Goal: Task Accomplishment & Management: Use online tool/utility

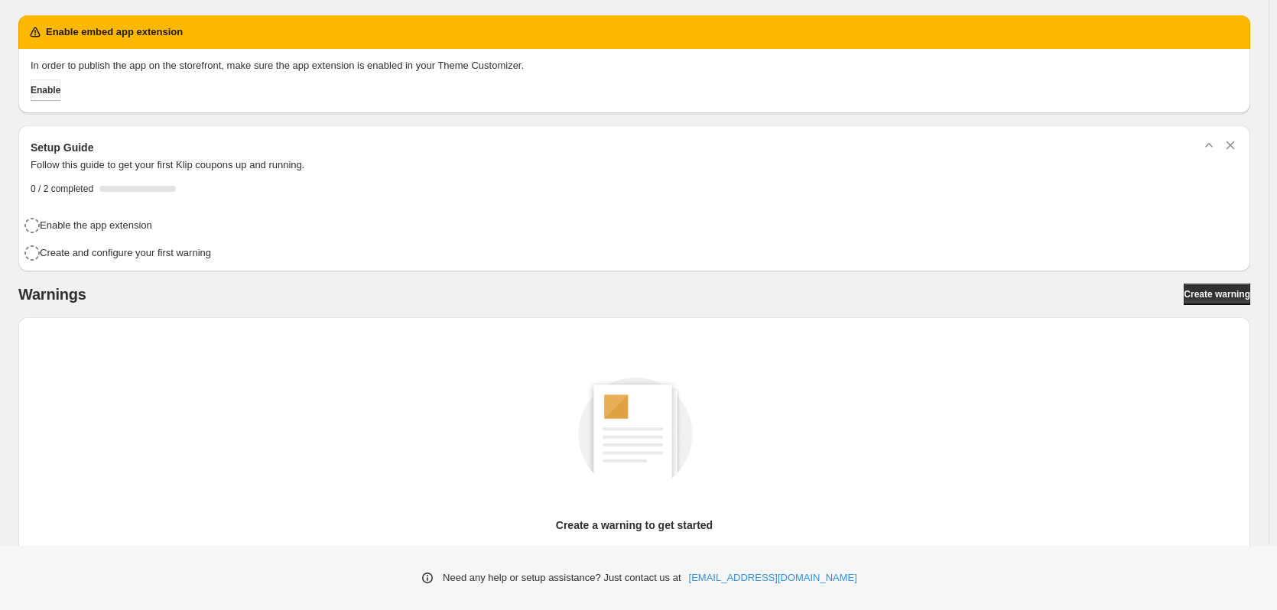
click at [57, 87] on span "Enable" at bounding box center [46, 90] width 30 height 12
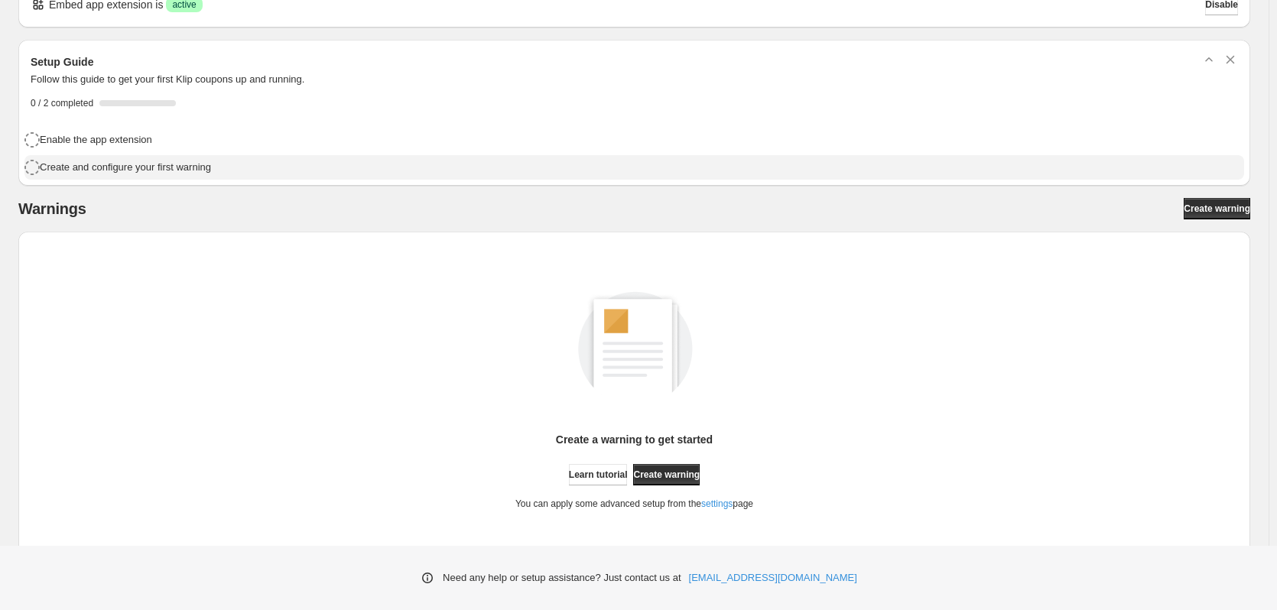
scroll to position [65, 0]
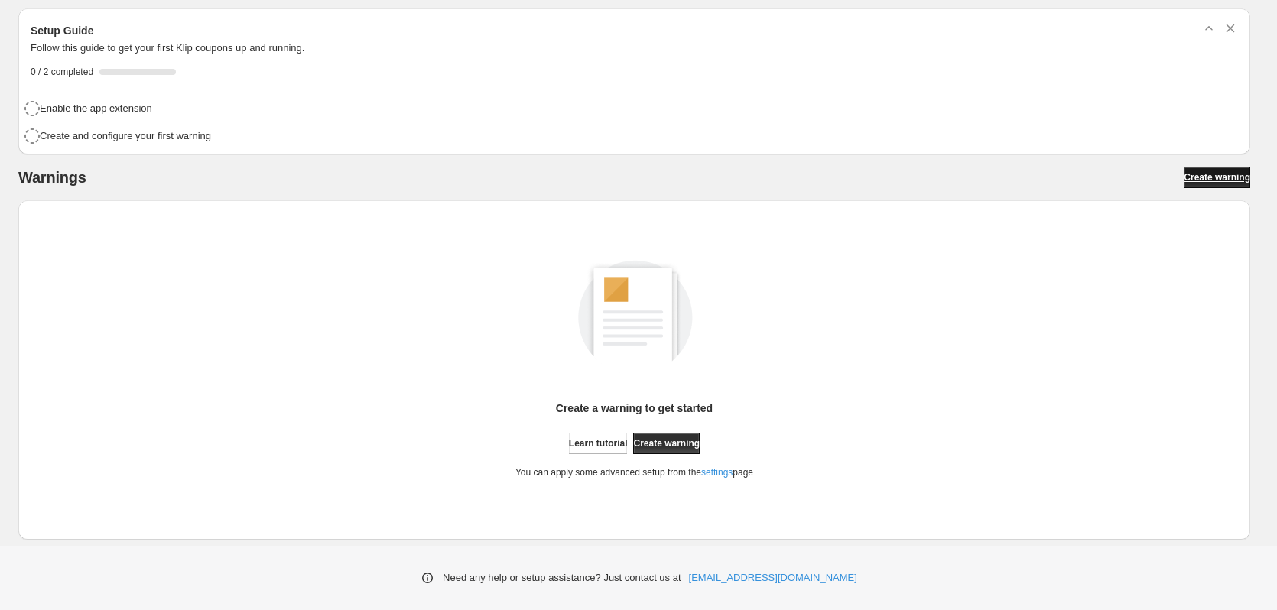
click at [1227, 167] on link "Create warning" at bounding box center [1217, 177] width 67 height 21
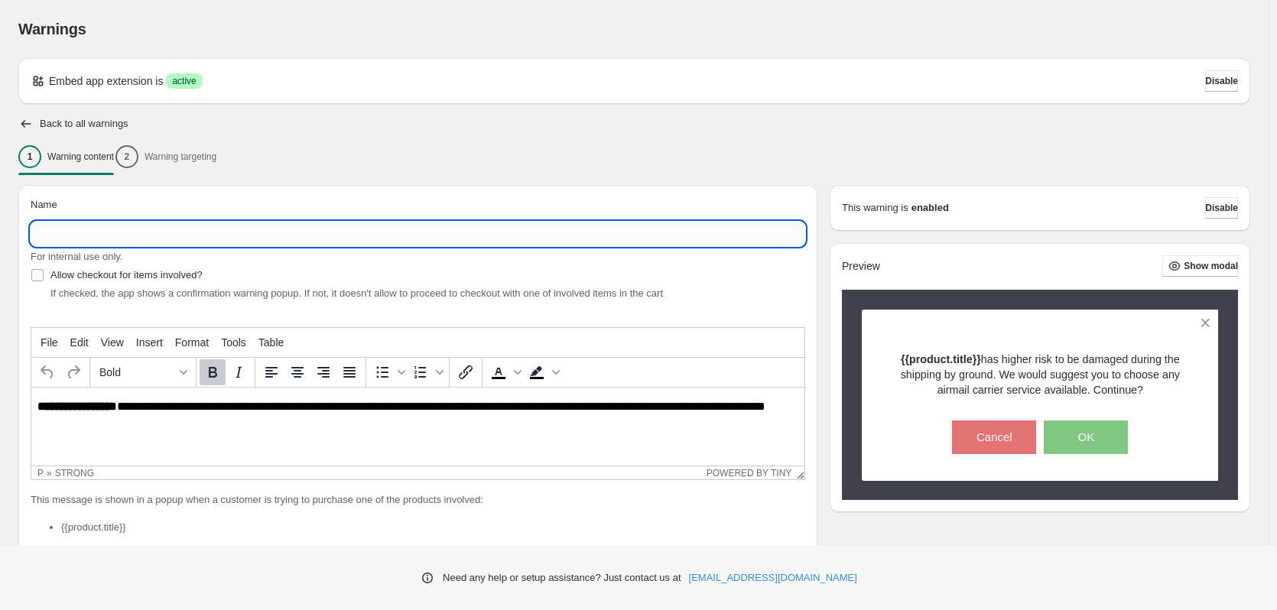
click at [197, 236] on input "Name" at bounding box center [418, 234] width 775 height 24
type input "**********"
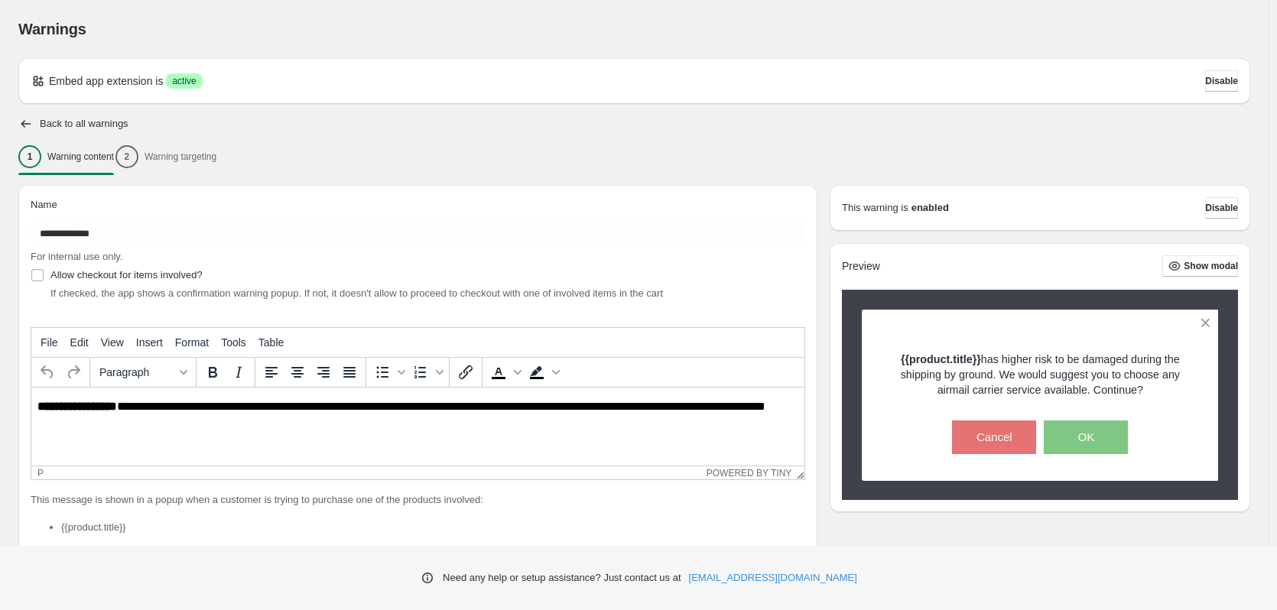
click at [305, 417] on p "**********" at bounding box center [421, 414] width 769 height 28
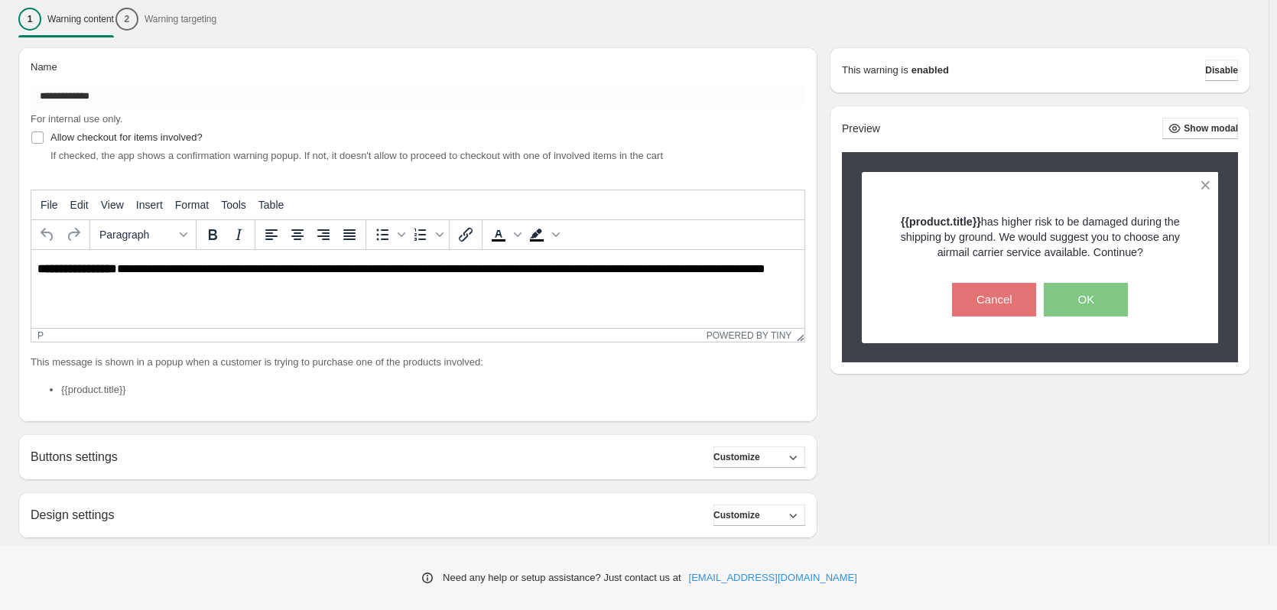
scroll to position [153, 0]
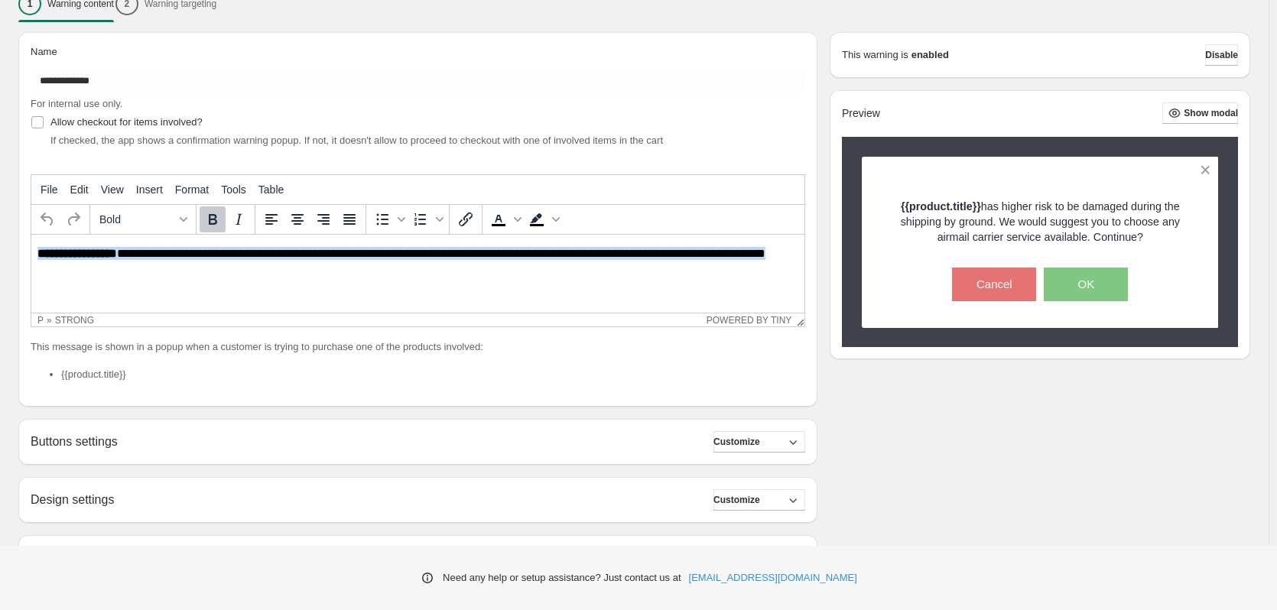
drag, startPoint x: 118, startPoint y: 269, endPoint x: 62, endPoint y: 479, distance: 216.8
click at [31, 244] on html "**********" at bounding box center [417, 261] width 773 height 52
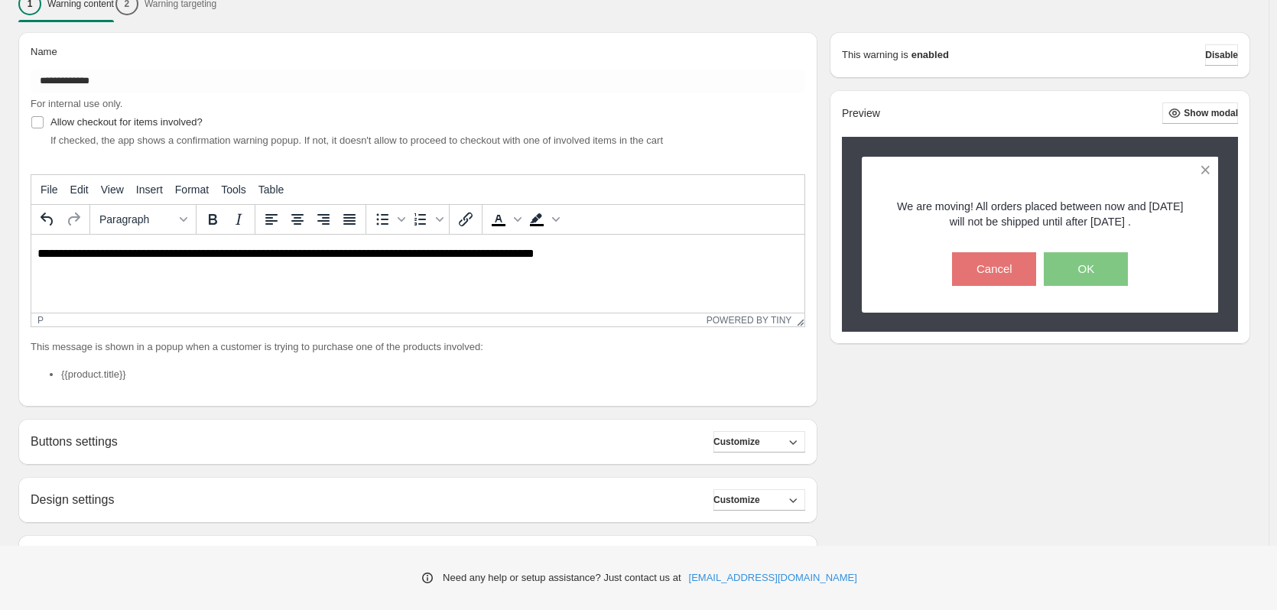
click at [302, 249] on p "**********" at bounding box center [421, 254] width 769 height 14
click at [645, 250] on p "**********" at bounding box center [421, 254] width 769 height 14
click at [414, 252] on p "**********" at bounding box center [421, 254] width 769 height 14
click at [583, 252] on p "**********" at bounding box center [421, 254] width 769 height 14
click at [116, 255] on p "**********" at bounding box center [421, 254] width 769 height 14
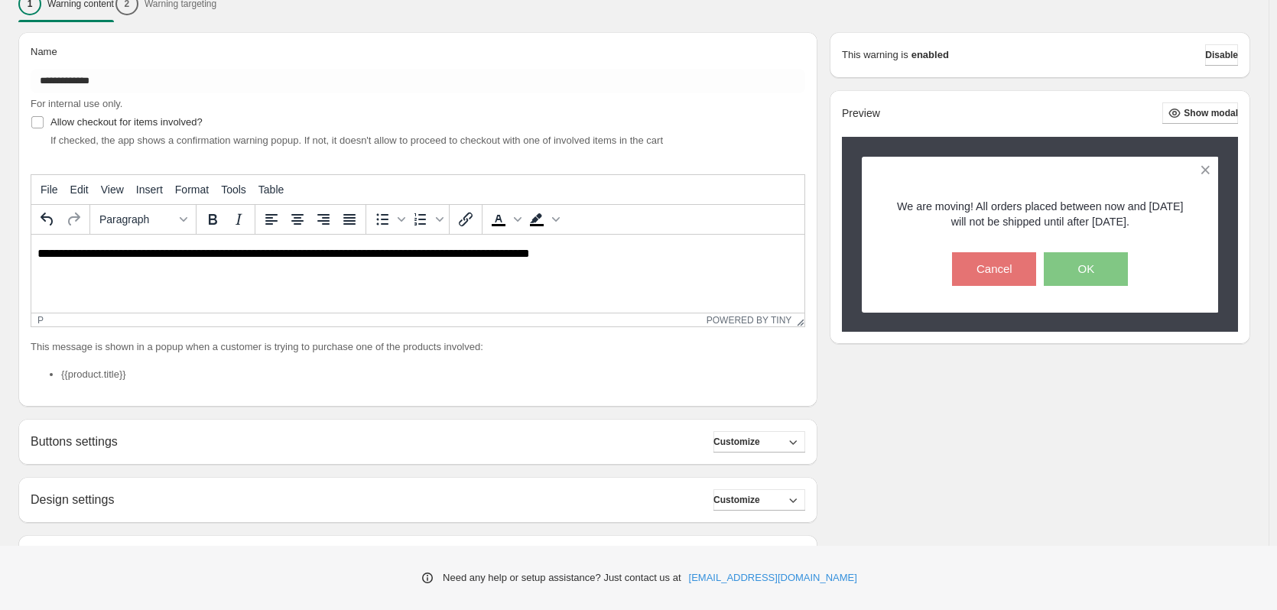
click at [119, 253] on p "**********" at bounding box center [421, 254] width 769 height 14
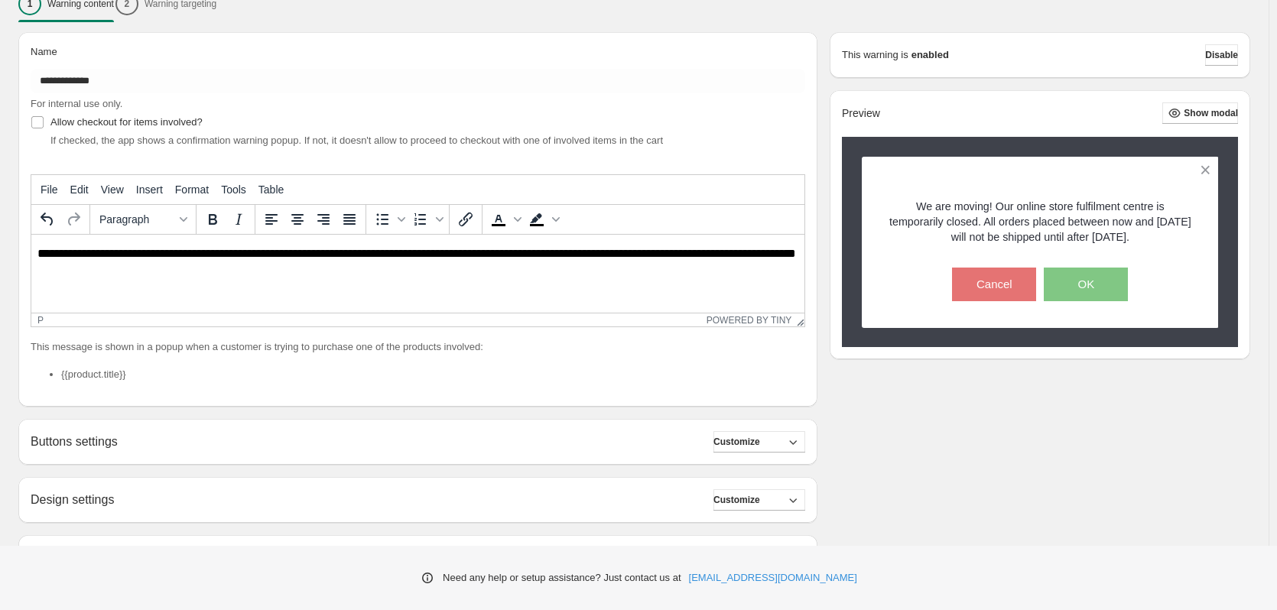
click at [387, 252] on p "**********" at bounding box center [421, 261] width 769 height 28
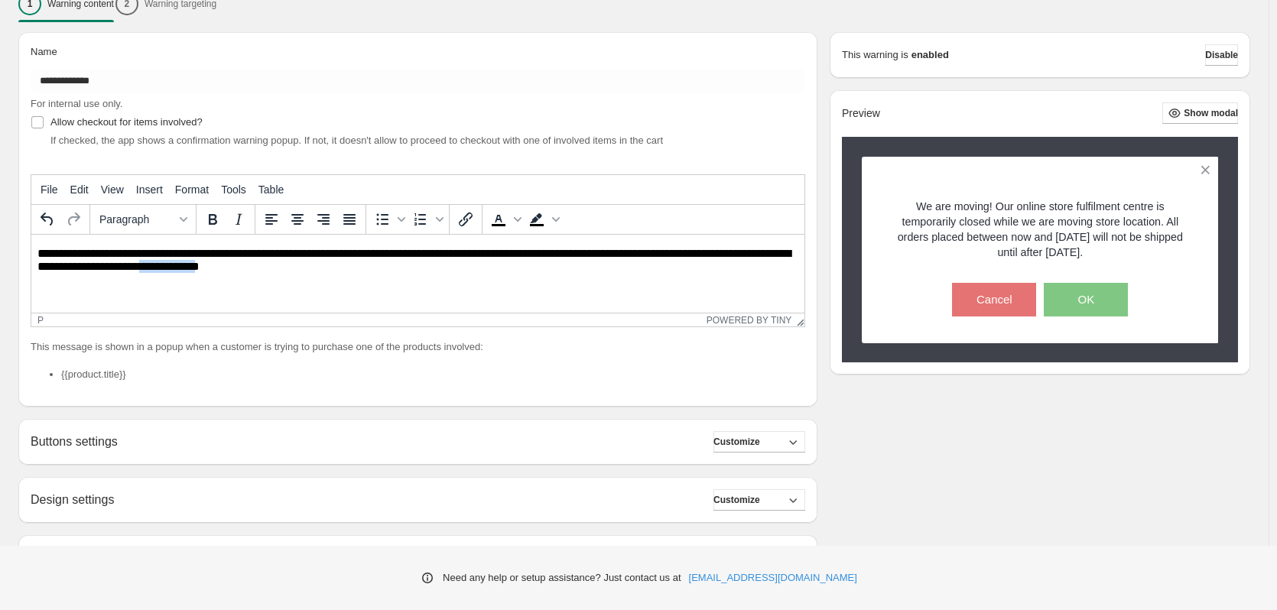
drag, startPoint x: 291, startPoint y: 268, endPoint x: 228, endPoint y: 261, distance: 63.1
click at [228, 261] on p "**********" at bounding box center [421, 261] width 769 height 28
click at [209, 215] on icon "Bold" at bounding box center [212, 219] width 18 height 18
click at [376, 270] on p "**********" at bounding box center [421, 261] width 769 height 28
click at [43, 251] on p "**********" at bounding box center [421, 261] width 769 height 28
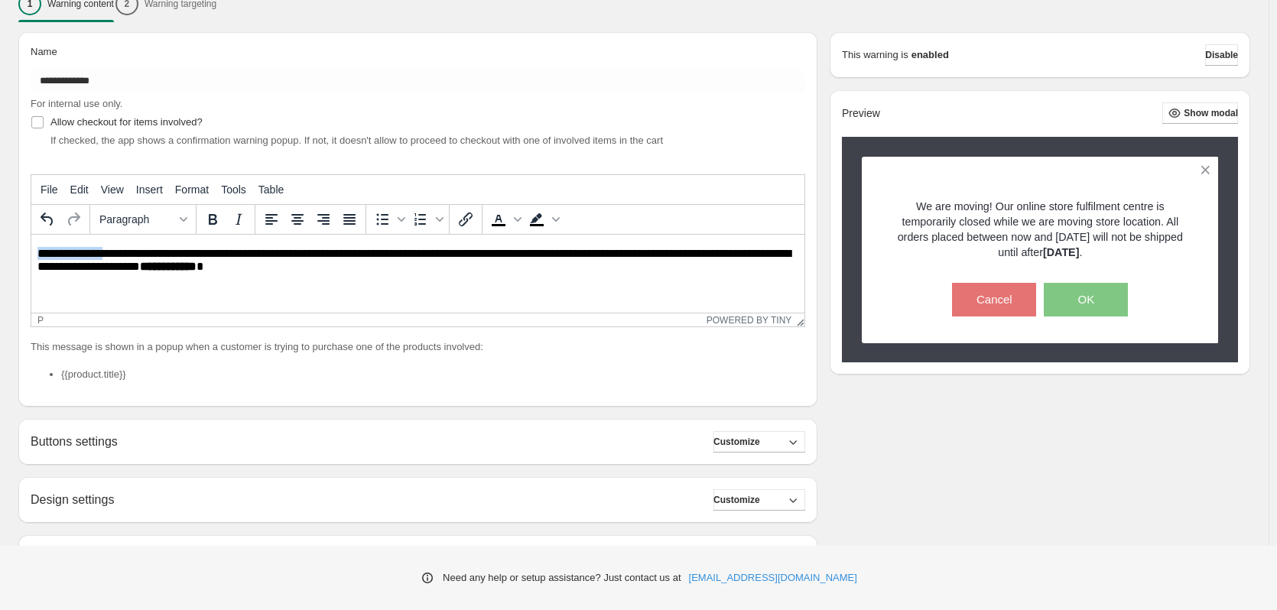
drag, startPoint x: 115, startPoint y: 249, endPoint x: 60, endPoint y: 486, distance: 242.8
click at [31, 251] on html "**********" at bounding box center [417, 261] width 773 height 52
click at [211, 223] on icon "Bold" at bounding box center [213, 219] width 8 height 11
click at [411, 272] on p "**********" at bounding box center [421, 261] width 769 height 28
click at [384, 252] on p "**********" at bounding box center [421, 261] width 769 height 28
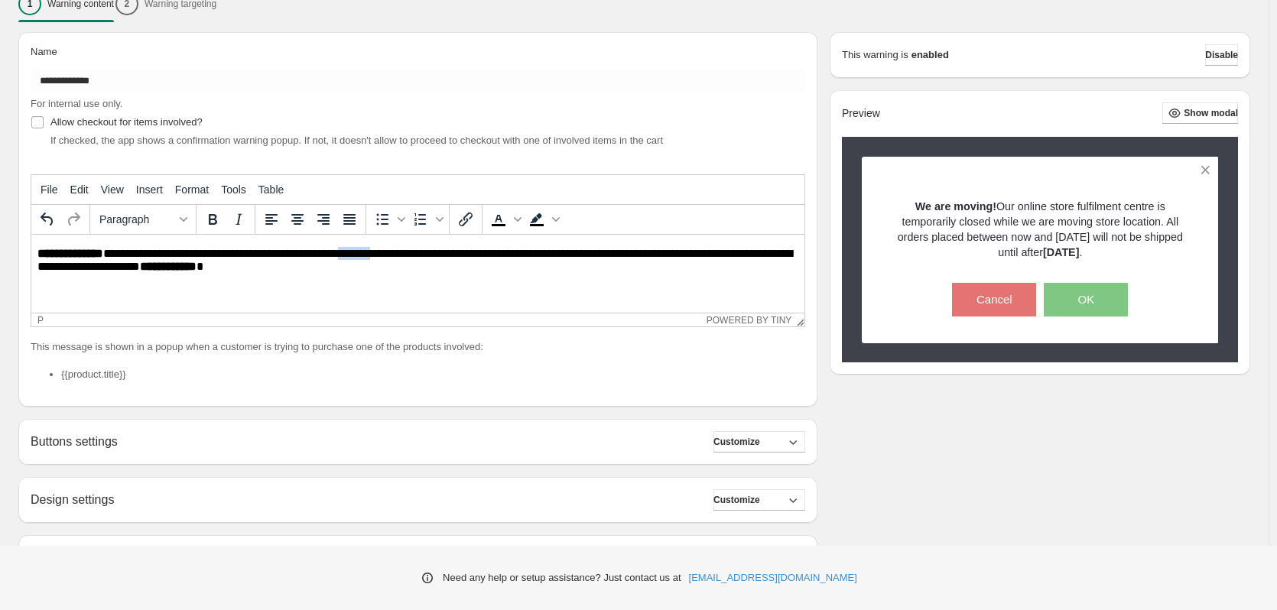
click at [384, 252] on p "**********" at bounding box center [421, 261] width 769 height 28
click at [223, 220] on button "Bold" at bounding box center [213, 219] width 26 height 26
click at [541, 262] on p "**********" at bounding box center [421, 261] width 769 height 28
drag, startPoint x: 567, startPoint y: 254, endPoint x: 717, endPoint y: 272, distance: 151.0
click at [567, 255] on p "**********" at bounding box center [421, 261] width 769 height 28
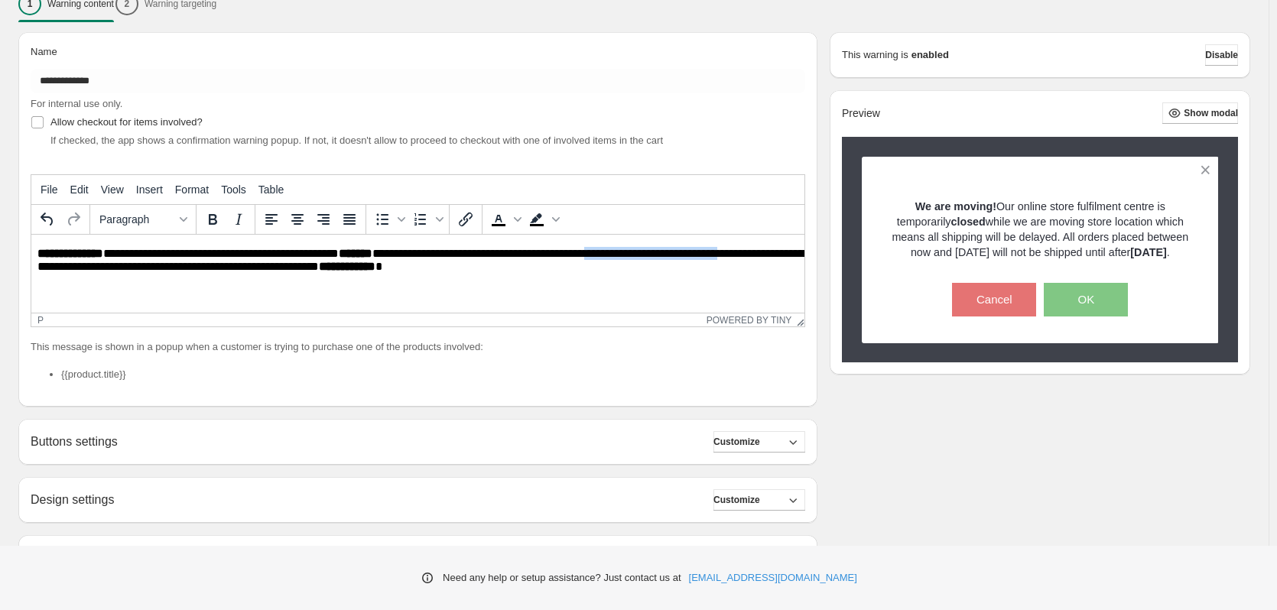
drag, startPoint x: 638, startPoint y: 255, endPoint x: 775, endPoint y: 258, distance: 136.9
click at [775, 258] on p "**********" at bounding box center [421, 261] width 769 height 28
click at [771, 252] on p "**********" at bounding box center [421, 261] width 769 height 28
drag, startPoint x: 775, startPoint y: 253, endPoint x: 639, endPoint y: 255, distance: 136.1
click at [639, 255] on p "**********" at bounding box center [421, 261] width 769 height 28
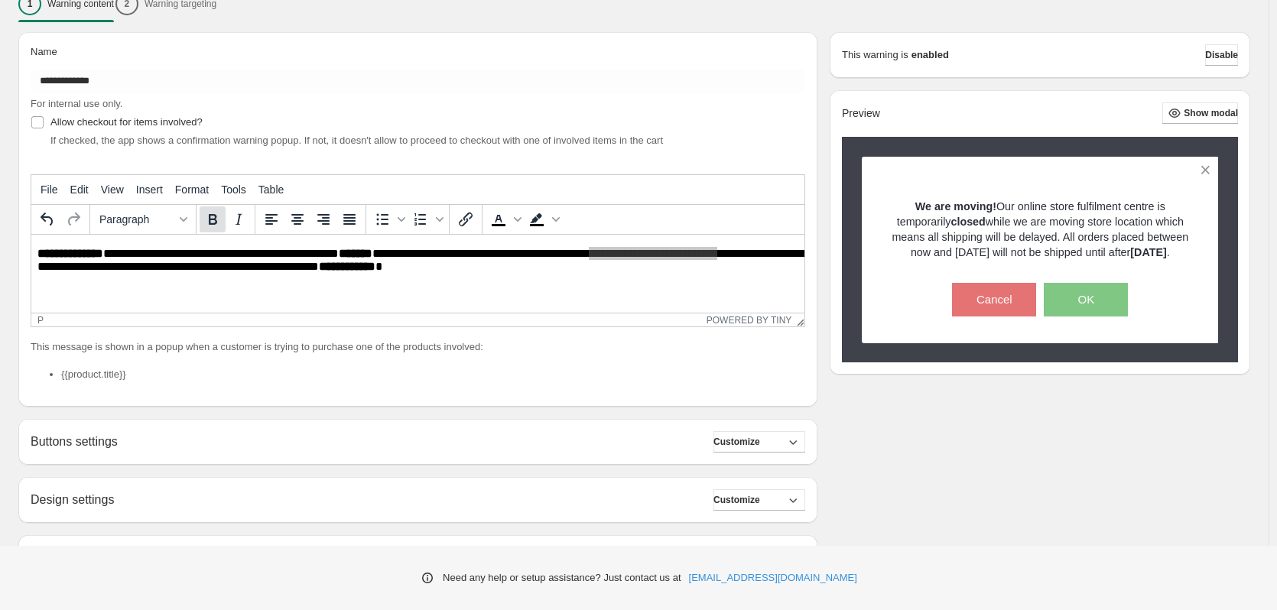
click at [214, 216] on icon "Bold" at bounding box center [212, 219] width 18 height 18
click at [398, 261] on strong "**********" at bounding box center [370, 266] width 57 height 11
click at [370, 252] on strong "******" at bounding box center [356, 253] width 34 height 11
drag, startPoint x: 370, startPoint y: 252, endPoint x: 262, endPoint y: 458, distance: 232.9
click at [370, 252] on strong "******" at bounding box center [356, 253] width 34 height 11
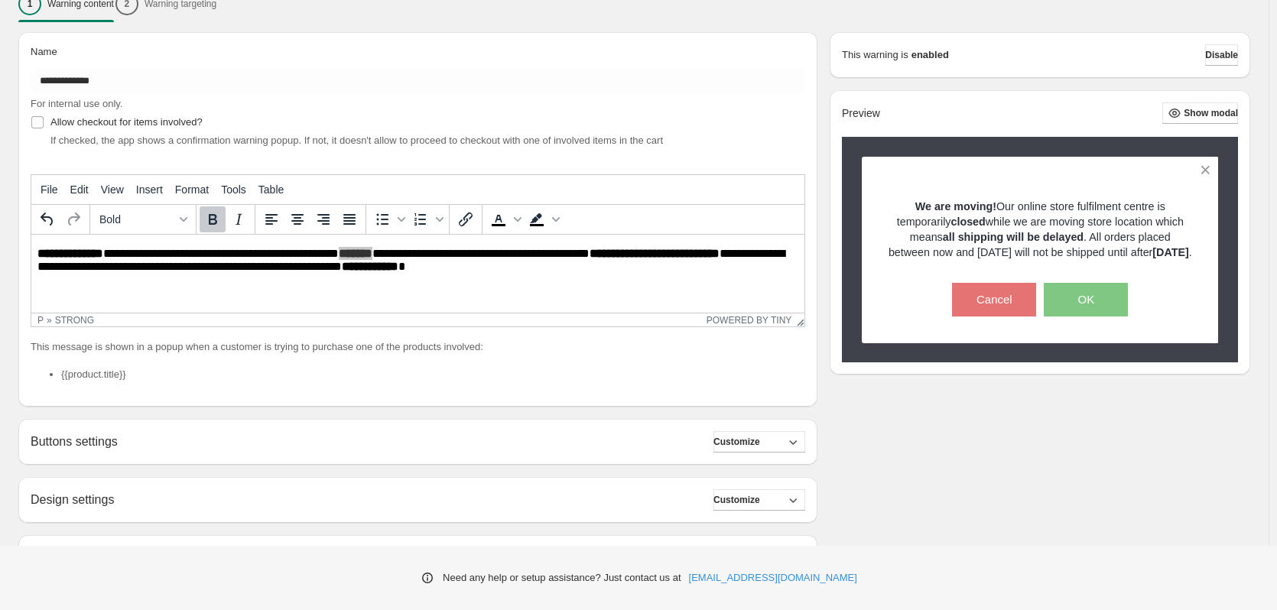
click at [213, 221] on icon "Bold" at bounding box center [212, 219] width 18 height 18
click at [486, 249] on p "**********" at bounding box center [421, 261] width 769 height 28
click at [566, 255] on p "**********" at bounding box center [421, 261] width 769 height 28
click at [620, 252] on p "**********" at bounding box center [421, 261] width 769 height 28
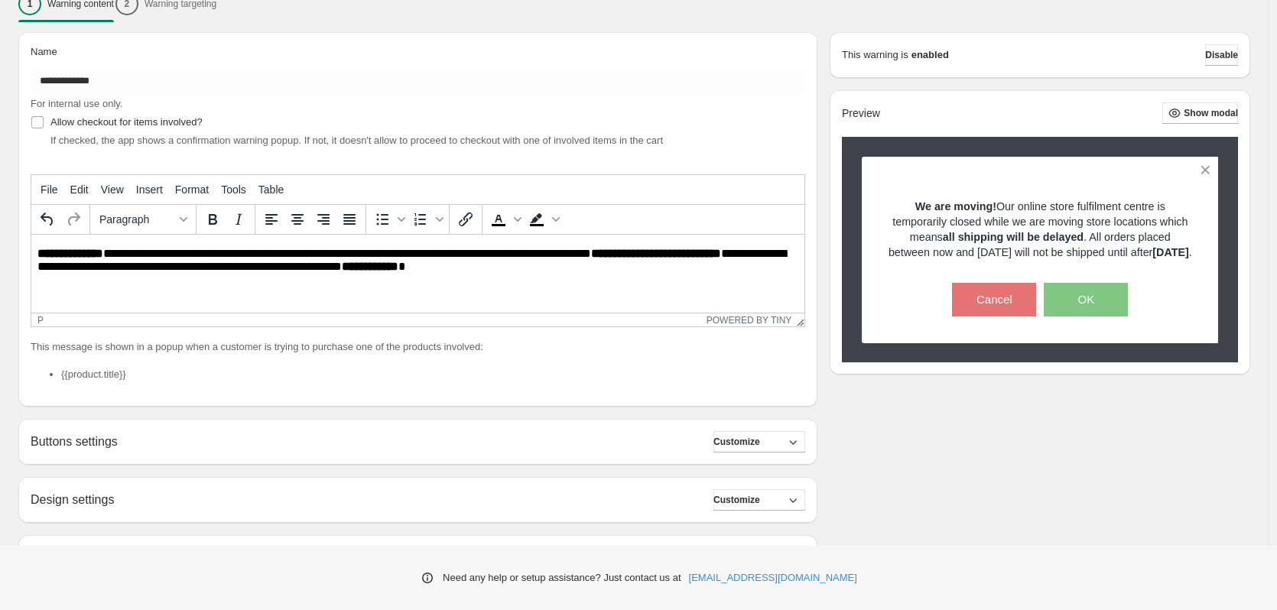
click at [687, 266] on p "**********" at bounding box center [421, 261] width 769 height 28
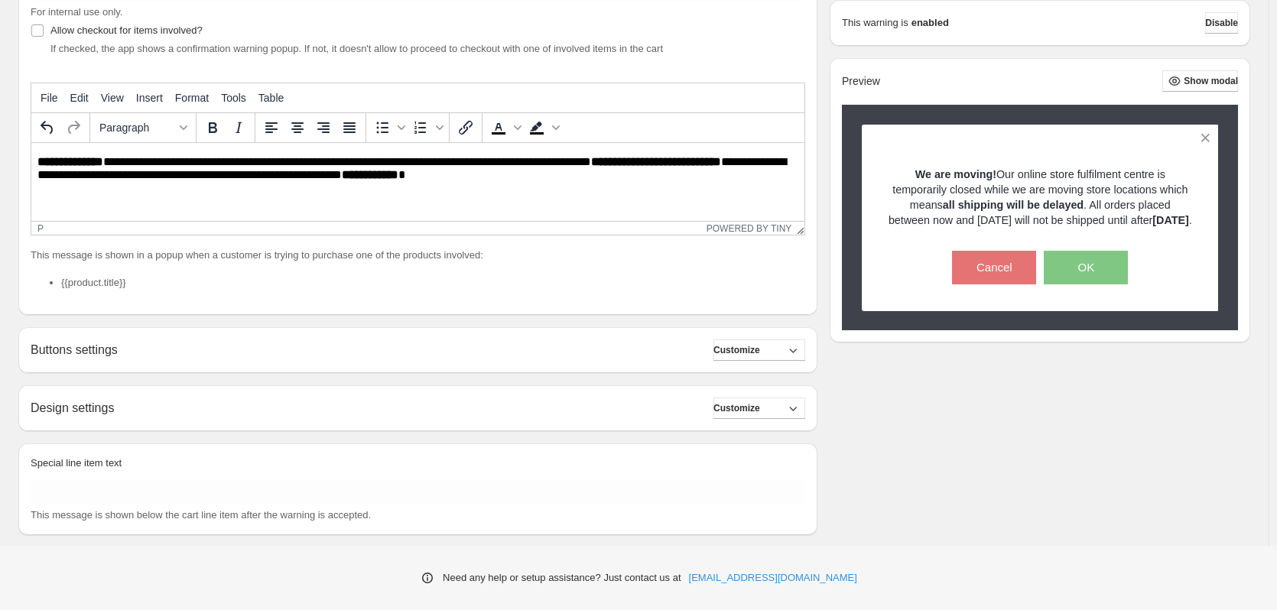
scroll to position [268, 0]
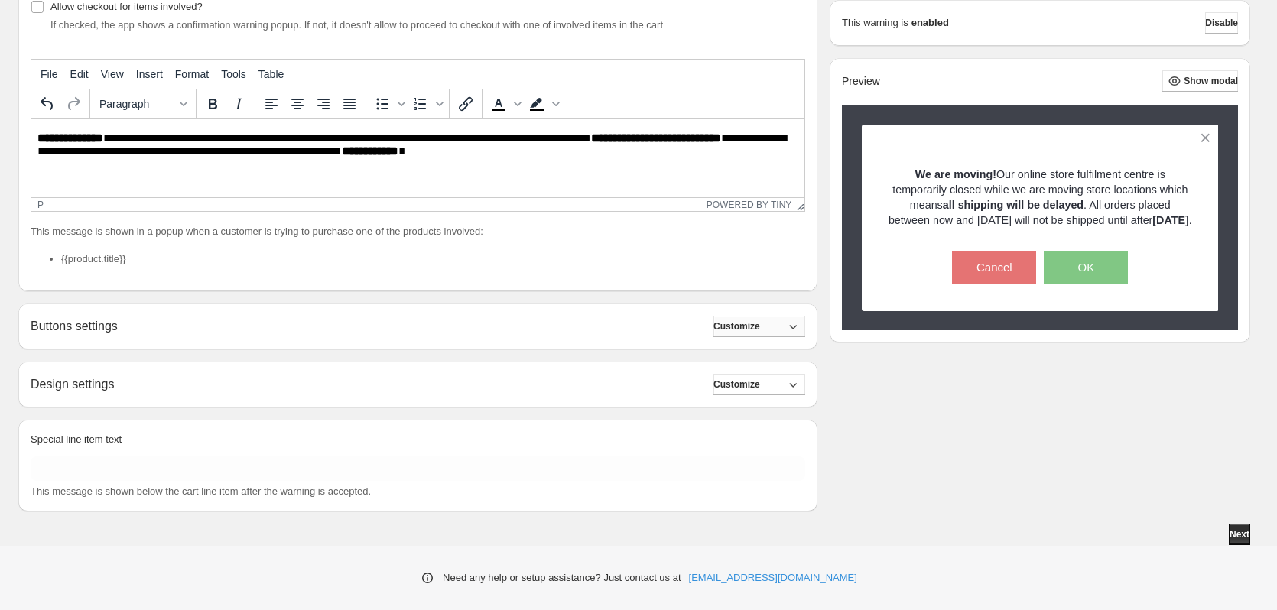
click at [736, 324] on span "Customize" at bounding box center [736, 326] width 47 height 12
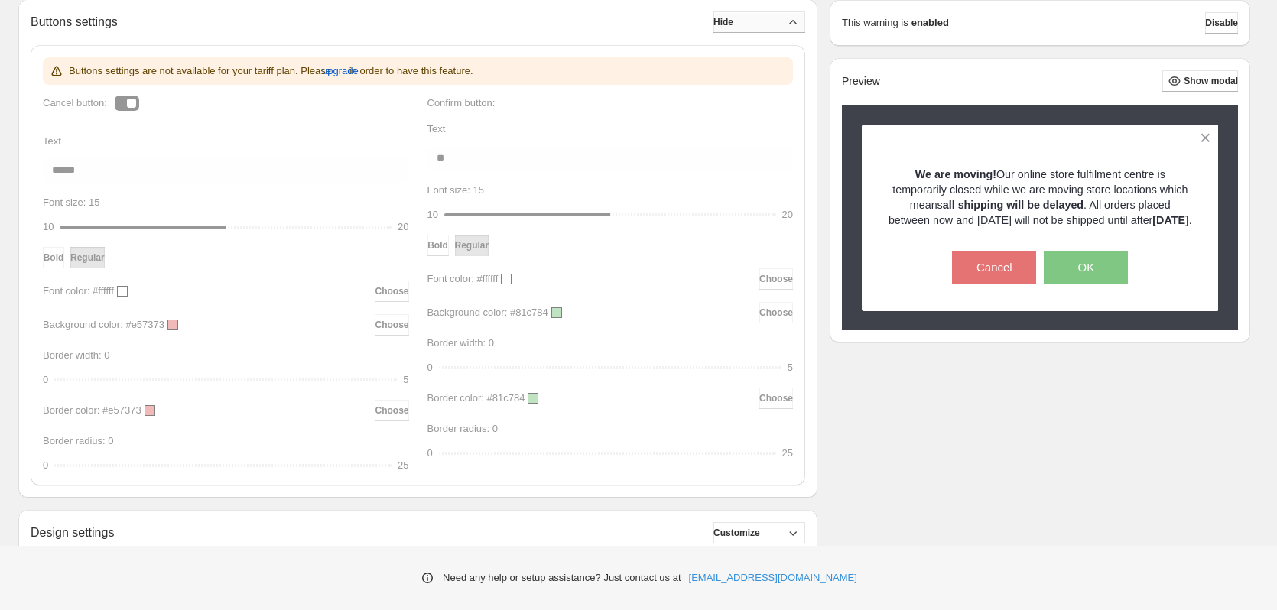
scroll to position [574, 0]
click at [388, 323] on div "Buttons settings are not available for your tariff plan. Please upgrade in orde…" at bounding box center [418, 264] width 750 height 416
click at [386, 319] on div "Buttons settings are not available for your tariff plan. Please upgrade in orde…" at bounding box center [418, 264] width 750 height 416
click at [172, 325] on div "Buttons settings are not available for your tariff plan. Please upgrade in orde…" at bounding box center [418, 264] width 750 height 416
click at [401, 327] on div "Buttons settings are not available for your tariff plan. Please upgrade in orde…" at bounding box center [418, 264] width 750 height 416
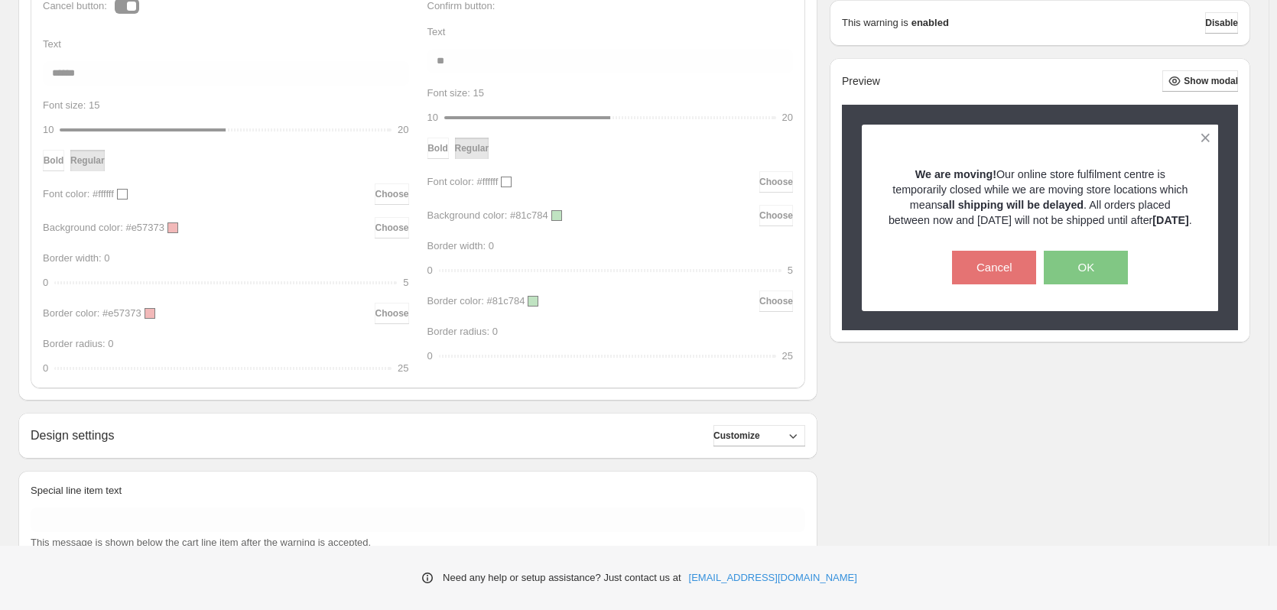
scroll to position [721, 0]
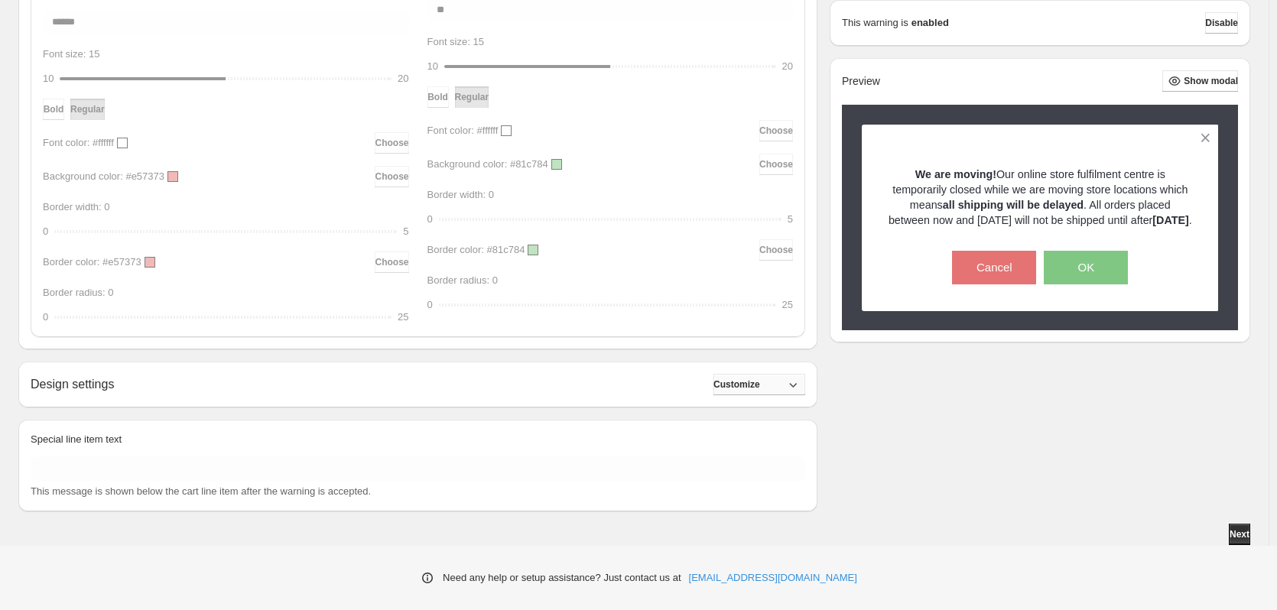
click at [755, 386] on span "Customize" at bounding box center [736, 385] width 47 height 12
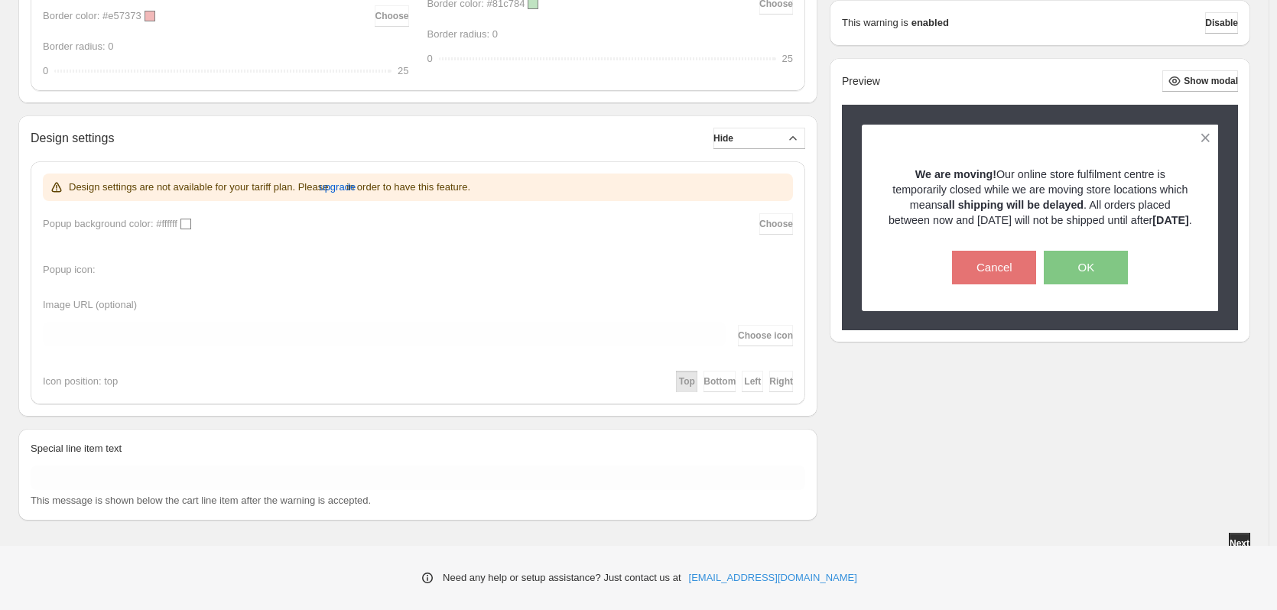
scroll to position [977, 0]
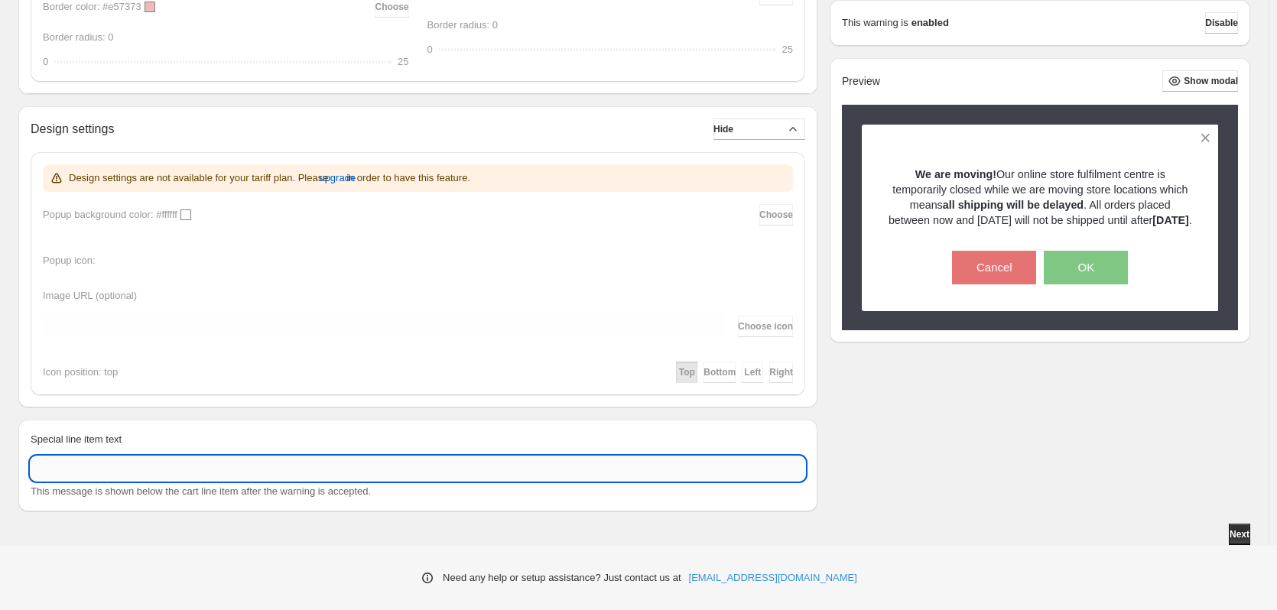
click at [556, 466] on input "Special line item text" at bounding box center [418, 469] width 775 height 24
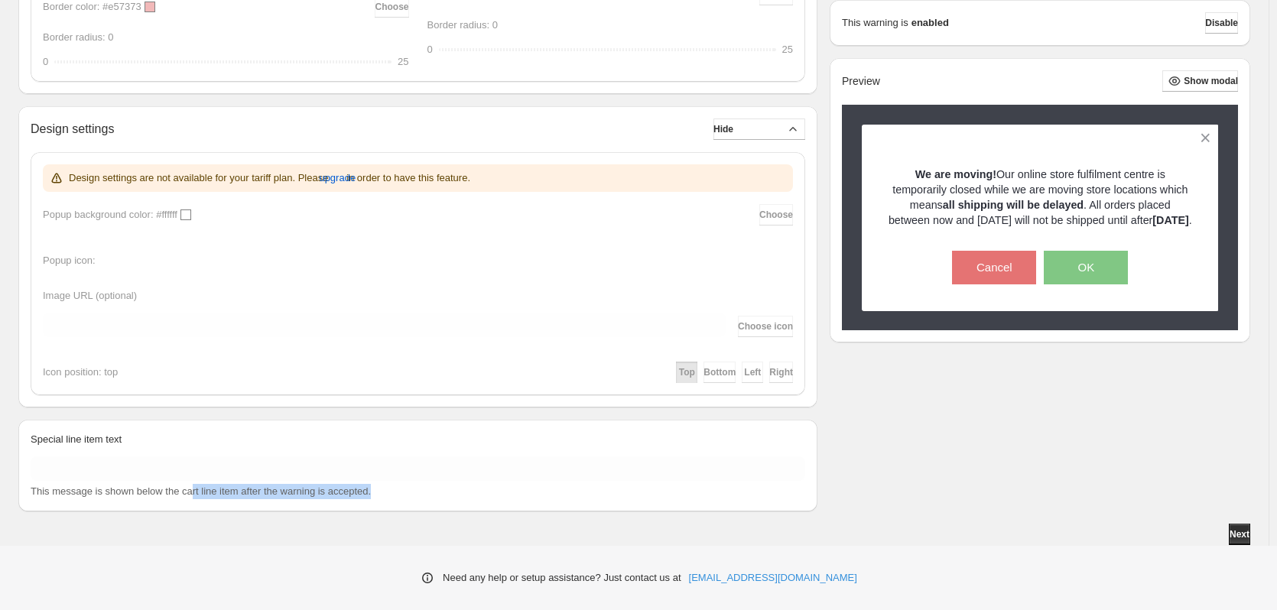
drag, startPoint x: 187, startPoint y: 492, endPoint x: 376, endPoint y: 496, distance: 188.9
click at [376, 496] on div "This message is shown below the cart line item after the warning is accepted." at bounding box center [418, 491] width 775 height 15
click at [377, 496] on div "This message is shown below the cart line item after the warning is accepted." at bounding box center [418, 491] width 775 height 15
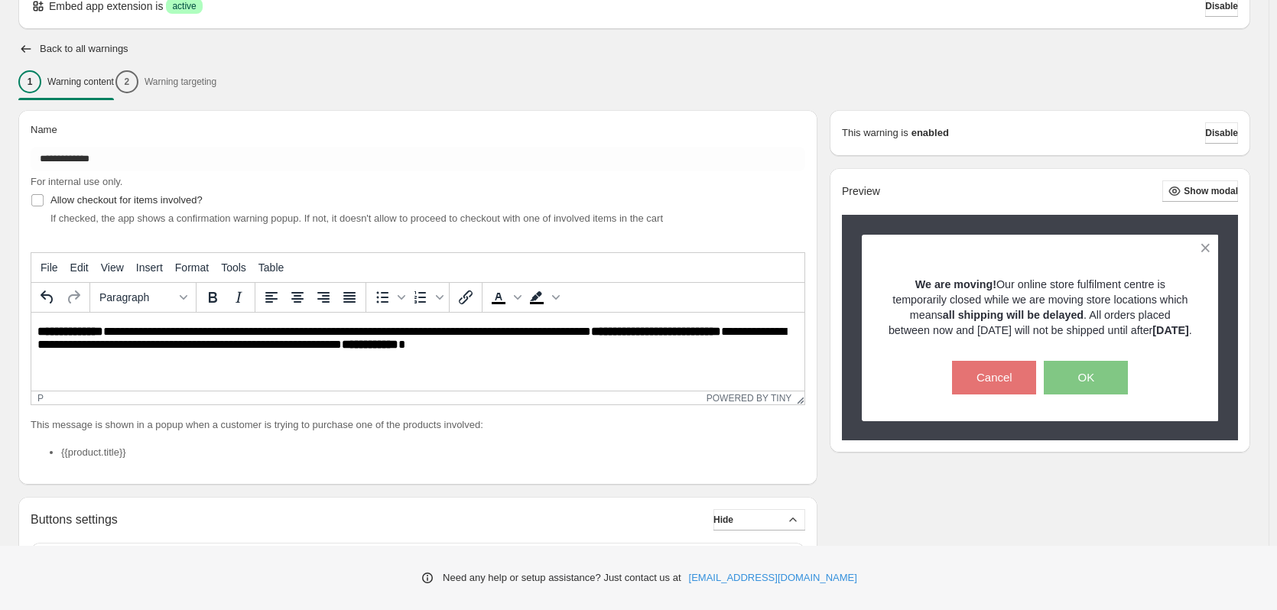
scroll to position [59, 0]
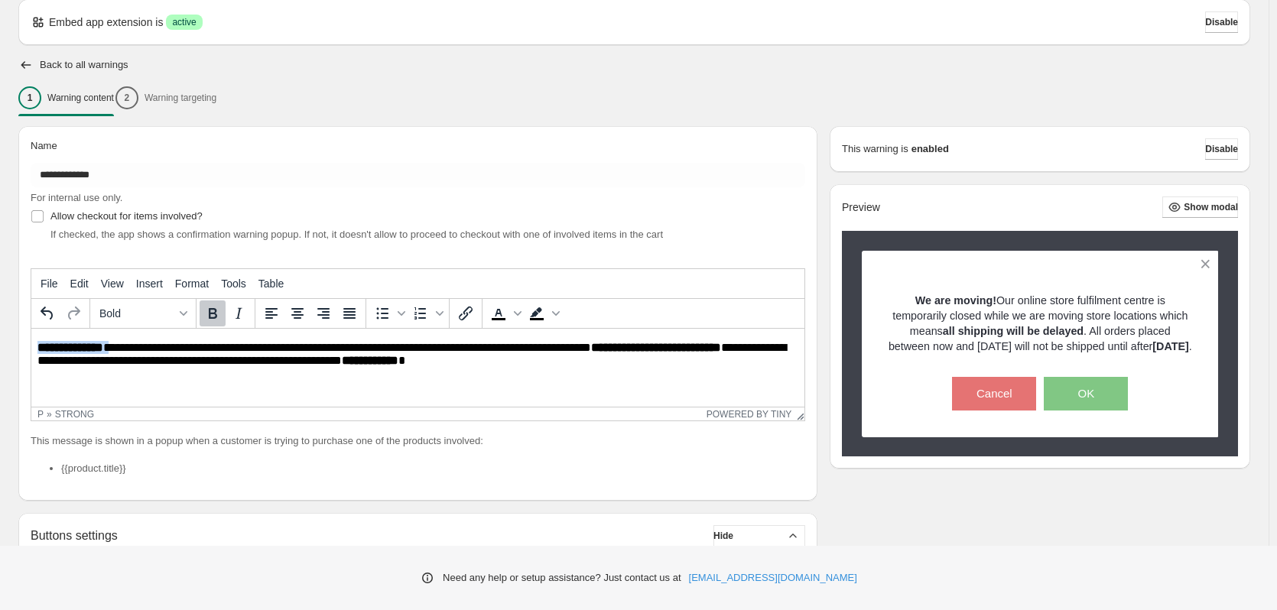
drag, startPoint x: 124, startPoint y: 347, endPoint x: 74, endPoint y: 655, distance: 312.2
click at [31, 349] on html "**********" at bounding box center [417, 355] width 773 height 52
click at [209, 312] on icon "Bold" at bounding box center [212, 313] width 18 height 18
drag, startPoint x: 307, startPoint y: 342, endPoint x: 333, endPoint y: 343, distance: 26.8
click at [307, 341] on p "**********" at bounding box center [421, 355] width 769 height 28
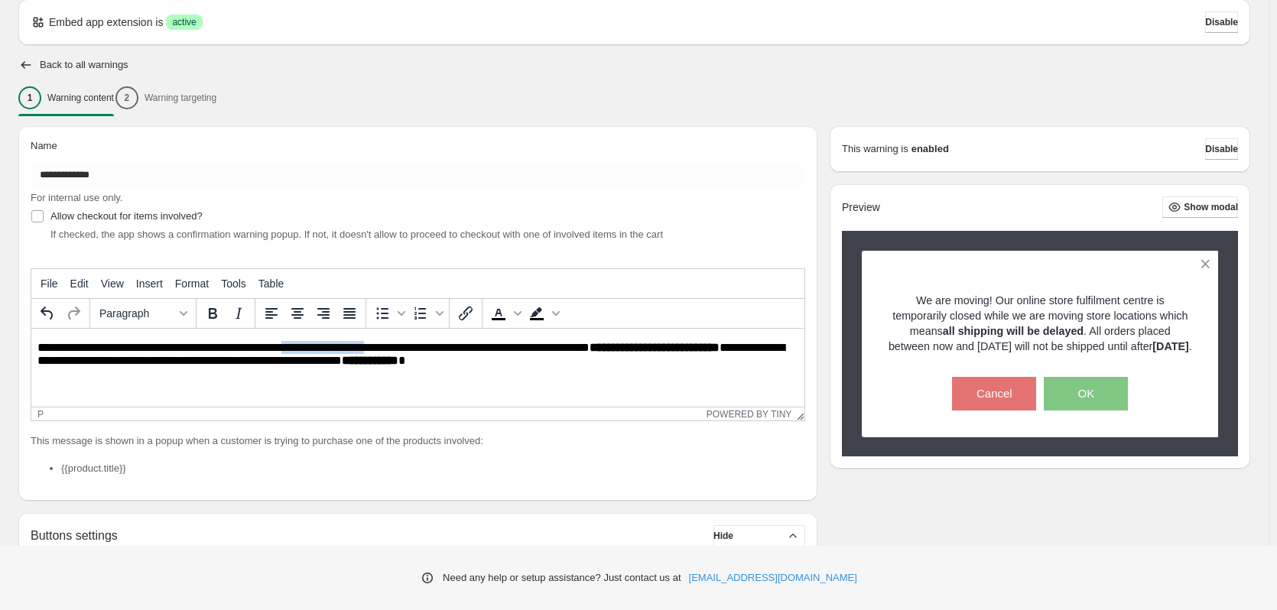
drag, startPoint x: 297, startPoint y: 345, endPoint x: 387, endPoint y: 343, distance: 90.2
click at [387, 343] on p "**********" at bounding box center [421, 355] width 769 height 28
click at [213, 312] on icon "Bold" at bounding box center [212, 313] width 18 height 18
click at [574, 351] on p "**********" at bounding box center [421, 355] width 769 height 28
drag, startPoint x: 645, startPoint y: 348, endPoint x: 660, endPoint y: 348, distance: 15.3
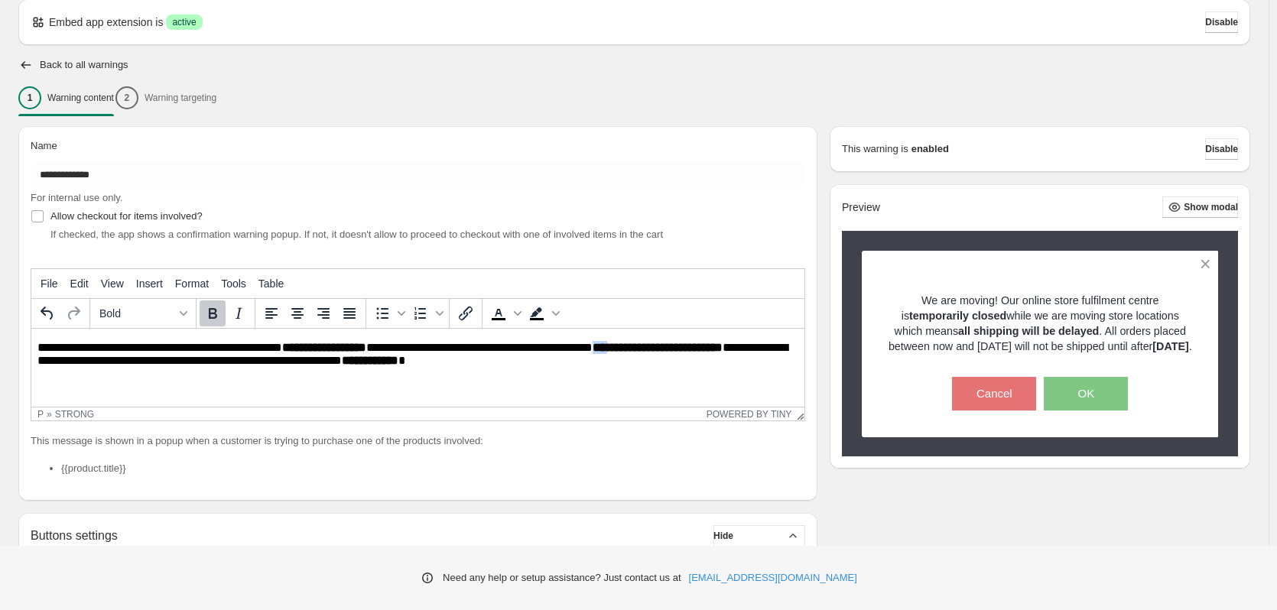
click at [660, 348] on p "**********" at bounding box center [421, 355] width 769 height 28
click at [214, 315] on icon "Bold" at bounding box center [212, 313] width 18 height 18
click at [606, 359] on p "**********" at bounding box center [421, 355] width 769 height 28
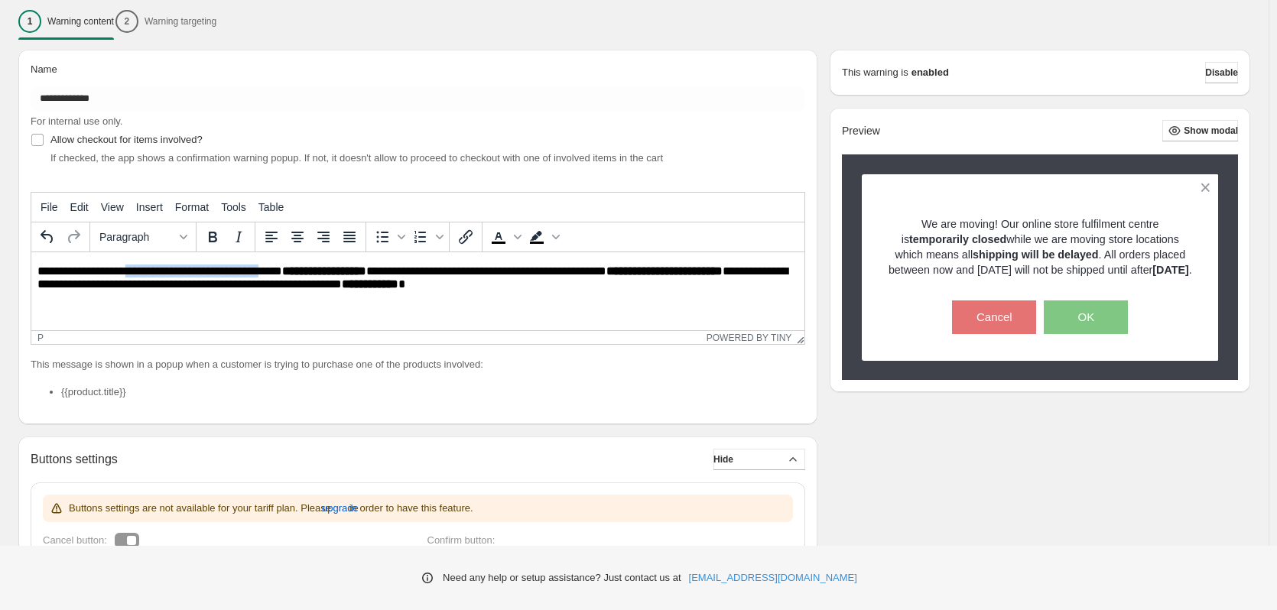
drag, startPoint x: 281, startPoint y: 273, endPoint x: 141, endPoint y: 269, distance: 140.0
click at [141, 269] on p "**********" at bounding box center [421, 279] width 769 height 28
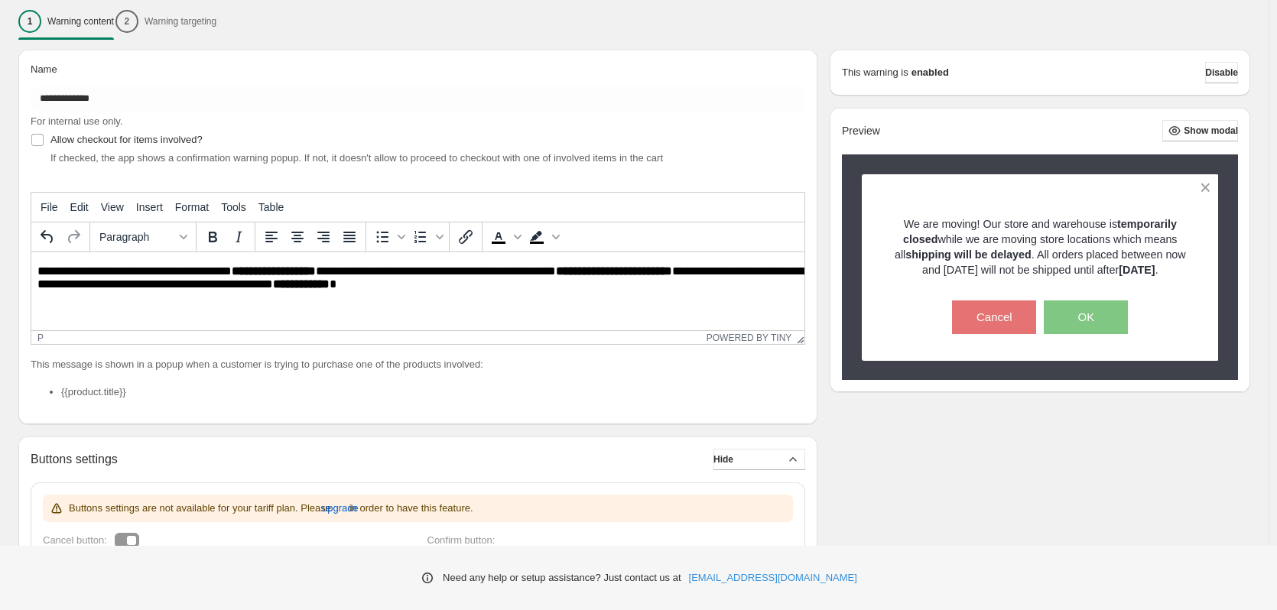
click at [244, 271] on p "**********" at bounding box center [421, 279] width 769 height 28
click at [486, 272] on p "**********" at bounding box center [421, 279] width 769 height 28
drag, startPoint x: 376, startPoint y: 271, endPoint x: 228, endPoint y: 263, distance: 148.5
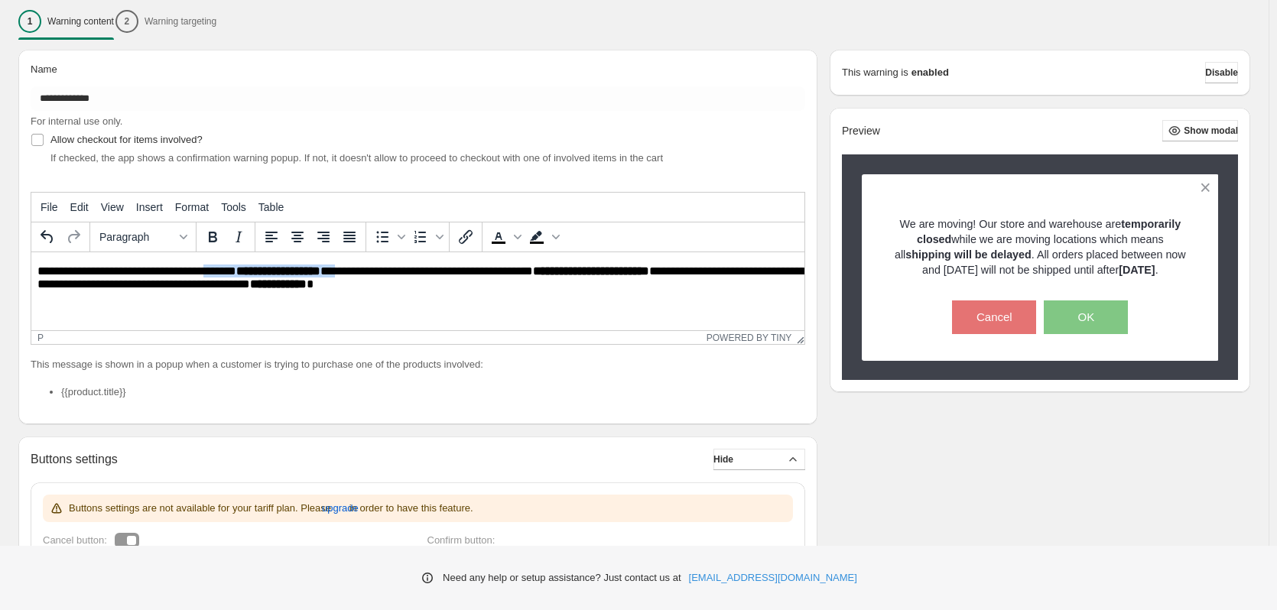
click at [228, 263] on html "**********" at bounding box center [417, 278] width 773 height 52
click at [219, 237] on icon "Bold" at bounding box center [212, 237] width 18 height 18
click at [463, 272] on p "**********" at bounding box center [421, 279] width 769 height 28
click at [555, 278] on p "**********" at bounding box center [421, 279] width 769 height 28
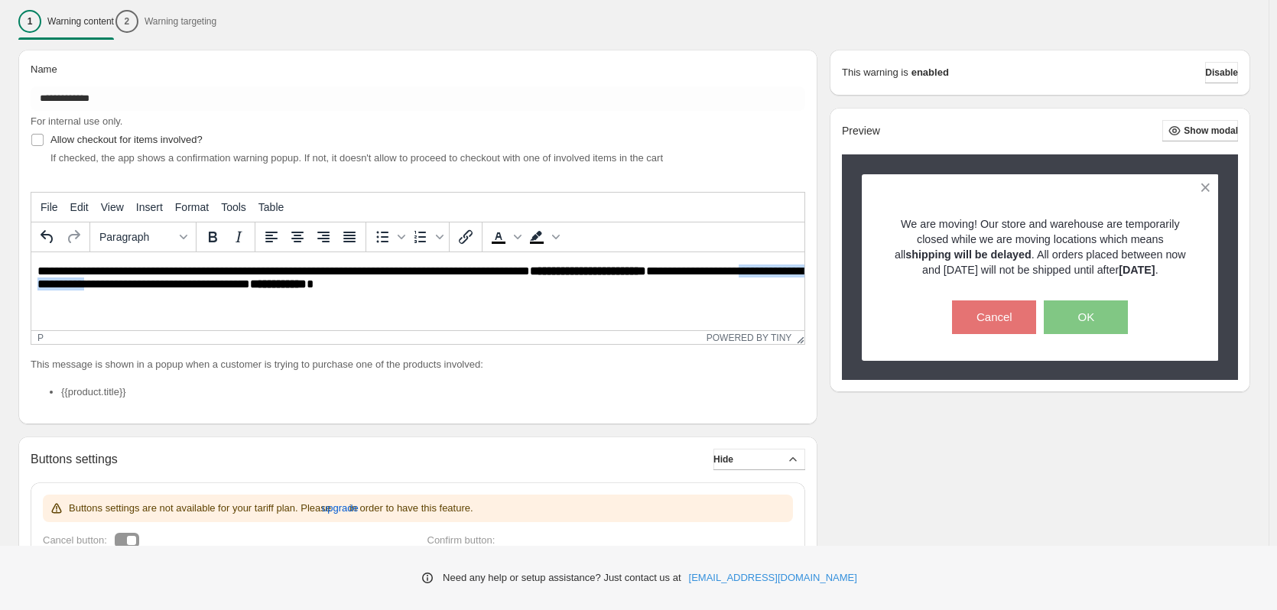
drag, startPoint x: 73, startPoint y: 286, endPoint x: 211, endPoint y: 286, distance: 137.6
click at [211, 286] on p "**********" at bounding box center [421, 279] width 769 height 28
click at [517, 287] on p "**********" at bounding box center [421, 279] width 769 height 28
click at [229, 288] on p "**********" at bounding box center [421, 279] width 769 height 28
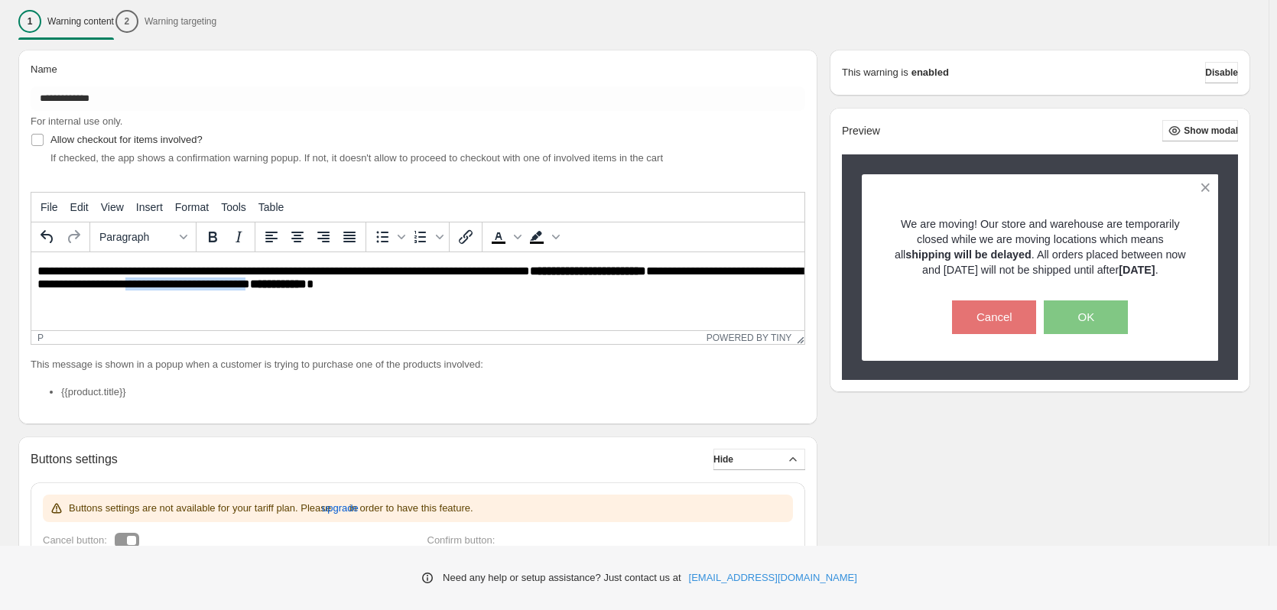
drag, startPoint x: 250, startPoint y: 284, endPoint x: 371, endPoint y: 284, distance: 120.8
click at [371, 284] on p "**********" at bounding box center [421, 279] width 769 height 28
click at [441, 281] on p "**********" at bounding box center [421, 279] width 769 height 28
drag, startPoint x: 306, startPoint y: 284, endPoint x: 363, endPoint y: 284, distance: 57.4
click at [363, 284] on p "**********" at bounding box center [421, 279] width 769 height 28
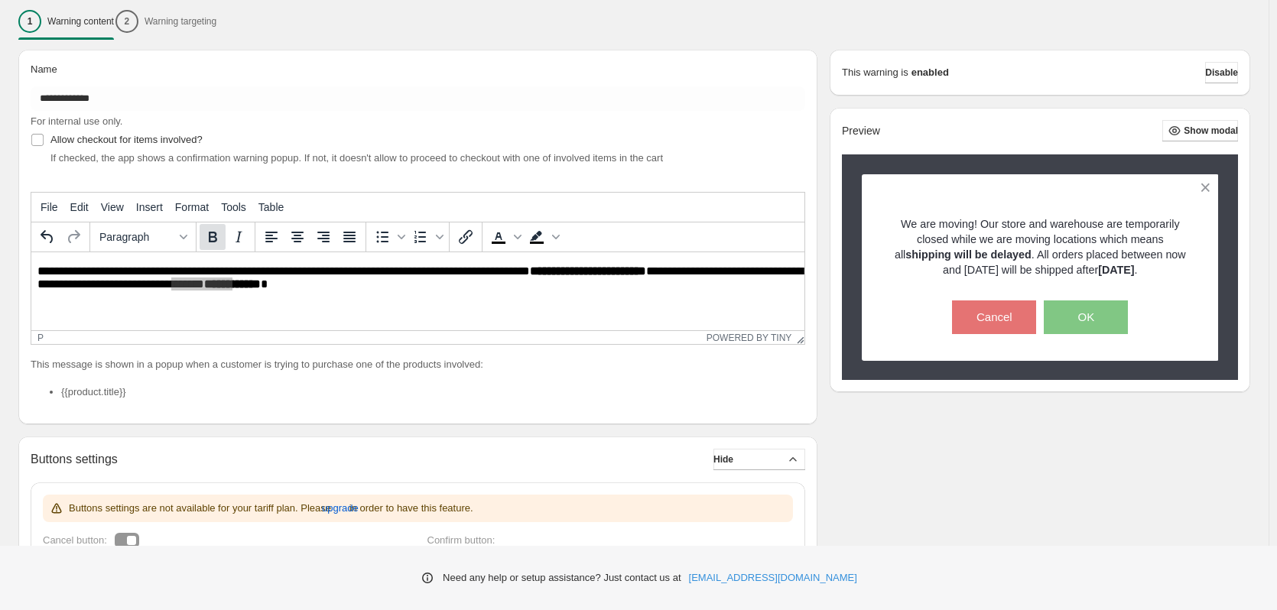
click at [208, 239] on icon "Bold" at bounding box center [212, 237] width 18 height 18
click at [496, 288] on p "**********" at bounding box center [421, 279] width 769 height 28
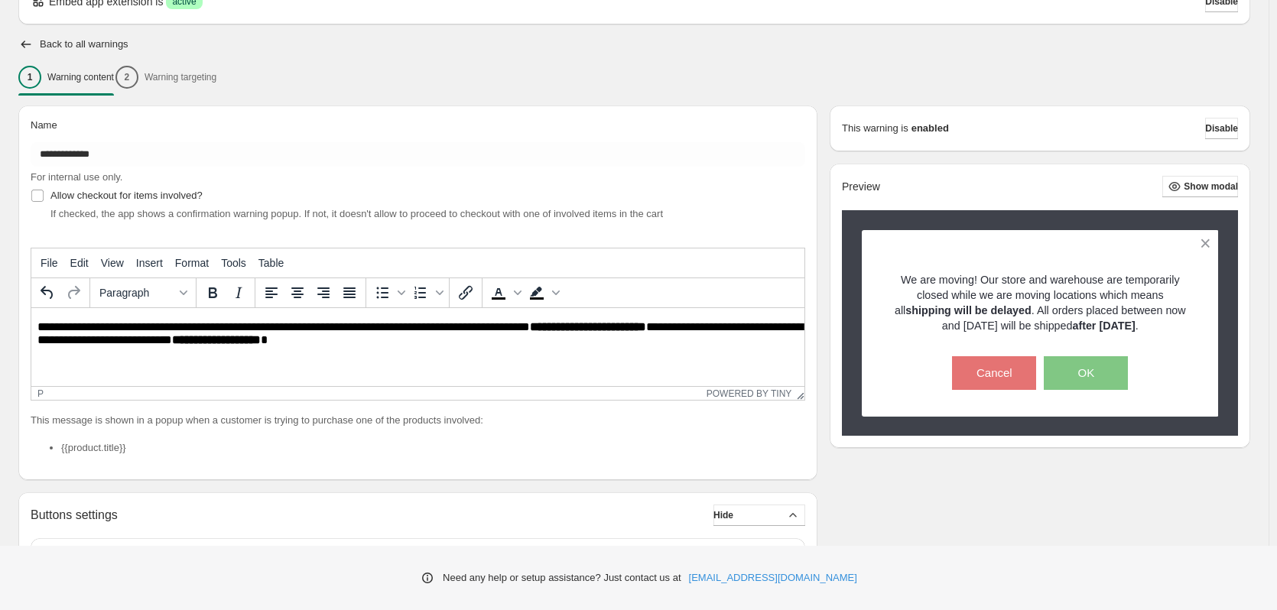
scroll to position [0, 0]
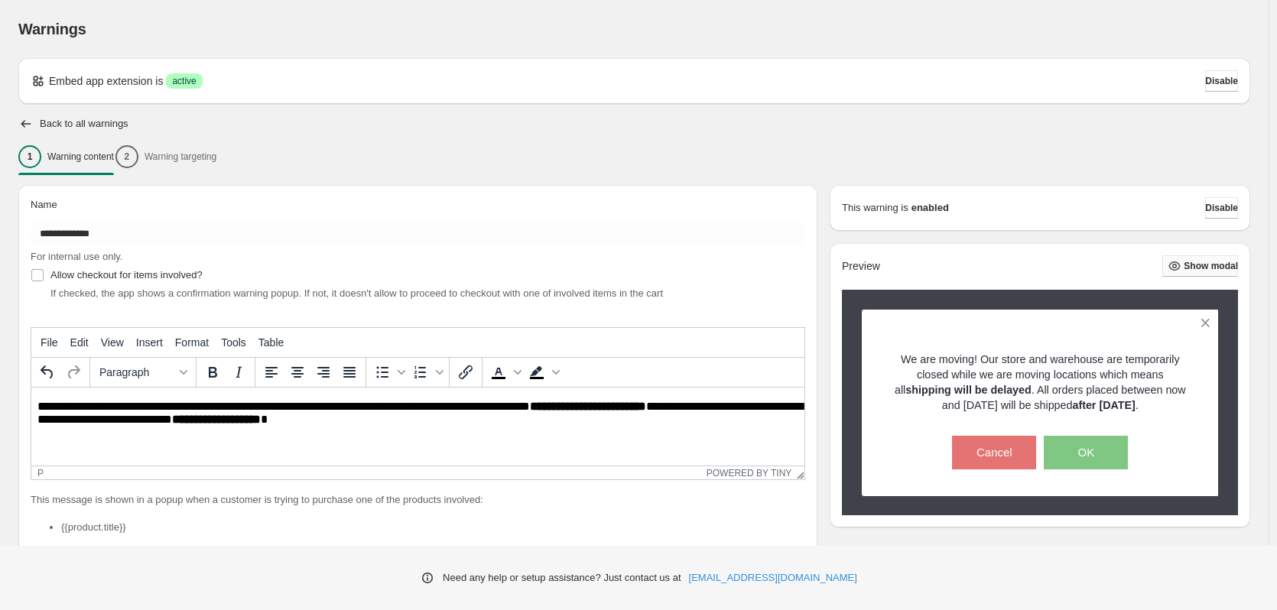
click at [1218, 262] on span "Show modal" at bounding box center [1211, 266] width 54 height 12
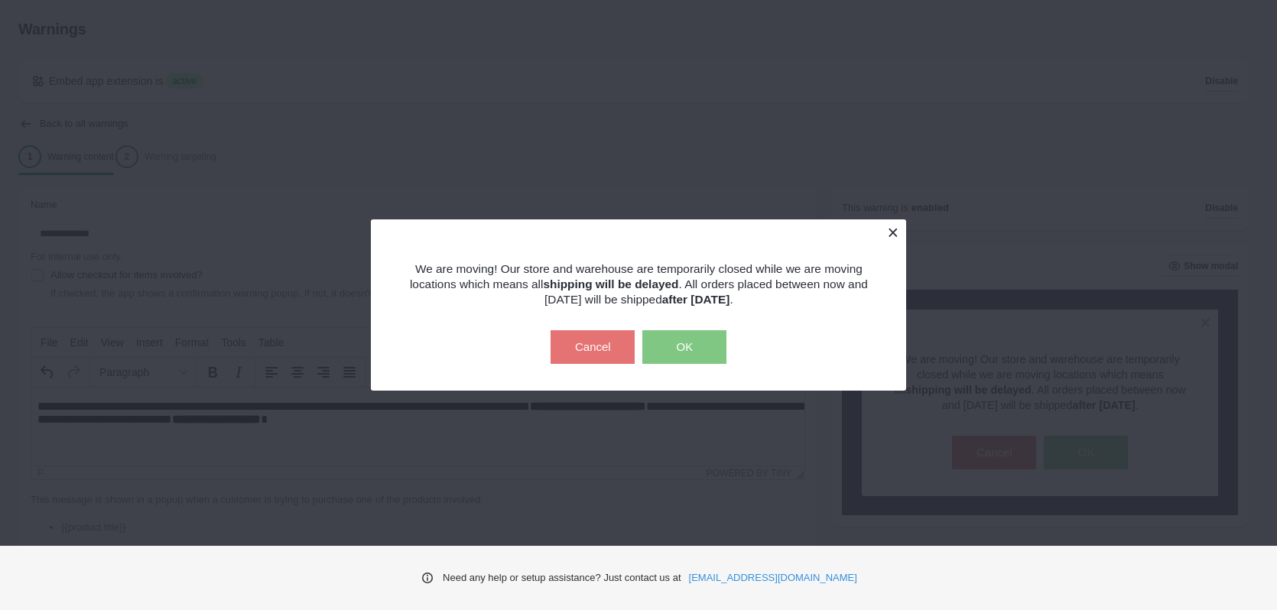
click at [892, 228] on button at bounding box center [892, 232] width 27 height 27
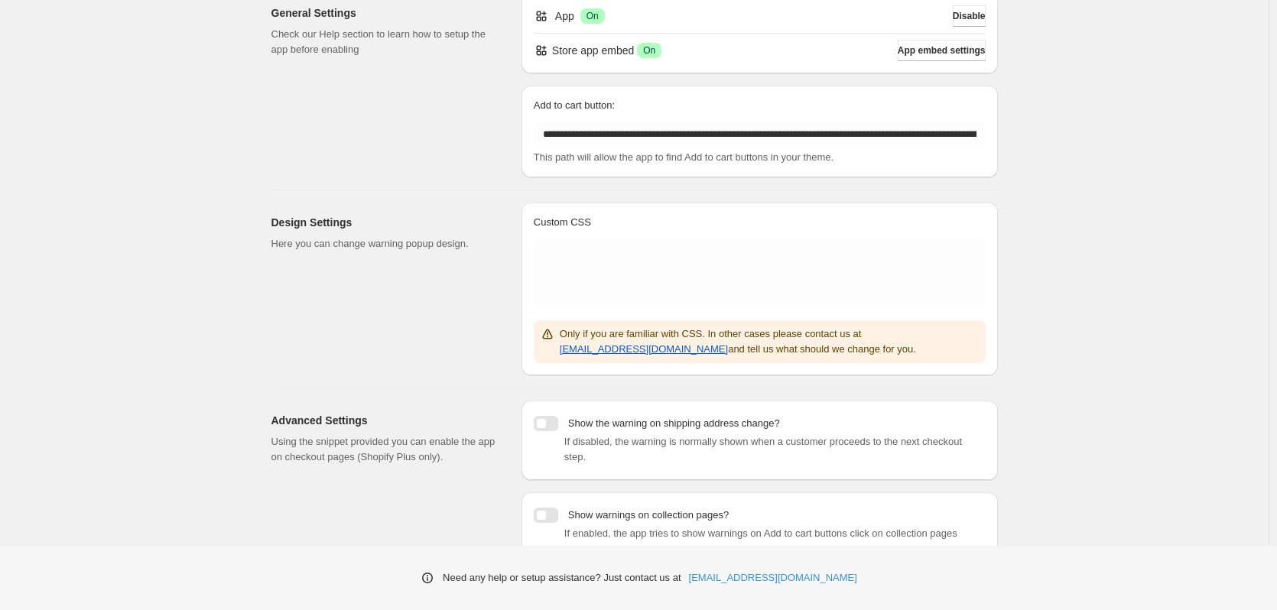
scroll to position [153, 0]
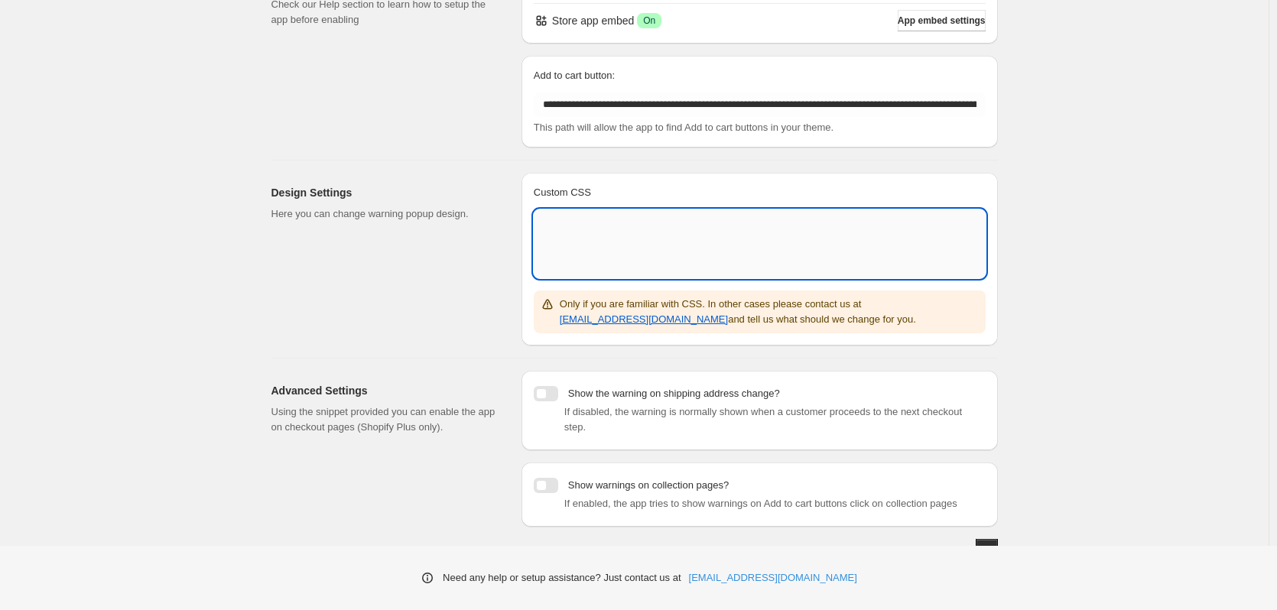
click at [591, 238] on textarea "Custom CSS" at bounding box center [760, 244] width 452 height 69
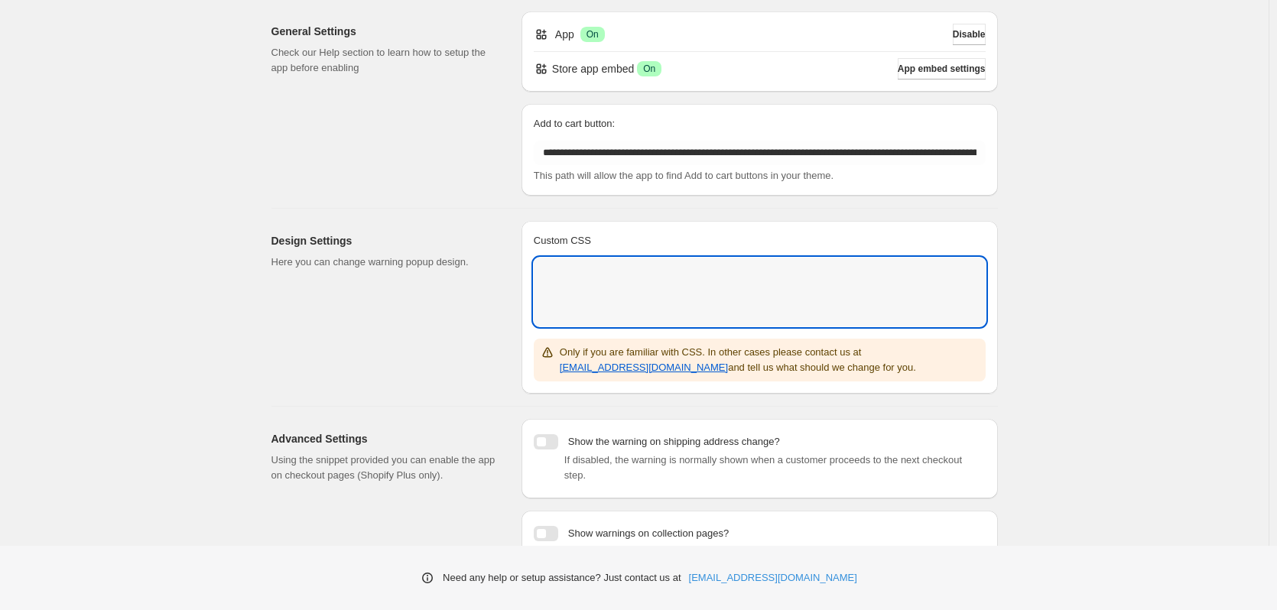
scroll to position [0, 0]
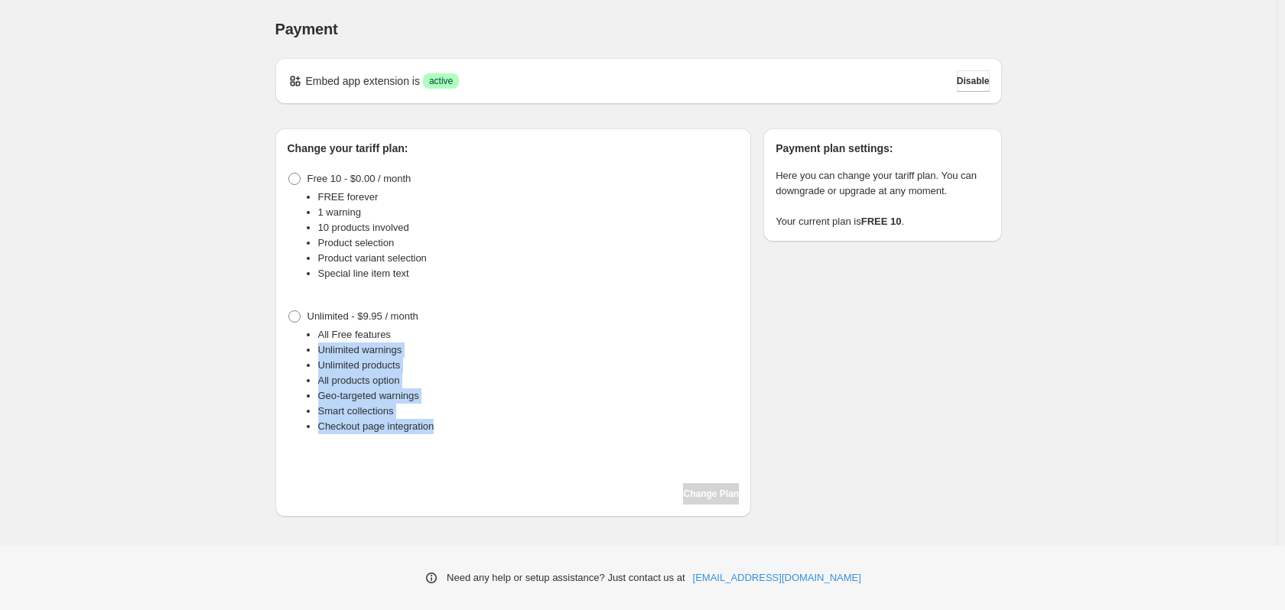
drag, startPoint x: 318, startPoint y: 349, endPoint x: 450, endPoint y: 435, distance: 157.0
click at [450, 435] on div "Unlimited - $9.95 / month All Free features Unlimited warnings Unlimited produc…" at bounding box center [514, 376] width 452 height 141
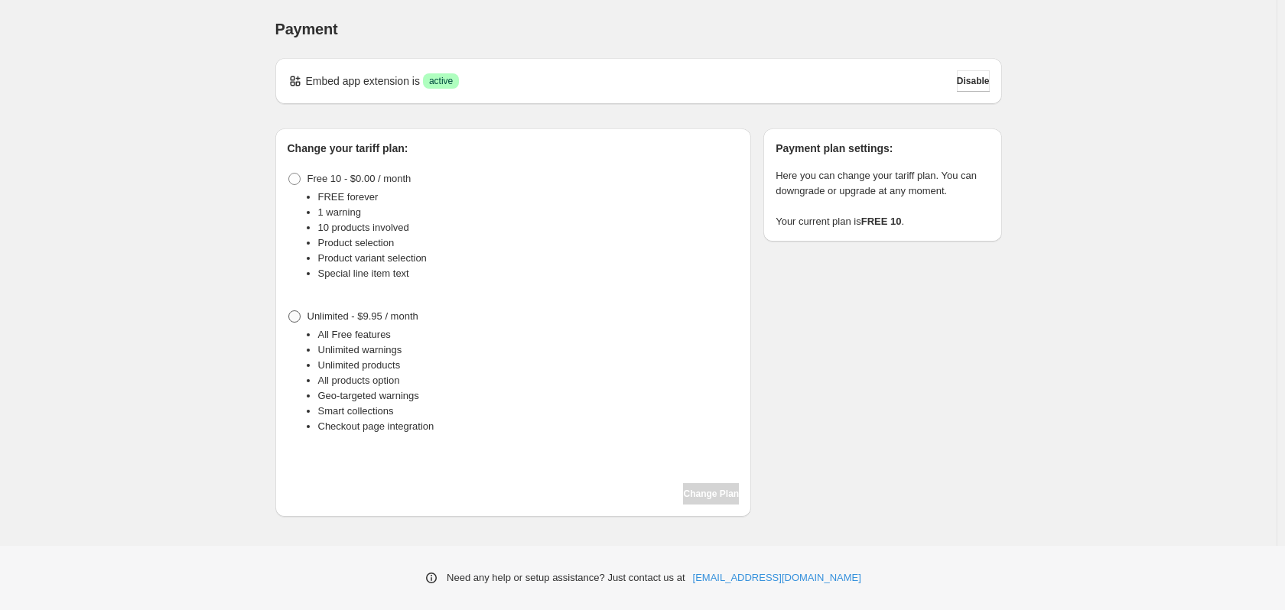
click at [398, 314] on span "Unlimited - $9.95 / month" at bounding box center [362, 315] width 111 height 11
click at [710, 493] on span "Change Plan" at bounding box center [711, 494] width 56 height 12
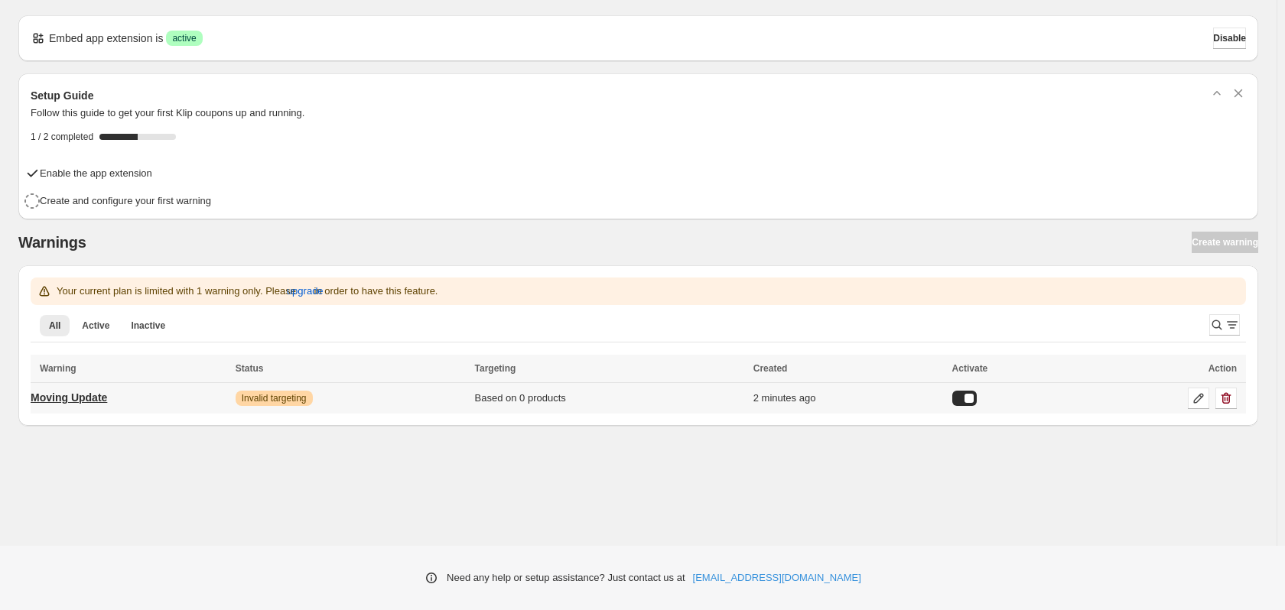
click at [55, 399] on p "Moving Update" at bounding box center [69, 397] width 76 height 15
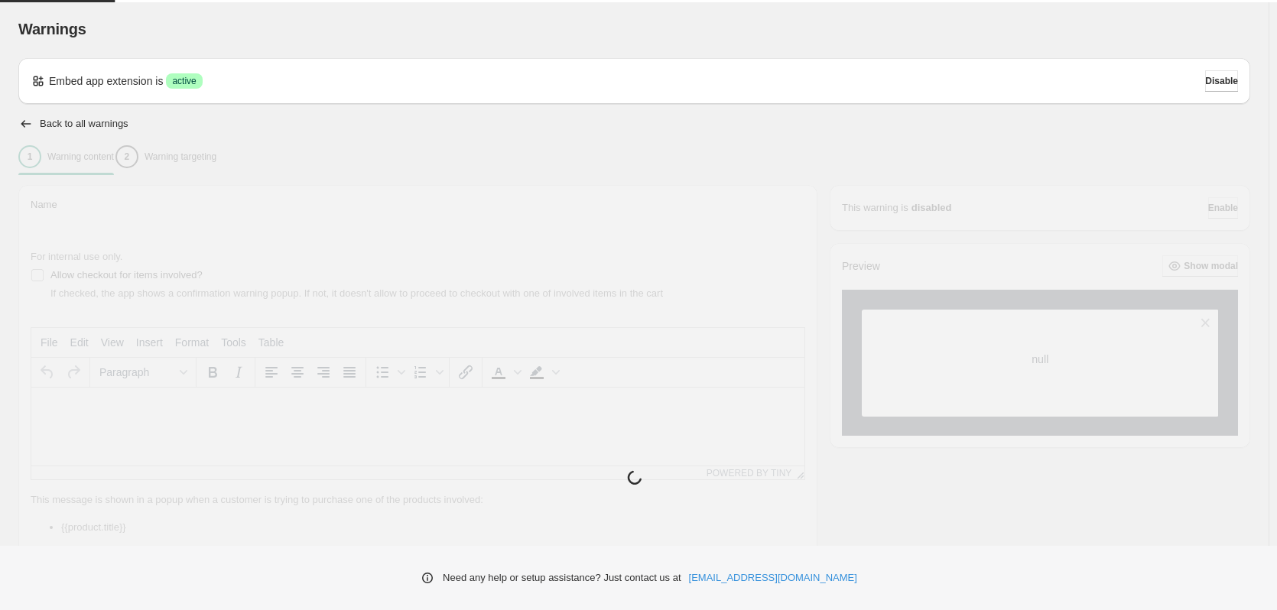
type input "**********"
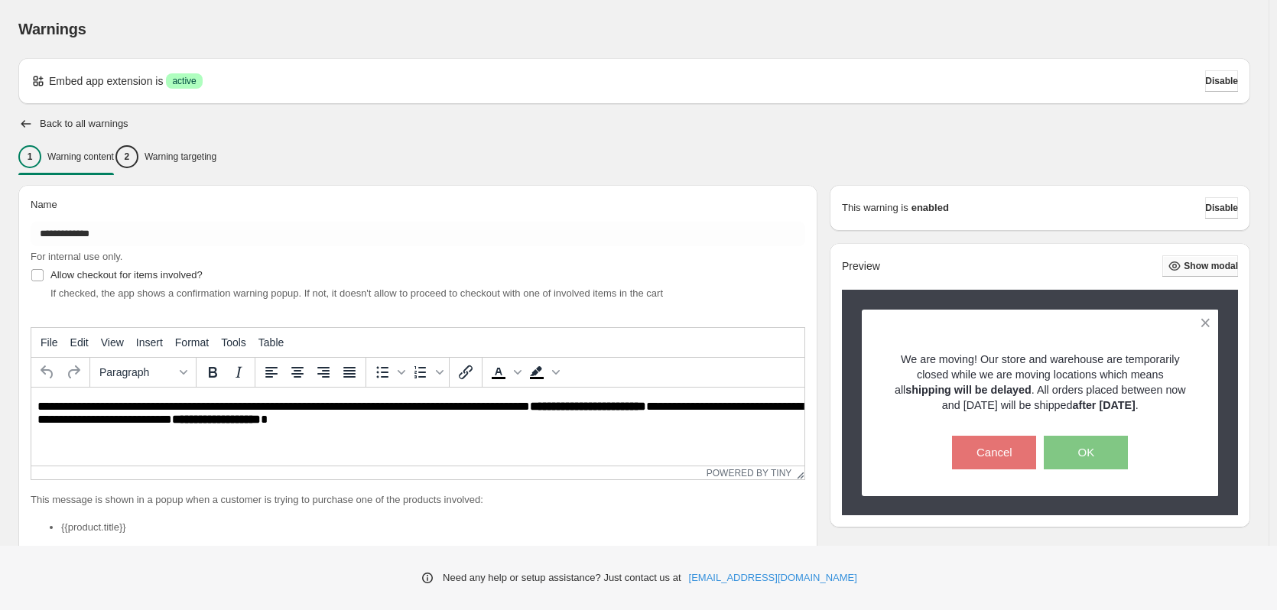
click at [1195, 268] on span "Show modal" at bounding box center [1211, 266] width 54 height 12
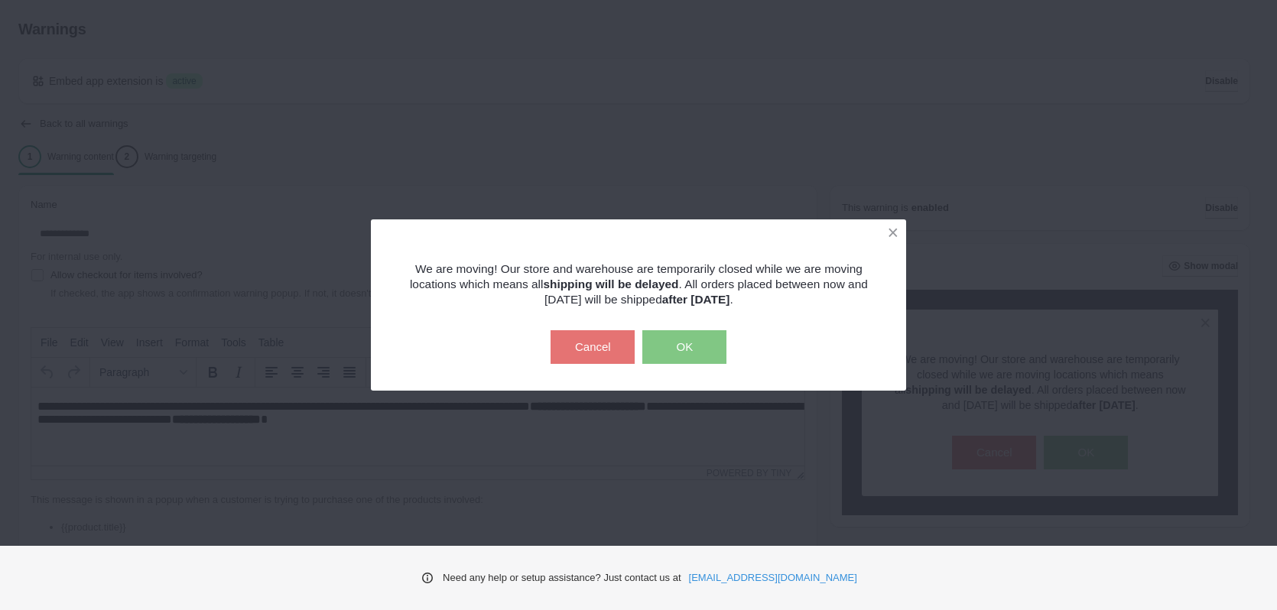
click at [699, 346] on button "OK" at bounding box center [684, 347] width 84 height 34
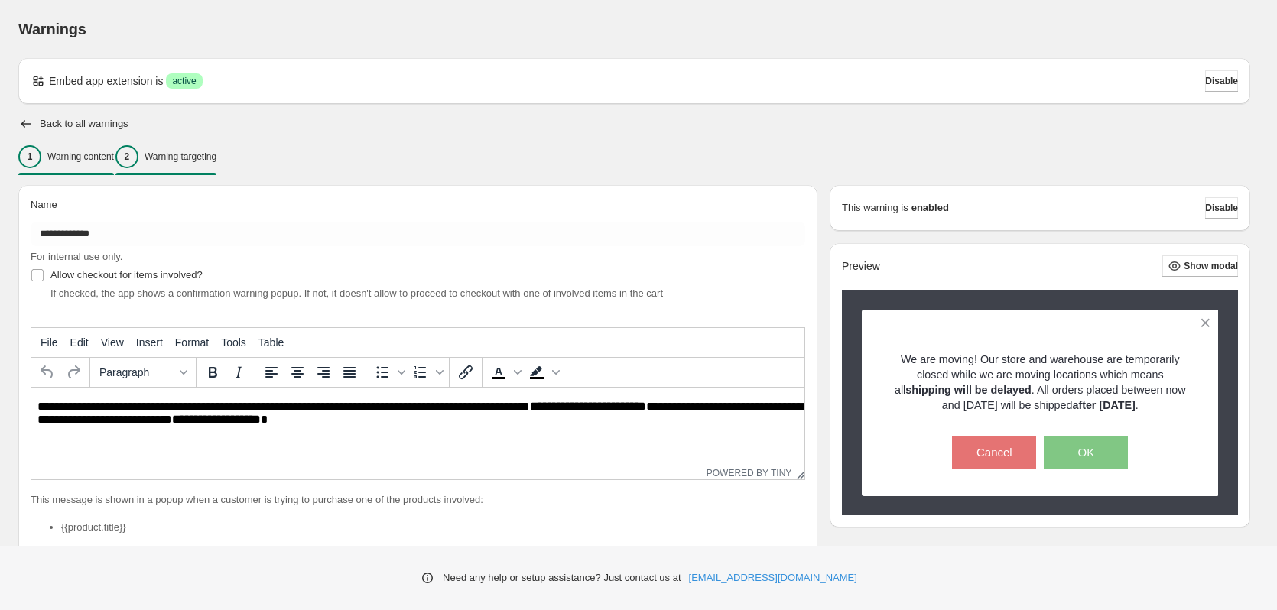
click at [216, 164] on button "2 Warning targeting" at bounding box center [165, 157] width 101 height 32
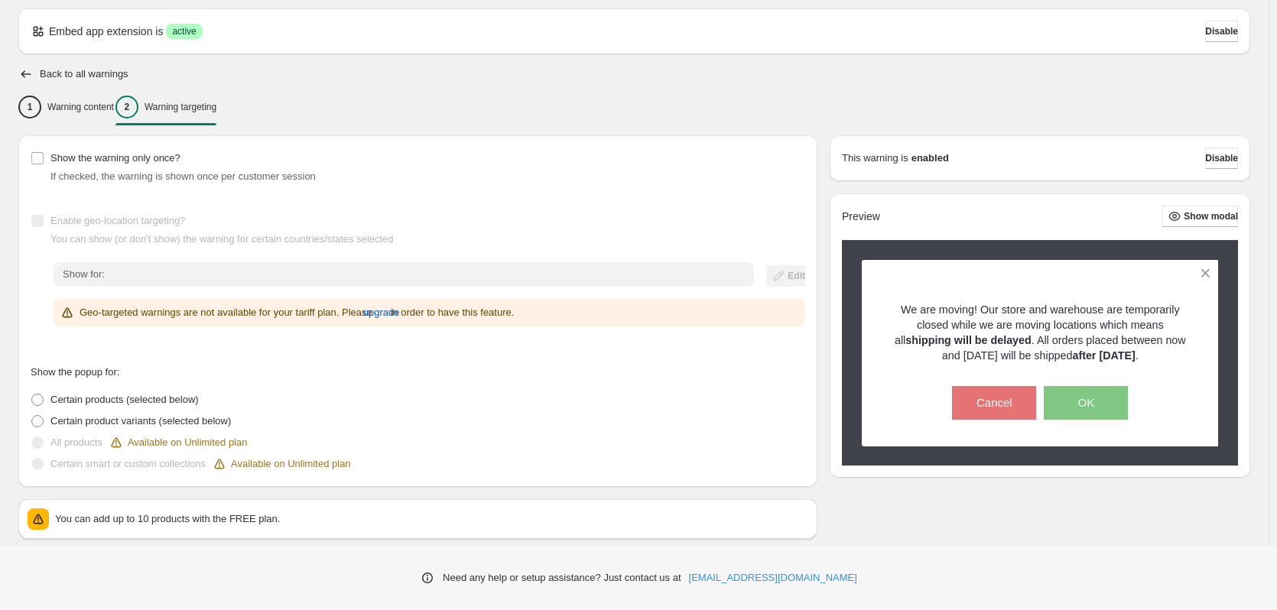
scroll to position [76, 0]
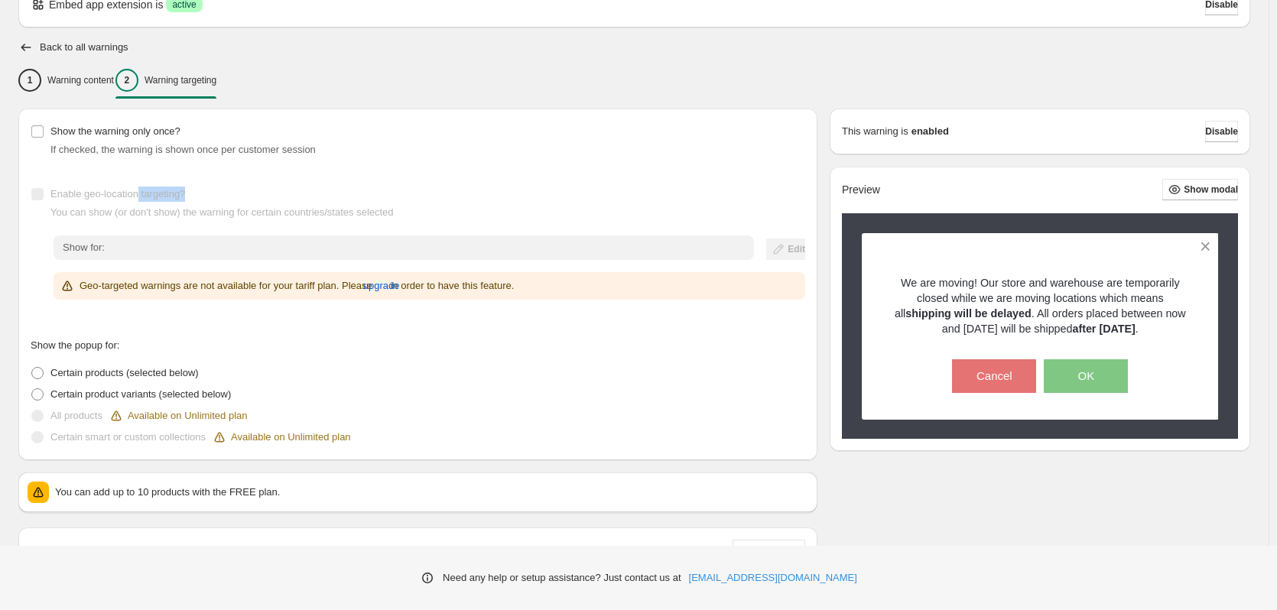
drag, startPoint x: 138, startPoint y: 195, endPoint x: 191, endPoint y: 195, distance: 52.8
click at [191, 195] on div "Enable geo-location targeting? You can show (or don't show) the warning for cer…" at bounding box center [418, 202] width 775 height 37
click at [187, 206] on span "You can show (or don't show) the warning for certain countries/states selected" at bounding box center [221, 211] width 343 height 11
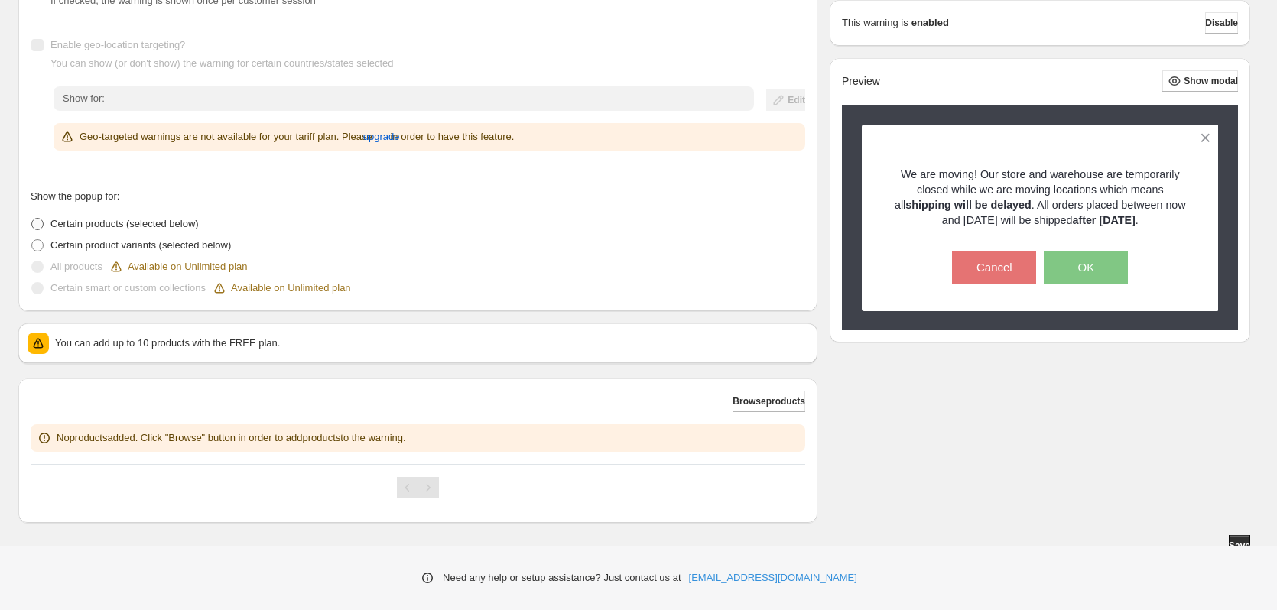
scroll to position [238, 0]
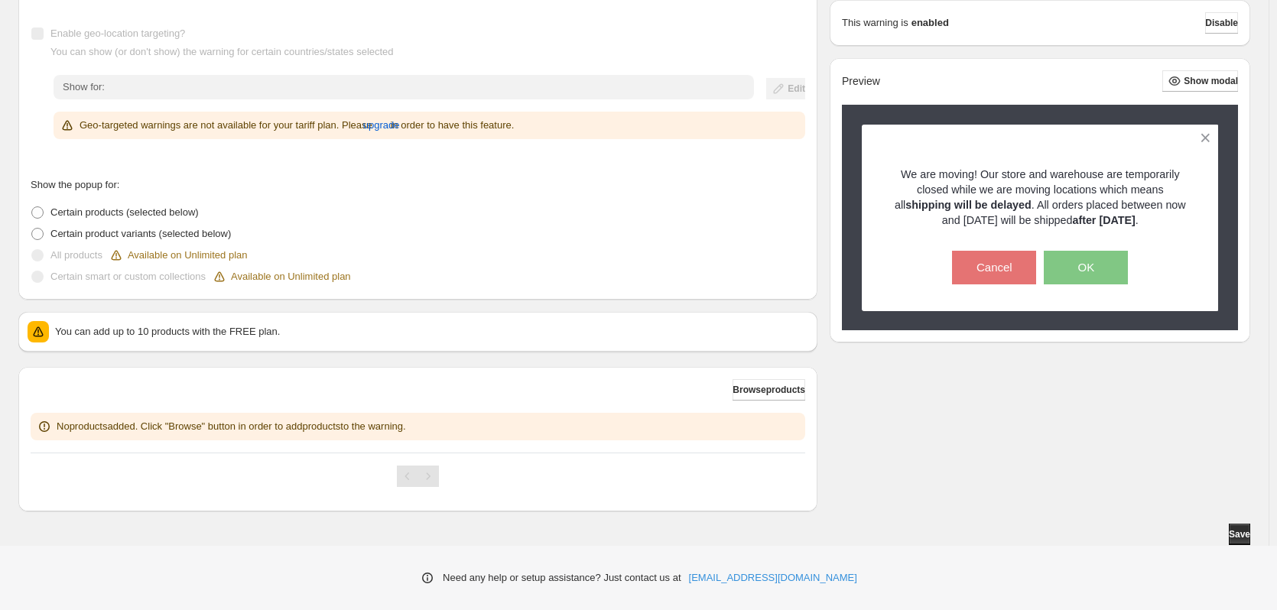
click at [32, 258] on span at bounding box center [37, 255] width 12 height 12
click at [747, 385] on span "Browse products" at bounding box center [769, 390] width 73 height 12
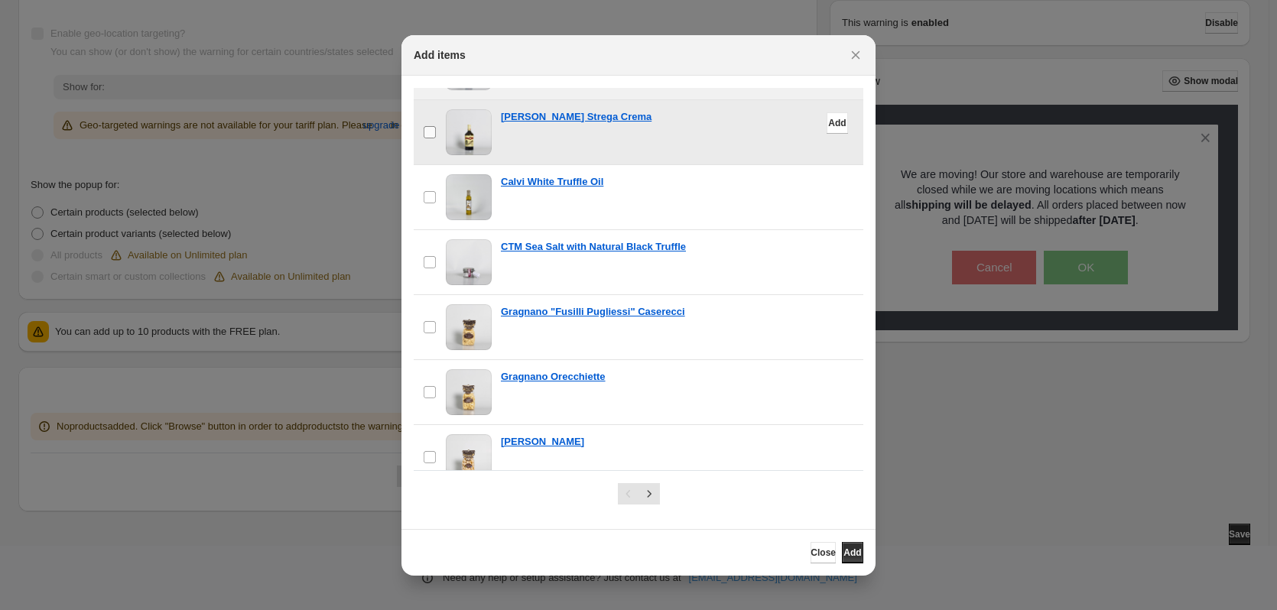
scroll to position [1071, 0]
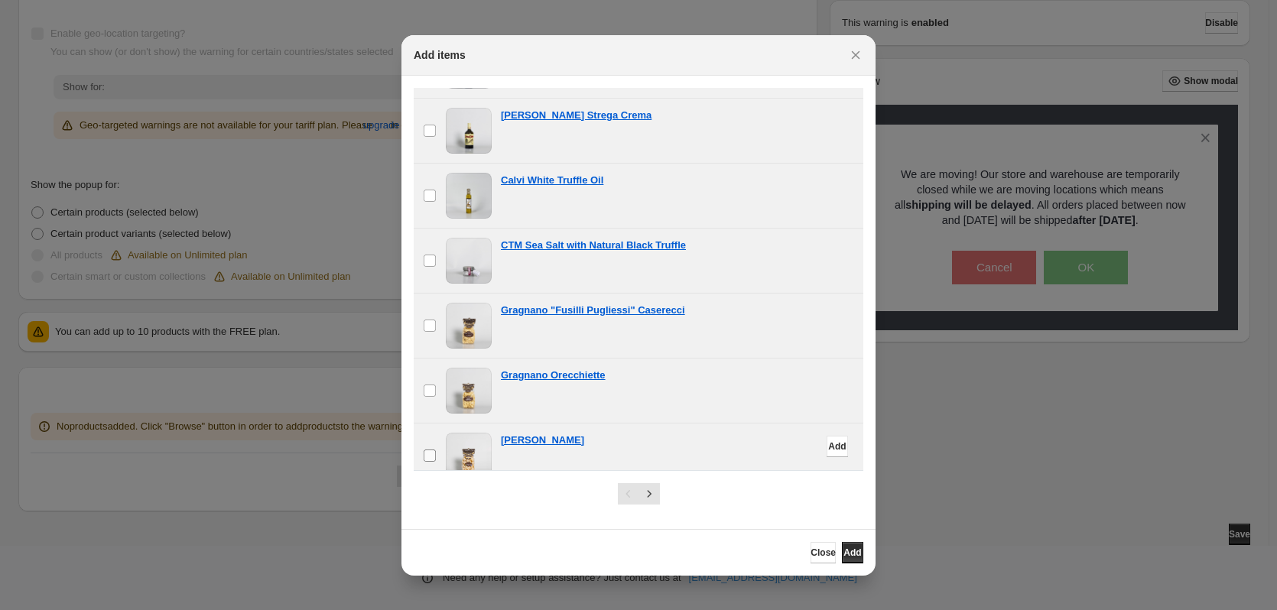
click at [433, 449] on span ":r1a:" at bounding box center [430, 456] width 14 height 14
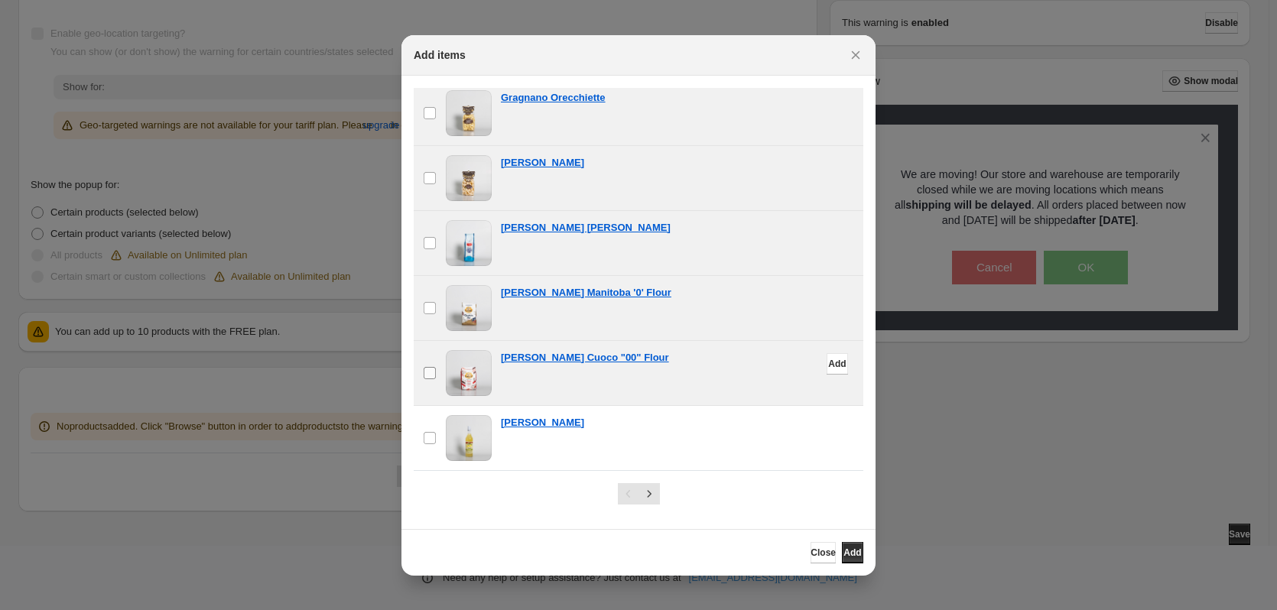
click at [421, 375] on label "checkbox" at bounding box center [430, 373] width 32 height 64
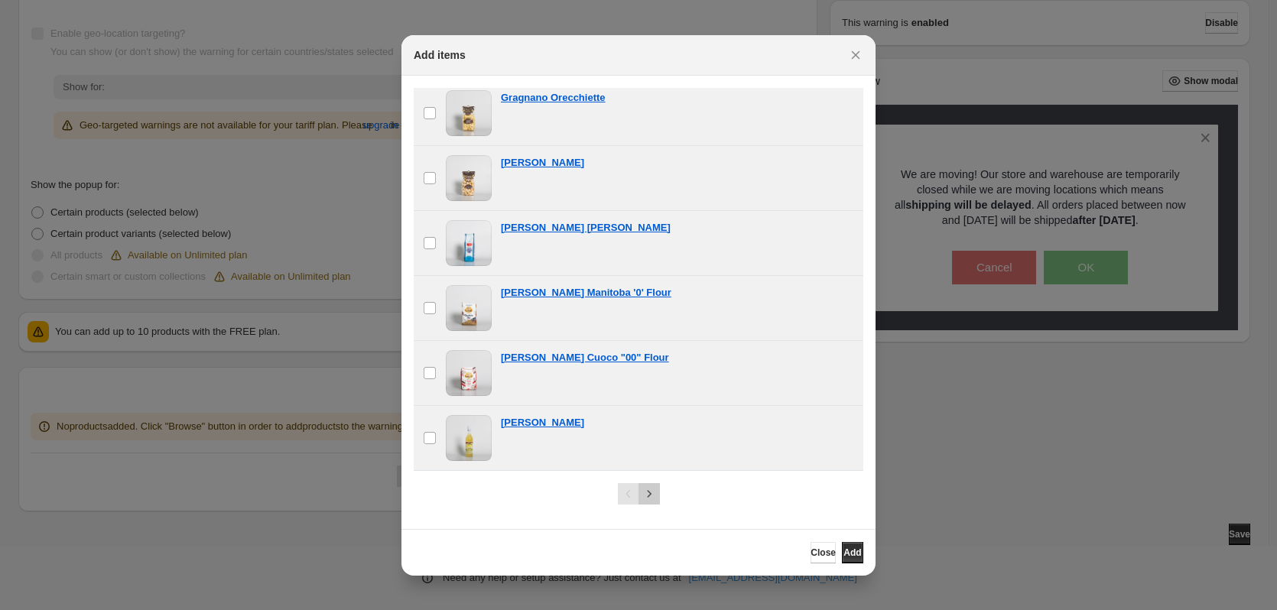
click at [652, 496] on icon "Next" at bounding box center [649, 493] width 15 height 15
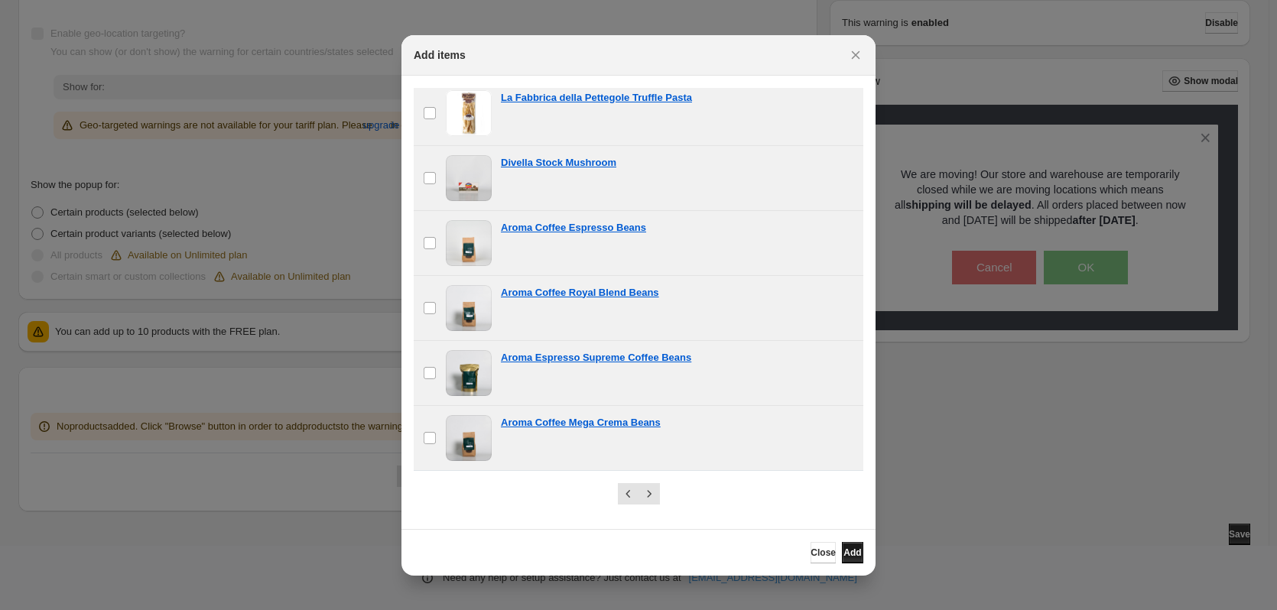
click at [843, 551] on span "Add" at bounding box center [852, 553] width 18 height 12
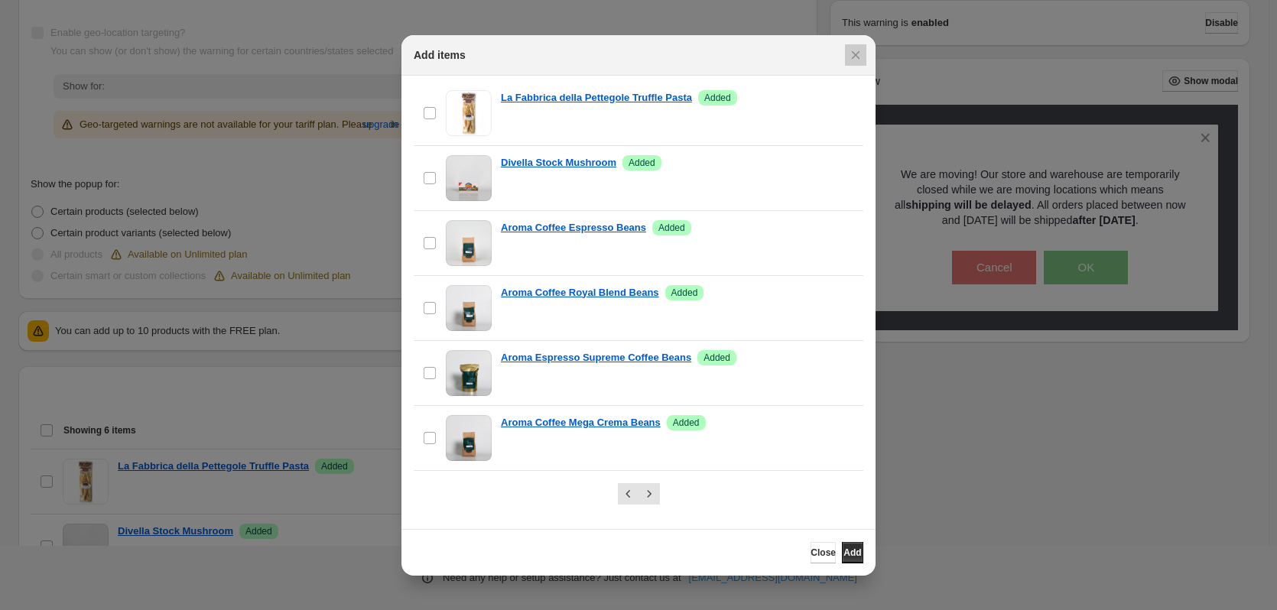
click at [327, 390] on div at bounding box center [638, 305] width 1277 height 610
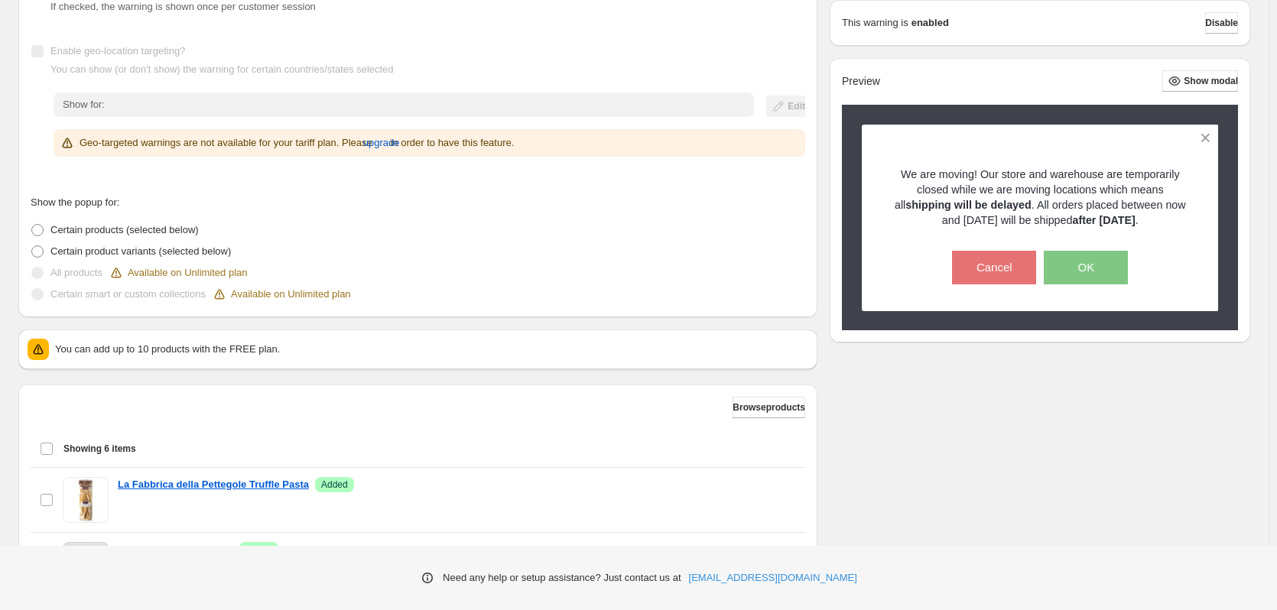
scroll to position [177, 0]
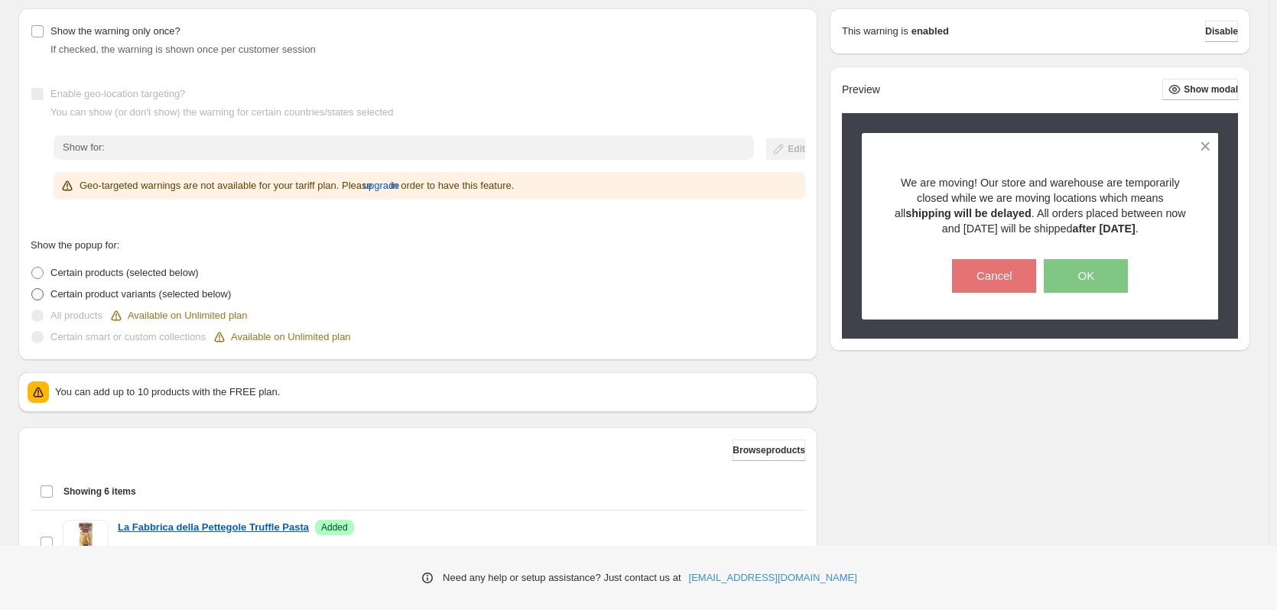
click at [41, 298] on span at bounding box center [37, 294] width 12 height 12
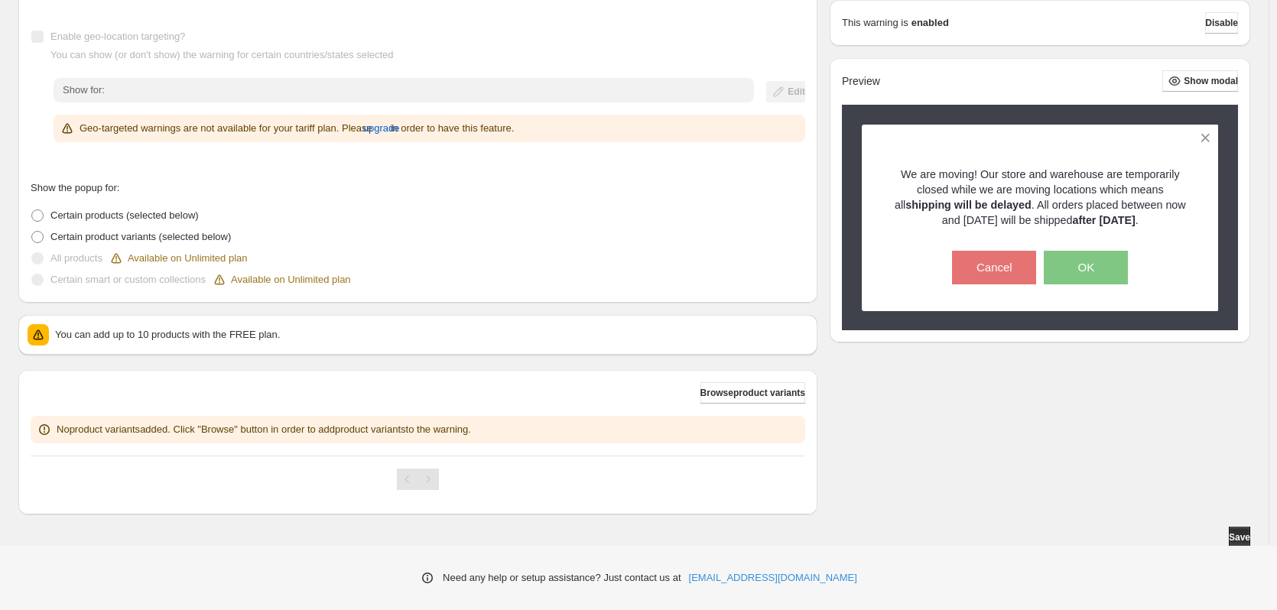
scroll to position [238, 0]
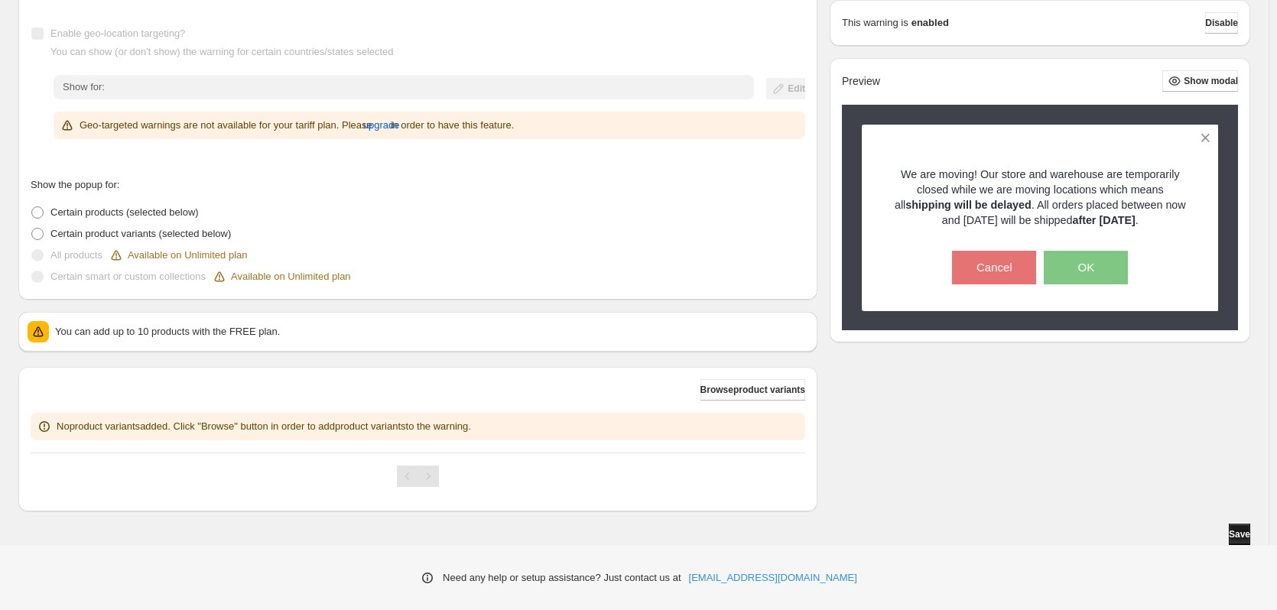
click at [1235, 529] on span "Save" at bounding box center [1239, 534] width 21 height 12
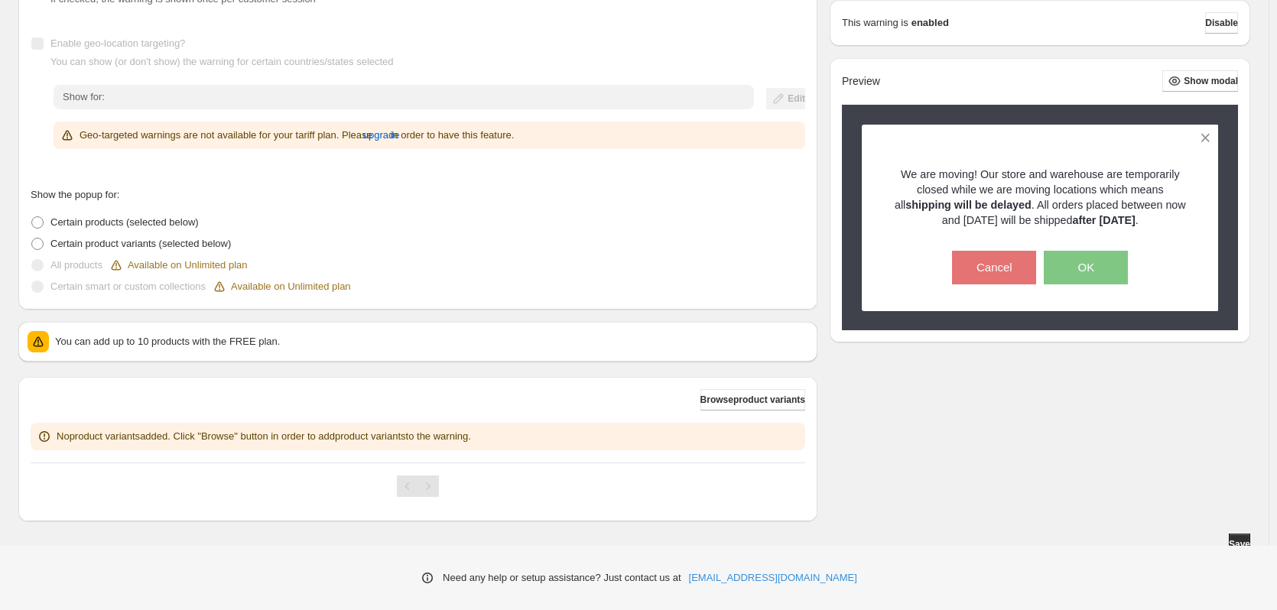
scroll to position [229, 0]
click at [134, 219] on span "Certain products (selected below)" at bounding box center [124, 219] width 148 height 11
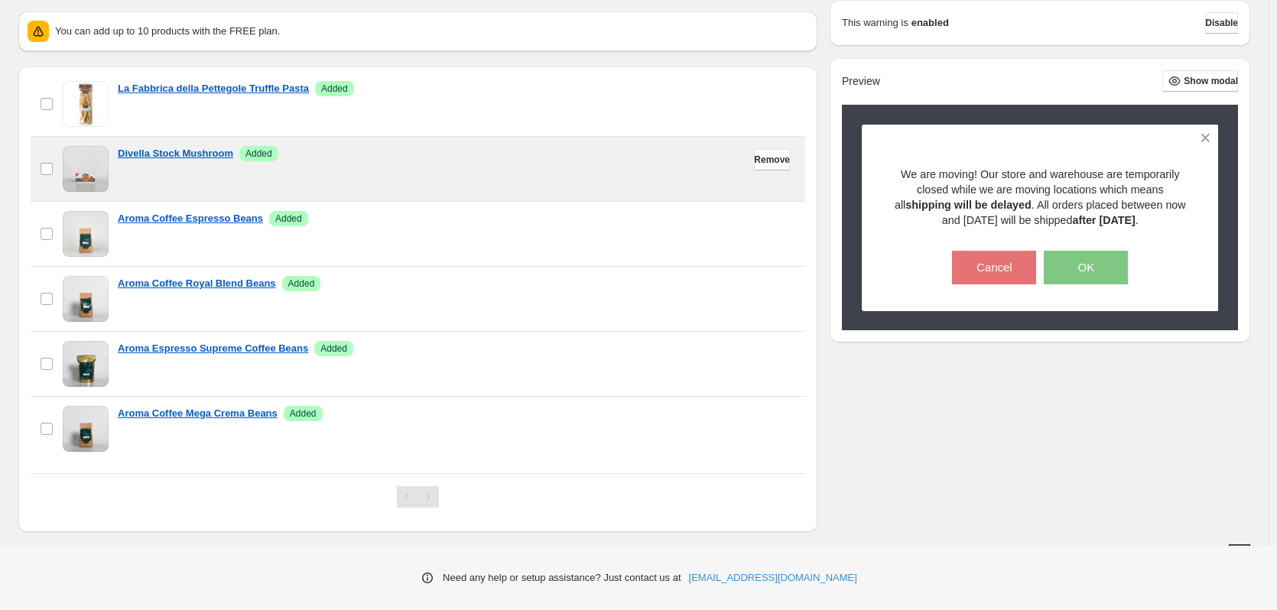
scroll to position [559, 0]
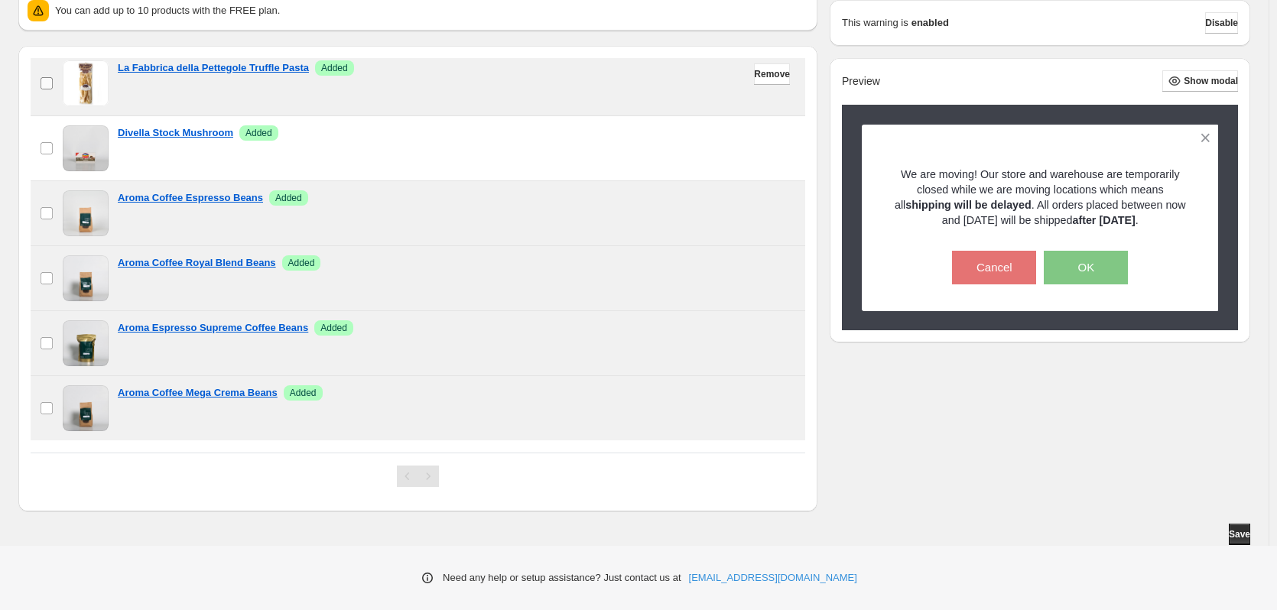
click at [46, 141] on span at bounding box center [47, 148] width 14 height 14
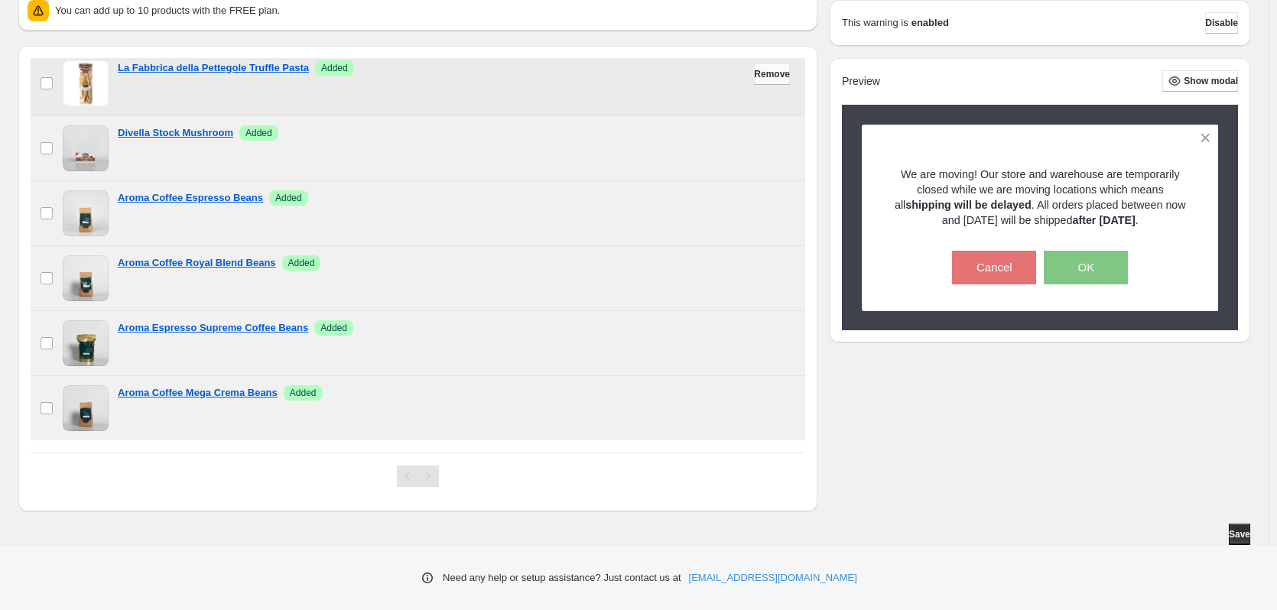
click at [770, 73] on span "Remove" at bounding box center [772, 74] width 36 height 12
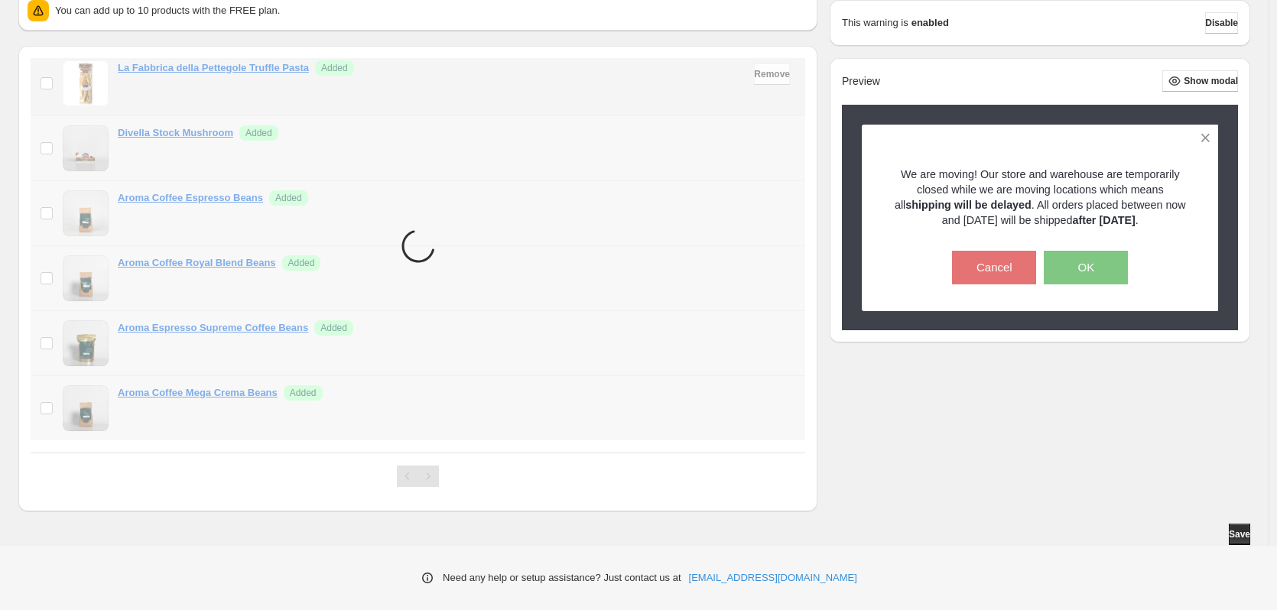
scroll to position [13, 0]
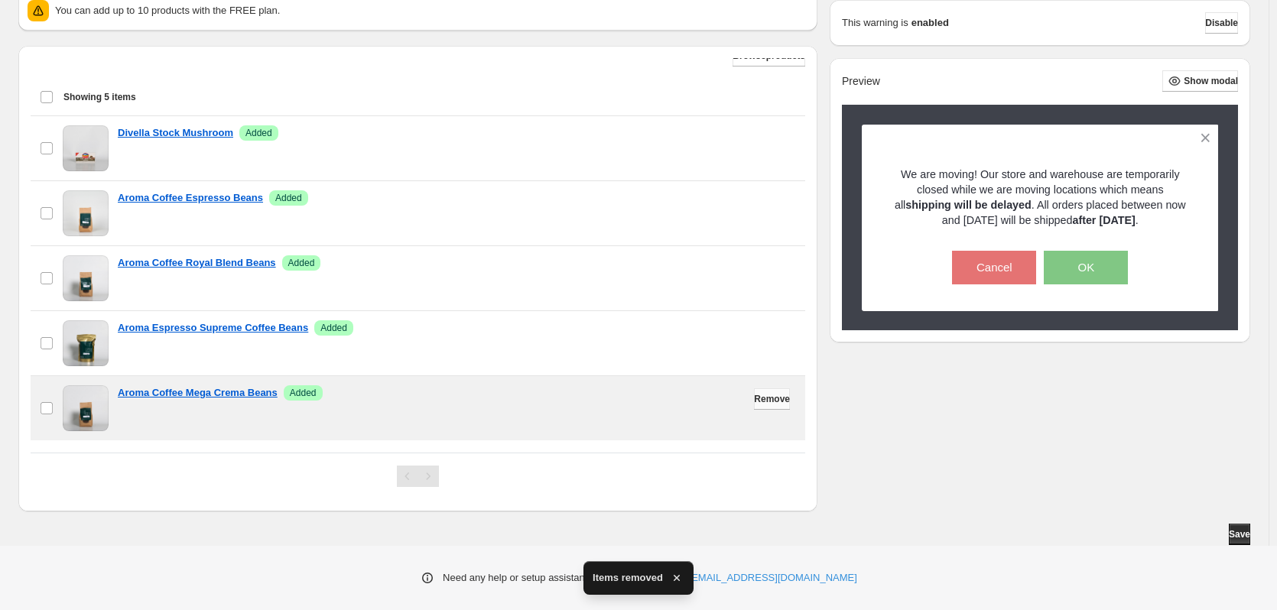
click at [769, 401] on span "Remove" at bounding box center [772, 399] width 36 height 12
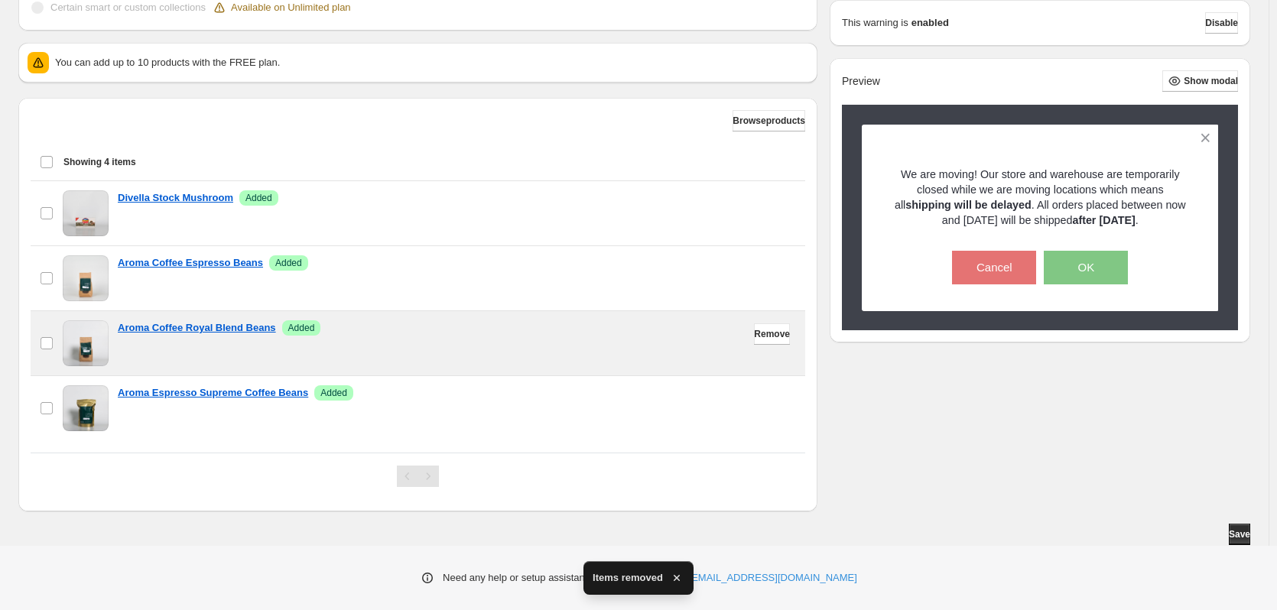
scroll to position [507, 0]
click at [759, 334] on span "Remove" at bounding box center [772, 334] width 36 height 12
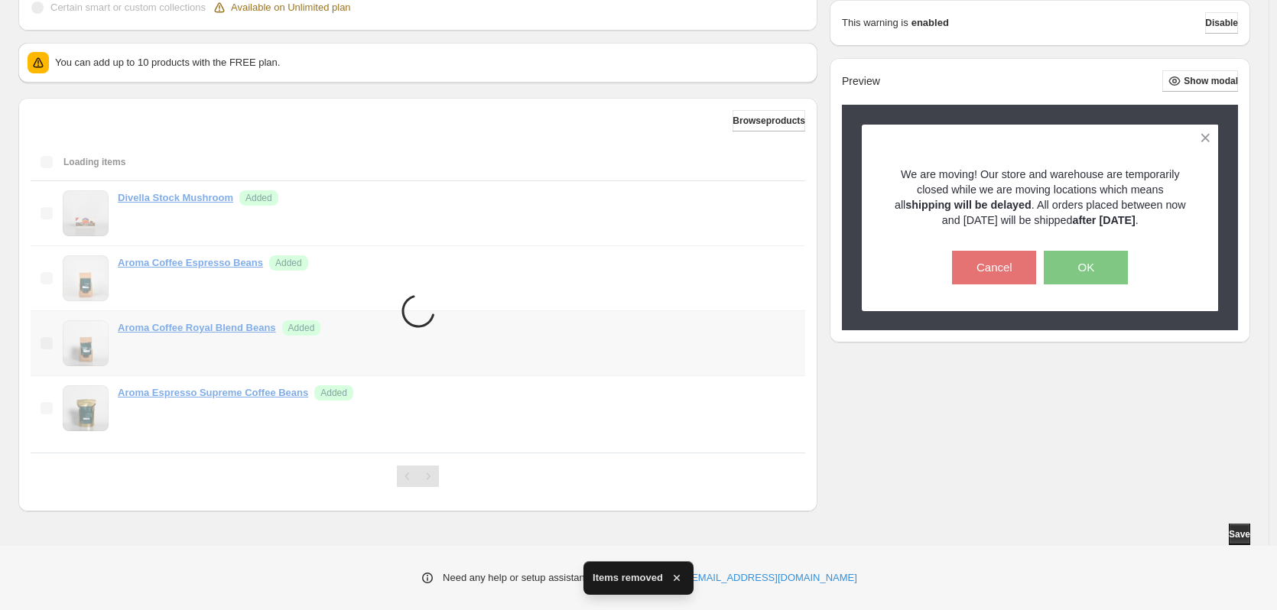
scroll to position [442, 0]
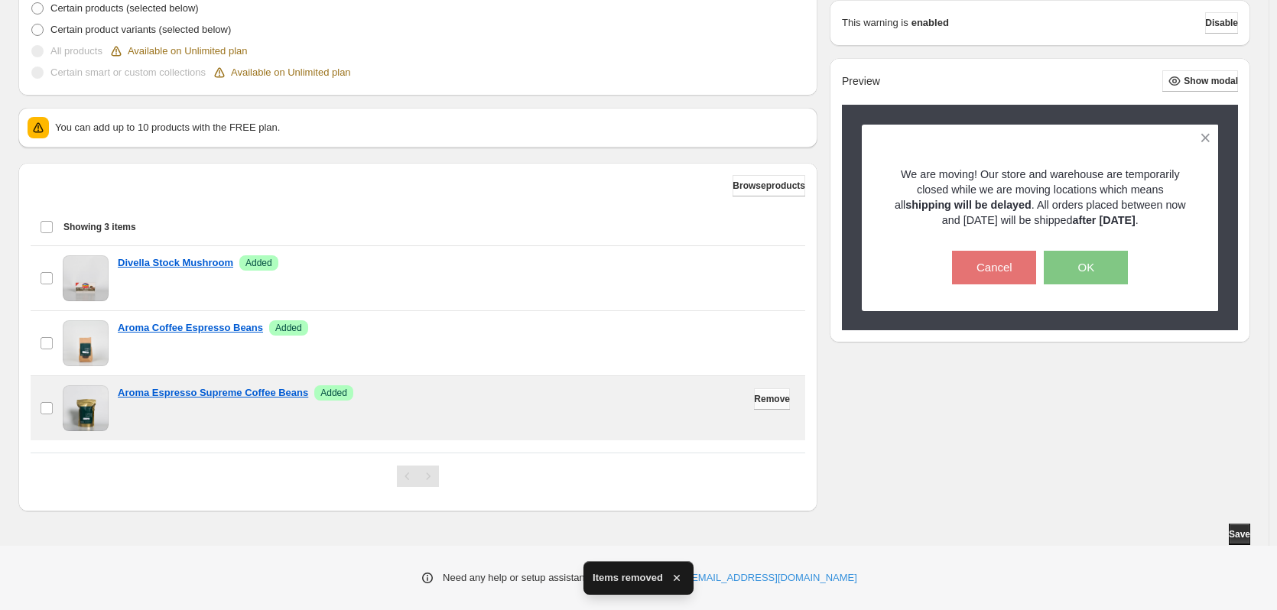
click at [760, 395] on span "Remove" at bounding box center [772, 399] width 36 height 12
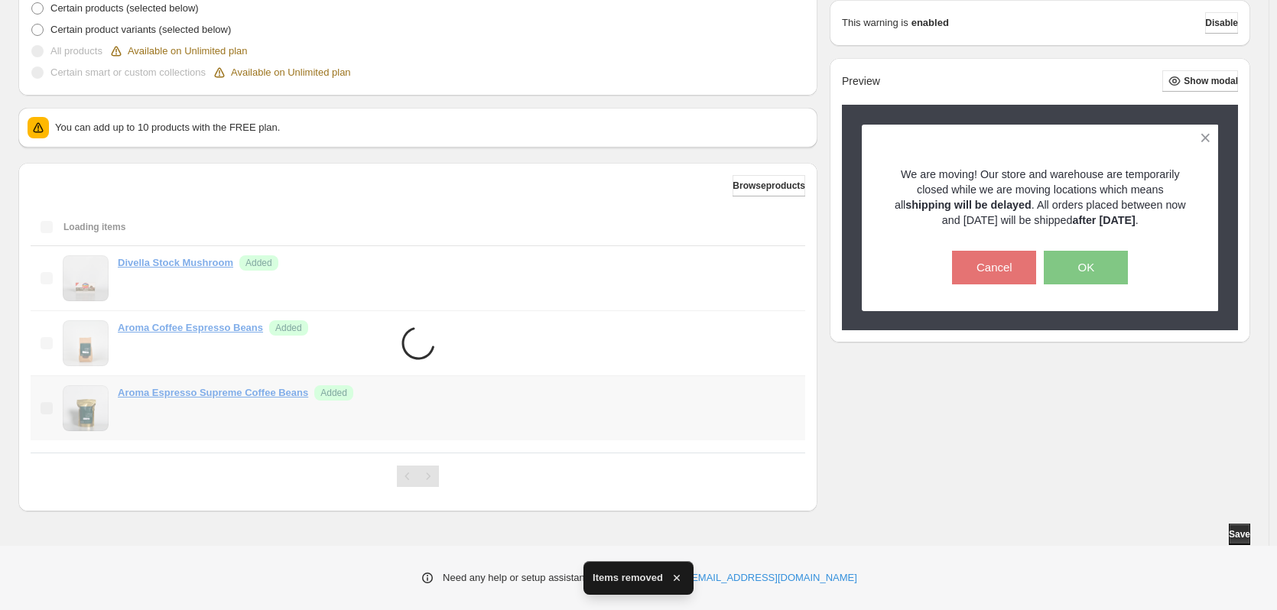
scroll to position [377, 0]
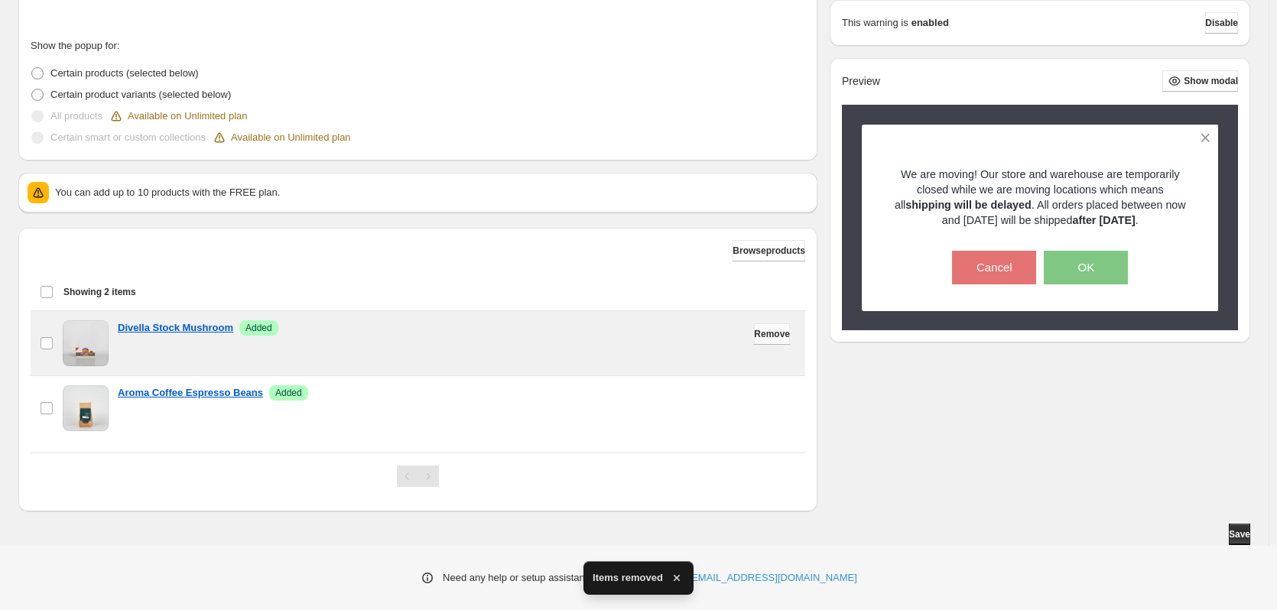
click at [761, 334] on span "Remove" at bounding box center [772, 334] width 36 height 12
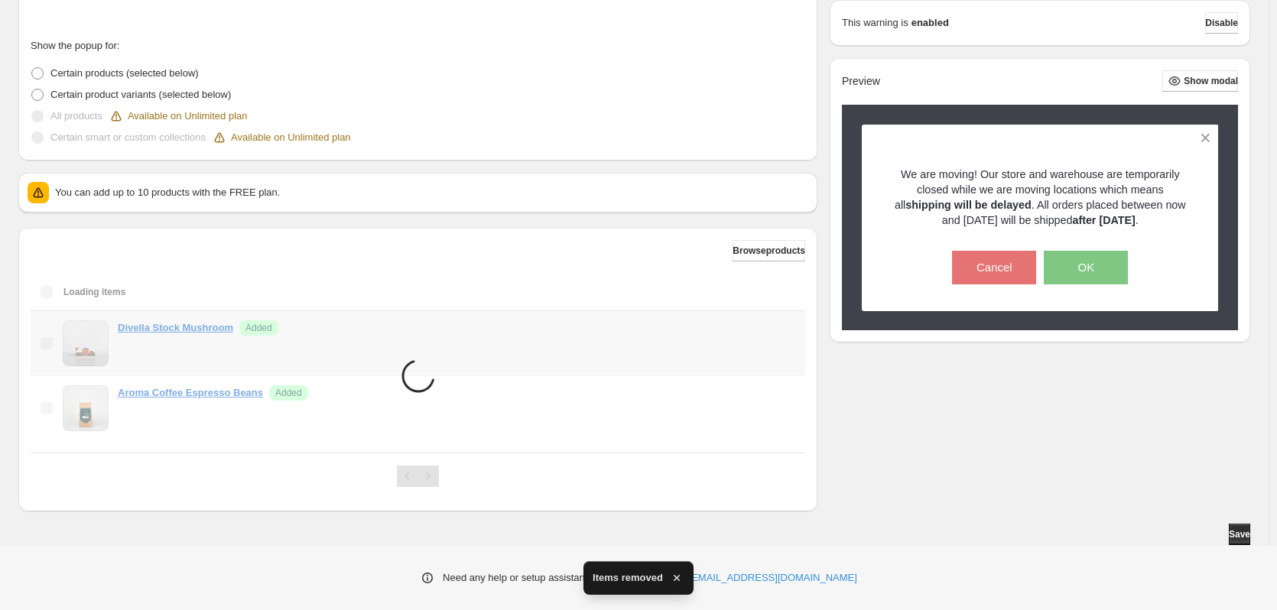
scroll to position [312, 0]
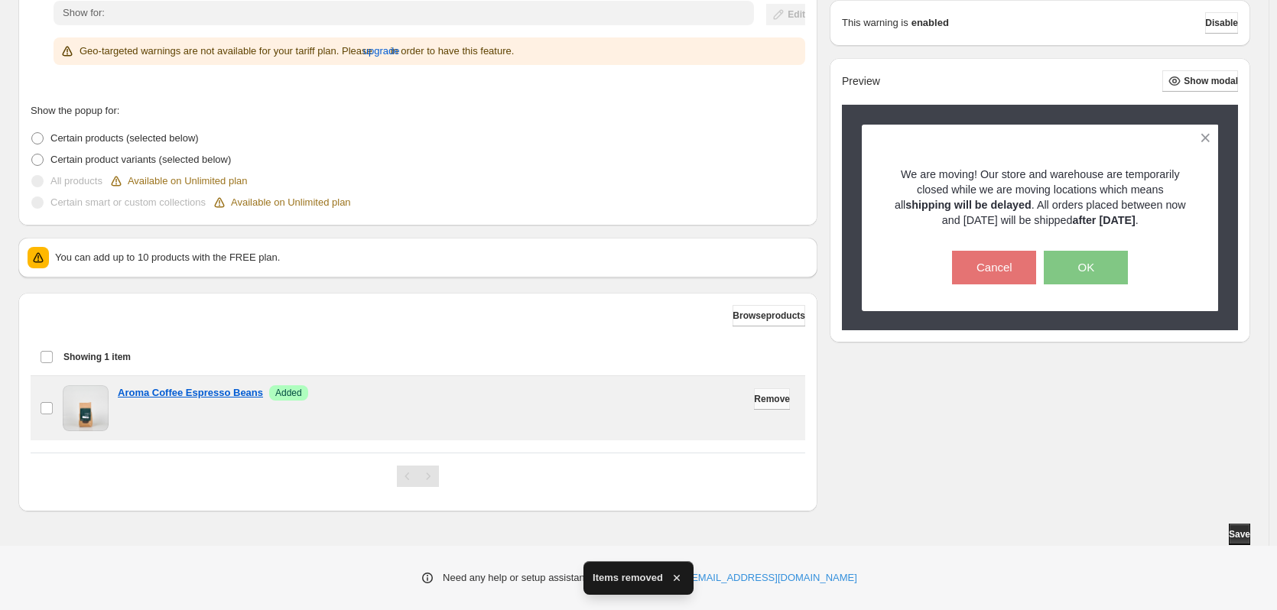
click at [754, 392] on button "Remove" at bounding box center [772, 398] width 36 height 21
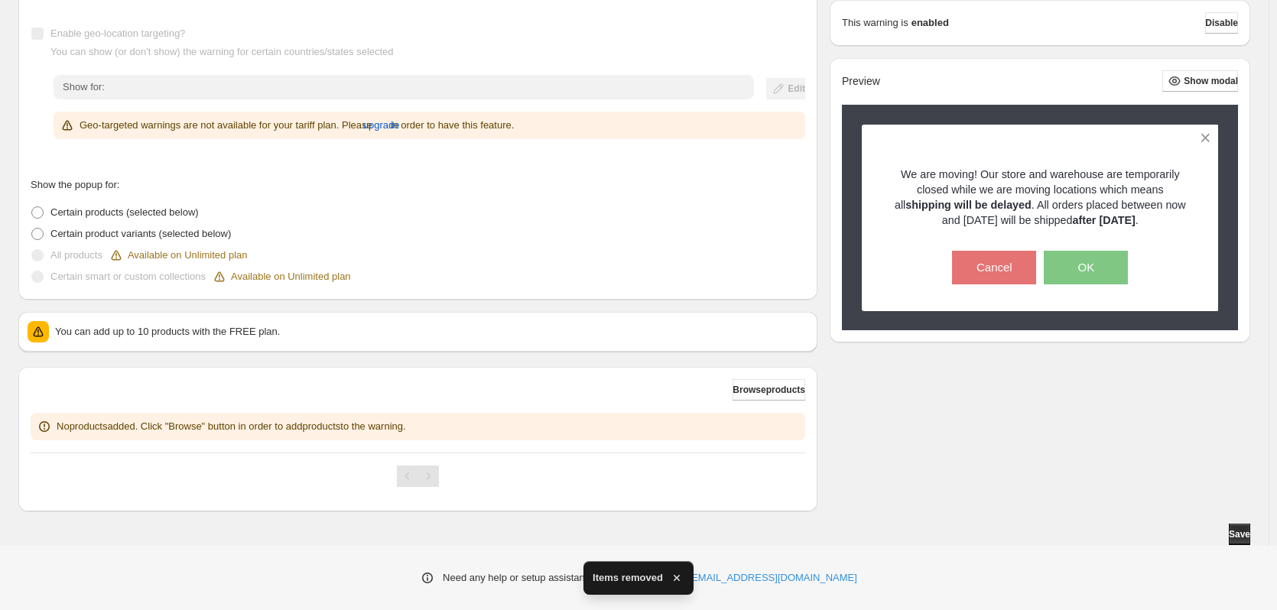
click at [750, 392] on span "Browse products" at bounding box center [769, 390] width 73 height 12
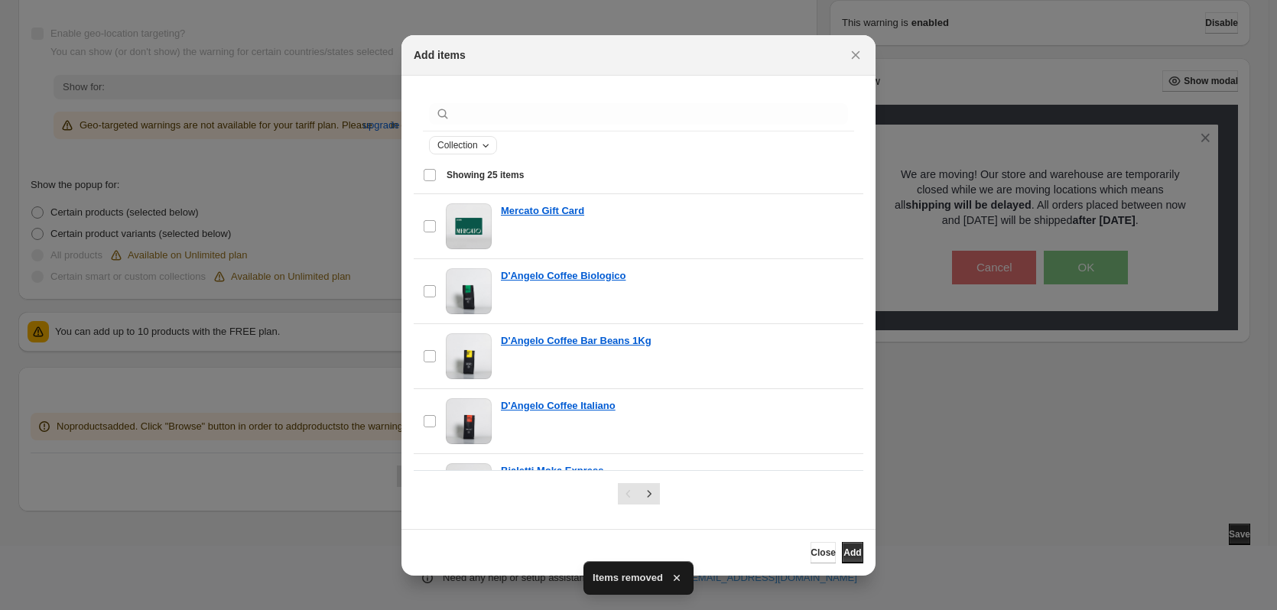
click at [487, 143] on icon "Collection" at bounding box center [485, 145] width 12 height 12
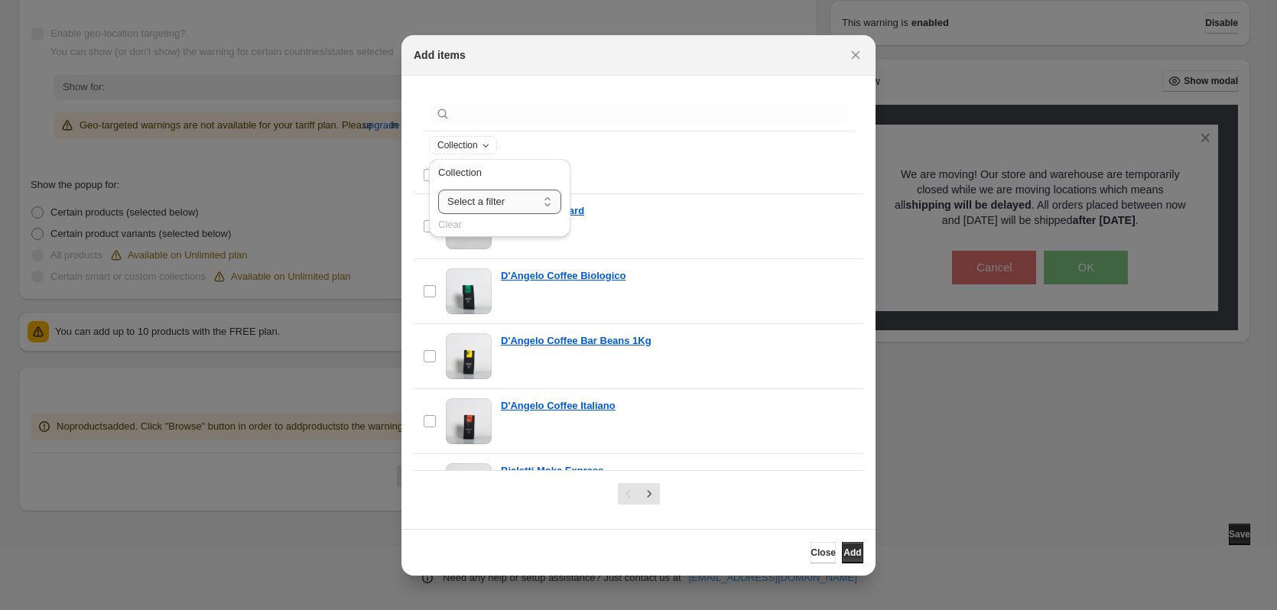
click at [503, 209] on select "**********" at bounding box center [499, 202] width 123 height 24
click at [505, 197] on select "**********" at bounding box center [499, 202] width 123 height 24
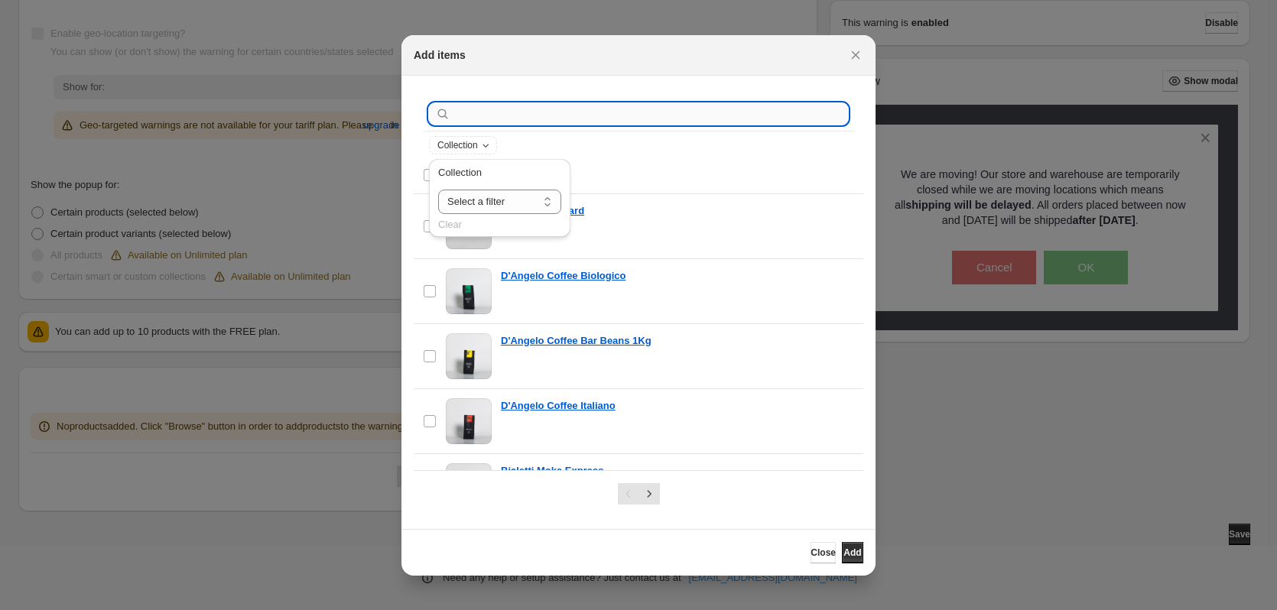
click at [492, 108] on input ":r1a:" at bounding box center [650, 113] width 395 height 21
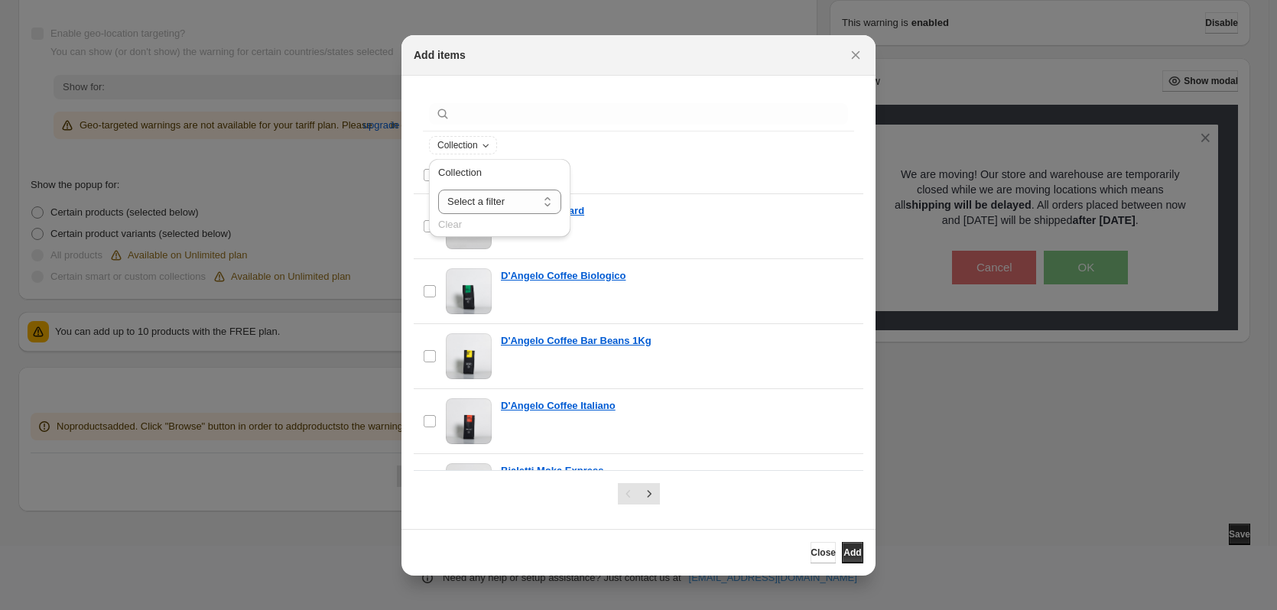
click at [751, 168] on span "Showing 25 items" at bounding box center [651, 175] width 408 height 14
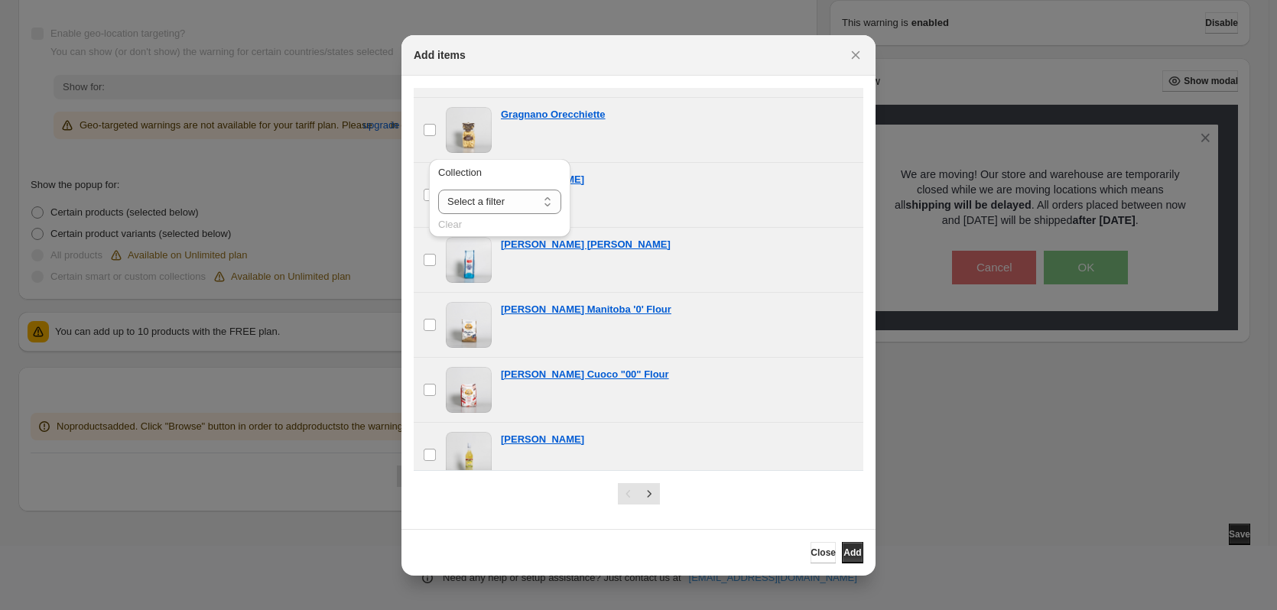
scroll to position [1348, 0]
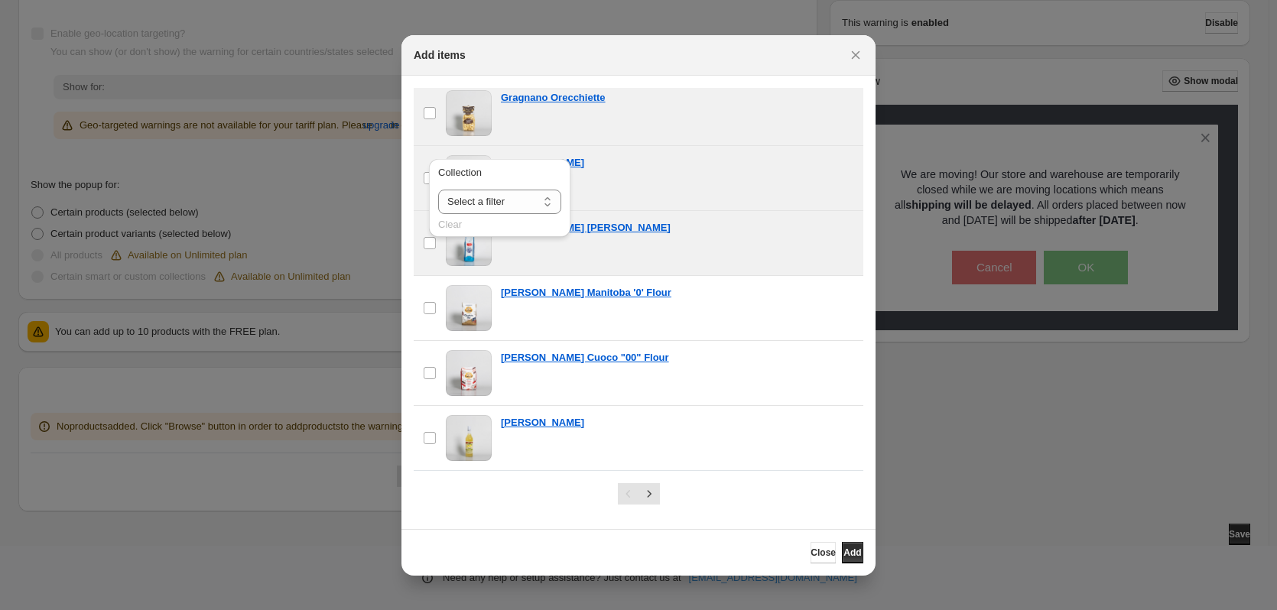
click at [424, 244] on div "**********" at bounding box center [500, 202] width 154 height 94
click at [433, 243] on div "**********" at bounding box center [500, 202] width 154 height 94
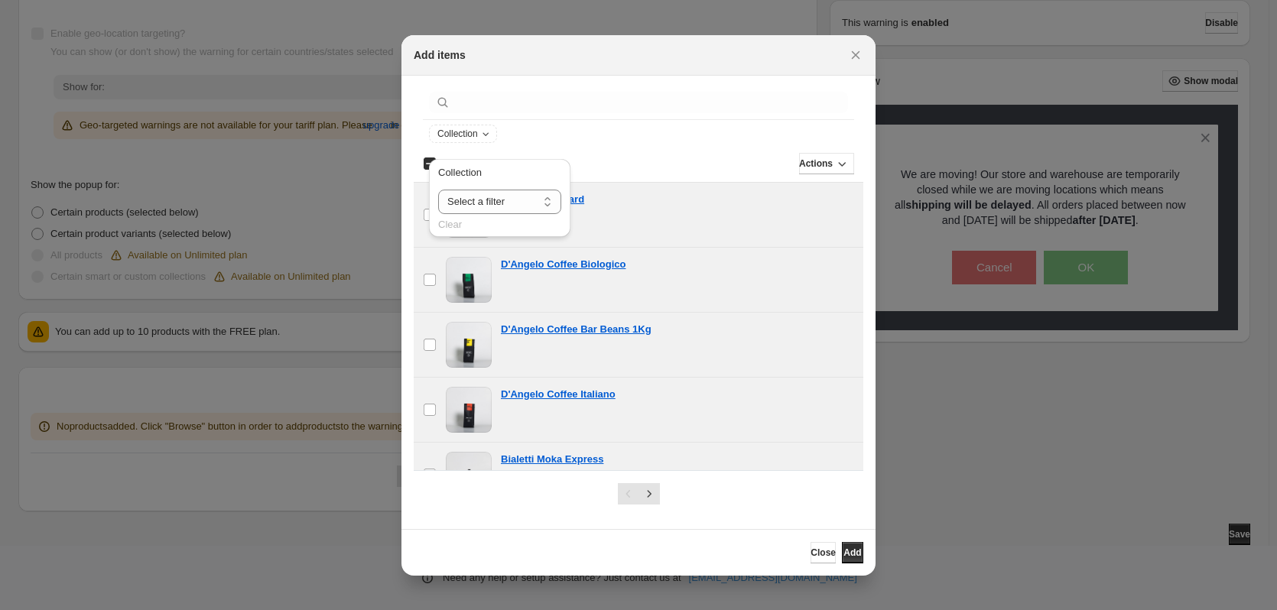
scroll to position [0, 0]
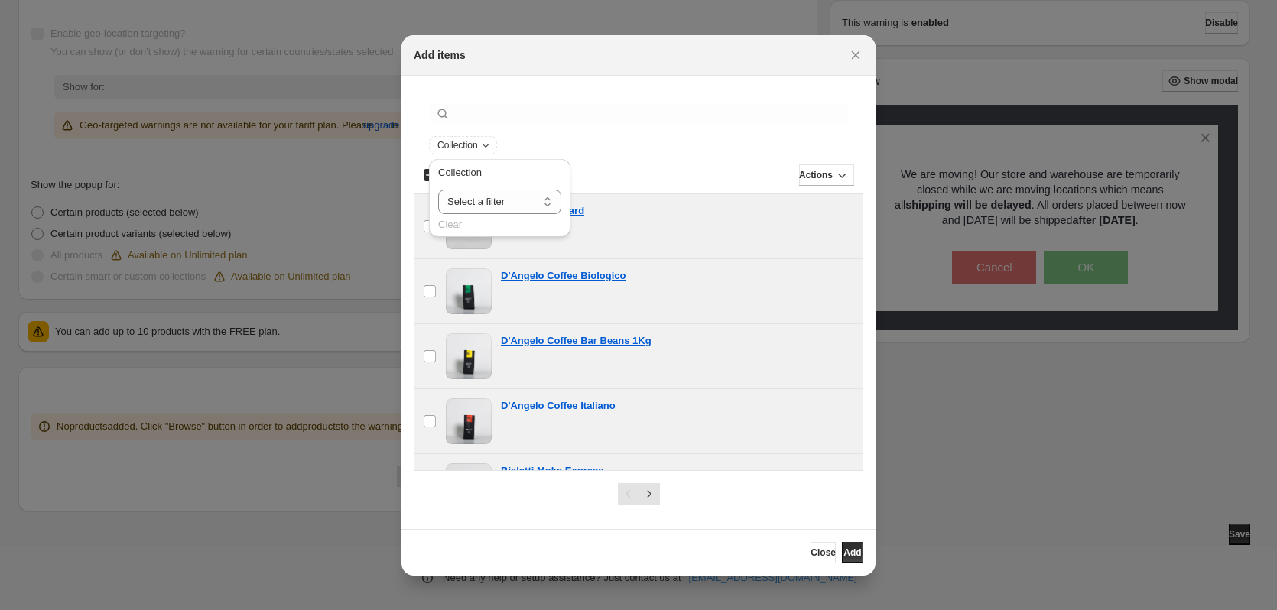
click at [449, 221] on div "Clear" at bounding box center [499, 224] width 123 height 15
click at [423, 173] on div "**********" at bounding box center [500, 202] width 154 height 94
click at [426, 177] on div "**********" at bounding box center [500, 202] width 154 height 94
click at [635, 174] on div "Actions" at bounding box center [682, 174] width 346 height 21
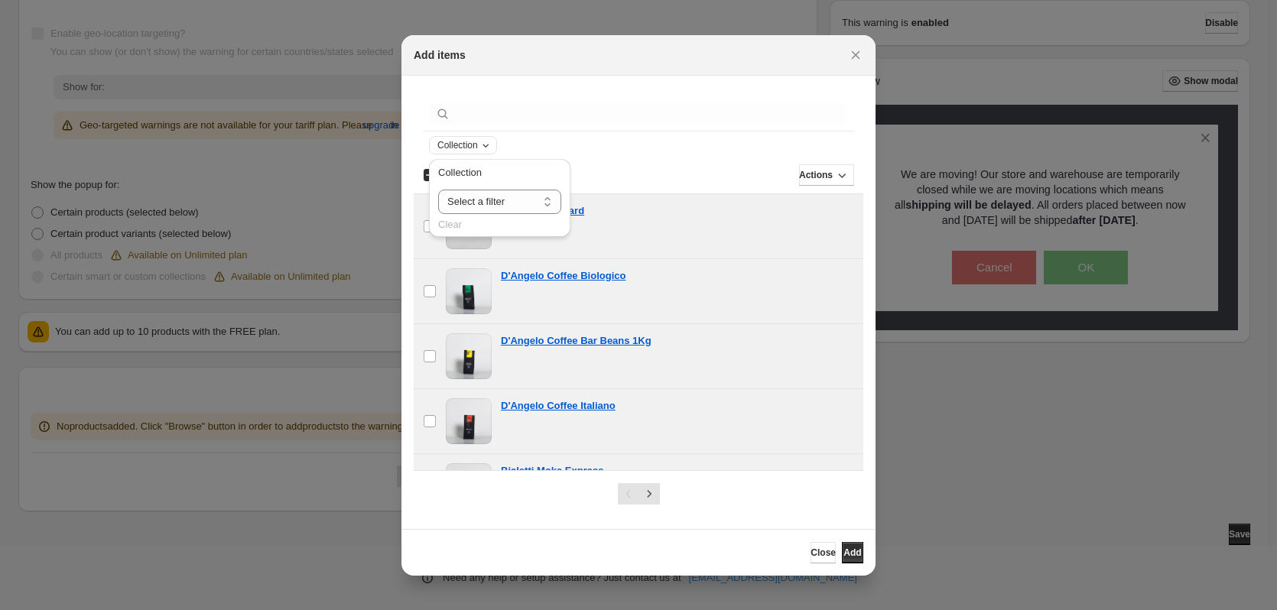
click at [485, 144] on icon "Collection" at bounding box center [485, 145] width 12 height 12
click at [432, 174] on div "Select all 25 items 22 selected" at bounding box center [459, 175] width 73 height 14
click at [431, 174] on div "Deselect all 25 items 25 selected" at bounding box center [459, 175] width 73 height 14
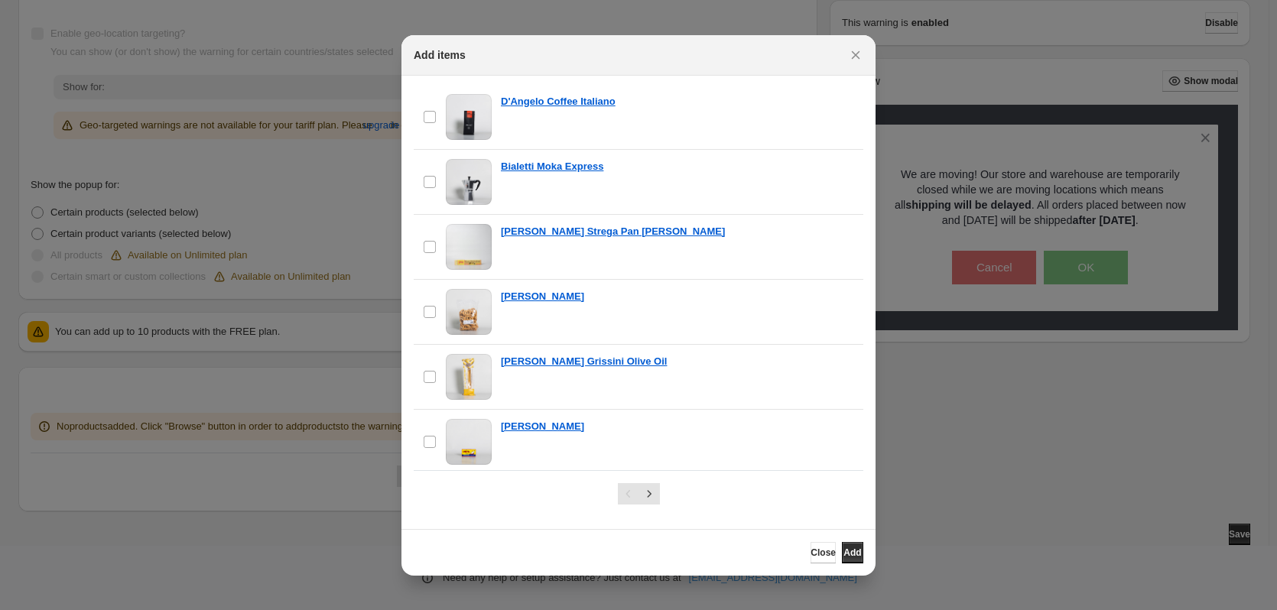
scroll to position [306, 0]
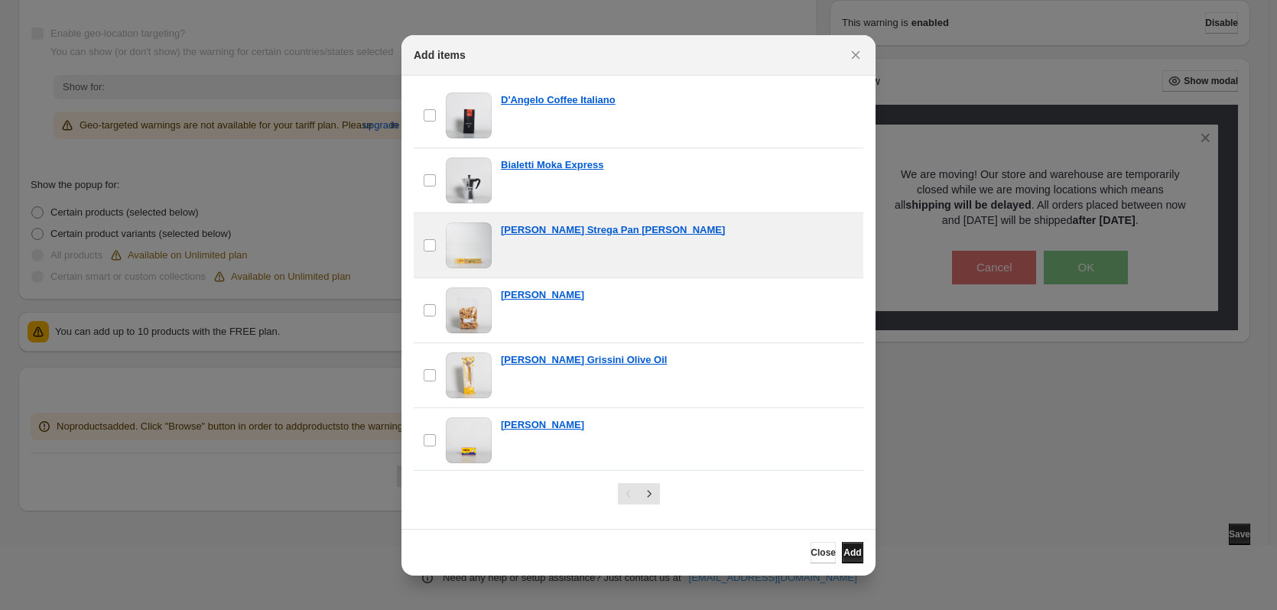
click at [843, 553] on span "Add" at bounding box center [852, 553] width 18 height 12
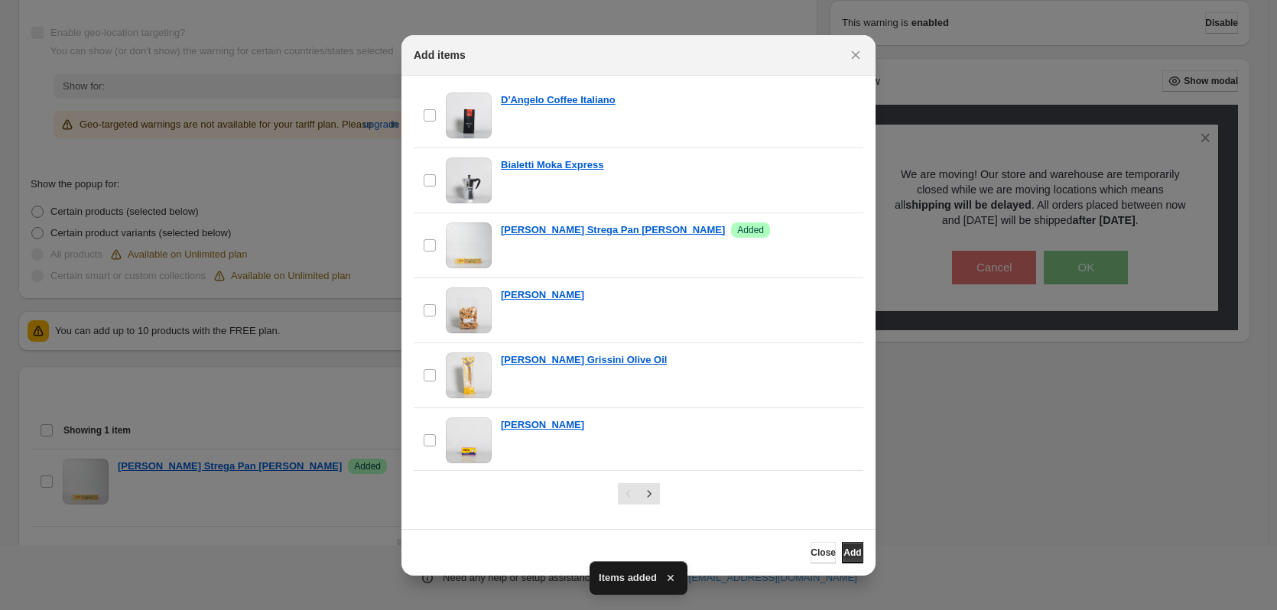
click at [1055, 518] on div at bounding box center [638, 305] width 1277 height 610
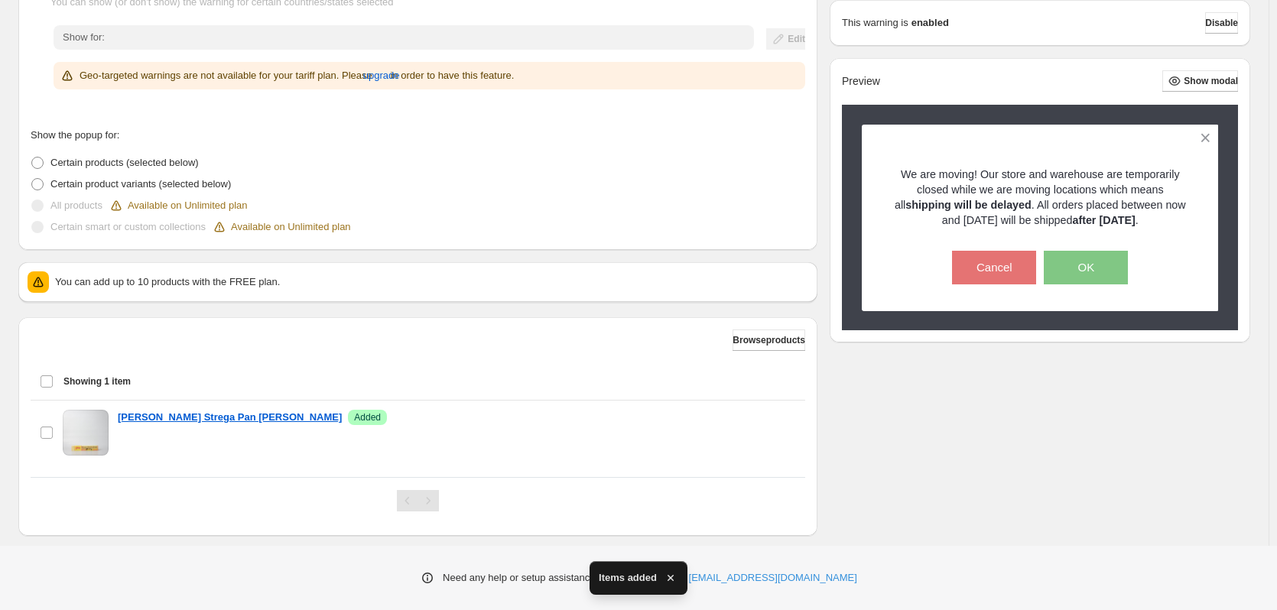
scroll to position [312, 0]
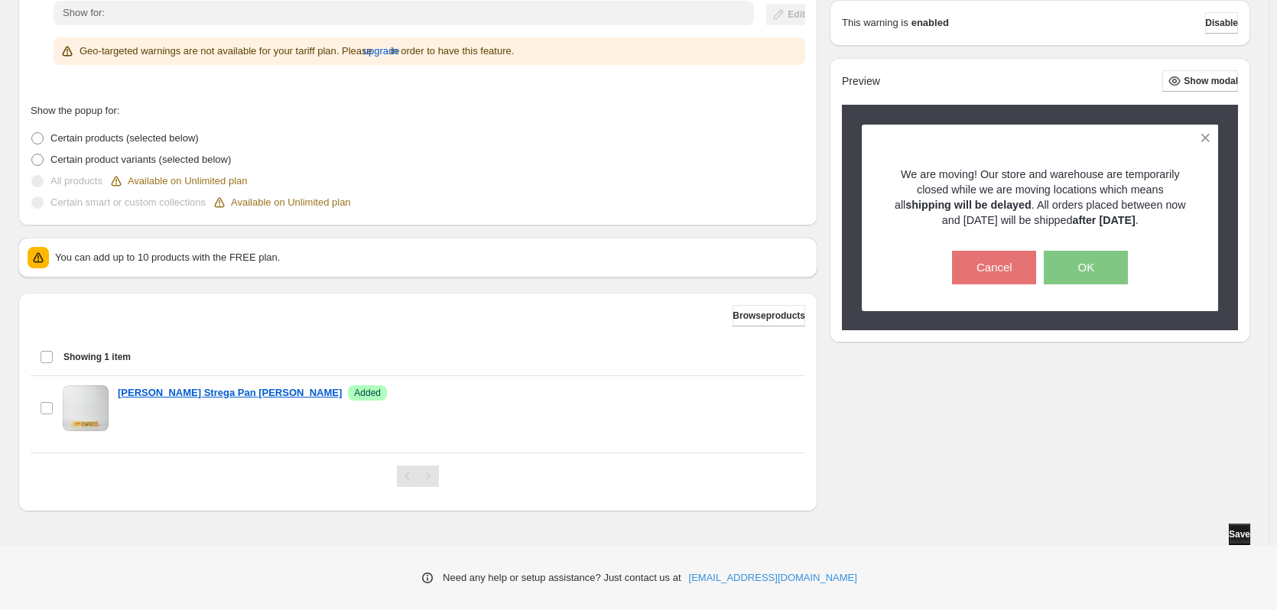
click at [1238, 535] on span "Save" at bounding box center [1239, 534] width 21 height 12
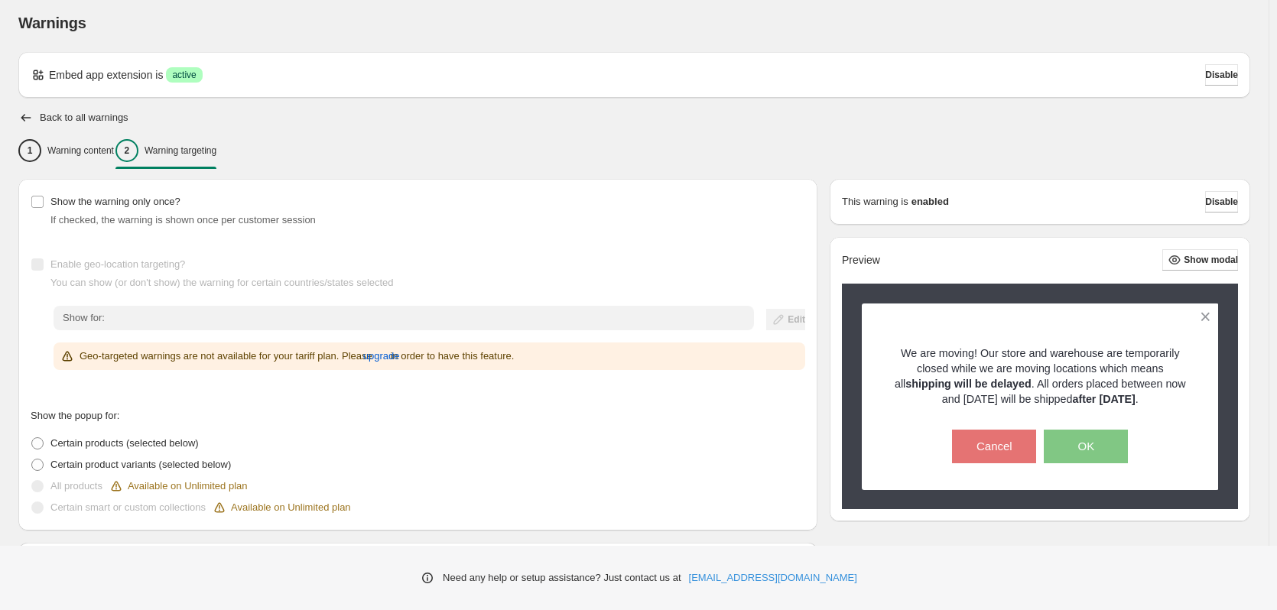
scroll to position [0, 0]
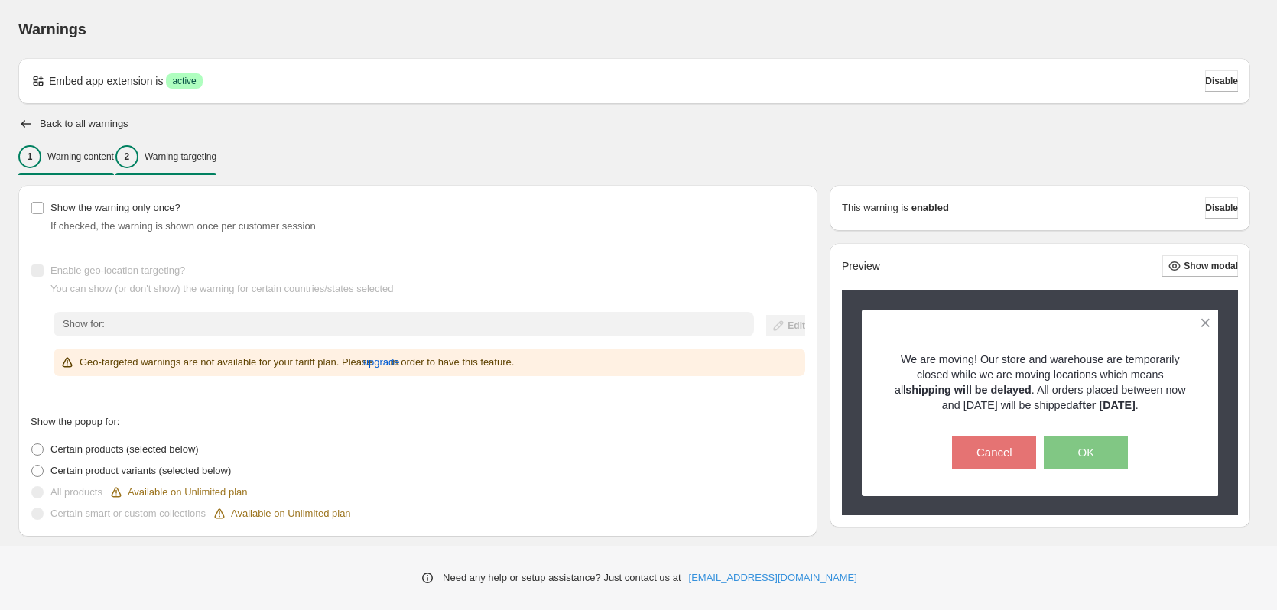
click at [98, 160] on p "Warning content" at bounding box center [80, 157] width 67 height 12
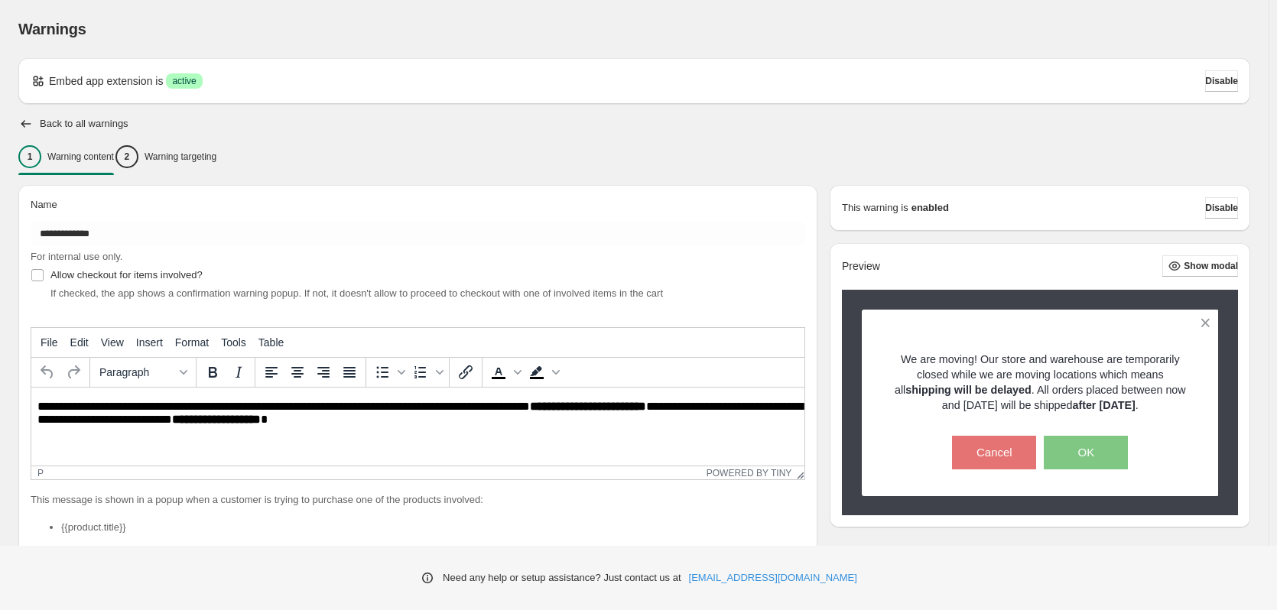
click at [78, 125] on h2 "Back to all warnings" at bounding box center [84, 124] width 89 height 12
click at [29, 122] on icon "button" at bounding box center [25, 123] width 15 height 15
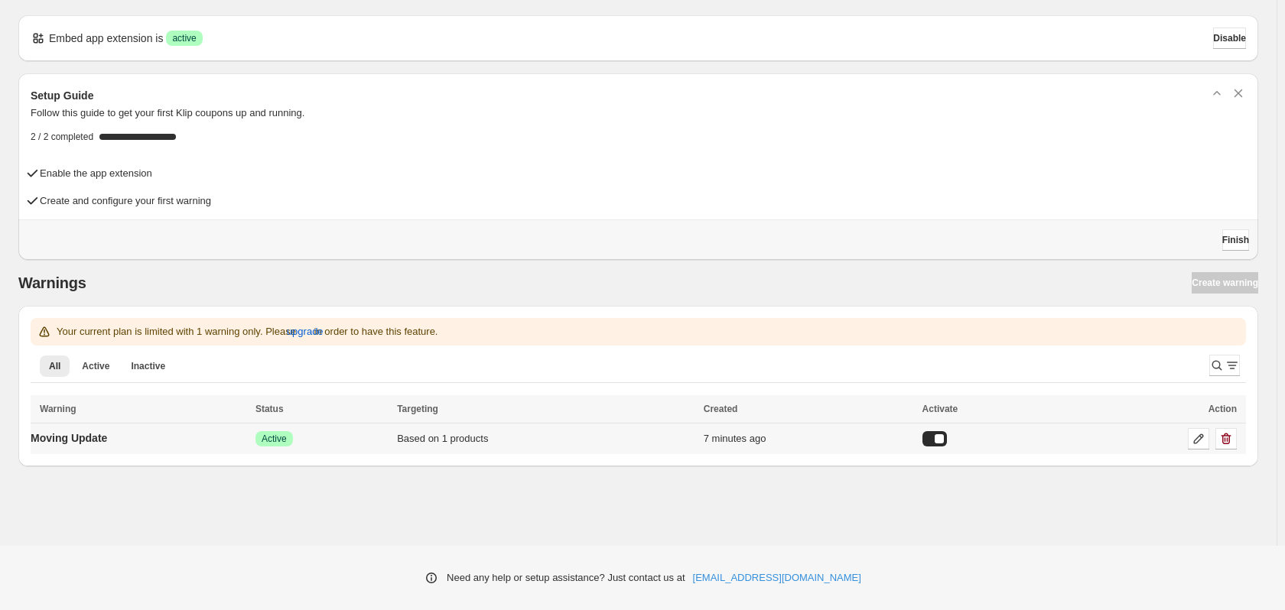
click at [947, 437] on div at bounding box center [934, 438] width 24 height 15
click at [952, 437] on div at bounding box center [940, 438] width 24 height 15
click at [1226, 43] on span "Disable" at bounding box center [1229, 38] width 33 height 12
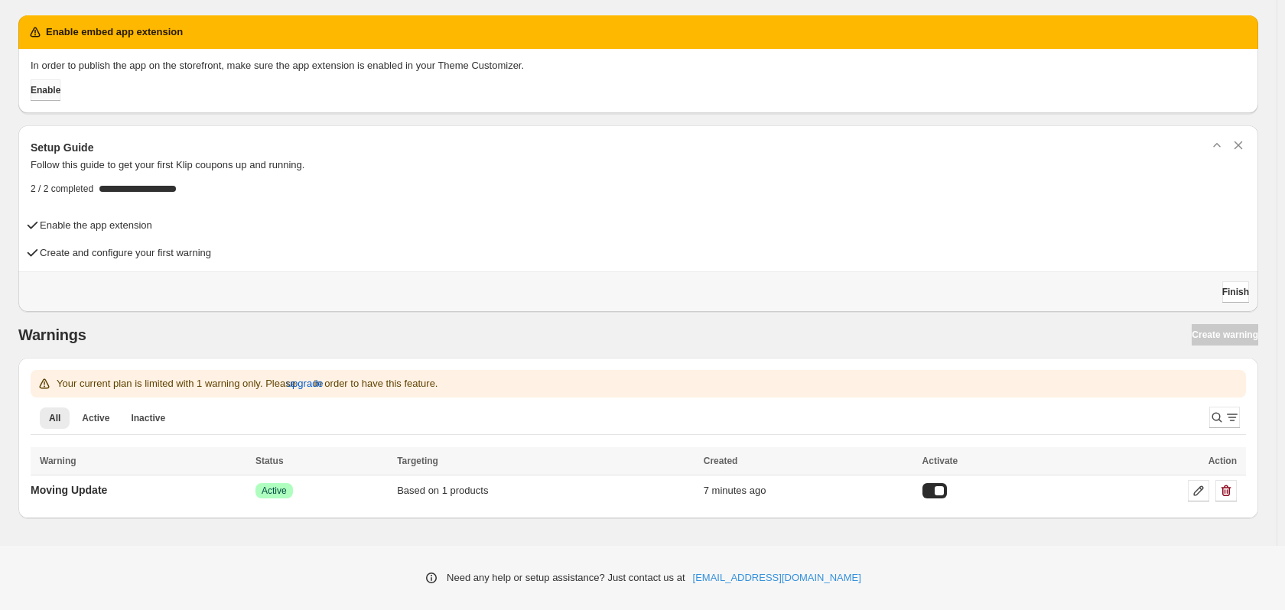
click at [50, 92] on span "Enable" at bounding box center [46, 90] width 30 height 12
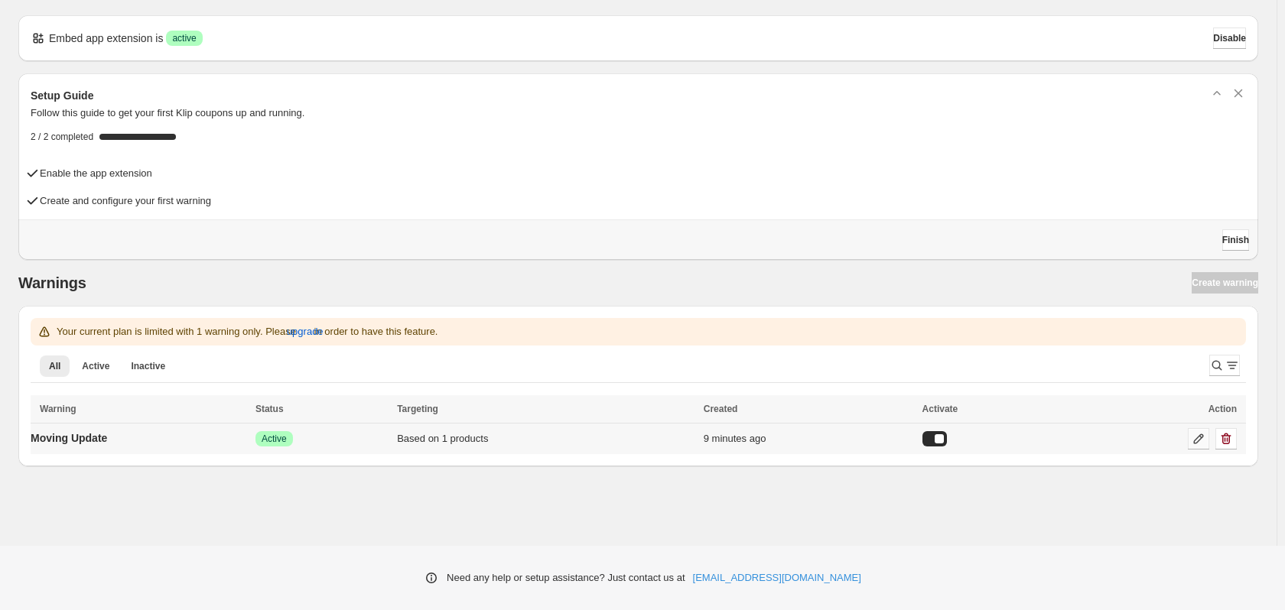
click at [1199, 437] on icon at bounding box center [1198, 438] width 15 height 15
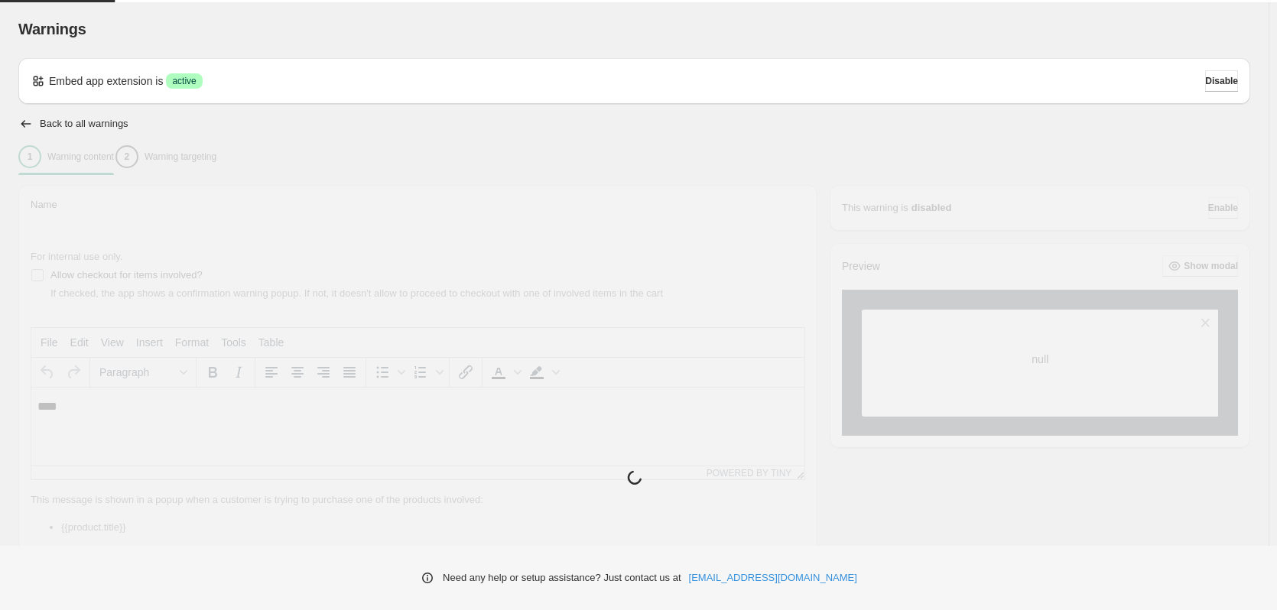
type input "**********"
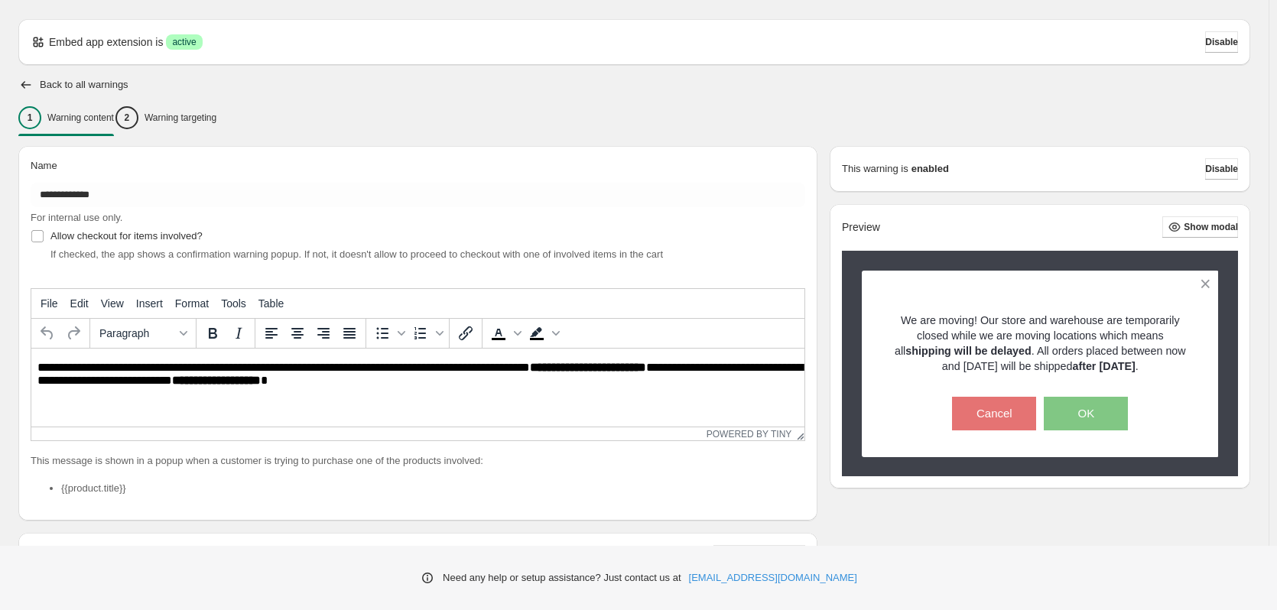
scroll to position [115, 0]
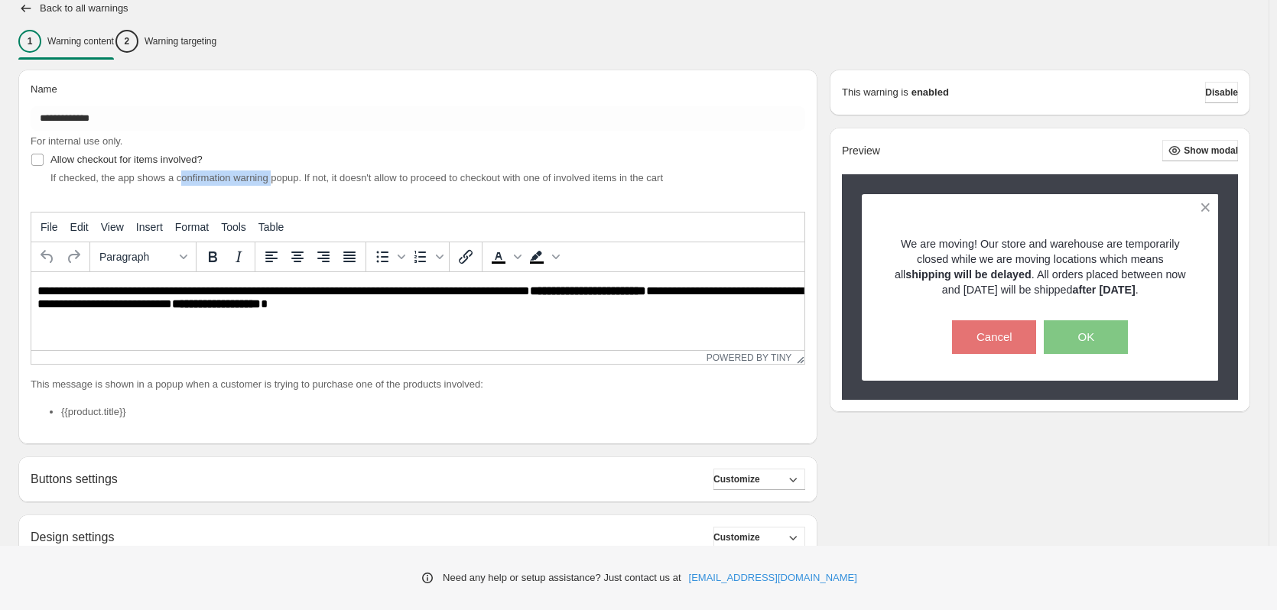
drag, startPoint x: 177, startPoint y: 184, endPoint x: 270, endPoint y: 180, distance: 92.6
click at [270, 180] on span "If checked, the app shows a confirmation warning popup. If not, it doesn't allo…" at bounding box center [356, 177] width 613 height 11
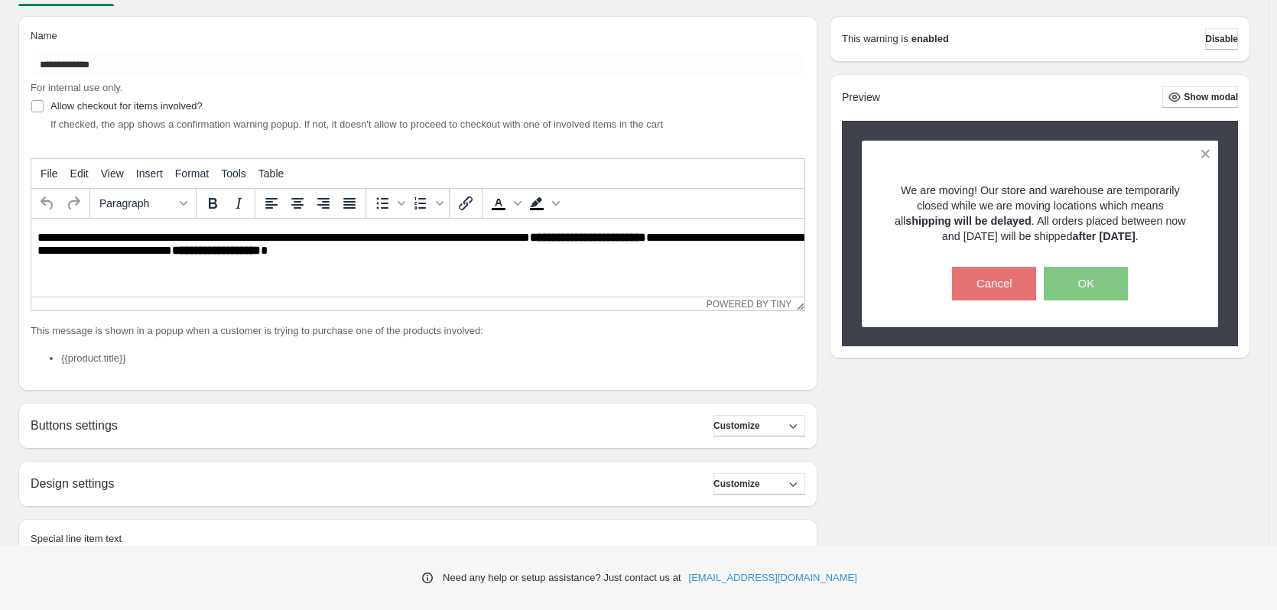
scroll to position [192, 0]
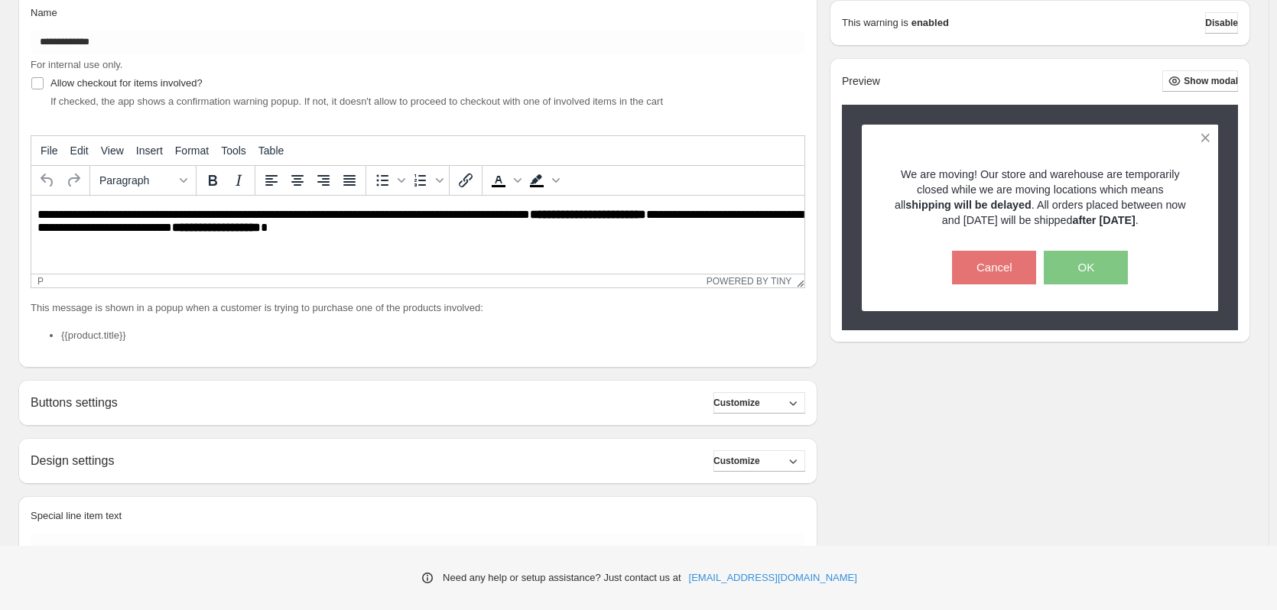
click at [447, 226] on p "**********" at bounding box center [421, 222] width 769 height 28
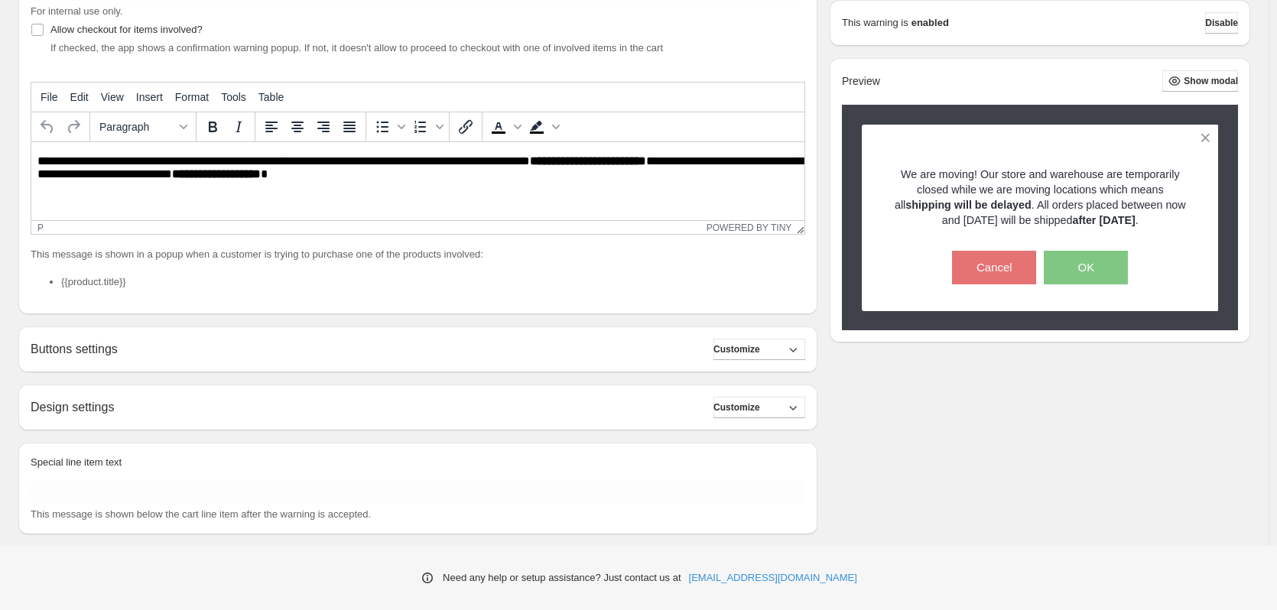
scroll to position [268, 0]
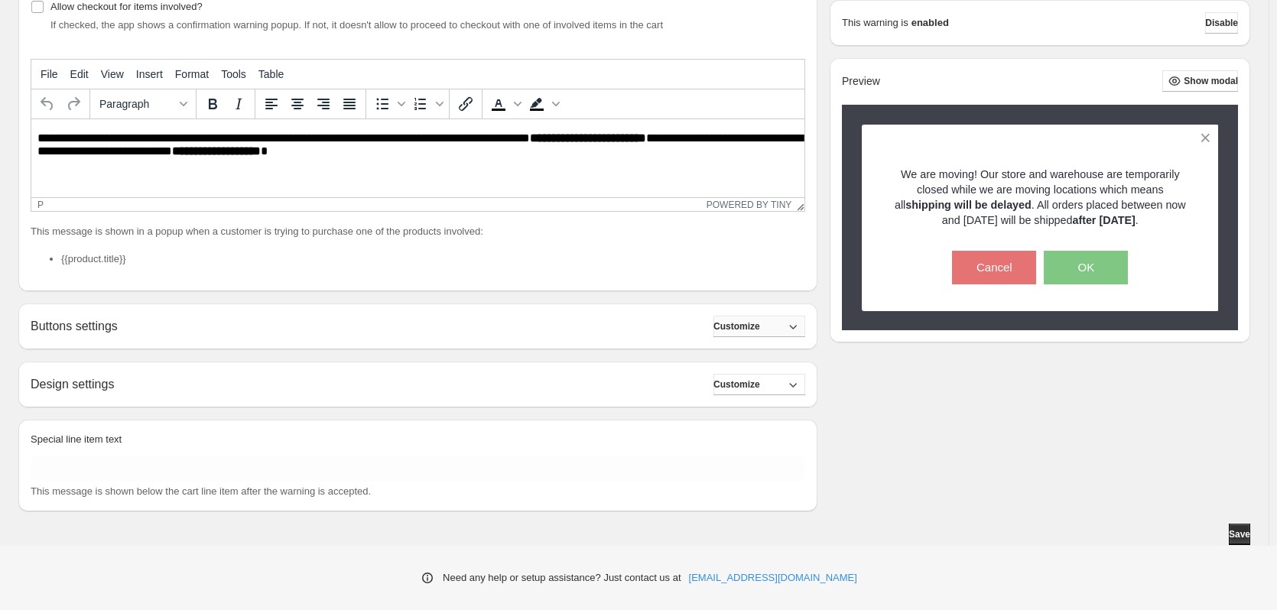
click at [760, 329] on span "Customize" at bounding box center [736, 326] width 47 height 12
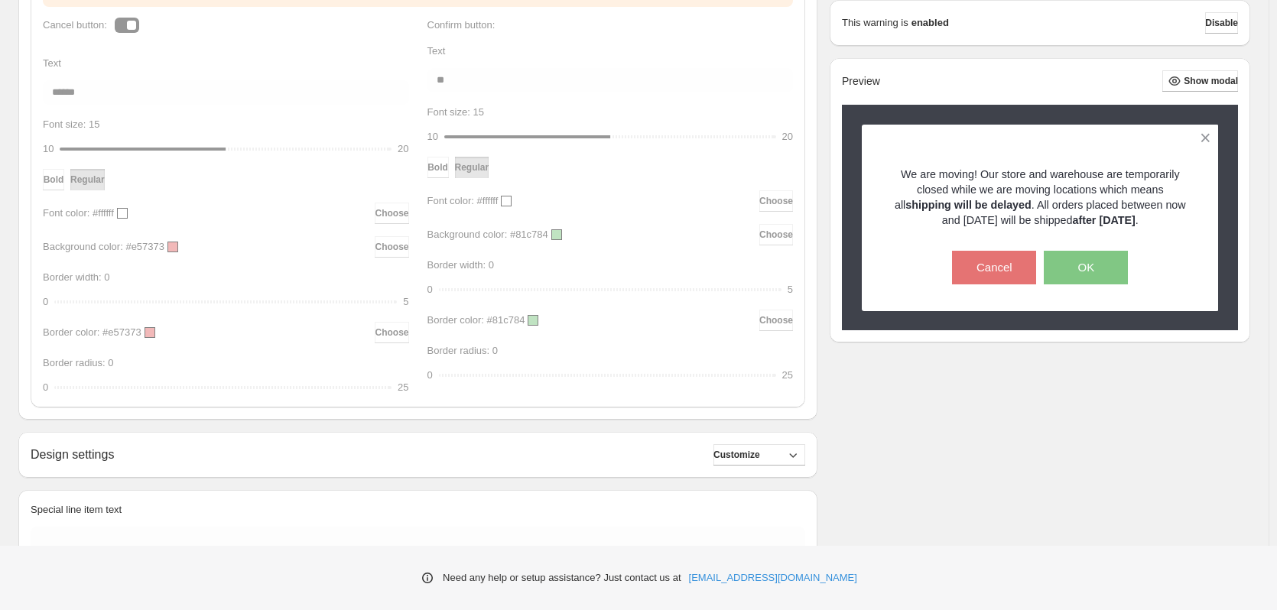
scroll to position [721, 0]
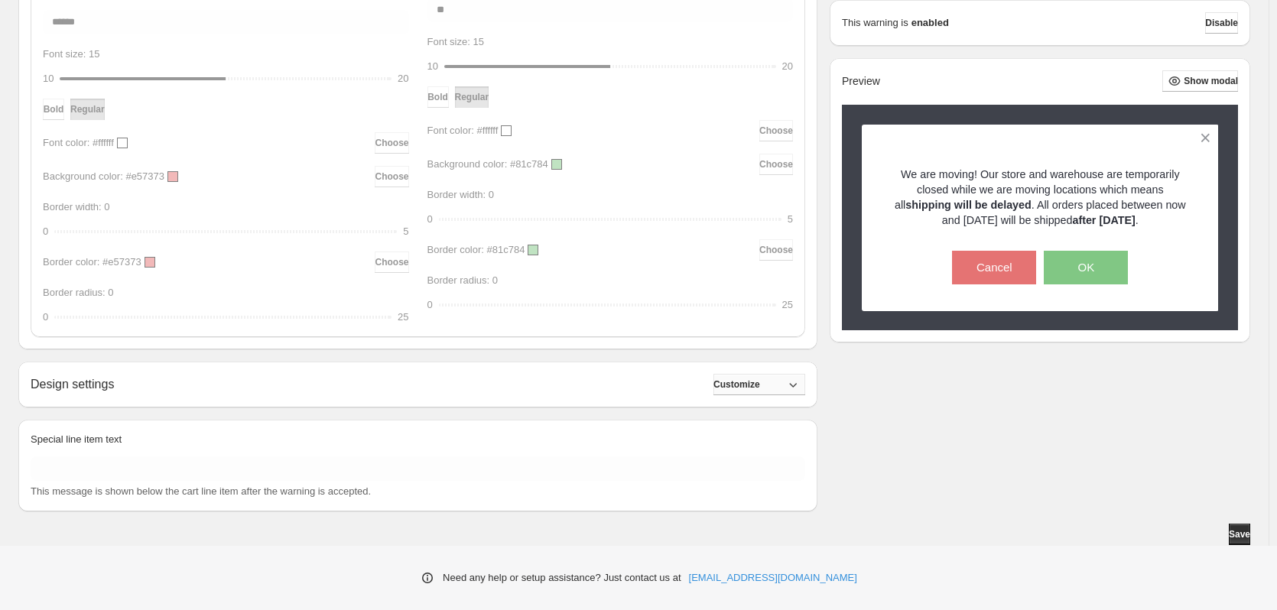
click at [760, 382] on span "Customize" at bounding box center [736, 385] width 47 height 12
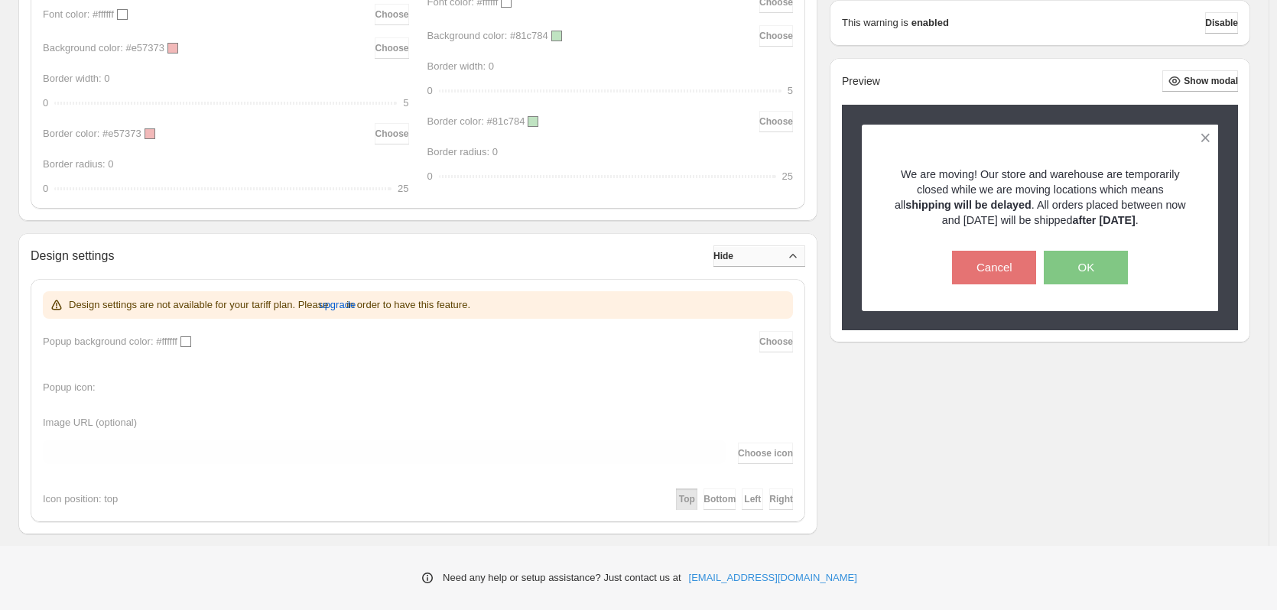
scroll to position [977, 0]
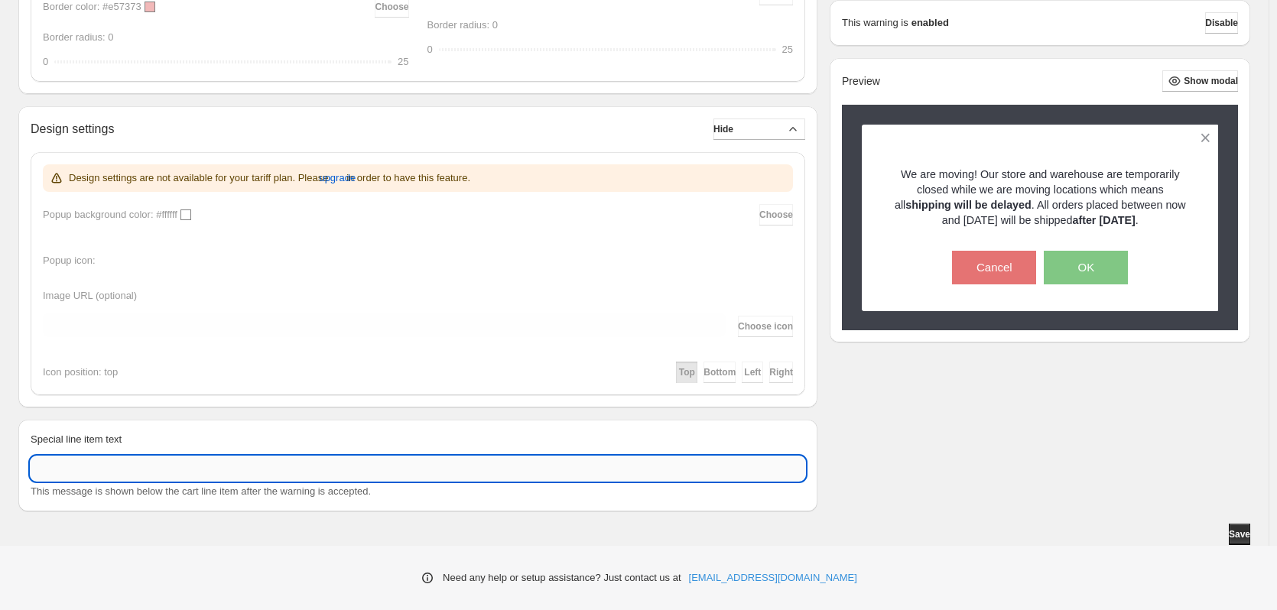
click at [752, 468] on input "Special line item text" at bounding box center [418, 469] width 775 height 24
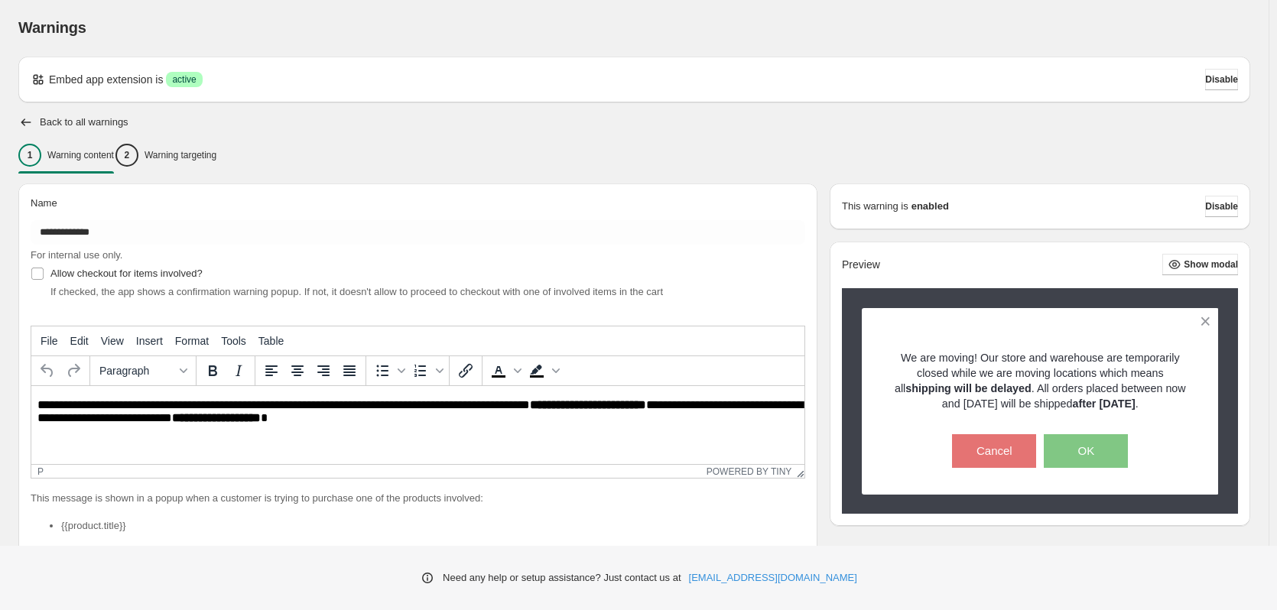
scroll to position [0, 0]
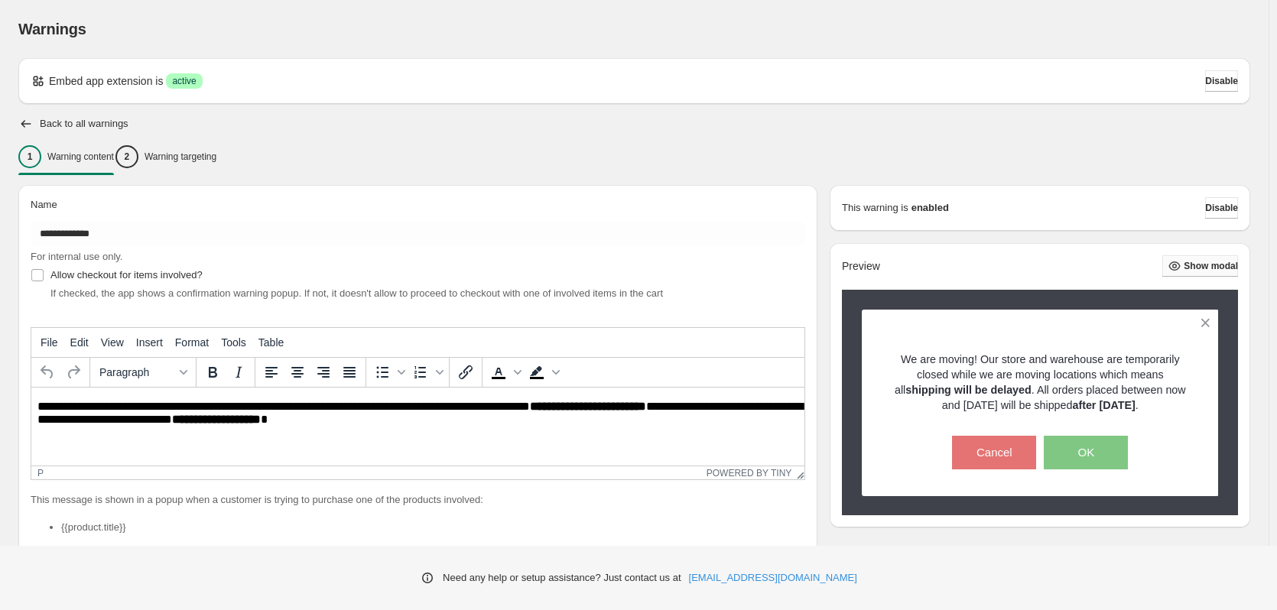
click at [1180, 264] on icon "button" at bounding box center [1174, 265] width 15 height 15
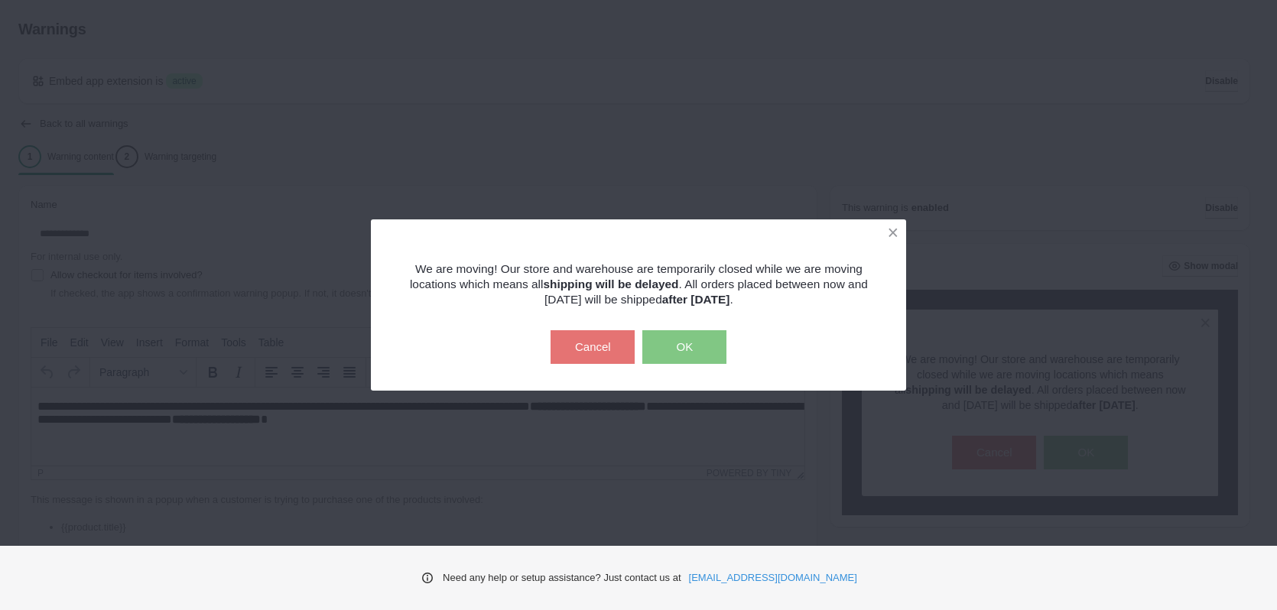
click at [670, 340] on button "OK" at bounding box center [684, 347] width 84 height 34
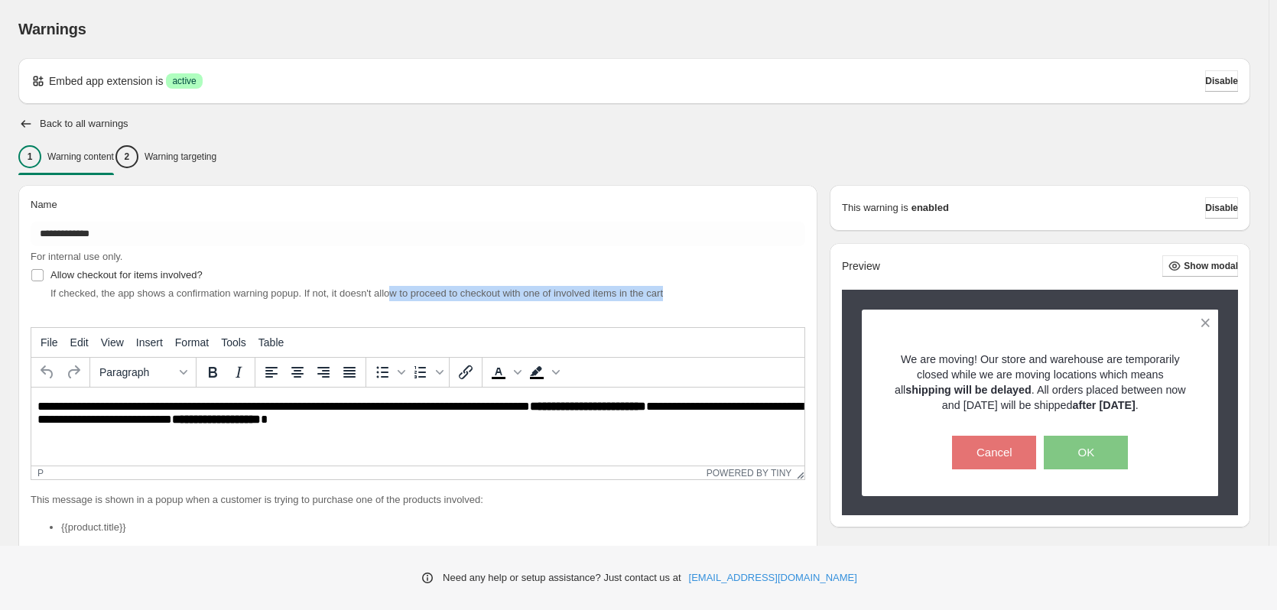
drag, startPoint x: 409, startPoint y: 295, endPoint x: 728, endPoint y: 296, distance: 318.9
click at [728, 296] on div "If checked, the app shows a confirmation warning popup. If not, it doesn't allo…" at bounding box center [427, 293] width 755 height 15
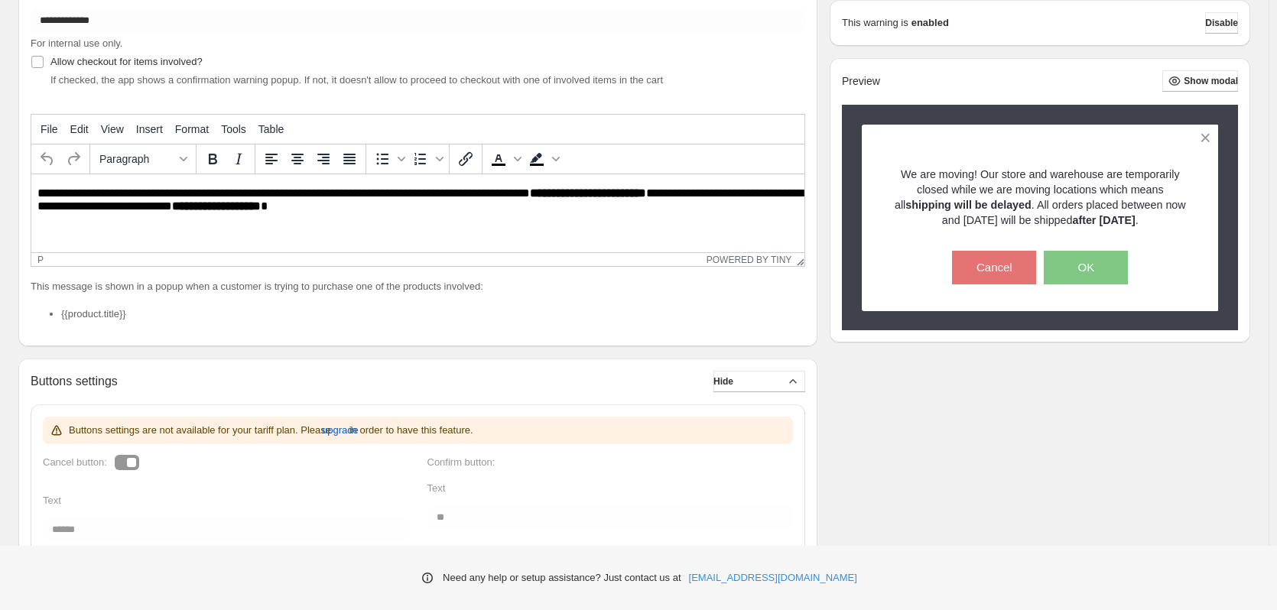
scroll to position [229, 0]
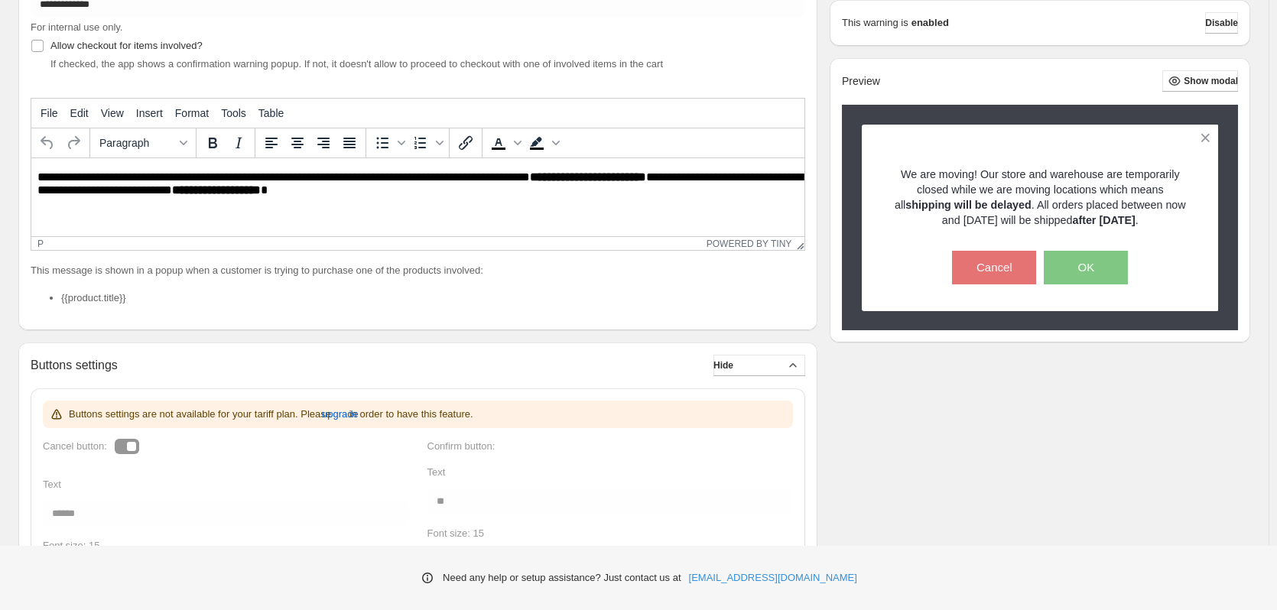
click at [100, 294] on li "{{product.title}}" at bounding box center [433, 298] width 744 height 15
click at [102, 268] on p "This message is shown in a popup when a customer is trying to purchase one of t…" at bounding box center [418, 270] width 775 height 15
click at [96, 297] on li "{{product.title}}" at bounding box center [433, 298] width 744 height 15
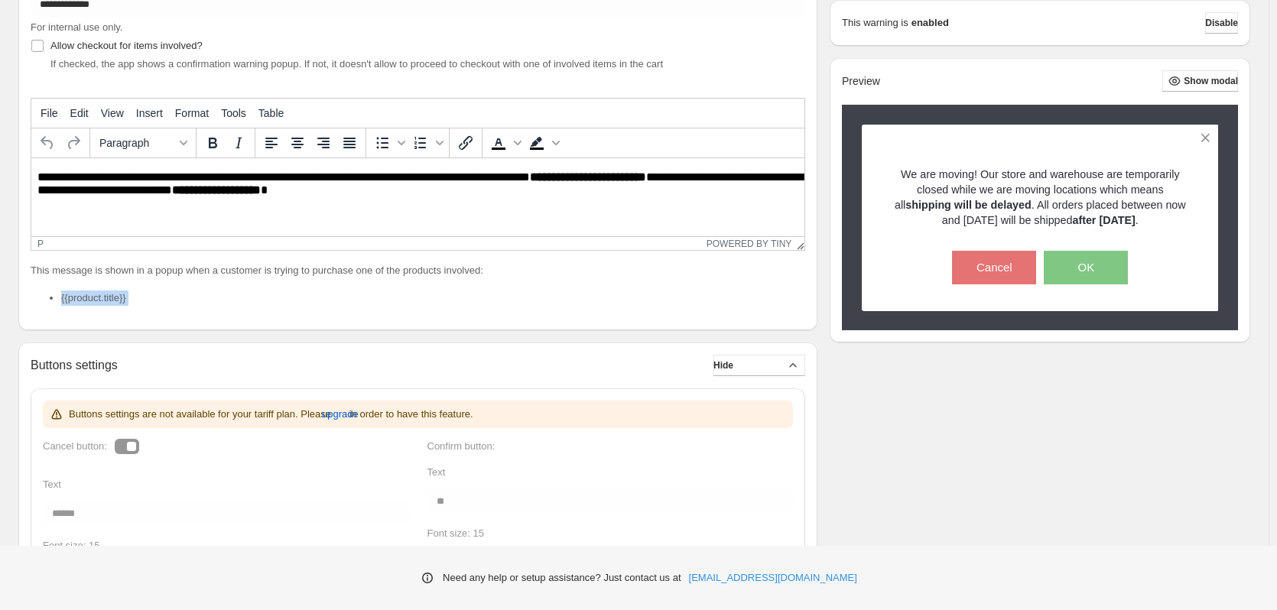
click at [96, 297] on li "{{product.title}}" at bounding box center [433, 298] width 744 height 15
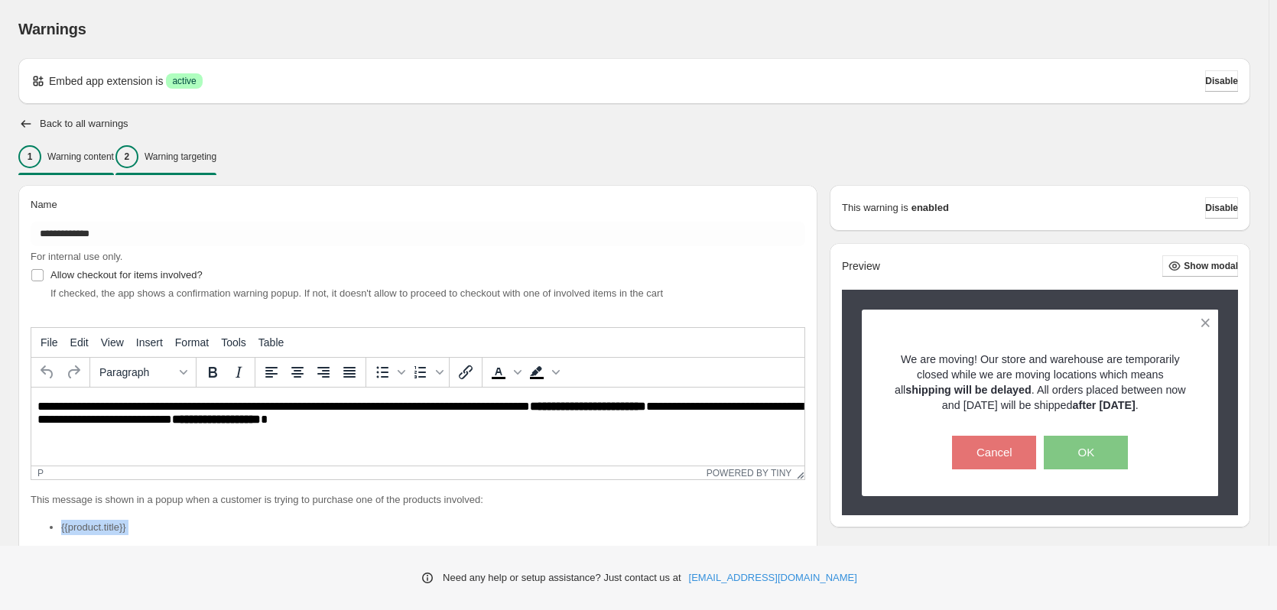
click at [187, 155] on p "Warning targeting" at bounding box center [181, 157] width 72 height 12
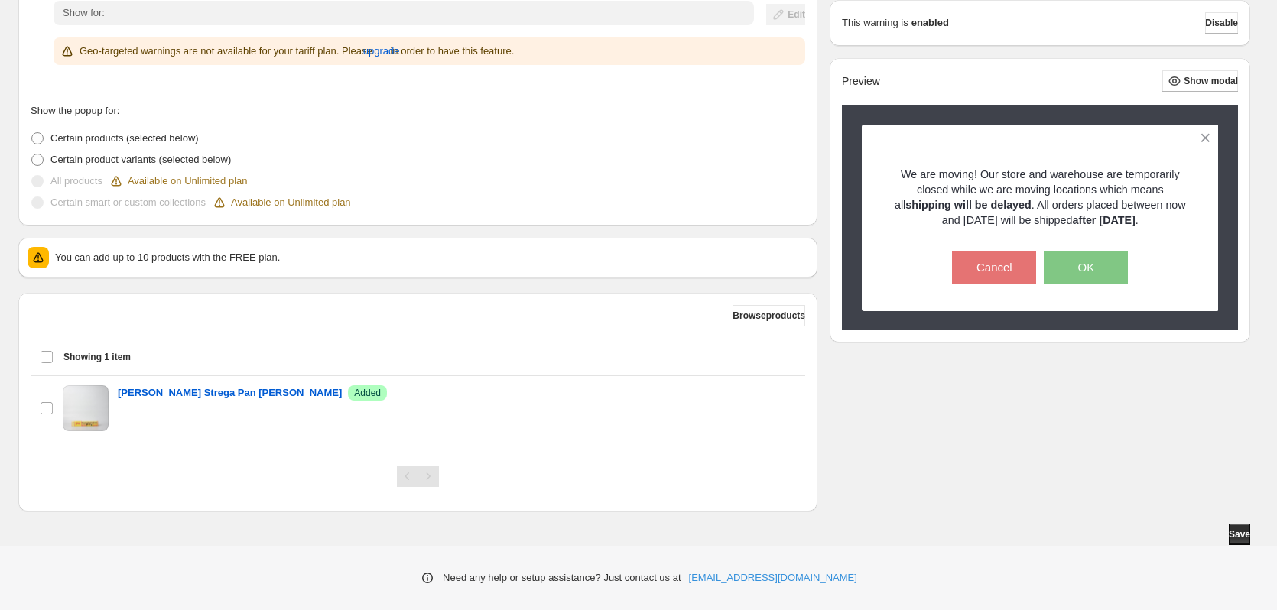
scroll to position [312, 0]
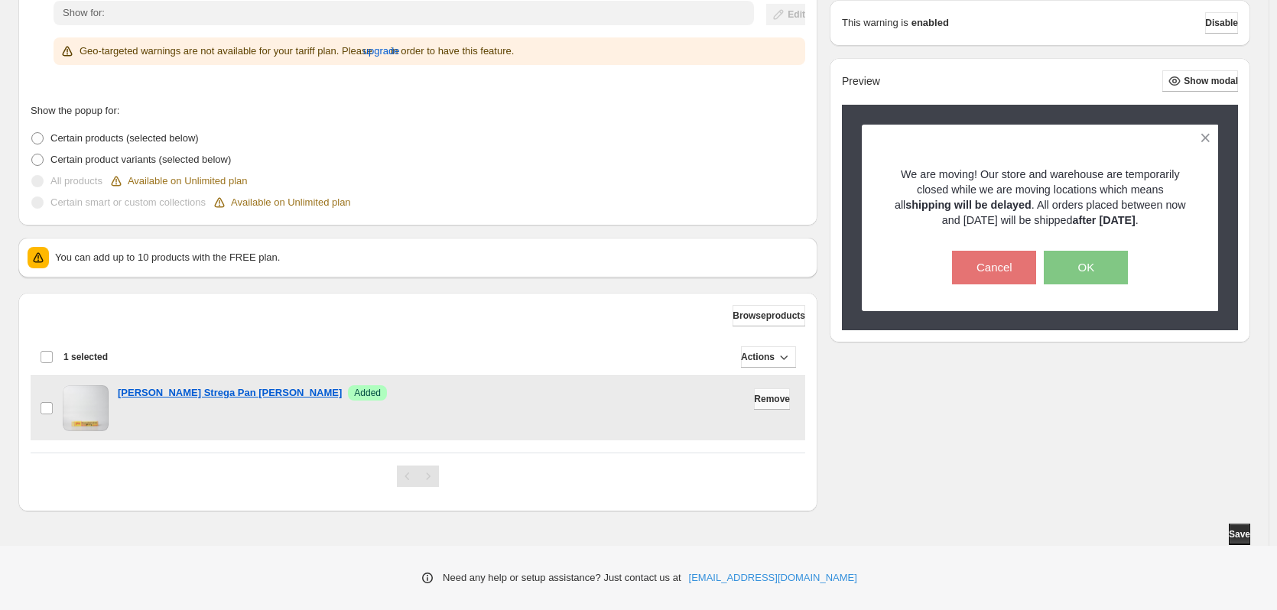
click at [762, 400] on span "Remove" at bounding box center [772, 399] width 36 height 12
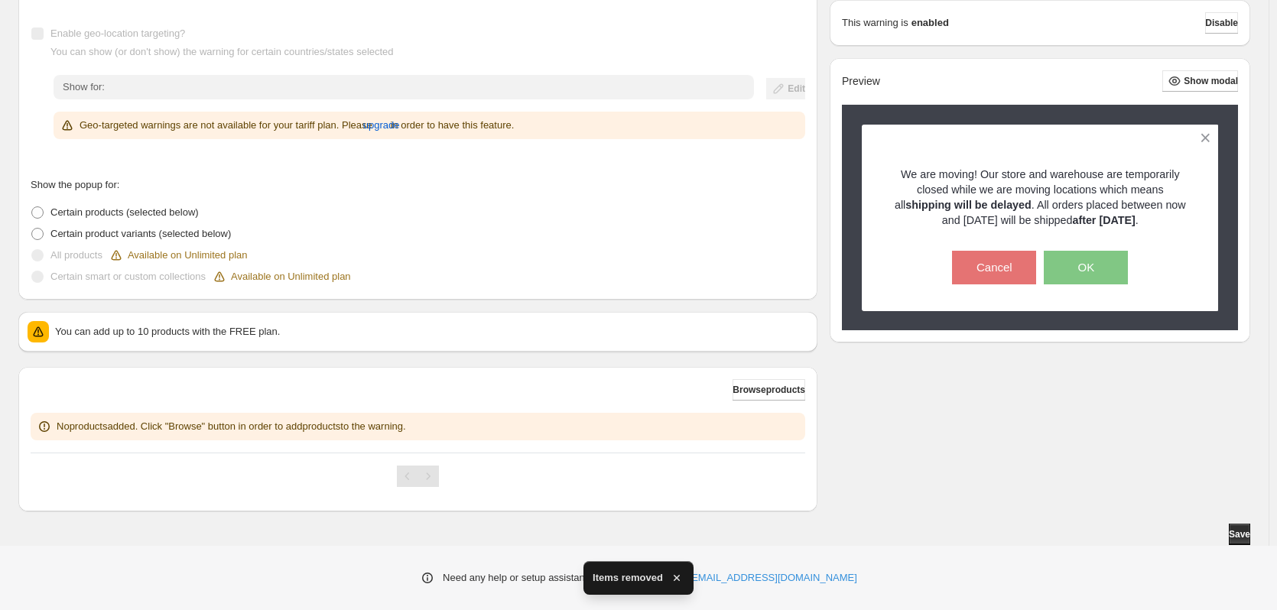
scroll to position [238, 0]
click at [765, 394] on span "Browse products" at bounding box center [769, 390] width 73 height 12
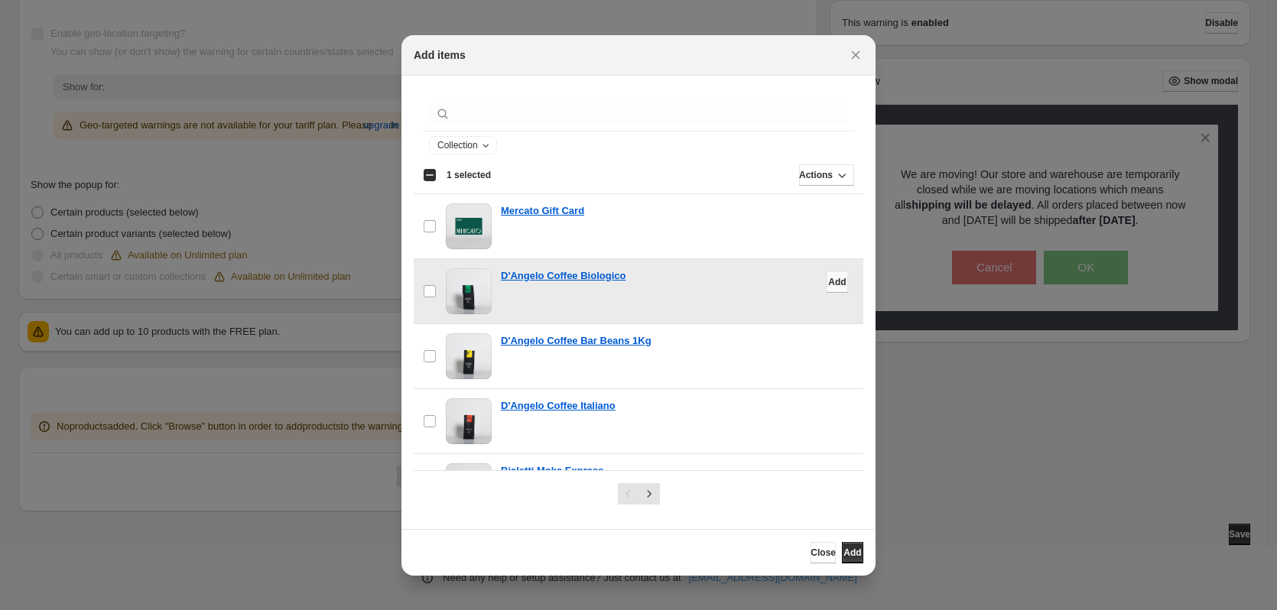
click at [828, 286] on span "Add" at bounding box center [837, 282] width 18 height 12
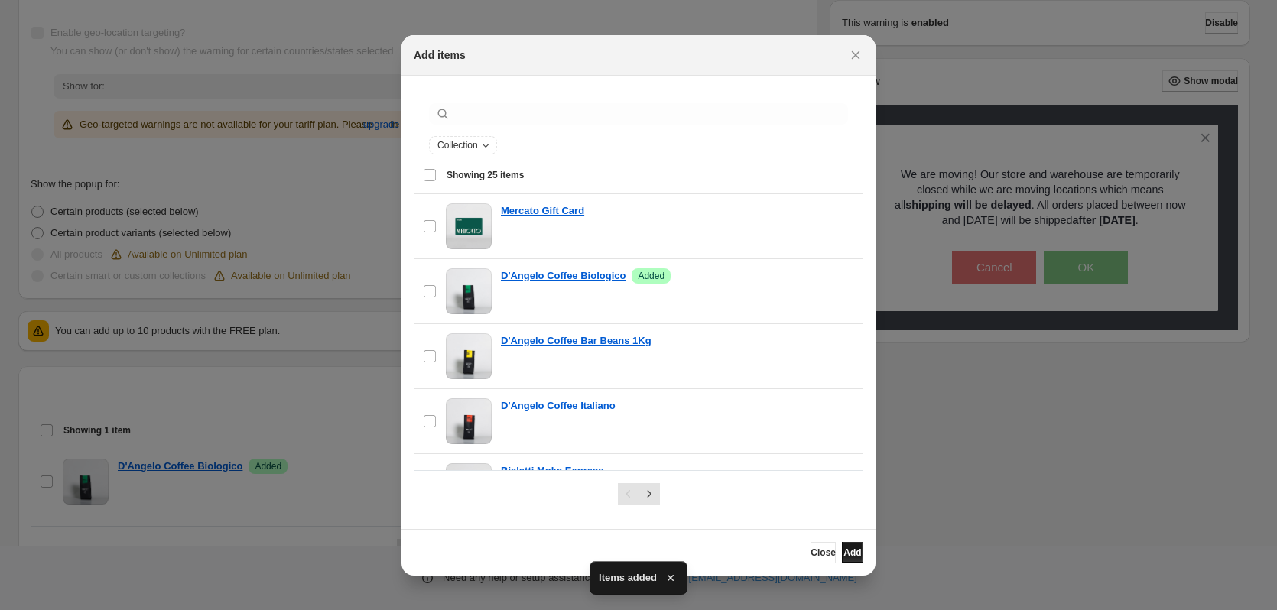
click at [847, 552] on span "Add" at bounding box center [852, 553] width 18 height 12
click at [811, 551] on span "Close" at bounding box center [823, 553] width 25 height 12
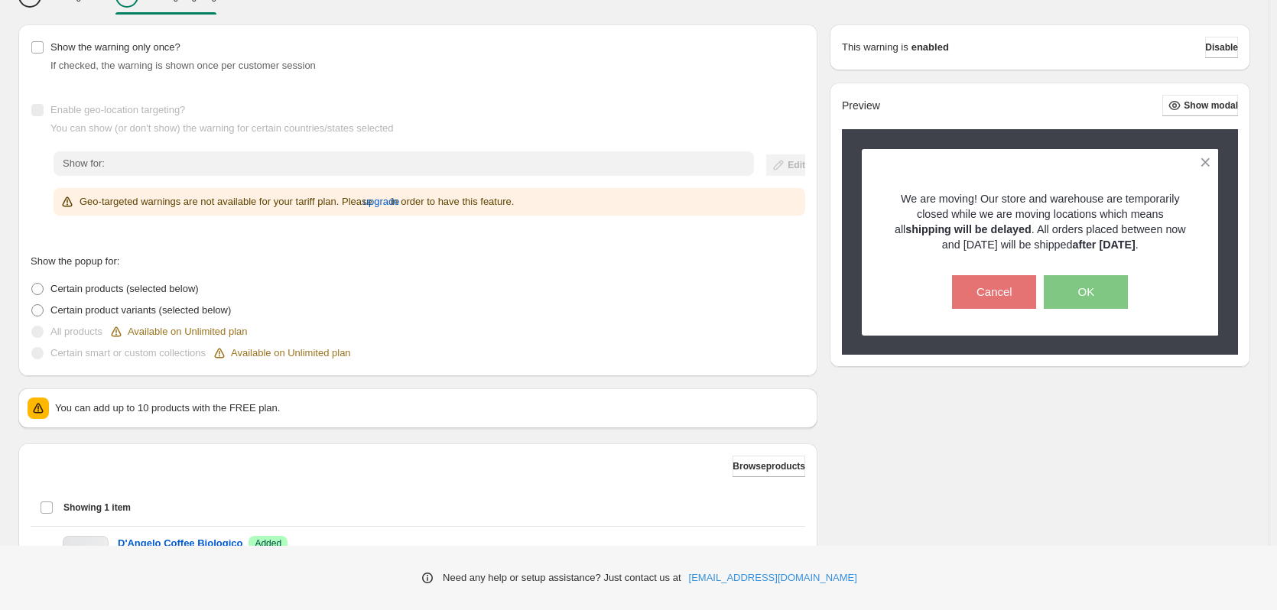
scroll to position [312, 0]
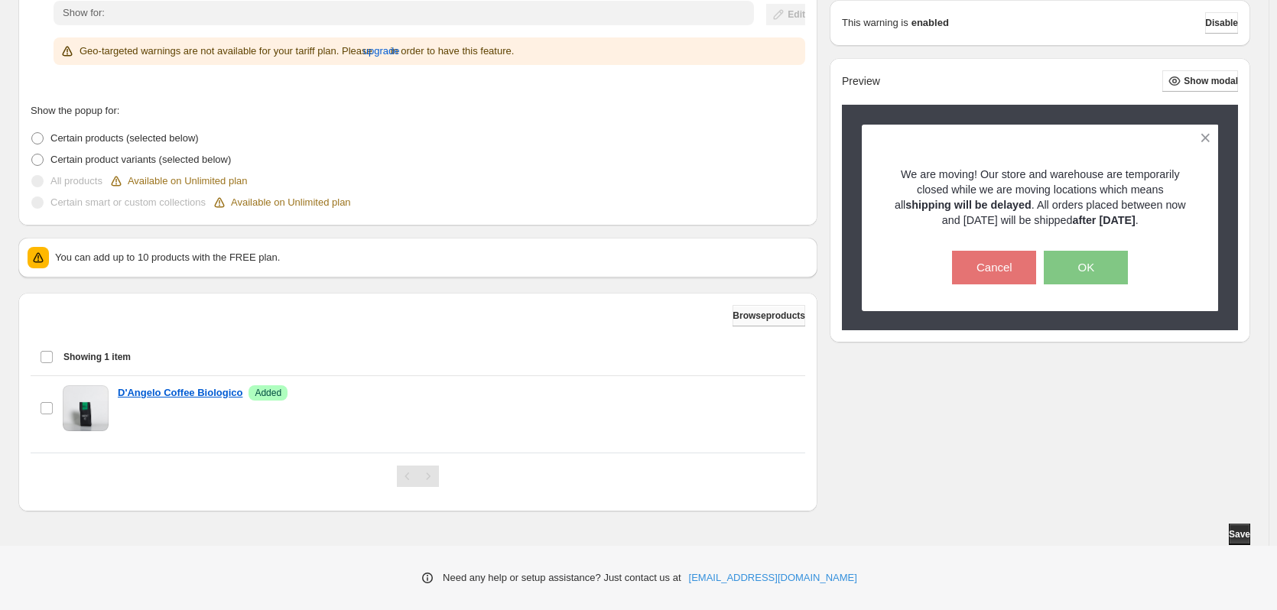
click at [760, 312] on span "Browse products" at bounding box center [769, 316] width 73 height 12
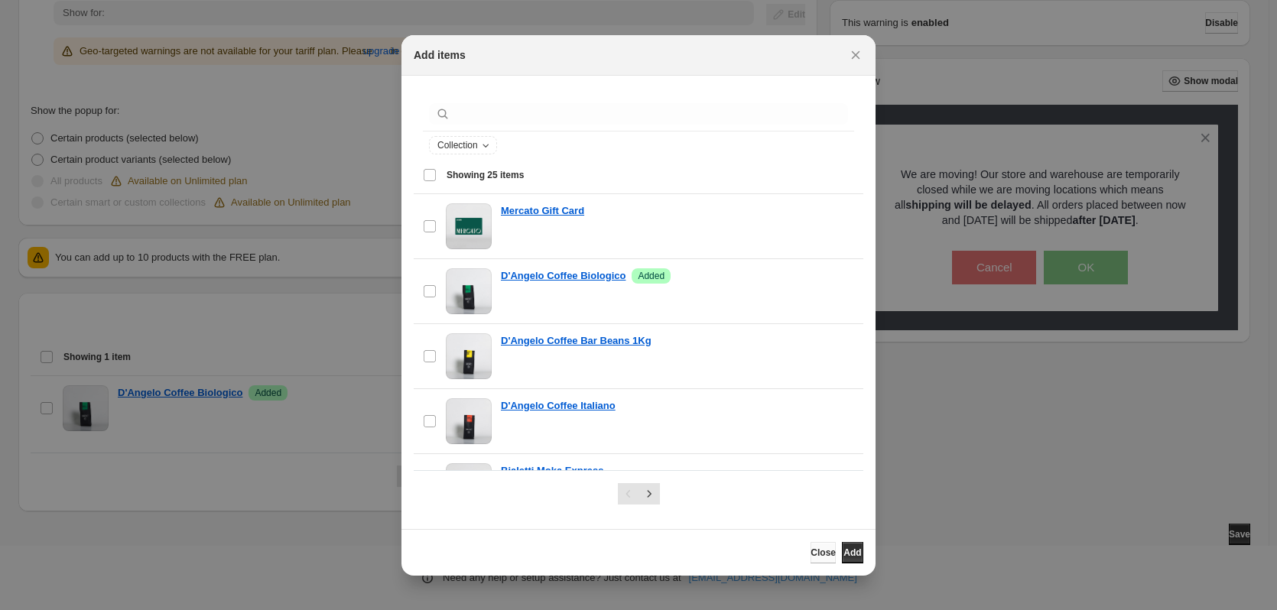
click at [811, 557] on span "Close" at bounding box center [823, 553] width 25 height 12
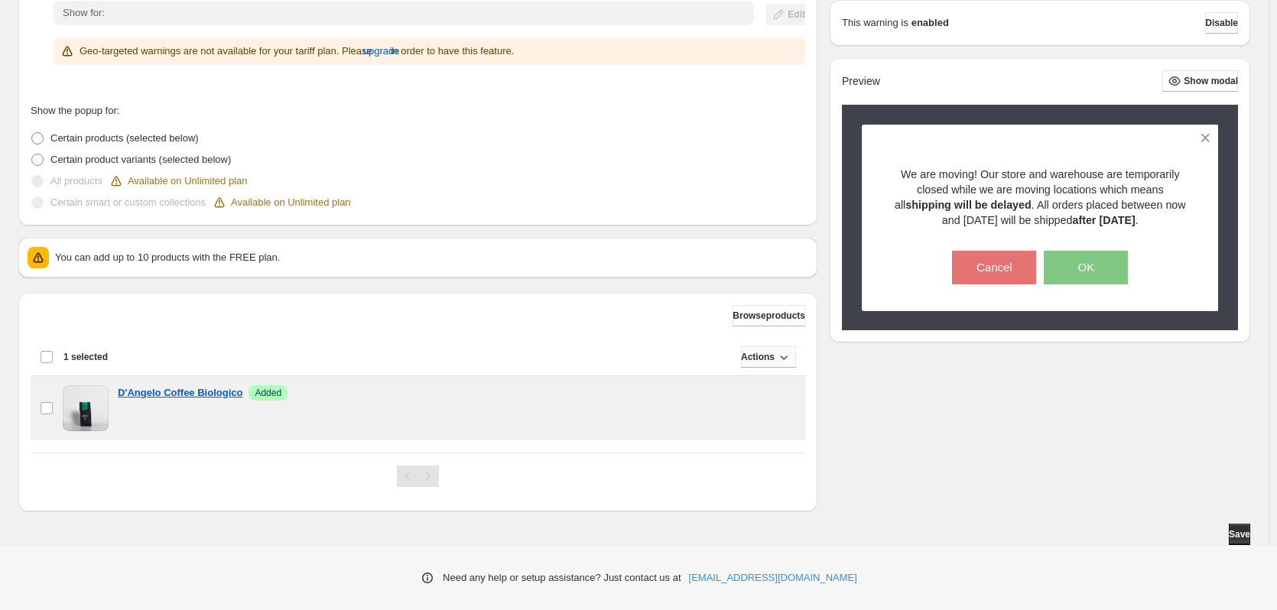
click at [776, 356] on icon "button" at bounding box center [783, 356] width 15 height 15
click at [778, 384] on span "Remove" at bounding box center [764, 389] width 37 height 11
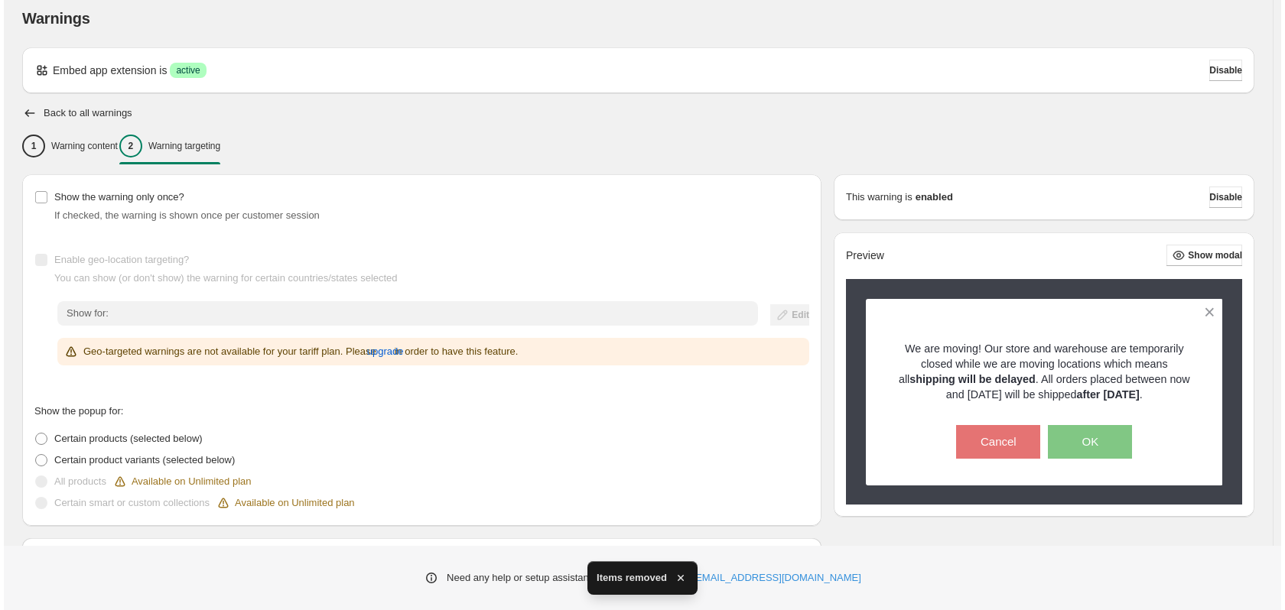
scroll to position [0, 0]
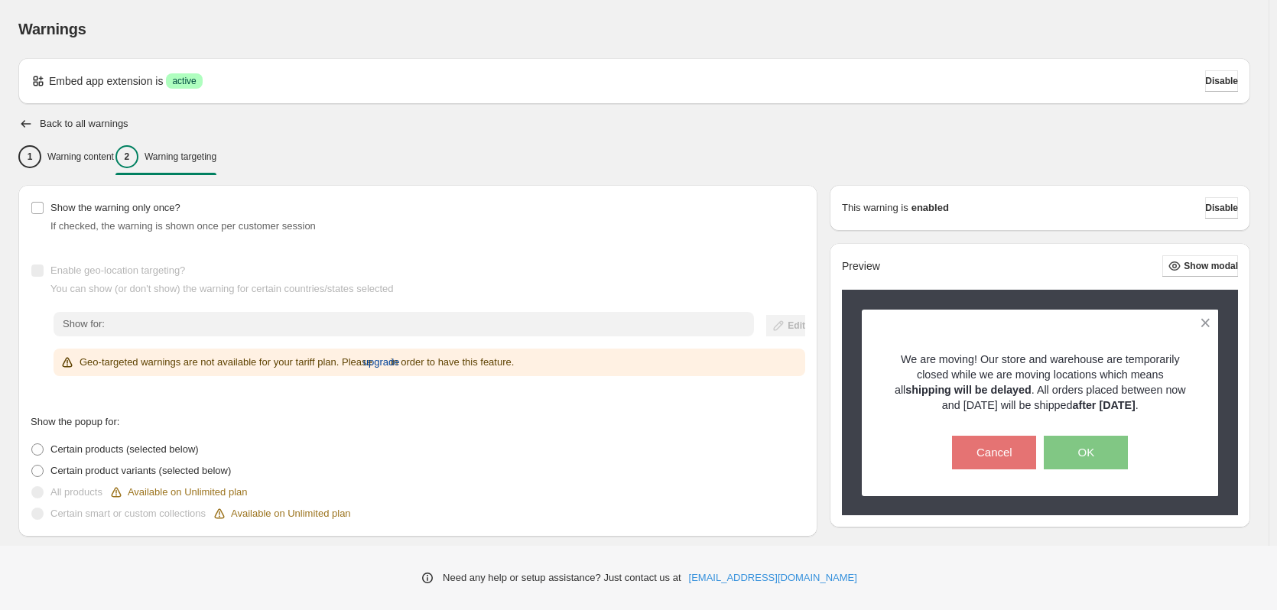
click at [376, 362] on span "upgrade" at bounding box center [381, 362] width 37 height 15
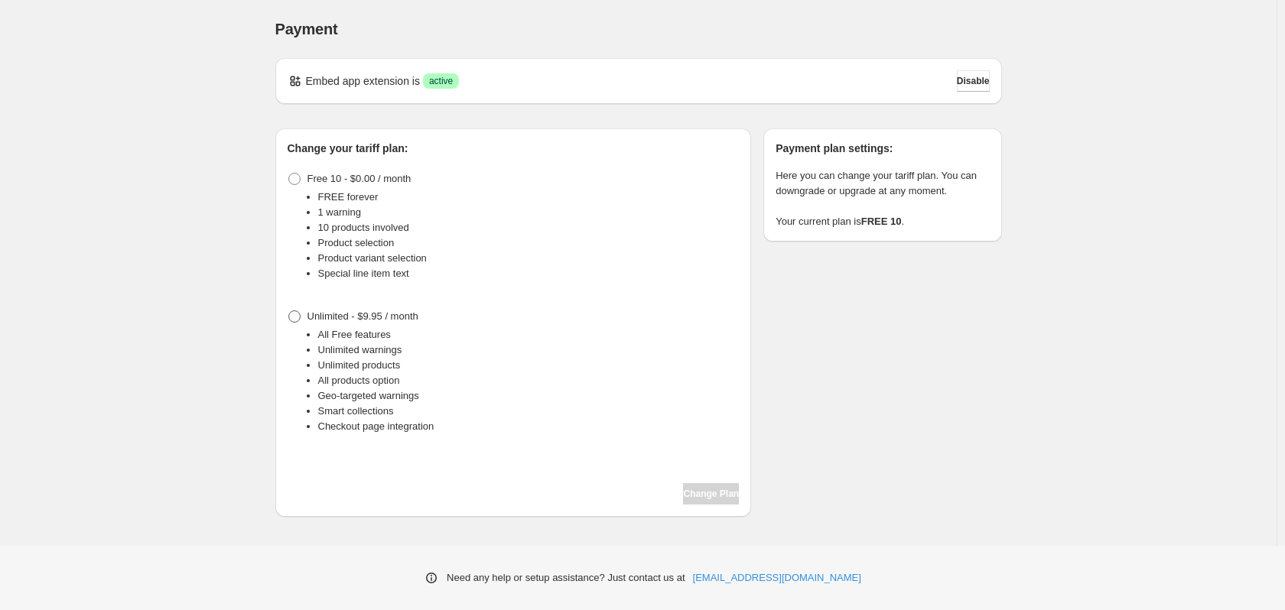
click at [359, 317] on span "Unlimited - $9.95 / month" at bounding box center [362, 315] width 111 height 11
click at [708, 488] on button "Change Plan" at bounding box center [711, 493] width 56 height 21
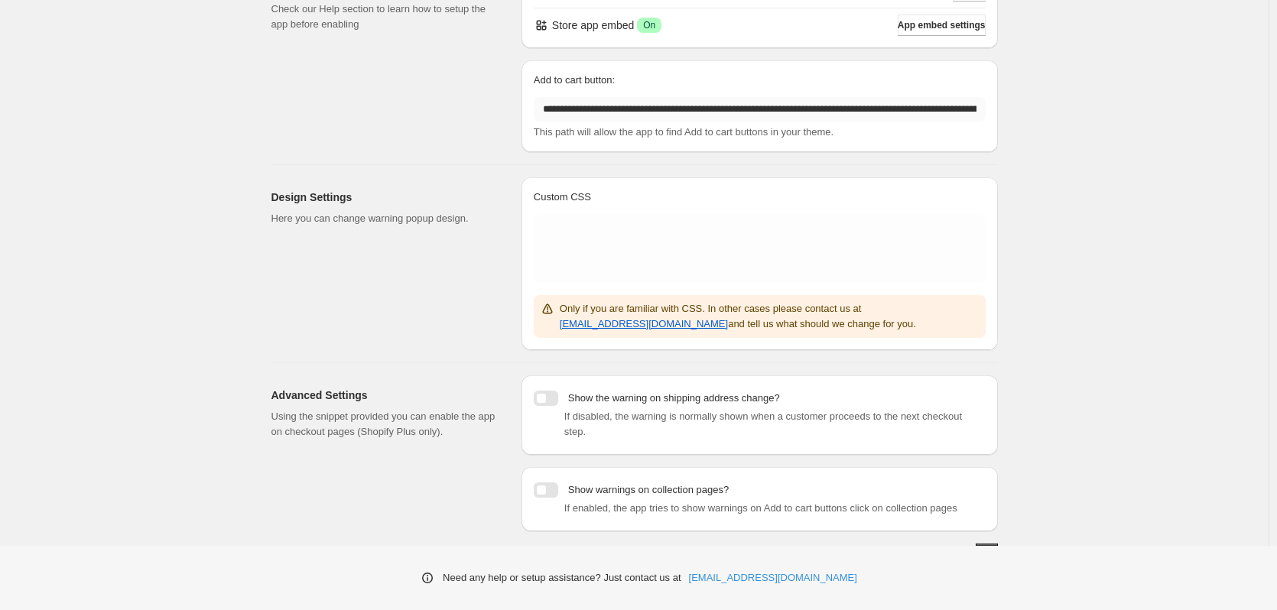
scroll to position [153, 0]
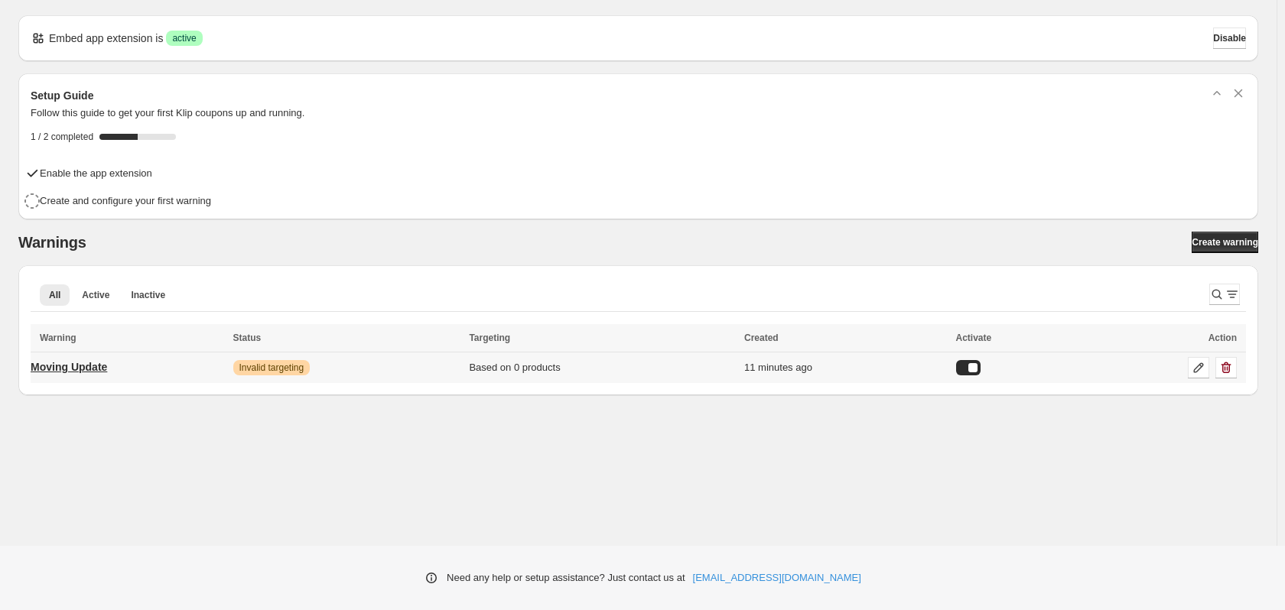
click at [107, 369] on link "Moving Update" at bounding box center [69, 367] width 76 height 24
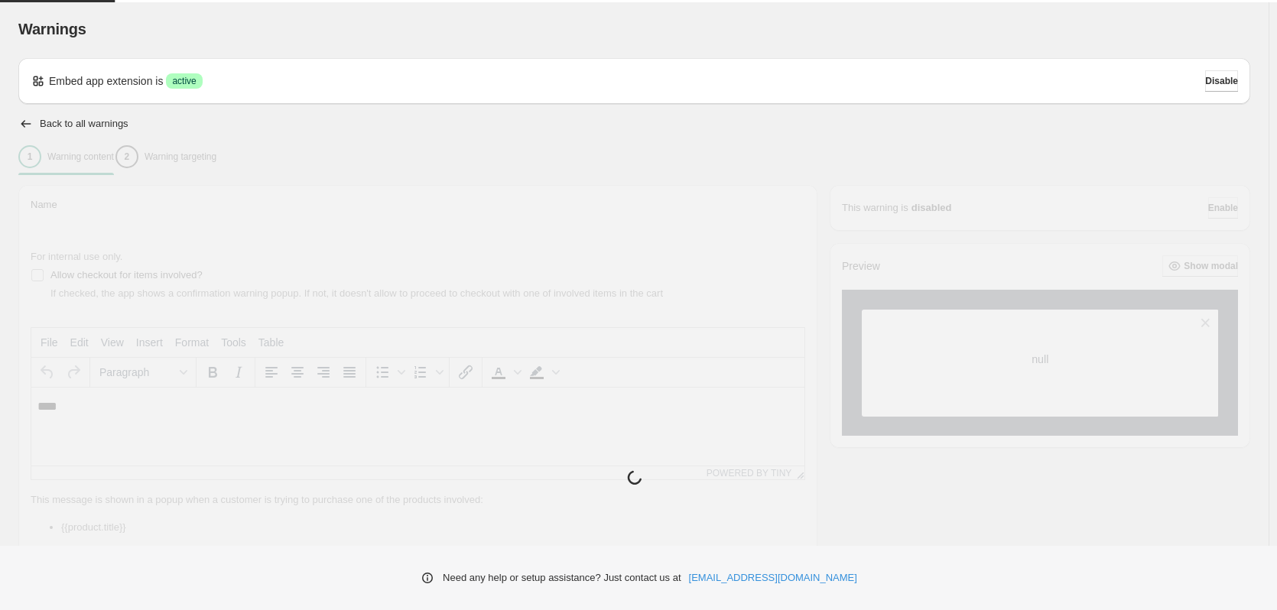
type input "**********"
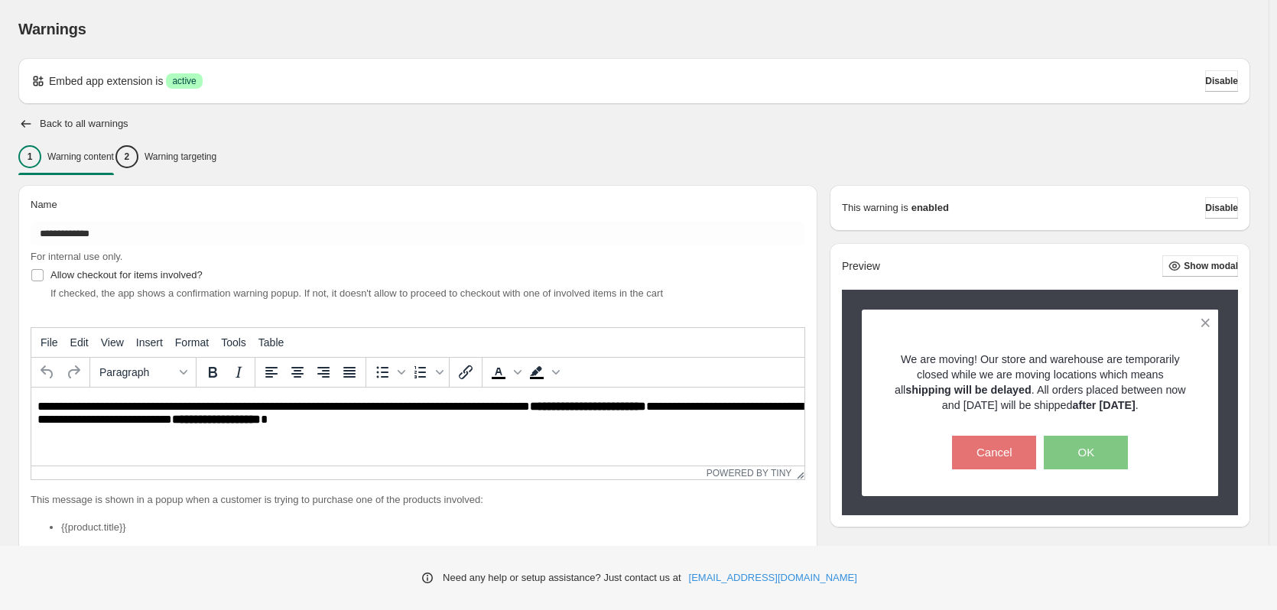
click at [446, 419] on p "**********" at bounding box center [421, 414] width 769 height 28
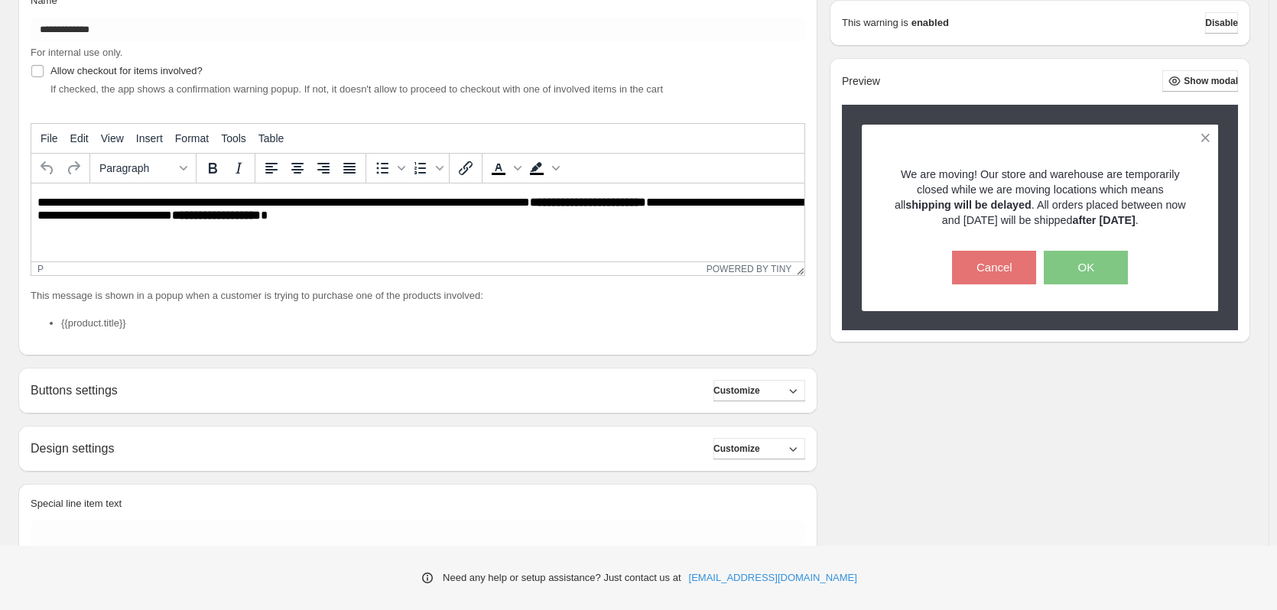
scroll to position [268, 0]
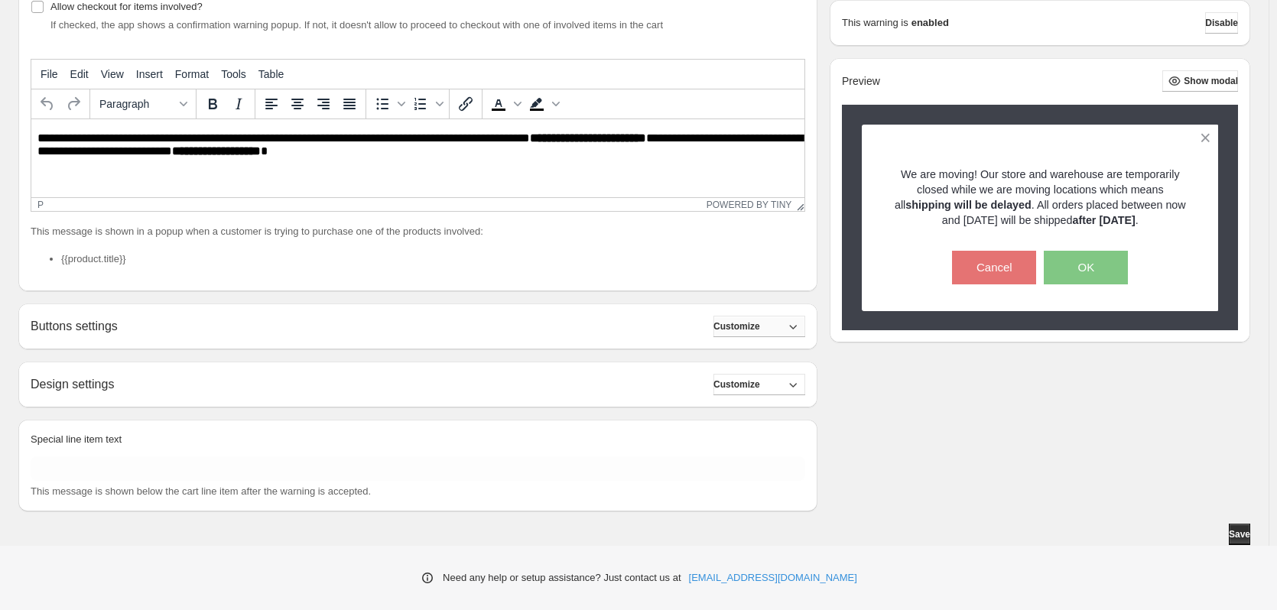
click at [758, 331] on span "Customize" at bounding box center [736, 326] width 47 height 12
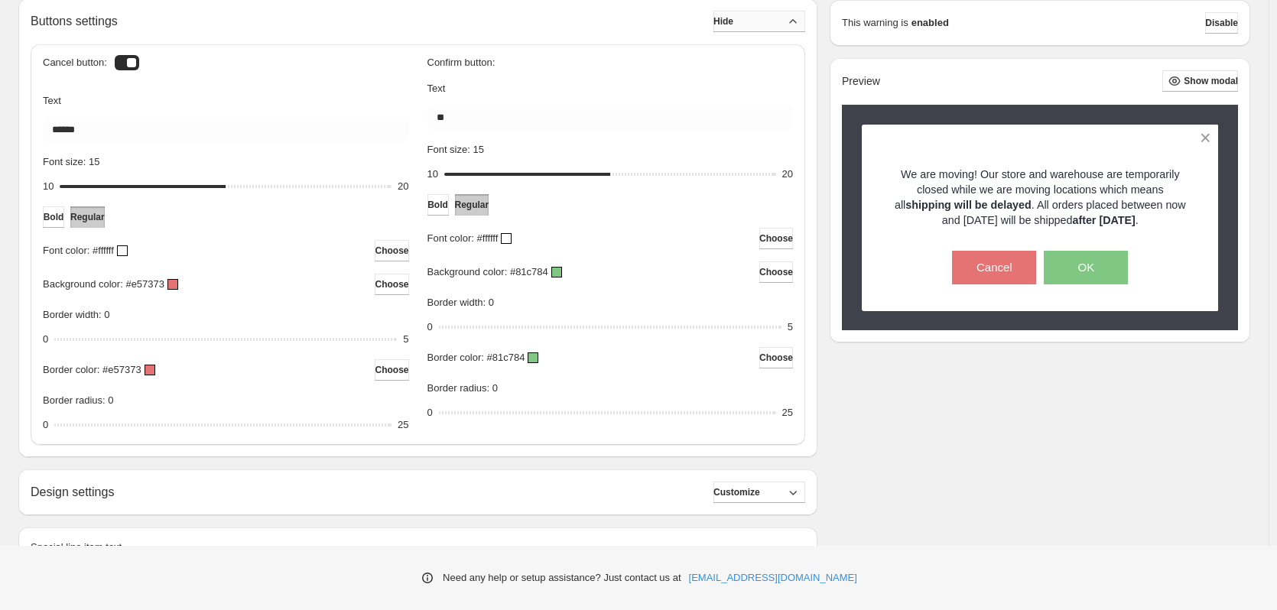
scroll to position [574, 0]
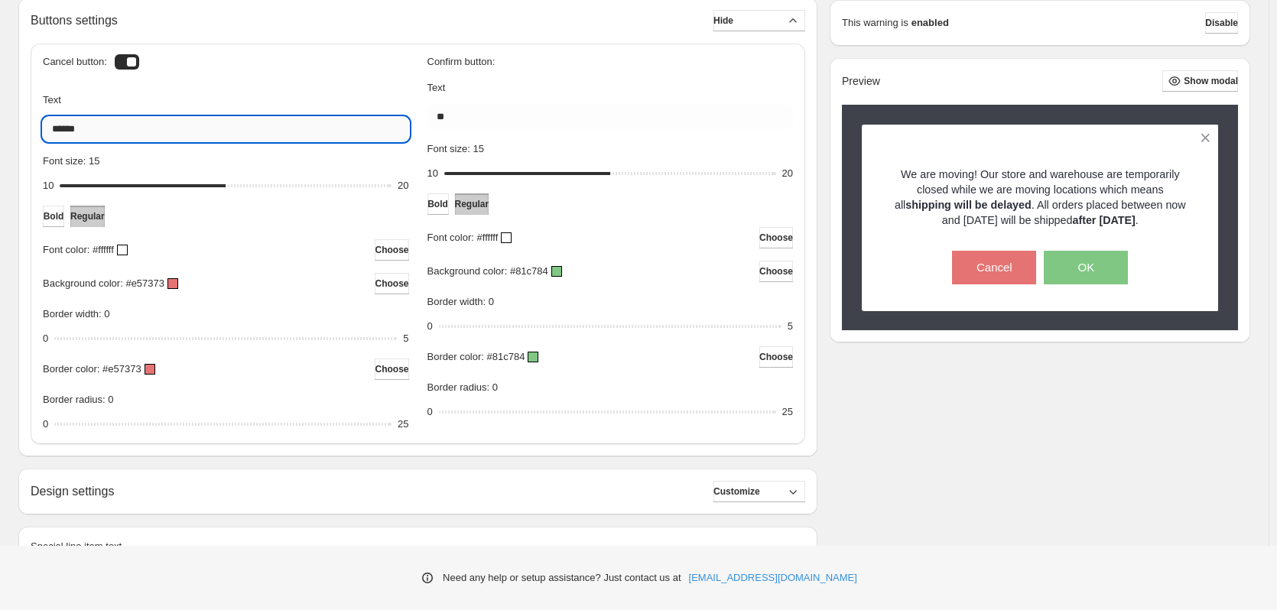
click at [173, 135] on input "******" at bounding box center [226, 129] width 366 height 24
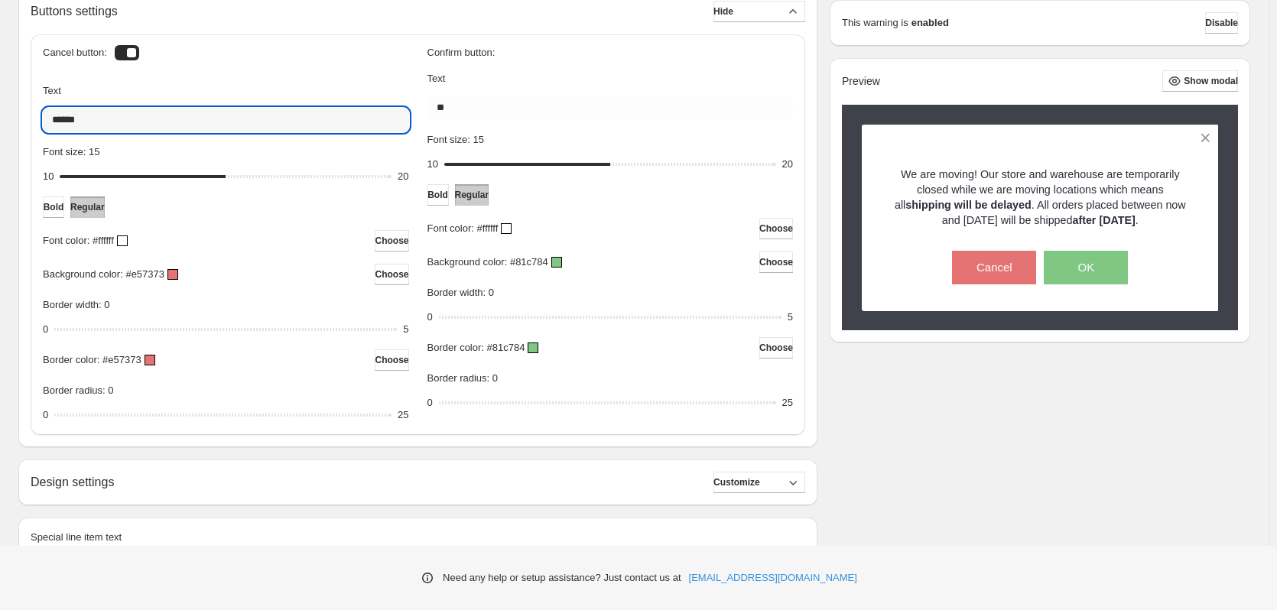
scroll to position [452, 0]
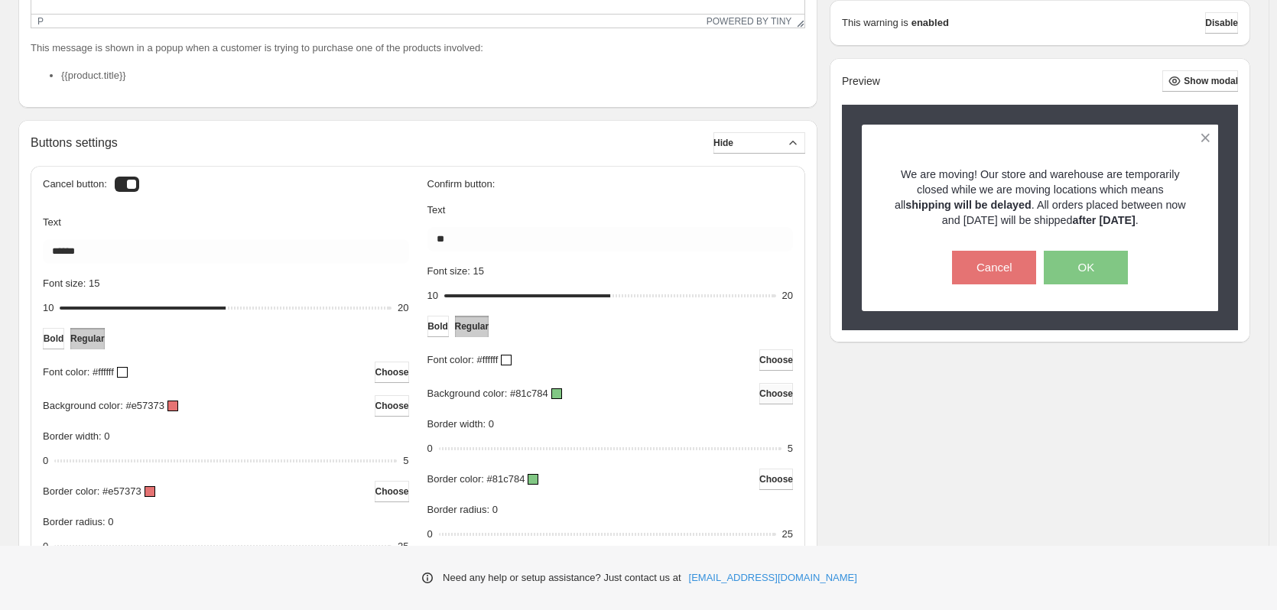
click at [785, 392] on span "Choose" at bounding box center [776, 394] width 34 height 12
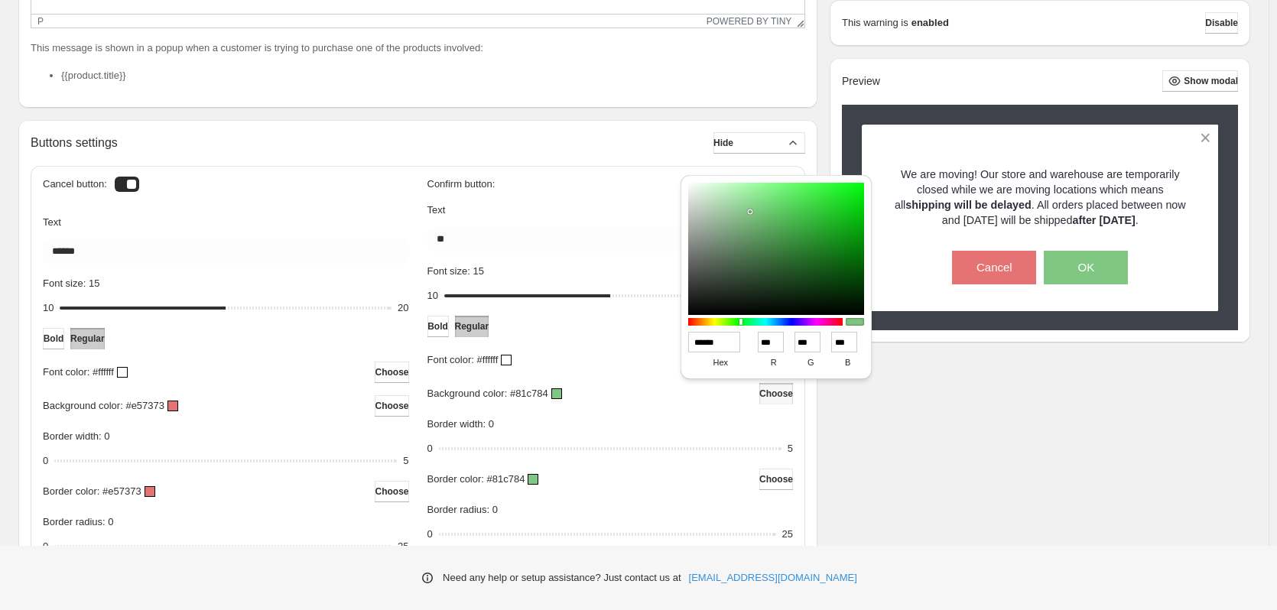
click at [702, 337] on input "******" at bounding box center [714, 342] width 52 height 21
paste input
type input "******"
type input "**"
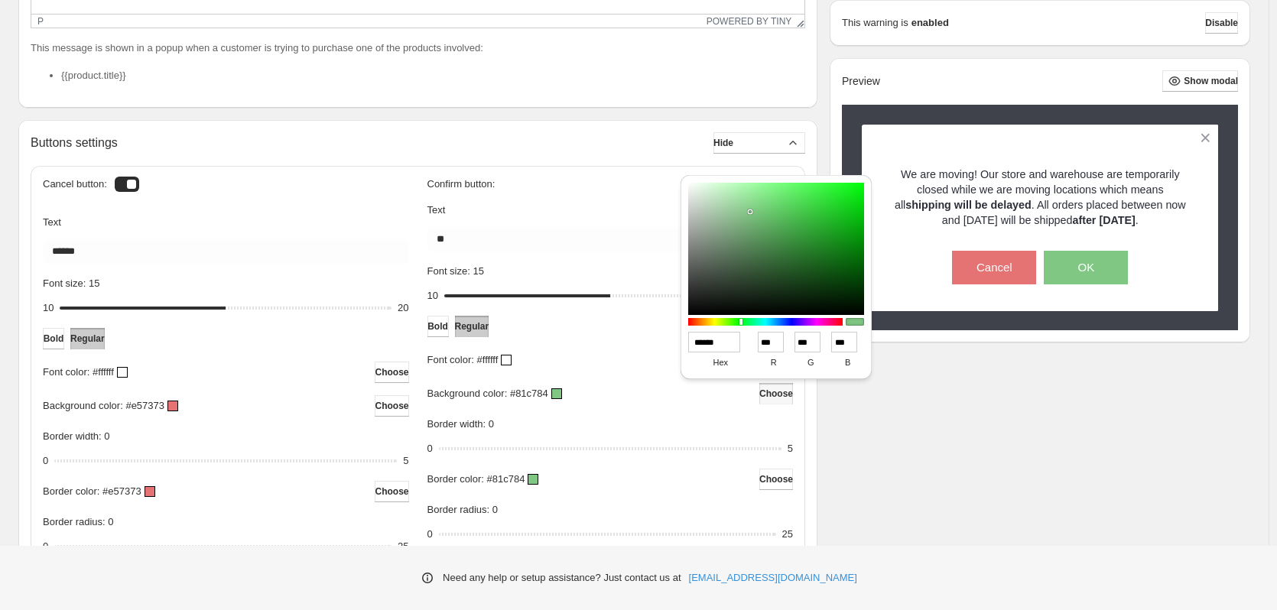
type input "**"
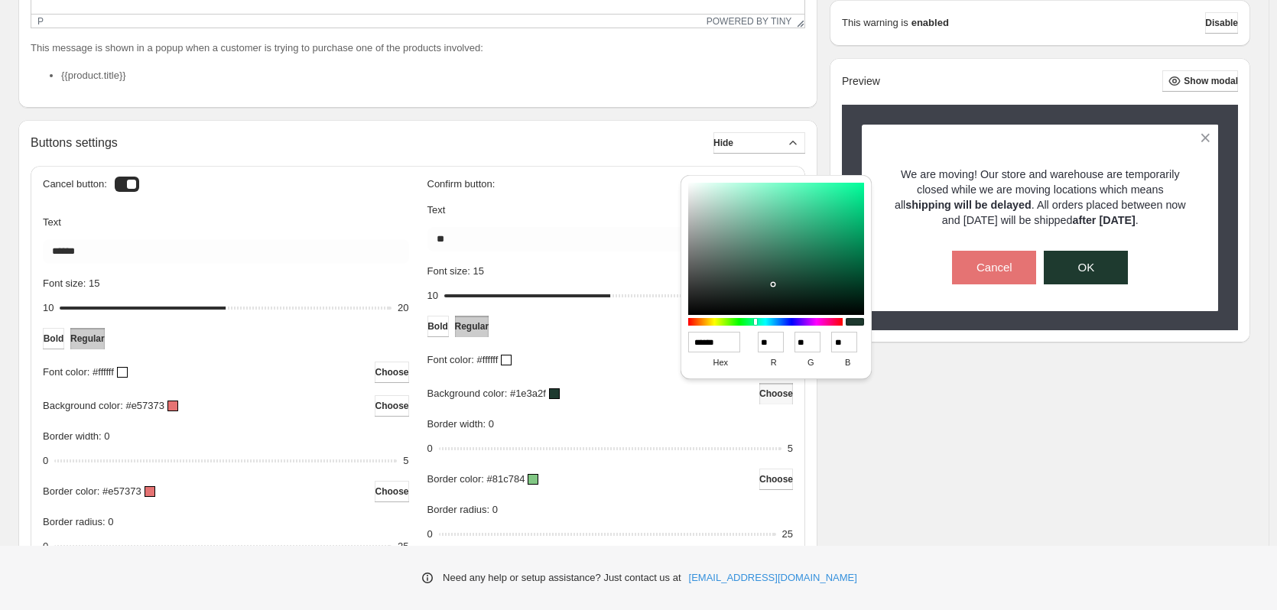
type input "******"
click at [975, 436] on div "**********" at bounding box center [634, 237] width 1232 height 1008
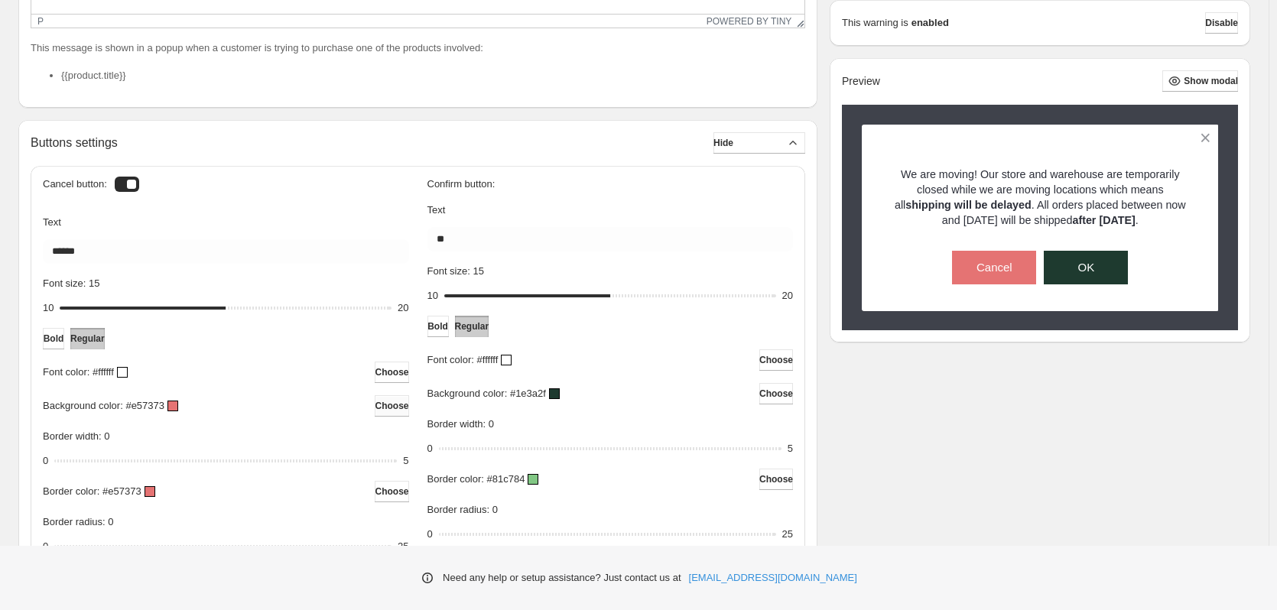
click at [380, 408] on span "Choose" at bounding box center [392, 406] width 34 height 12
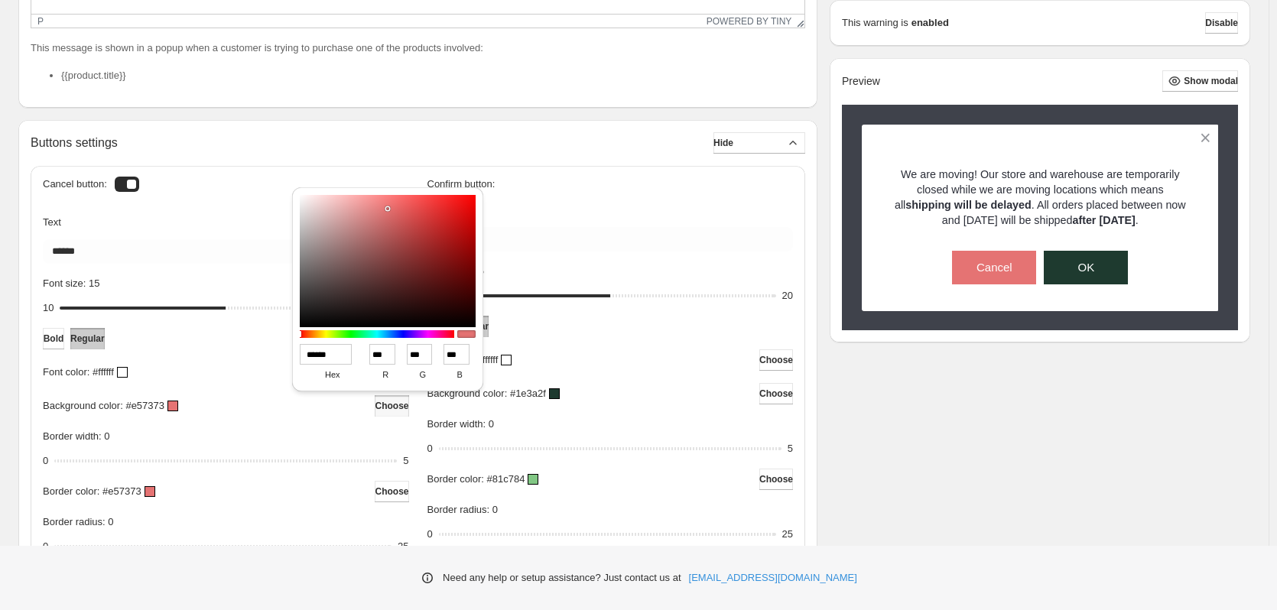
click at [323, 356] on input "******" at bounding box center [326, 354] width 52 height 21
paste input
type input "******"
type input "***"
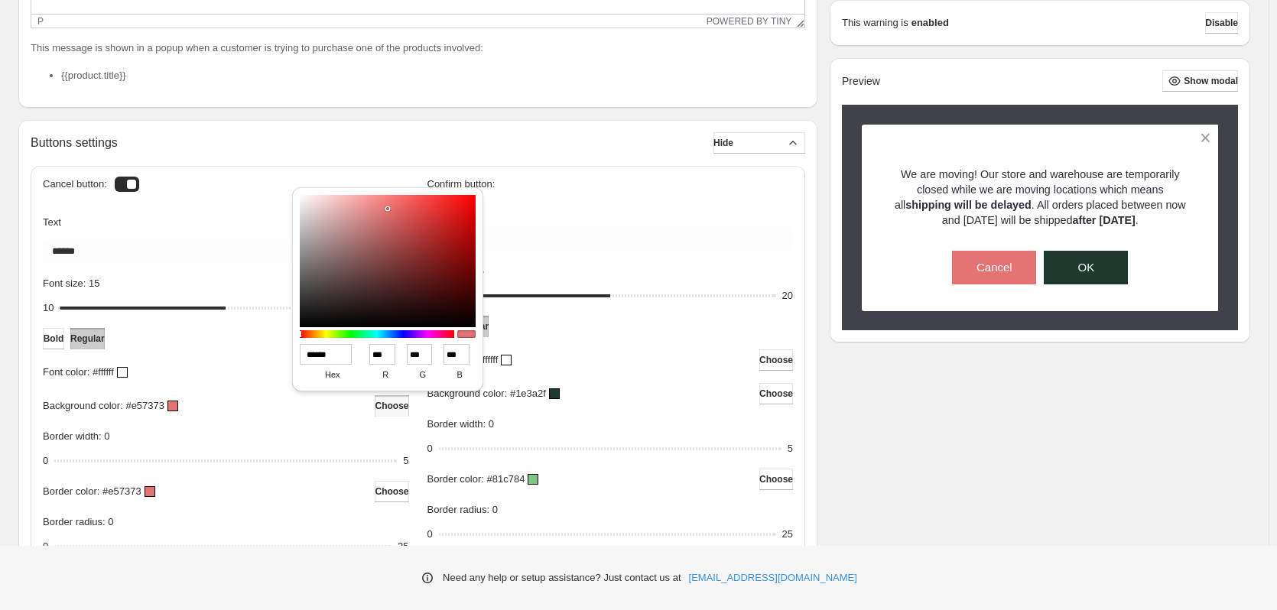
type input "***"
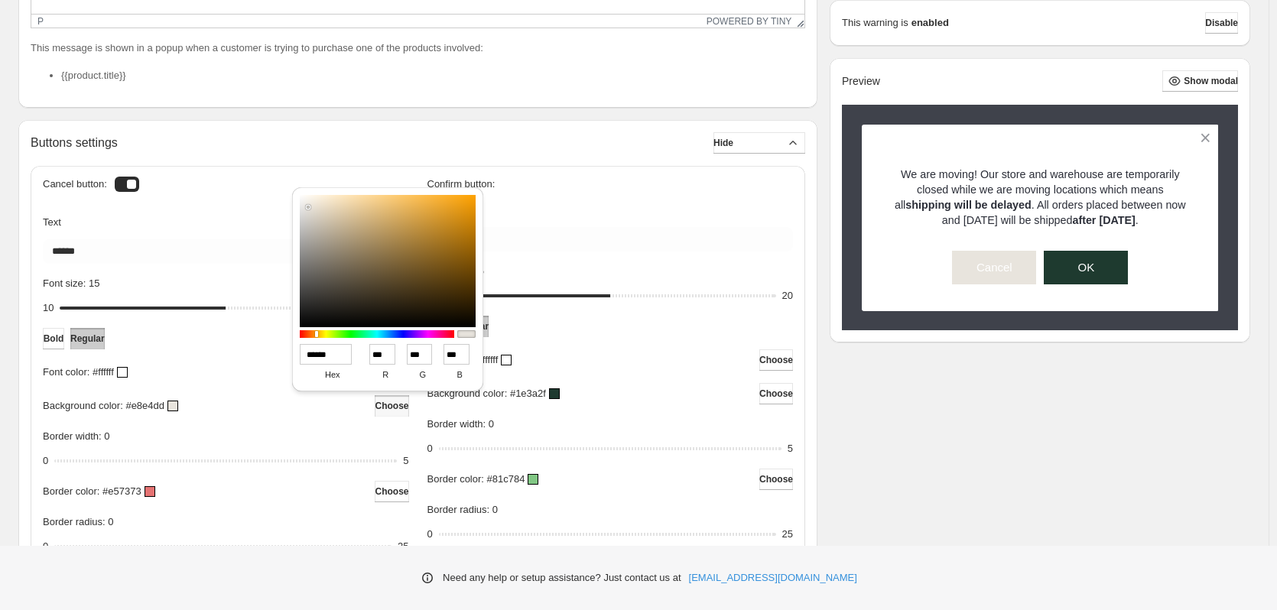
type input "******"
click at [99, 372] on p "Font color: #ffffff" at bounding box center [78, 372] width 71 height 15
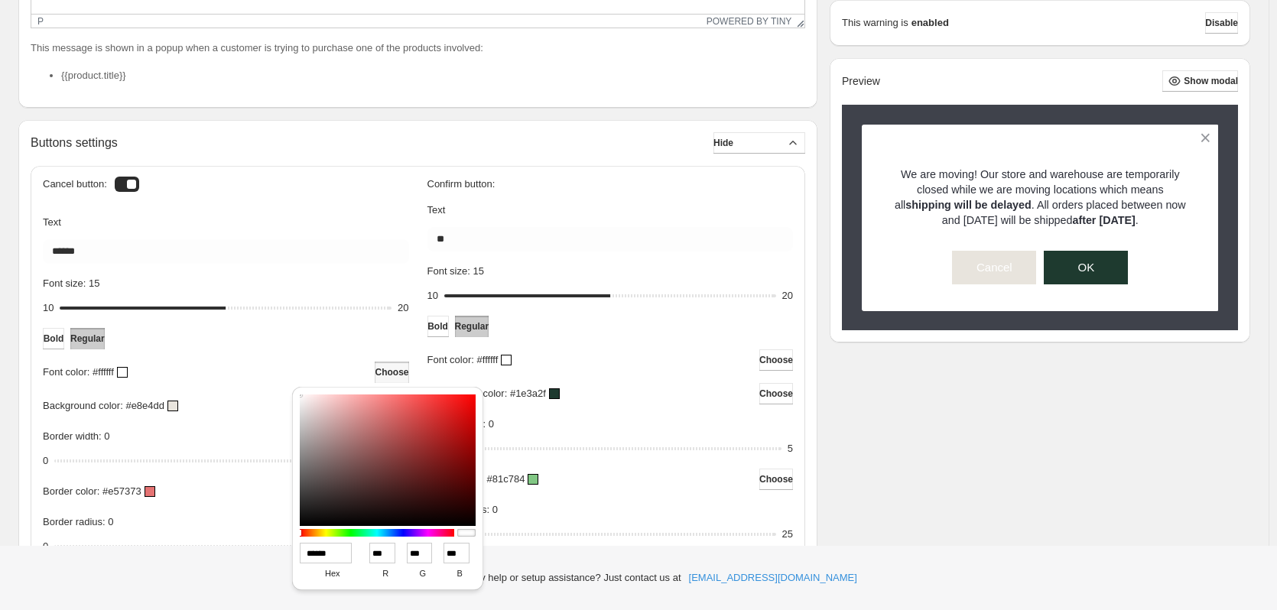
click at [397, 372] on span "Choose" at bounding box center [392, 372] width 34 height 12
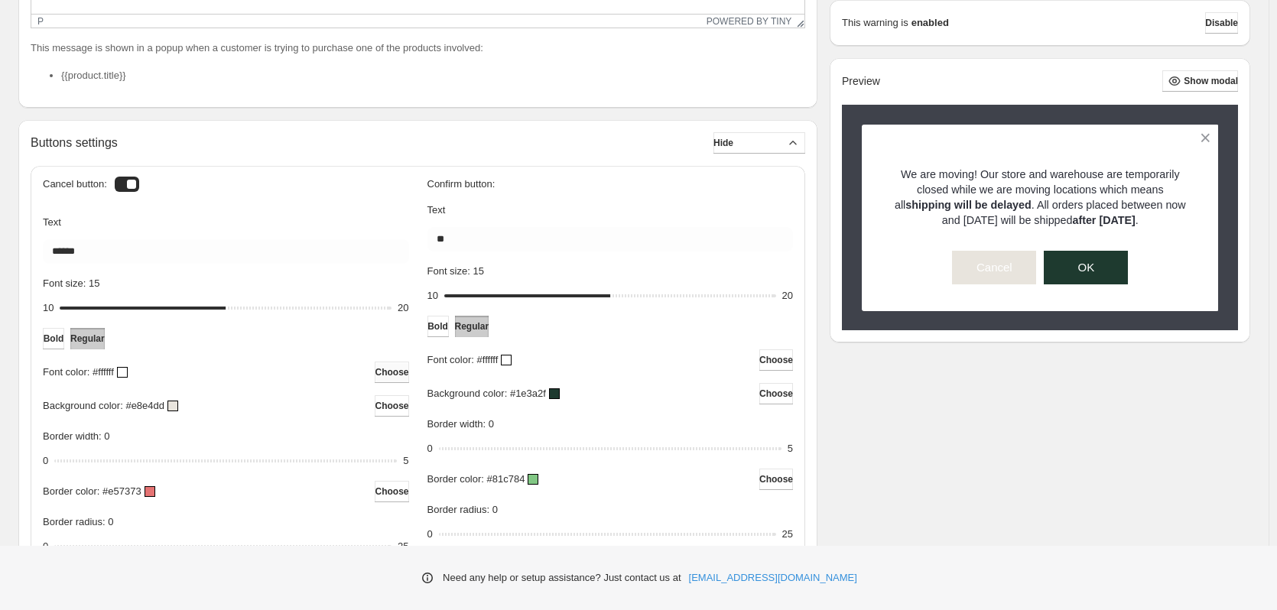
click at [398, 372] on span "Choose" at bounding box center [392, 372] width 34 height 12
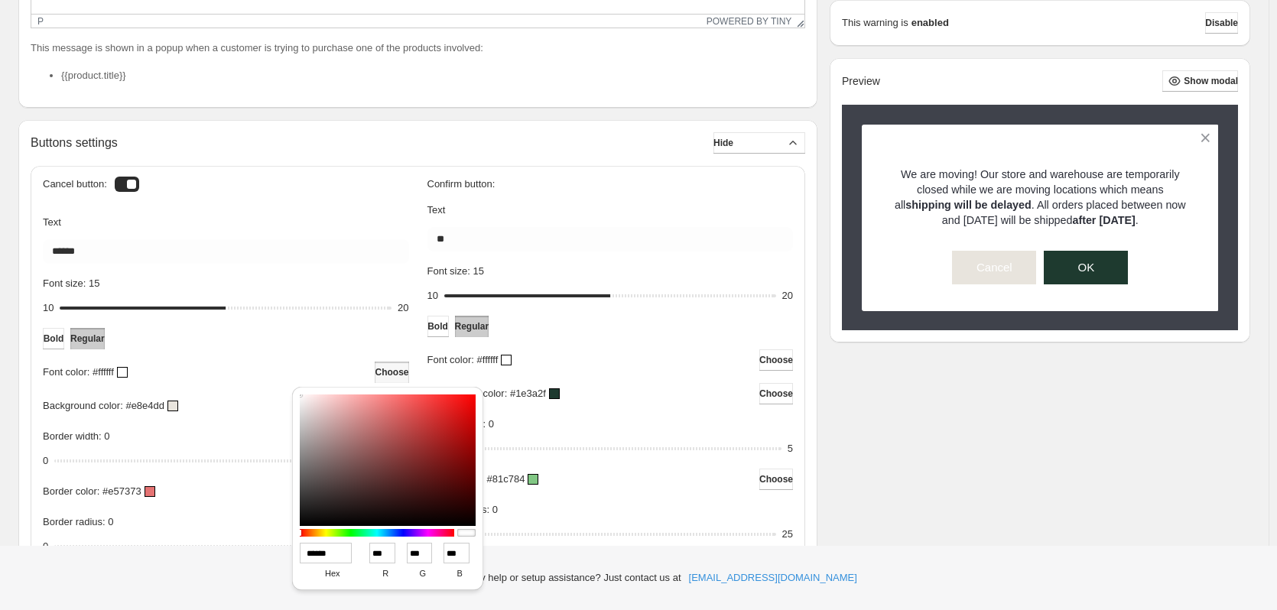
click at [323, 551] on input "******" at bounding box center [326, 553] width 52 height 21
paste input
type input "******"
type input "**"
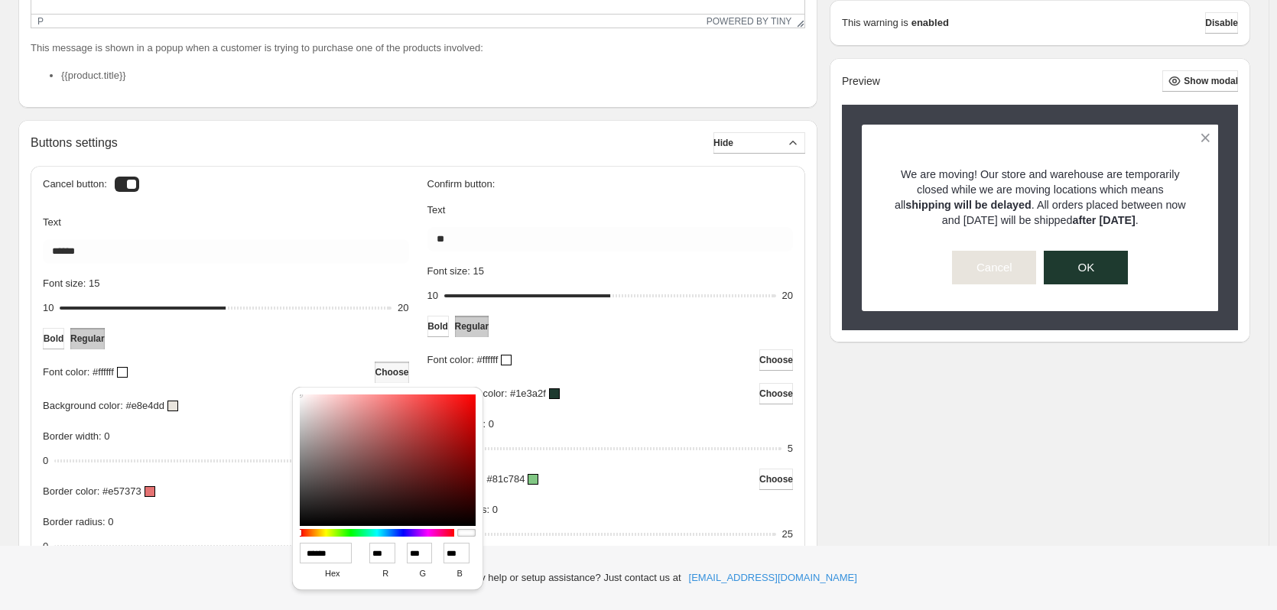
type input "**"
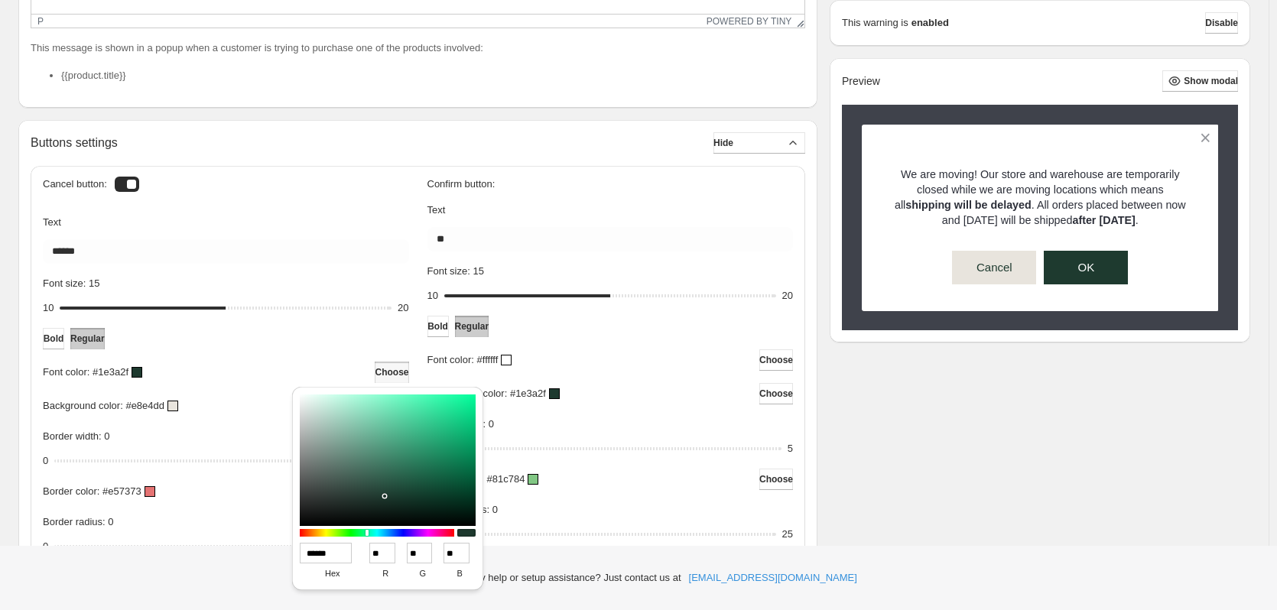
type input "******"
click at [1042, 388] on div "**********" at bounding box center [634, 237] width 1232 height 1008
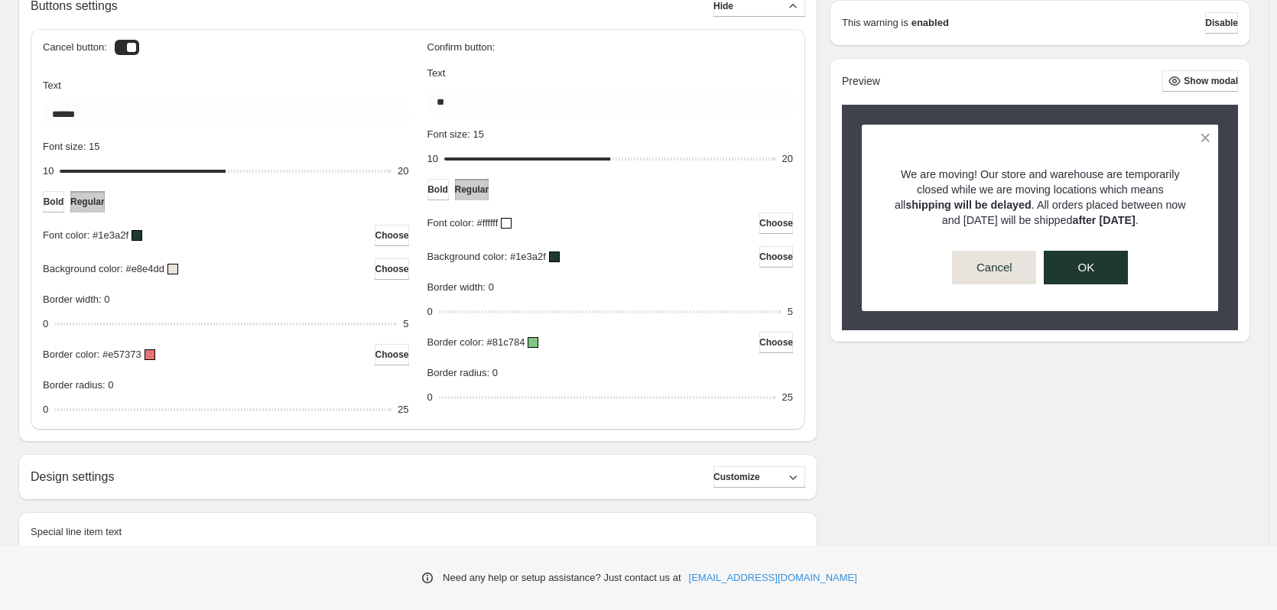
scroll to position [605, 0]
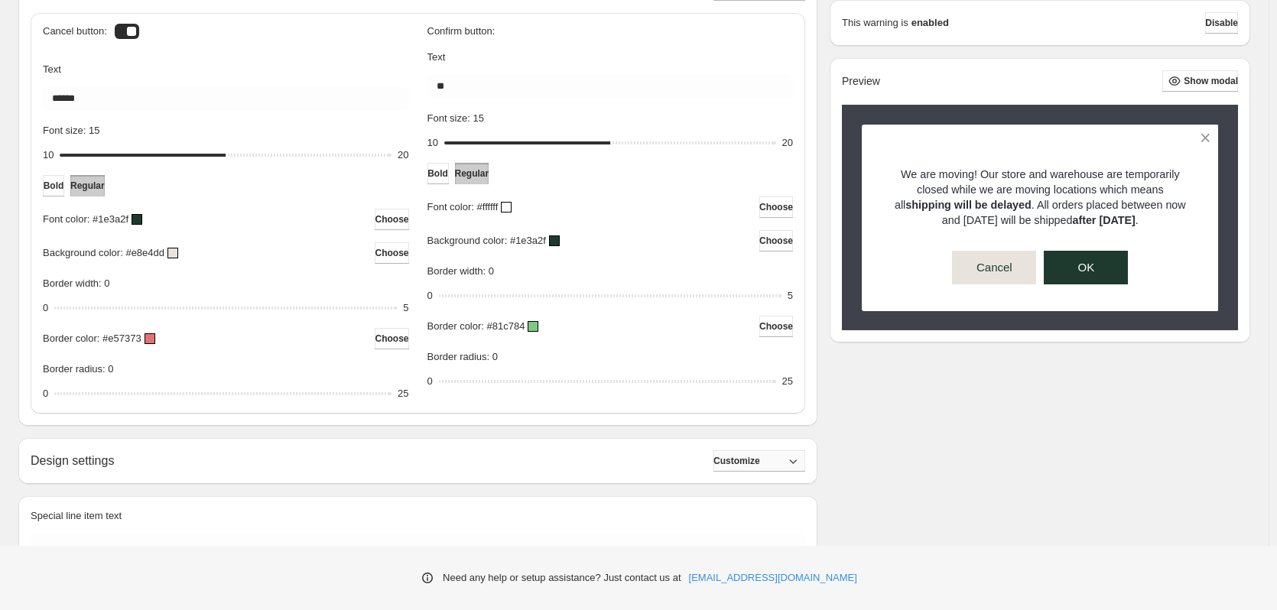
click at [791, 466] on button "Customize" at bounding box center [759, 460] width 92 height 21
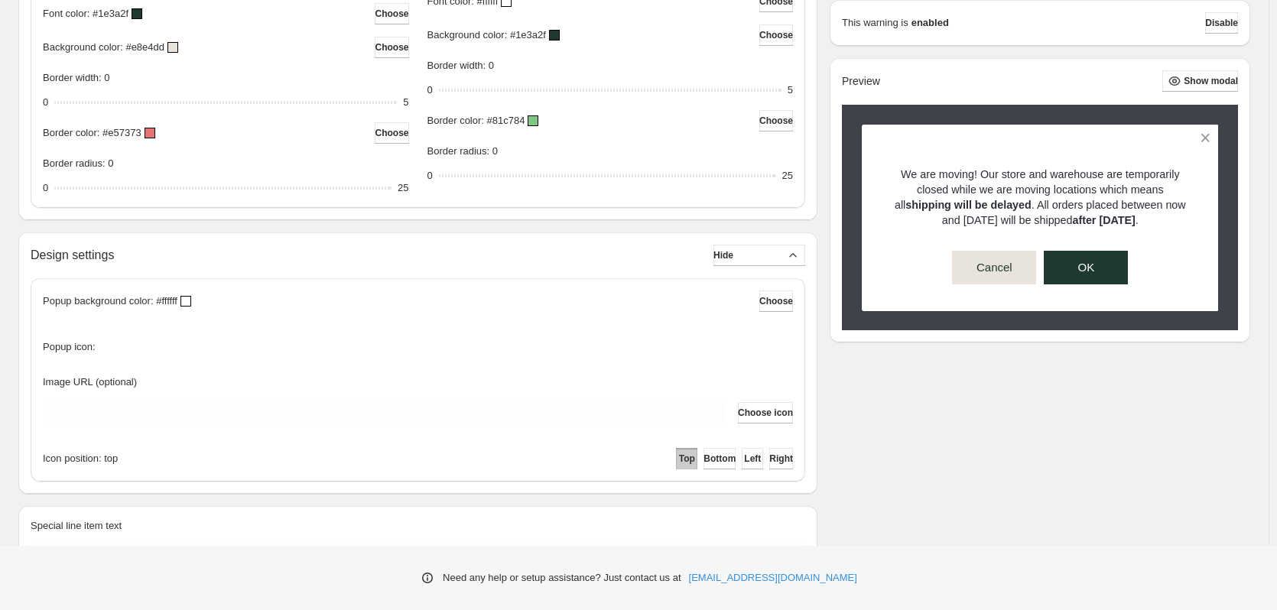
scroll to position [834, 0]
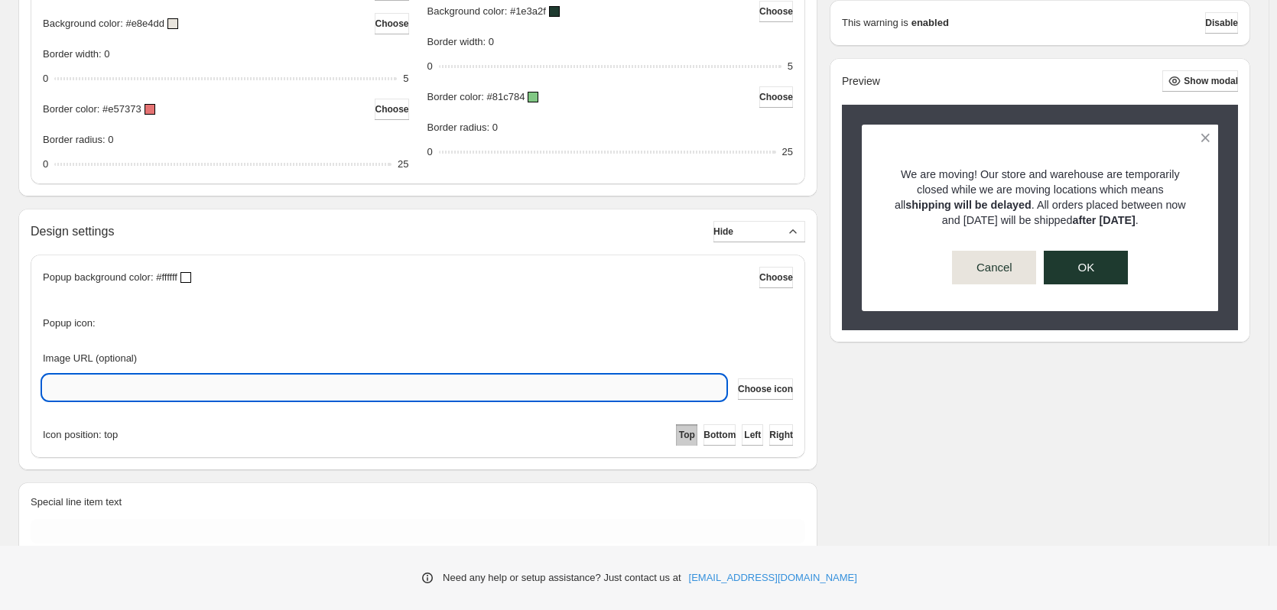
click at [687, 395] on input "Image URL (optional)" at bounding box center [384, 387] width 683 height 24
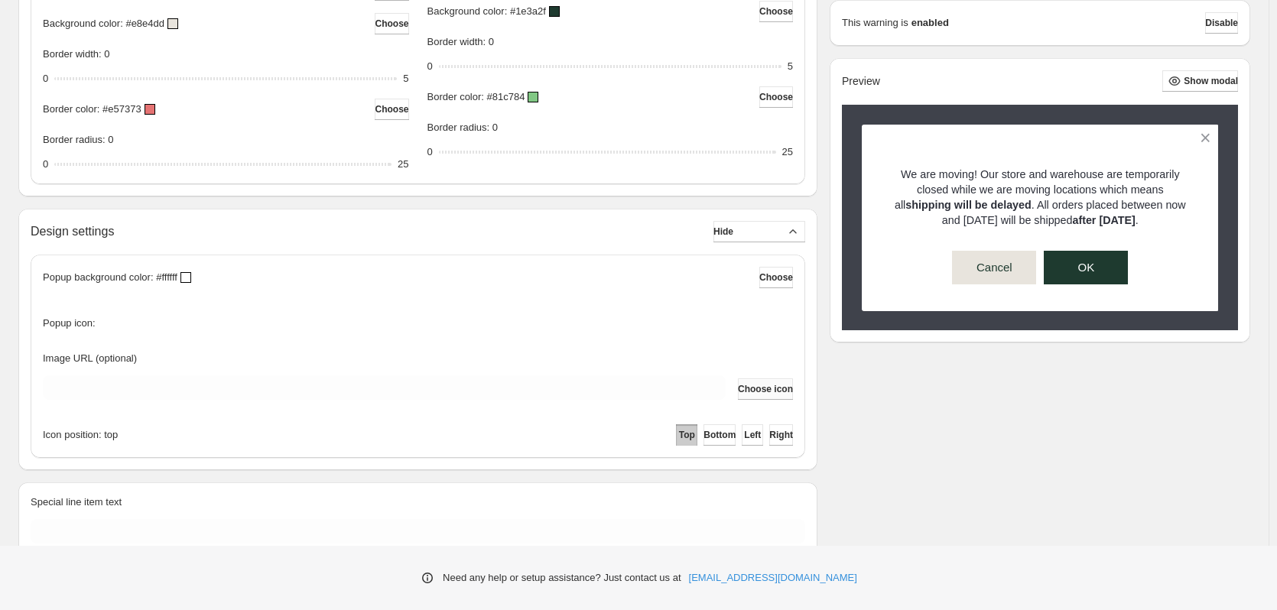
click at [767, 387] on span "Choose icon" at bounding box center [765, 389] width 55 height 12
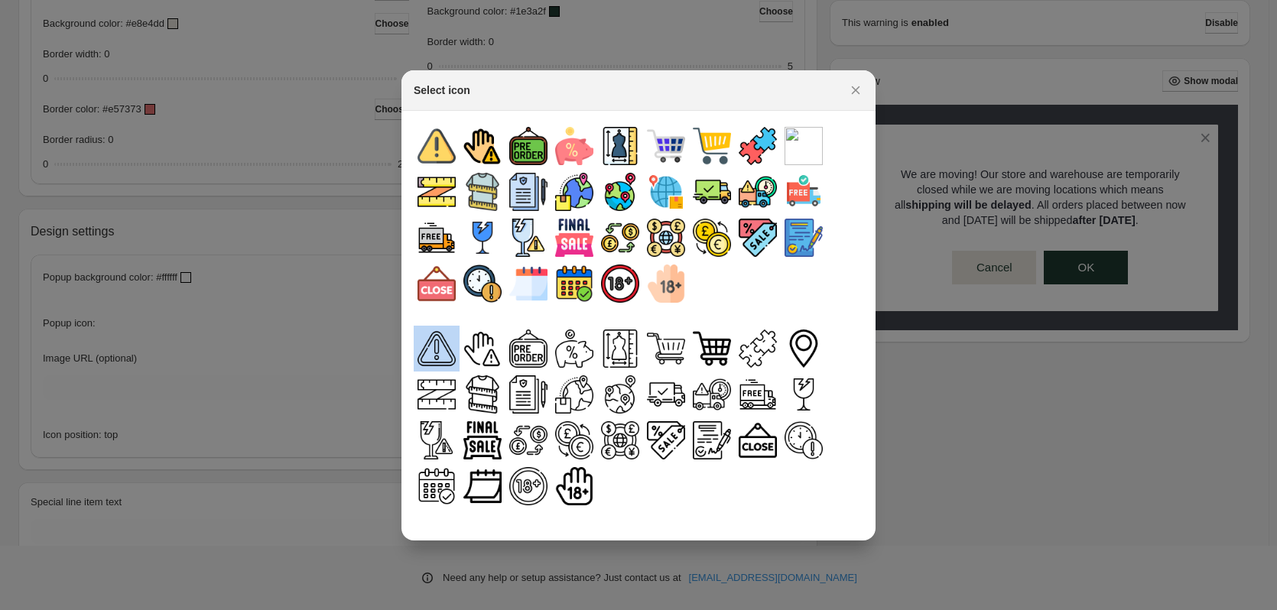
click at [431, 353] on img ":rt:" at bounding box center [437, 349] width 38 height 38
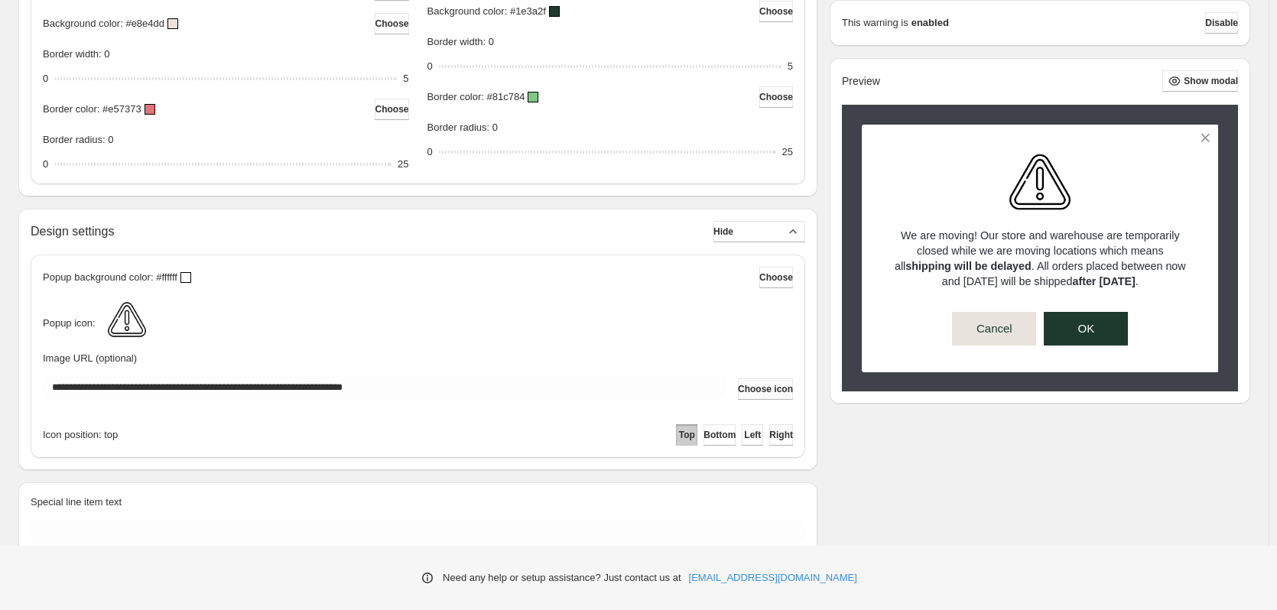
click at [759, 388] on span "Choose icon" at bounding box center [765, 389] width 55 height 12
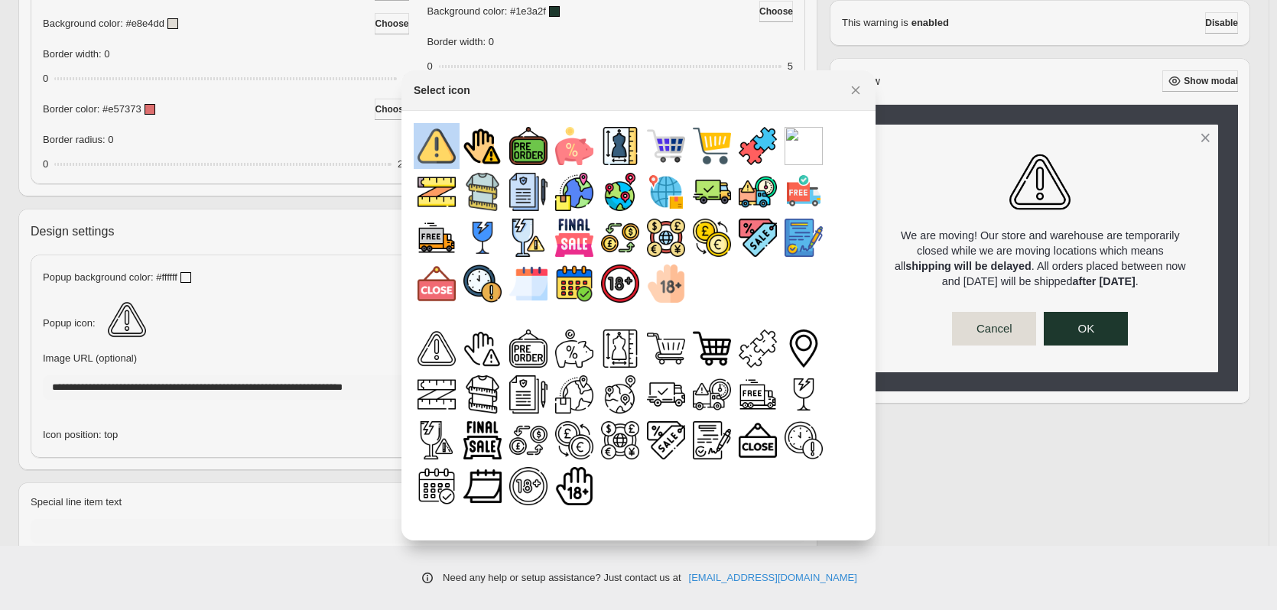
click at [429, 161] on img ":rt:" at bounding box center [437, 146] width 38 height 38
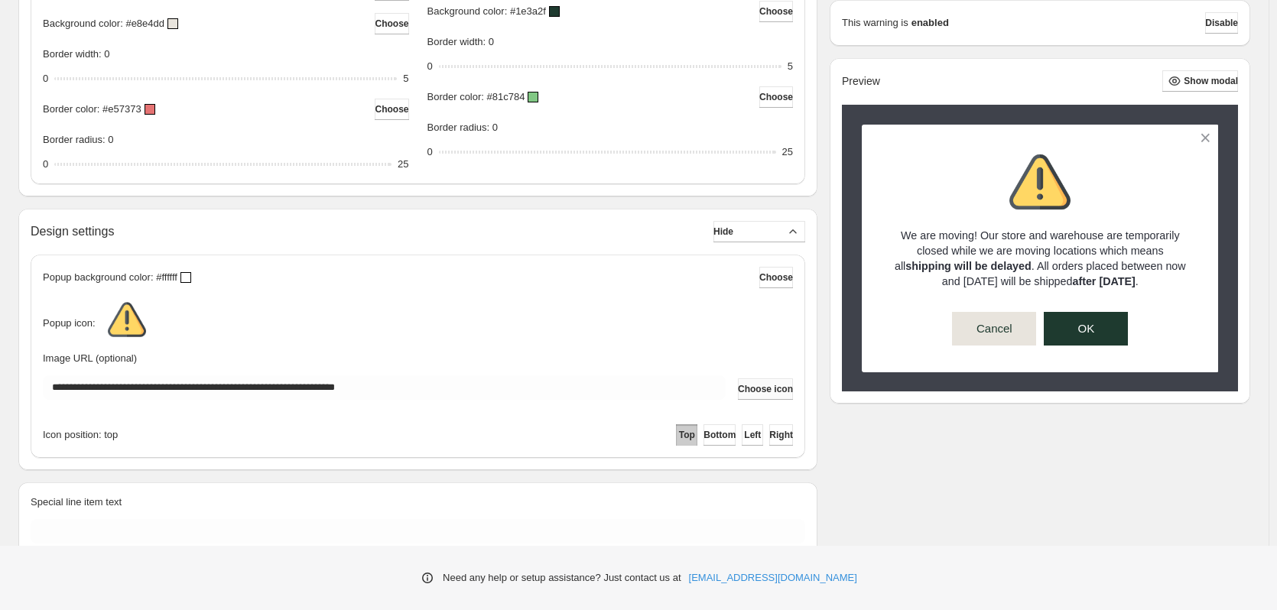
click at [746, 391] on span "Choose icon" at bounding box center [765, 389] width 55 height 12
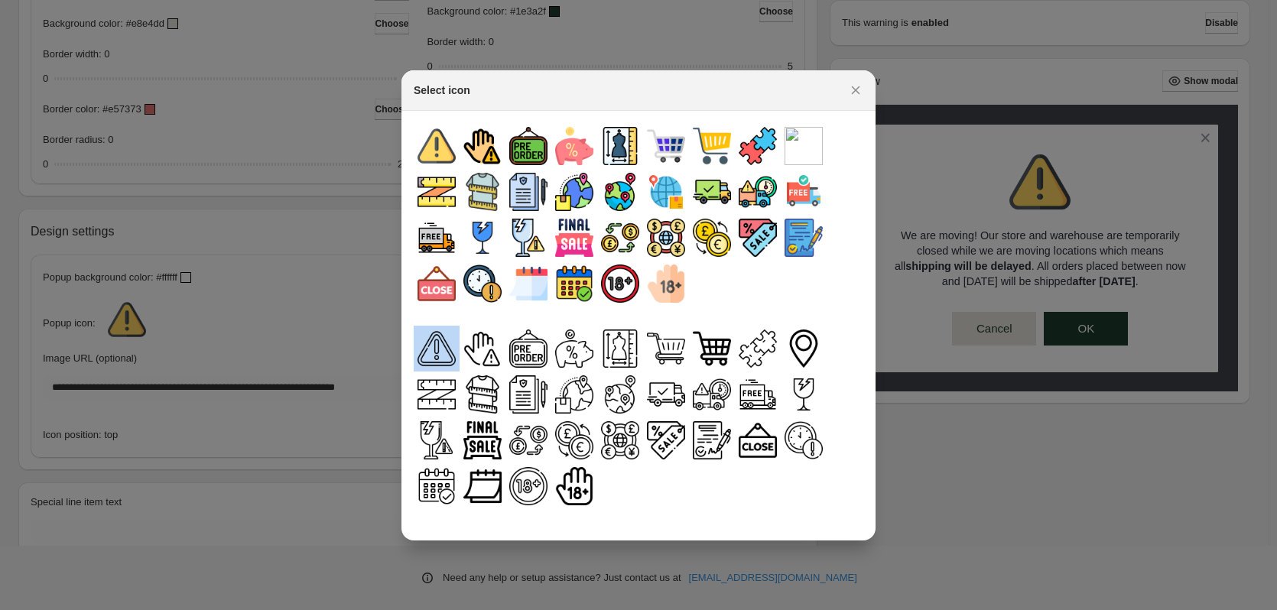
click at [437, 353] on img ":rt:" at bounding box center [437, 349] width 38 height 38
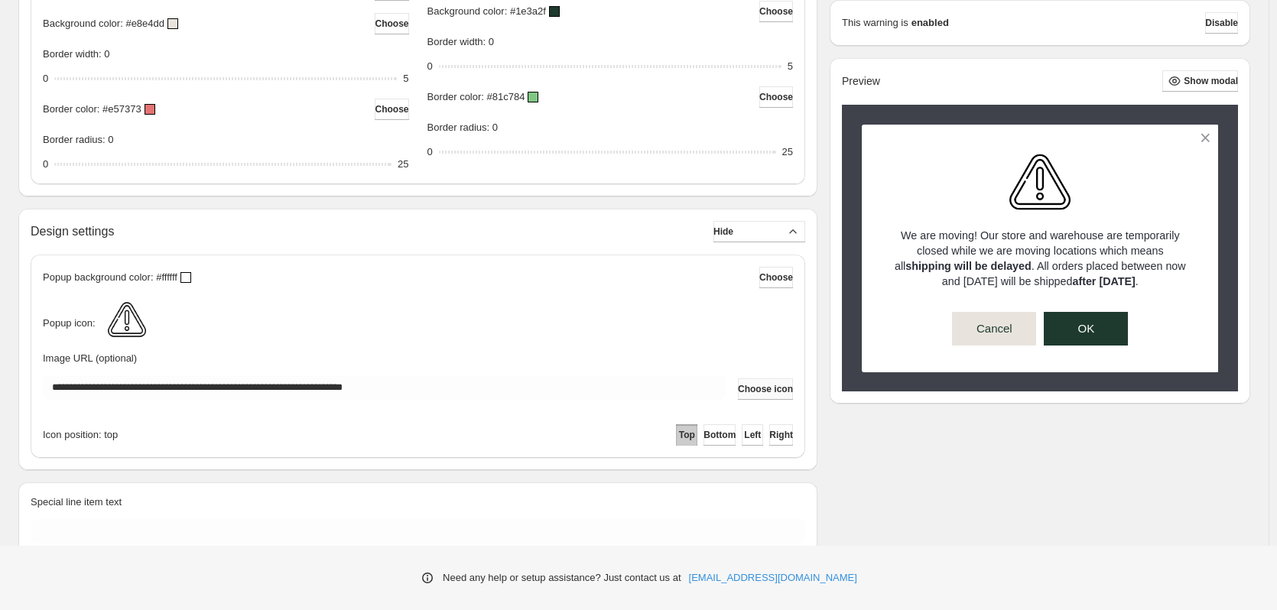
click at [778, 386] on span "Choose icon" at bounding box center [765, 389] width 55 height 12
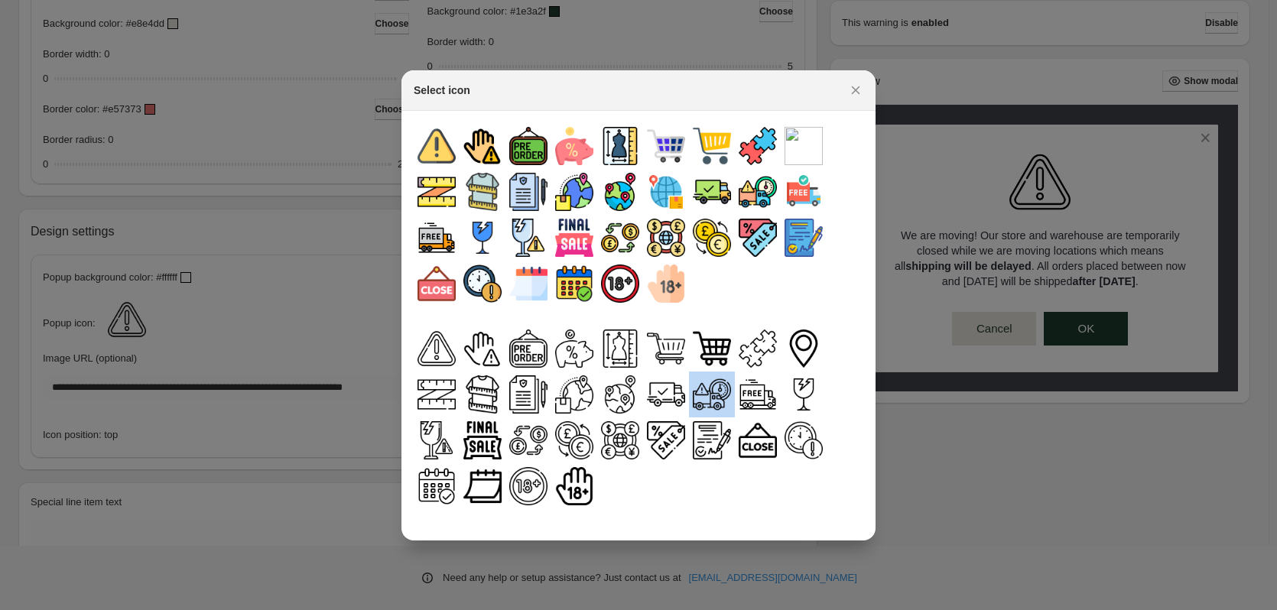
click at [712, 399] on img ":rt:" at bounding box center [712, 394] width 38 height 38
type input "**********"
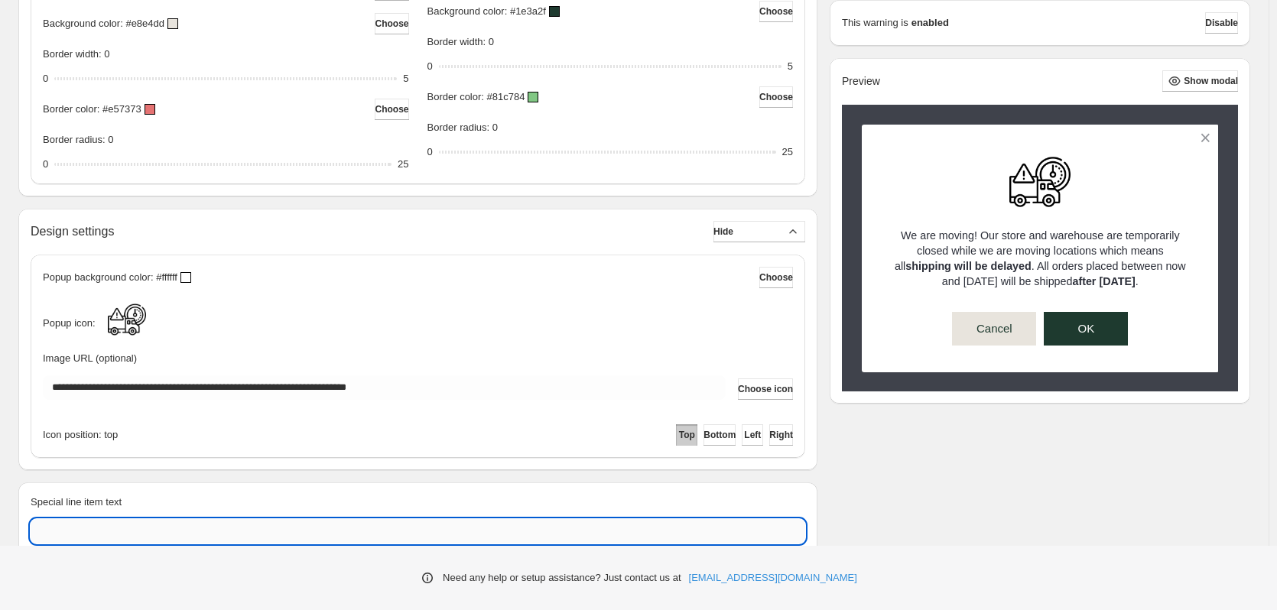
click at [642, 528] on input "Special line item text" at bounding box center [418, 531] width 775 height 24
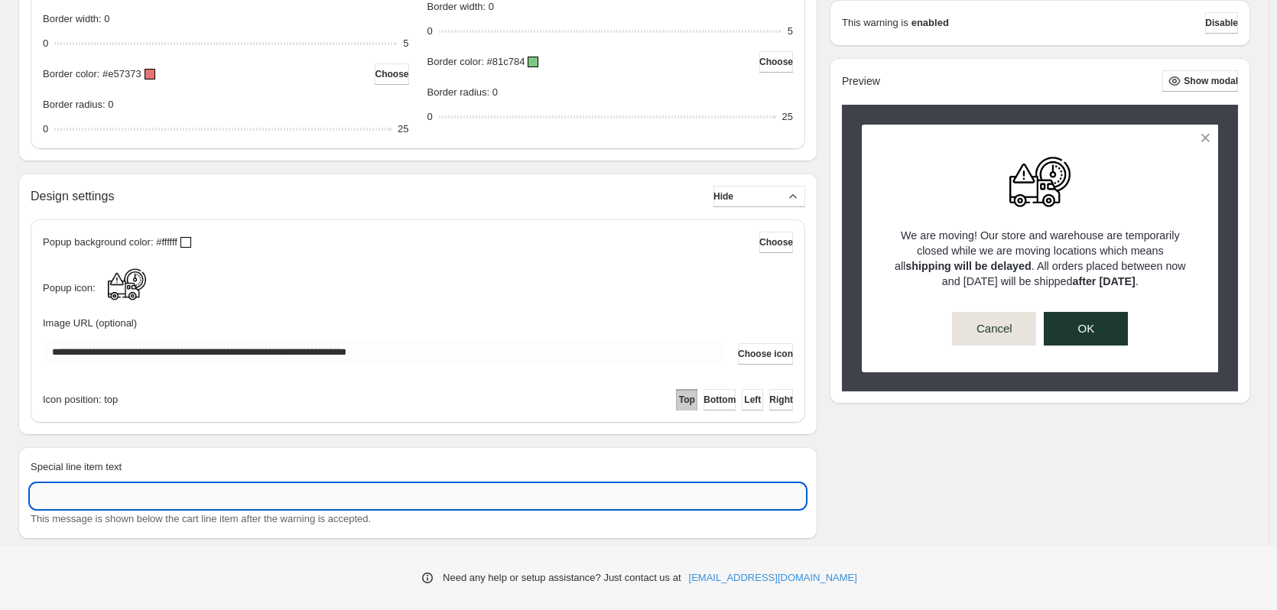
scroll to position [897, 0]
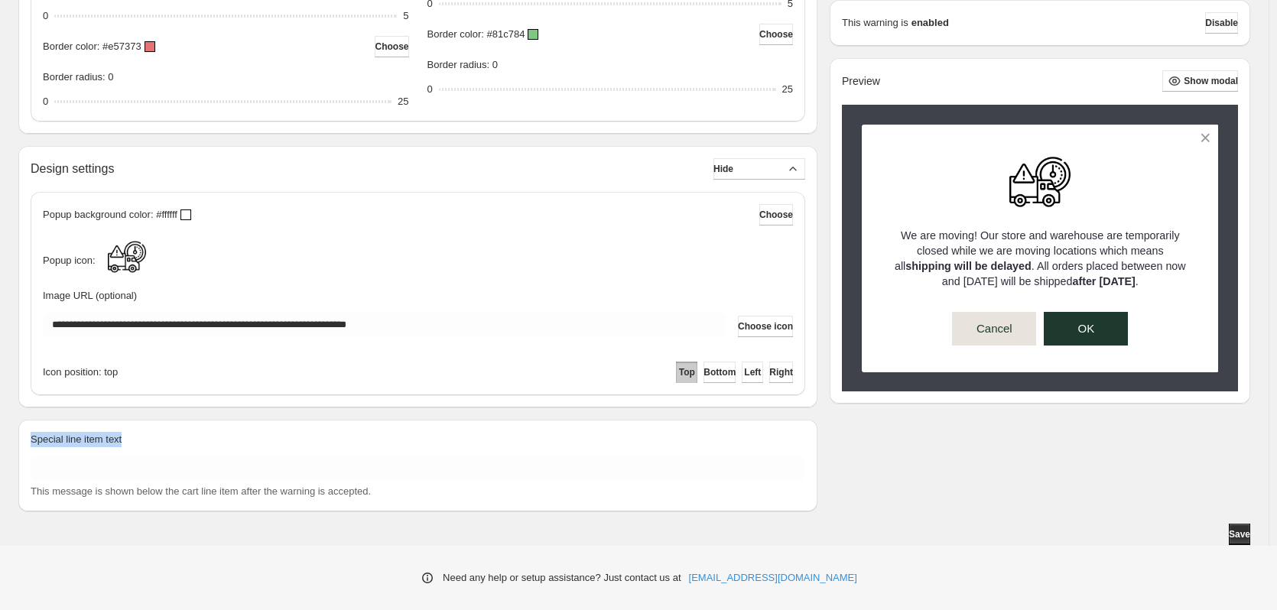
drag, startPoint x: 30, startPoint y: 440, endPoint x: 133, endPoint y: 443, distance: 103.3
click at [133, 443] on div "Special line item text This message is shown below the cart line item after the…" at bounding box center [417, 466] width 799 height 92
click at [133, 443] on div "Special line item text" at bounding box center [418, 442] width 775 height 21
drag, startPoint x: 31, startPoint y: 492, endPoint x: 370, endPoint y: 486, distance: 339.6
click at [370, 486] on div "This message is shown below the cart line item after the warning is accepted." at bounding box center [418, 491] width 775 height 15
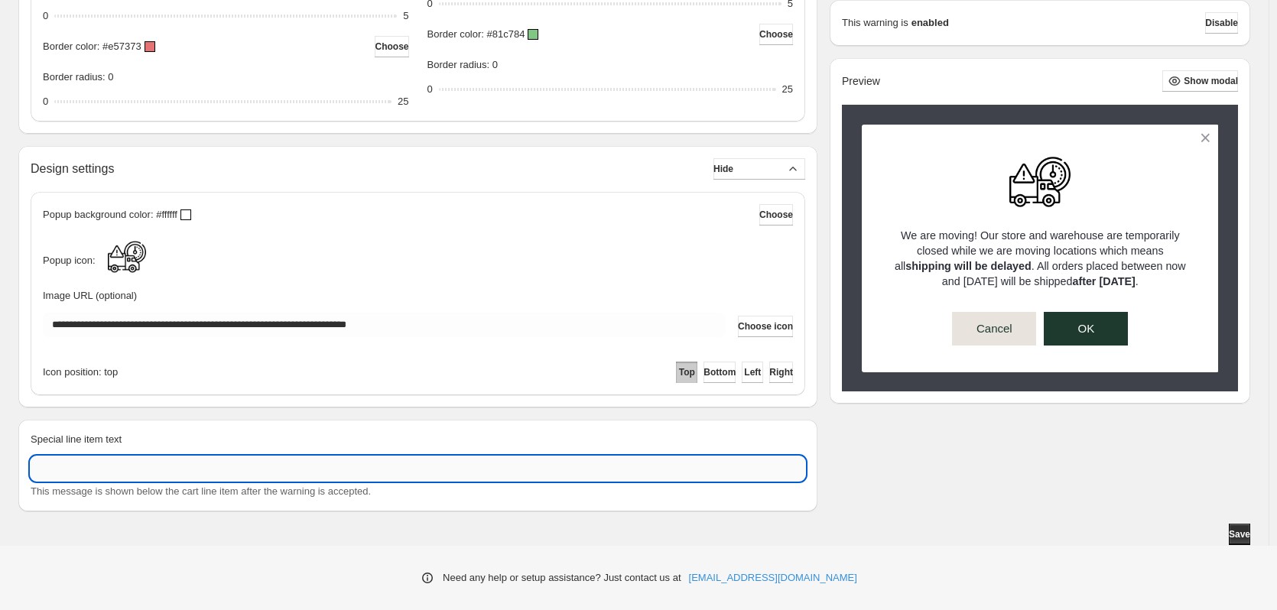
click at [361, 466] on input "Special line item text" at bounding box center [418, 469] width 775 height 24
type input "**********"
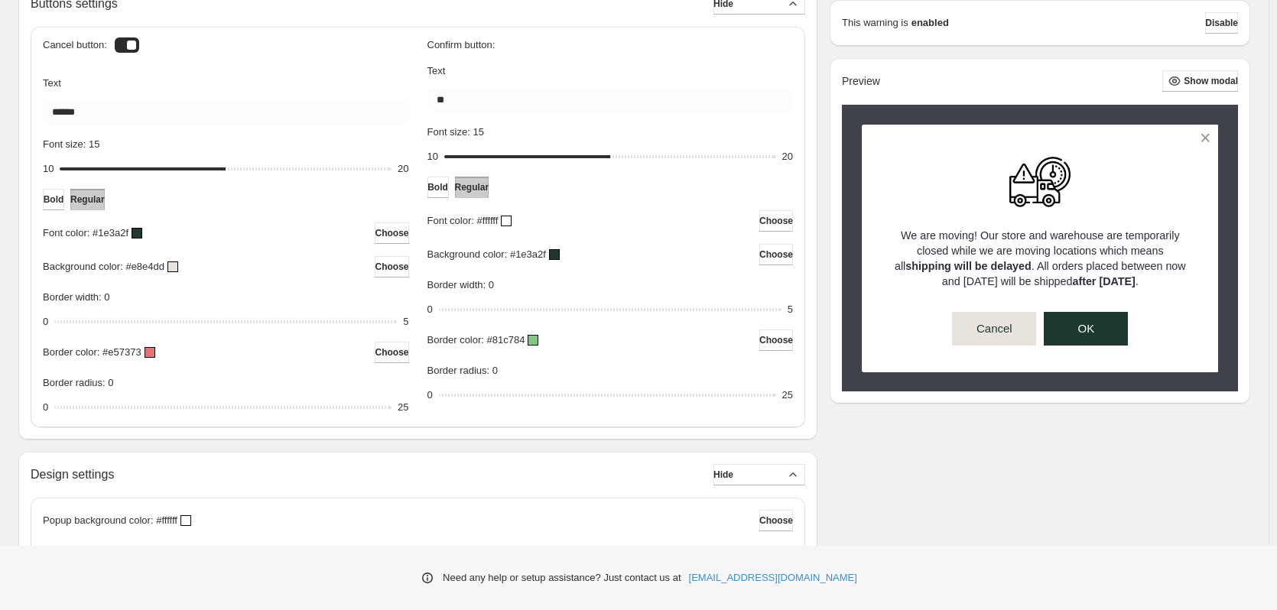
click at [379, 356] on span "Choose" at bounding box center [392, 352] width 34 height 12
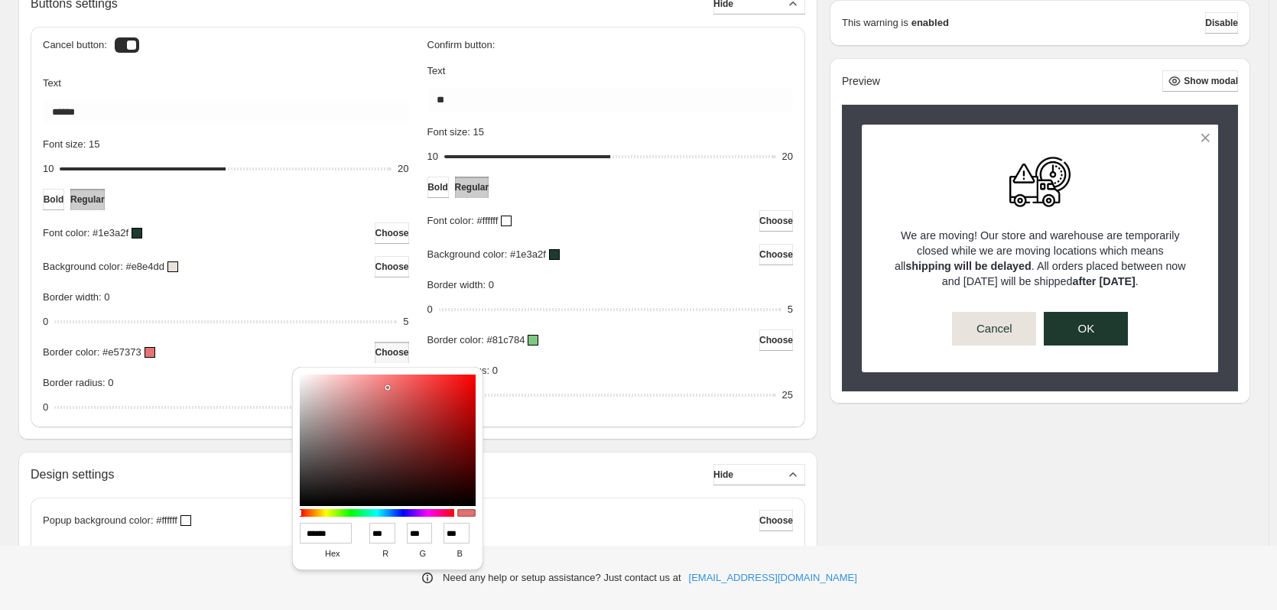
click at [379, 356] on span "Choose" at bounding box center [392, 352] width 34 height 12
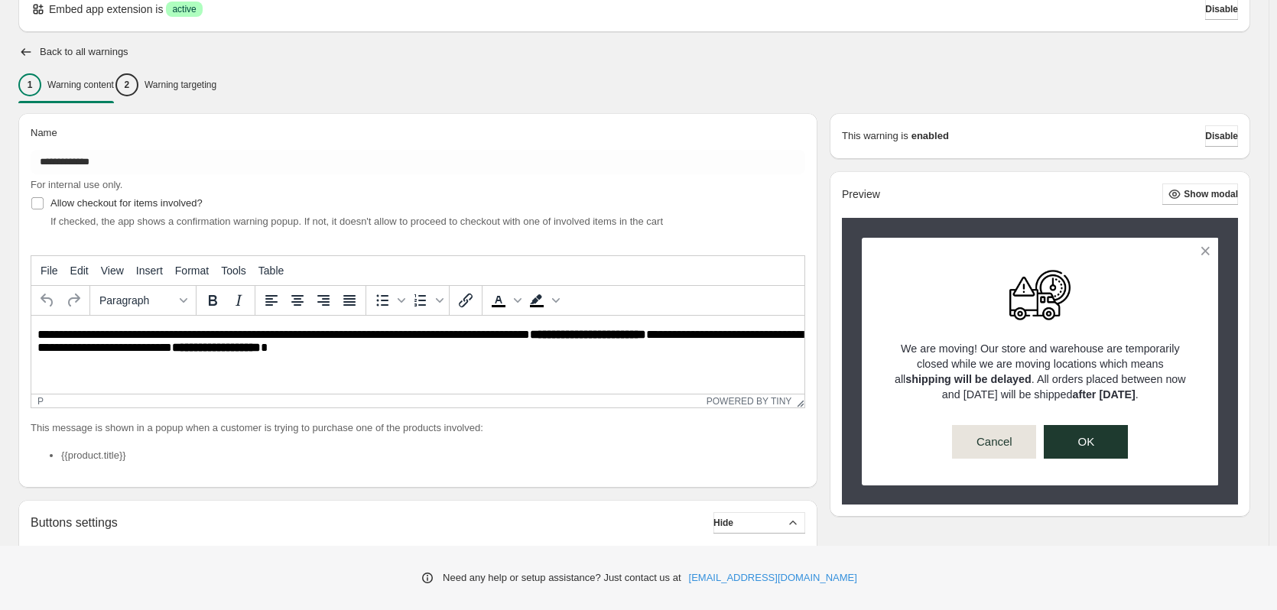
scroll to position [56, 0]
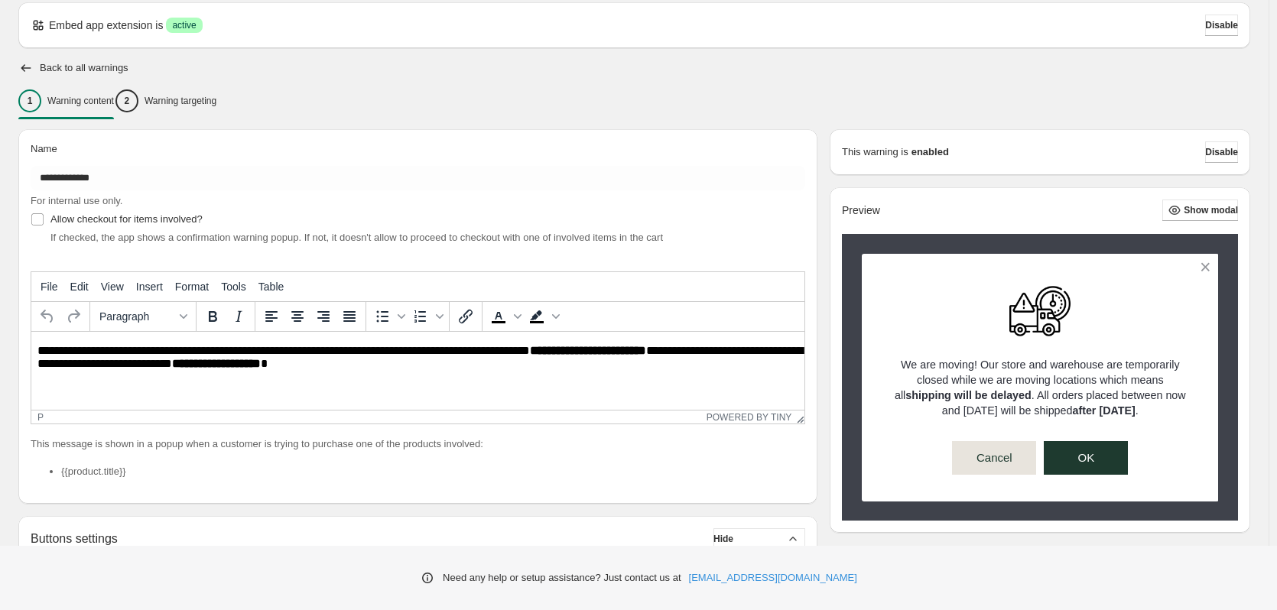
click at [443, 368] on p "**********" at bounding box center [421, 358] width 769 height 28
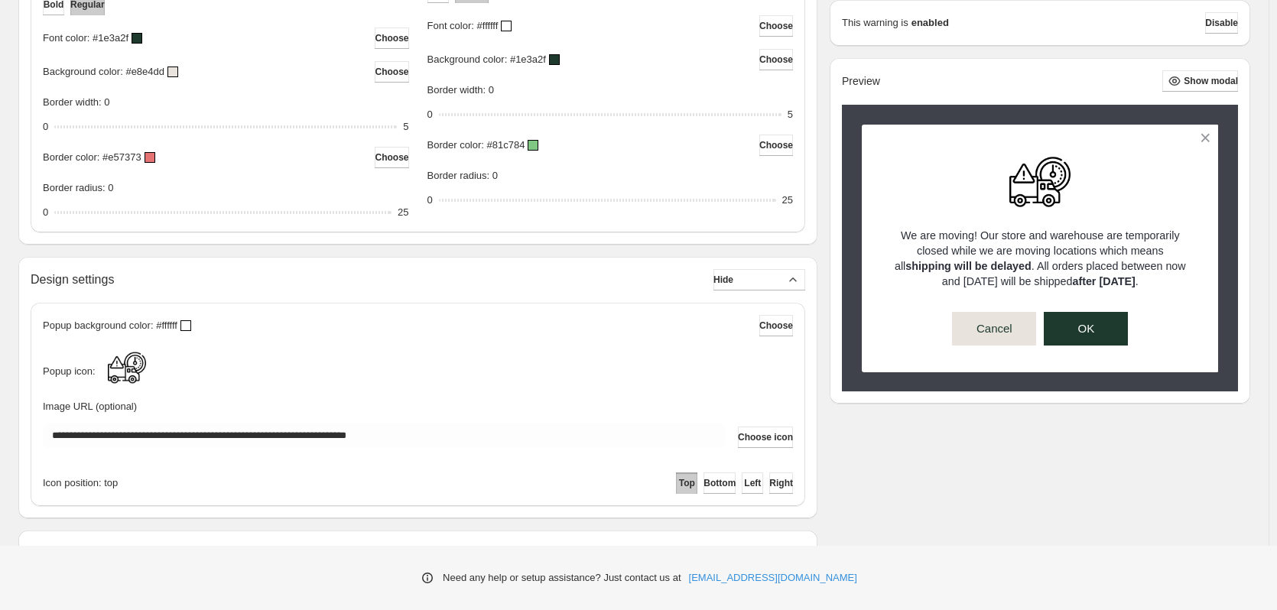
scroll to position [897, 0]
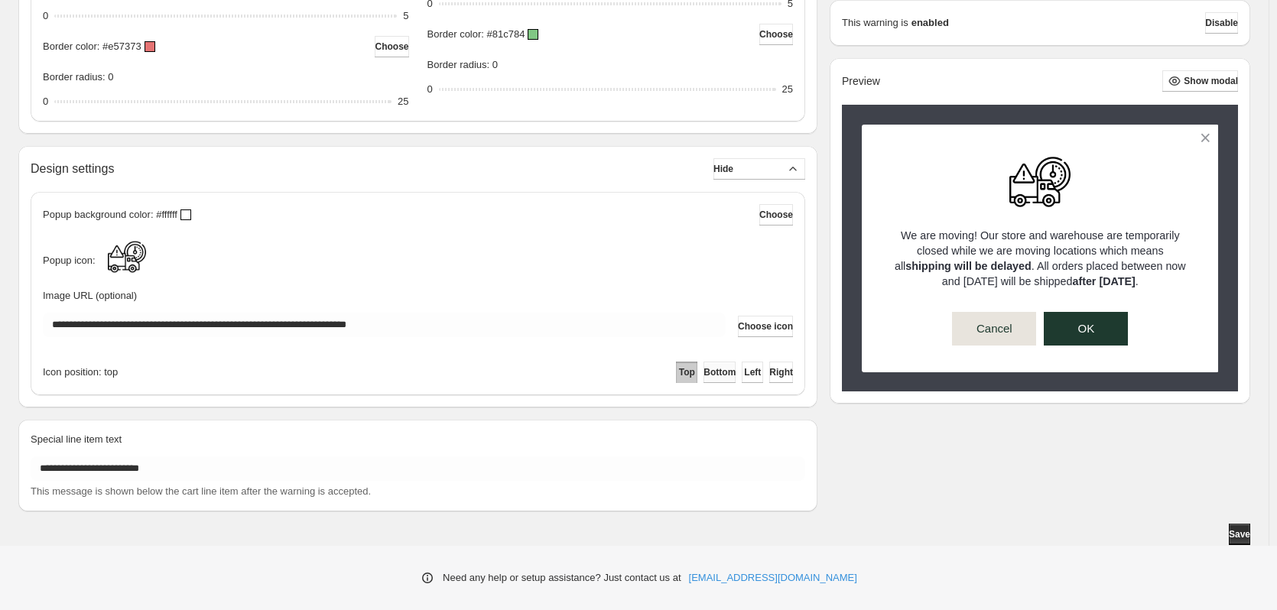
click at [705, 370] on button "Bottom" at bounding box center [720, 372] width 32 height 21
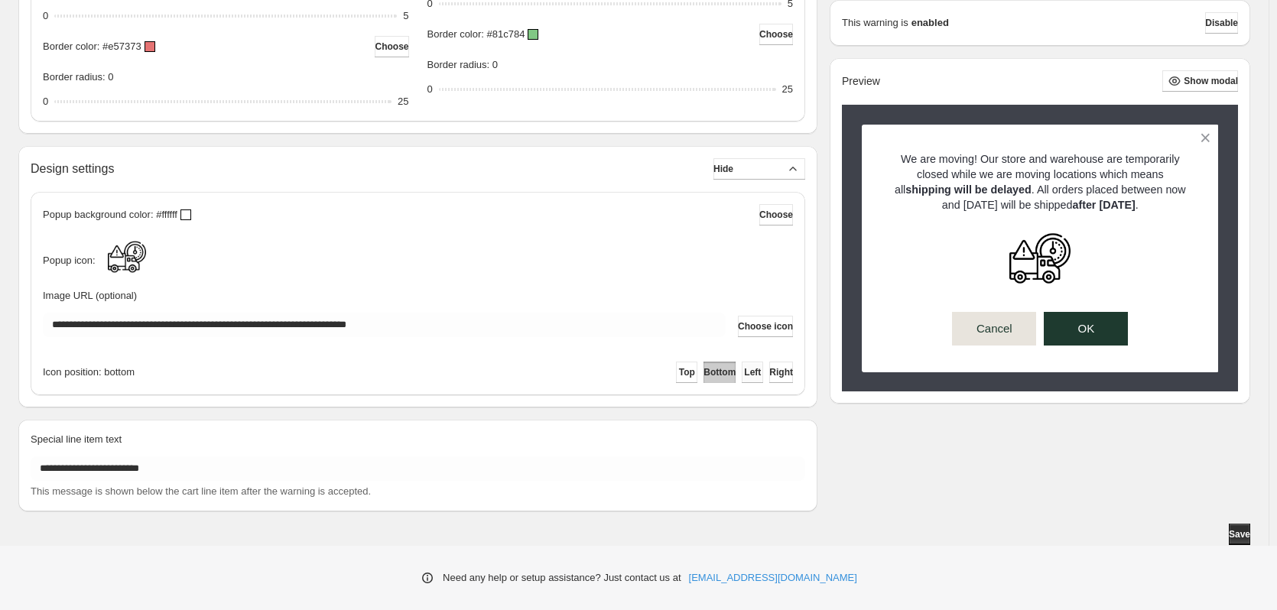
click at [744, 370] on span "Left" at bounding box center [752, 372] width 17 height 12
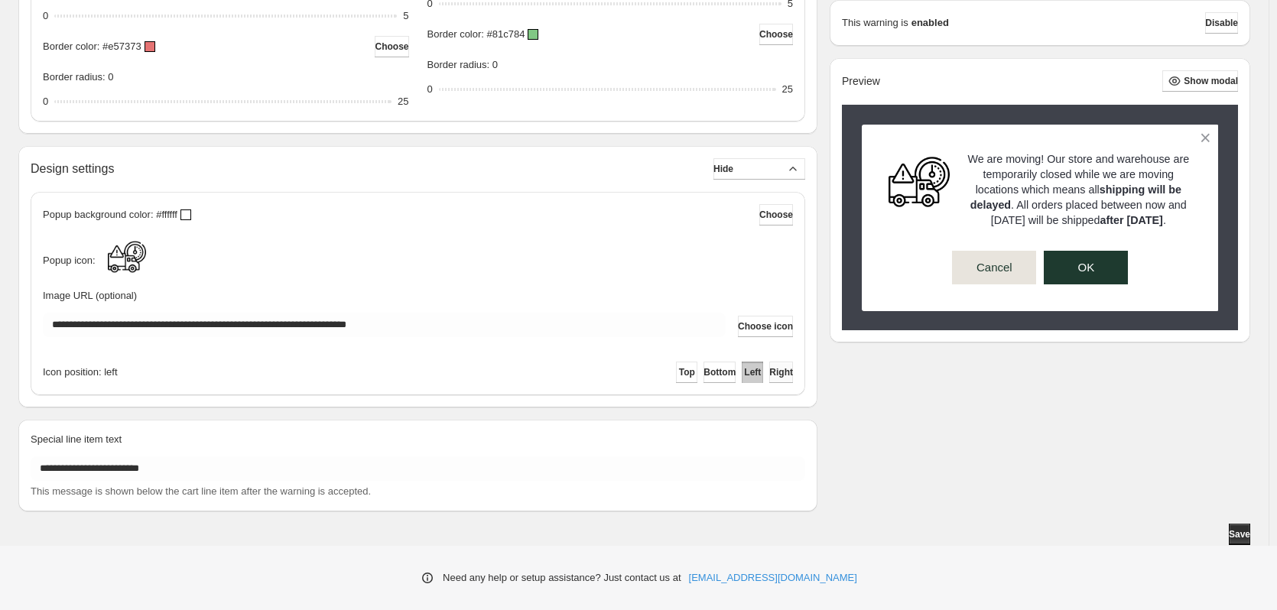
click at [776, 369] on span "Right" at bounding box center [781, 372] width 24 height 12
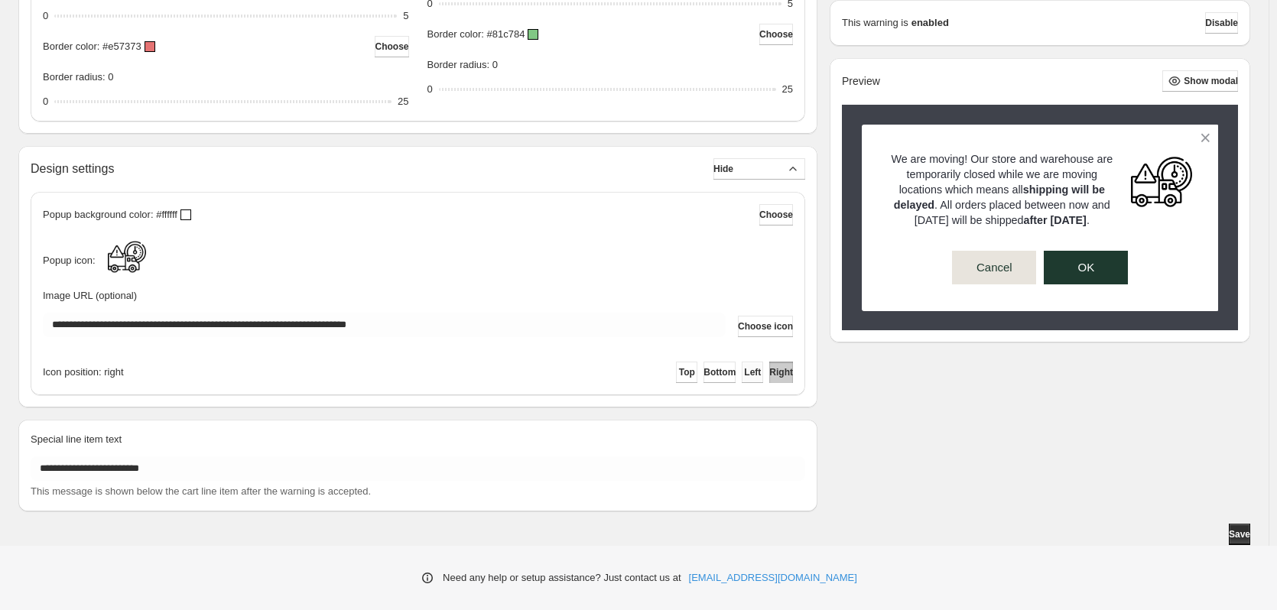
click at [744, 369] on span "Left" at bounding box center [752, 372] width 17 height 12
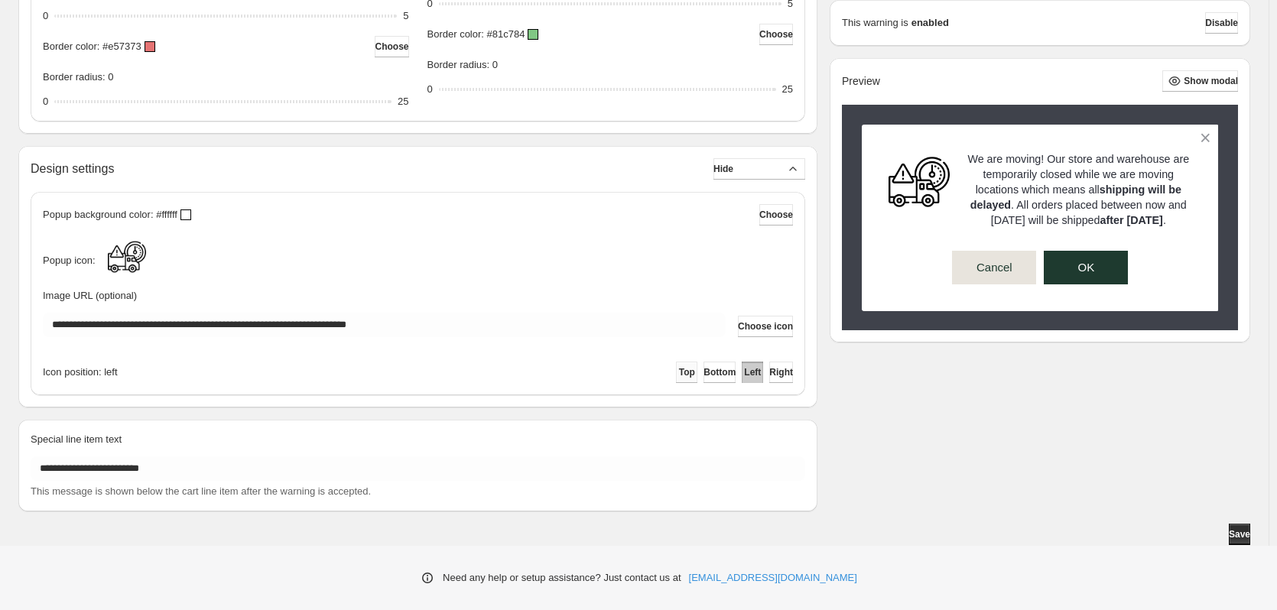
click at [679, 377] on span "Top" at bounding box center [687, 372] width 16 height 12
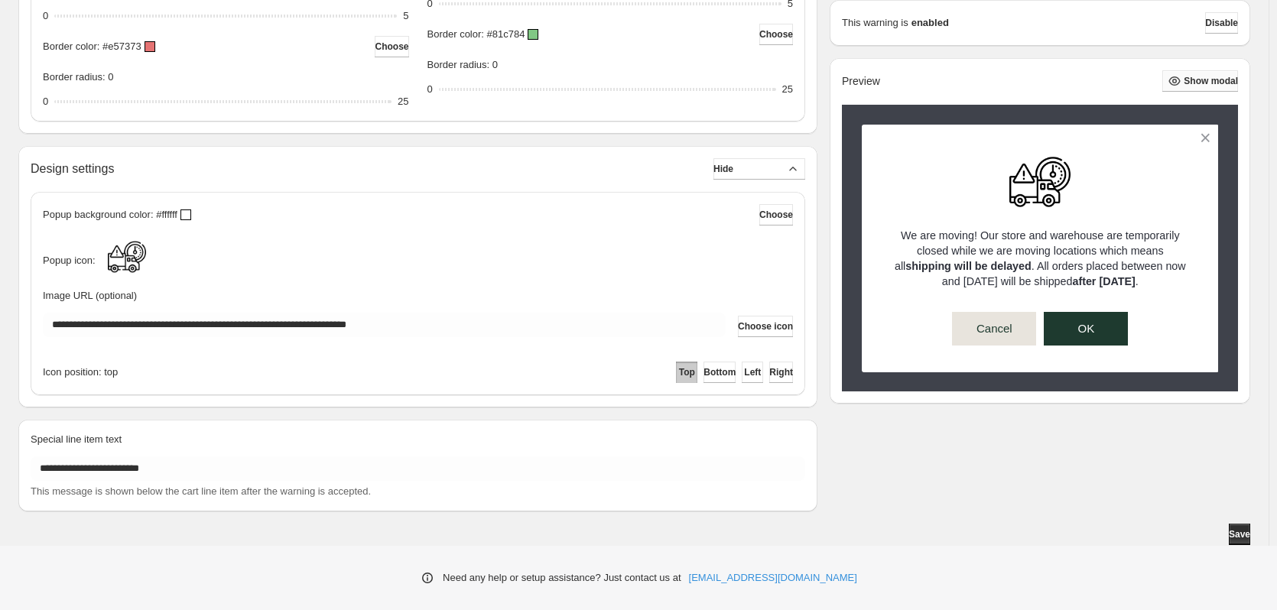
click at [1188, 81] on span "Show modal" at bounding box center [1211, 81] width 54 height 12
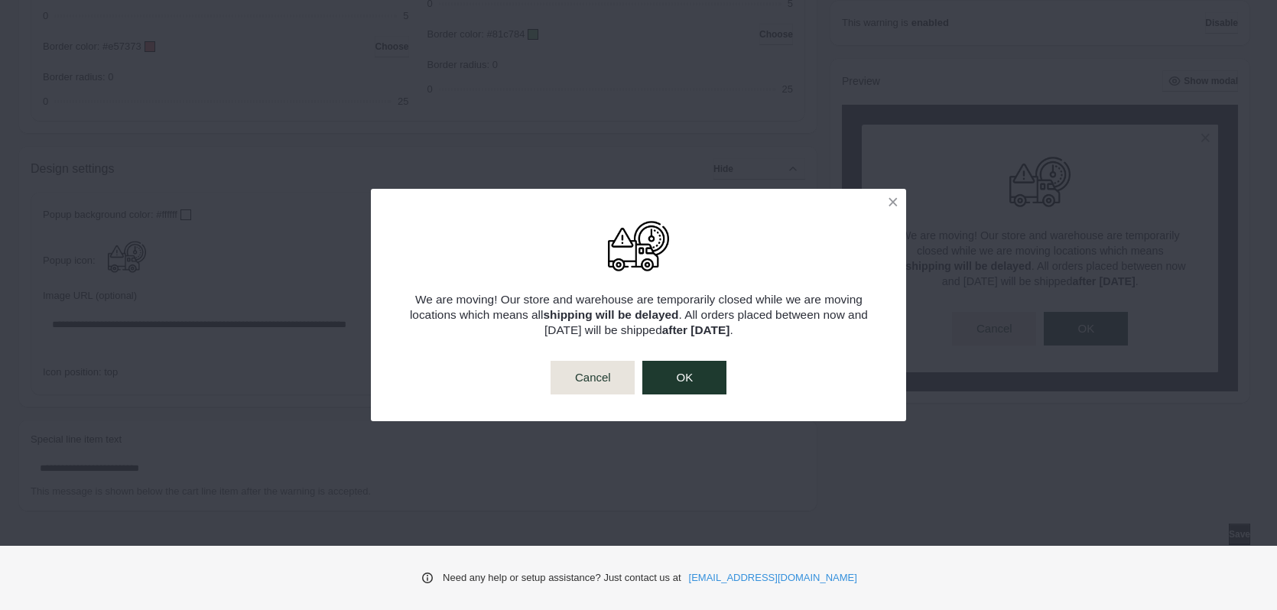
click at [682, 378] on button "OK" at bounding box center [684, 378] width 84 height 34
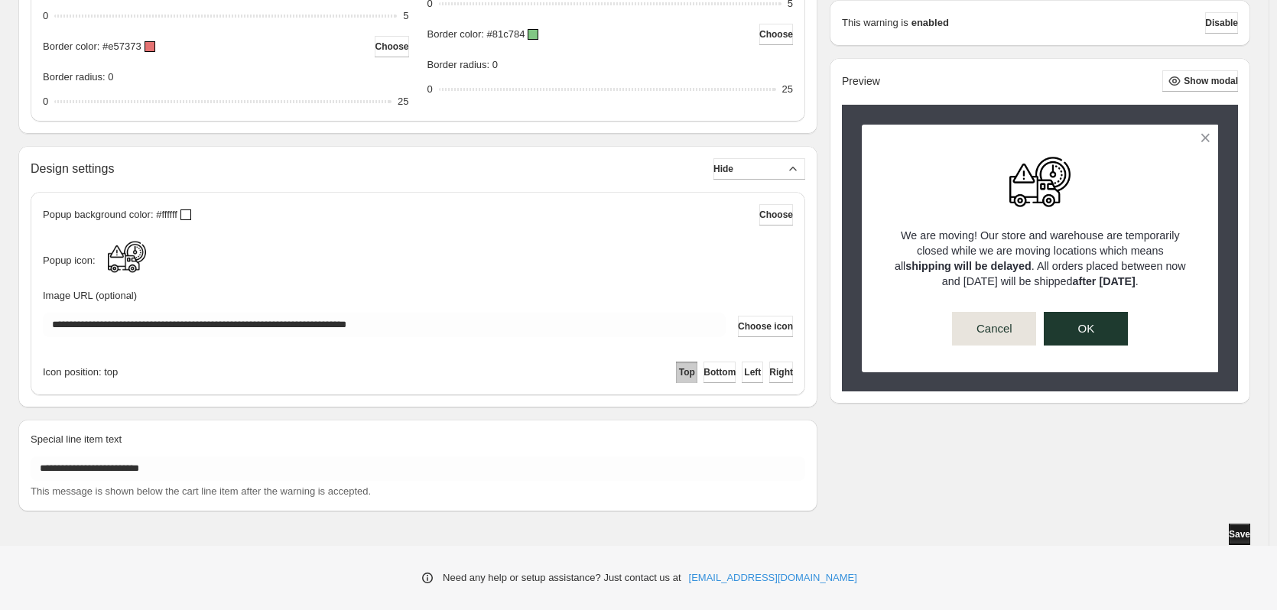
click at [1250, 533] on button "Save" at bounding box center [1239, 534] width 21 height 21
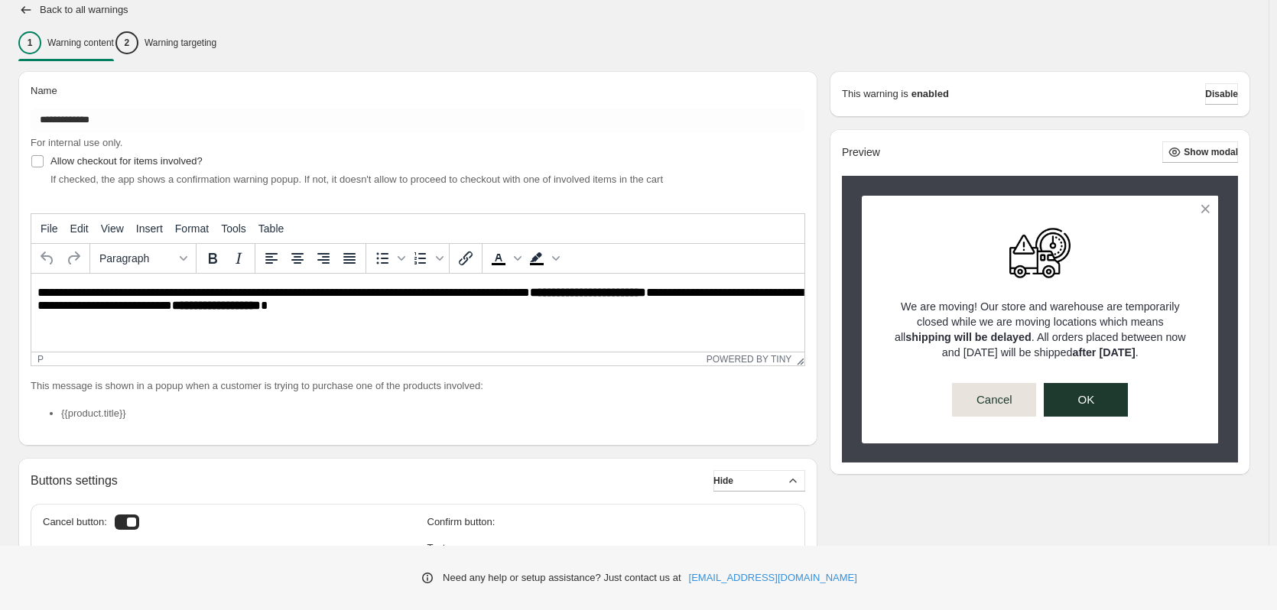
scroll to position [0, 0]
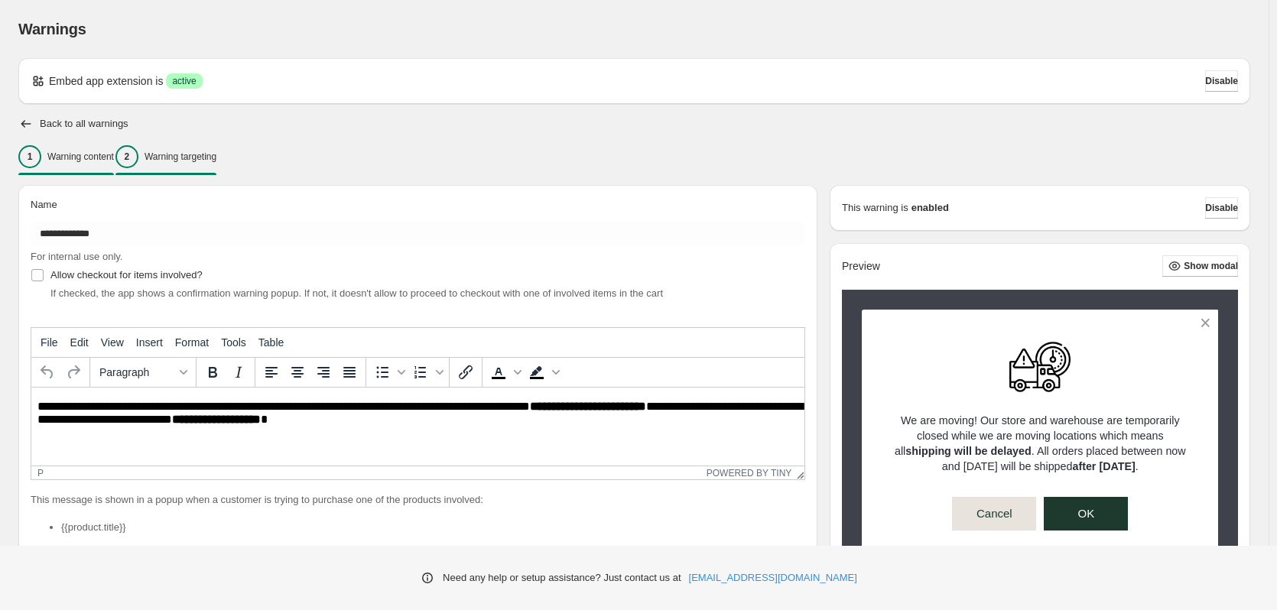
click at [212, 163] on div "2 Warning targeting" at bounding box center [165, 156] width 101 height 23
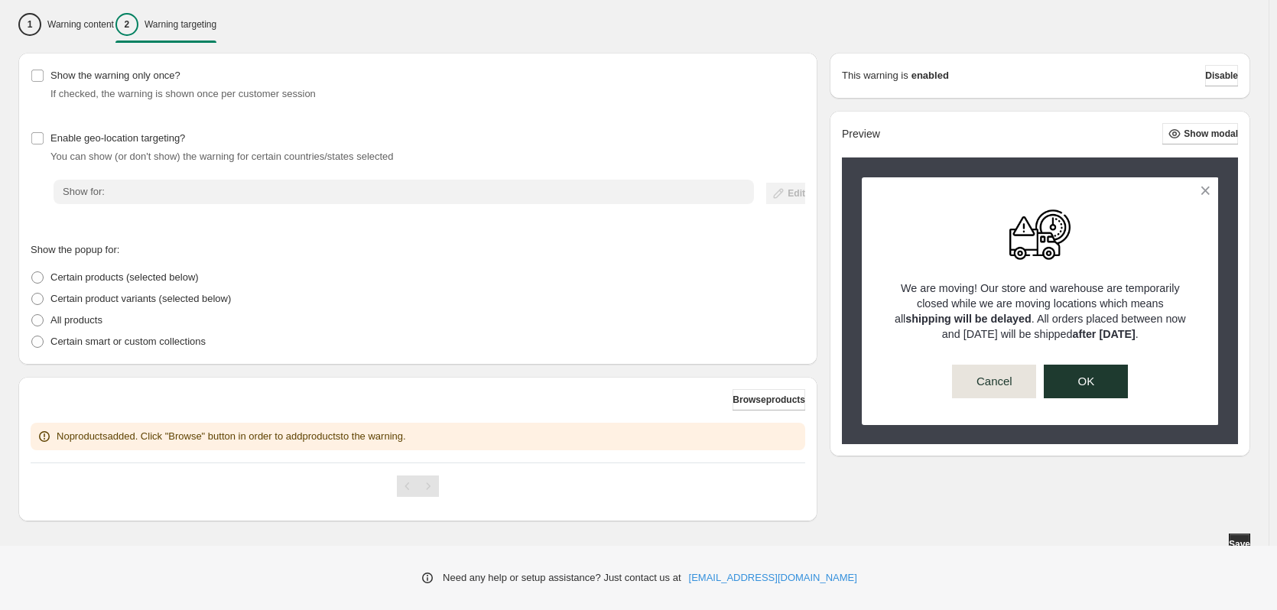
scroll to position [143, 0]
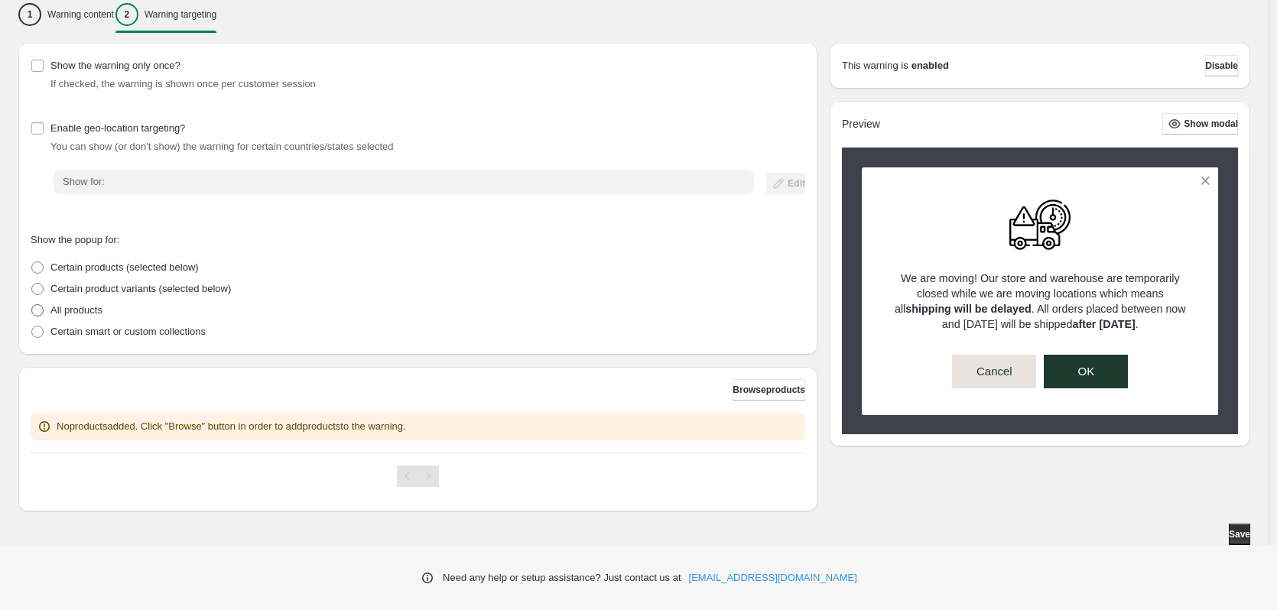
click at [96, 310] on p "All products" at bounding box center [76, 310] width 52 height 15
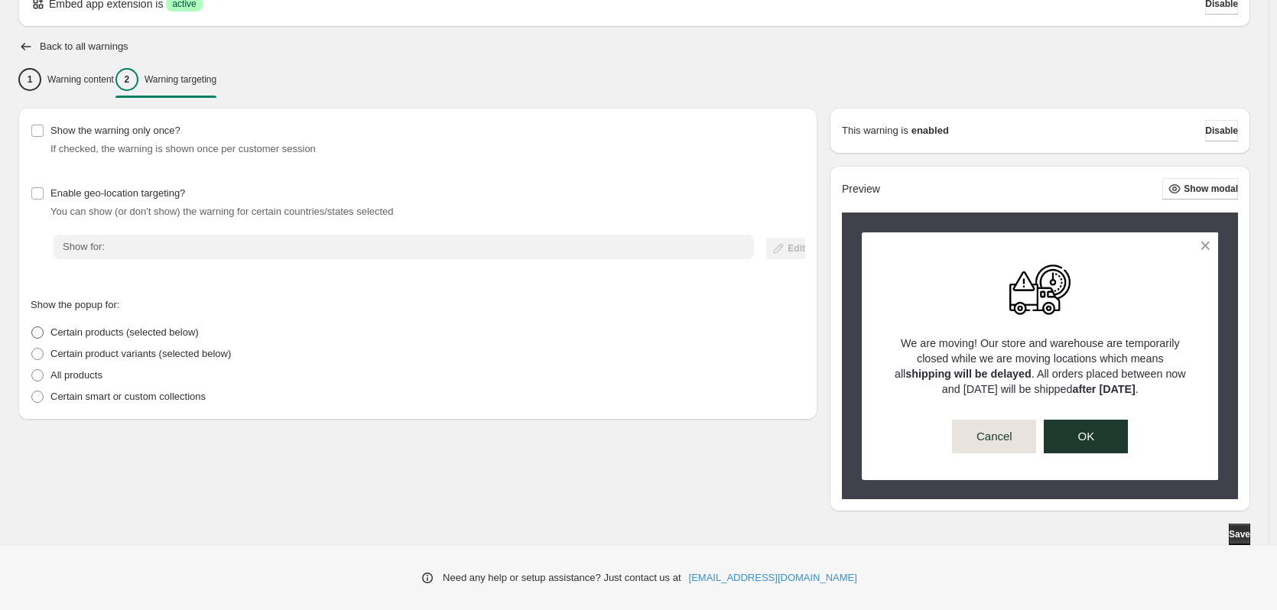
click at [66, 335] on span "Certain products (selected below)" at bounding box center [124, 332] width 148 height 11
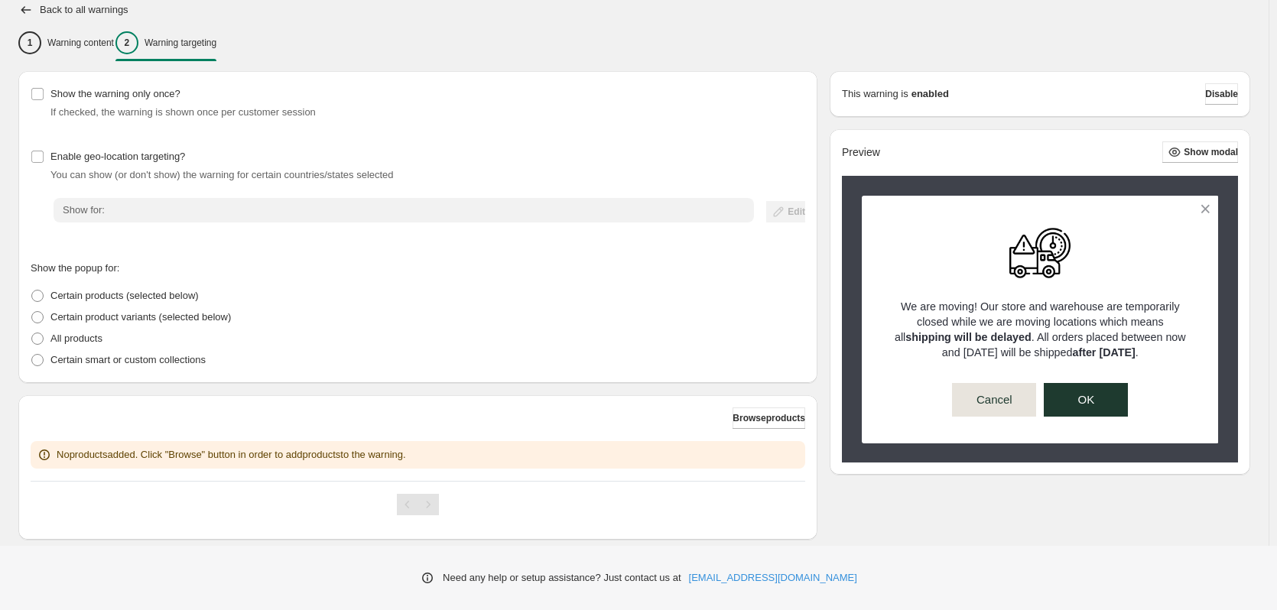
scroll to position [143, 0]
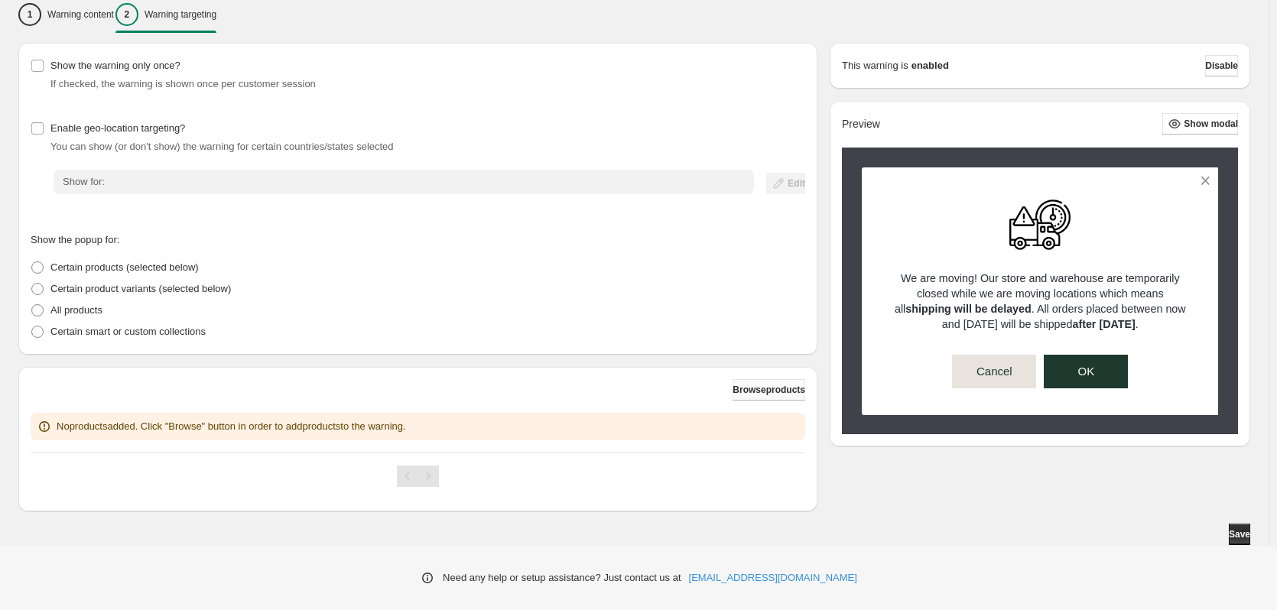
click at [771, 399] on button "Browse products" at bounding box center [769, 389] width 73 height 21
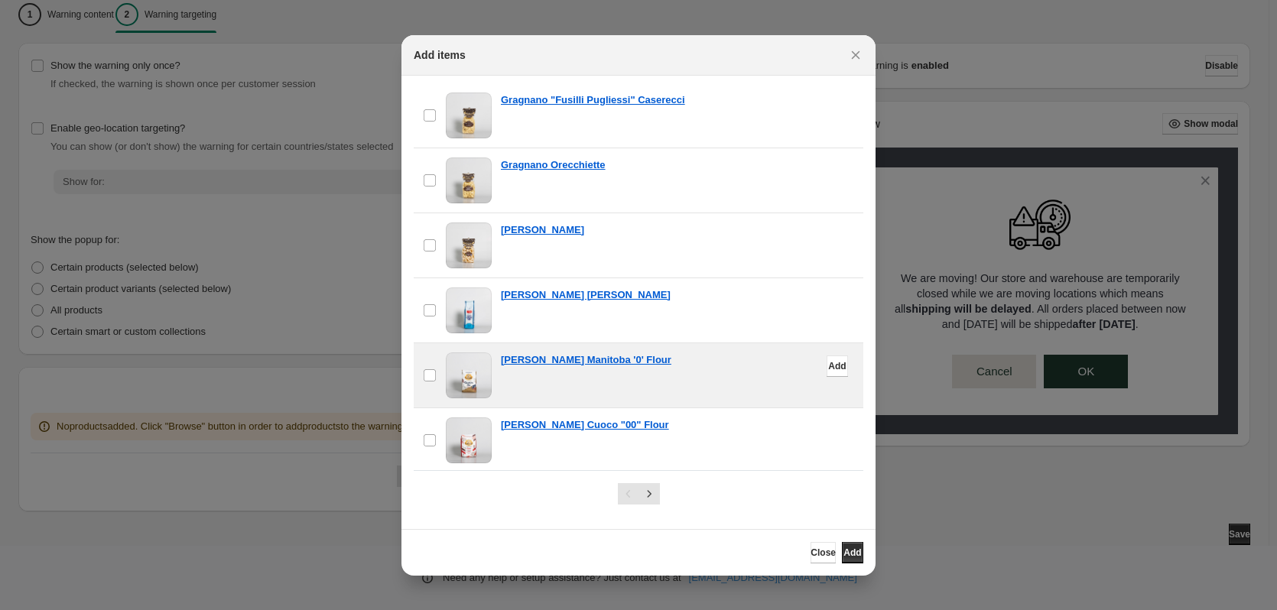
scroll to position [1348, 0]
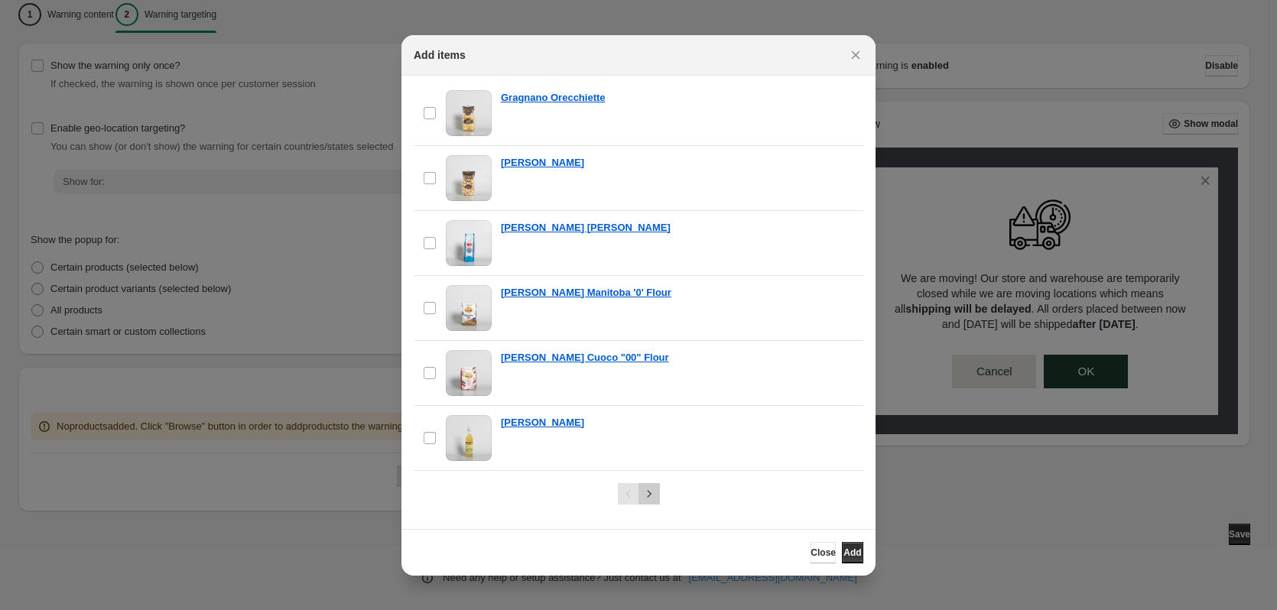
click at [653, 491] on icon "Next" at bounding box center [649, 493] width 15 height 15
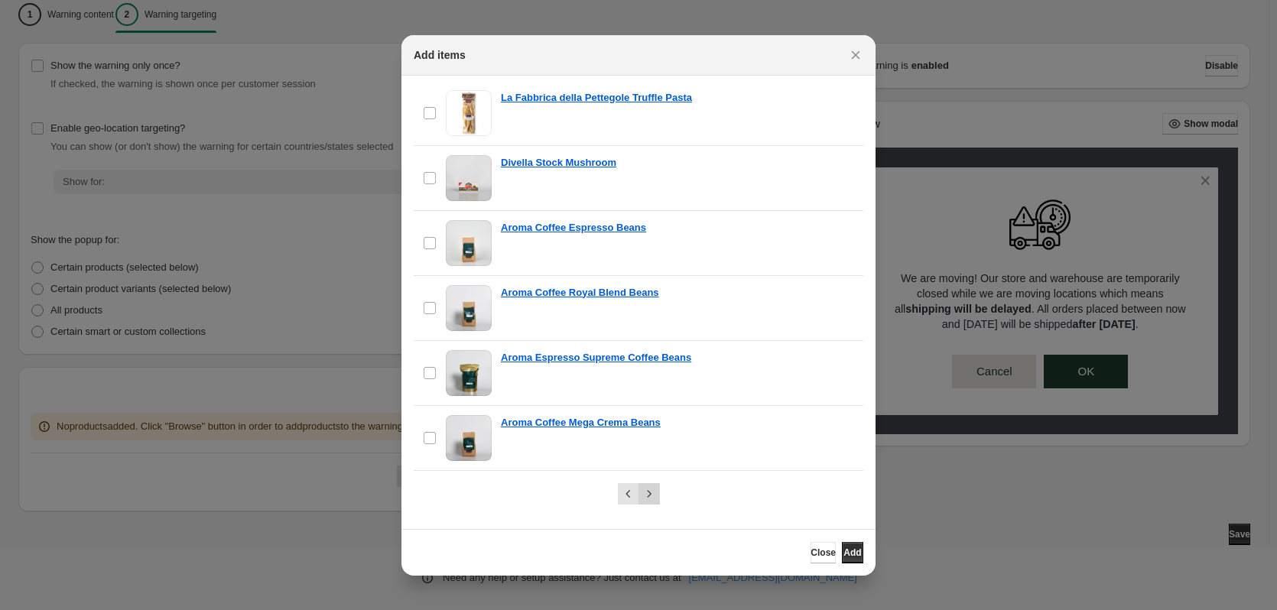
click at [645, 492] on icon "Next" at bounding box center [649, 493] width 15 height 15
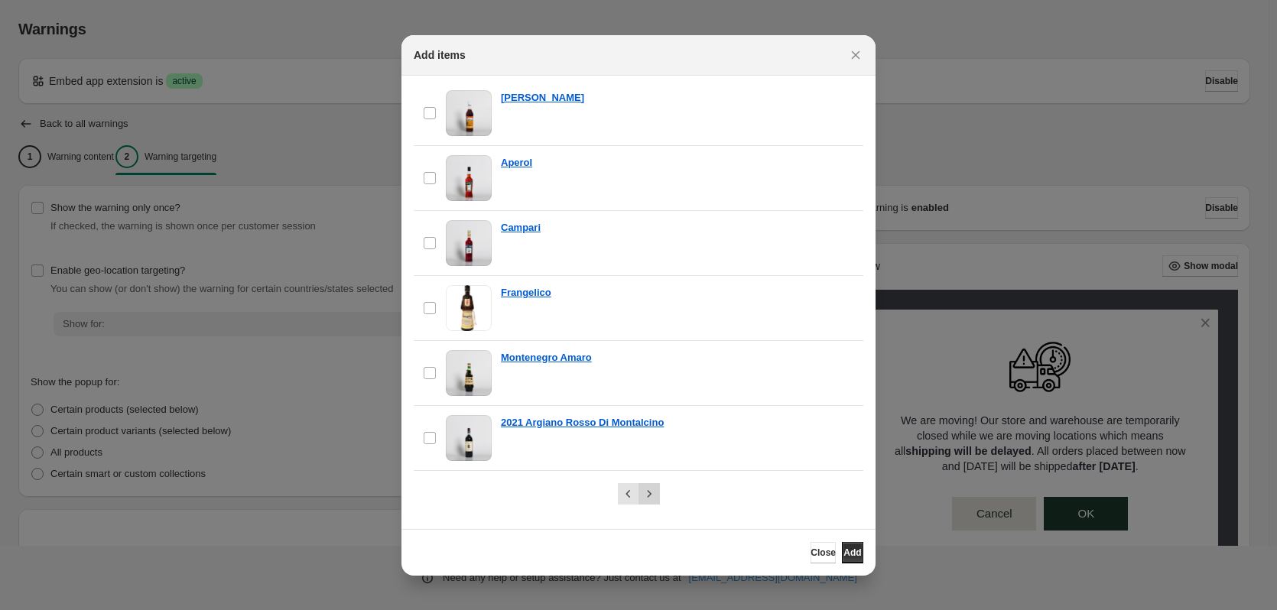
click at [652, 491] on icon "Next" at bounding box center [649, 493] width 15 height 15
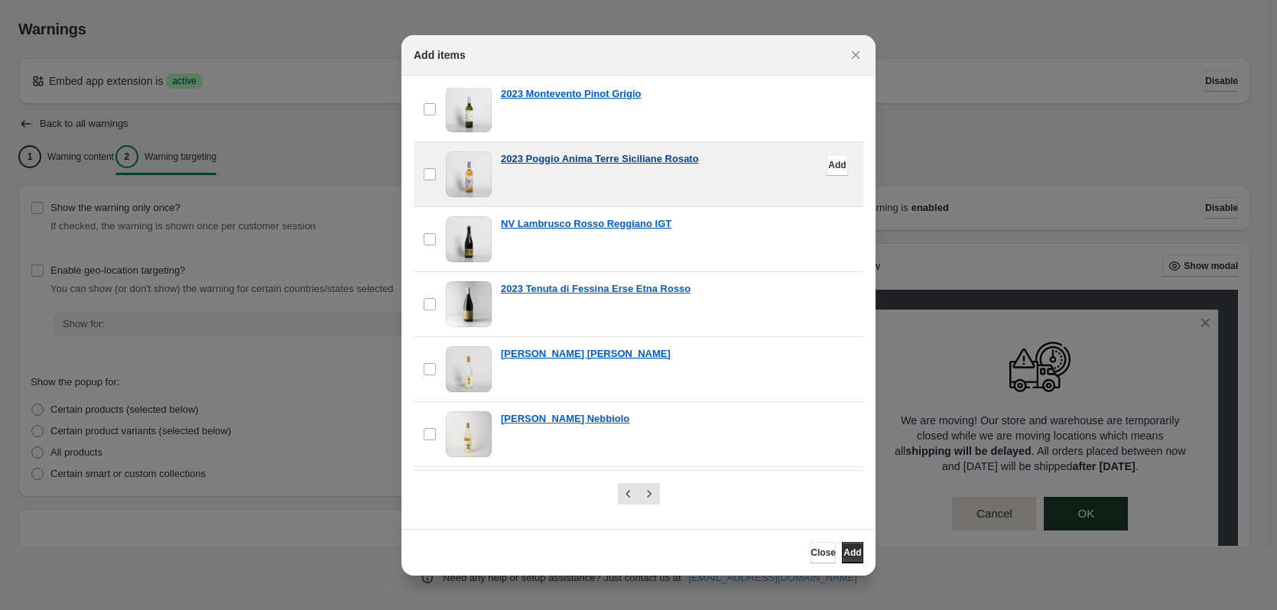
scroll to position [0, 0]
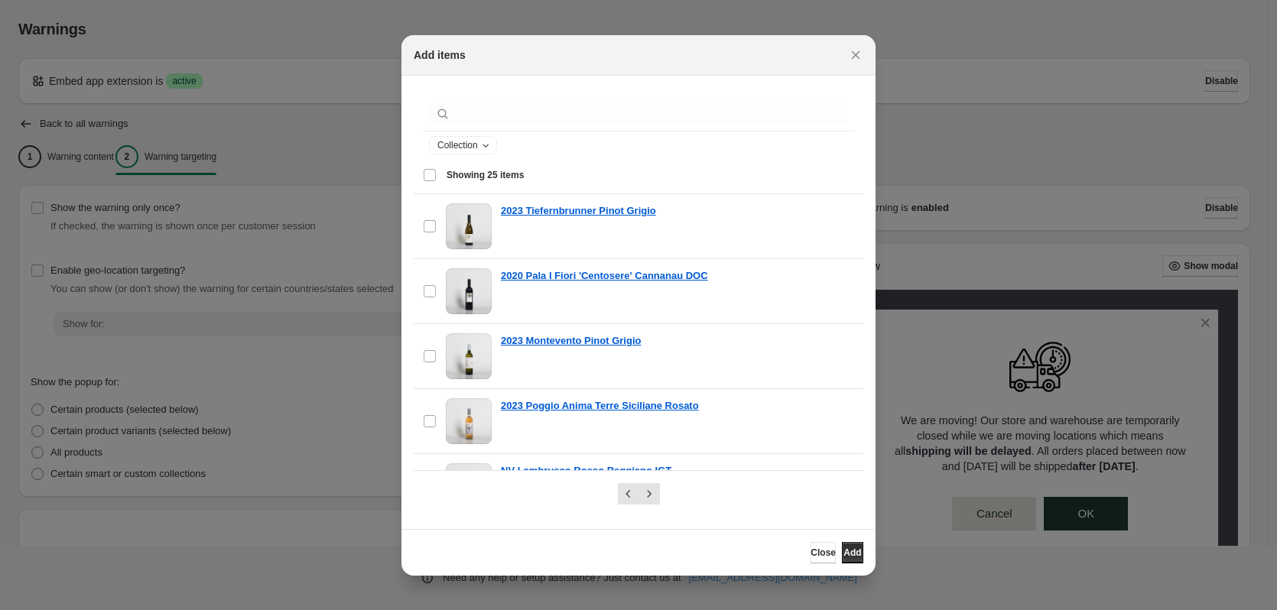
click at [427, 177] on div "Select all 25 items Showing 25 items" at bounding box center [638, 175] width 431 height 37
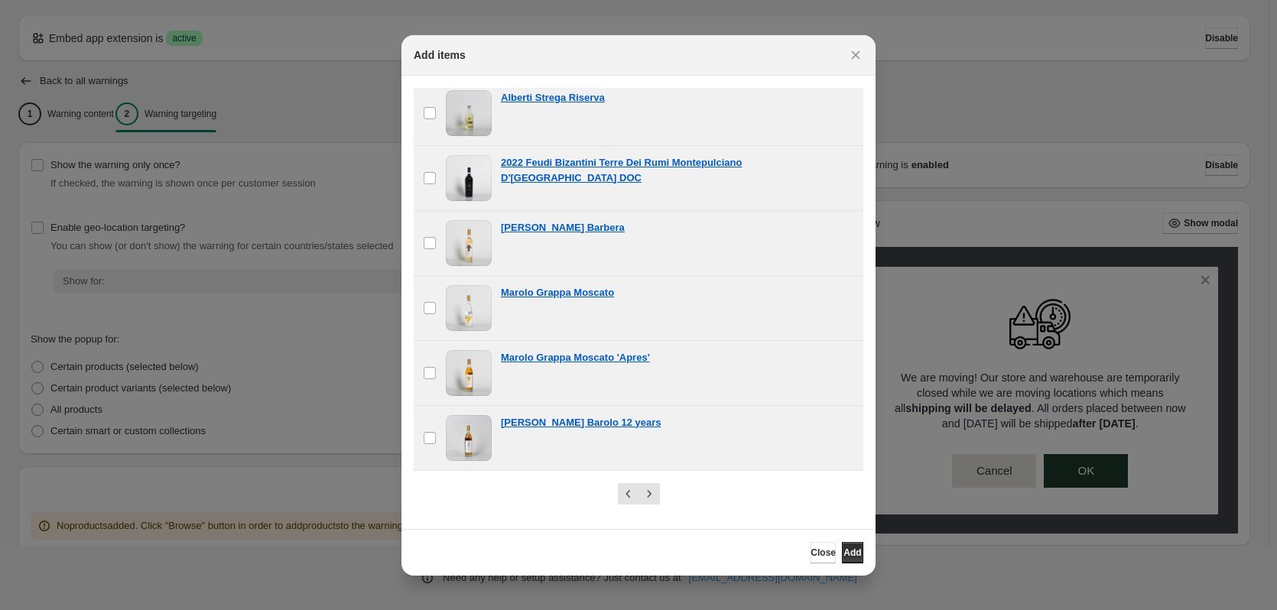
scroll to position [143, 0]
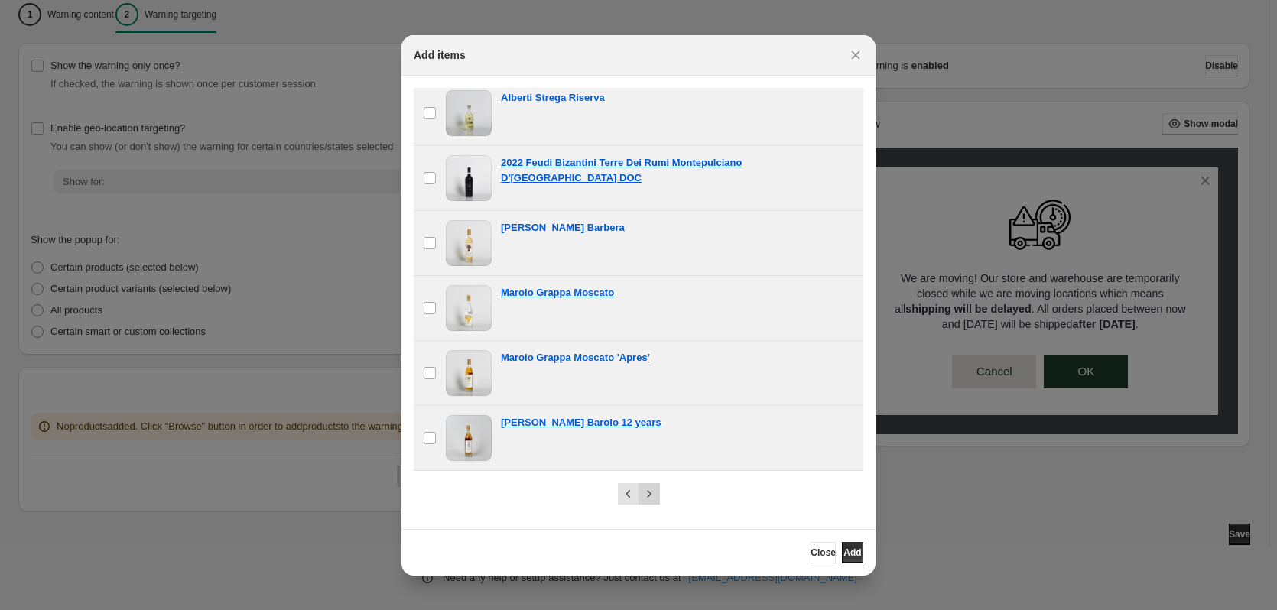
click at [658, 497] on button "Next" at bounding box center [649, 493] width 21 height 21
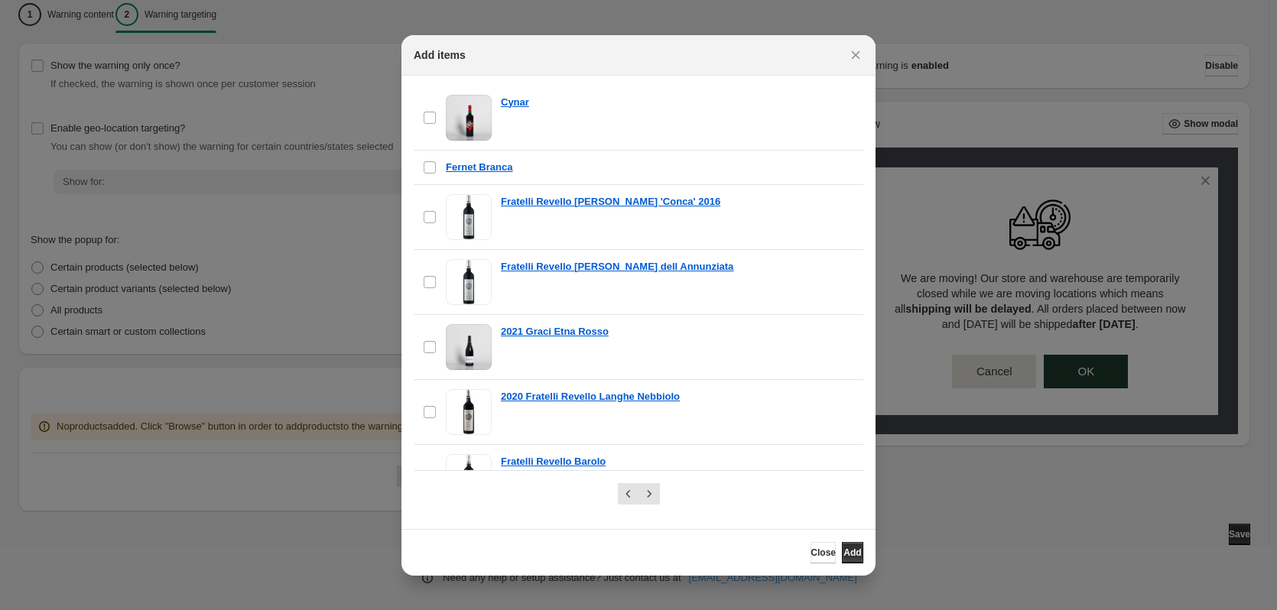
scroll to position [0, 0]
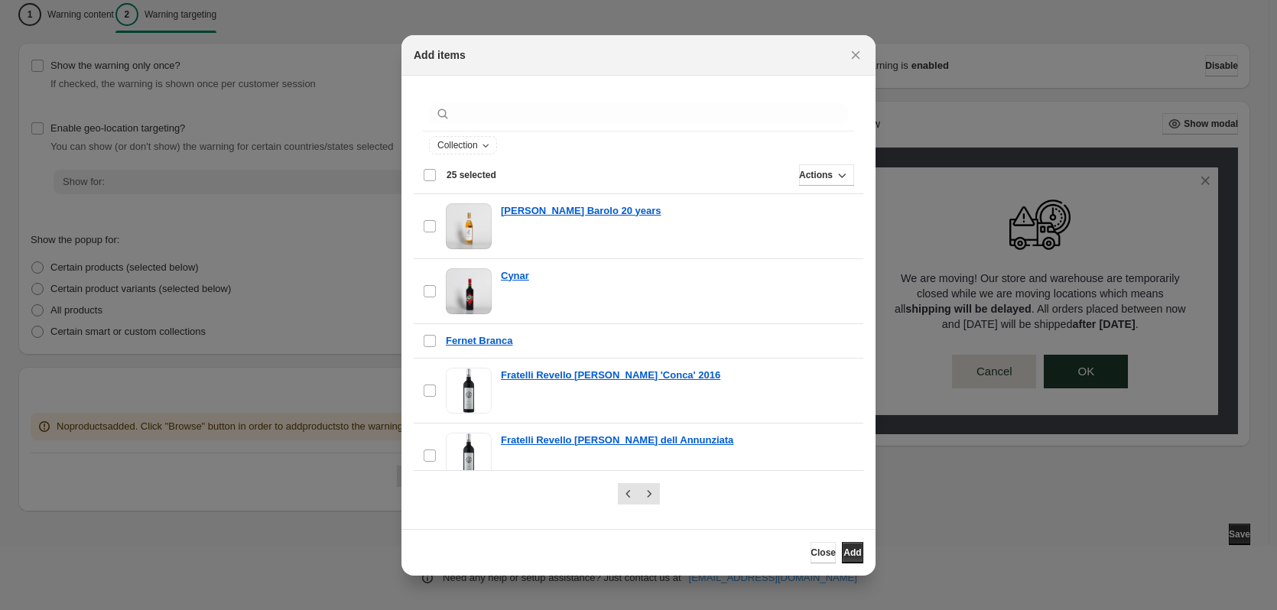
click at [427, 176] on div "Deselect all 25 items 25 selected" at bounding box center [459, 175] width 73 height 14
click at [427, 176] on div "Select all 25 items Showing 25 items" at bounding box center [638, 175] width 431 height 37
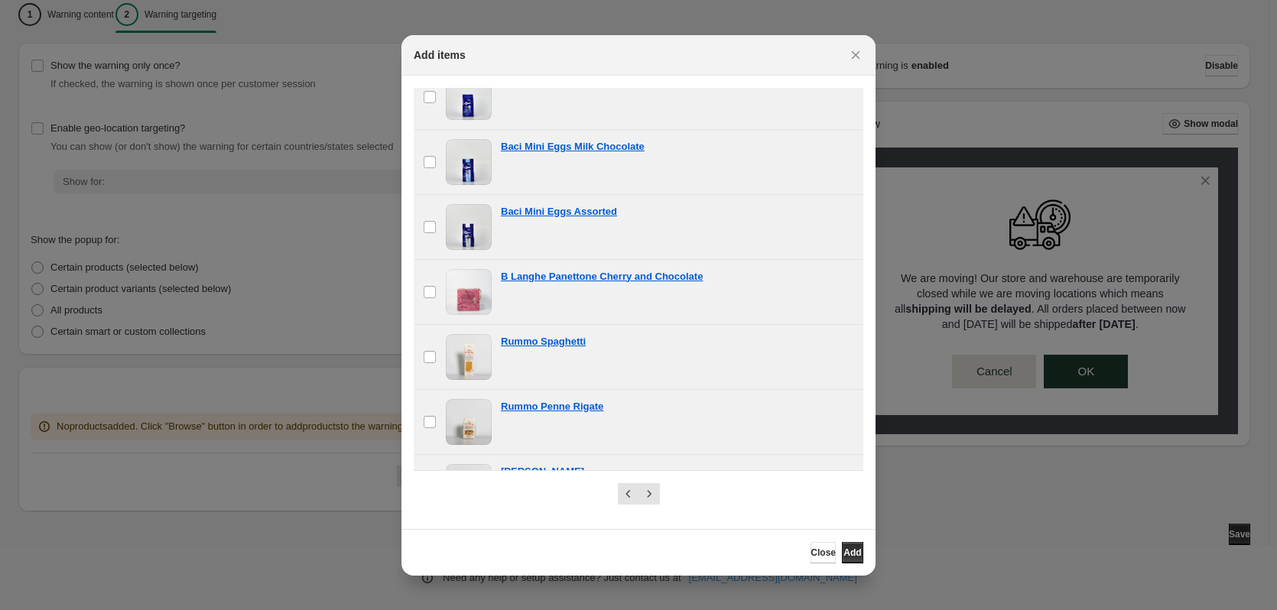
scroll to position [1300, 0]
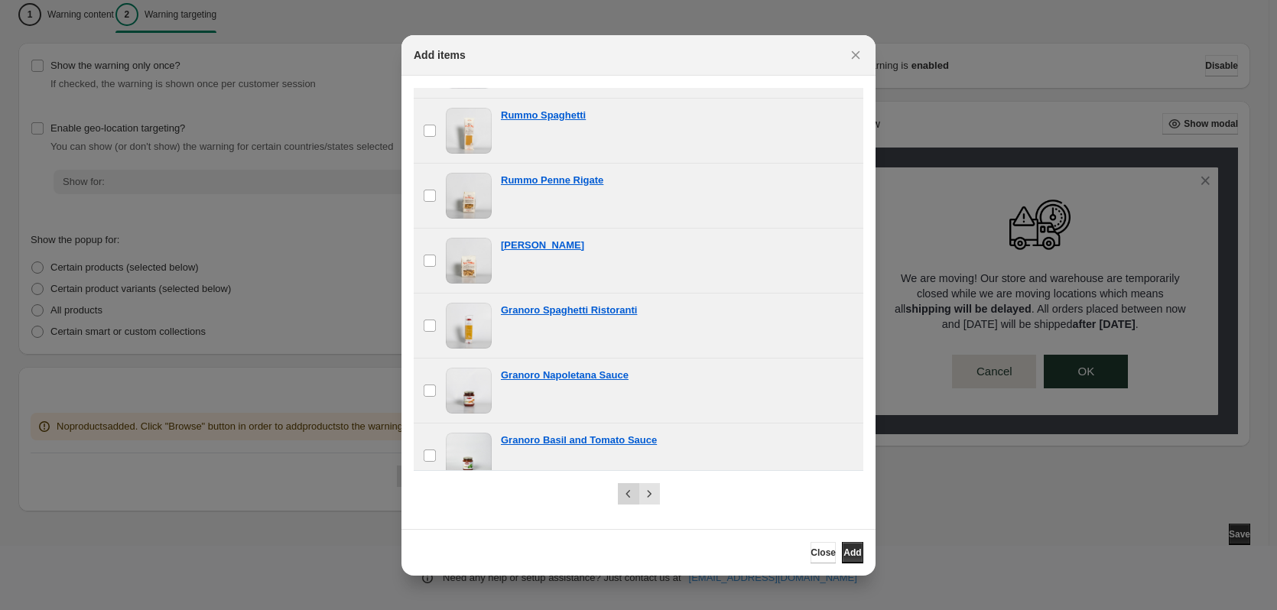
click at [634, 491] on icon "Previous" at bounding box center [628, 493] width 15 height 15
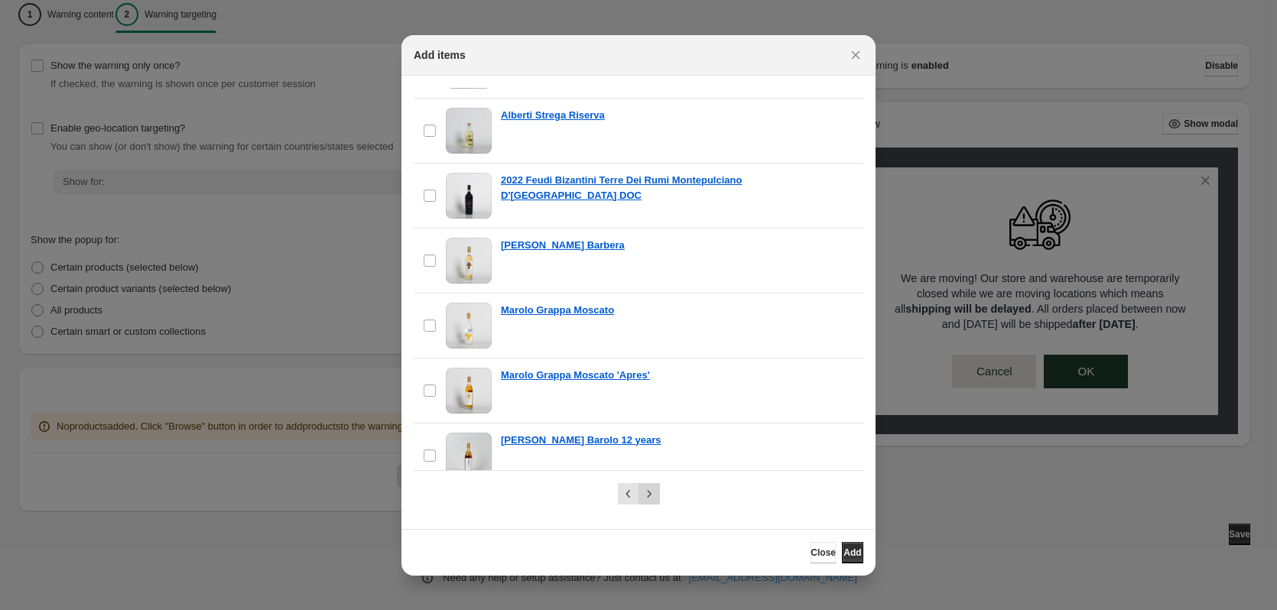
click at [648, 492] on icon "Next" at bounding box center [649, 493] width 15 height 15
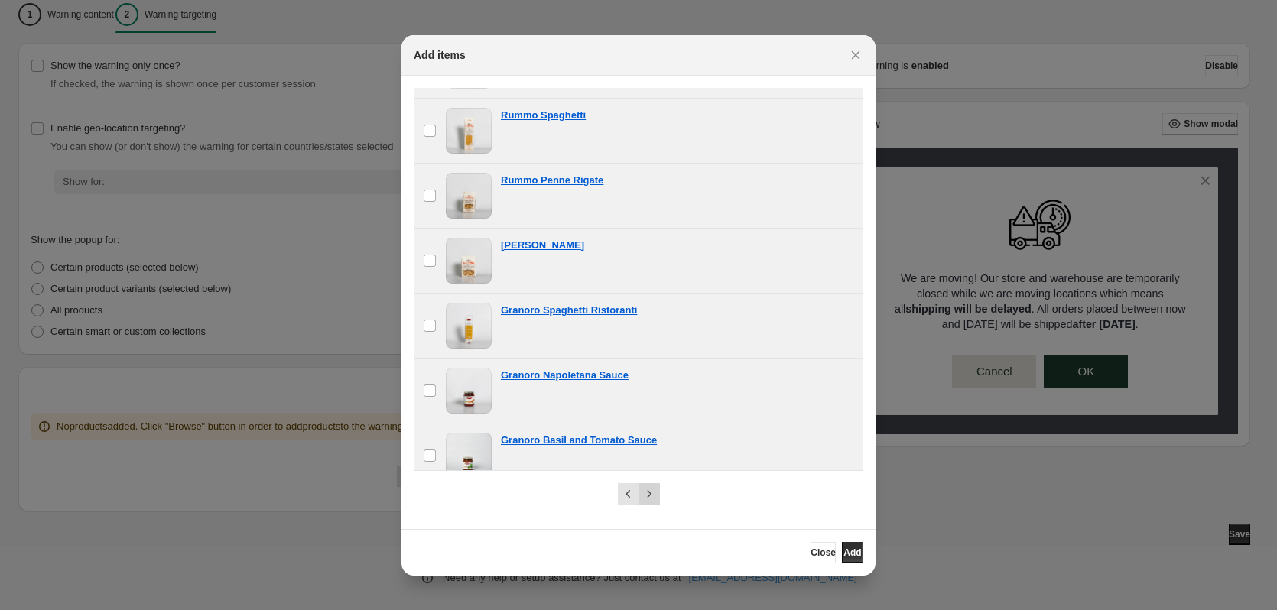
click at [648, 492] on icon "Next" at bounding box center [649, 493] width 15 height 15
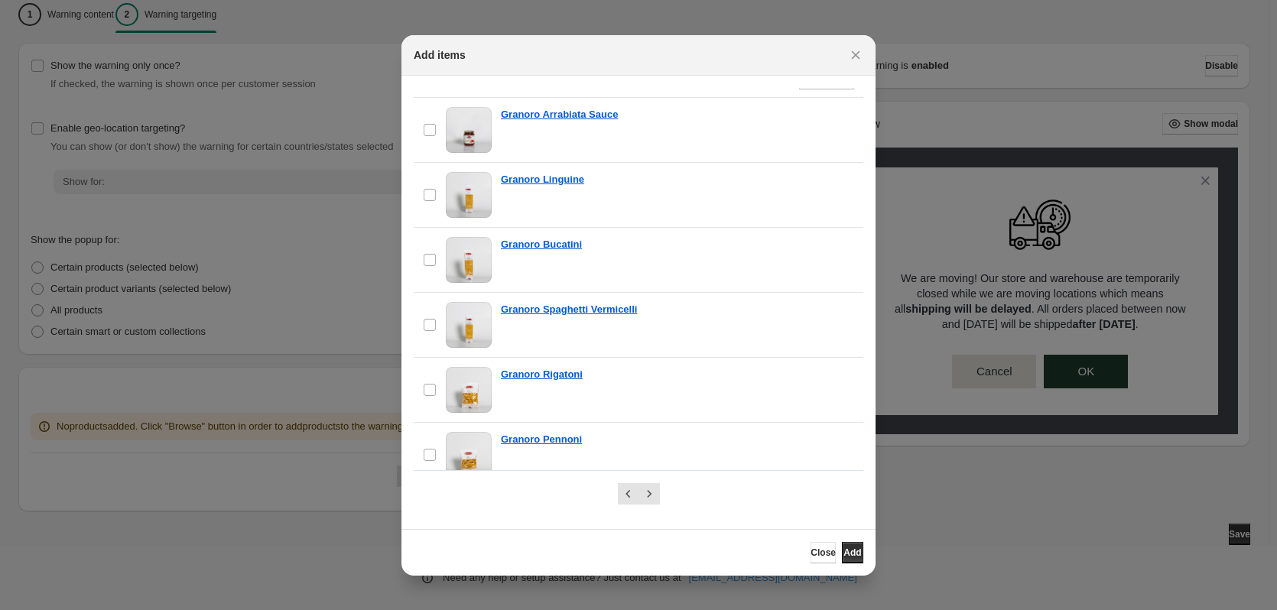
scroll to position [0, 0]
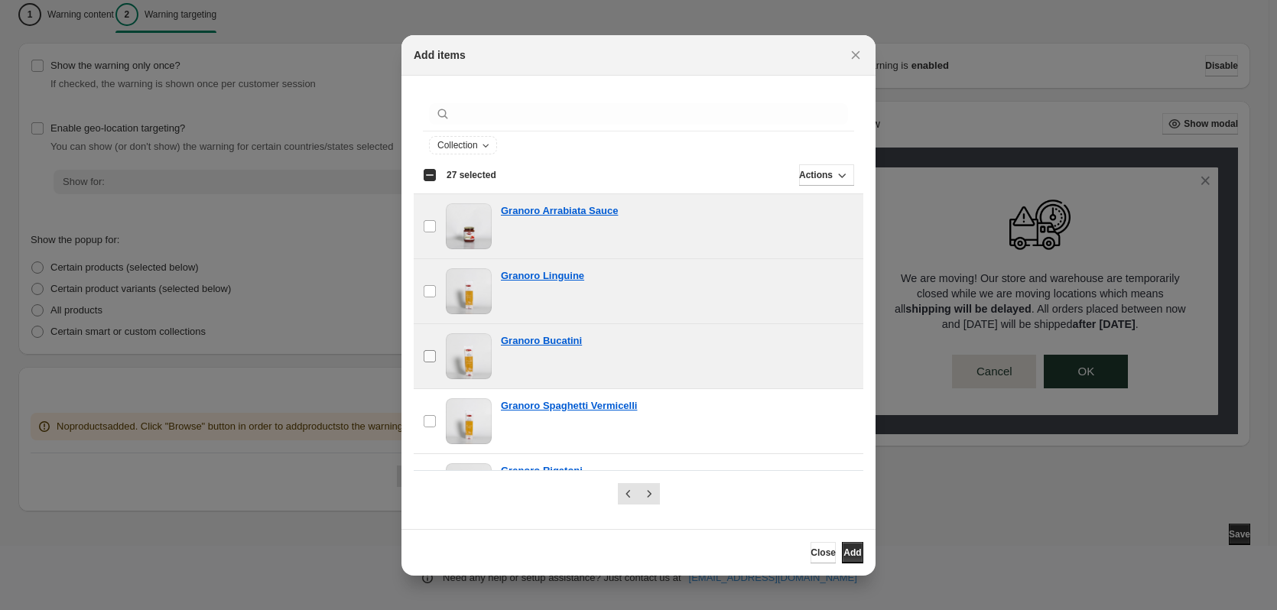
click at [436, 352] on span ":r1o:" at bounding box center [430, 356] width 14 height 14
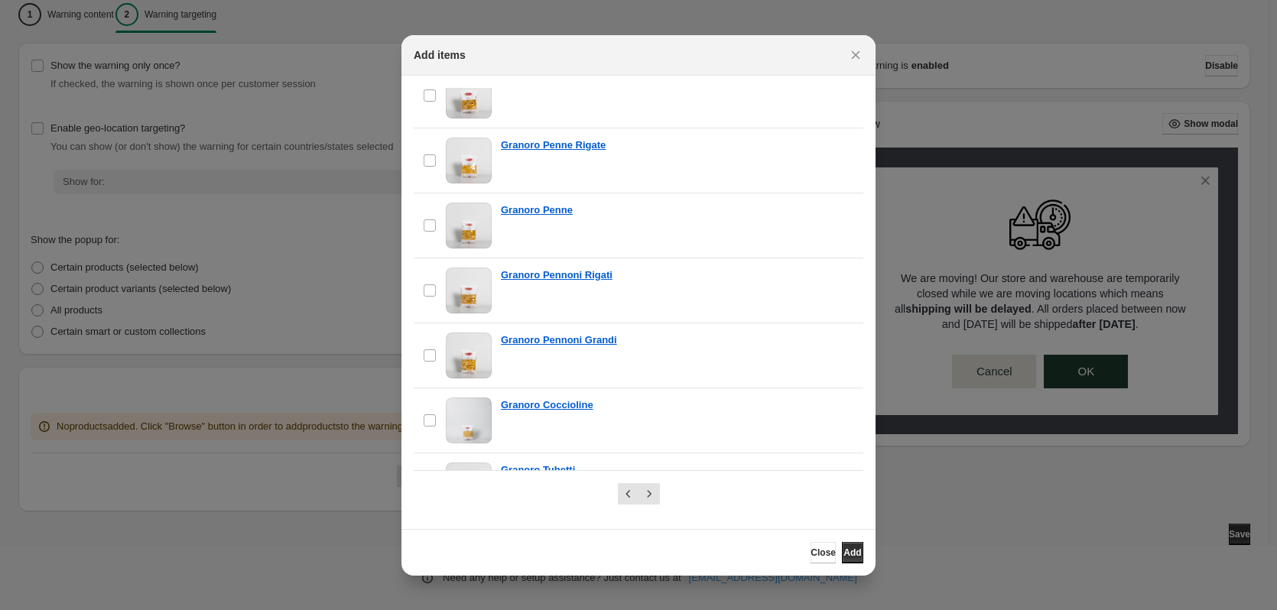
scroll to position [459, 0]
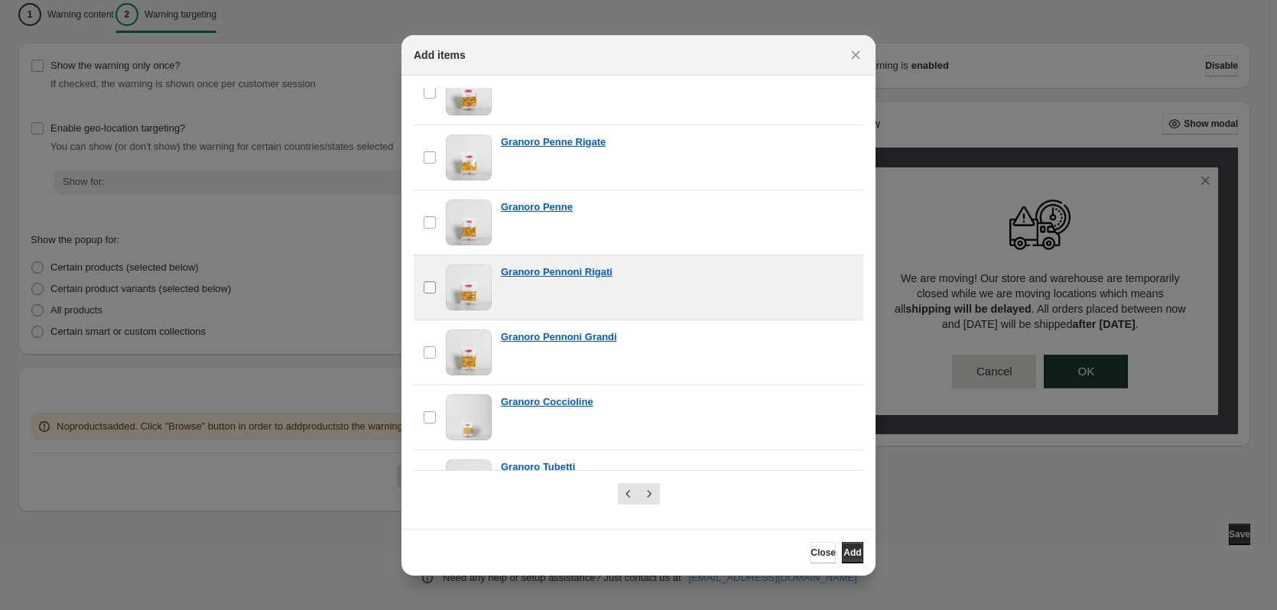
click at [421, 281] on label "checkbox" at bounding box center [430, 287] width 32 height 64
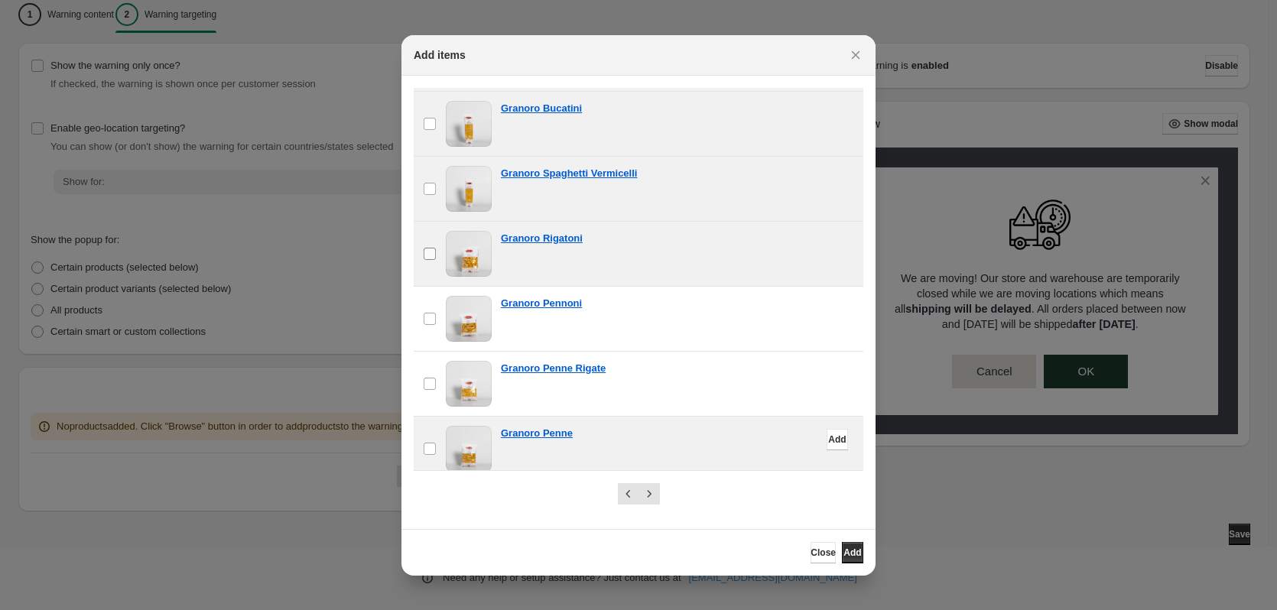
scroll to position [229, 0]
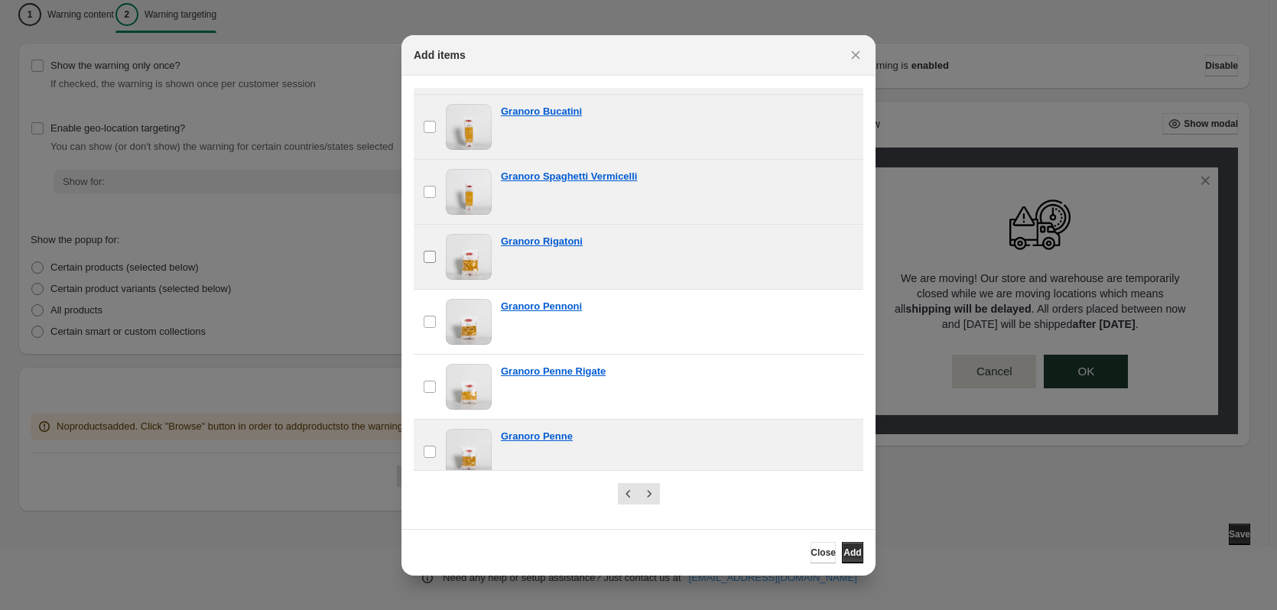
drag, startPoint x: 438, startPoint y: 326, endPoint x: 414, endPoint y: 263, distance: 67.3
click at [436, 322] on label "checkbox" at bounding box center [430, 322] width 32 height 64
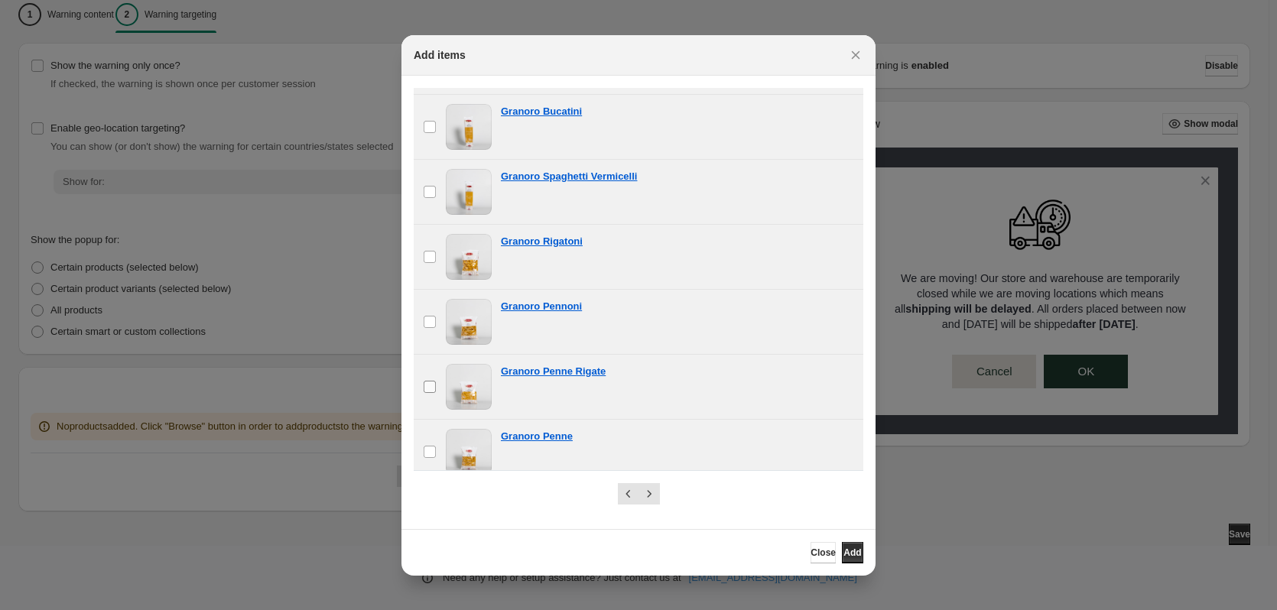
click at [437, 384] on label "checkbox" at bounding box center [430, 387] width 32 height 64
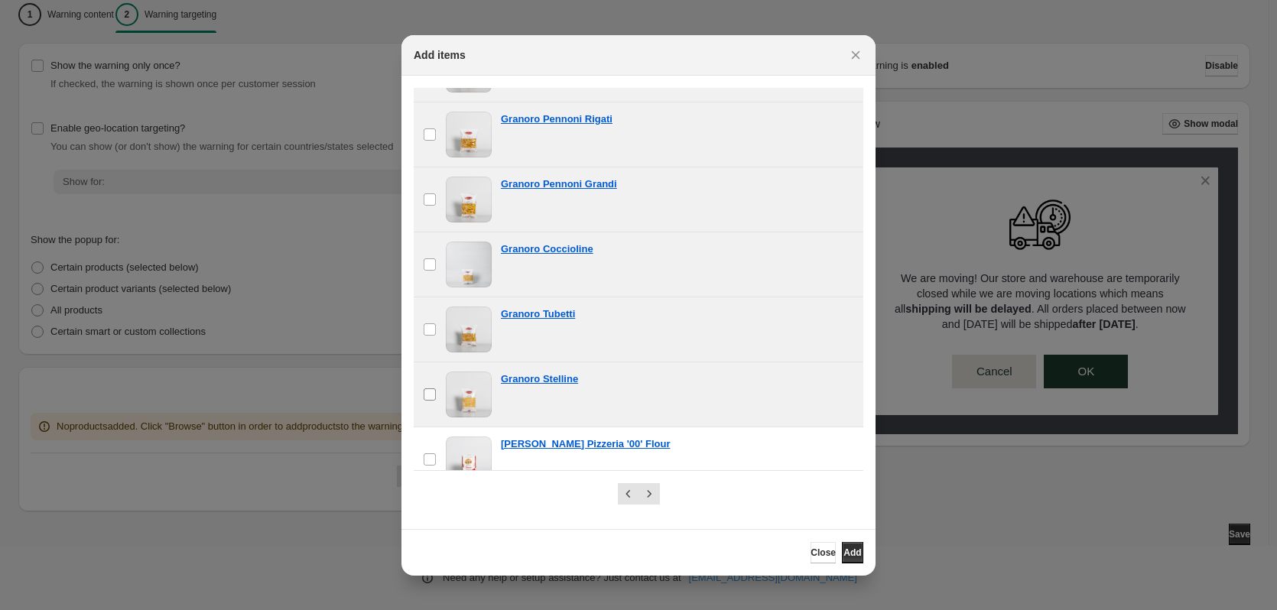
click at [434, 385] on label "checkbox" at bounding box center [430, 394] width 32 height 64
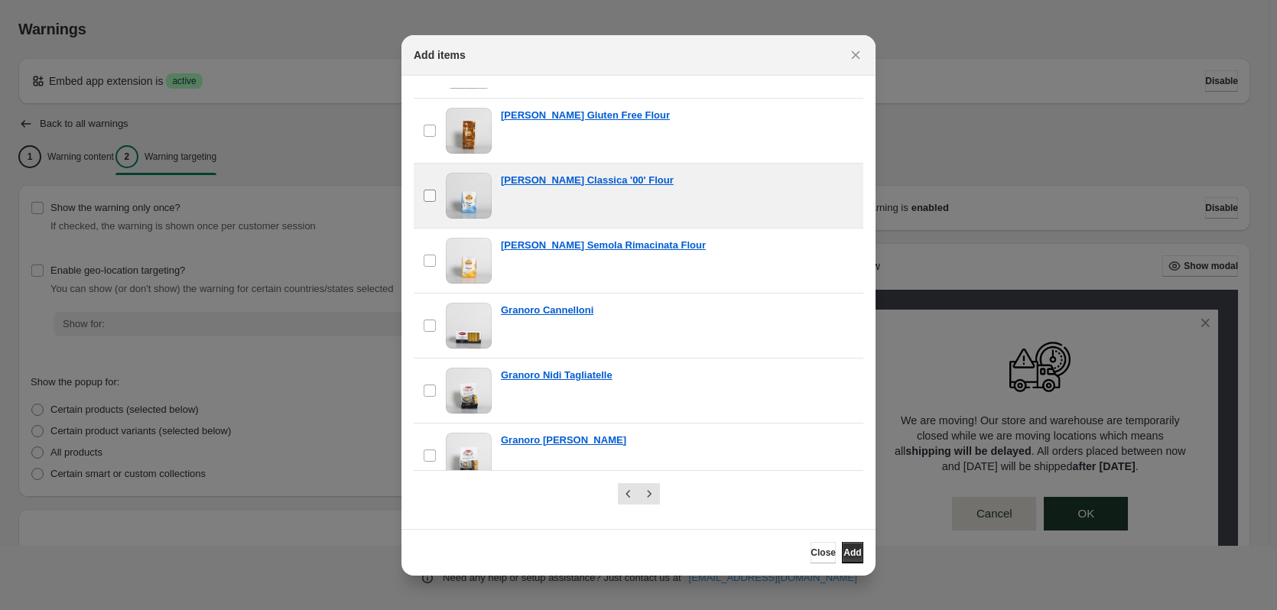
scroll to position [918, 0]
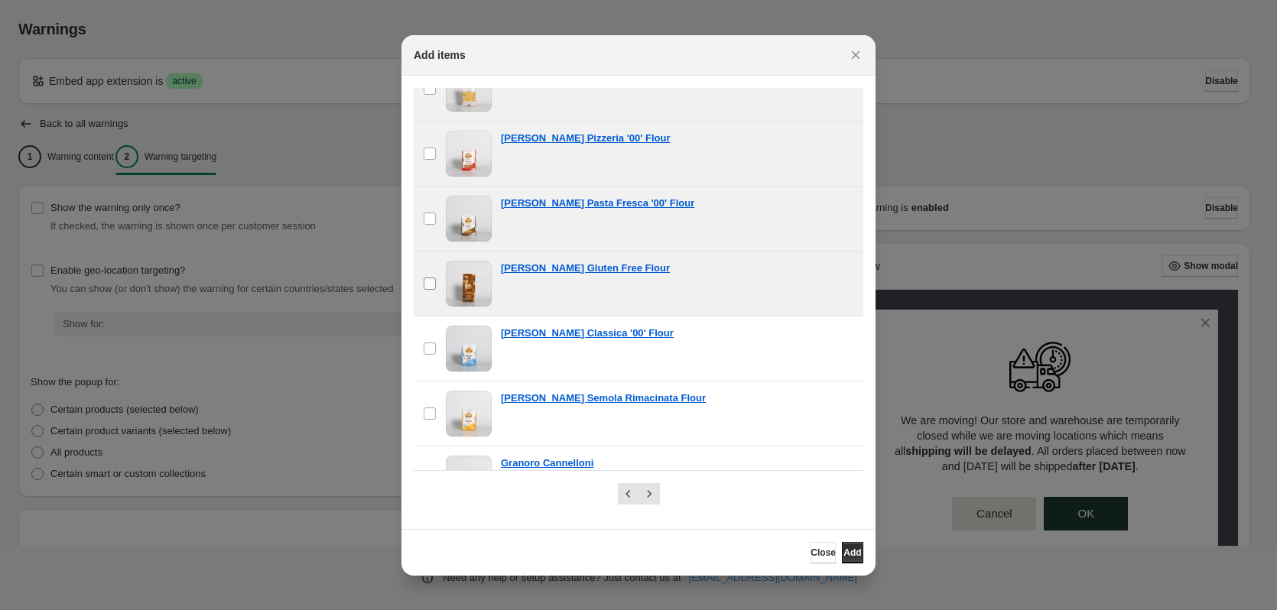
click at [437, 278] on label "checkbox" at bounding box center [430, 284] width 32 height 64
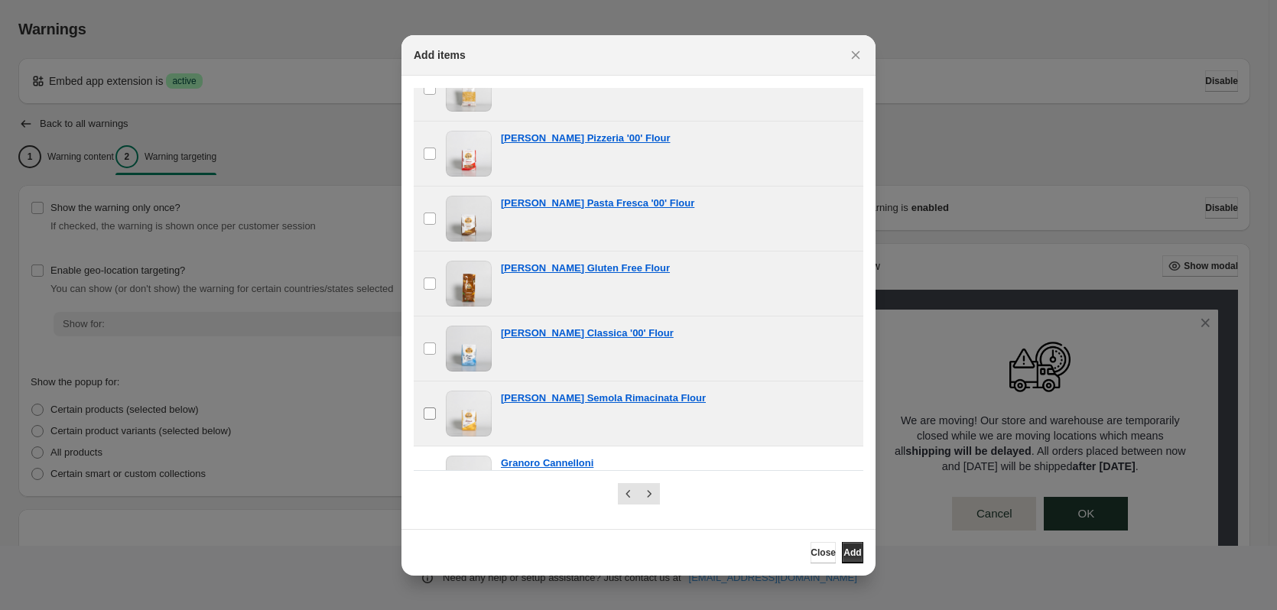
click at [437, 411] on label "checkbox" at bounding box center [430, 414] width 32 height 64
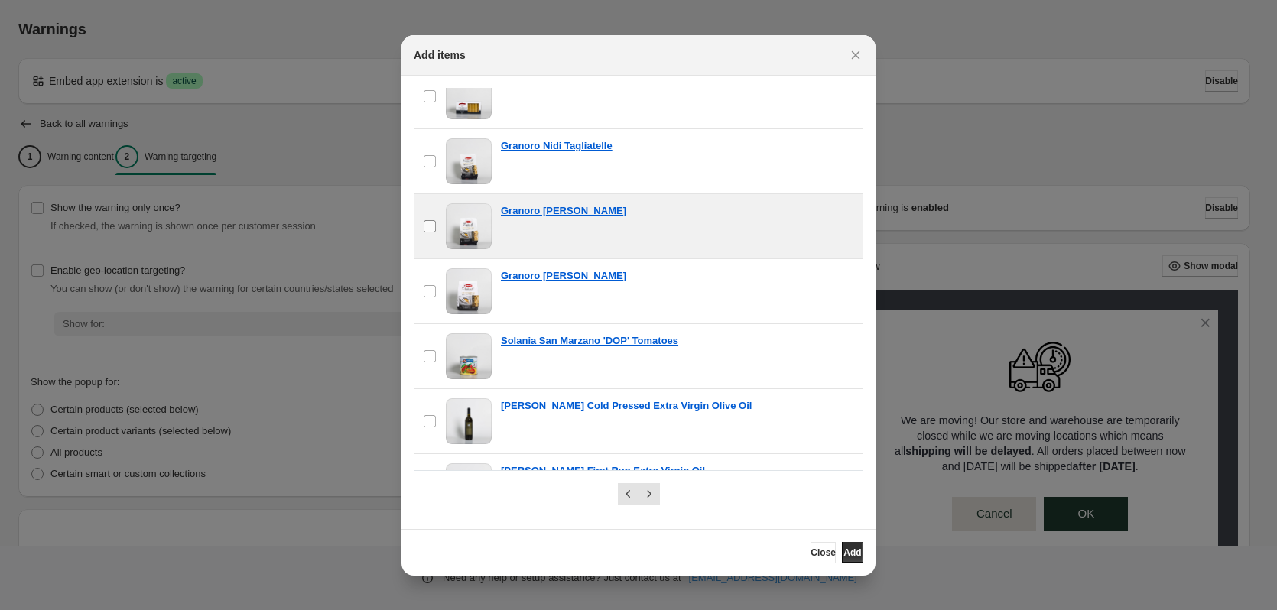
scroll to position [1071, 0]
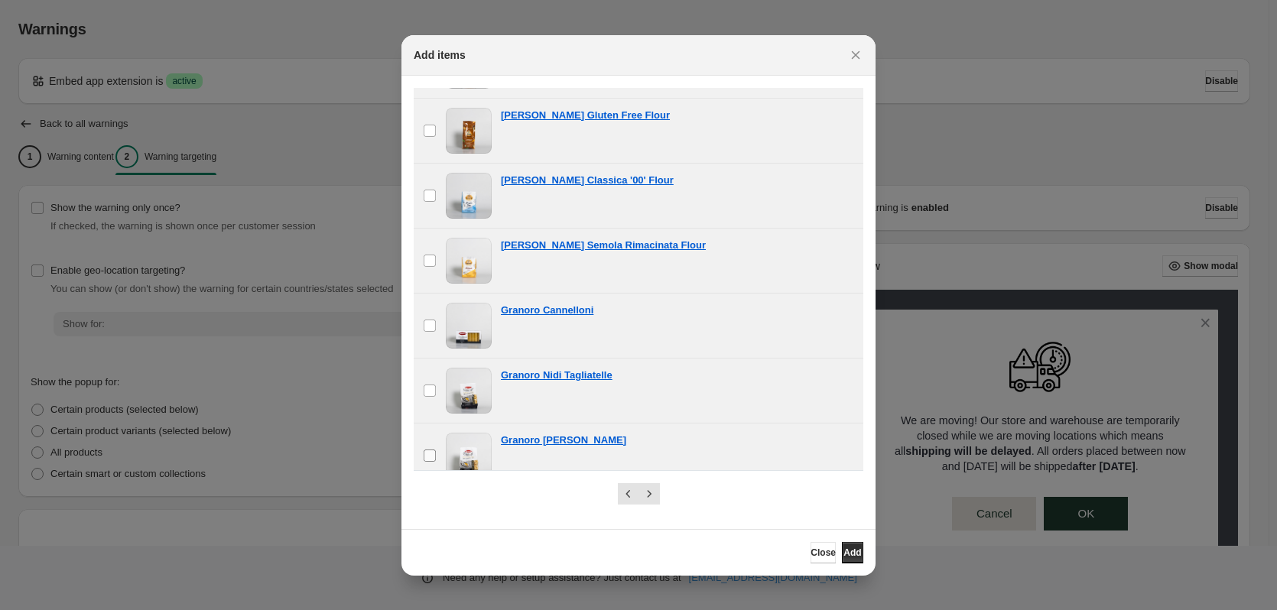
click at [433, 446] on label "checkbox" at bounding box center [430, 456] width 32 height 64
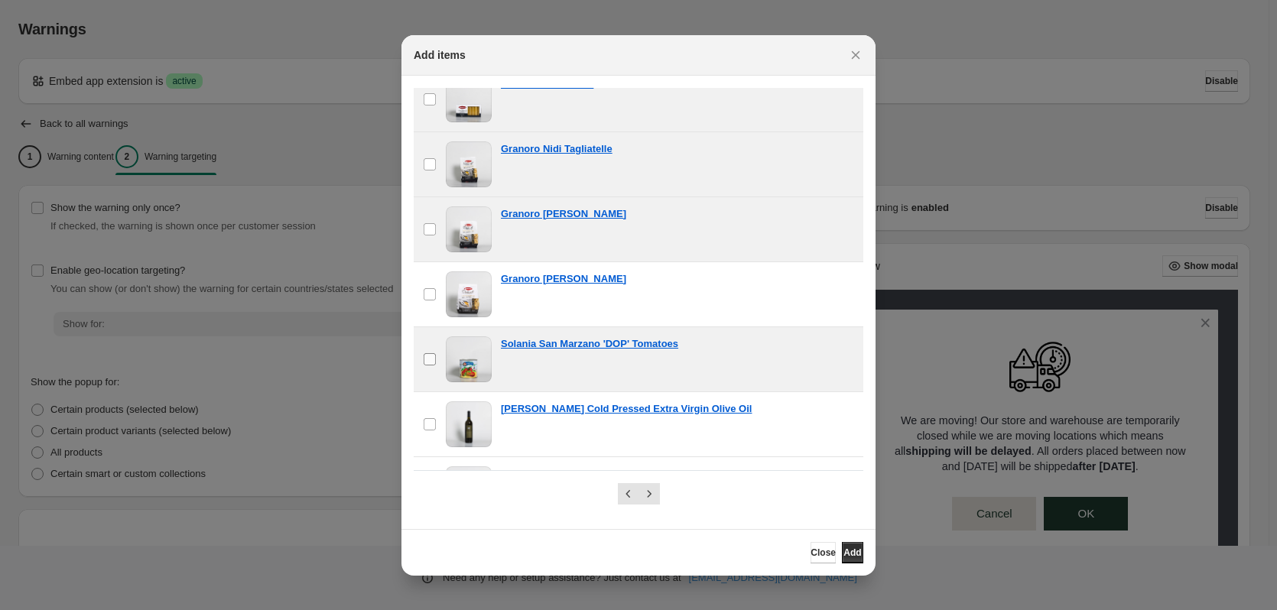
scroll to position [1300, 0]
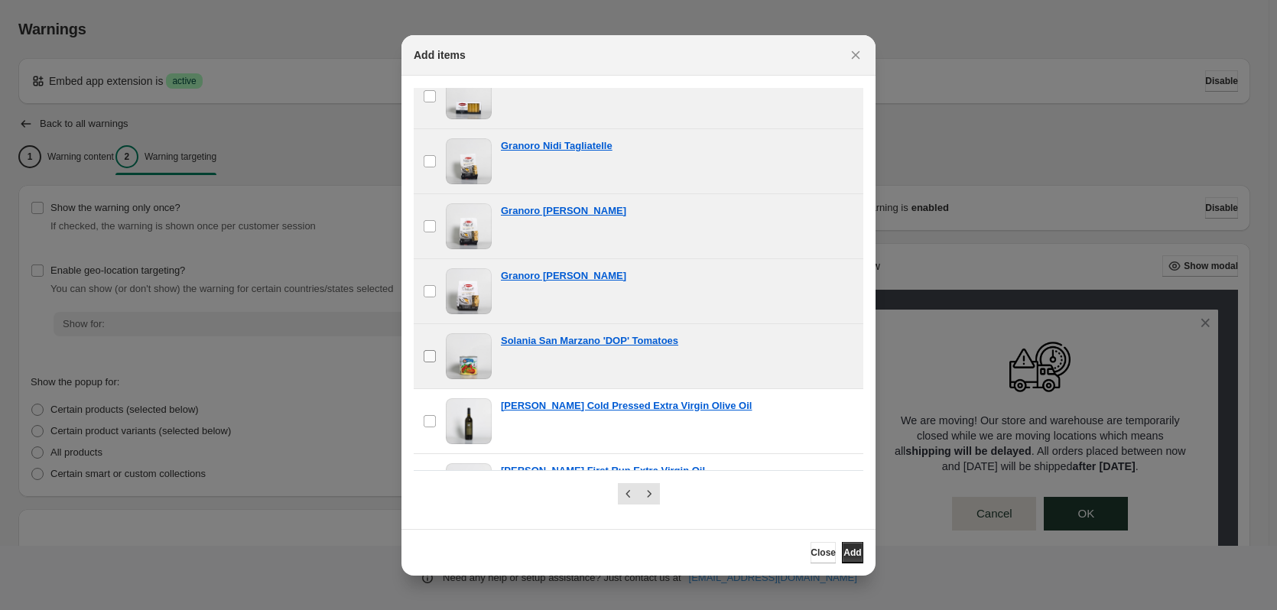
click at [438, 353] on label "checkbox" at bounding box center [430, 356] width 32 height 64
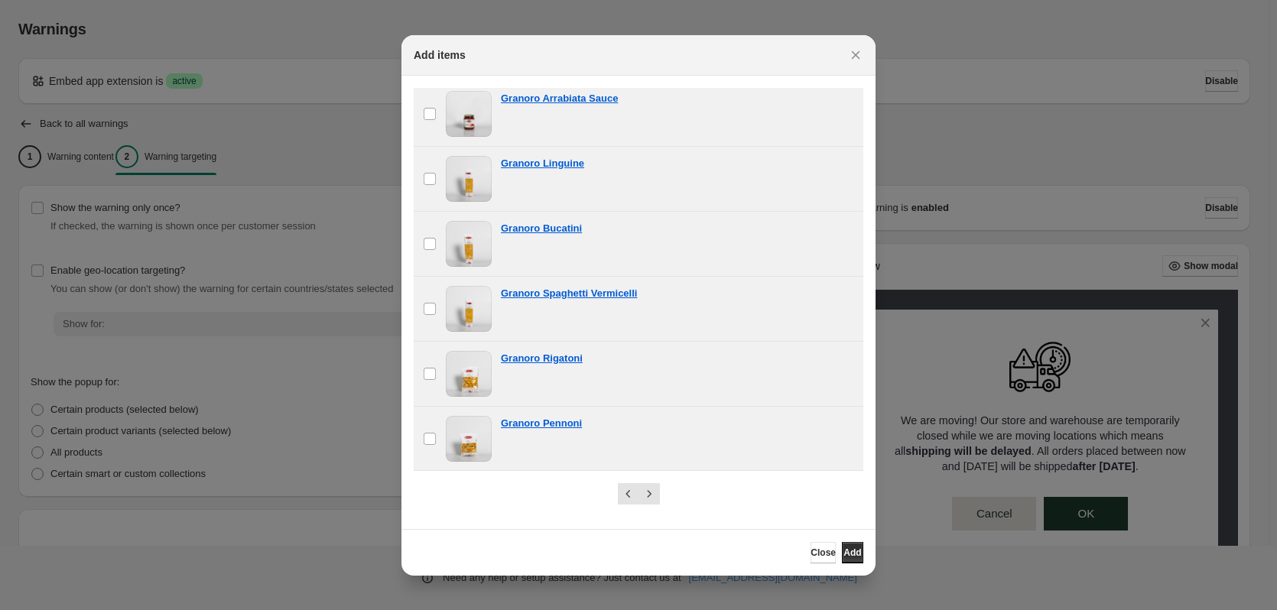
scroll to position [0, 0]
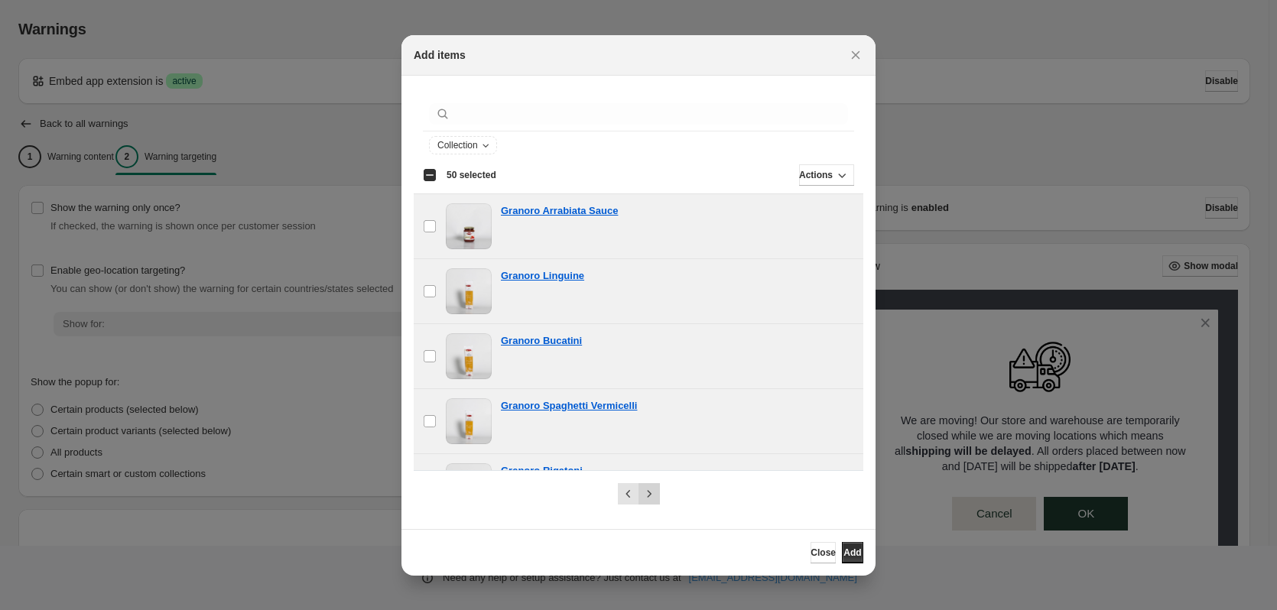
click at [648, 496] on icon "Next" at bounding box center [649, 493] width 4 height 7
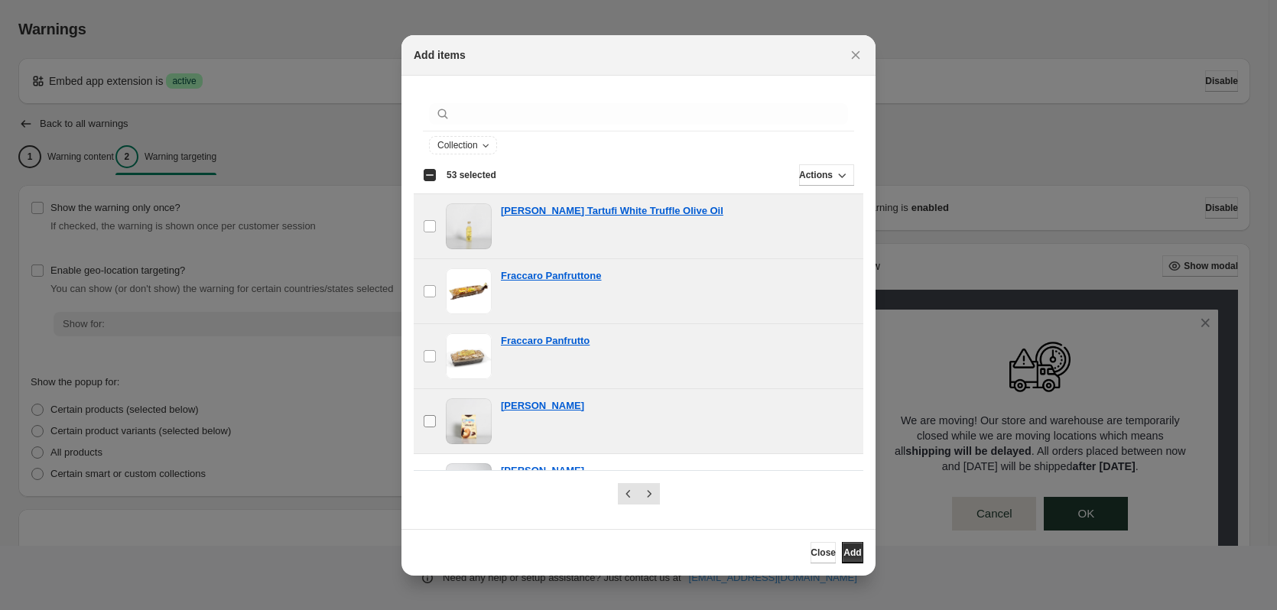
click at [418, 435] on label "checkbox" at bounding box center [430, 421] width 32 height 64
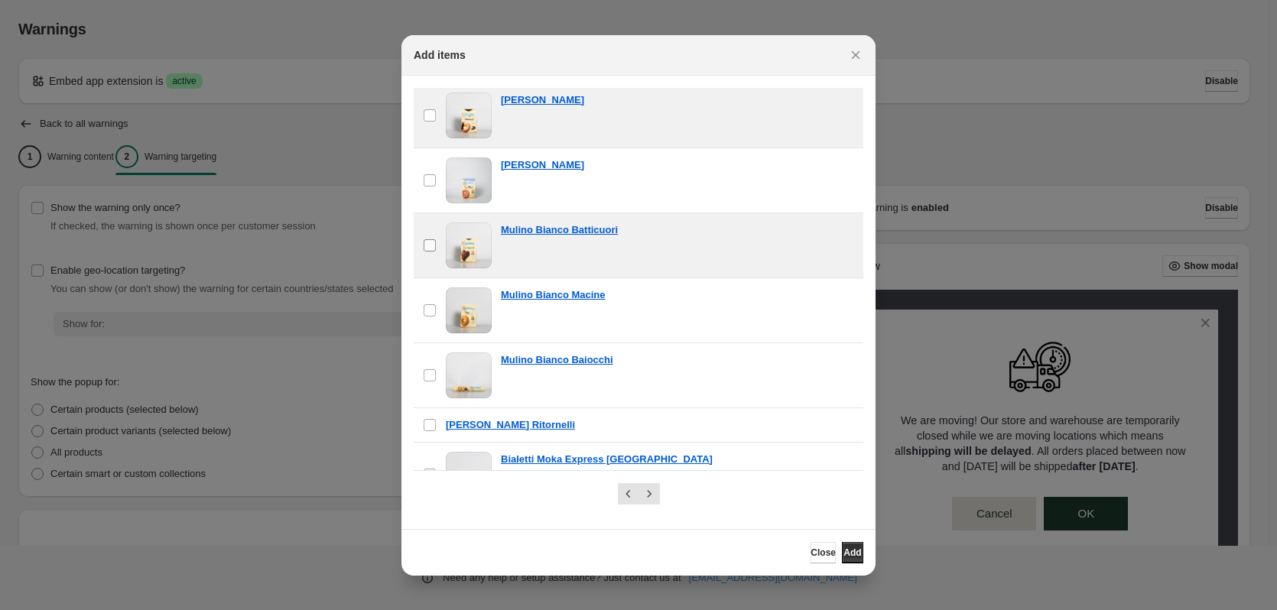
drag, startPoint x: 437, startPoint y: 175, endPoint x: 434, endPoint y: 237, distance: 62.0
click at [437, 176] on label "checkbox" at bounding box center [430, 180] width 32 height 64
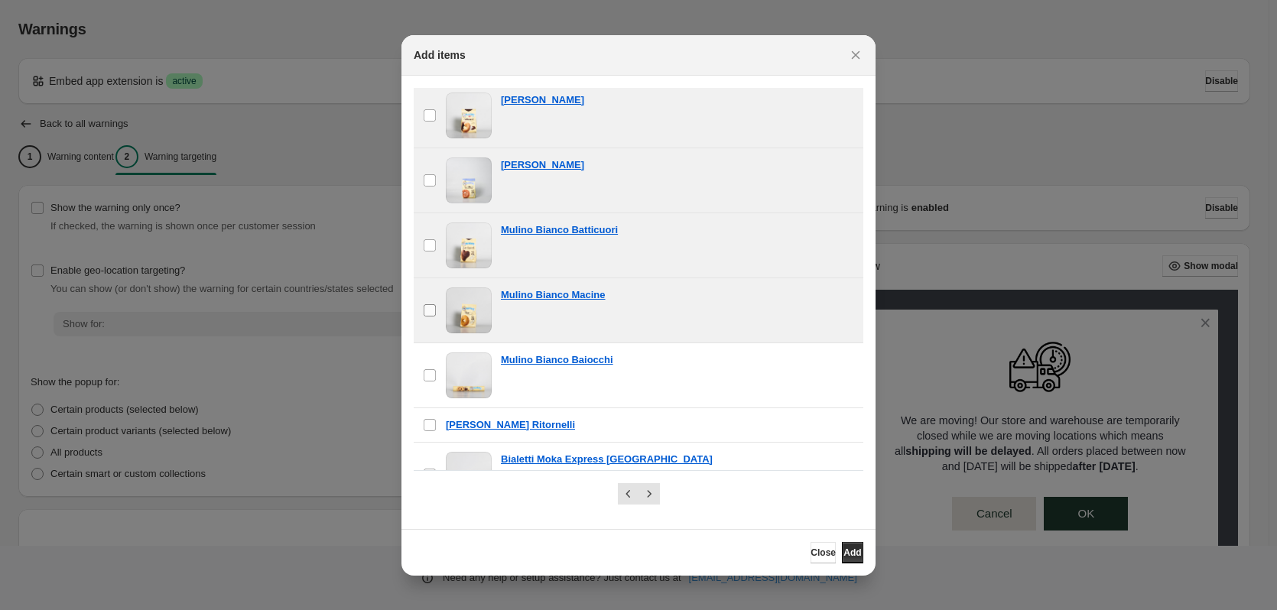
click at [424, 317] on label "checkbox" at bounding box center [430, 310] width 32 height 64
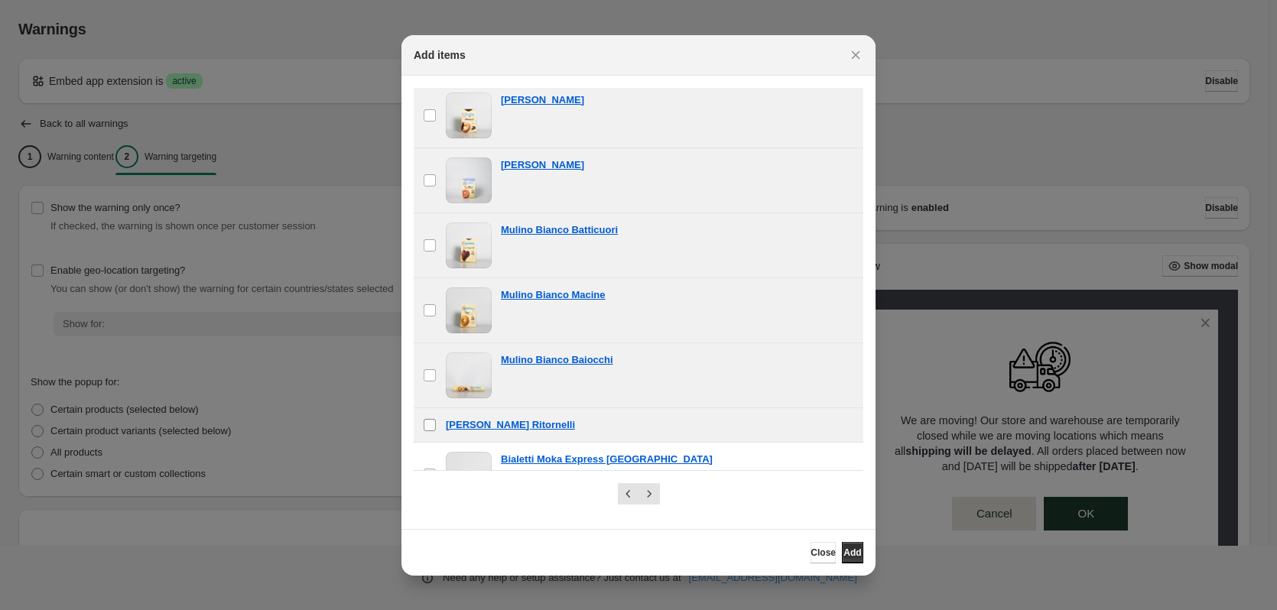
click at [427, 434] on label "checkbox" at bounding box center [430, 425] width 32 height 34
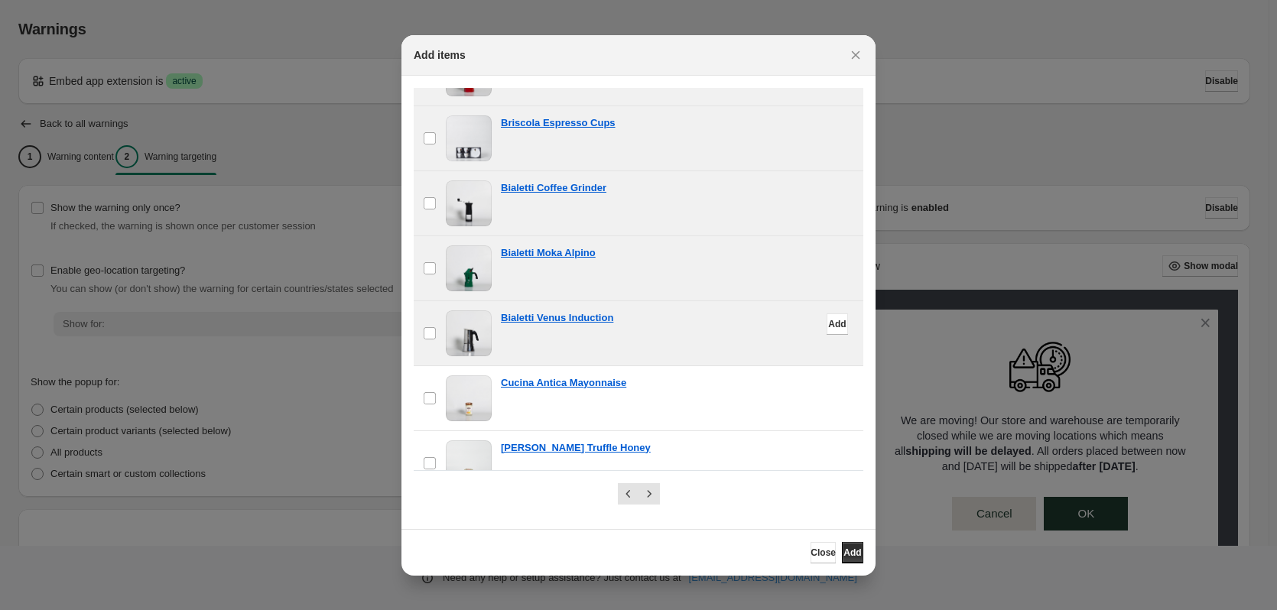
scroll to position [841, 0]
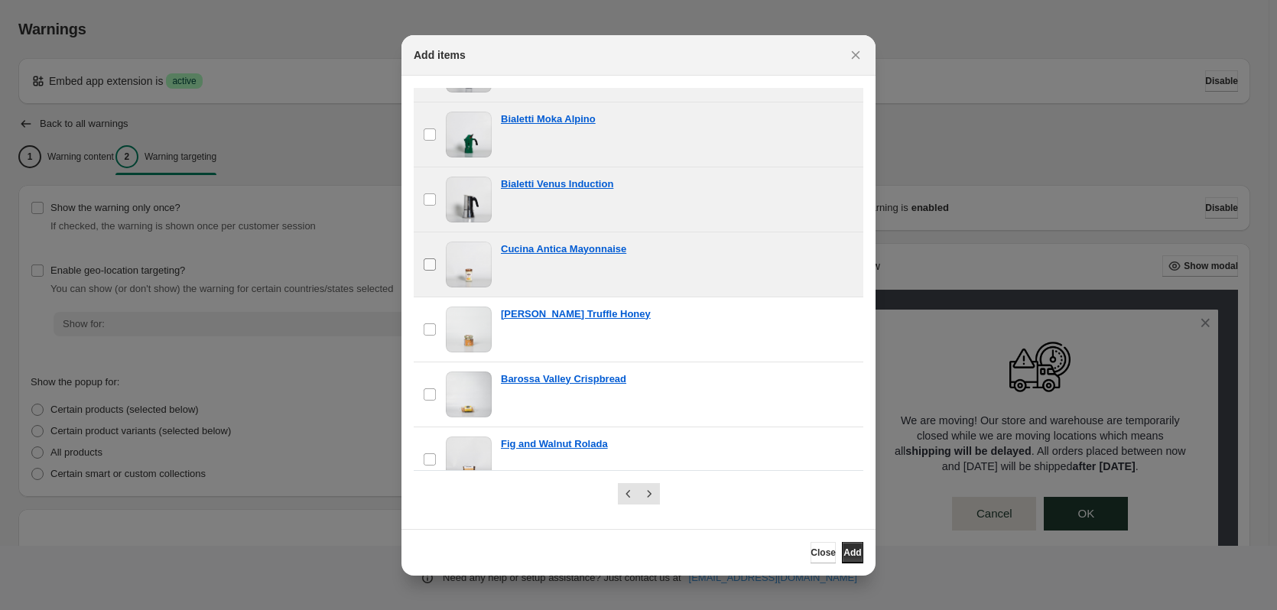
click at [435, 259] on span ":r1o:" at bounding box center [430, 265] width 14 height 14
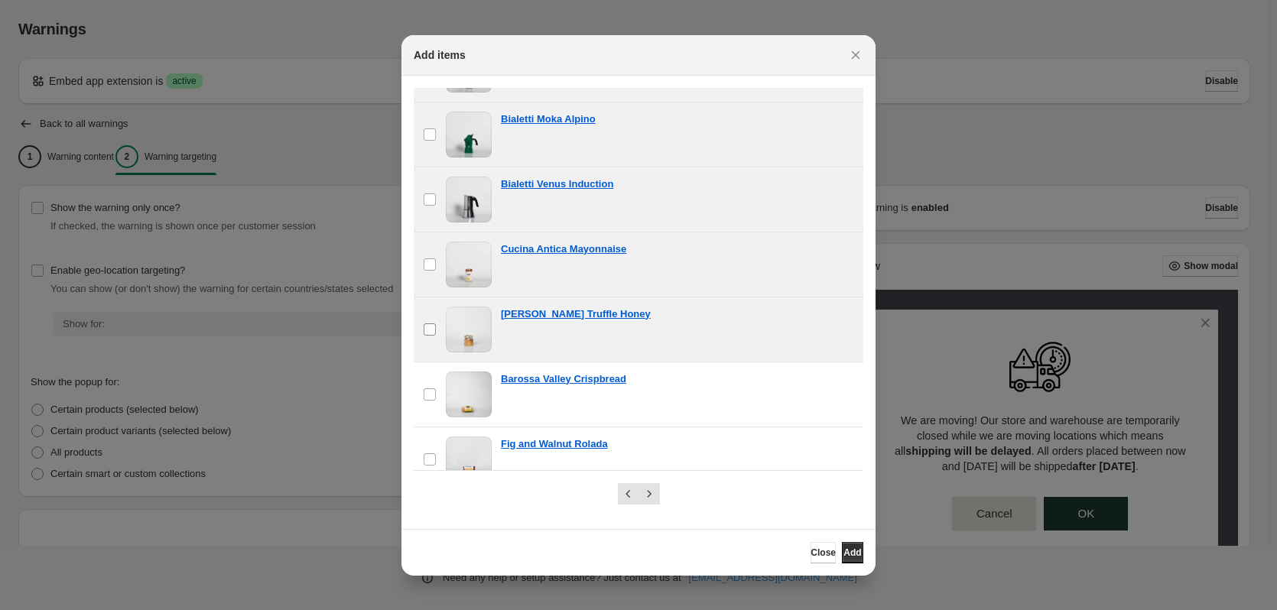
click at [427, 336] on span ":r1o:" at bounding box center [430, 330] width 14 height 14
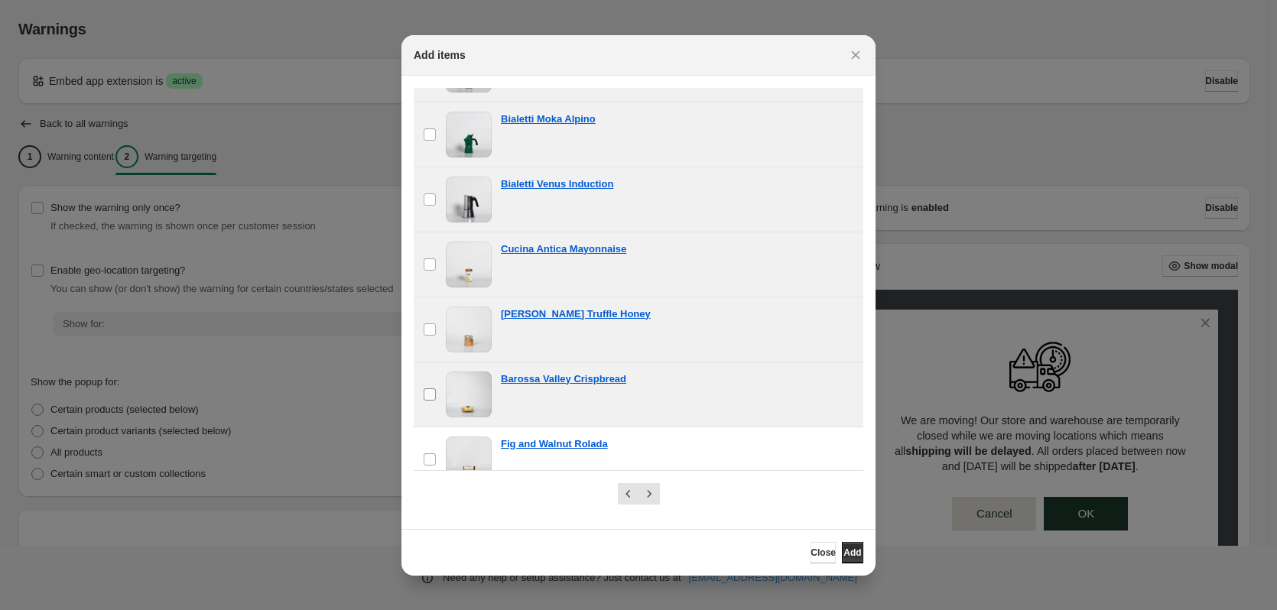
click at [436, 396] on span ":r1o:" at bounding box center [430, 395] width 14 height 14
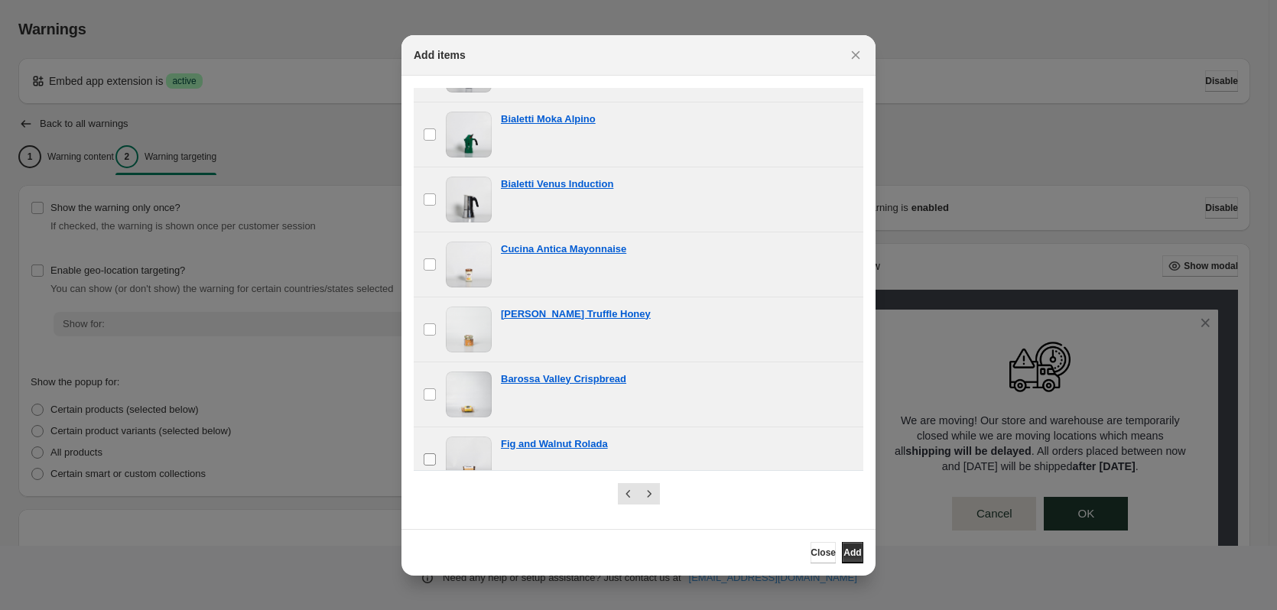
click at [431, 445] on label "checkbox" at bounding box center [430, 459] width 32 height 64
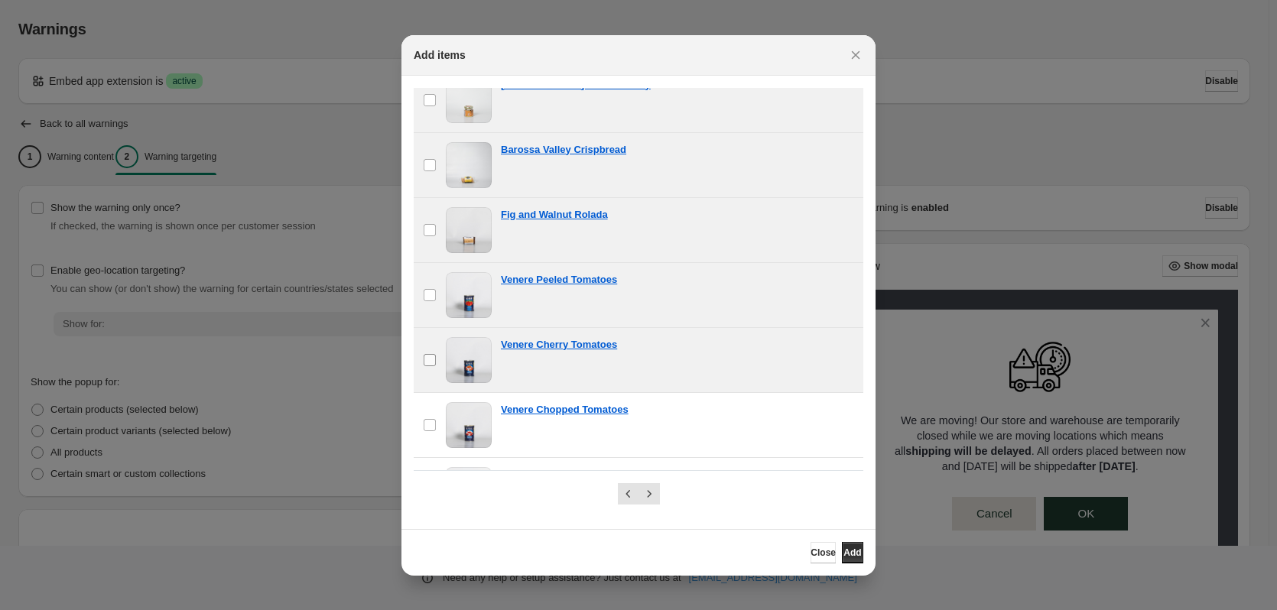
click at [431, 368] on label "checkbox" at bounding box center [430, 360] width 32 height 64
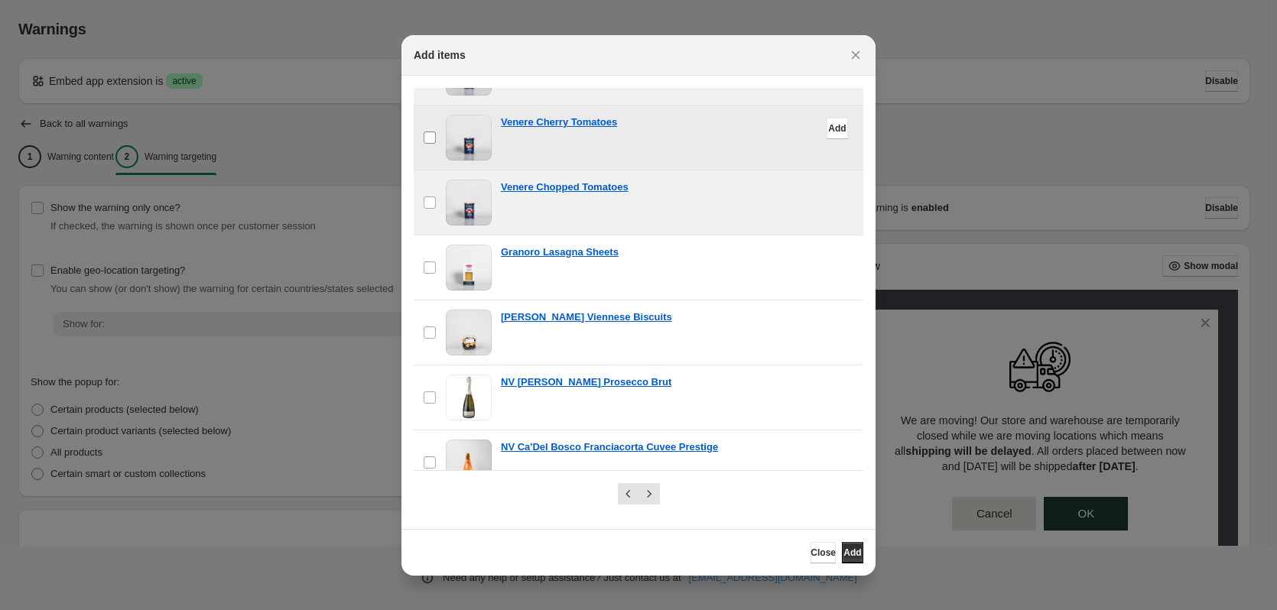
scroll to position [1318, 0]
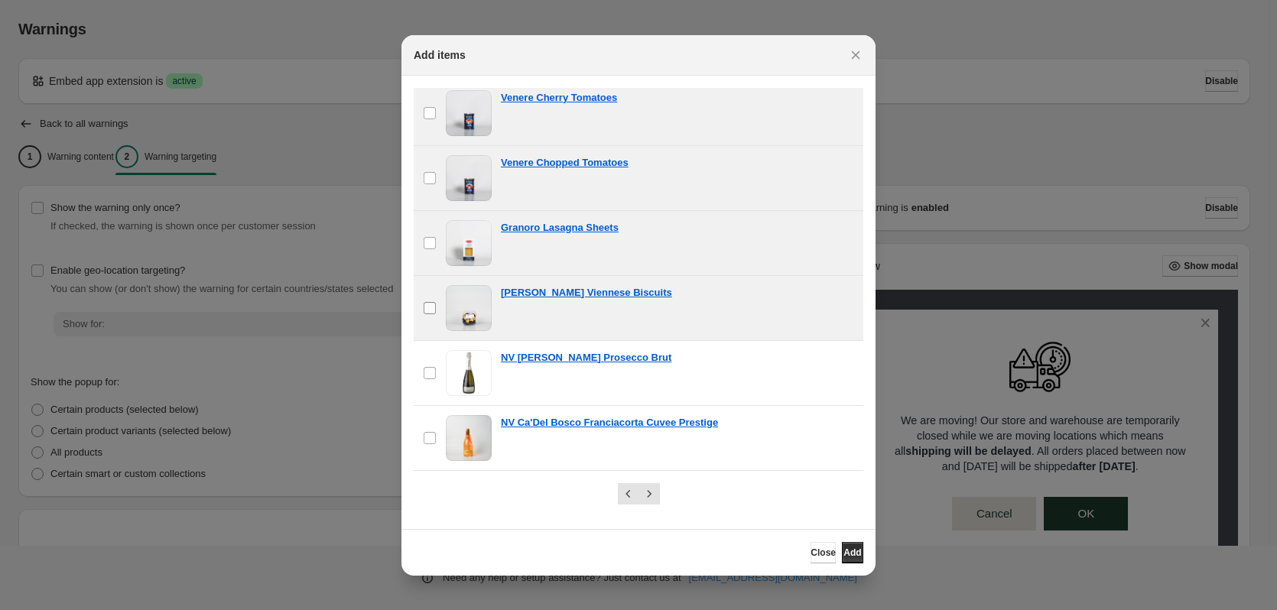
click at [439, 307] on label "checkbox" at bounding box center [430, 308] width 32 height 64
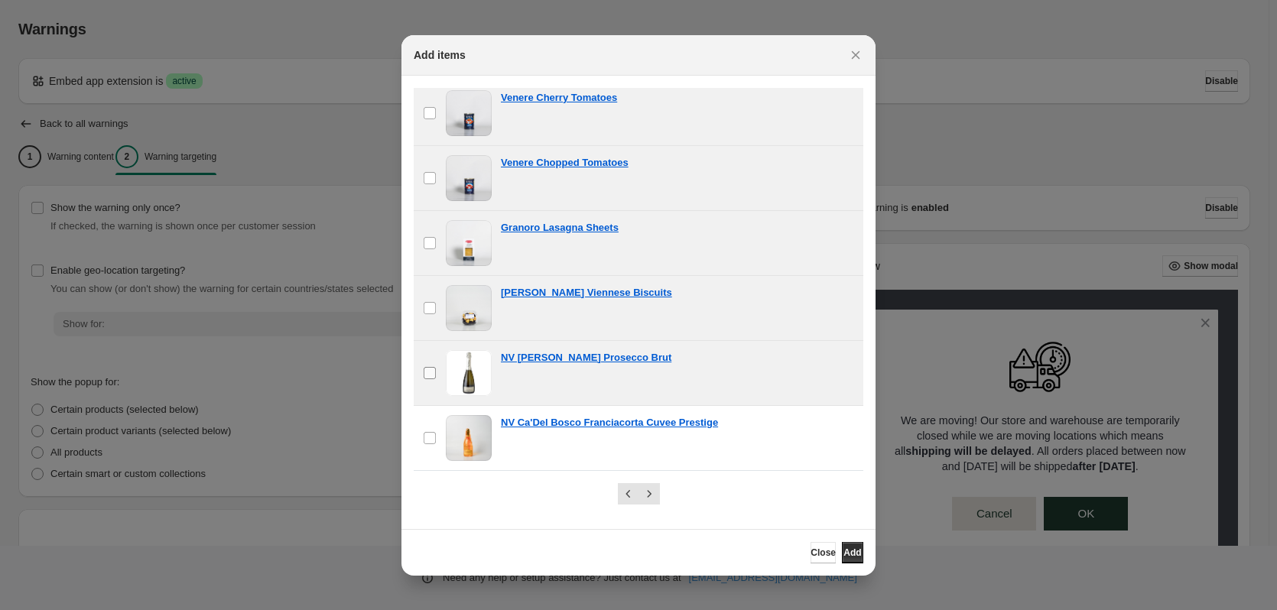
click at [437, 369] on label "checkbox" at bounding box center [430, 373] width 32 height 64
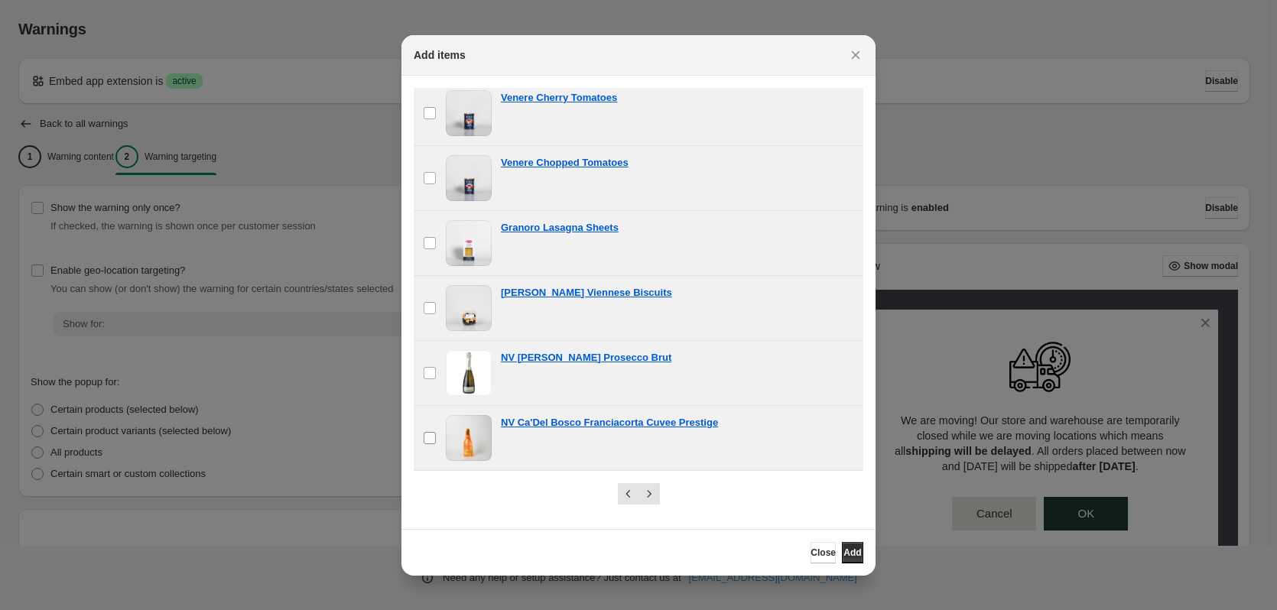
click at [433, 451] on label "checkbox" at bounding box center [430, 438] width 32 height 64
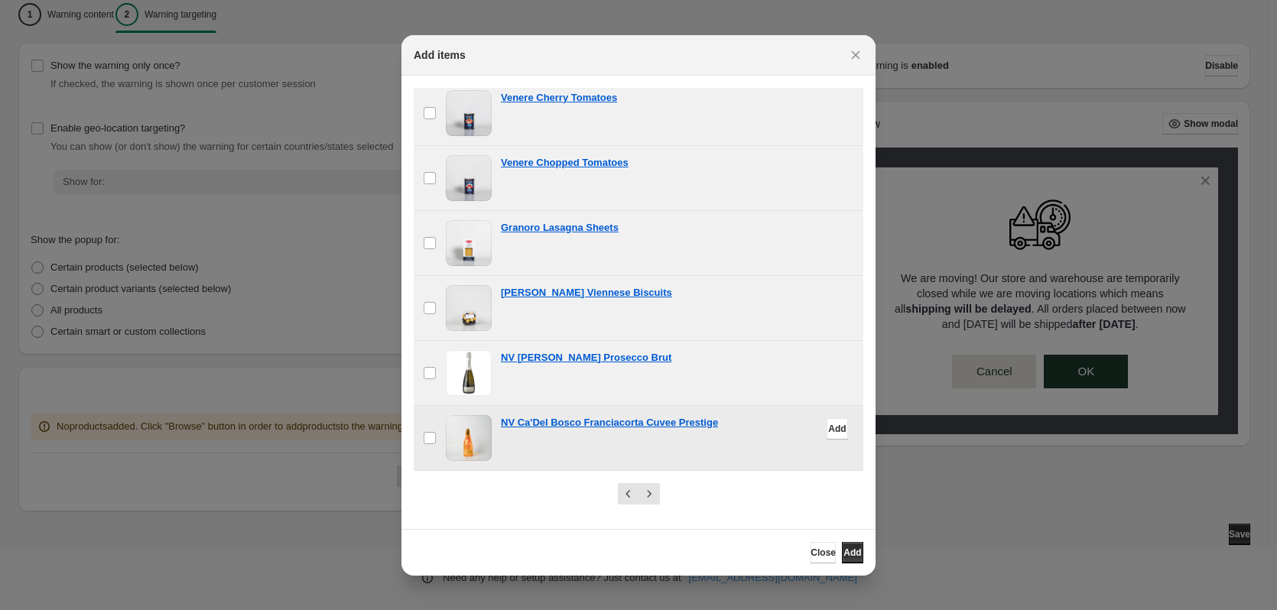
scroll to position [1165, 0]
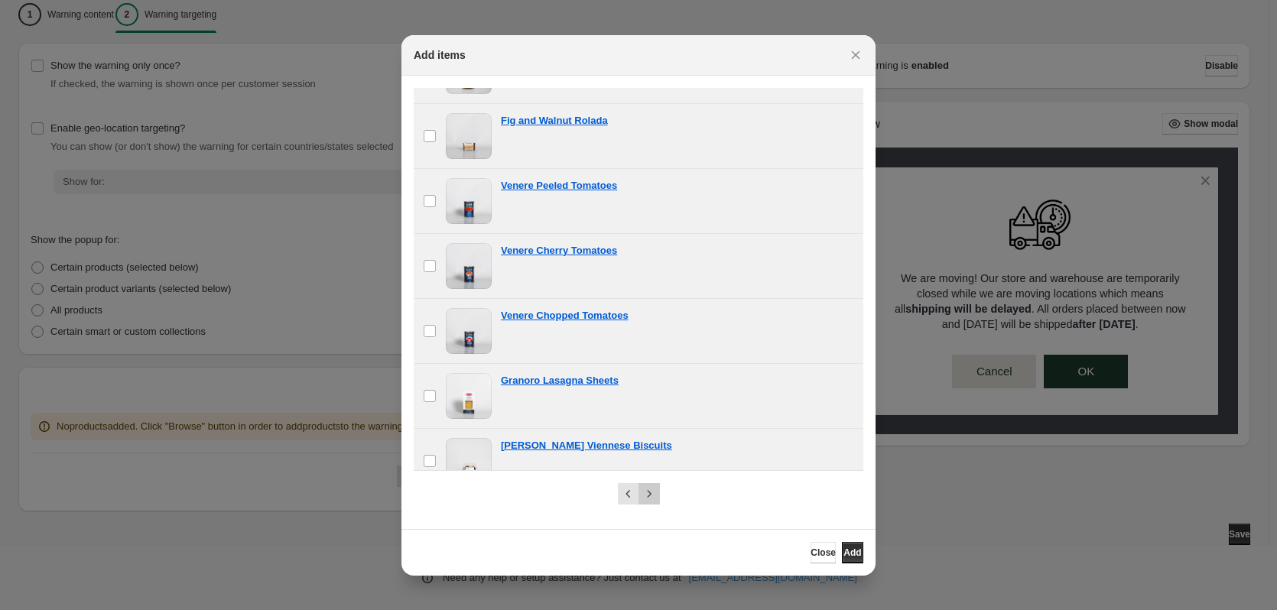
click at [651, 492] on icon "Next" at bounding box center [649, 493] width 15 height 15
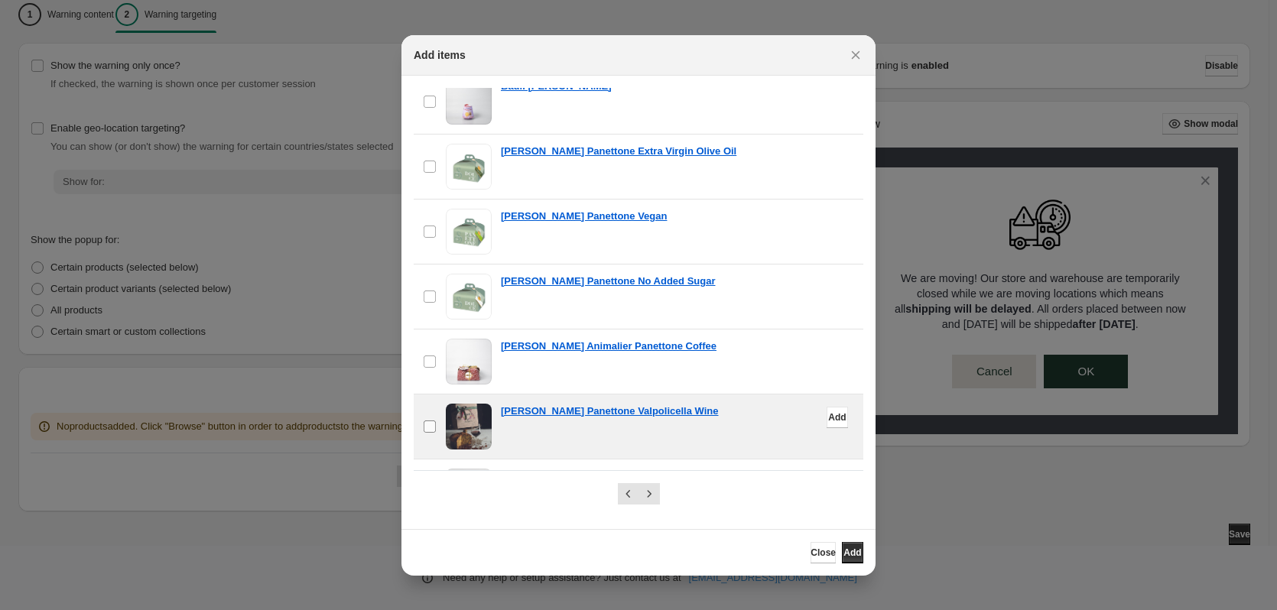
click at [435, 413] on label "checkbox" at bounding box center [430, 427] width 32 height 64
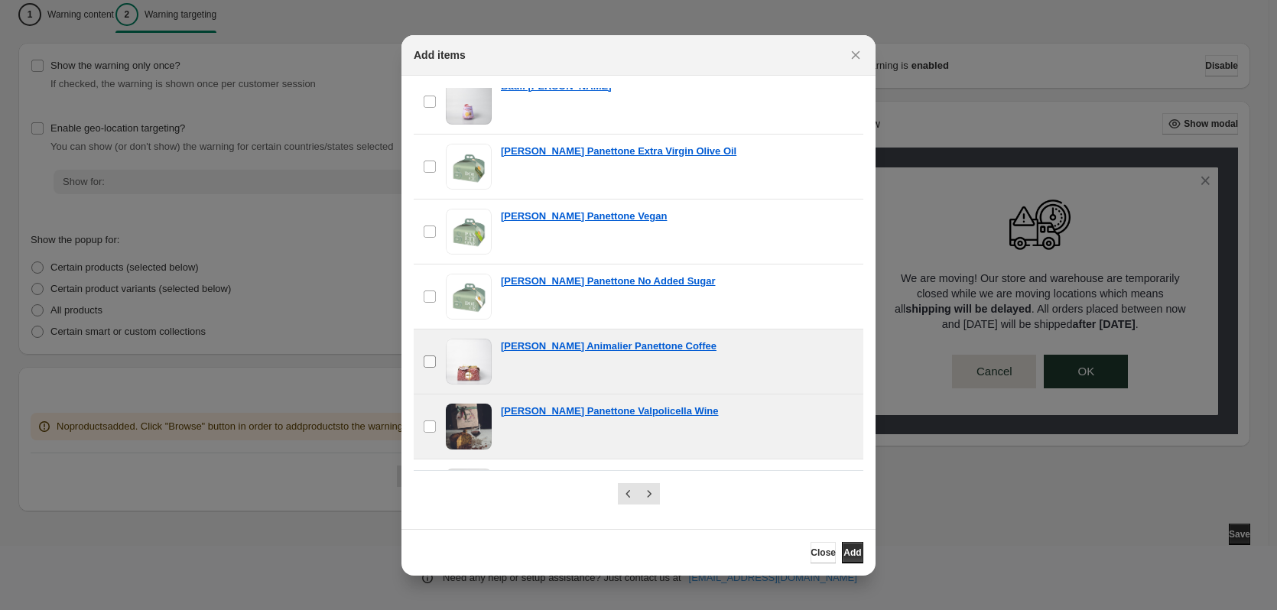
click at [433, 350] on label "checkbox" at bounding box center [430, 362] width 32 height 64
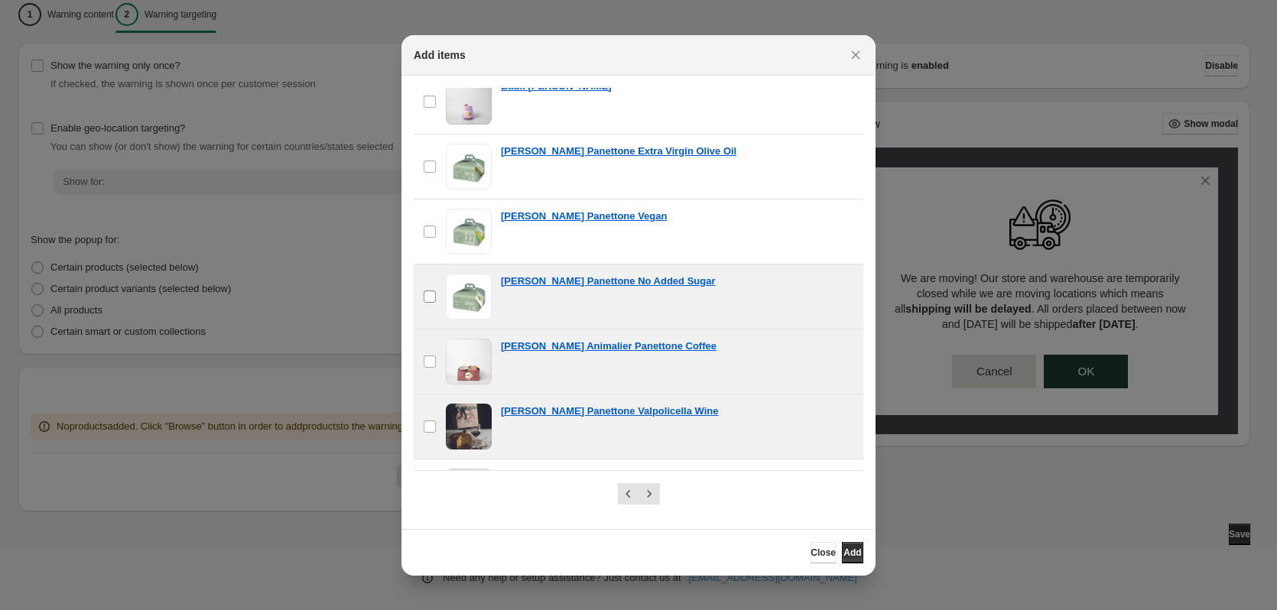
click at [430, 288] on label "checkbox" at bounding box center [430, 297] width 32 height 64
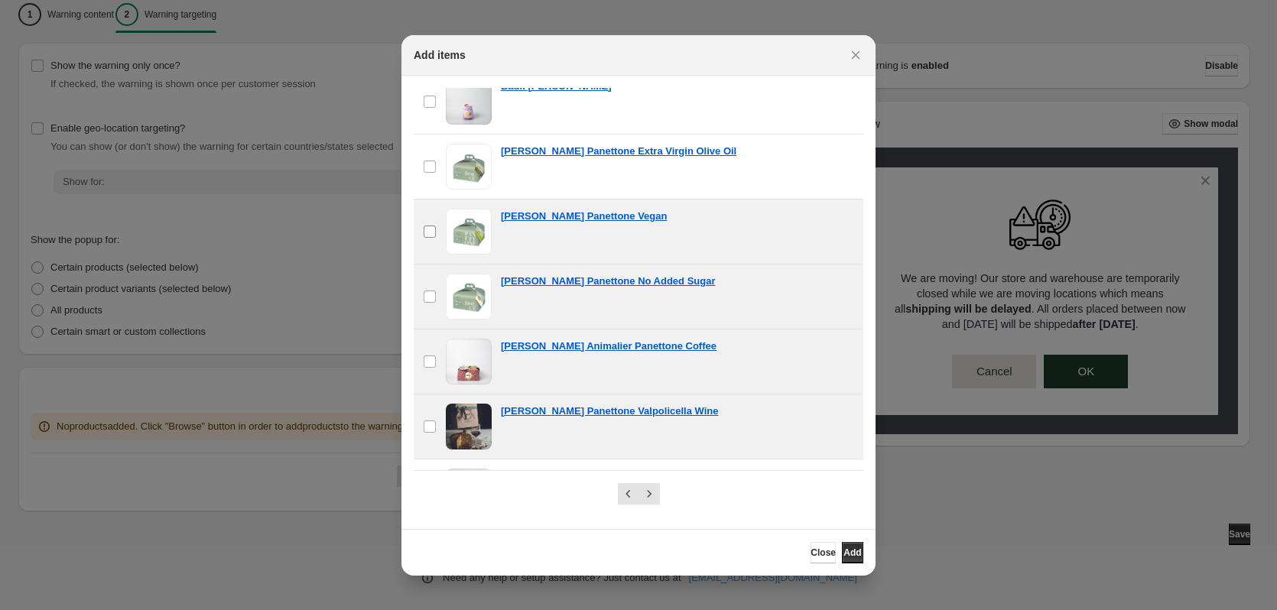
click at [440, 213] on label "checkbox" at bounding box center [430, 232] width 32 height 64
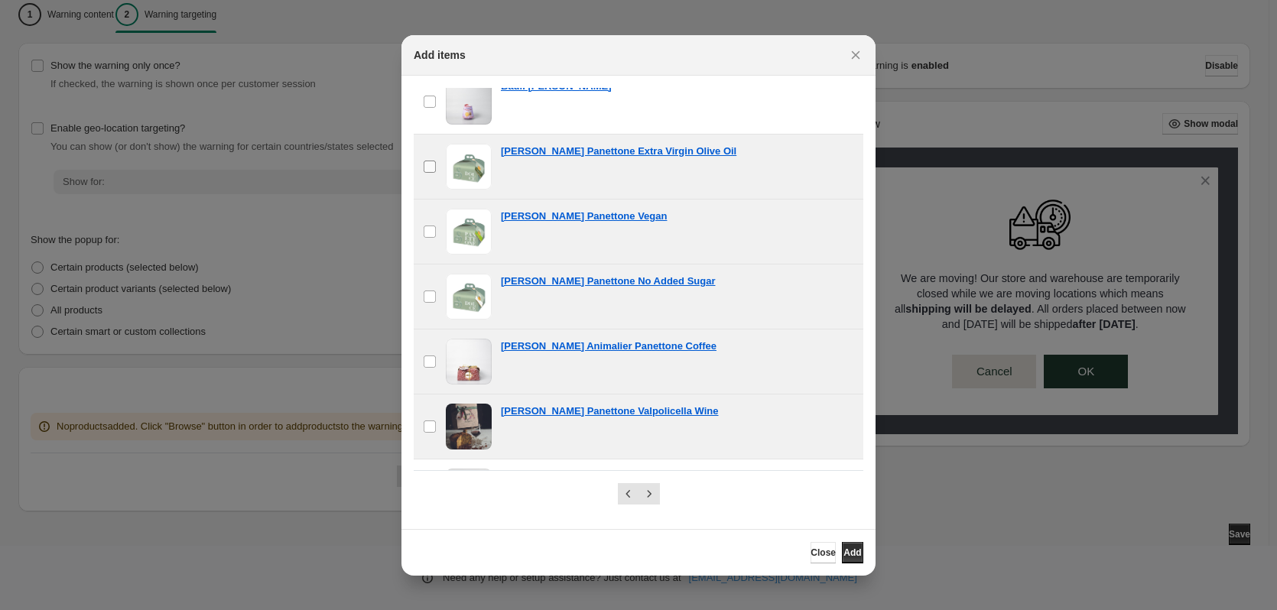
click at [436, 166] on span ":r1o:" at bounding box center [430, 167] width 14 height 14
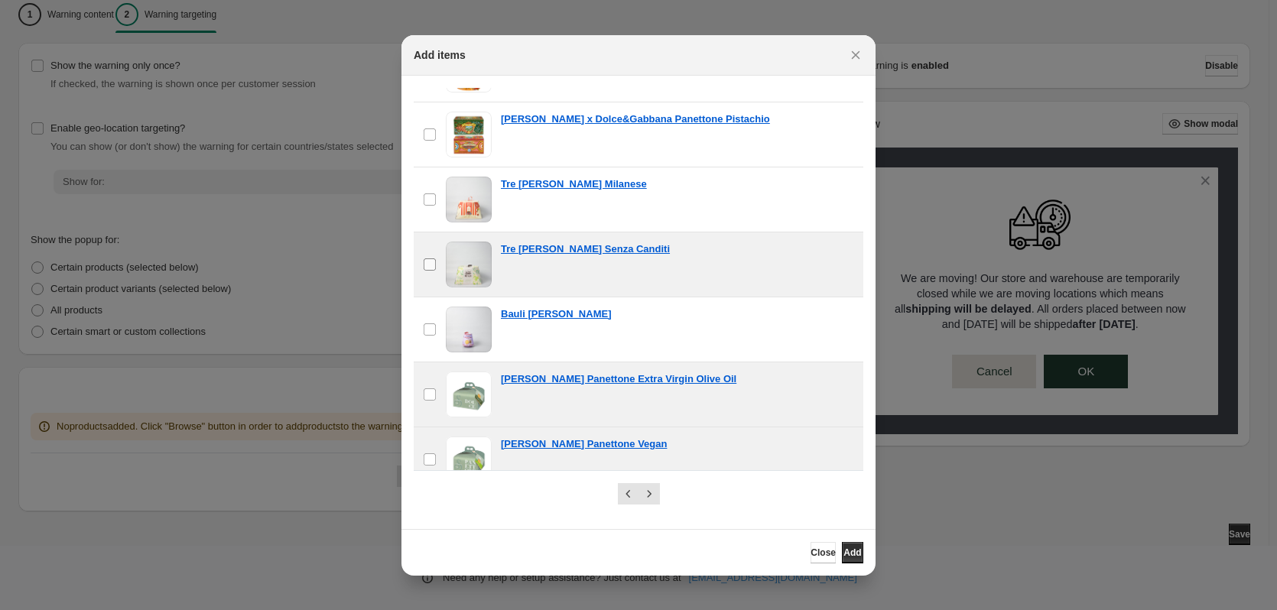
scroll to position [935, 0]
click at [431, 320] on label "checkbox" at bounding box center [430, 331] width 32 height 64
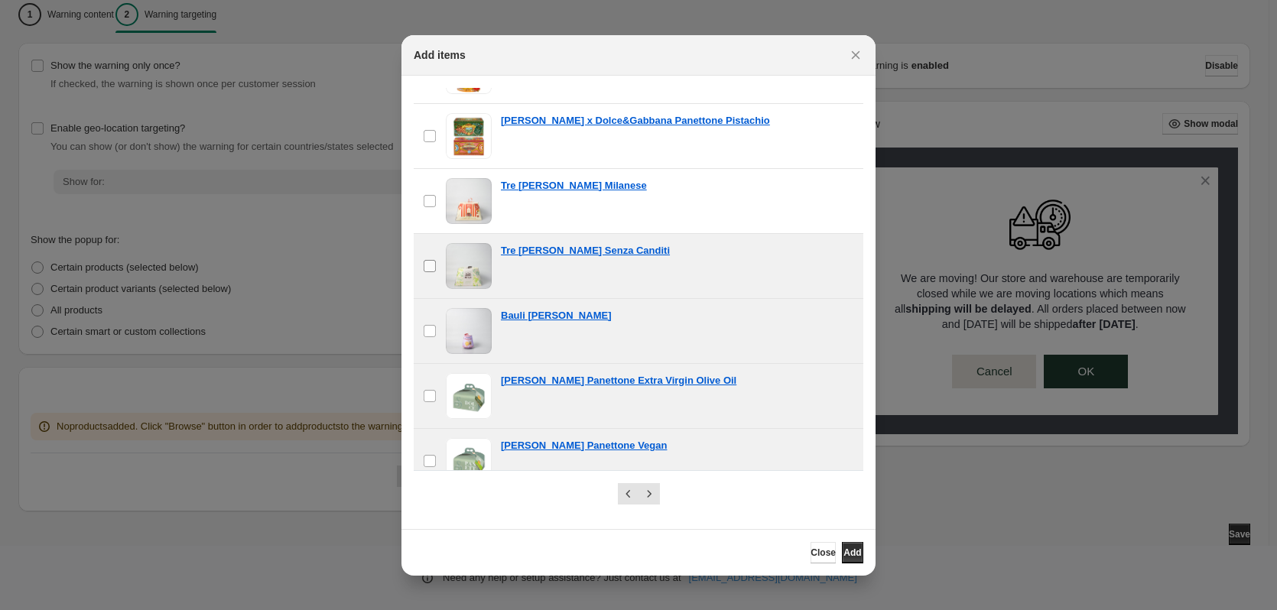
click at [422, 262] on label "checkbox" at bounding box center [430, 266] width 32 height 64
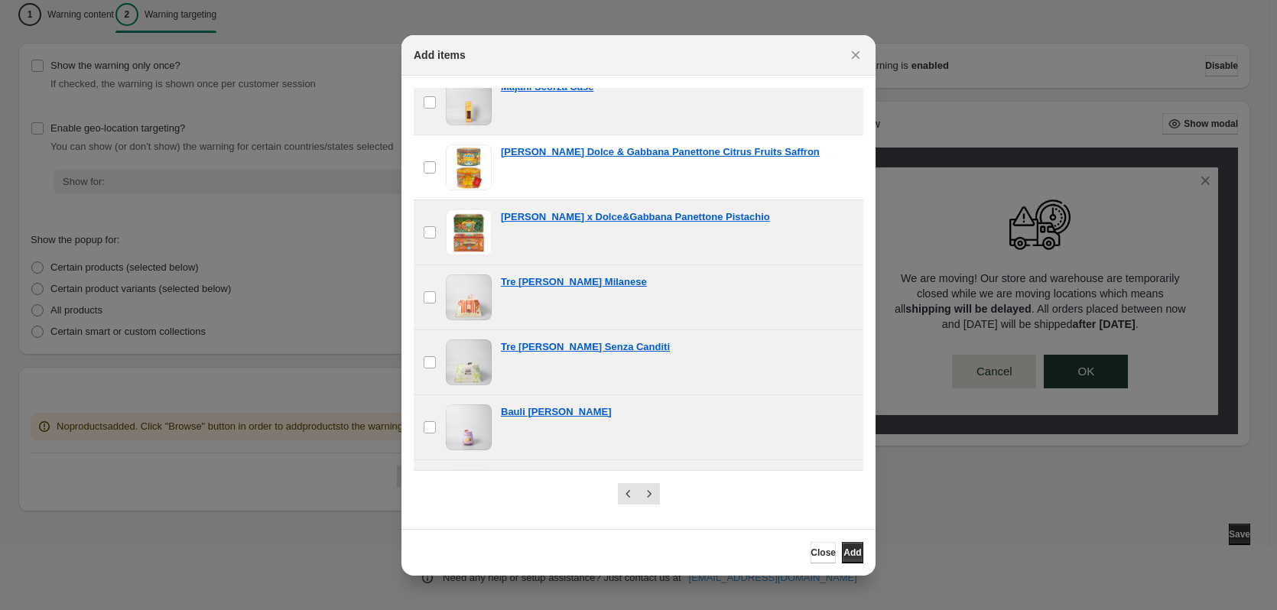
scroll to position [706, 0]
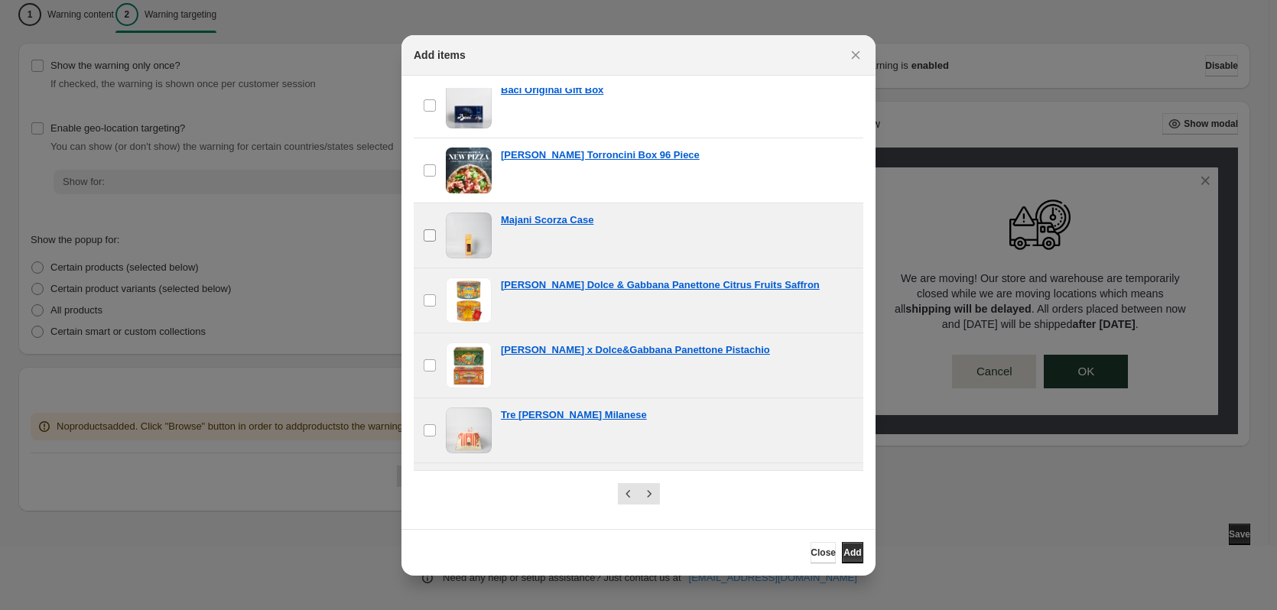
click at [434, 224] on label "checkbox" at bounding box center [430, 235] width 32 height 64
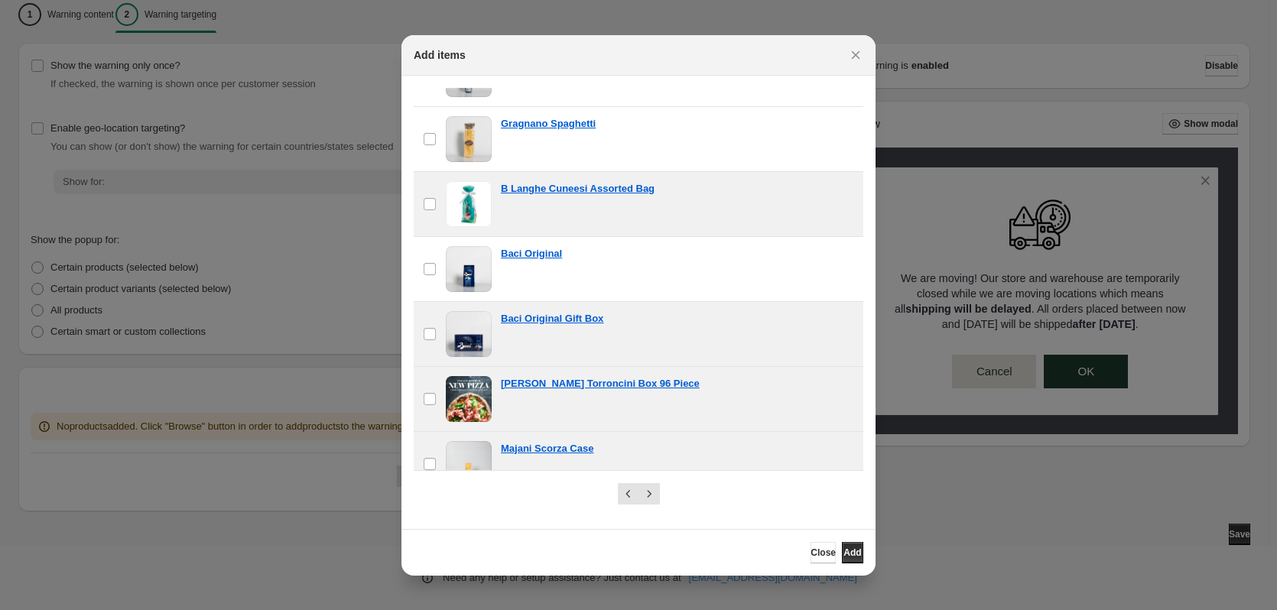
scroll to position [476, 0]
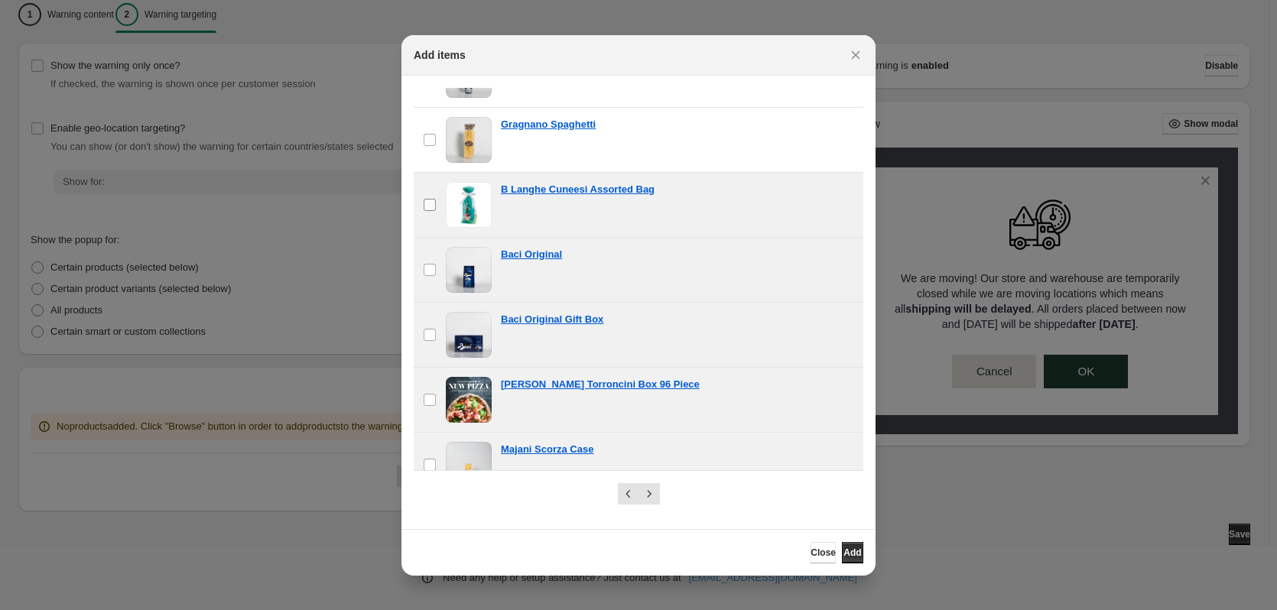
click at [427, 192] on label "checkbox" at bounding box center [430, 205] width 32 height 64
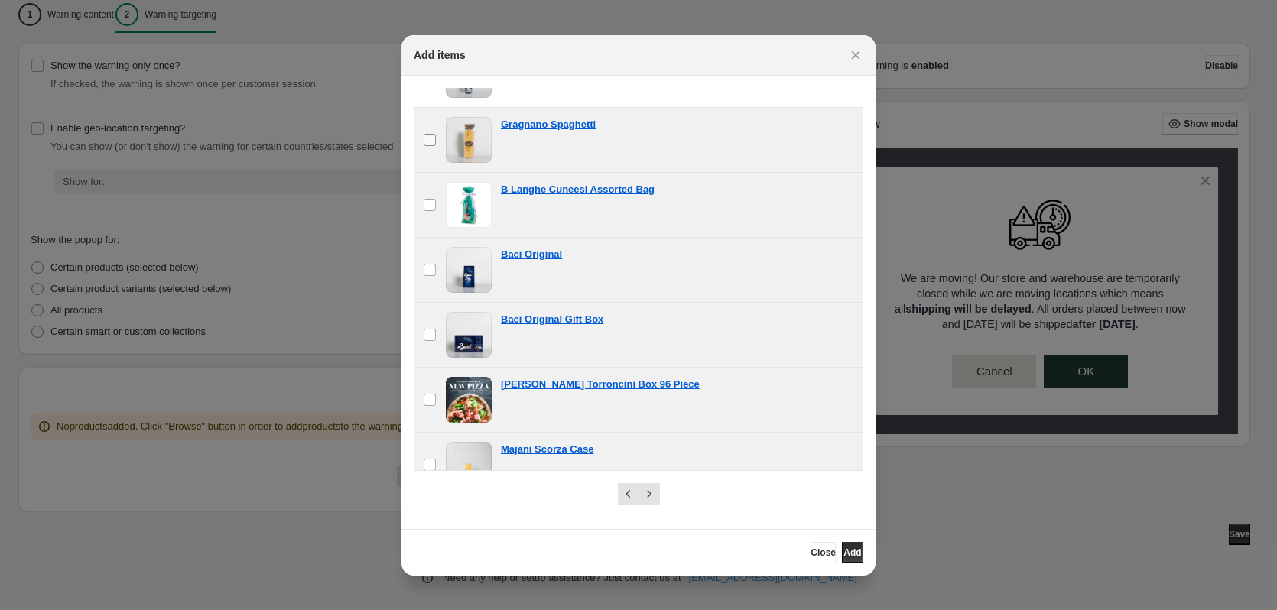
click at [427, 126] on label "checkbox" at bounding box center [430, 140] width 32 height 64
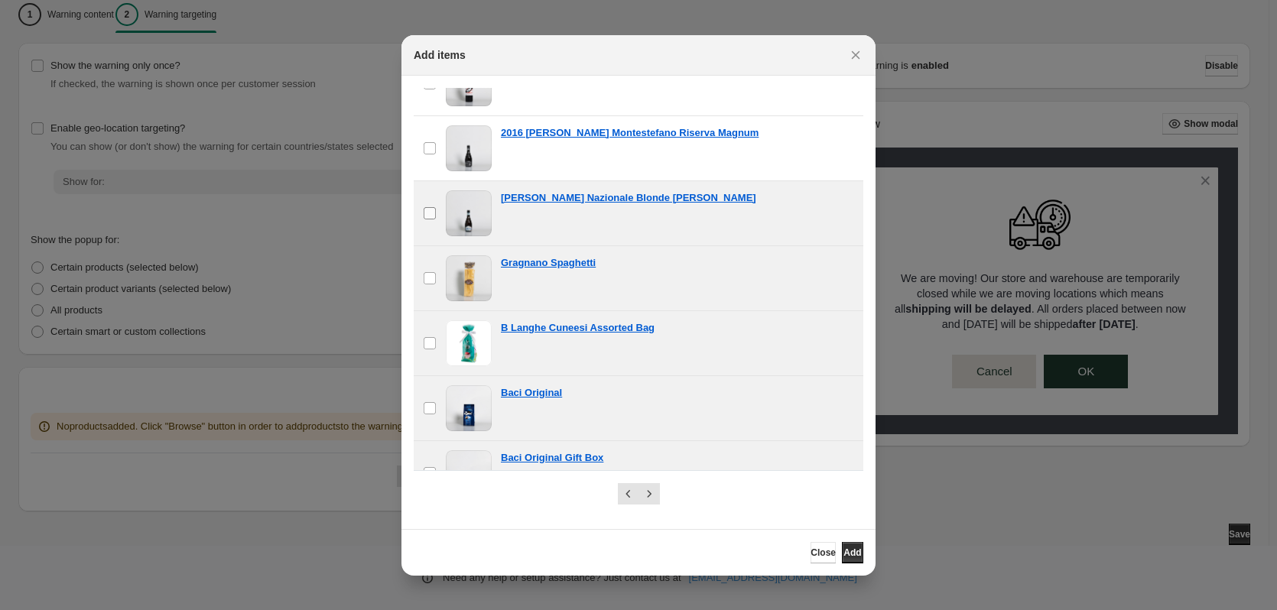
scroll to position [247, 0]
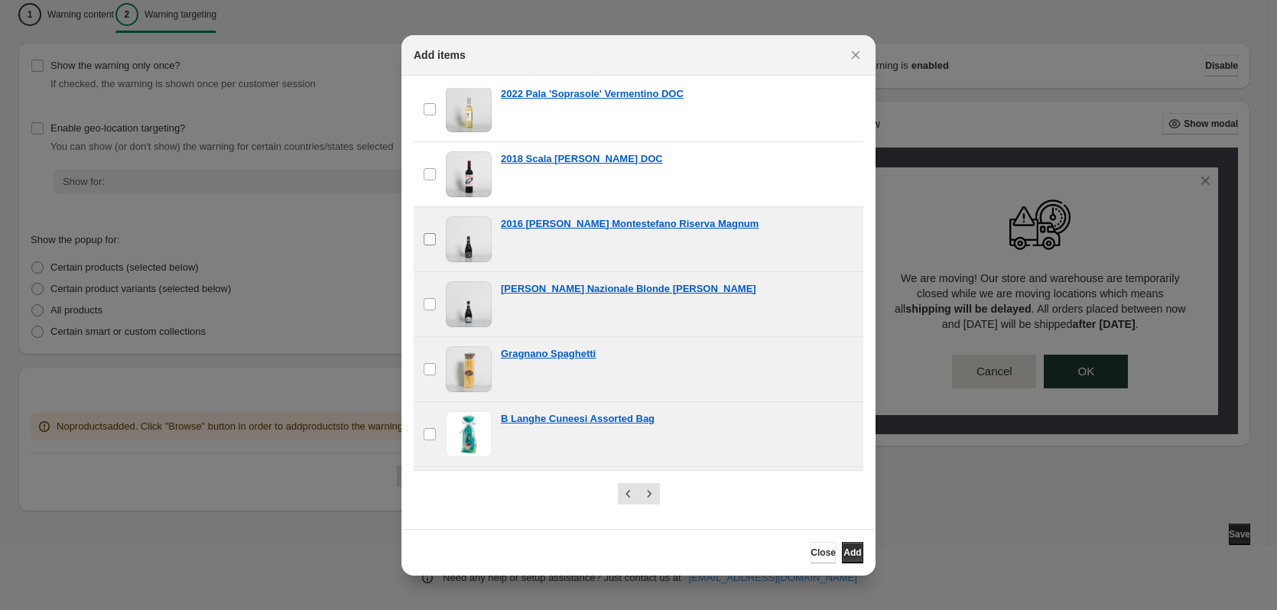
click at [434, 222] on label "checkbox" at bounding box center [430, 239] width 32 height 64
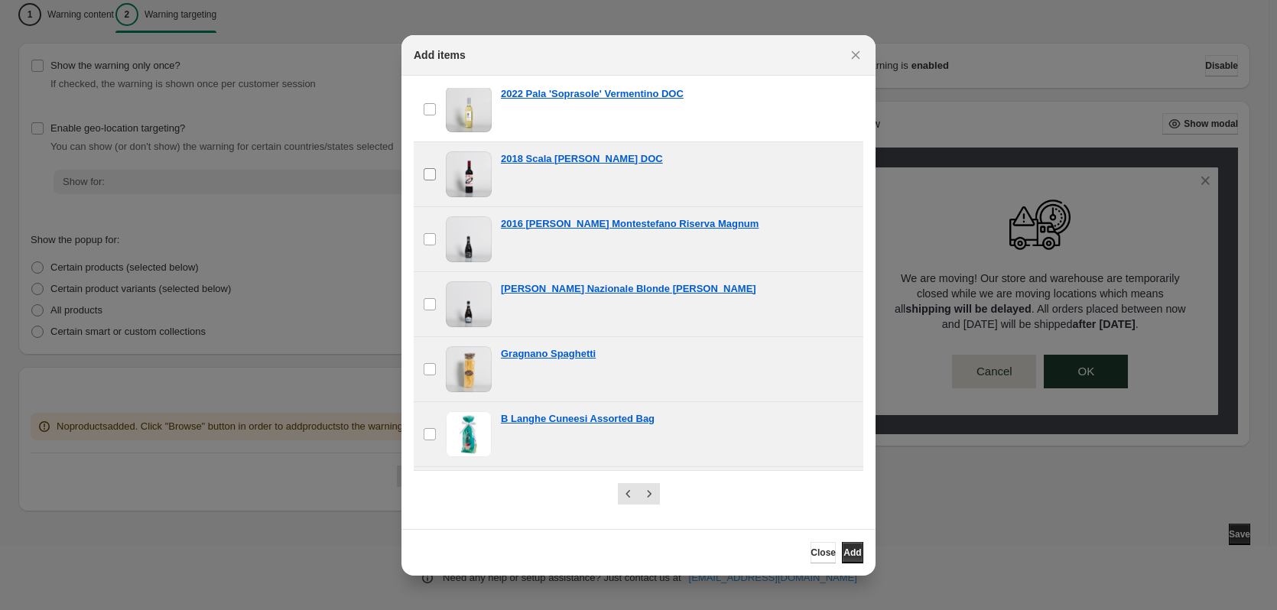
click at [418, 163] on label "checkbox" at bounding box center [430, 174] width 32 height 64
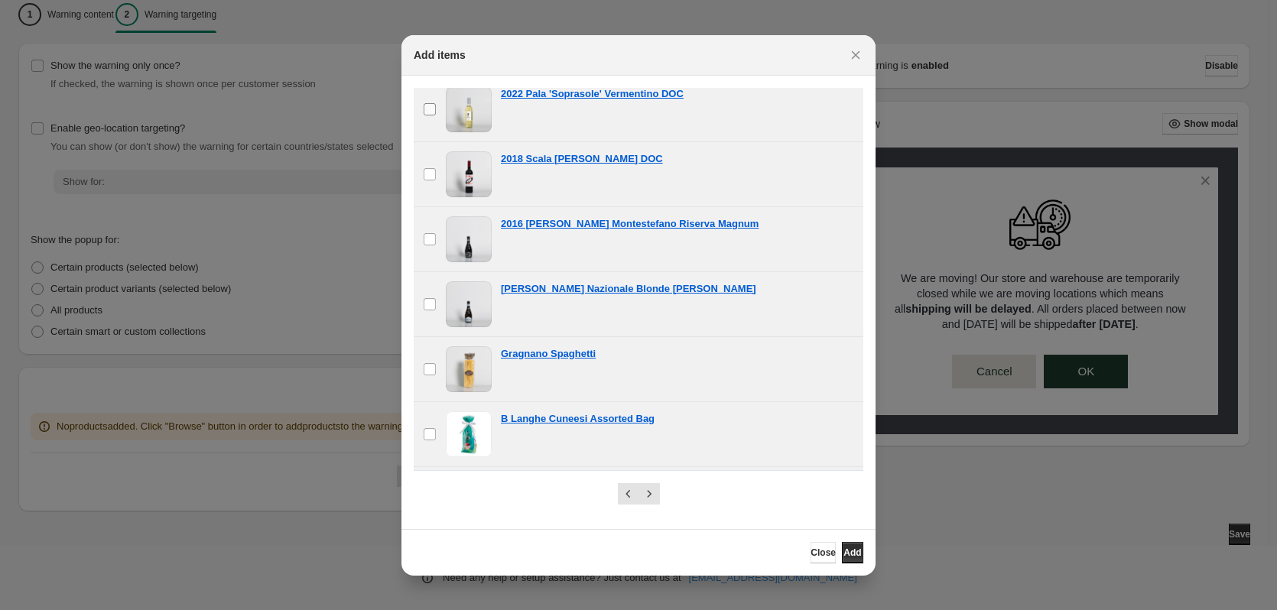
click at [436, 98] on label "checkbox" at bounding box center [430, 109] width 32 height 64
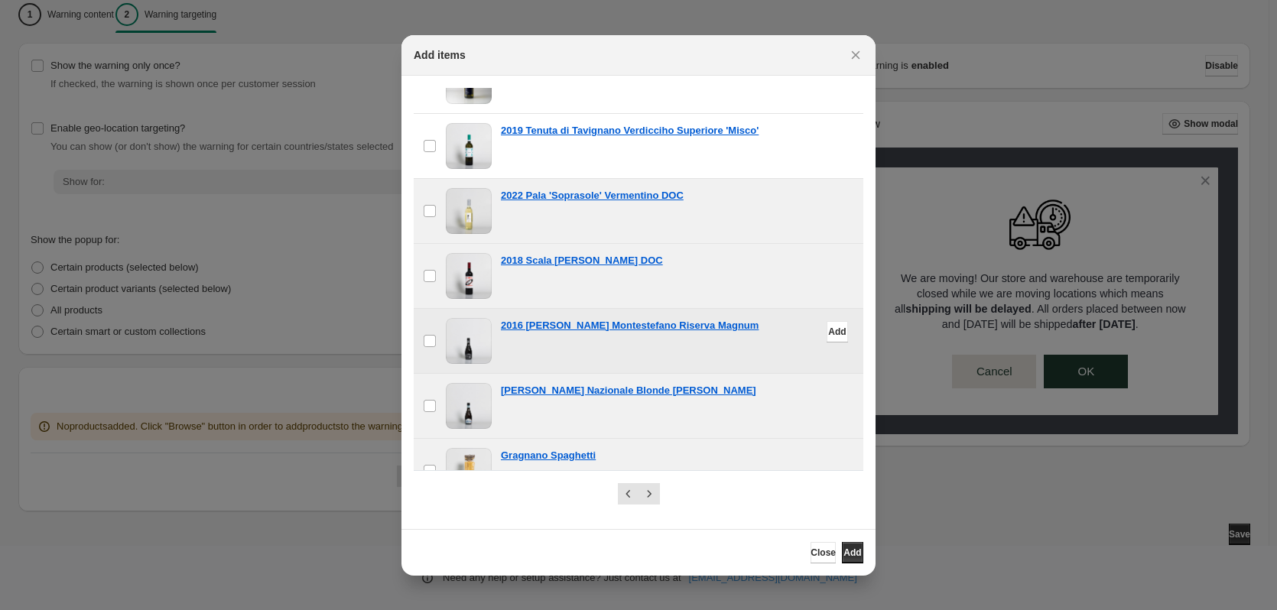
scroll to position [0, 0]
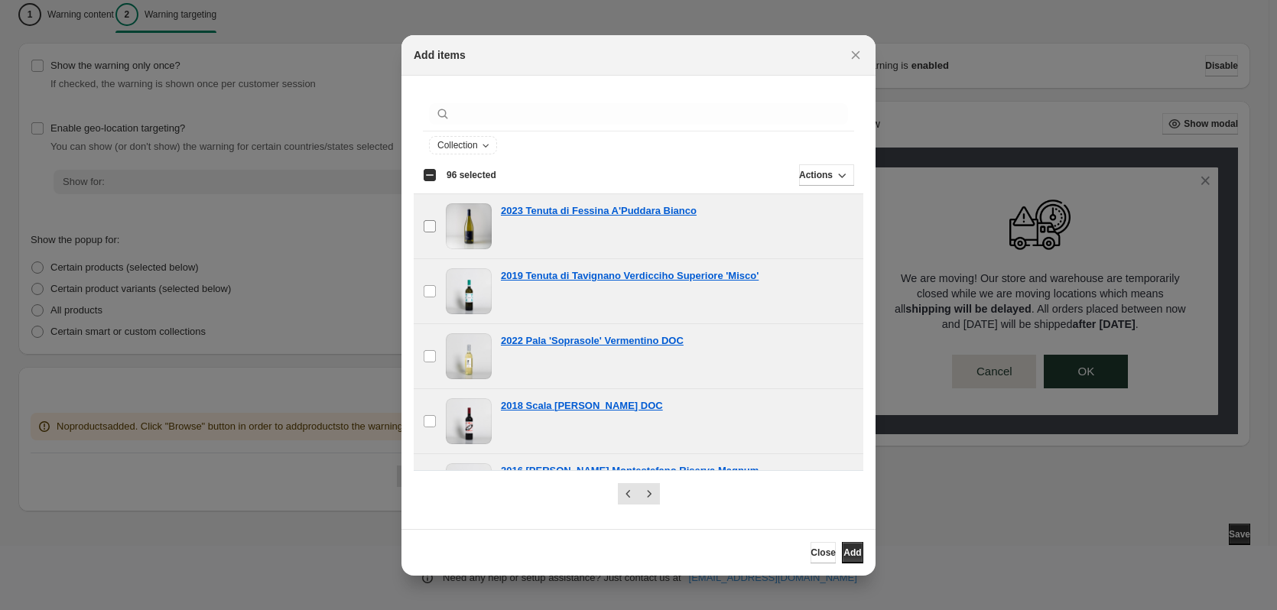
click at [428, 234] on label "checkbox" at bounding box center [430, 226] width 32 height 64
click at [651, 496] on icon "Next" at bounding box center [649, 493] width 15 height 15
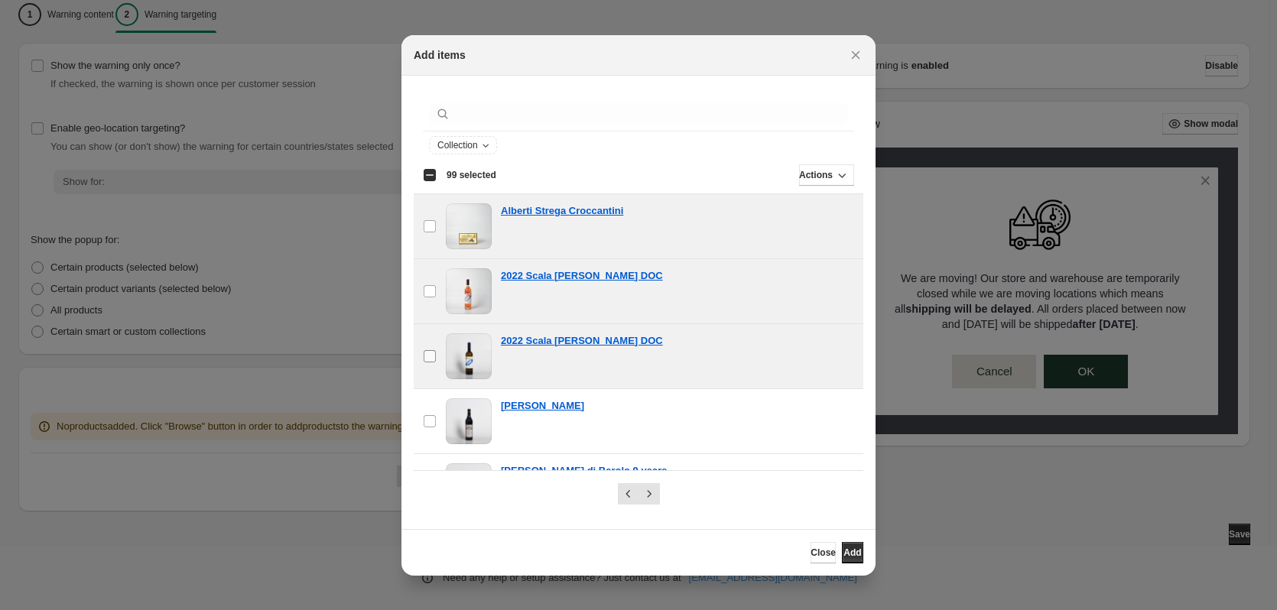
click at [416, 337] on label "checkbox" at bounding box center [430, 356] width 32 height 64
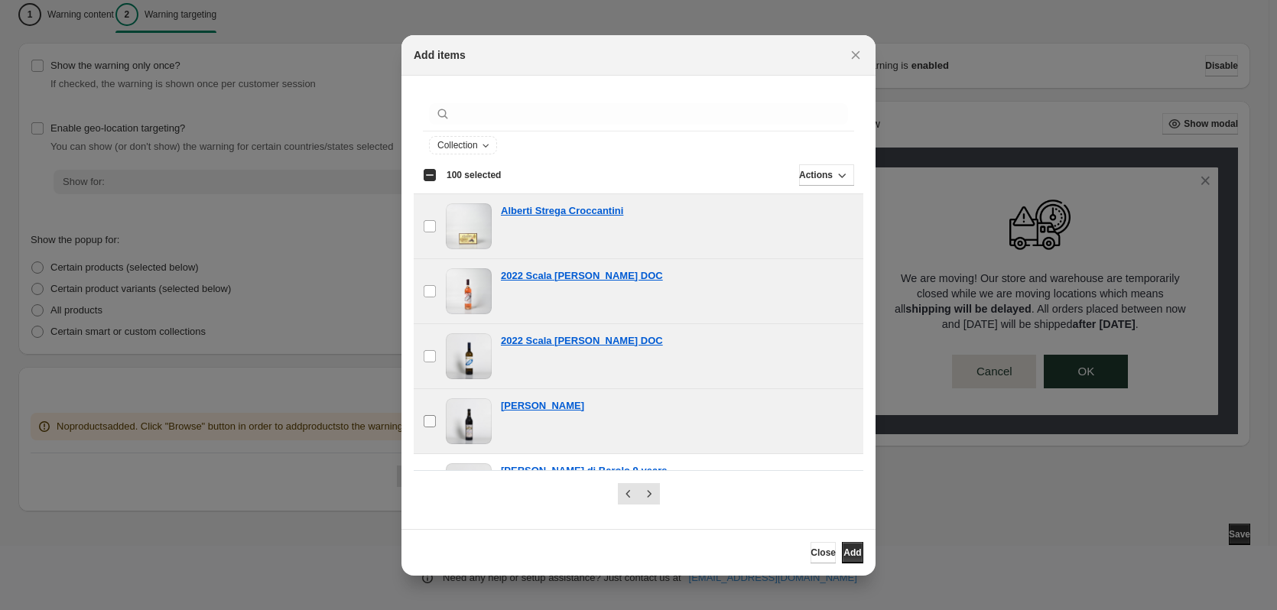
click at [431, 411] on label "checkbox" at bounding box center [430, 421] width 32 height 64
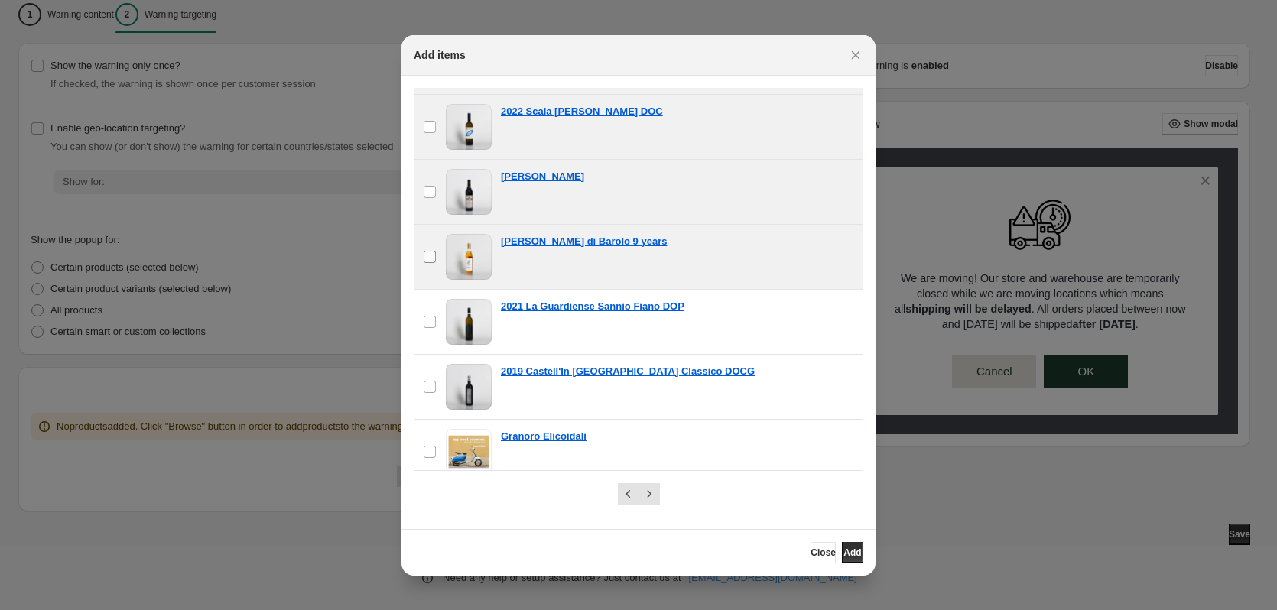
click at [436, 261] on span ":r1o:" at bounding box center [430, 257] width 14 height 14
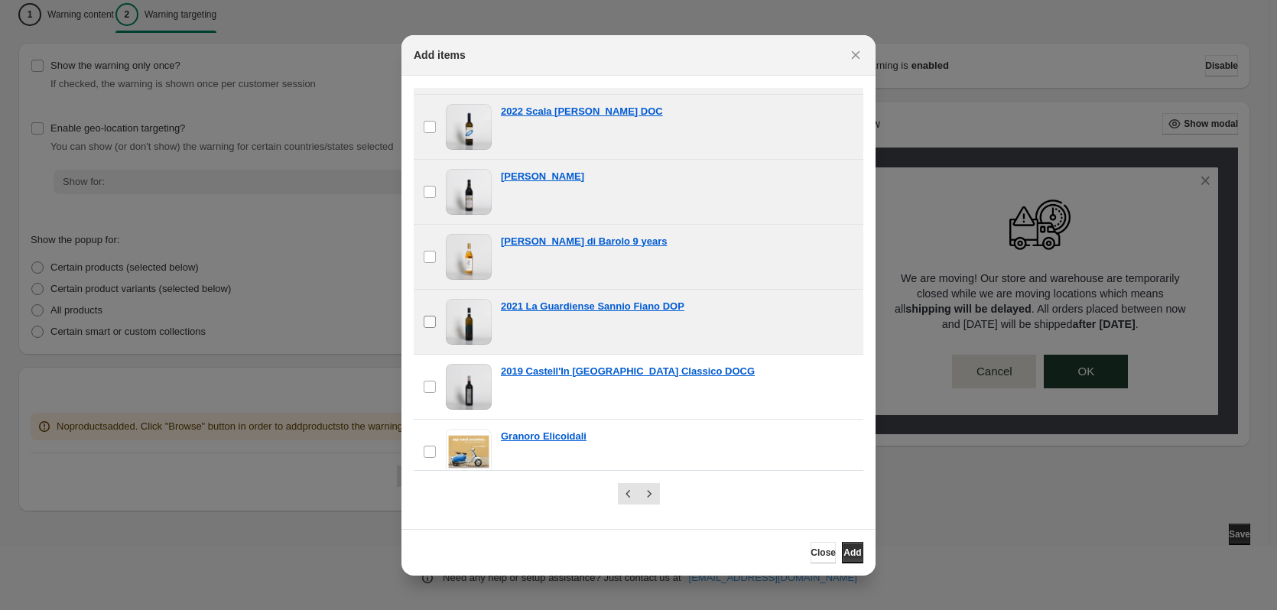
click at [436, 316] on span ":r1o:" at bounding box center [430, 322] width 14 height 14
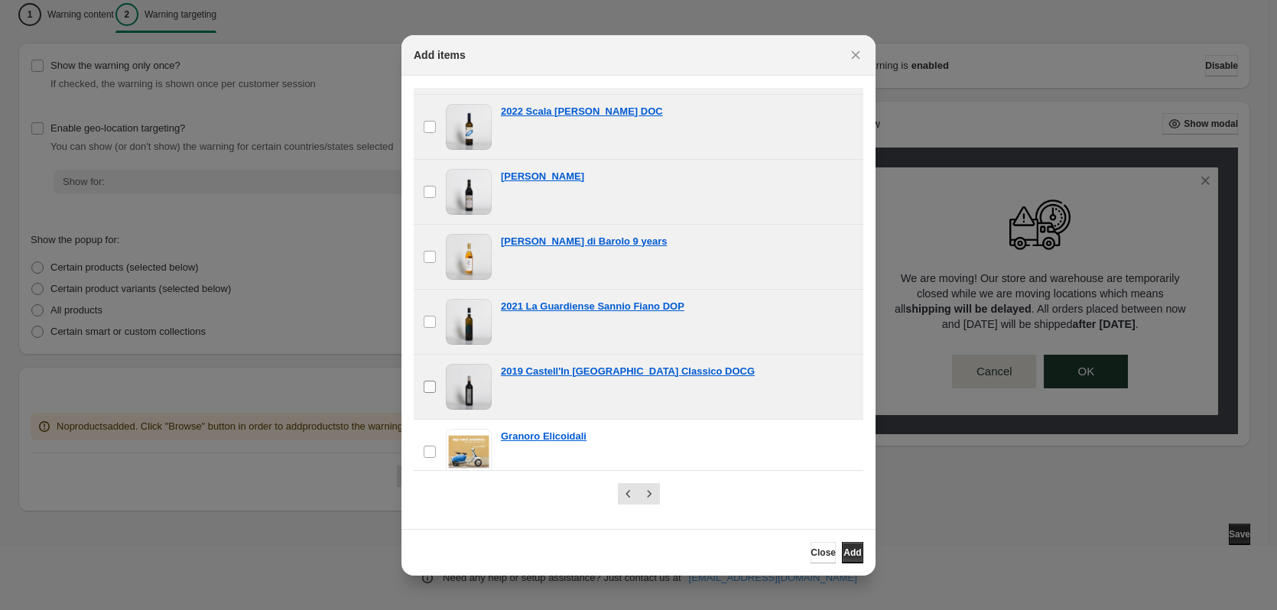
click at [423, 399] on label "checkbox" at bounding box center [430, 387] width 32 height 64
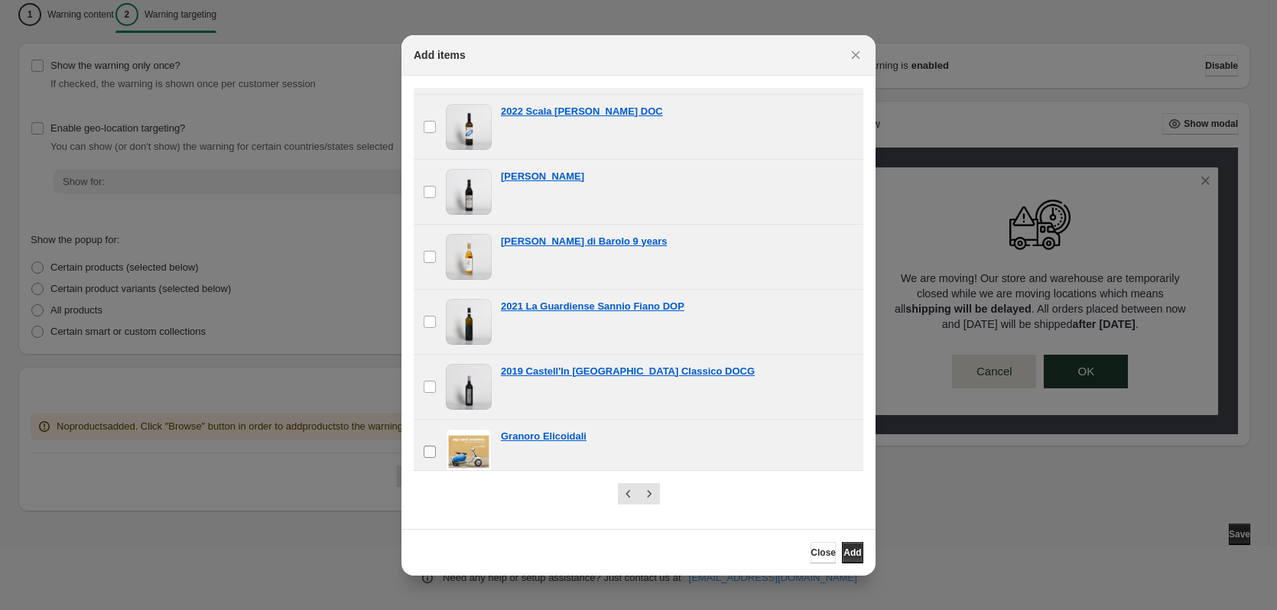
click at [435, 466] on label "checkbox" at bounding box center [430, 452] width 32 height 64
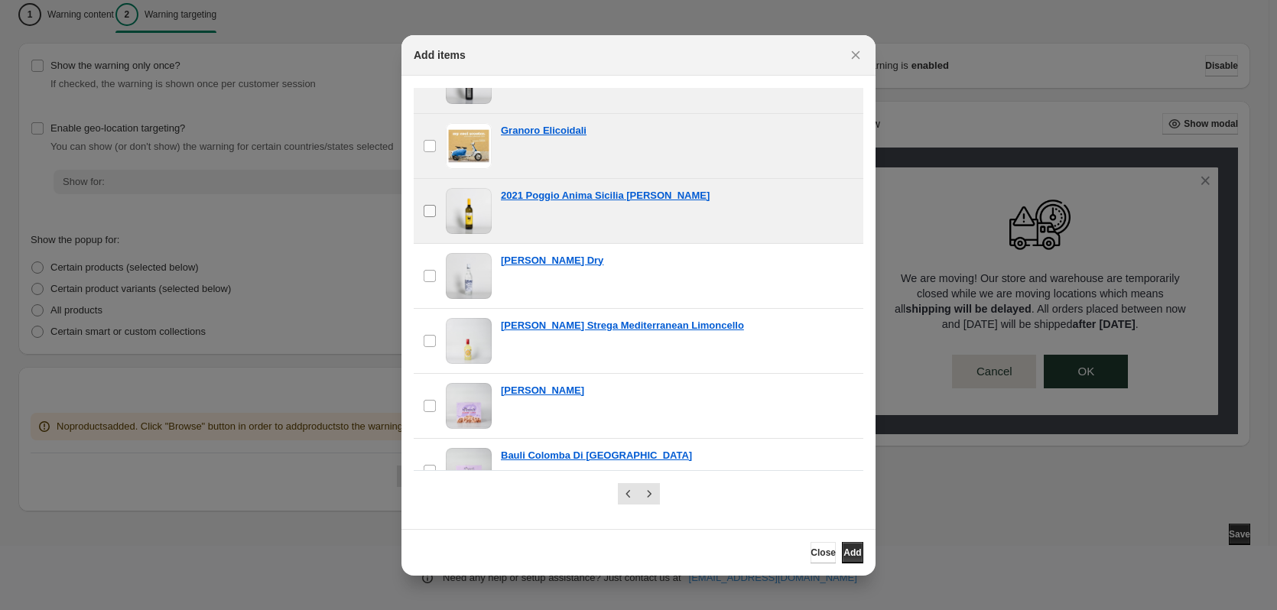
click at [427, 218] on label "checkbox" at bounding box center [430, 211] width 32 height 64
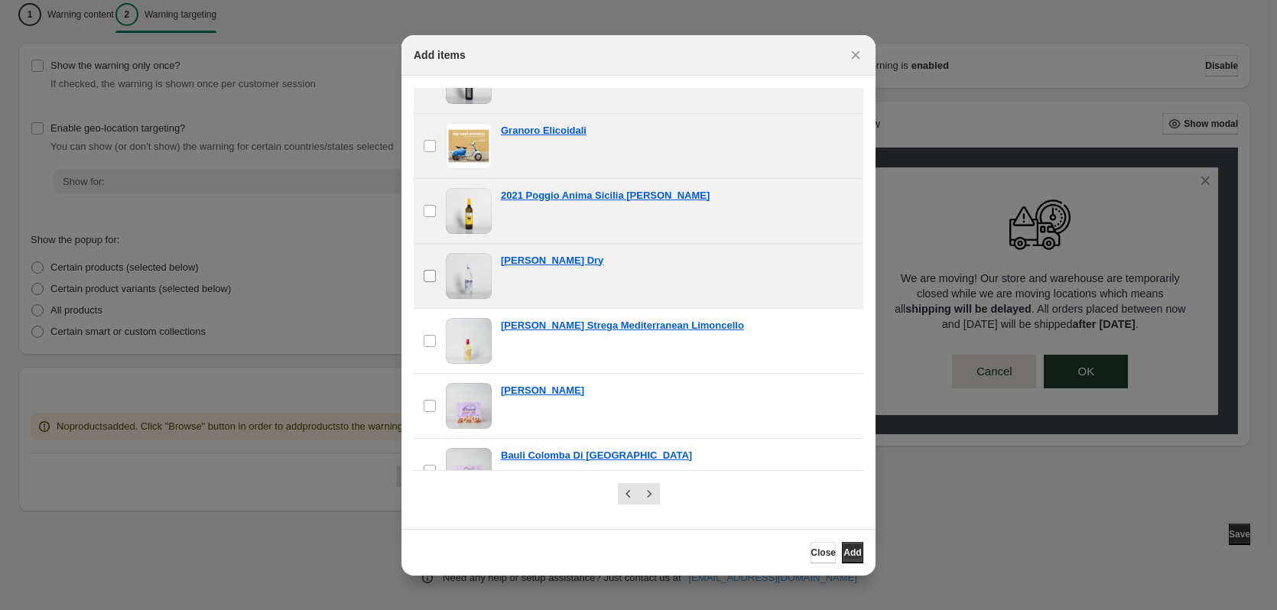
click at [418, 281] on label "checkbox" at bounding box center [430, 276] width 32 height 64
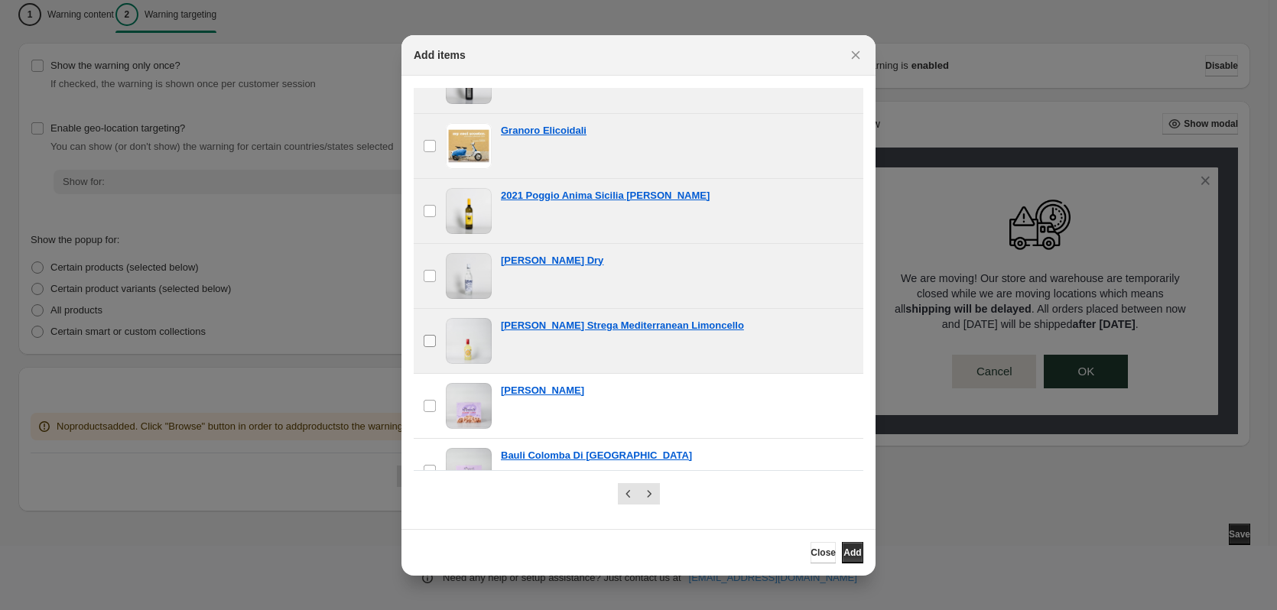
drag, startPoint x: 429, startPoint y: 327, endPoint x: 437, endPoint y: 362, distance: 36.0
click at [430, 328] on label "checkbox" at bounding box center [430, 341] width 32 height 64
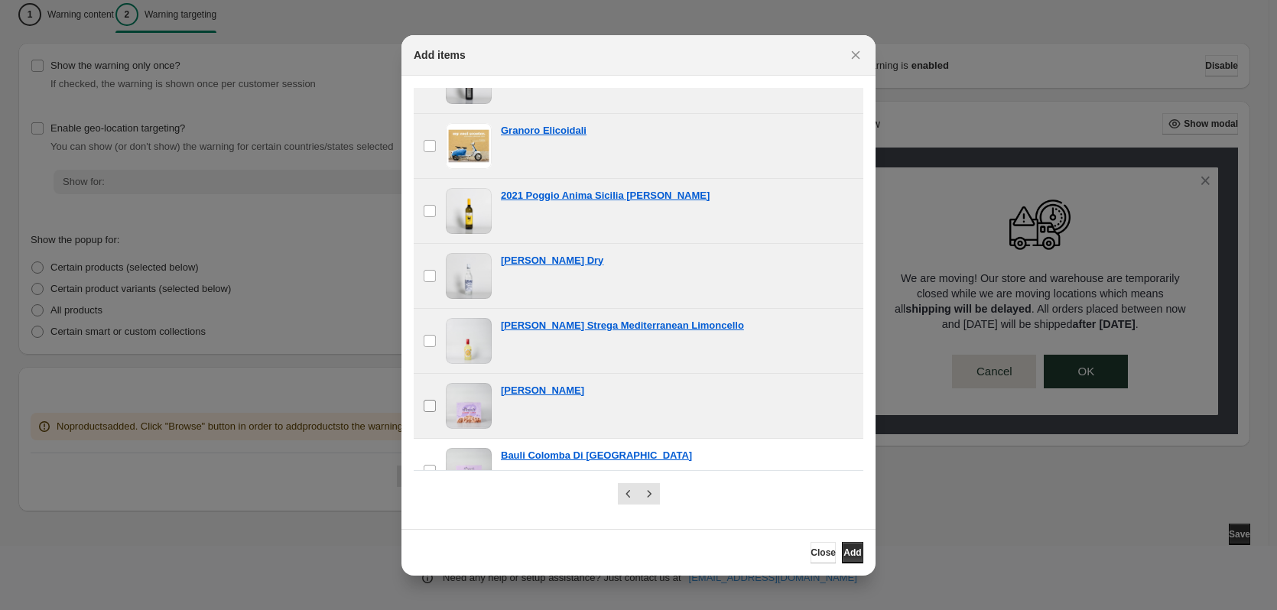
click at [439, 397] on label "checkbox" at bounding box center [430, 406] width 32 height 64
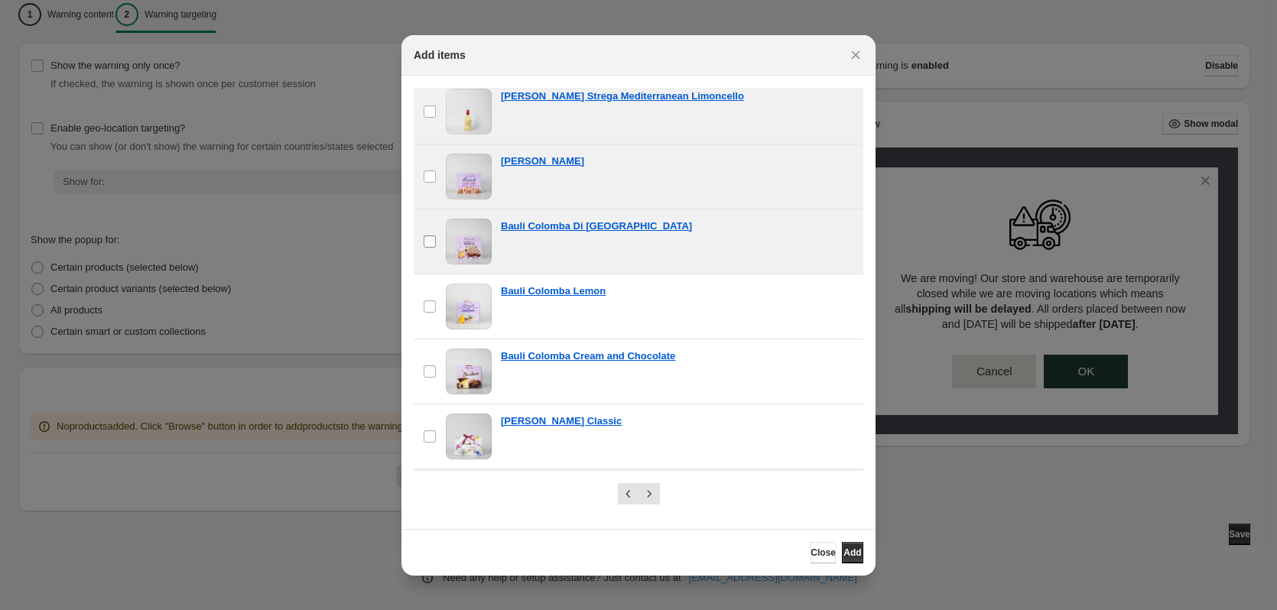
click at [431, 251] on label "checkbox" at bounding box center [430, 242] width 32 height 64
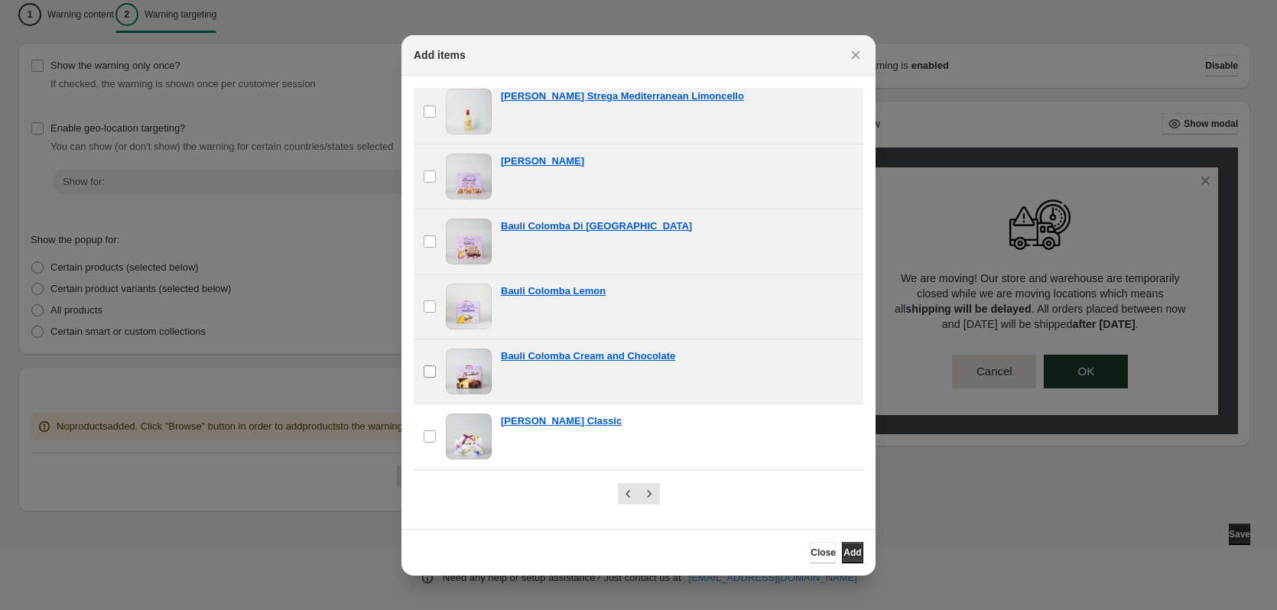
click at [422, 361] on label "checkbox" at bounding box center [430, 372] width 32 height 64
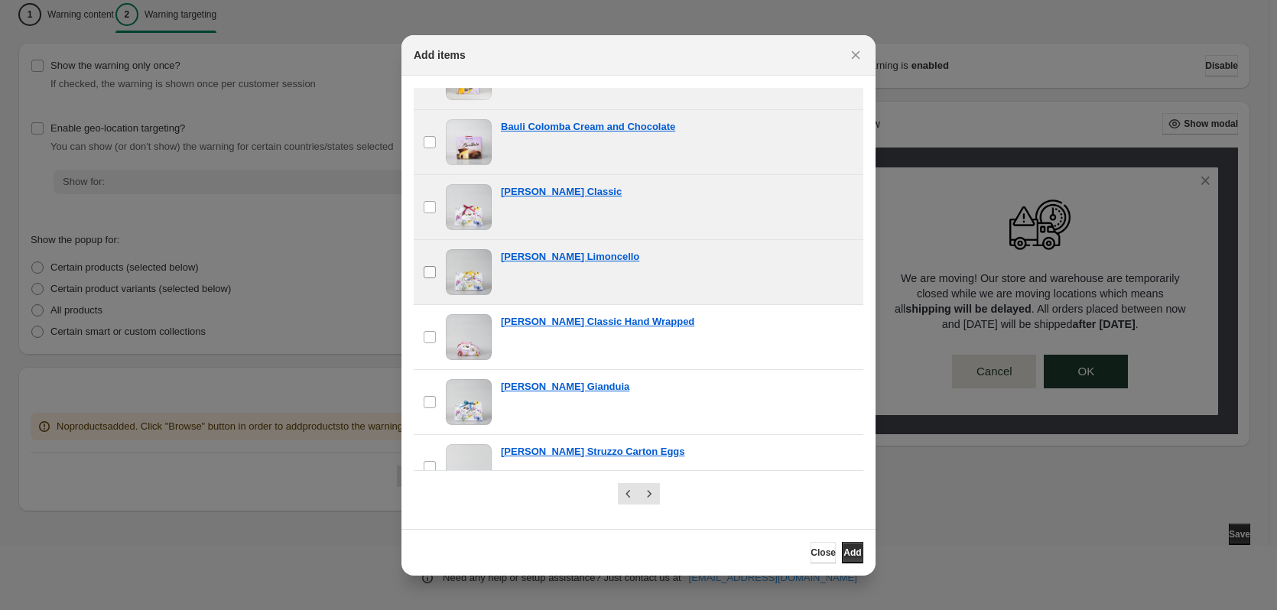
click at [437, 291] on label "checkbox" at bounding box center [430, 272] width 32 height 64
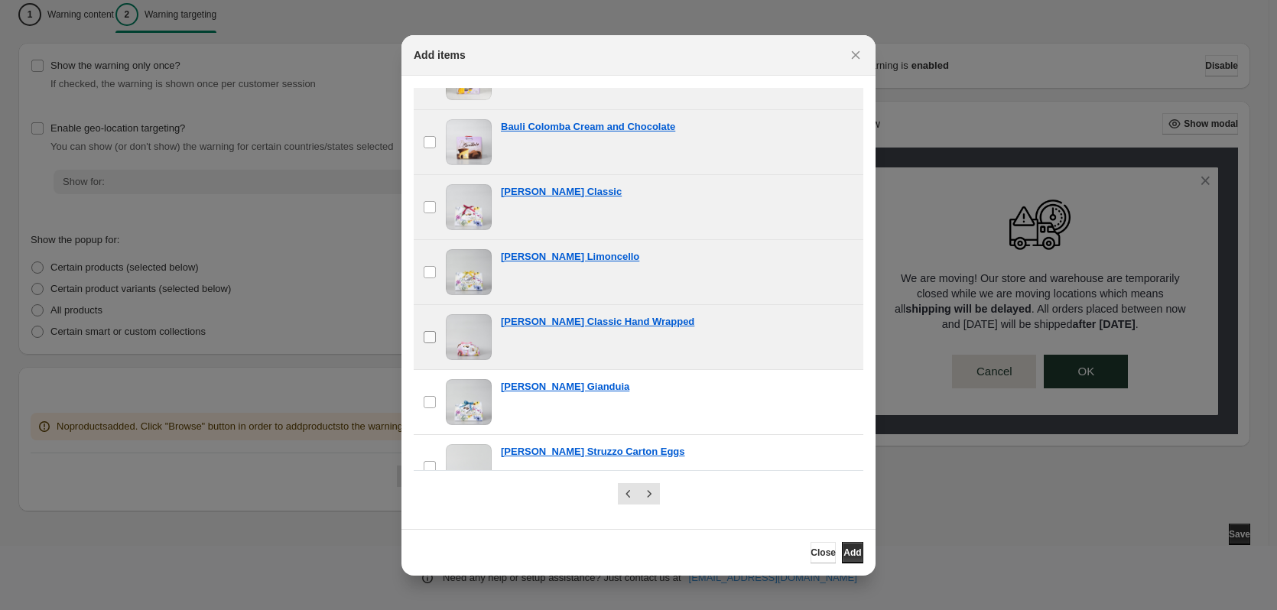
drag, startPoint x: 427, startPoint y: 323, endPoint x: 427, endPoint y: 393, distance: 70.4
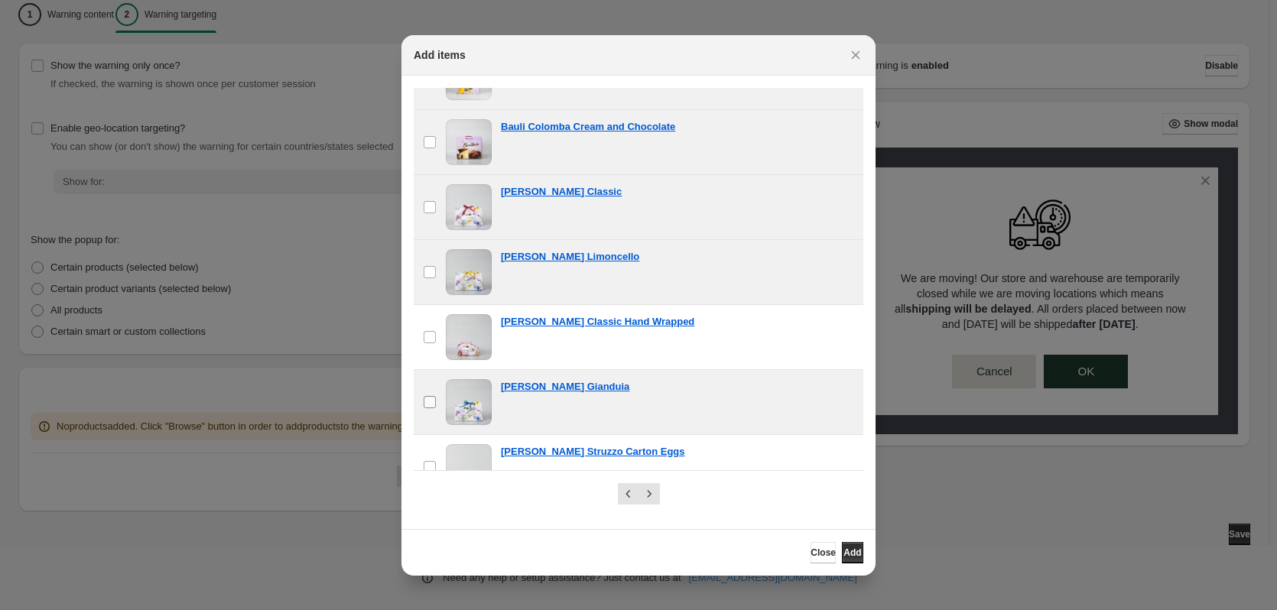
click at [427, 323] on label "checkbox" at bounding box center [430, 337] width 32 height 64
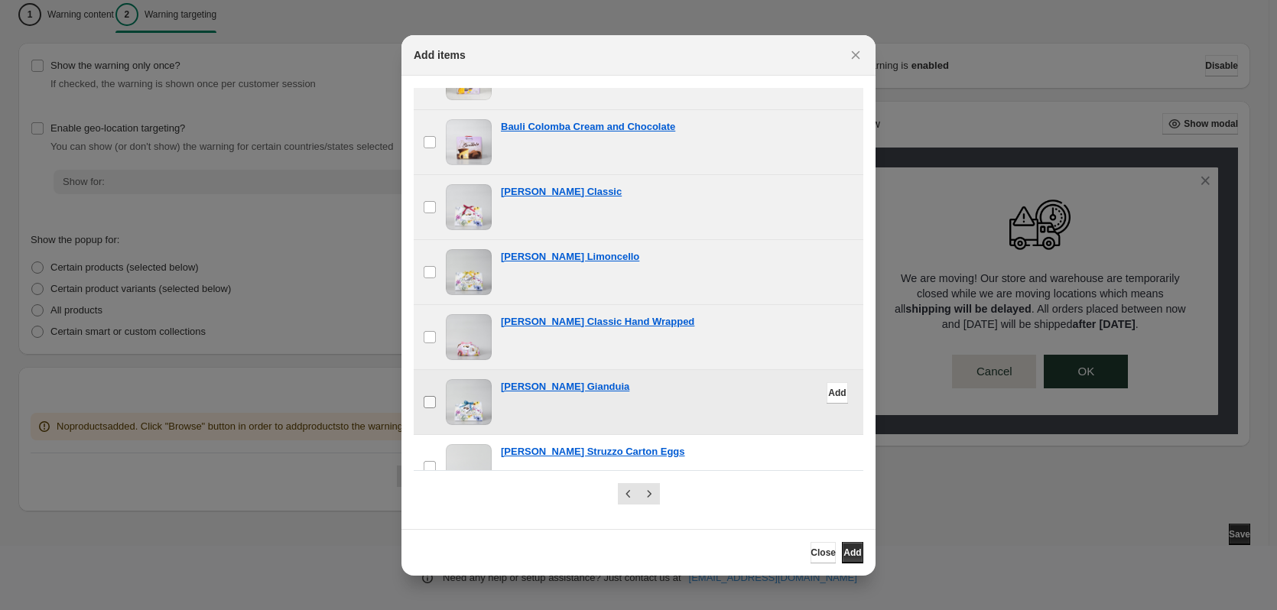
scroll to position [1300, 0]
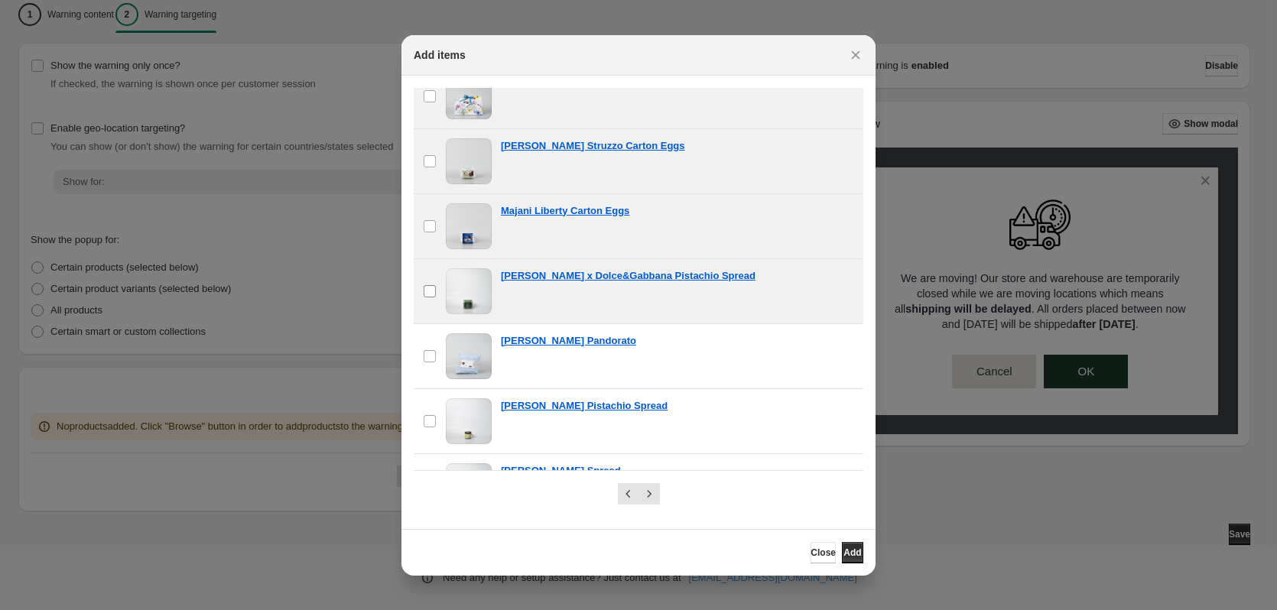
click at [423, 277] on label "checkbox" at bounding box center [430, 291] width 32 height 64
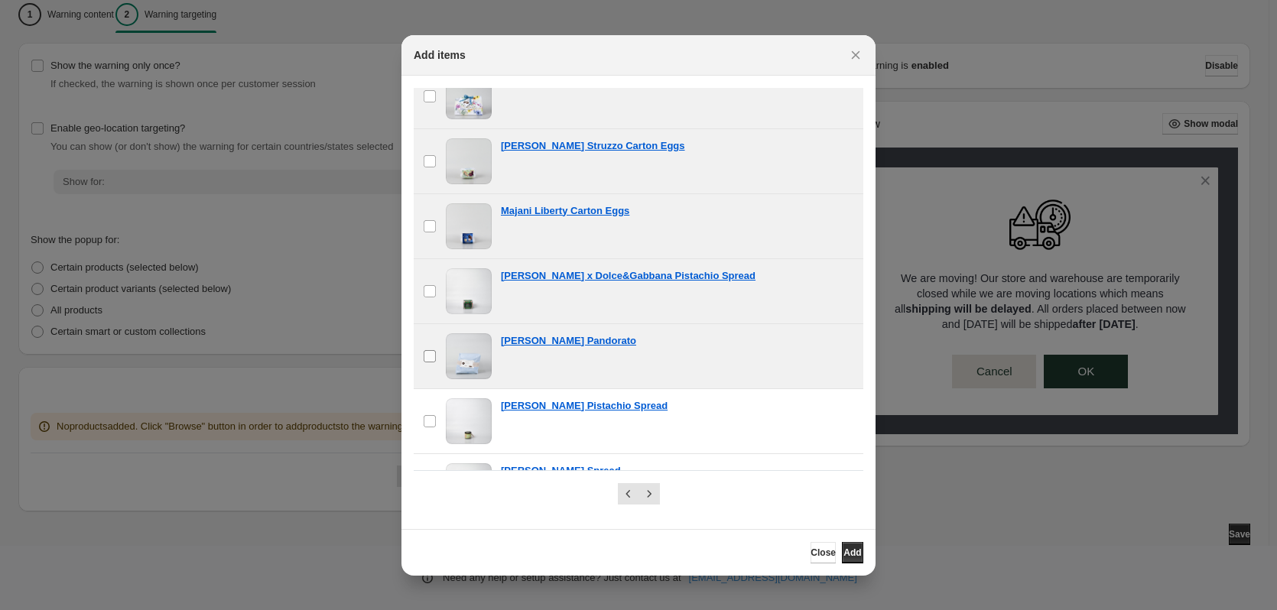
click at [437, 349] on label "checkbox" at bounding box center [430, 356] width 32 height 64
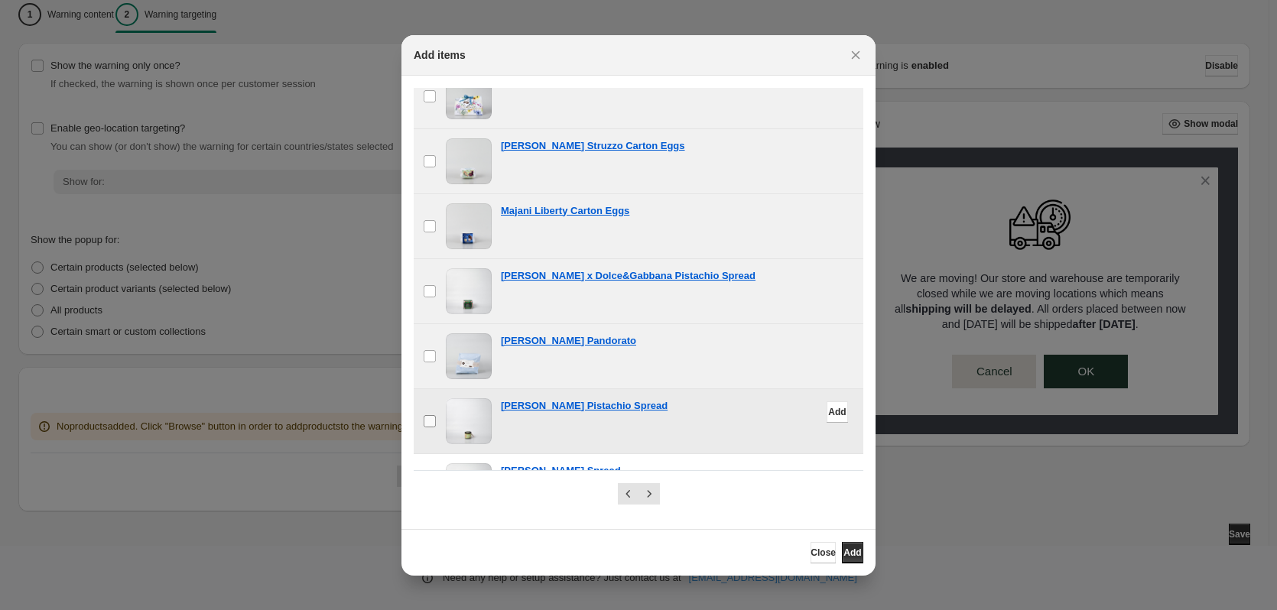
scroll to position [1348, 0]
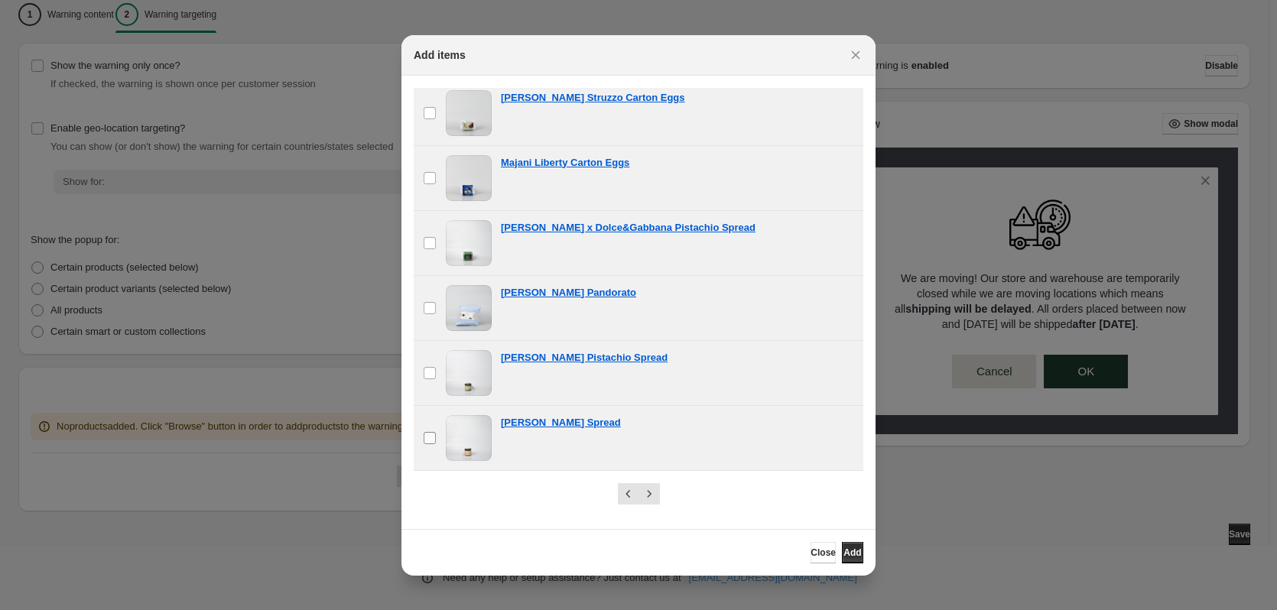
click at [433, 446] on label "checkbox" at bounding box center [430, 438] width 32 height 64
click at [648, 487] on icon "Next" at bounding box center [649, 493] width 15 height 15
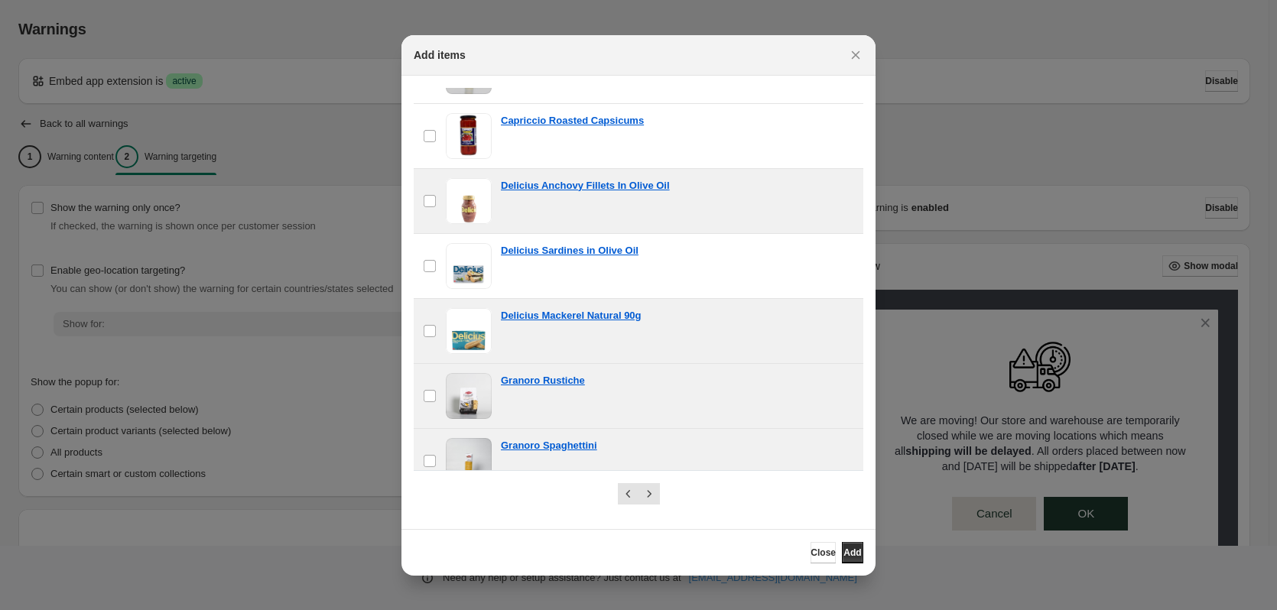
scroll to position [1058, 0]
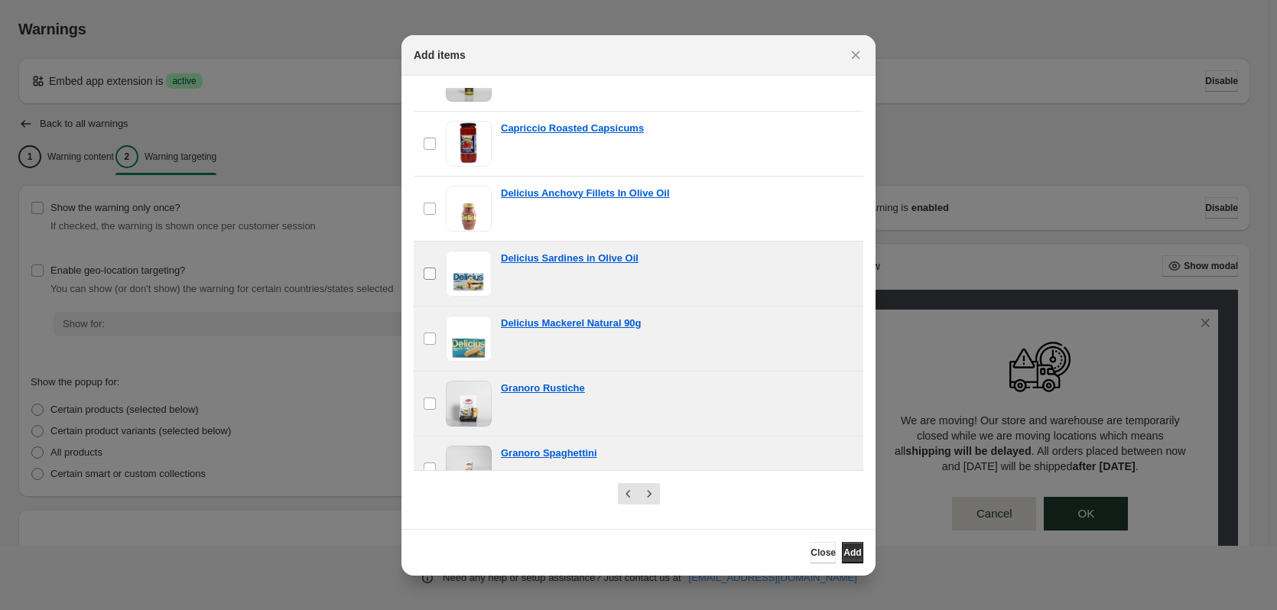
click at [434, 277] on label "checkbox" at bounding box center [430, 274] width 32 height 64
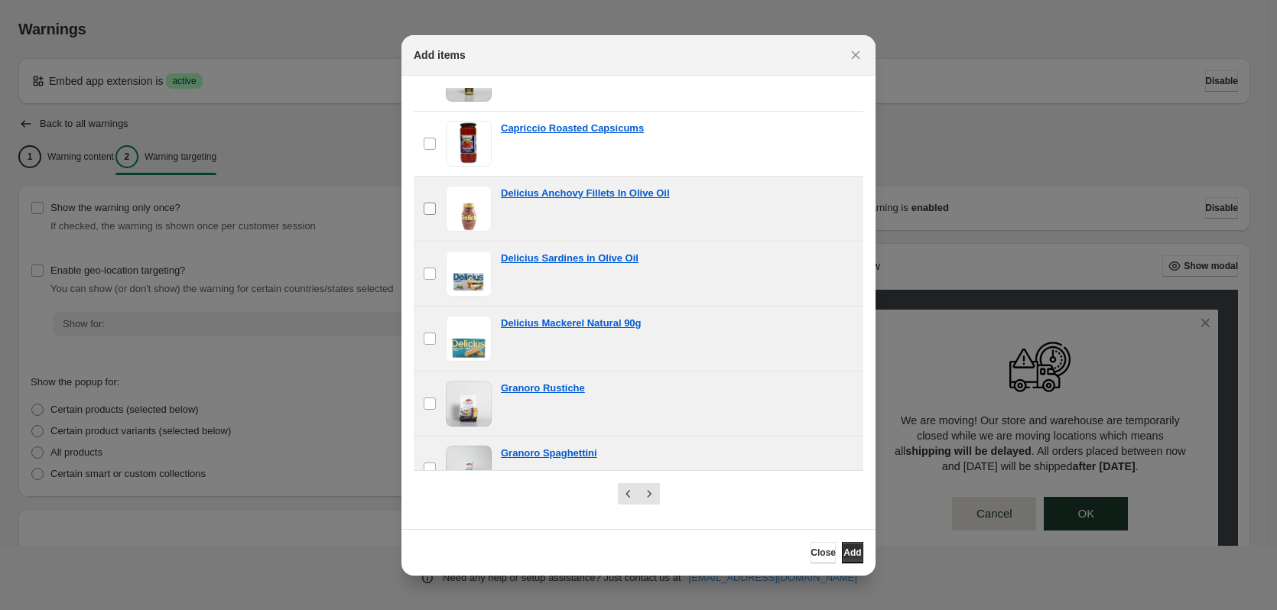
click at [421, 203] on label "checkbox" at bounding box center [430, 209] width 32 height 64
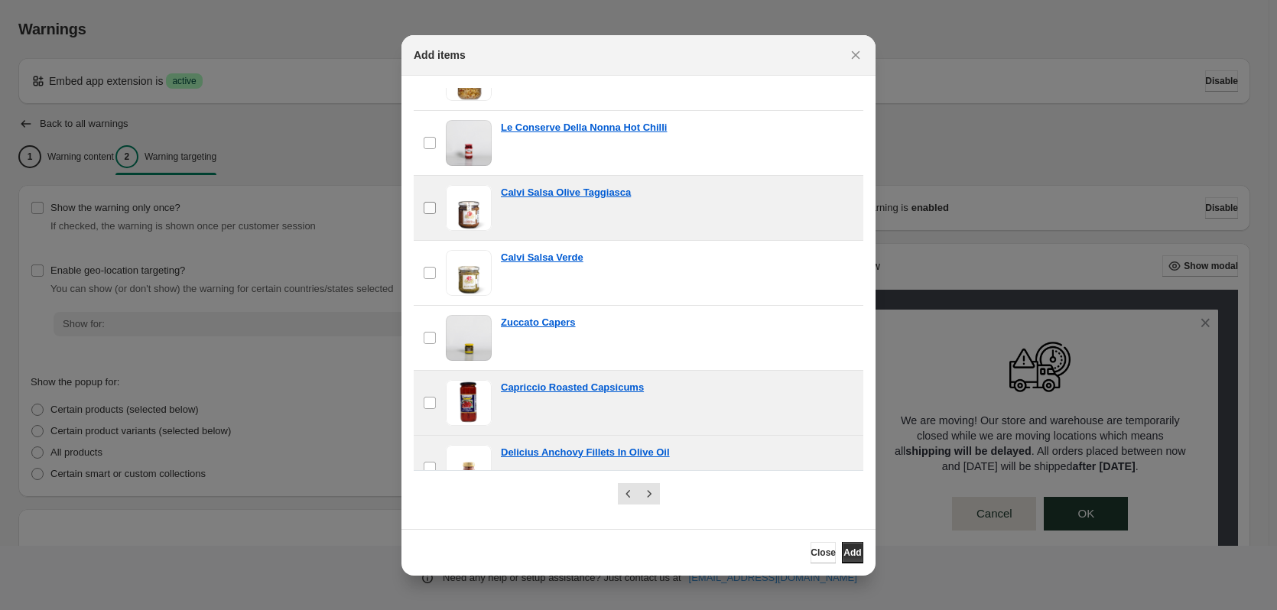
scroll to position [752, 0]
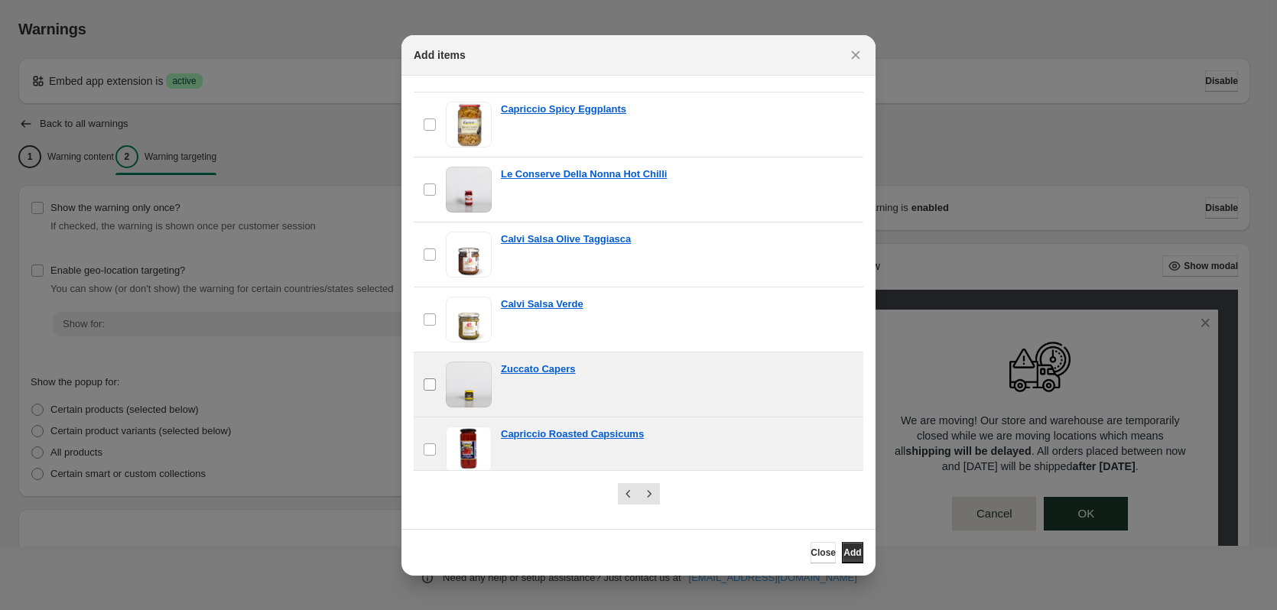
drag, startPoint x: 427, startPoint y: 377, endPoint x: 431, endPoint y: 310, distance: 67.4
click at [427, 374] on label "checkbox" at bounding box center [430, 385] width 32 height 64
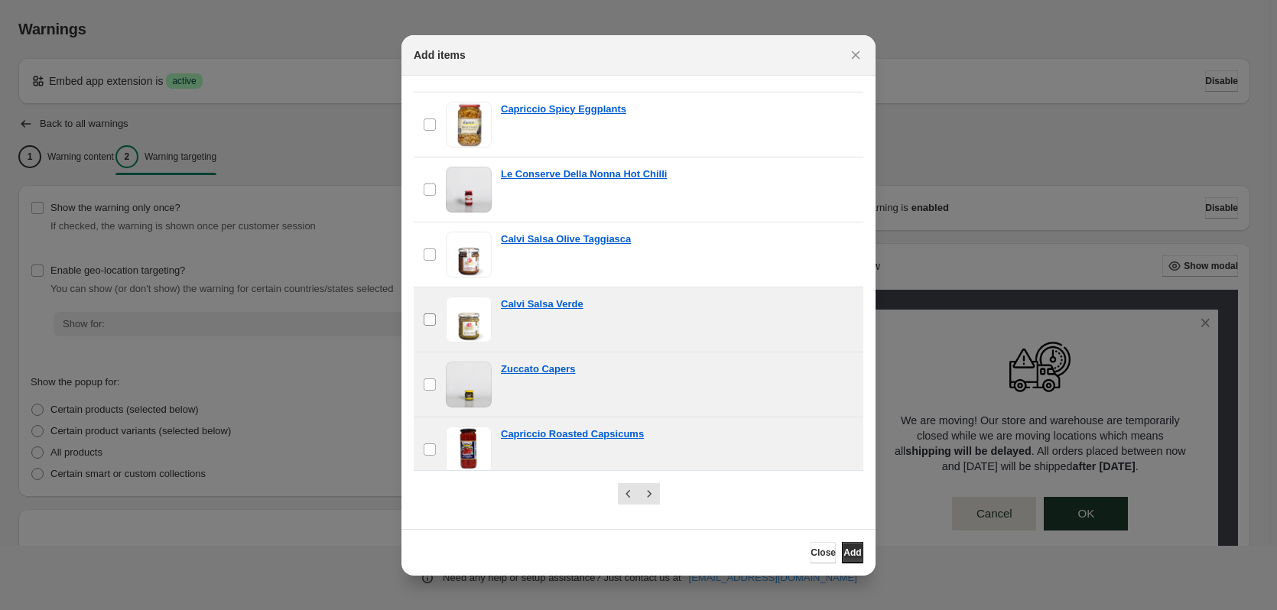
click at [431, 304] on label "checkbox" at bounding box center [430, 320] width 32 height 64
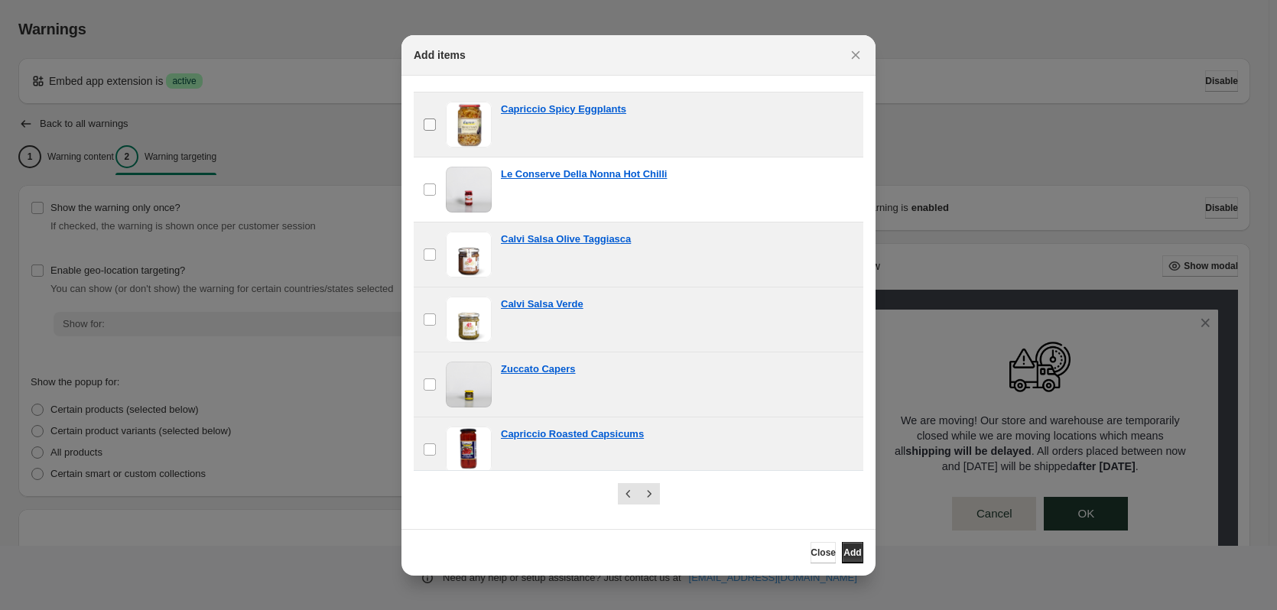
drag, startPoint x: 431, startPoint y: 175, endPoint x: 430, endPoint y: 133, distance: 42.1
click at [431, 174] on label "checkbox" at bounding box center [430, 190] width 32 height 64
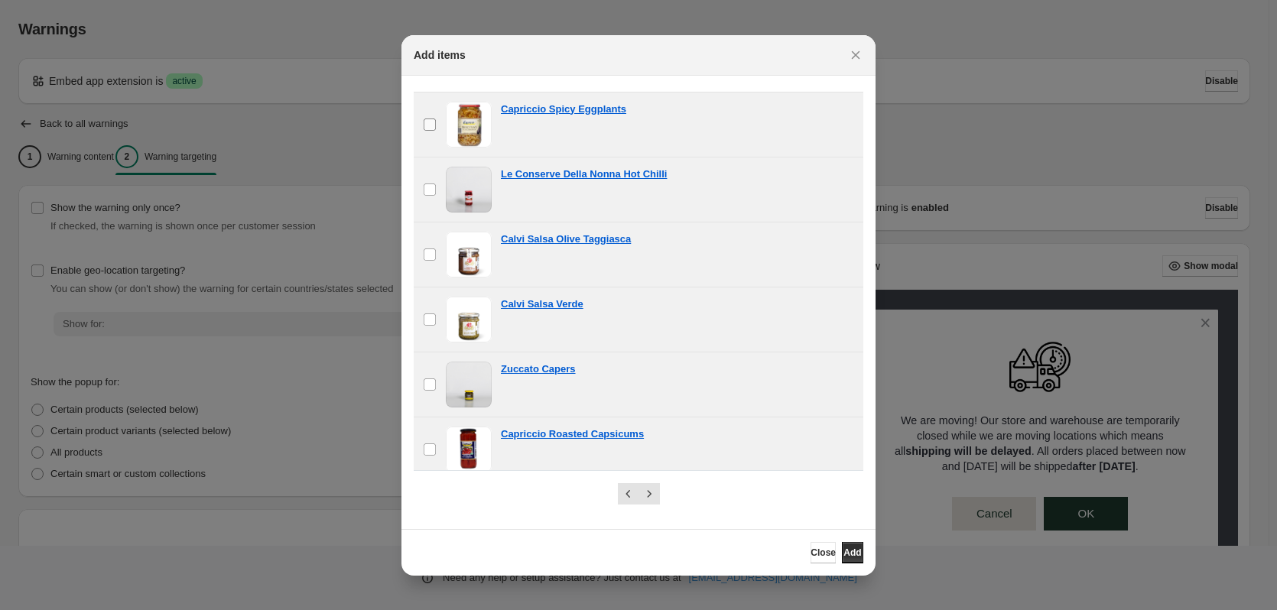
click at [428, 118] on span ":r1o:" at bounding box center [430, 125] width 14 height 14
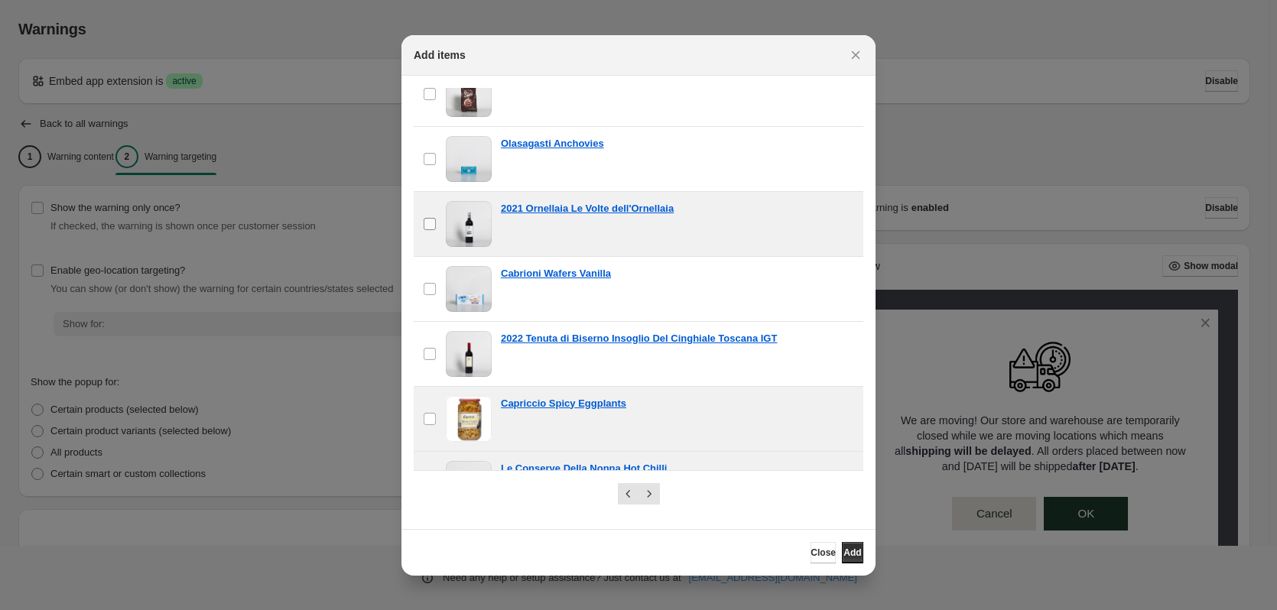
scroll to position [446, 0]
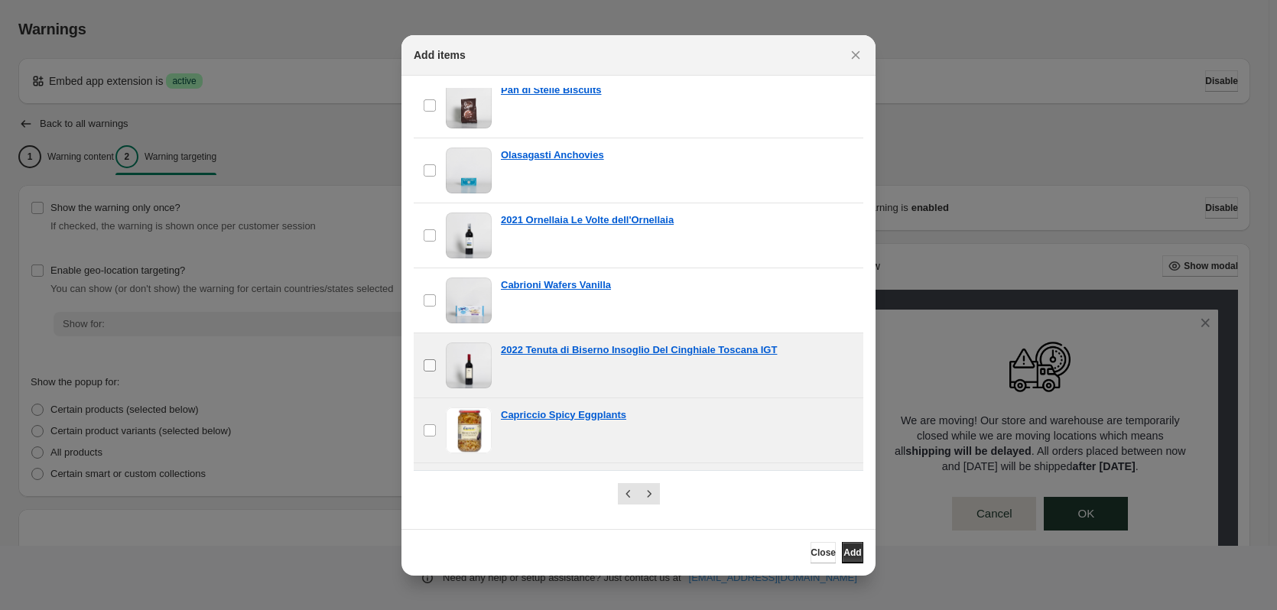
click at [433, 356] on label "checkbox" at bounding box center [430, 365] width 32 height 64
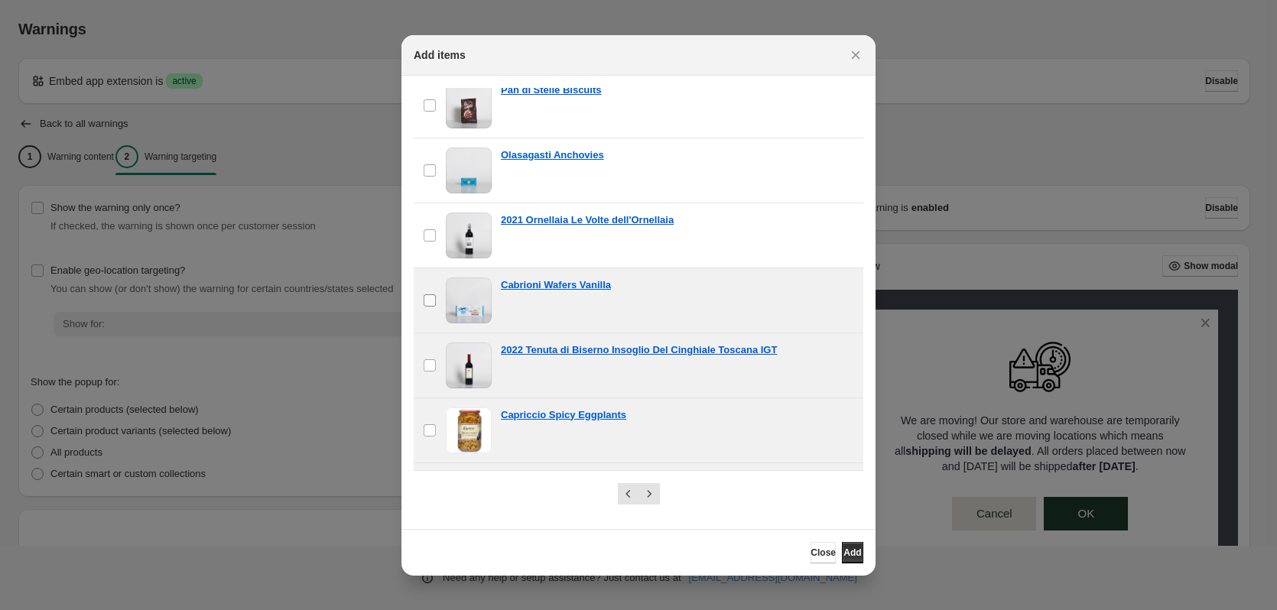
click at [427, 306] on label "checkbox" at bounding box center [430, 300] width 32 height 64
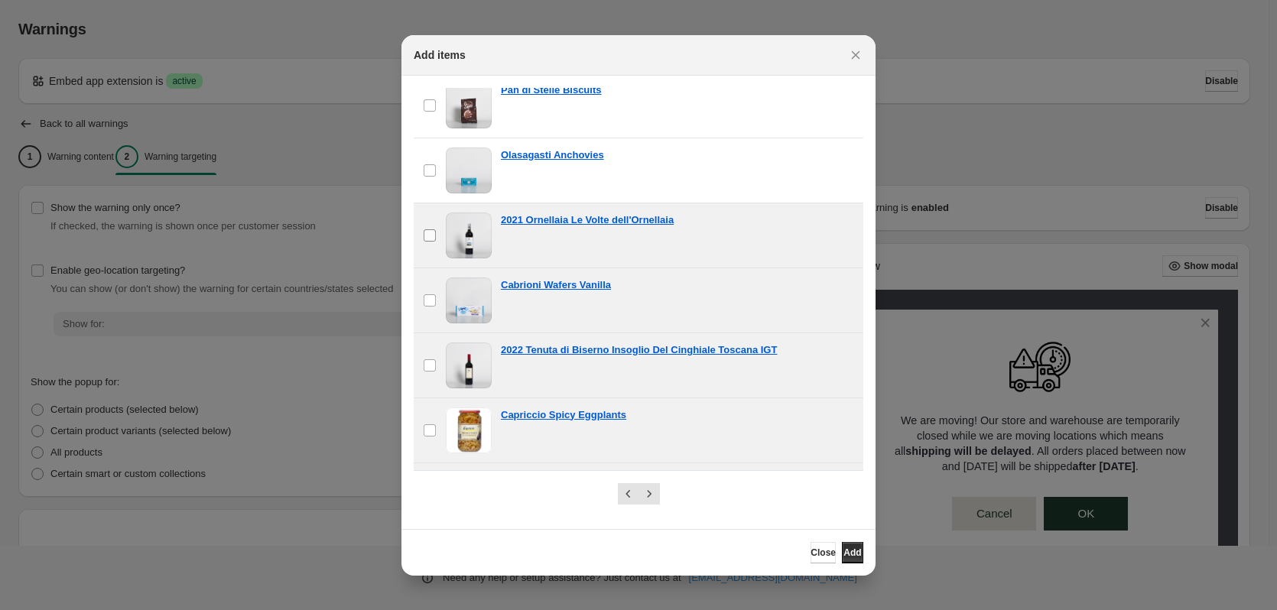
click at [431, 207] on label "checkbox" at bounding box center [430, 235] width 32 height 64
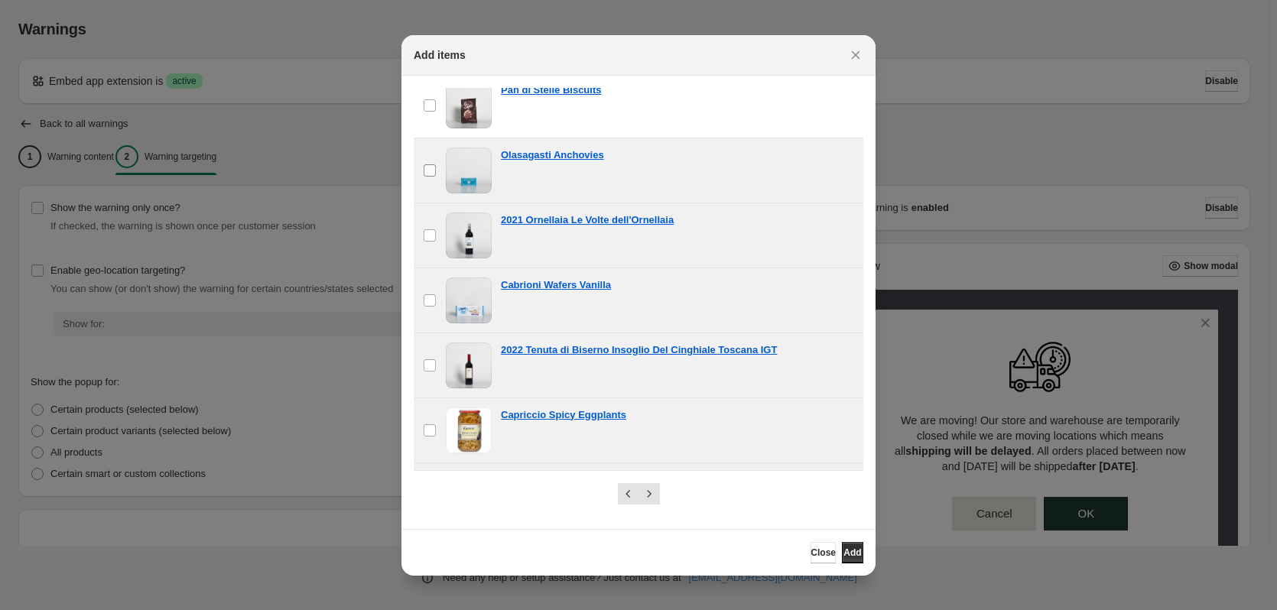
click at [436, 150] on label "checkbox" at bounding box center [430, 170] width 32 height 64
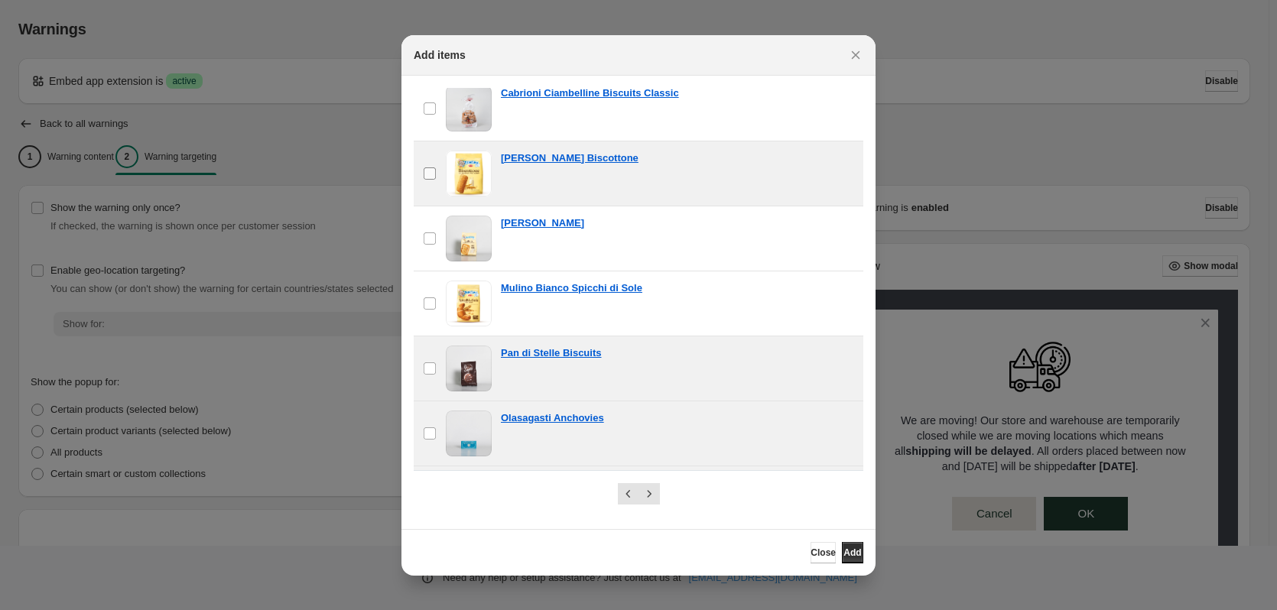
scroll to position [140, 0]
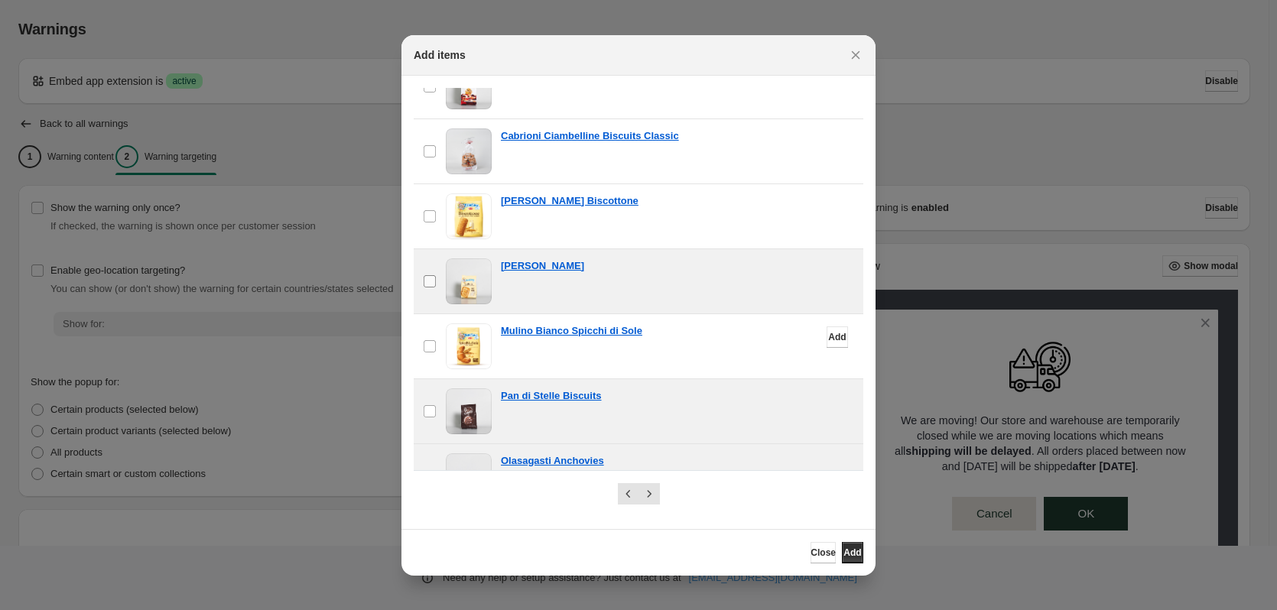
click at [427, 336] on label "checkbox" at bounding box center [430, 346] width 32 height 64
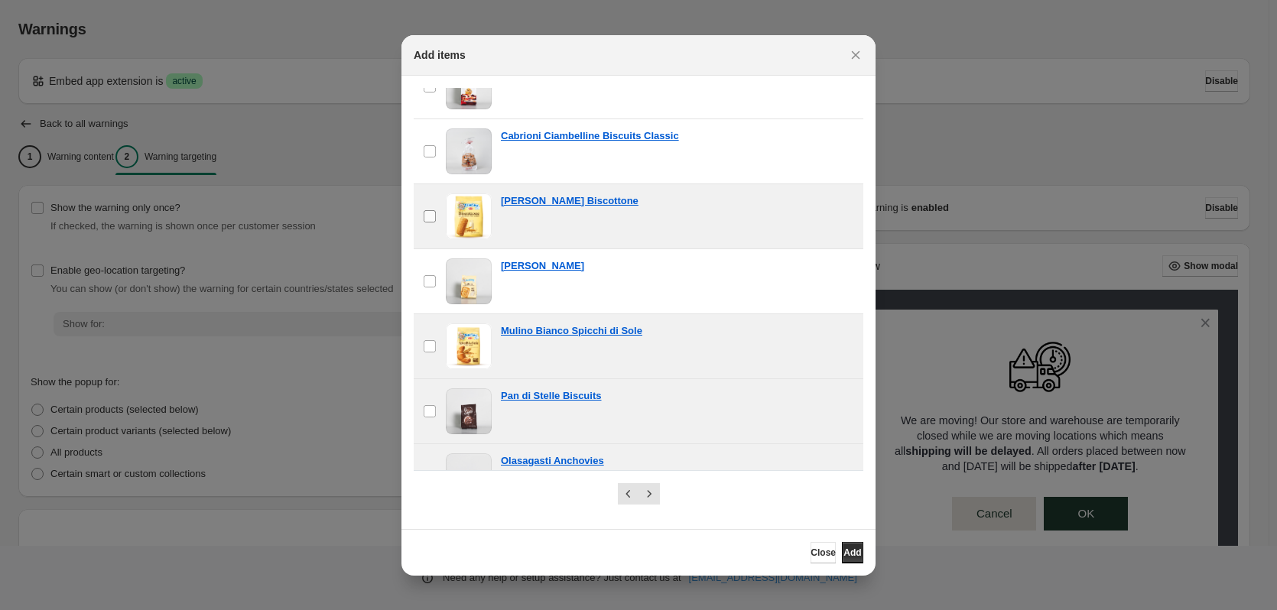
click at [432, 275] on span ":r1o:" at bounding box center [430, 282] width 14 height 14
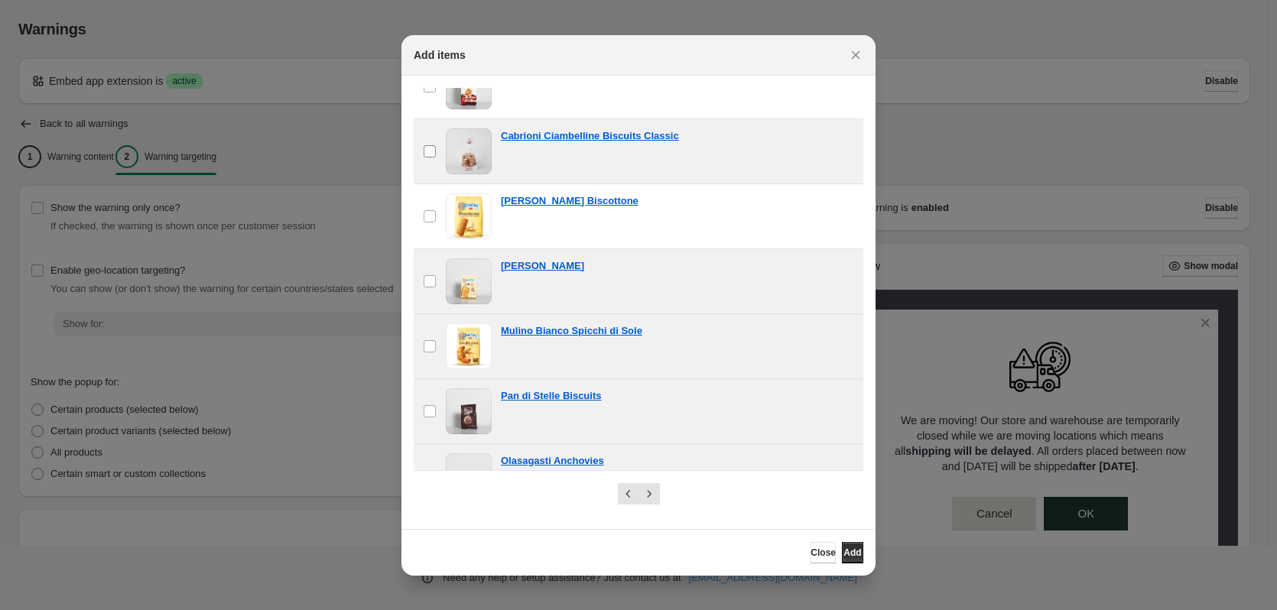
drag, startPoint x: 423, startPoint y: 211, endPoint x: 436, endPoint y: 171, distance: 42.6
click at [423, 210] on span ":r1o:" at bounding box center [430, 217] width 14 height 14
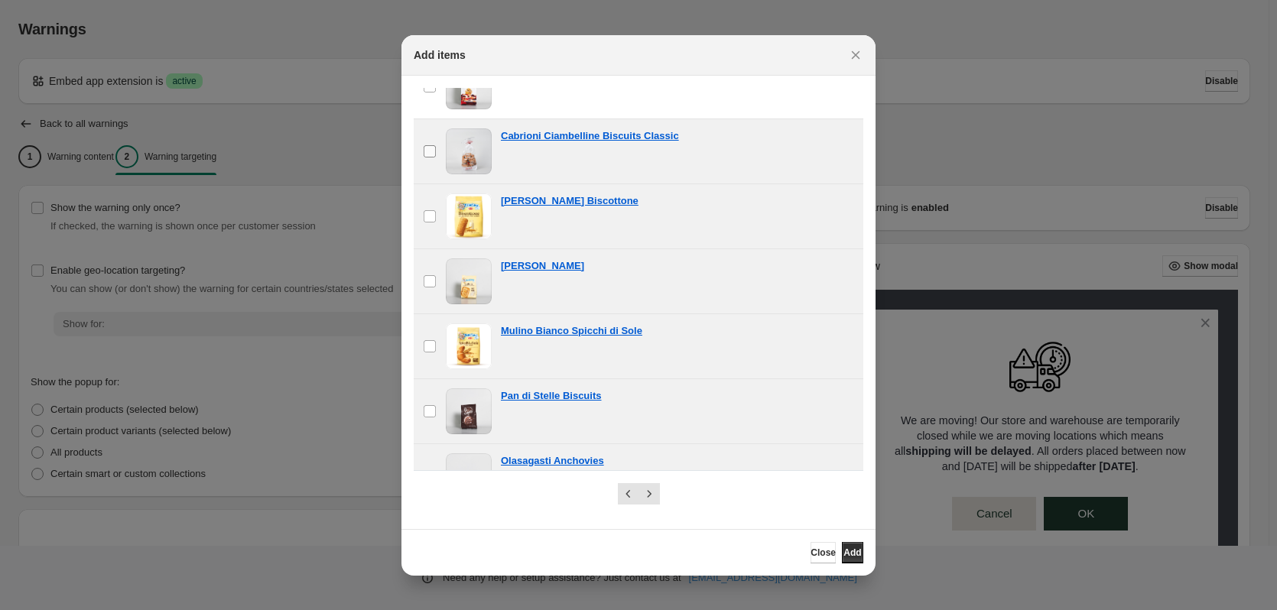
click at [437, 153] on label "checkbox" at bounding box center [430, 151] width 32 height 64
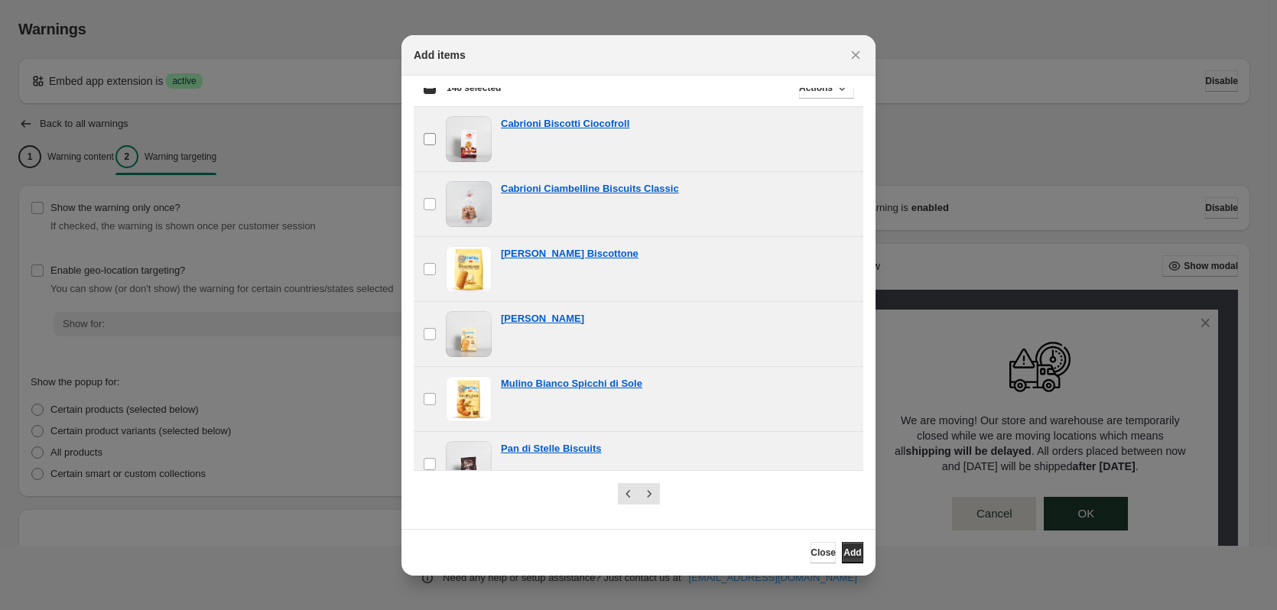
scroll to position [0, 0]
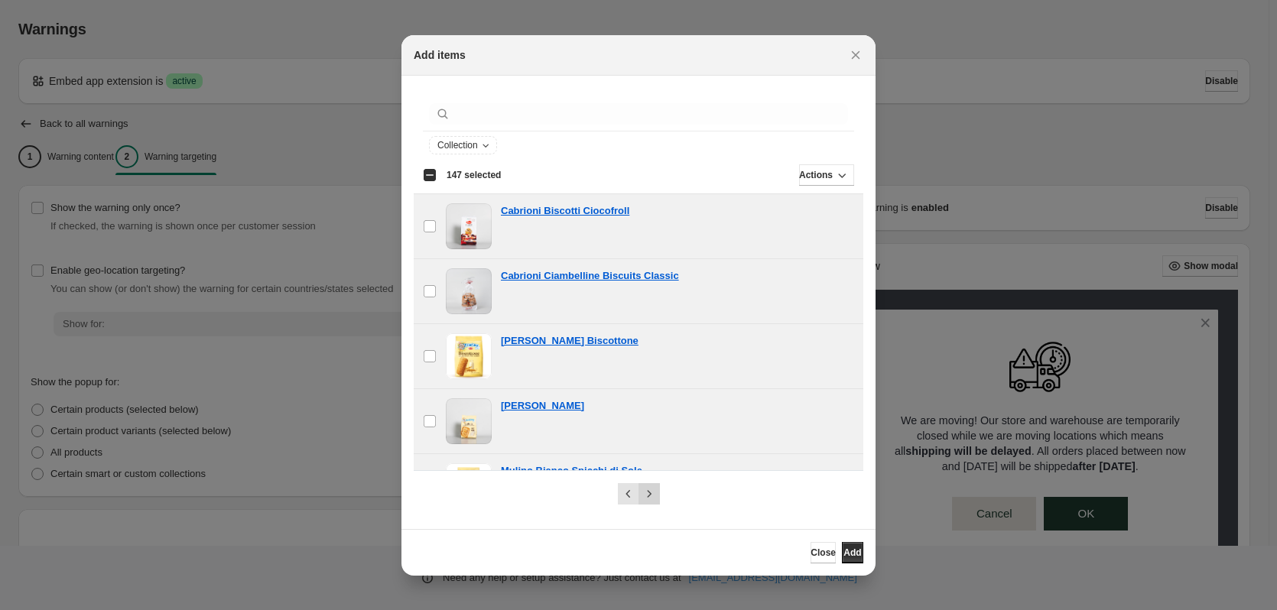
click at [653, 496] on icon "Next" at bounding box center [649, 493] width 15 height 15
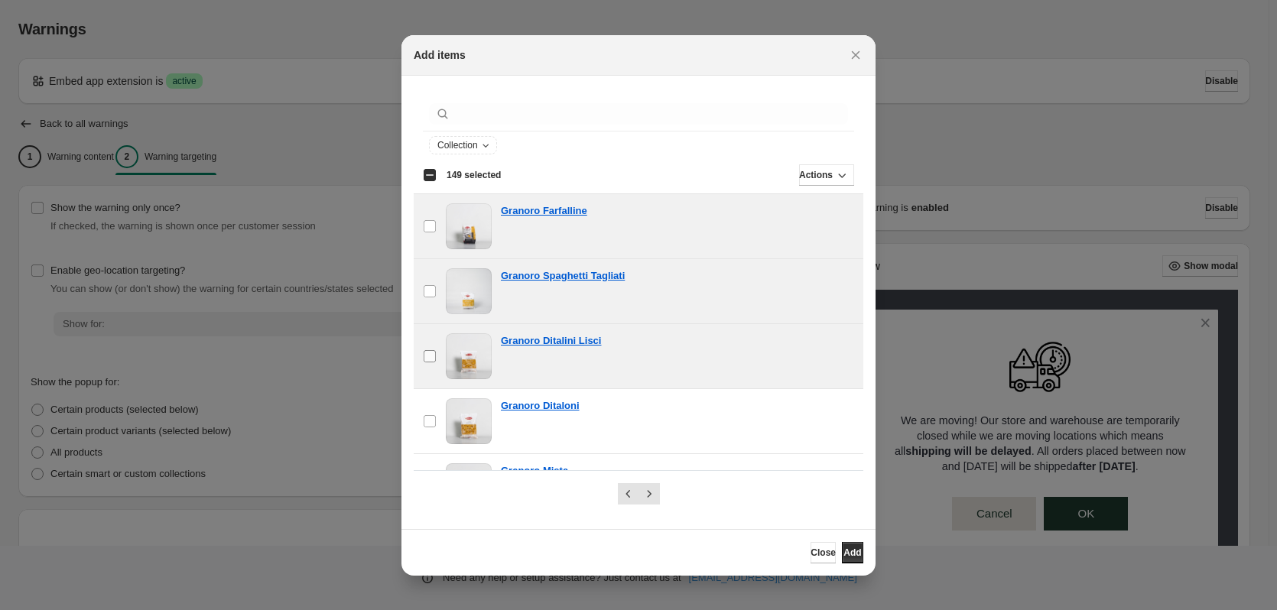
click at [417, 372] on label "checkbox" at bounding box center [430, 356] width 32 height 64
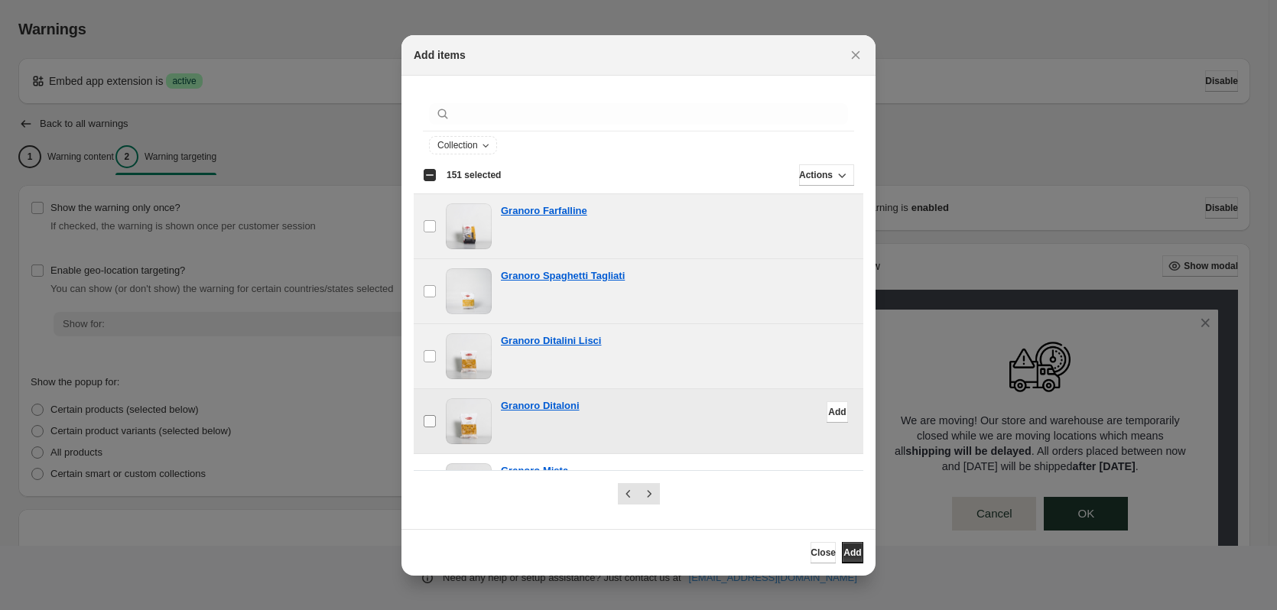
scroll to position [153, 0]
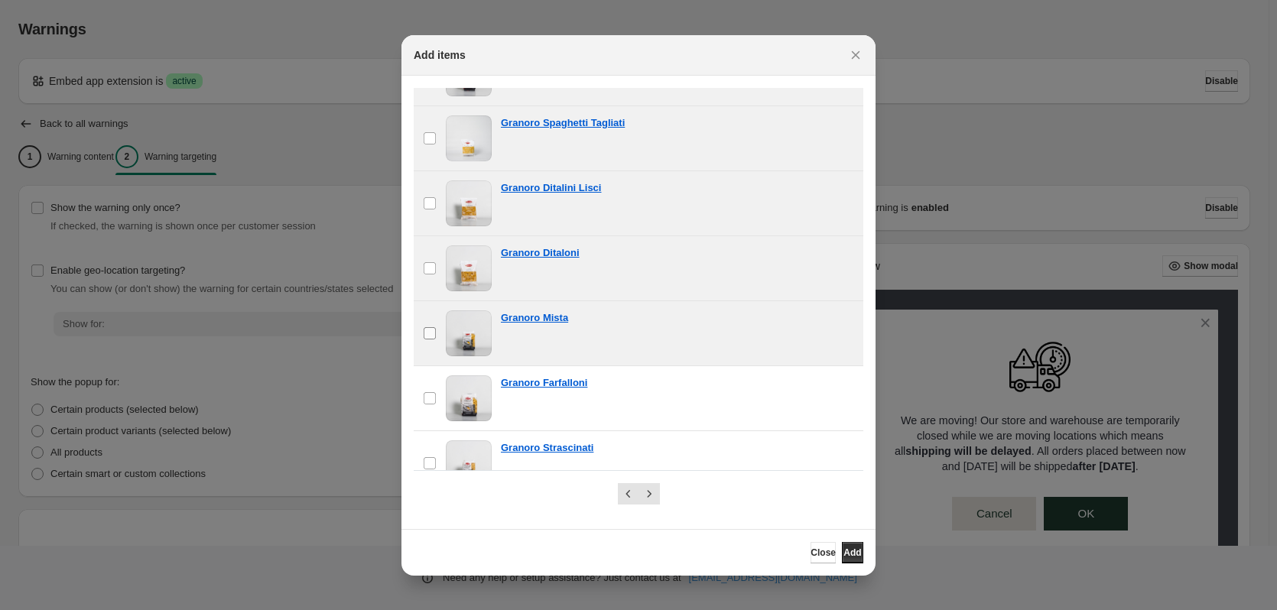
click at [430, 341] on label "checkbox" at bounding box center [430, 333] width 32 height 64
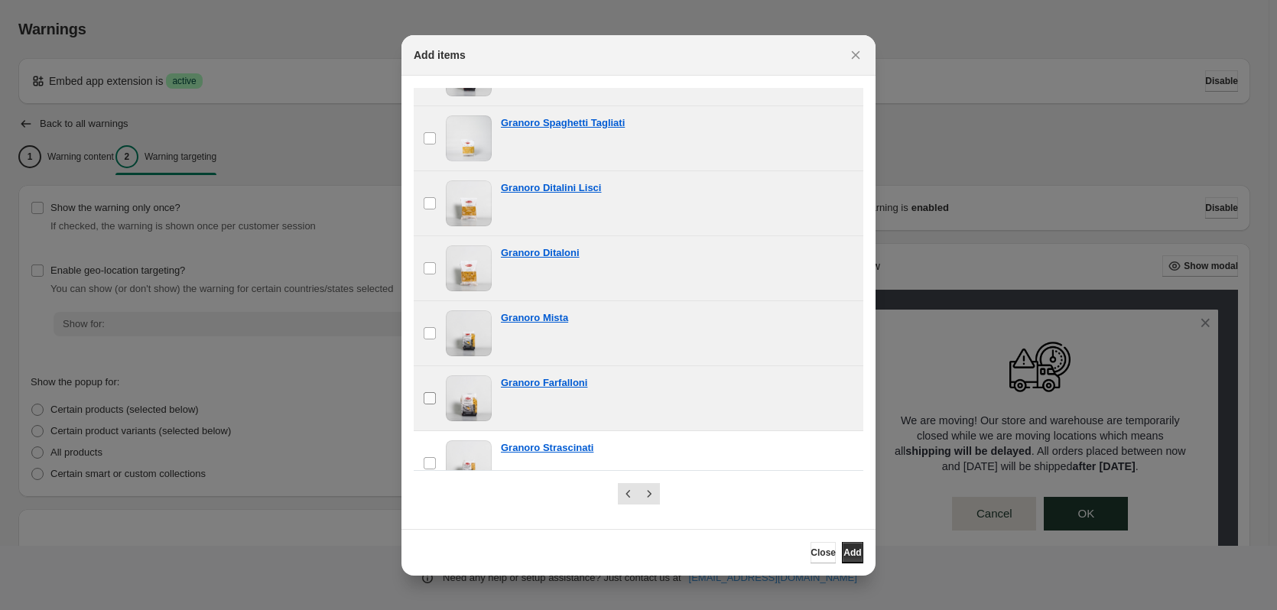
click at [439, 397] on label "checkbox" at bounding box center [430, 398] width 32 height 64
click at [421, 455] on label "checkbox" at bounding box center [430, 463] width 32 height 64
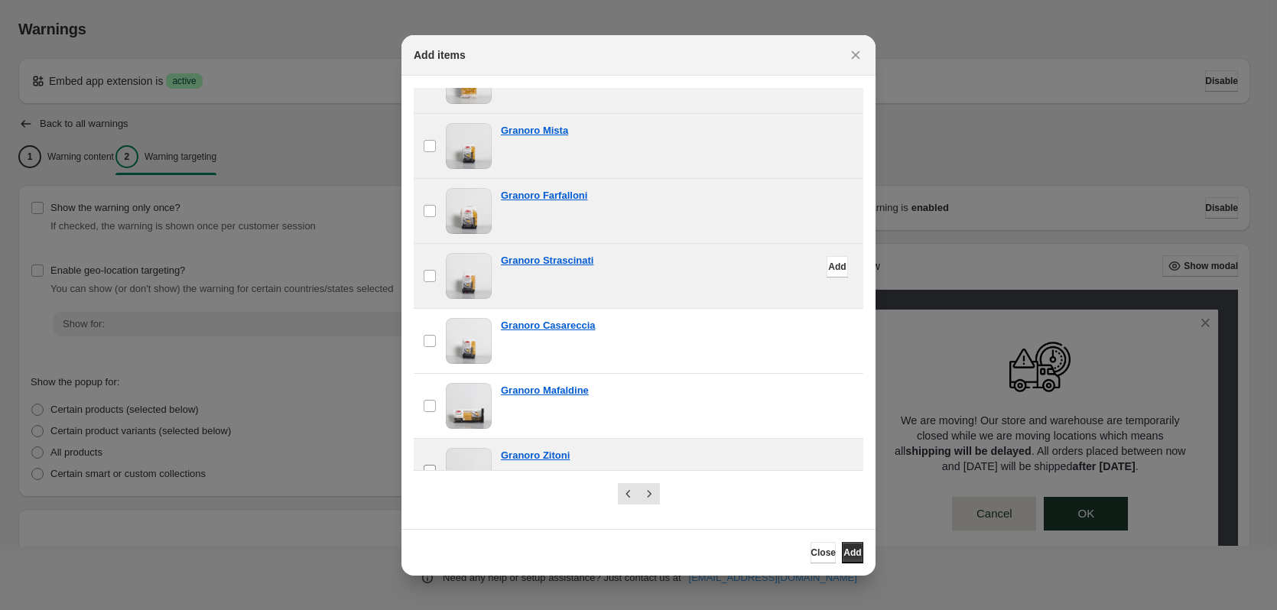
scroll to position [382, 0]
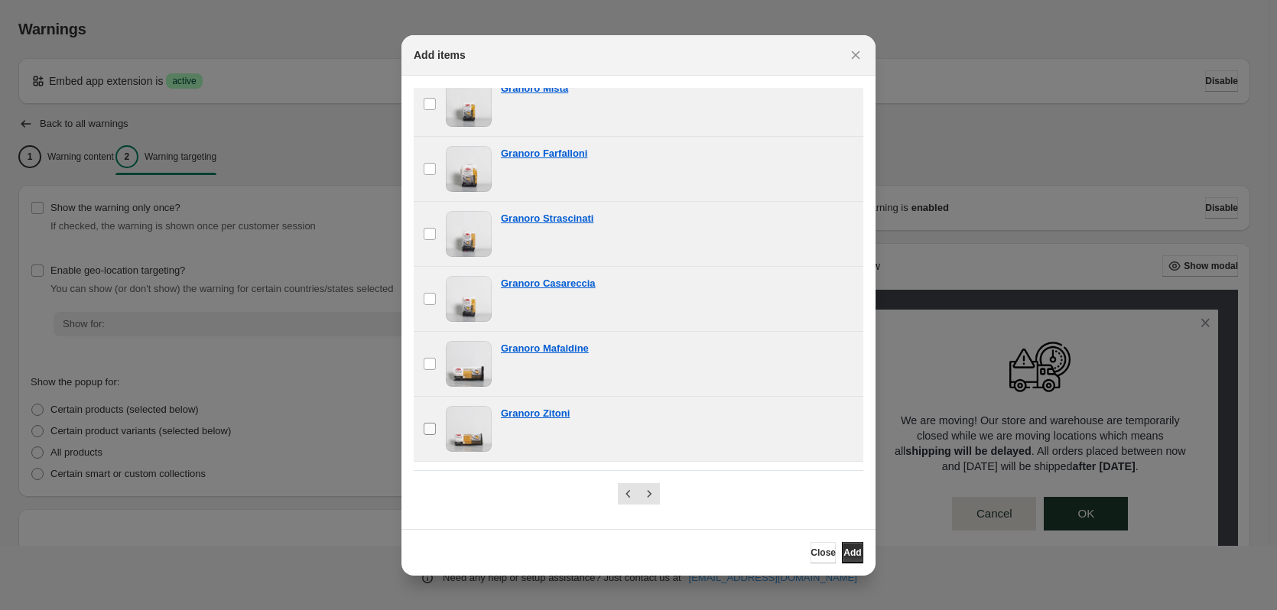
click at [423, 417] on label "checkbox" at bounding box center [430, 429] width 32 height 64
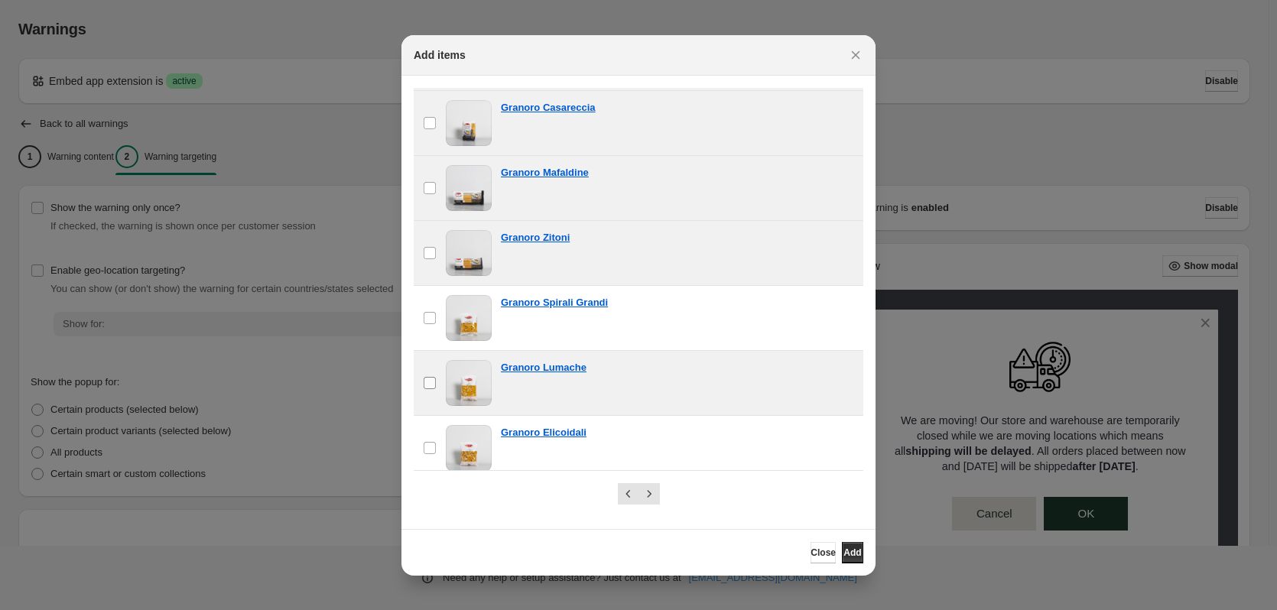
scroll to position [612, 0]
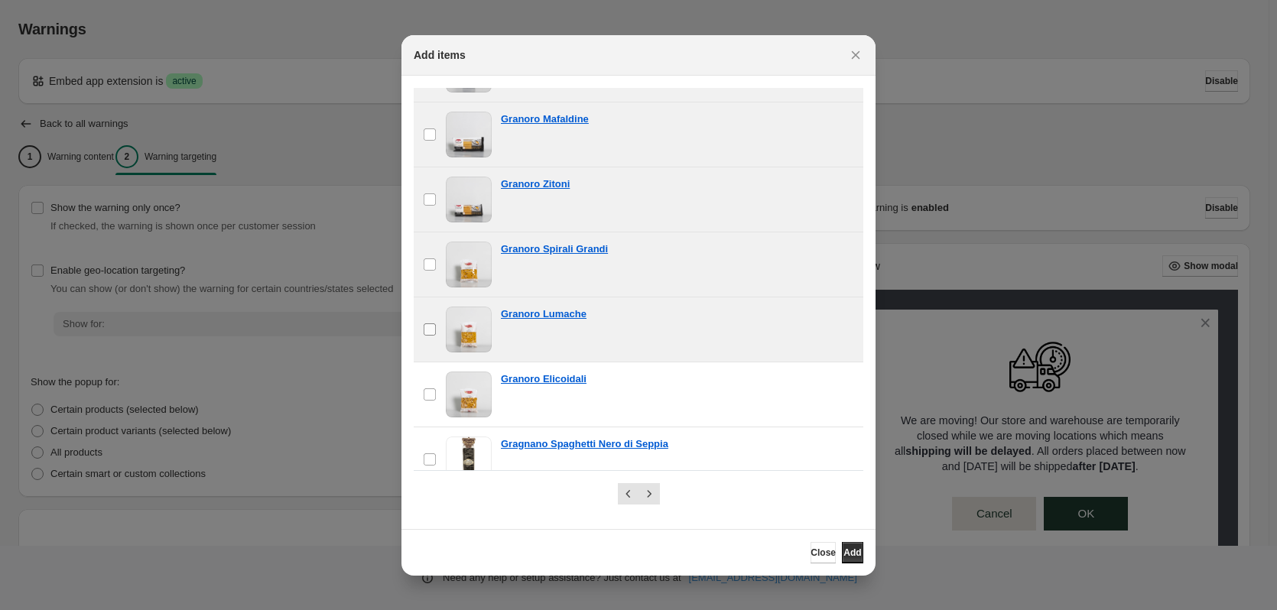
click at [433, 336] on label "checkbox" at bounding box center [430, 329] width 32 height 64
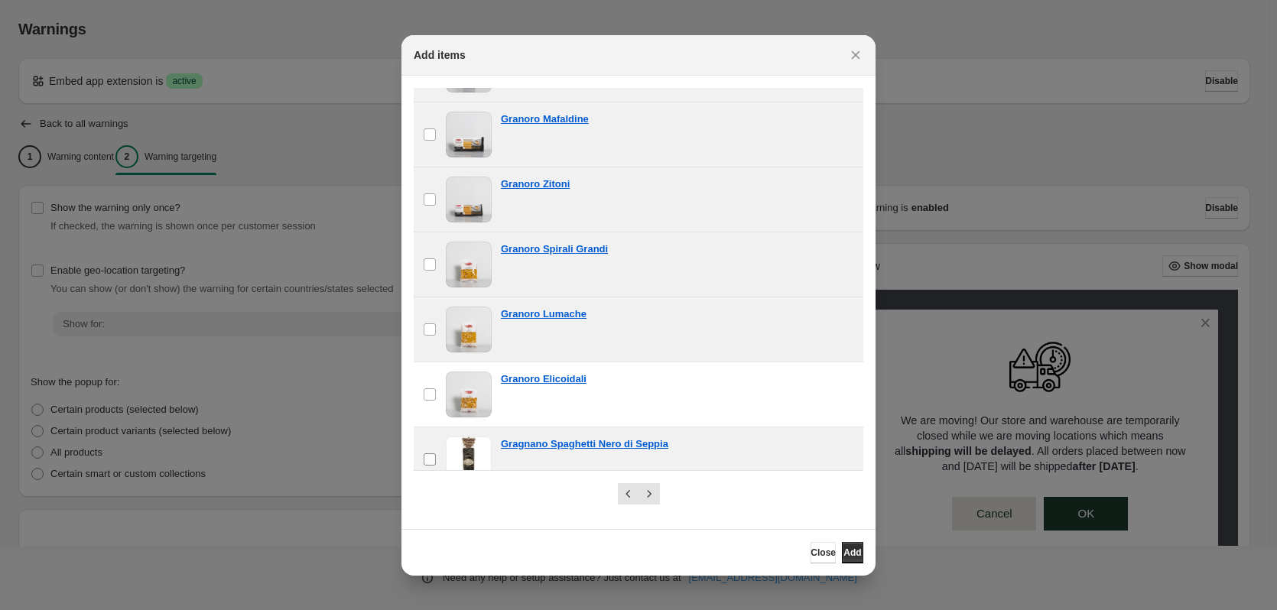
click at [430, 407] on label "checkbox" at bounding box center [430, 394] width 32 height 64
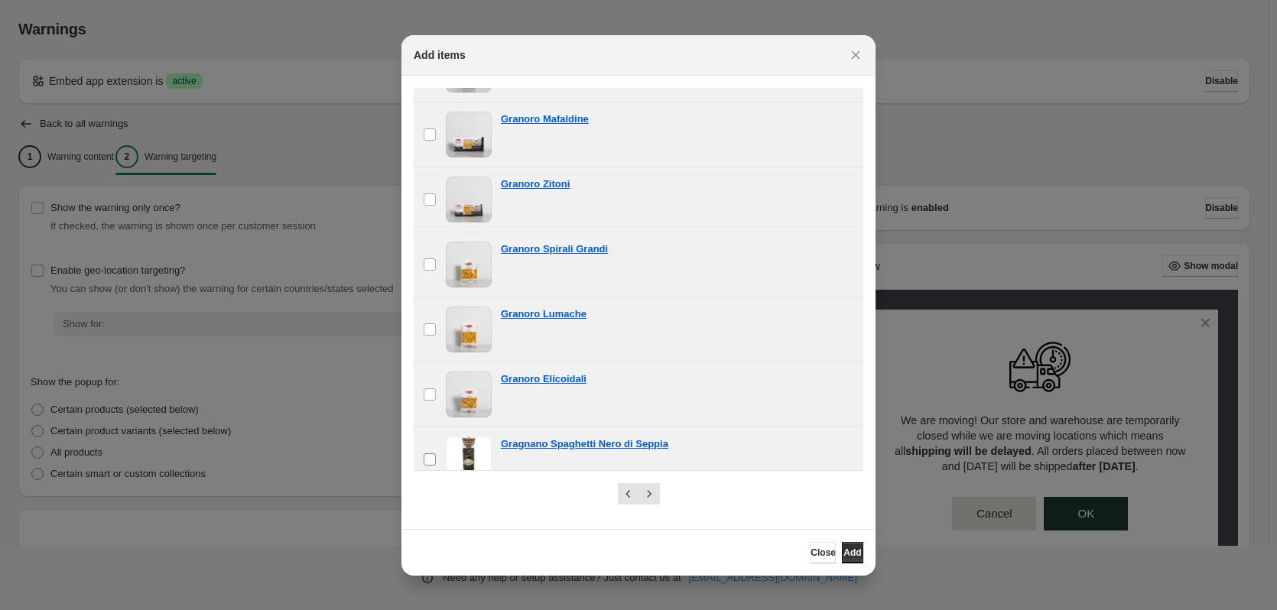
click at [434, 453] on span ":r1o:" at bounding box center [430, 460] width 14 height 14
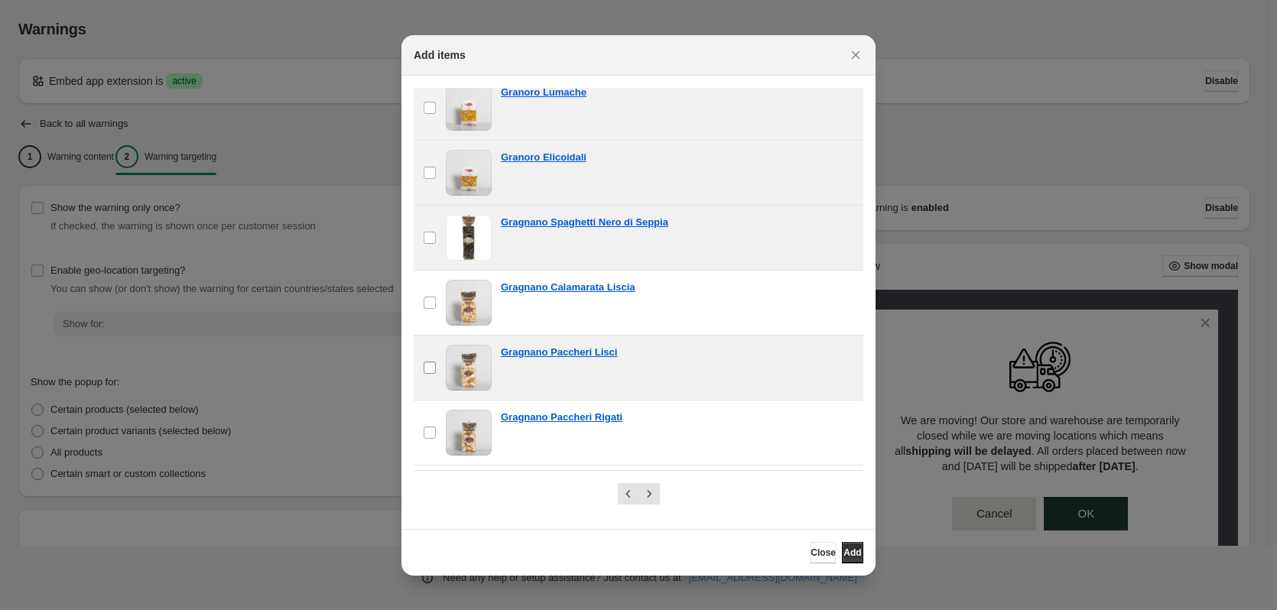
scroll to position [841, 0]
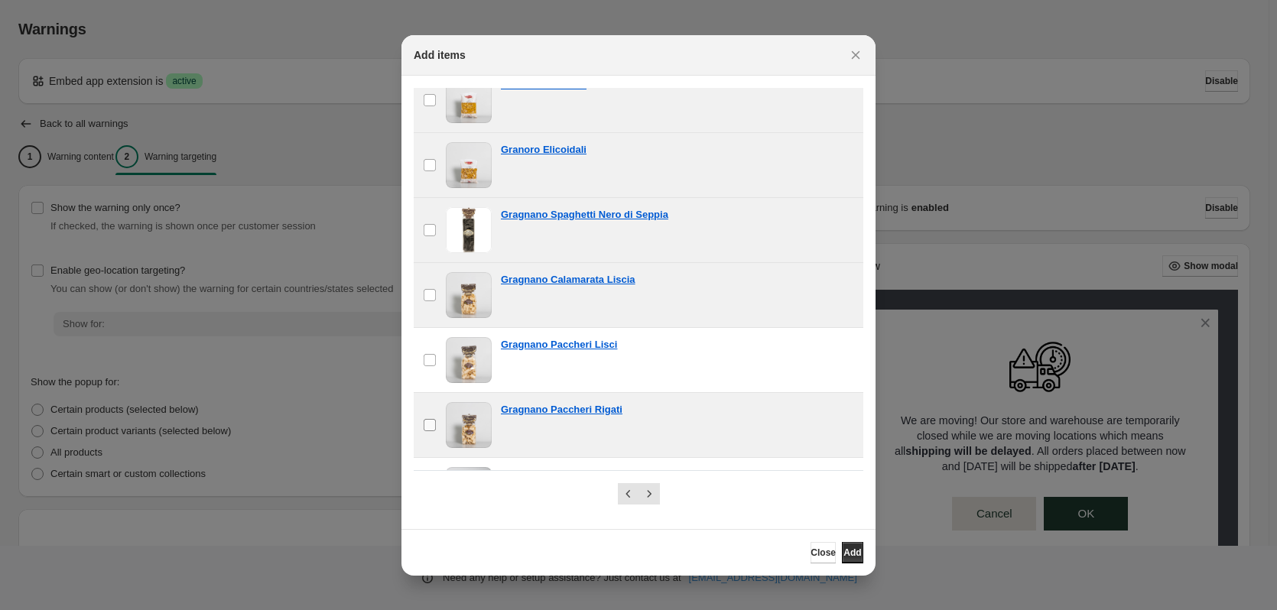
click at [428, 366] on span ":r1o:" at bounding box center [430, 360] width 14 height 14
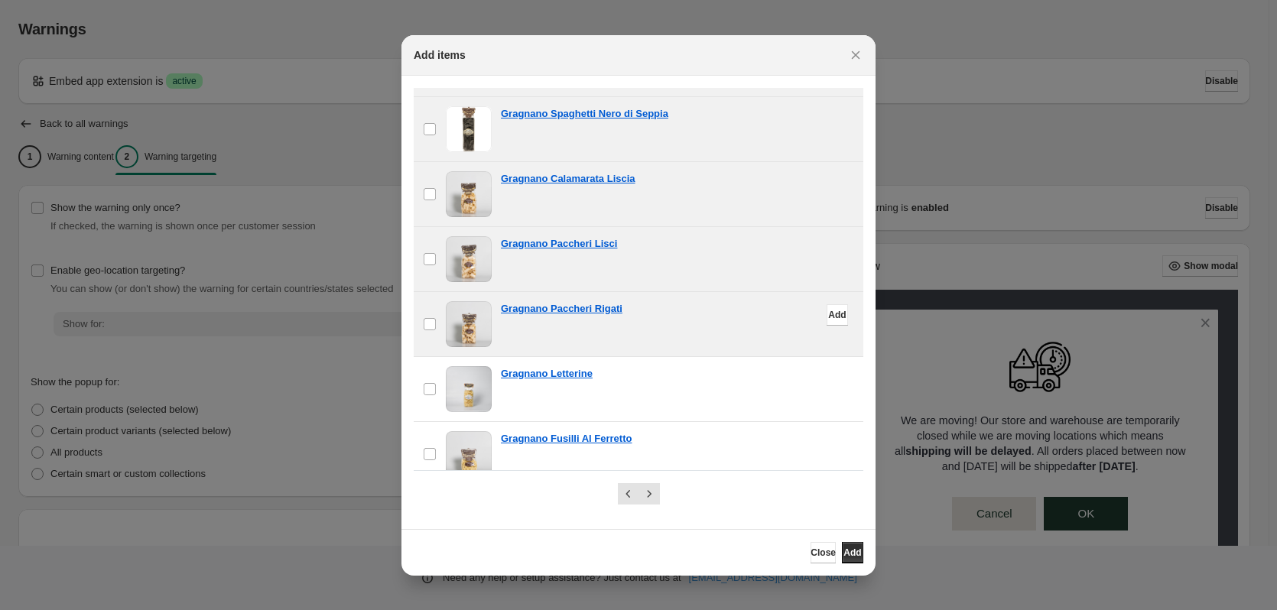
scroll to position [1147, 0]
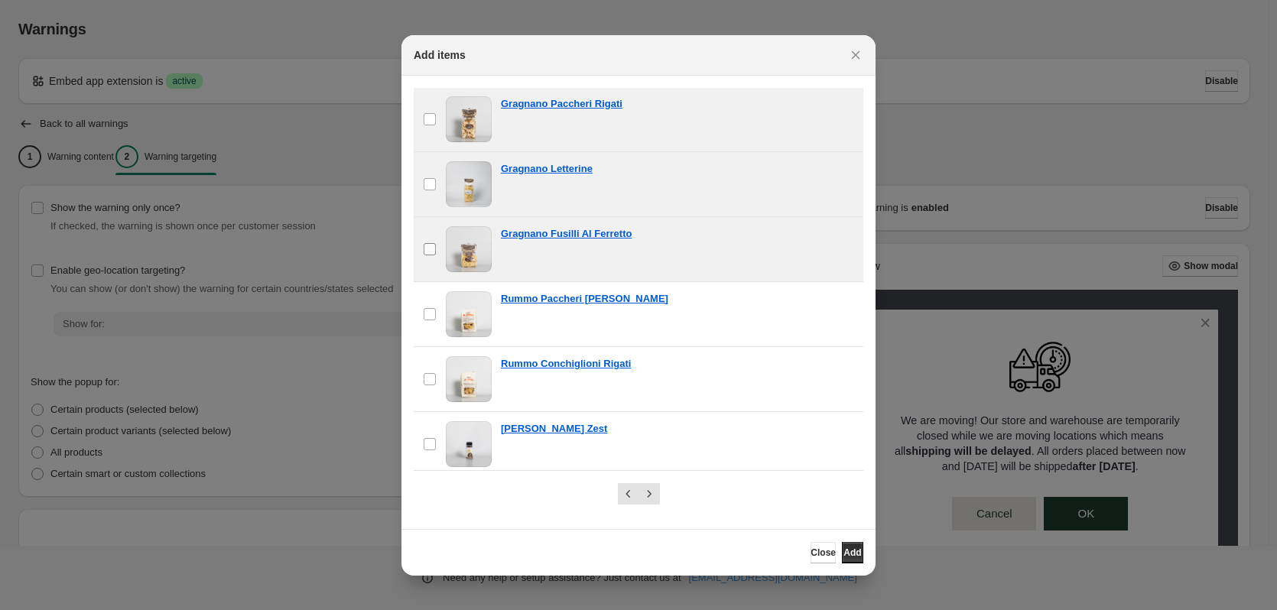
click at [439, 252] on label "checkbox" at bounding box center [430, 249] width 32 height 64
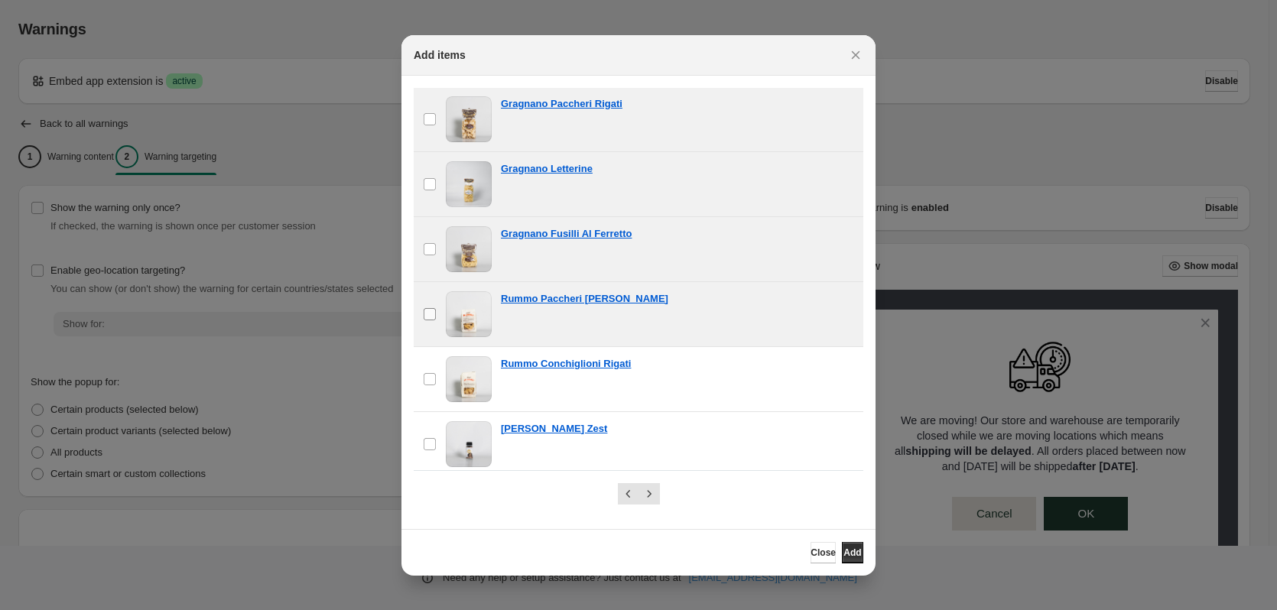
drag, startPoint x: 427, startPoint y: 299, endPoint x: 431, endPoint y: 323, distance: 24.7
click at [428, 304] on label "checkbox" at bounding box center [430, 314] width 32 height 64
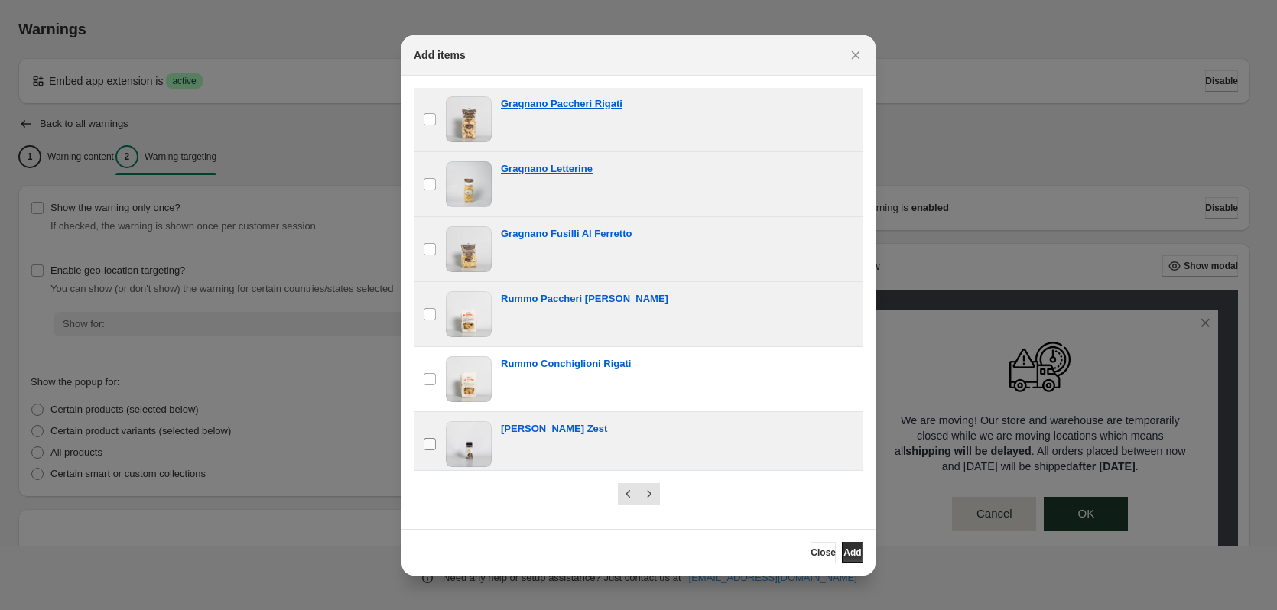
drag, startPoint x: 431, startPoint y: 363, endPoint x: 428, endPoint y: 426, distance: 62.7
click at [431, 369] on label "checkbox" at bounding box center [430, 379] width 32 height 64
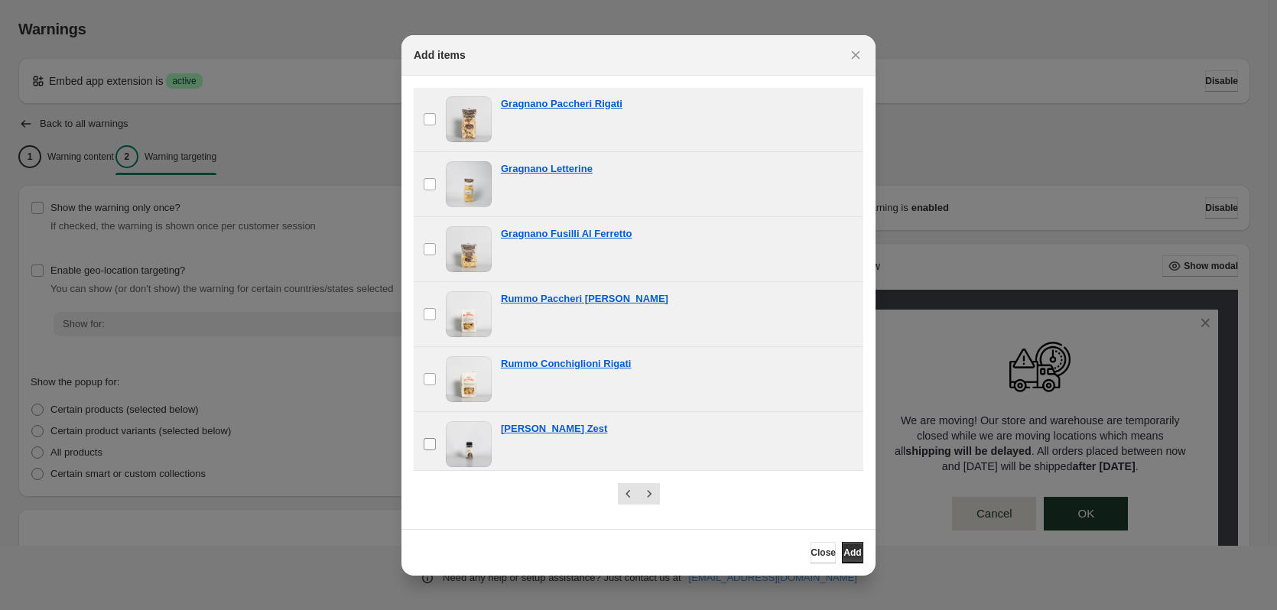
click at [428, 429] on label "checkbox" at bounding box center [430, 444] width 32 height 64
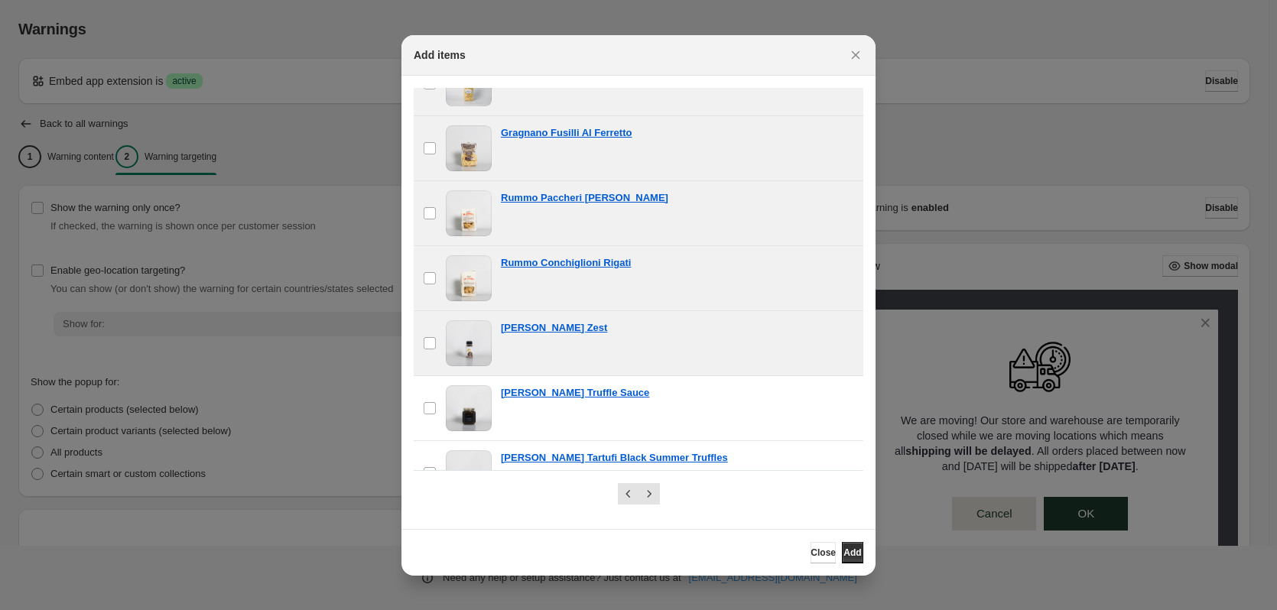
scroll to position [1348, 0]
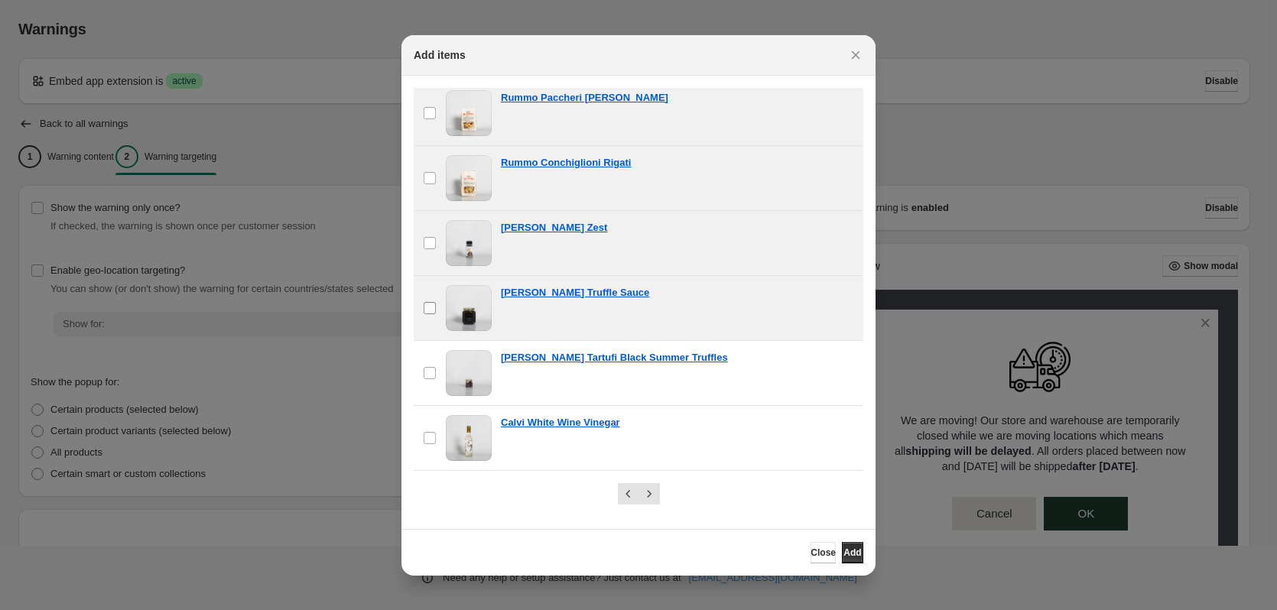
click at [432, 299] on label "checkbox" at bounding box center [430, 308] width 32 height 64
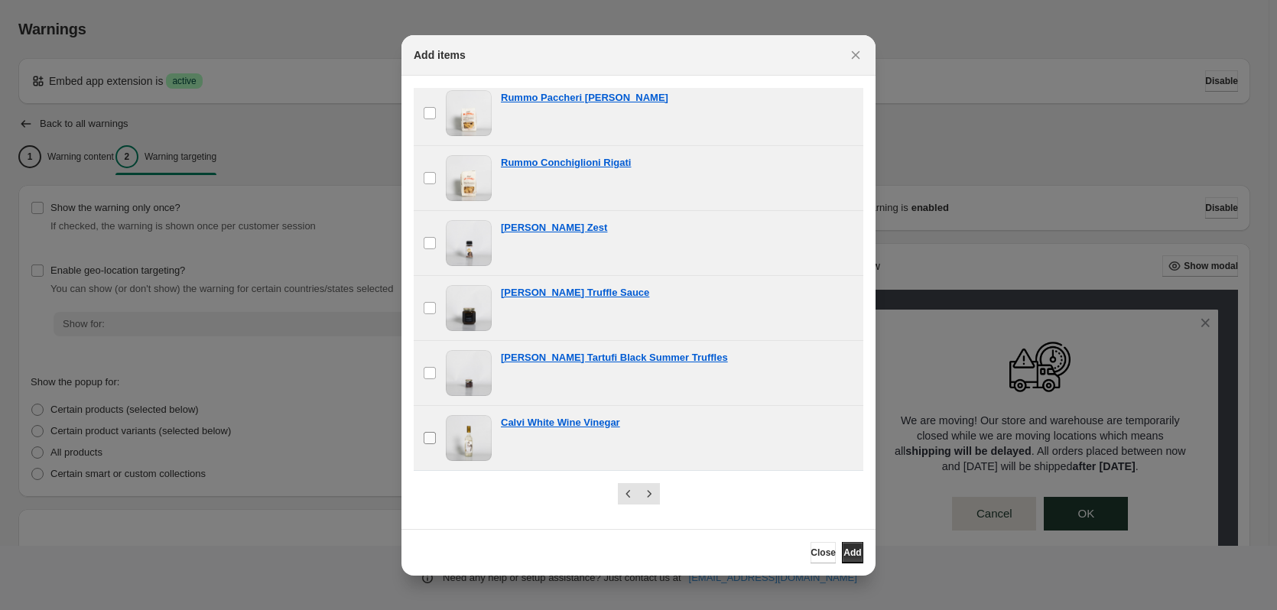
click at [416, 436] on label "checkbox" at bounding box center [430, 438] width 32 height 64
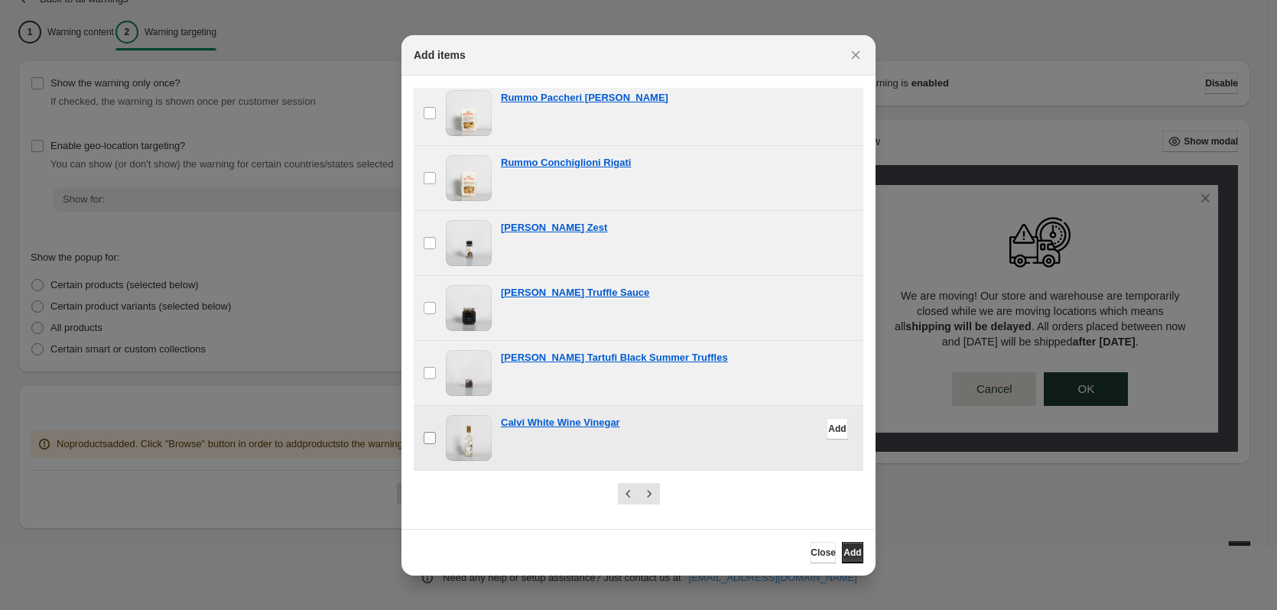
scroll to position [143, 0]
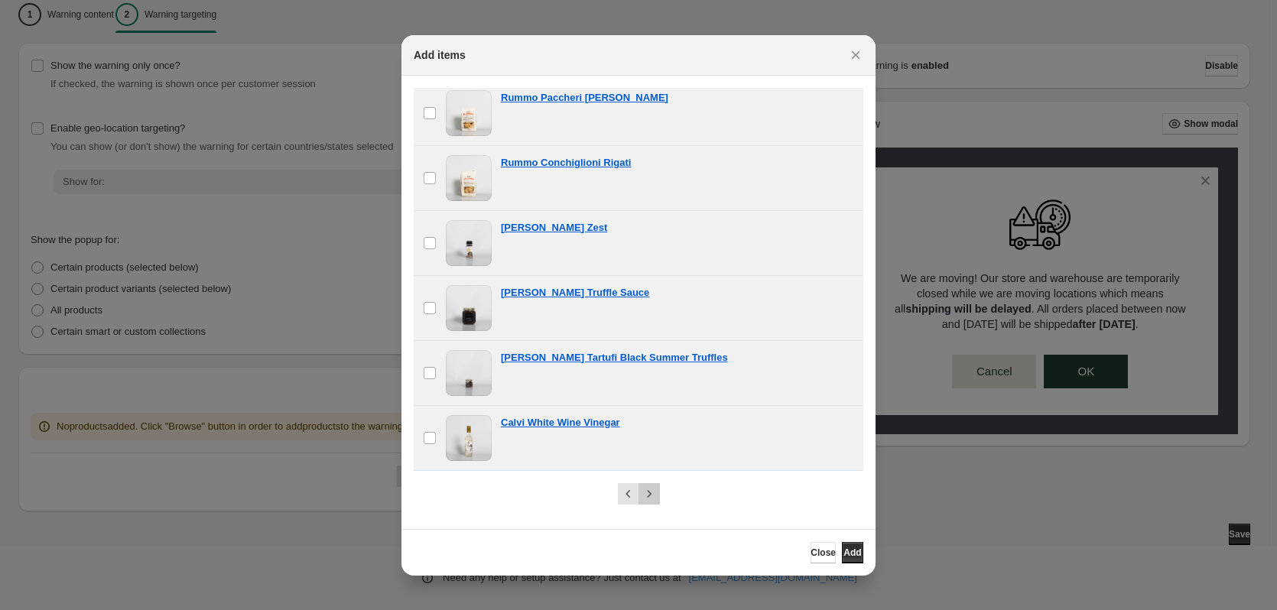
click at [652, 490] on icon "Next" at bounding box center [649, 493] width 15 height 15
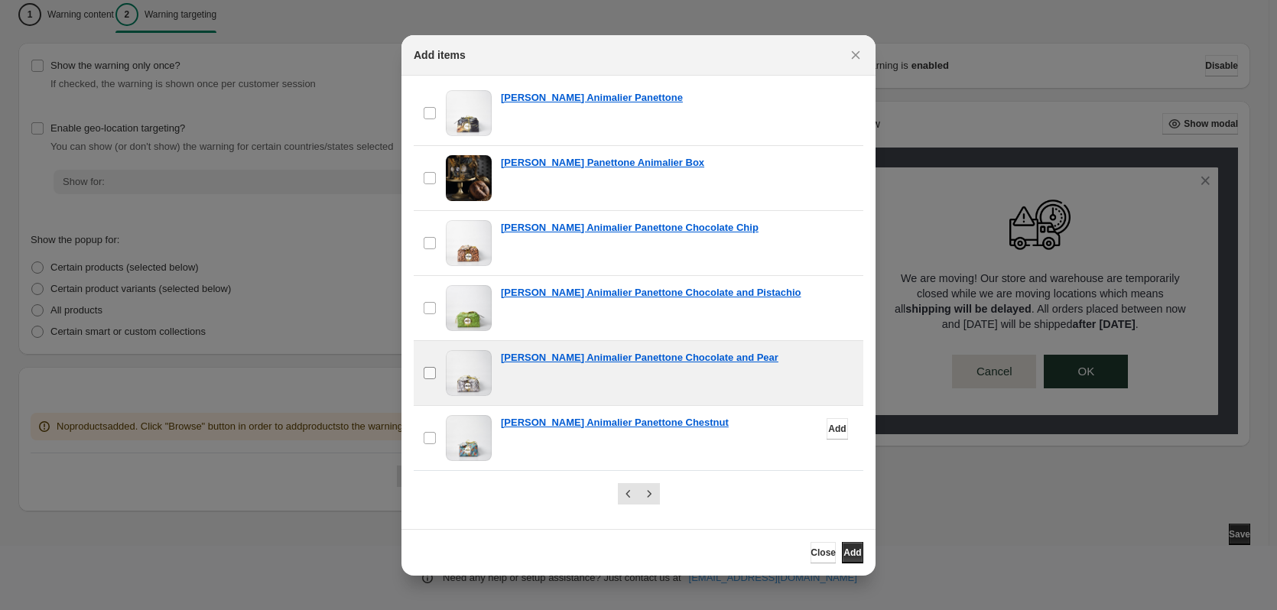
click at [426, 423] on label "checkbox" at bounding box center [430, 438] width 32 height 64
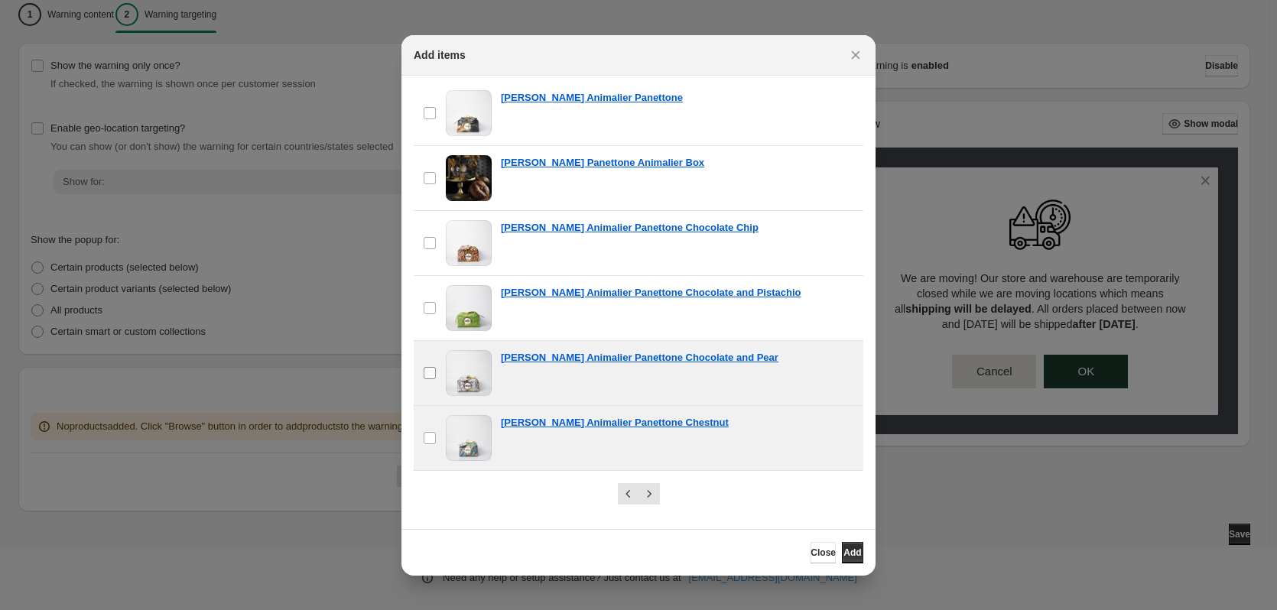
click at [415, 352] on label "checkbox" at bounding box center [430, 373] width 32 height 64
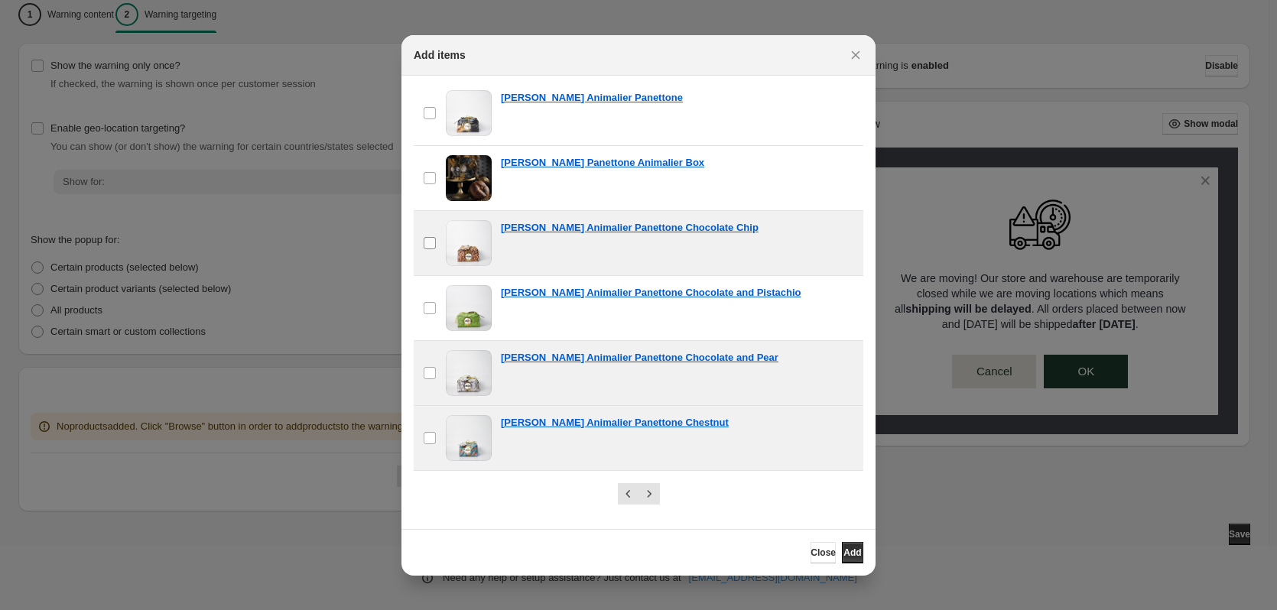
drag, startPoint x: 422, startPoint y: 301, endPoint x: 427, endPoint y: 229, distance: 71.3
click at [422, 296] on label "checkbox" at bounding box center [430, 308] width 32 height 64
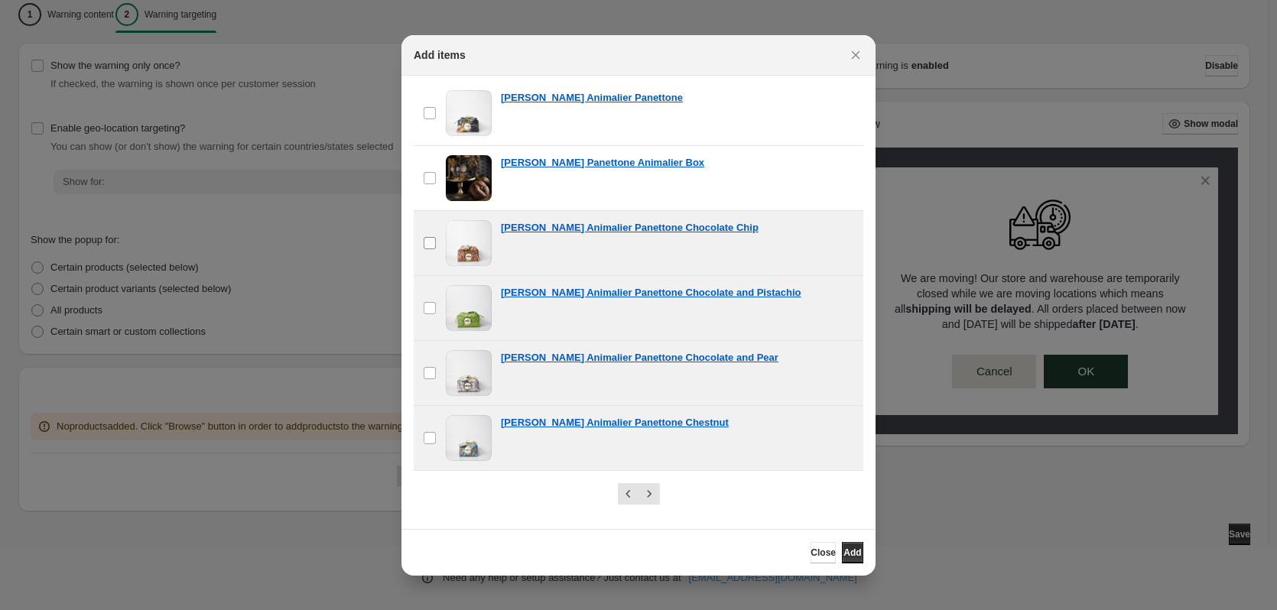
click at [427, 229] on label "checkbox" at bounding box center [430, 243] width 32 height 64
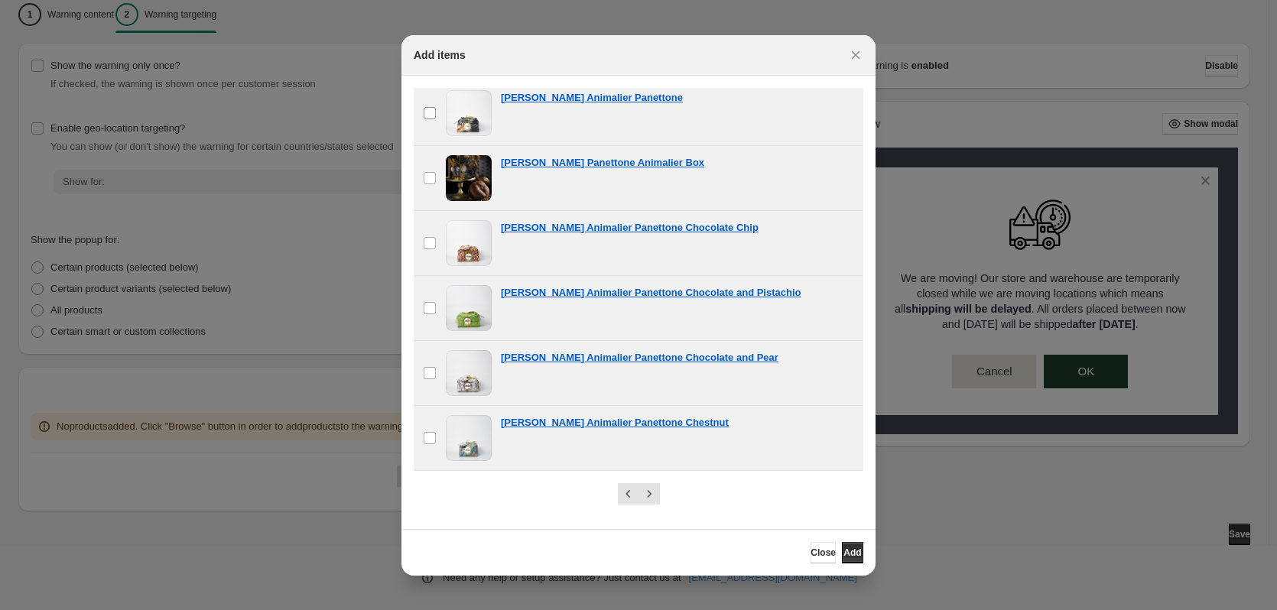
click at [419, 118] on label "checkbox" at bounding box center [430, 113] width 32 height 64
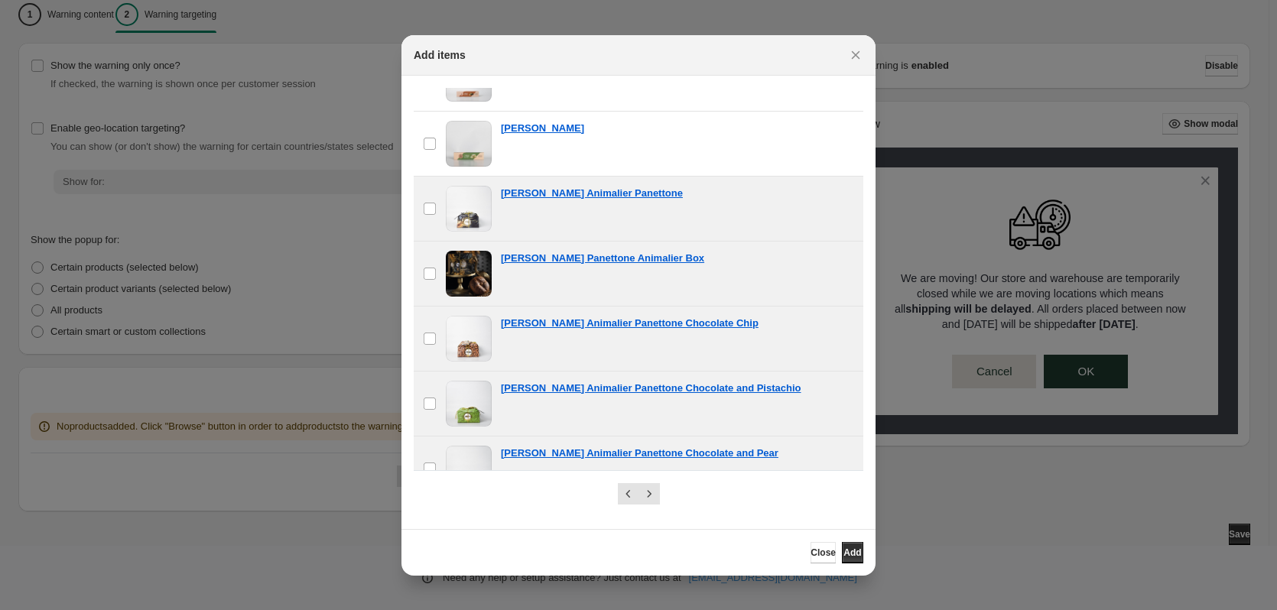
scroll to position [1042, 0]
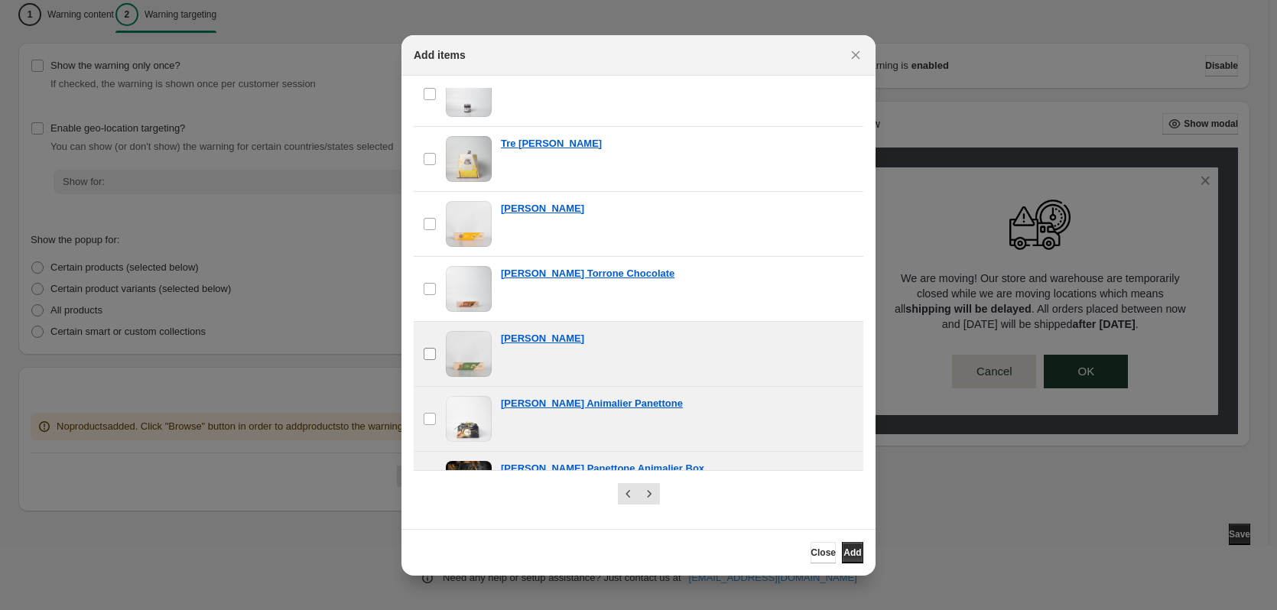
click at [437, 345] on label "checkbox" at bounding box center [430, 354] width 32 height 64
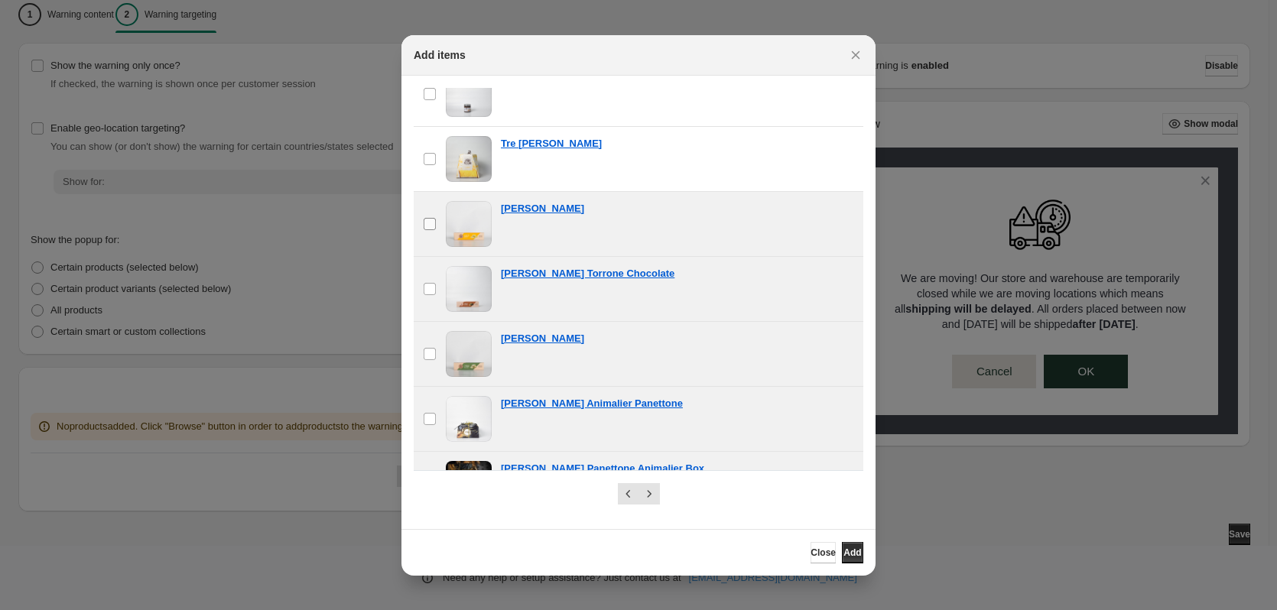
click at [427, 215] on label "checkbox" at bounding box center [430, 224] width 32 height 64
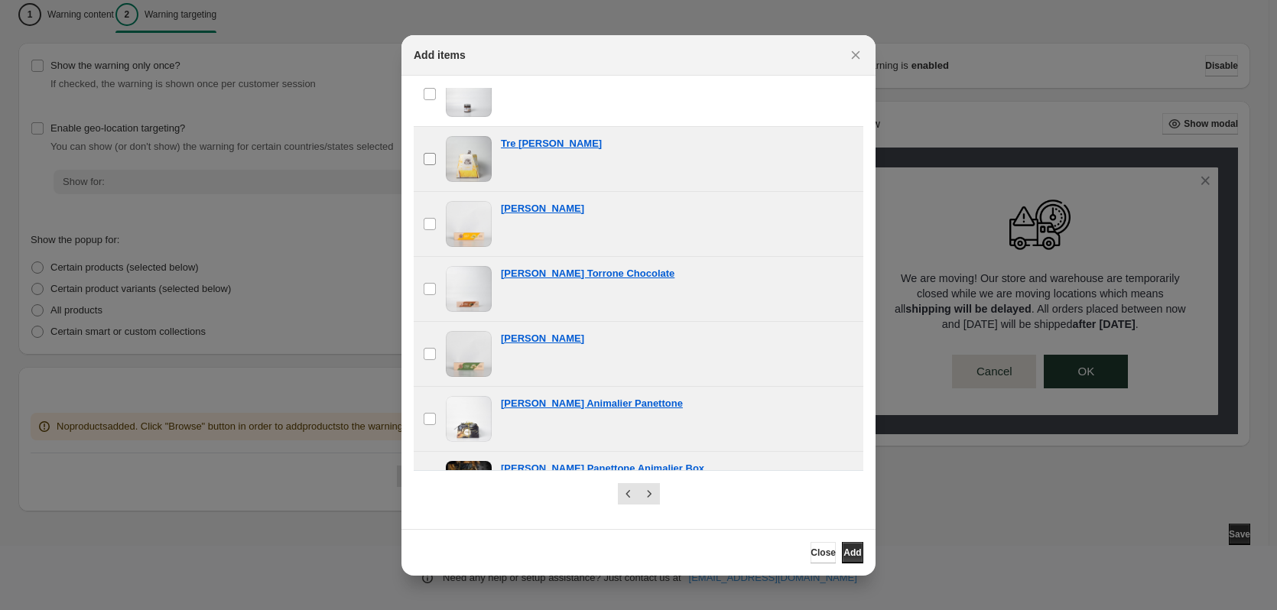
click at [423, 167] on label "checkbox" at bounding box center [430, 159] width 32 height 64
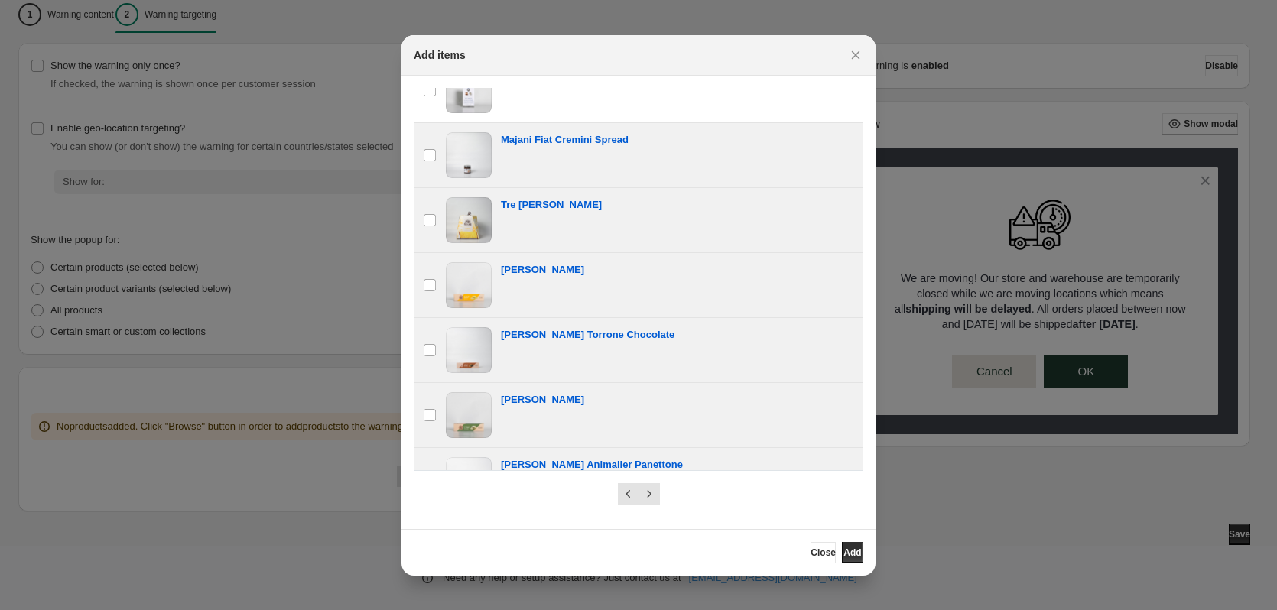
scroll to position [889, 0]
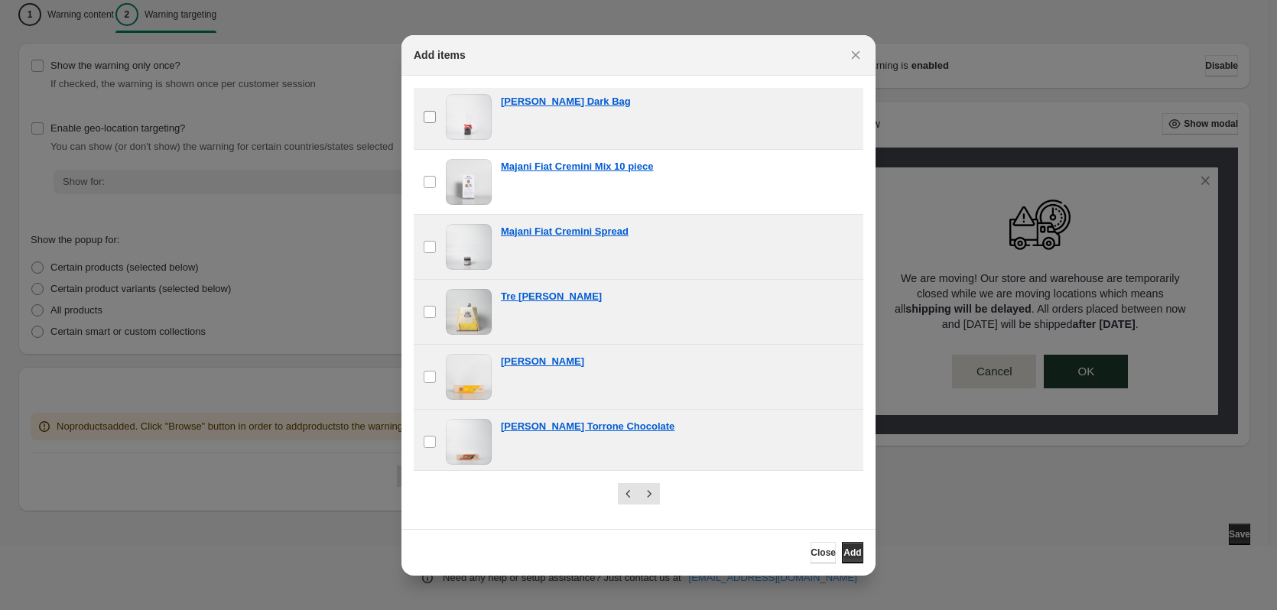
drag, startPoint x: 430, startPoint y: 190, endPoint x: 428, endPoint y: 141, distance: 49.7
click at [430, 188] on label "checkbox" at bounding box center [430, 182] width 32 height 64
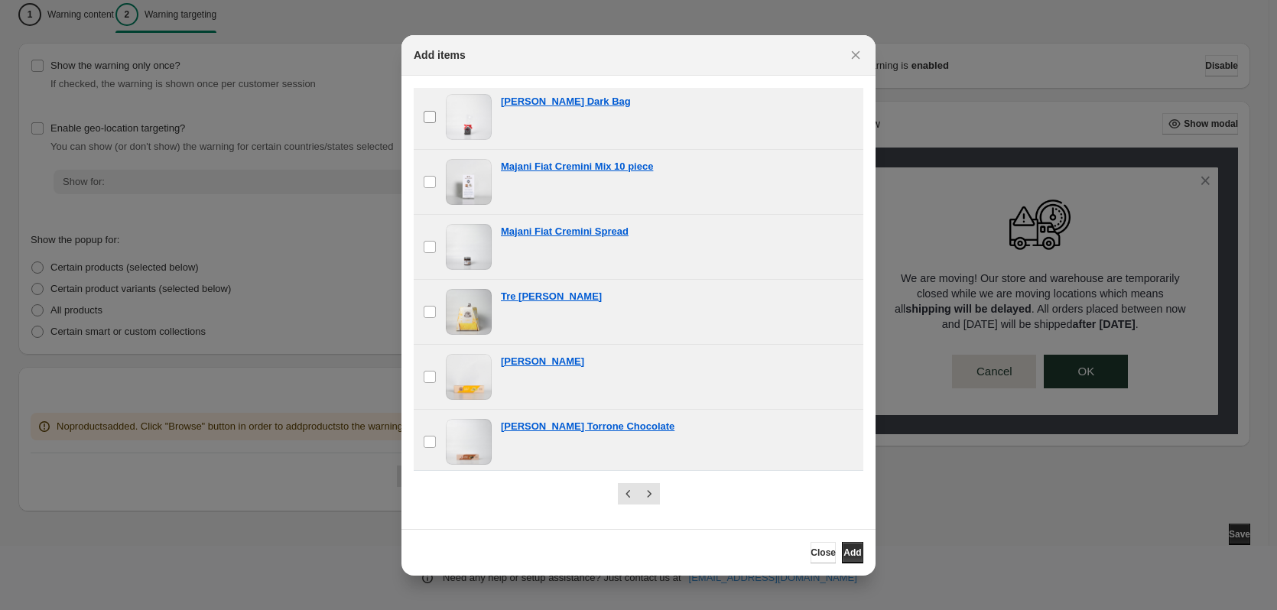
click at [422, 116] on label "checkbox" at bounding box center [430, 117] width 32 height 64
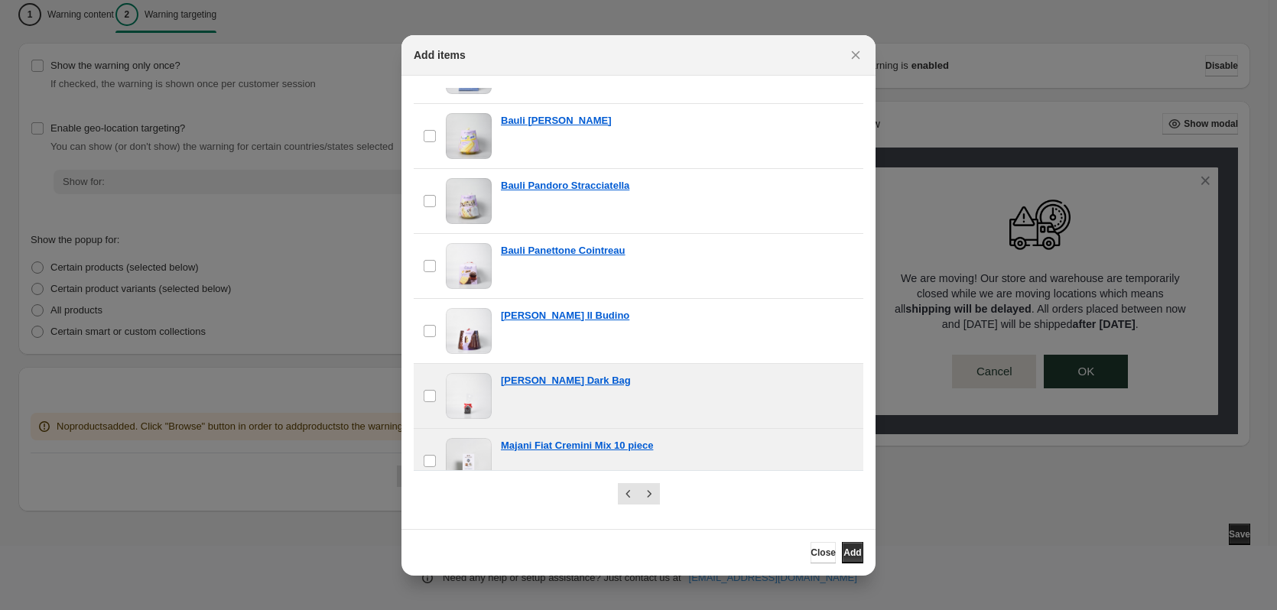
scroll to position [583, 0]
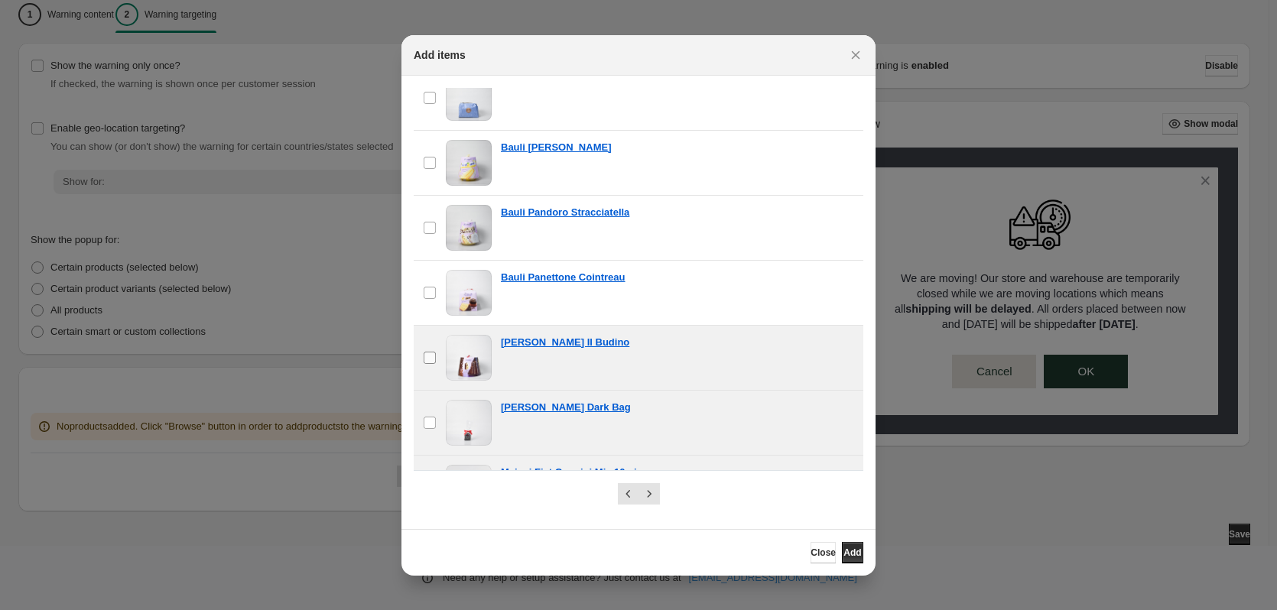
drag, startPoint x: 422, startPoint y: 357, endPoint x: 426, endPoint y: 331, distance: 26.3
click at [423, 349] on label "checkbox" at bounding box center [430, 358] width 32 height 64
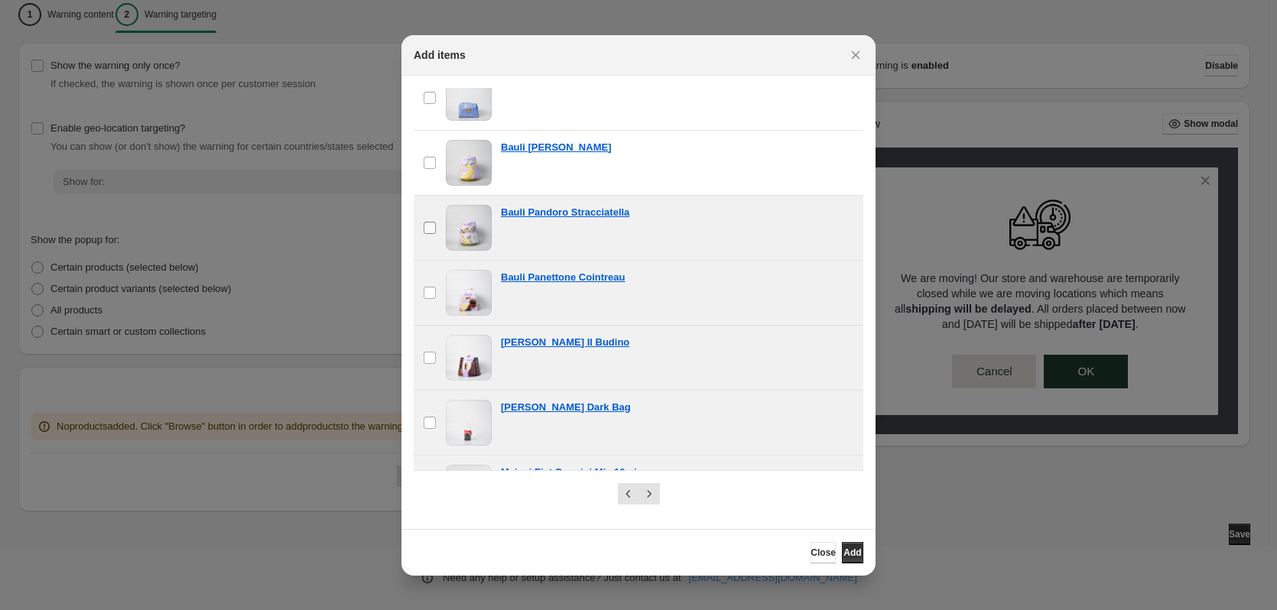
click at [418, 232] on label "checkbox" at bounding box center [430, 228] width 32 height 64
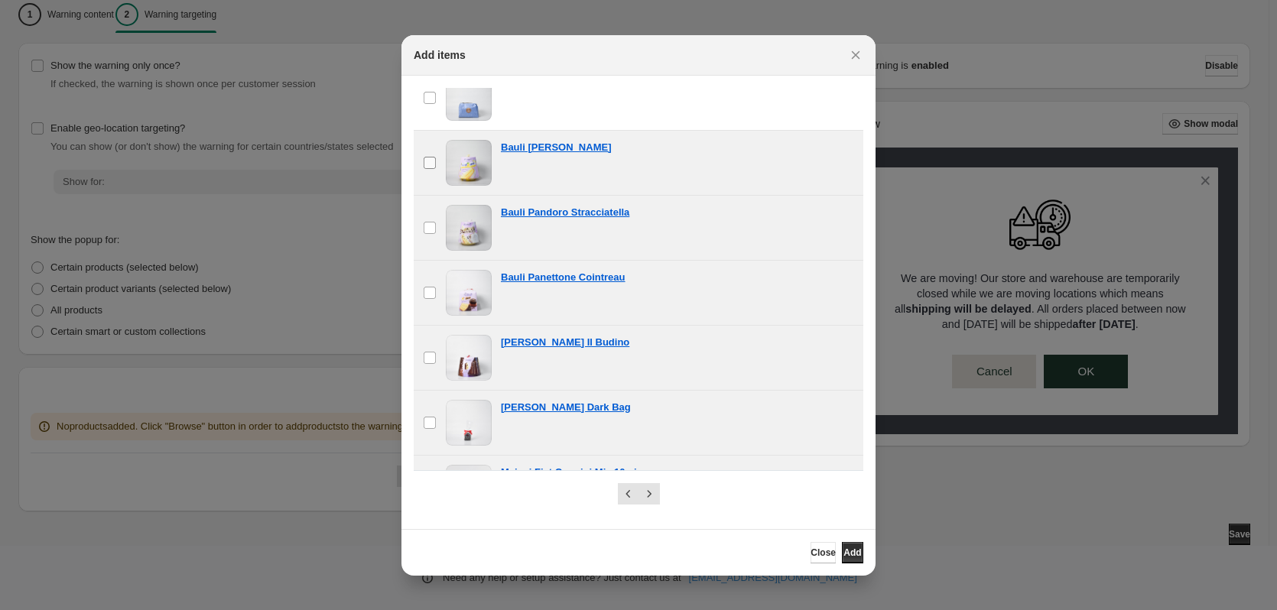
click at [435, 172] on label "checkbox" at bounding box center [430, 163] width 32 height 64
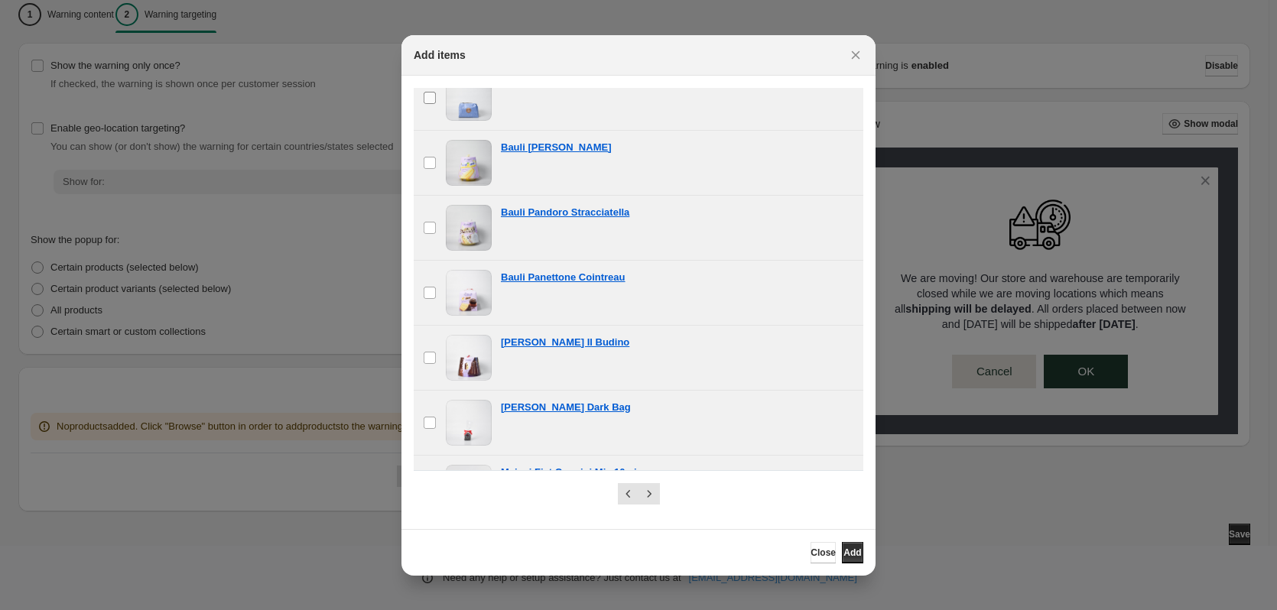
drag, startPoint x: 413, startPoint y: 99, endPoint x: 436, endPoint y: 121, distance: 31.4
click at [414, 99] on section "Collection Showing 25 items Select all 25 items Showing 25 items Select Select …" at bounding box center [638, 302] width 474 height 453
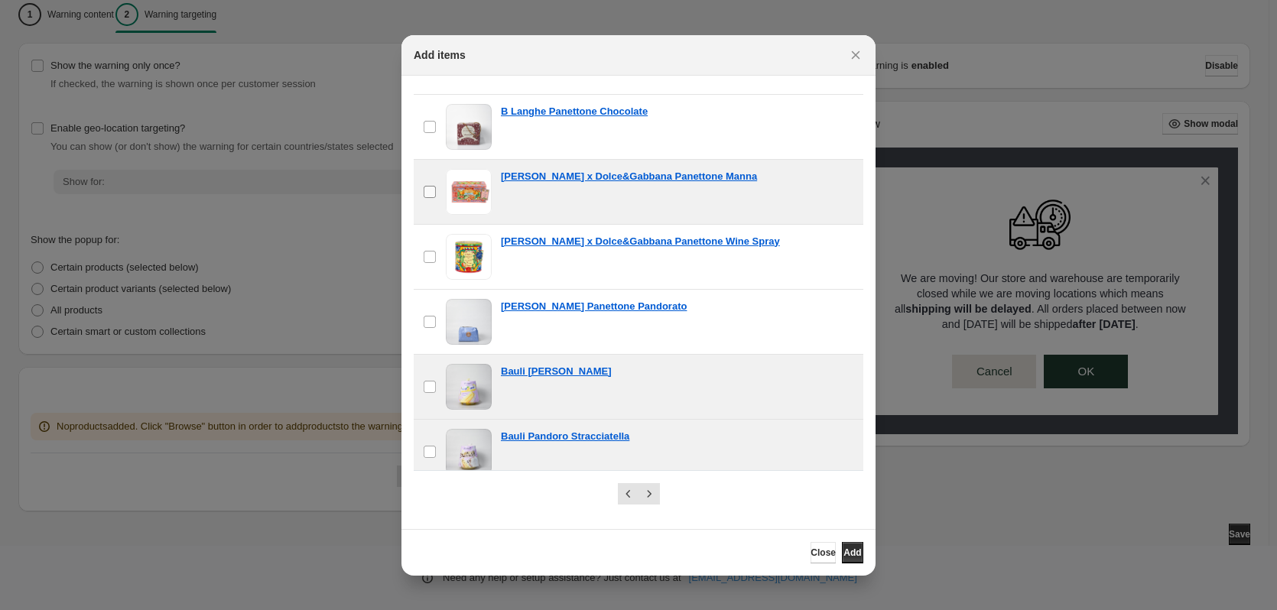
scroll to position [354, 0]
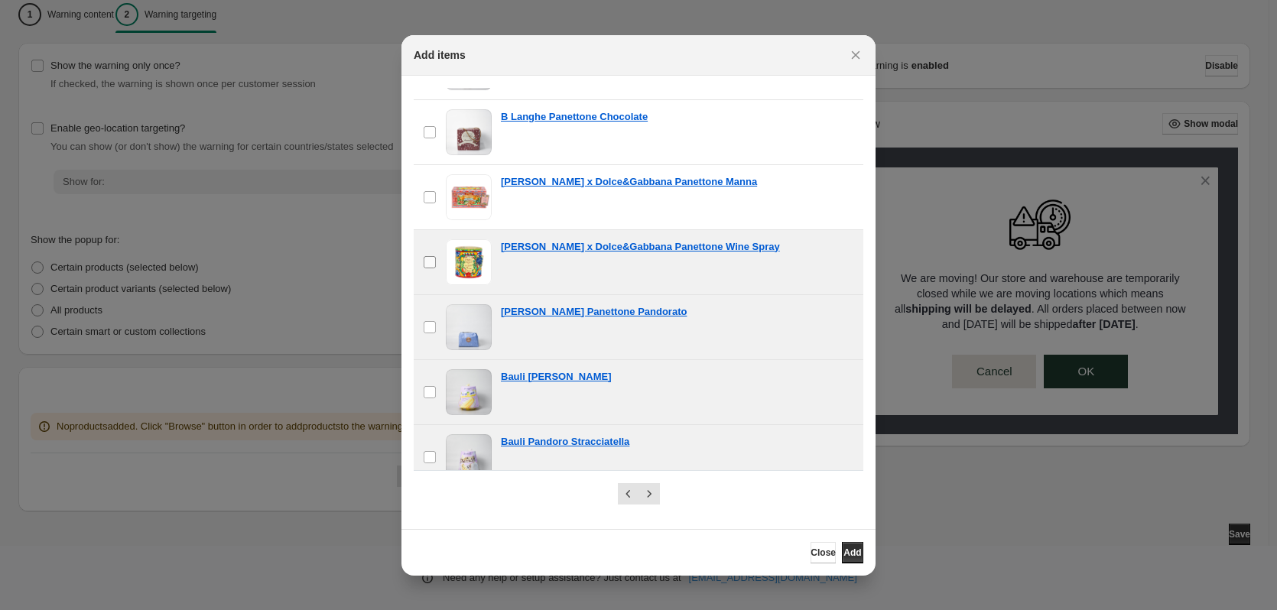
click at [438, 255] on label "checkbox" at bounding box center [430, 262] width 32 height 64
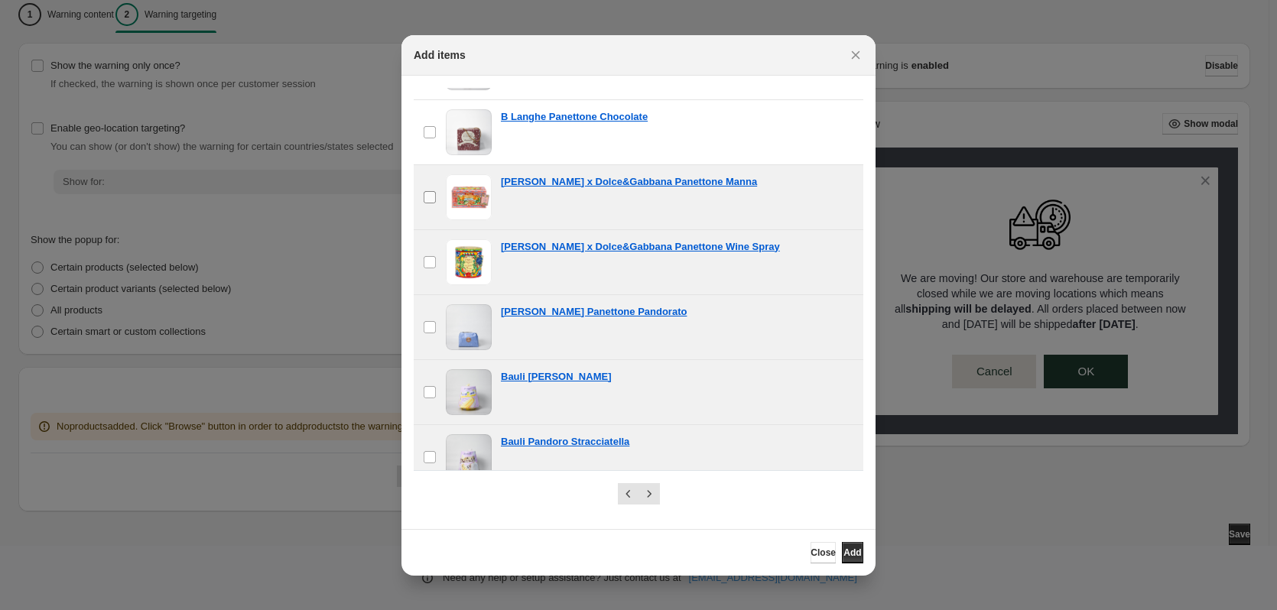
click at [423, 186] on label "checkbox" at bounding box center [430, 197] width 32 height 64
click at [431, 138] on span ":r1o:" at bounding box center [430, 132] width 14 height 14
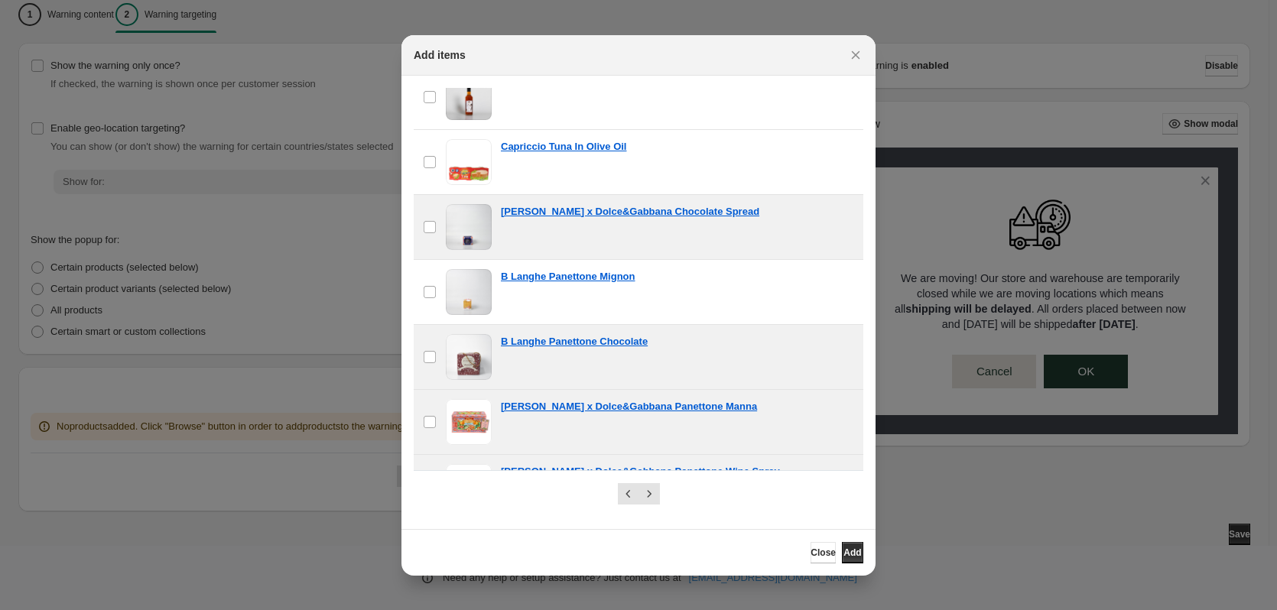
scroll to position [125, 0]
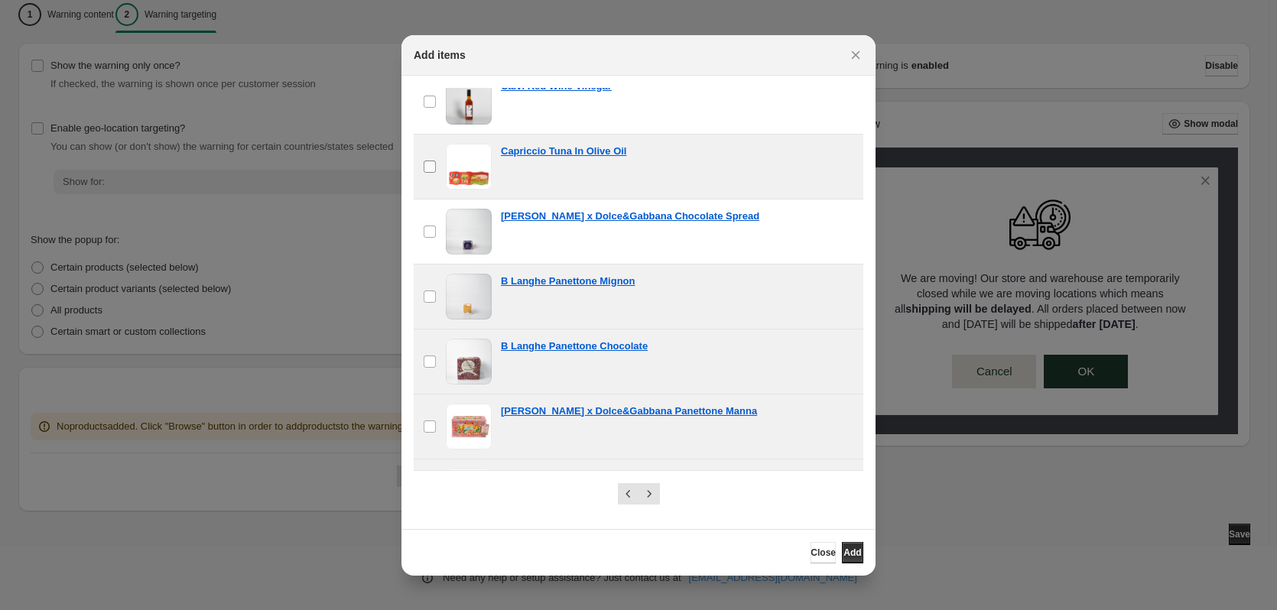
drag, startPoint x: 426, startPoint y: 223, endPoint x: 438, endPoint y: 169, distance: 54.9
click at [426, 221] on label "checkbox" at bounding box center [430, 232] width 32 height 64
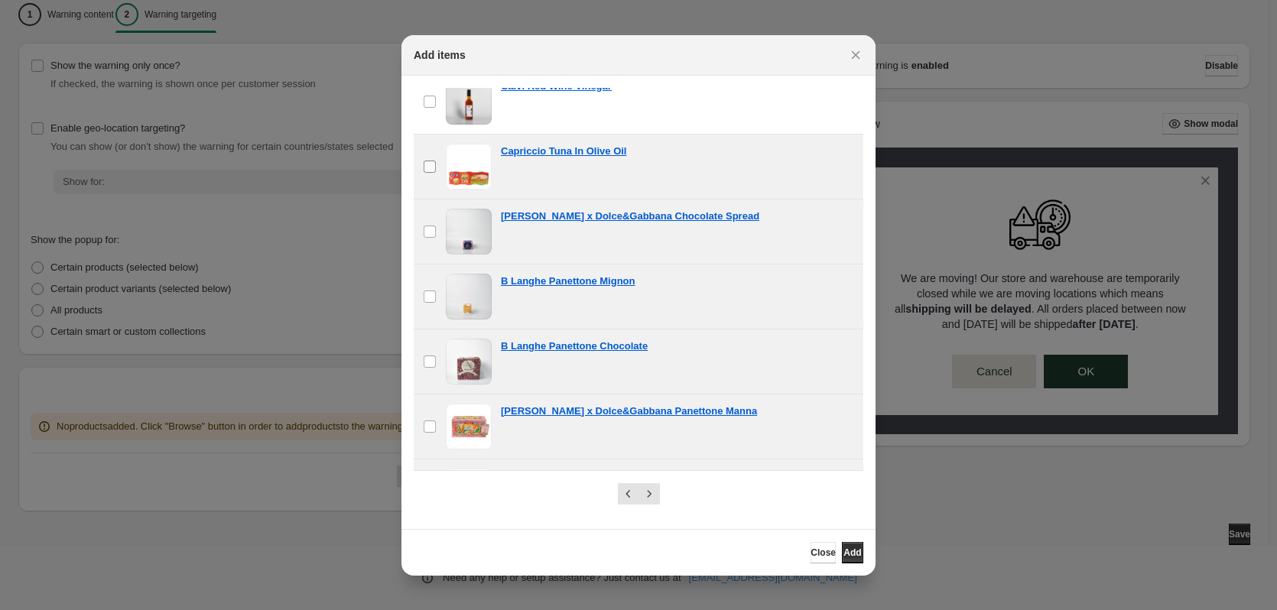
click at [438, 169] on label "checkbox" at bounding box center [430, 167] width 32 height 64
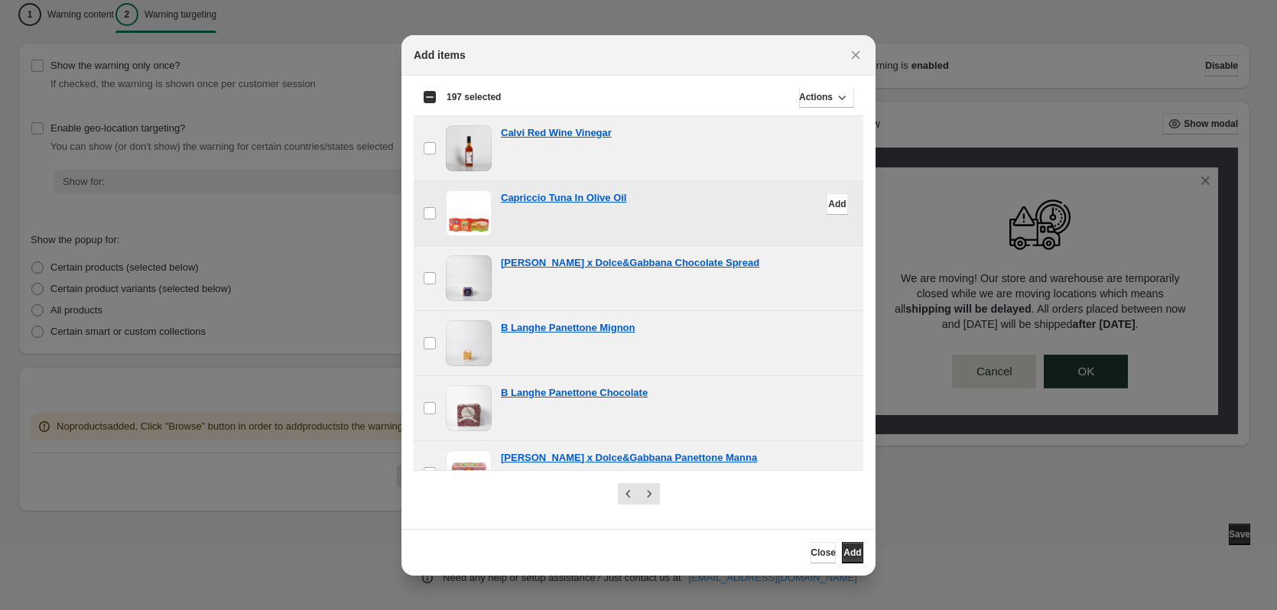
scroll to position [0, 0]
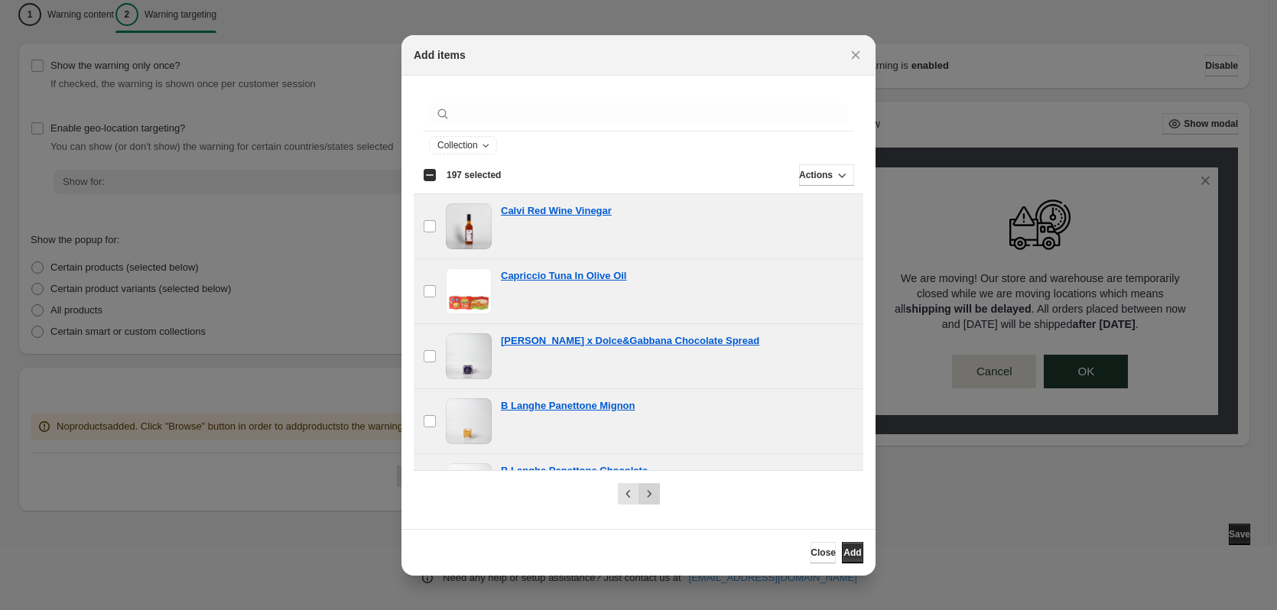
click at [648, 489] on icon "Next" at bounding box center [649, 493] width 15 height 15
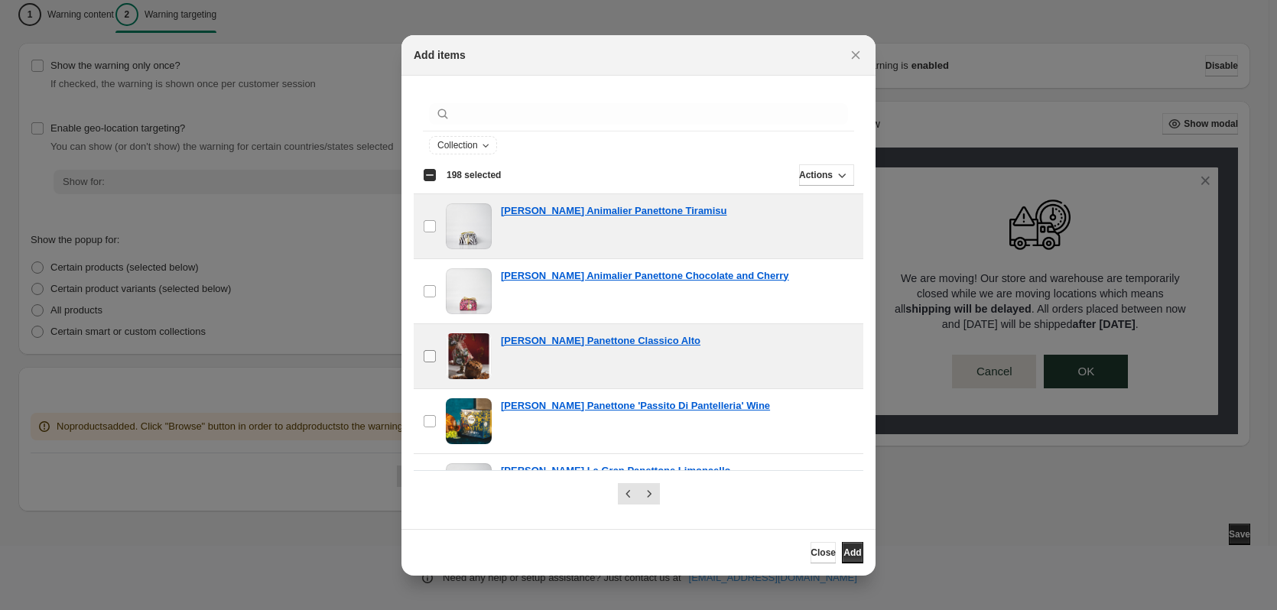
drag, startPoint x: 426, startPoint y: 301, endPoint x: 427, endPoint y: 344, distance: 43.6
click at [426, 304] on label "checkbox" at bounding box center [430, 291] width 32 height 64
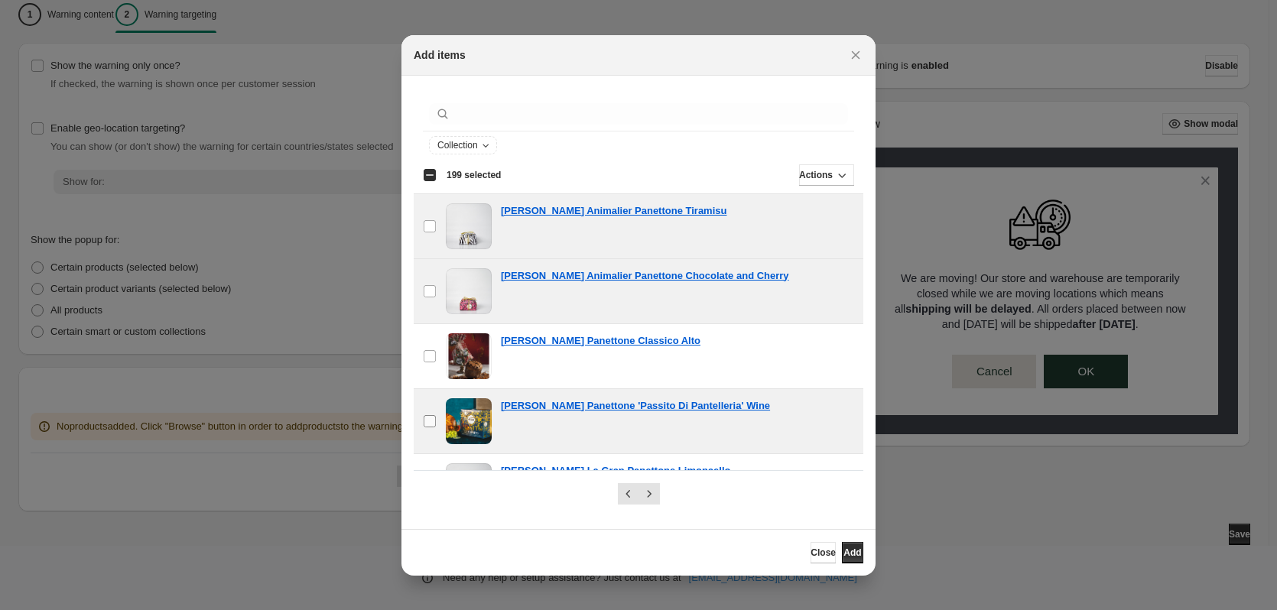
drag, startPoint x: 430, startPoint y: 362, endPoint x: 421, endPoint y: 411, distance: 48.9
click at [431, 368] on label "checkbox" at bounding box center [430, 356] width 32 height 64
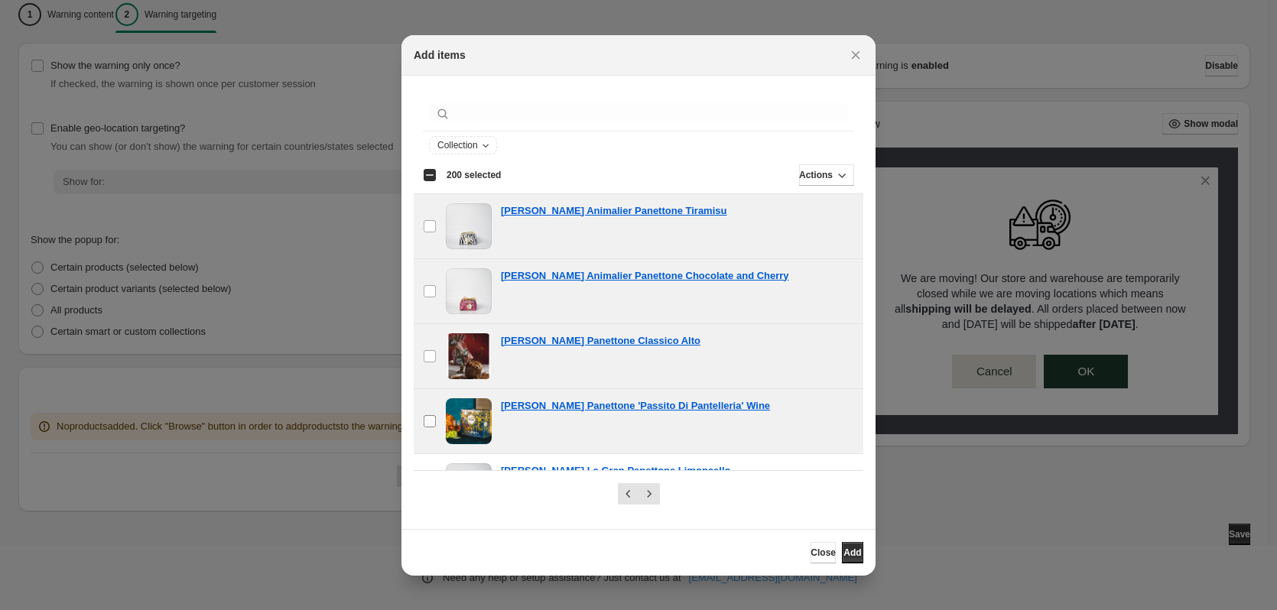
click at [418, 430] on label "checkbox" at bounding box center [430, 421] width 32 height 64
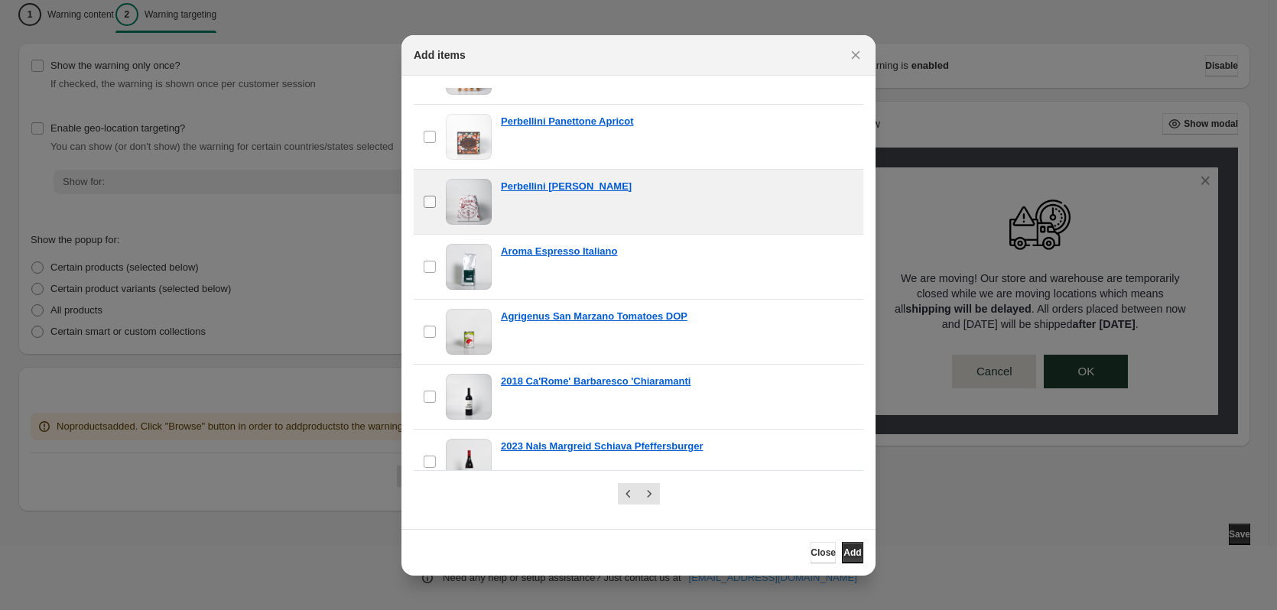
scroll to position [1071, 0]
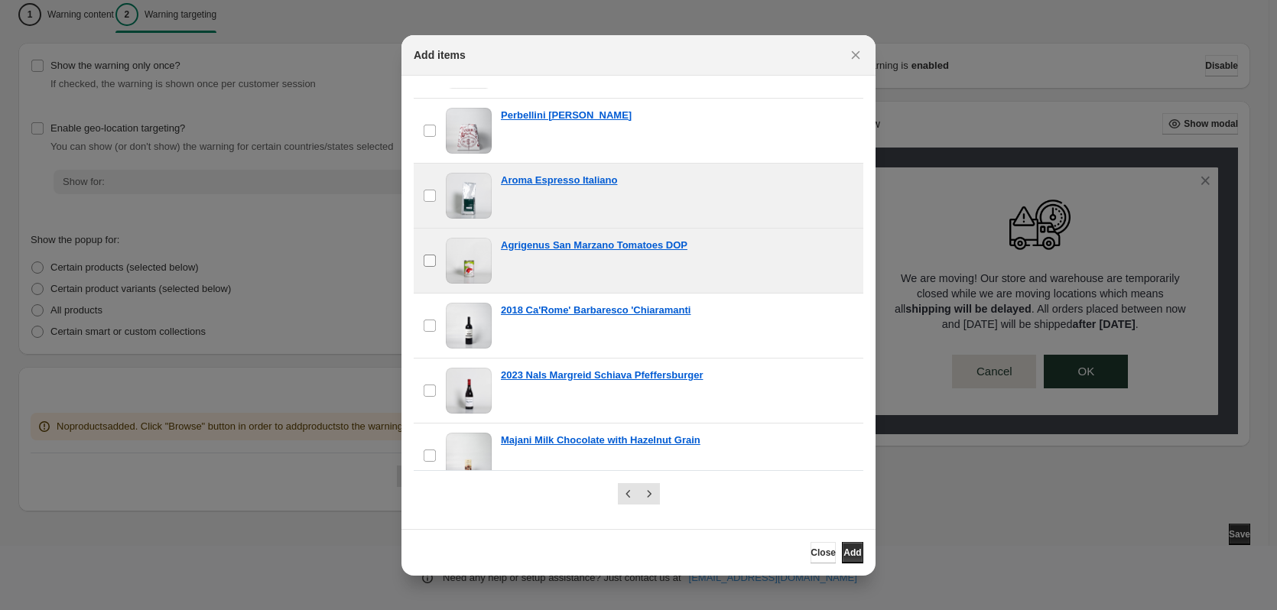
click at [437, 257] on label "checkbox" at bounding box center [430, 261] width 32 height 64
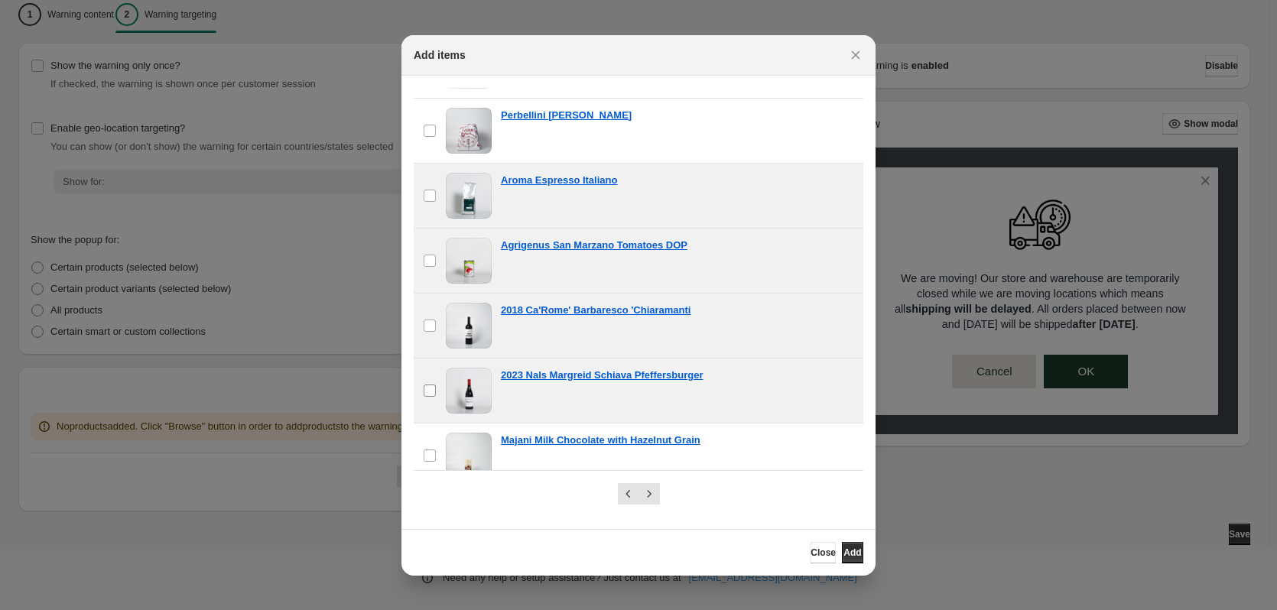
click at [427, 382] on label "checkbox" at bounding box center [430, 391] width 32 height 64
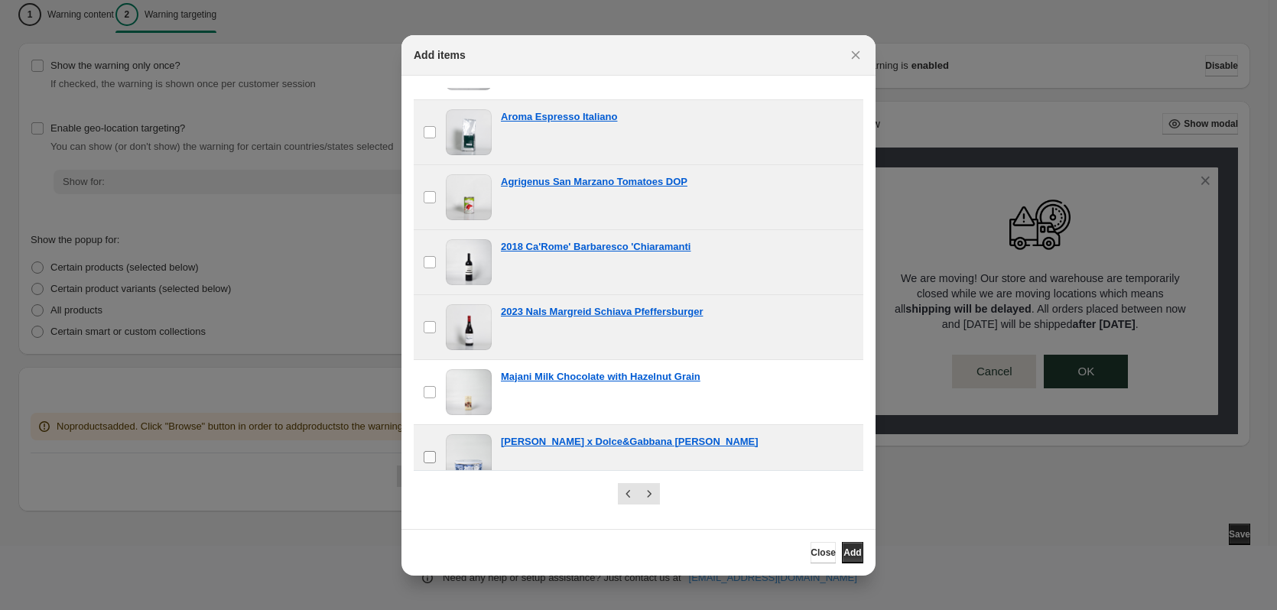
scroll to position [1224, 0]
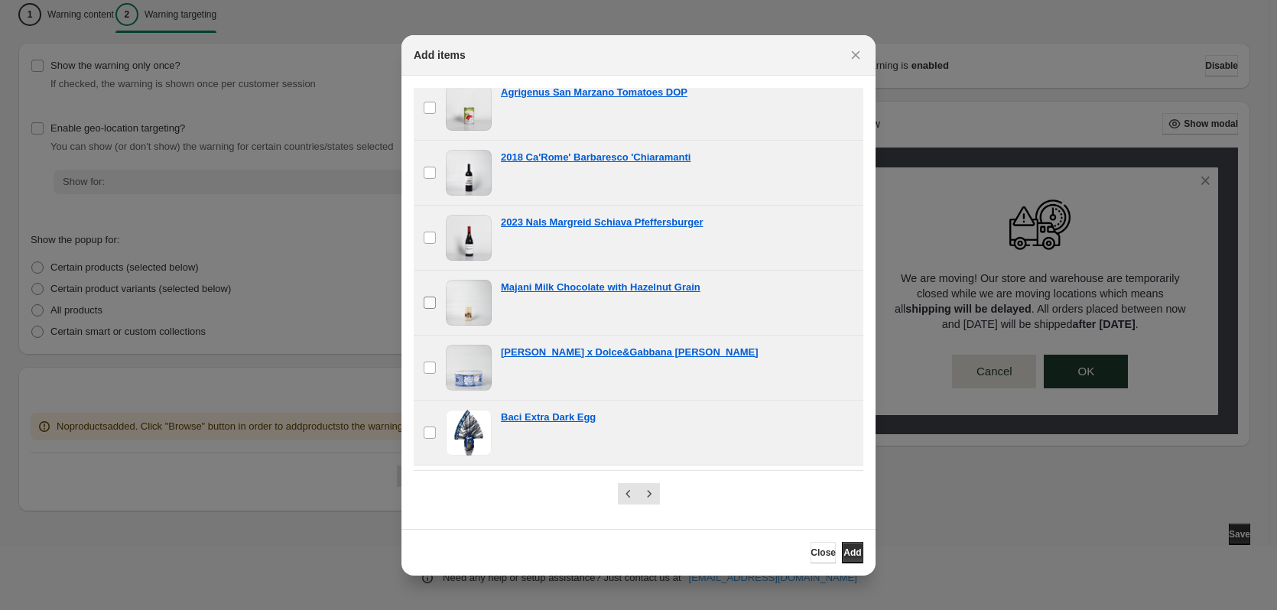
click at [436, 301] on span ":r1o:" at bounding box center [430, 303] width 14 height 14
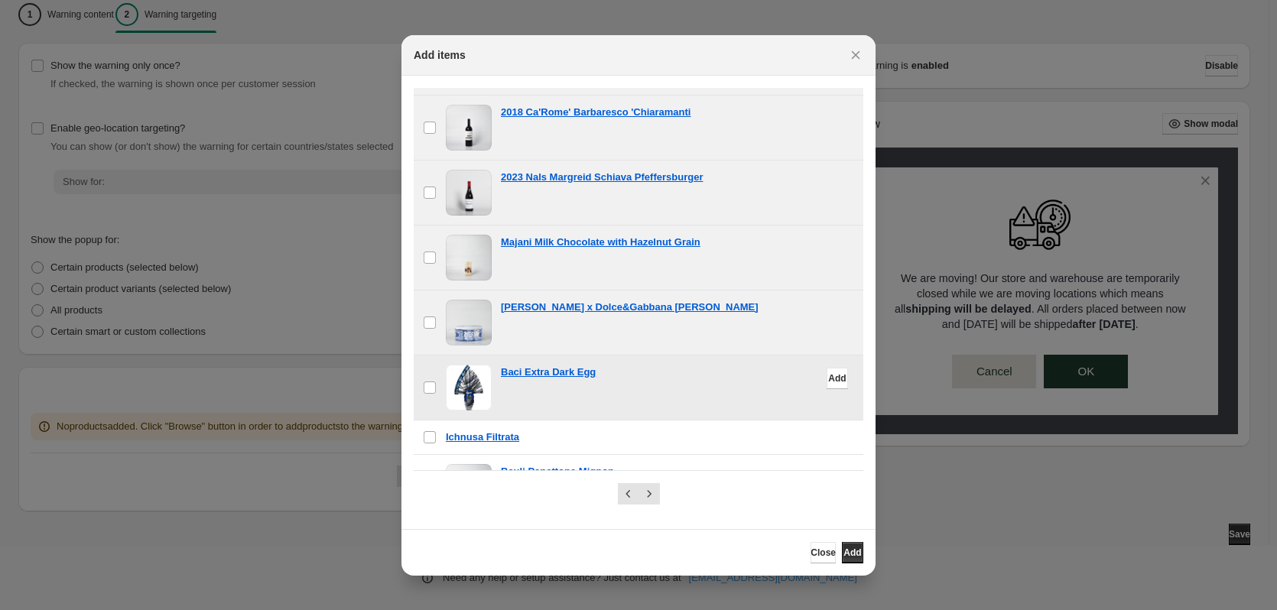
scroll to position [1318, 0]
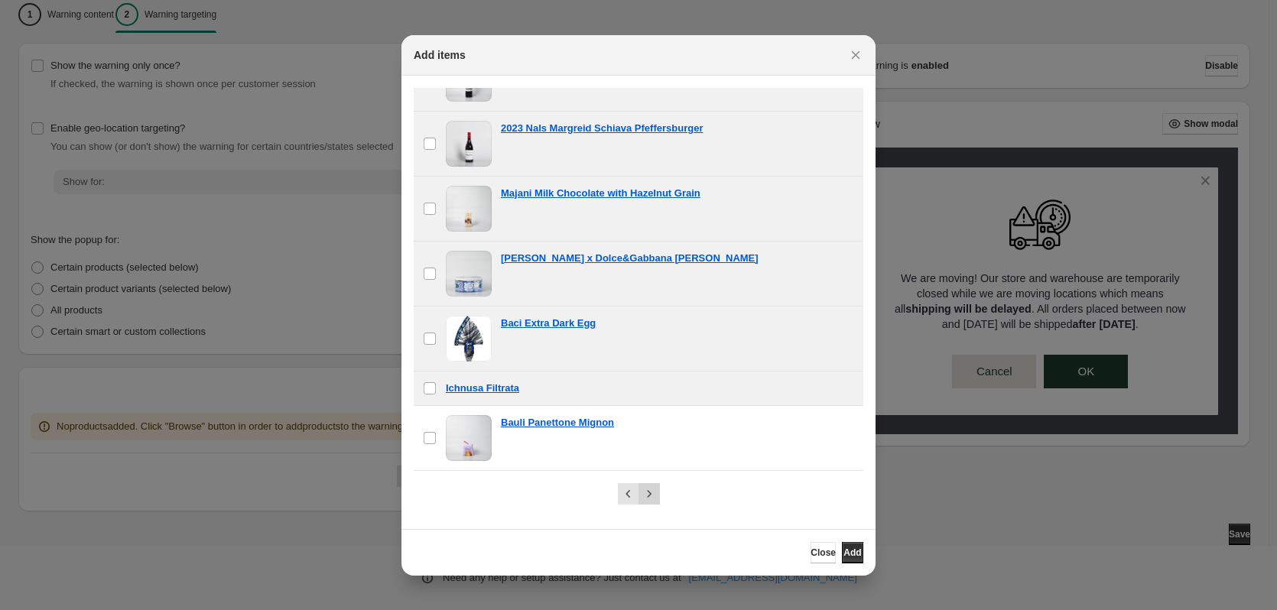
click at [648, 492] on icon "Next" at bounding box center [649, 493] width 15 height 15
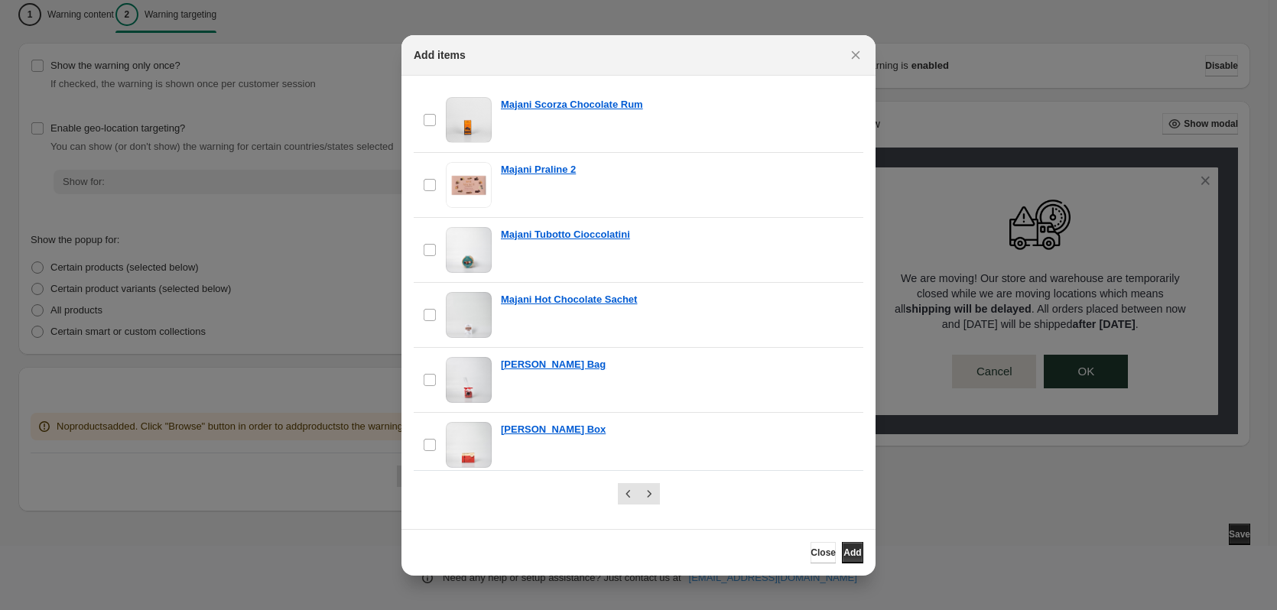
scroll to position [1348, 0]
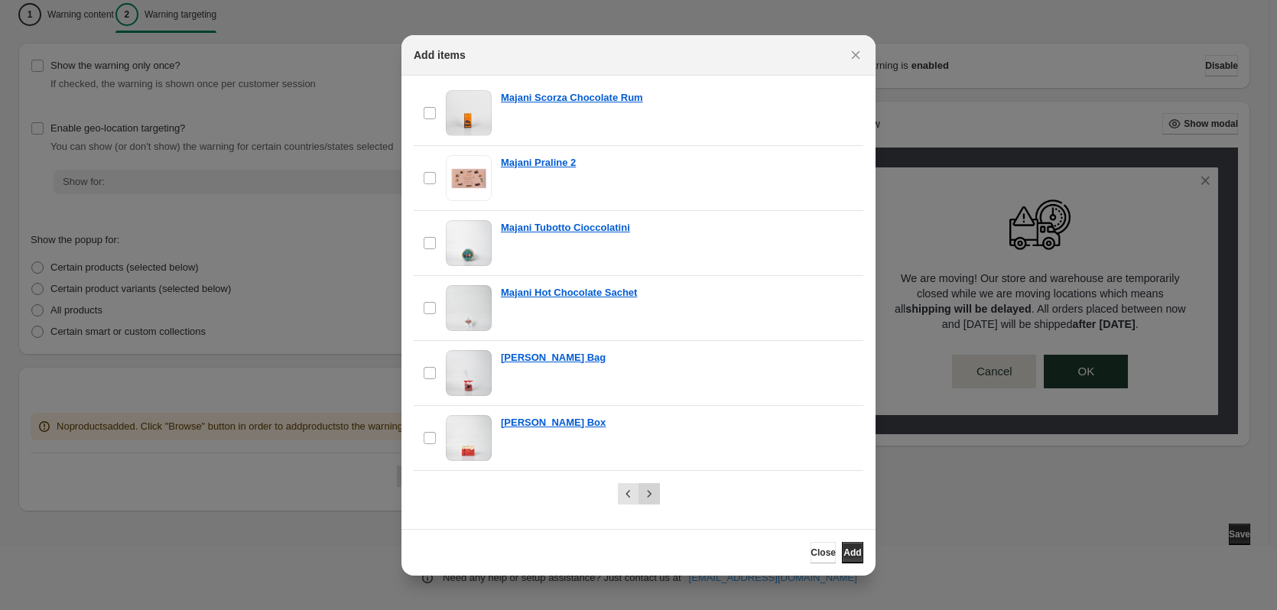
click at [654, 489] on icon "Next" at bounding box center [649, 493] width 15 height 15
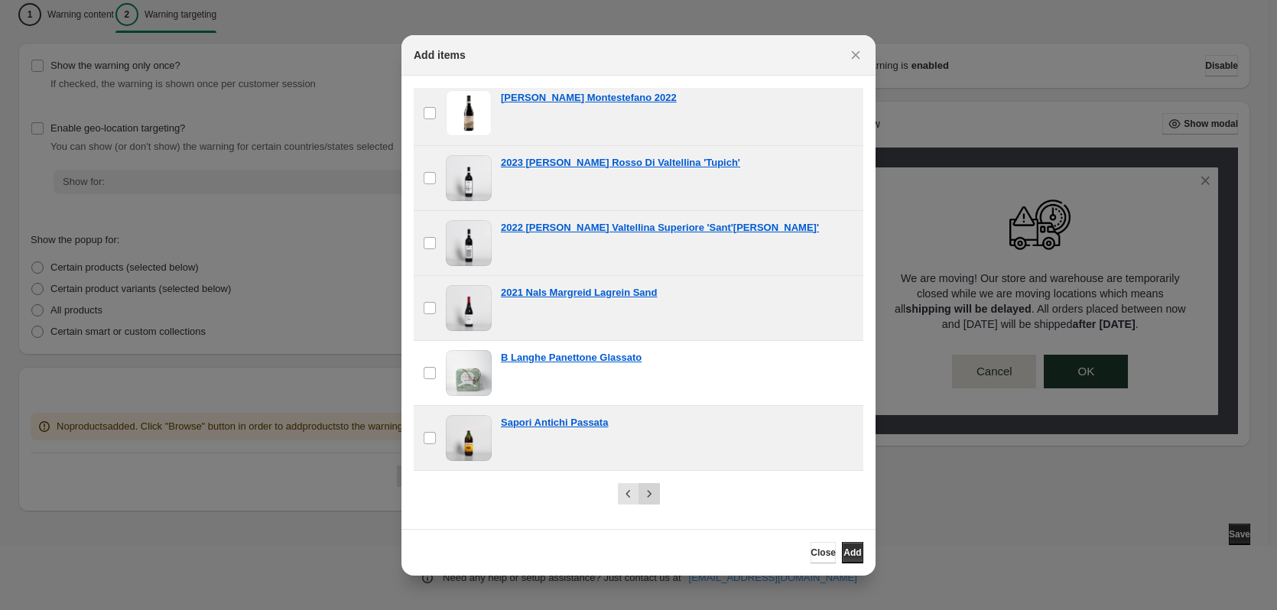
click at [652, 492] on icon "Next" at bounding box center [649, 493] width 15 height 15
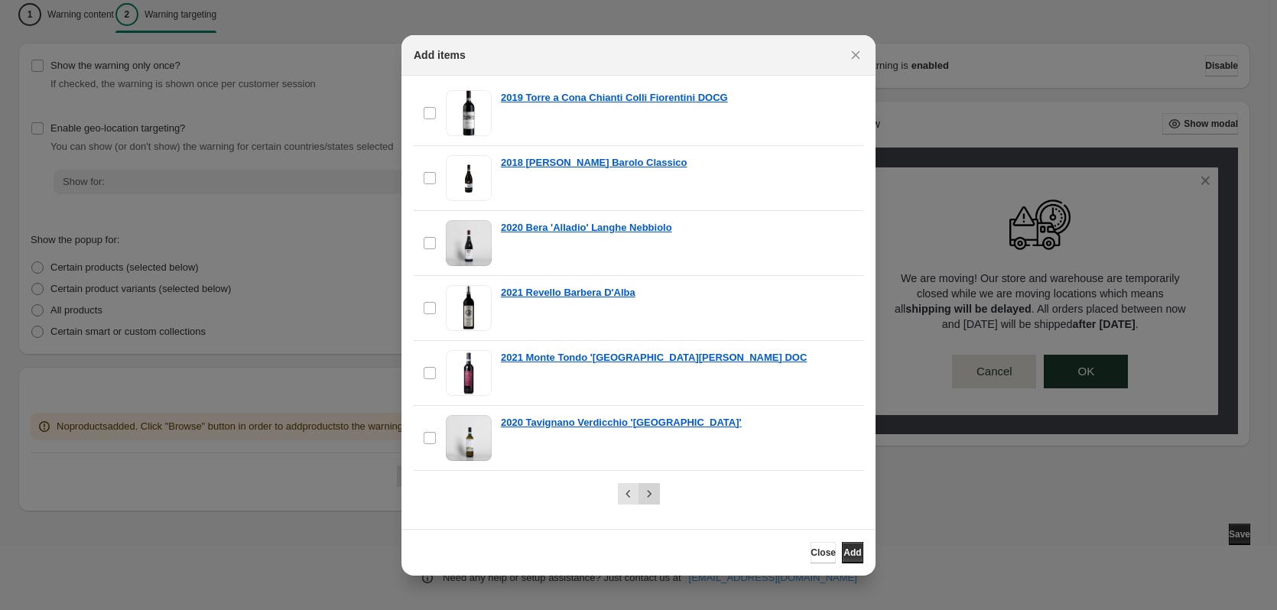
scroll to position [1318, 0]
click at [846, 552] on span "Add" at bounding box center [852, 553] width 18 height 12
click at [811, 553] on span "Close" at bounding box center [823, 553] width 25 height 12
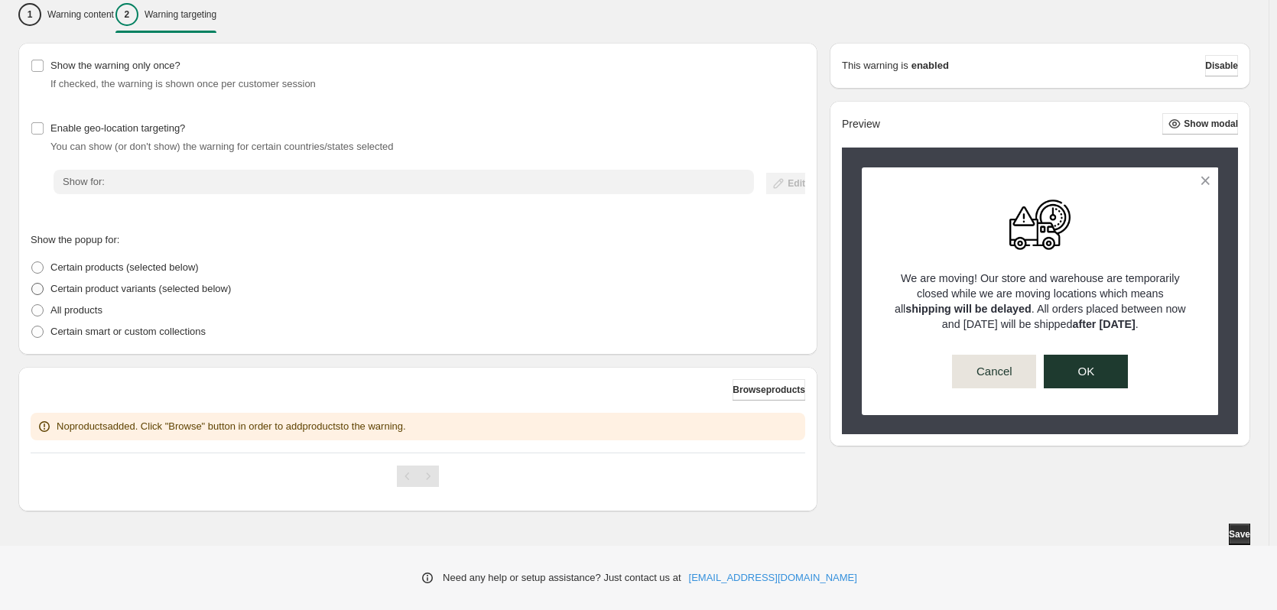
click at [125, 289] on span "Certain product variants (selected below)" at bounding box center [140, 288] width 180 height 11
click at [102, 310] on p "All products" at bounding box center [76, 310] width 52 height 15
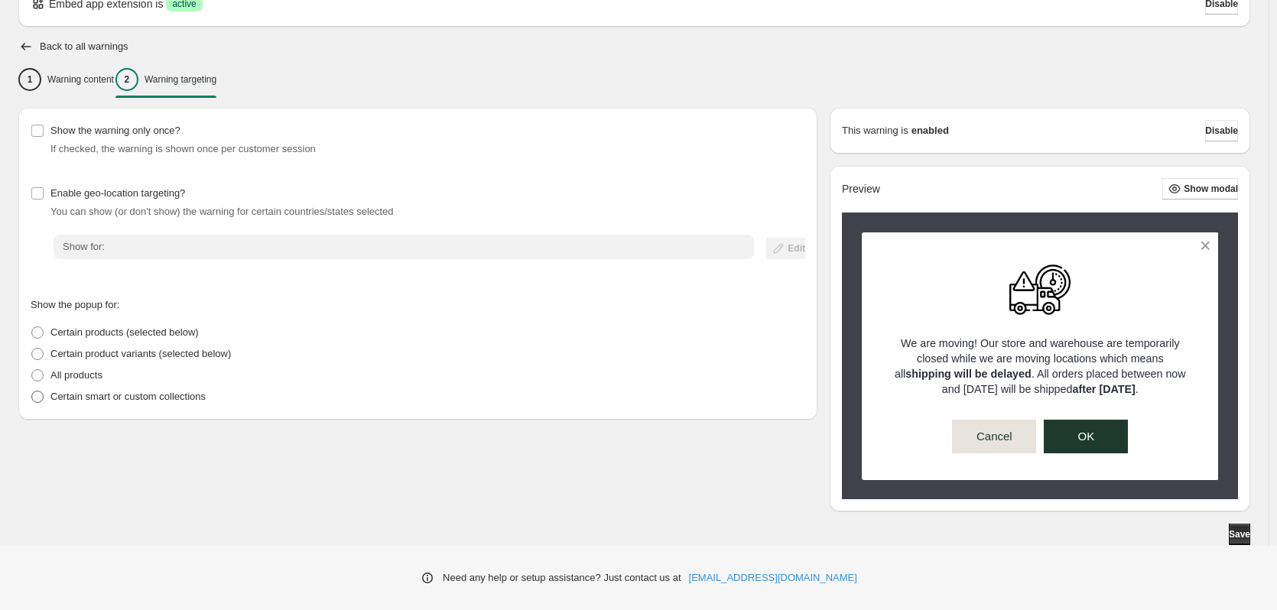
click at [102, 397] on p "Certain smart or custom collections" at bounding box center [127, 396] width 155 height 15
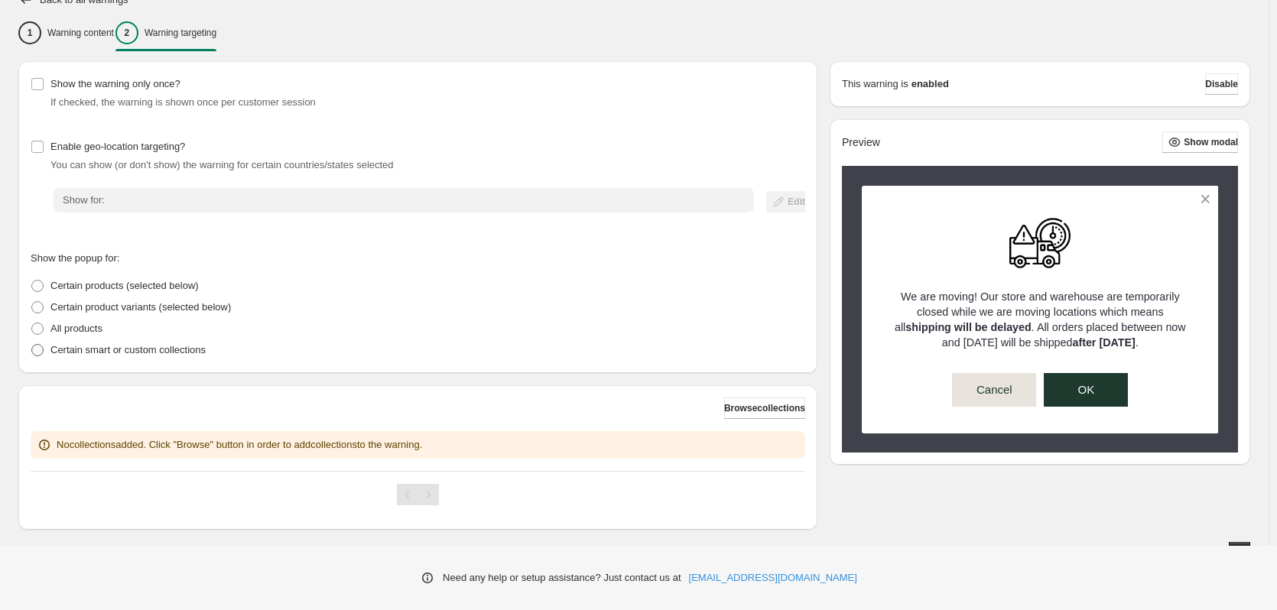
scroll to position [143, 0]
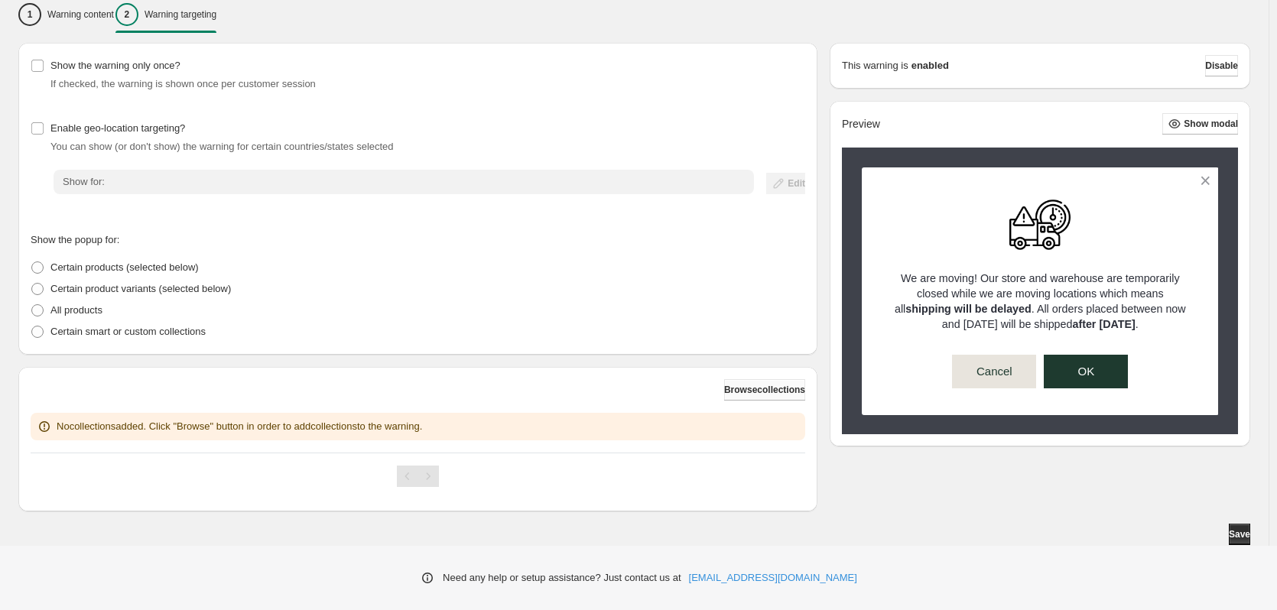
click at [792, 388] on button "Browse collections" at bounding box center [764, 389] width 81 height 21
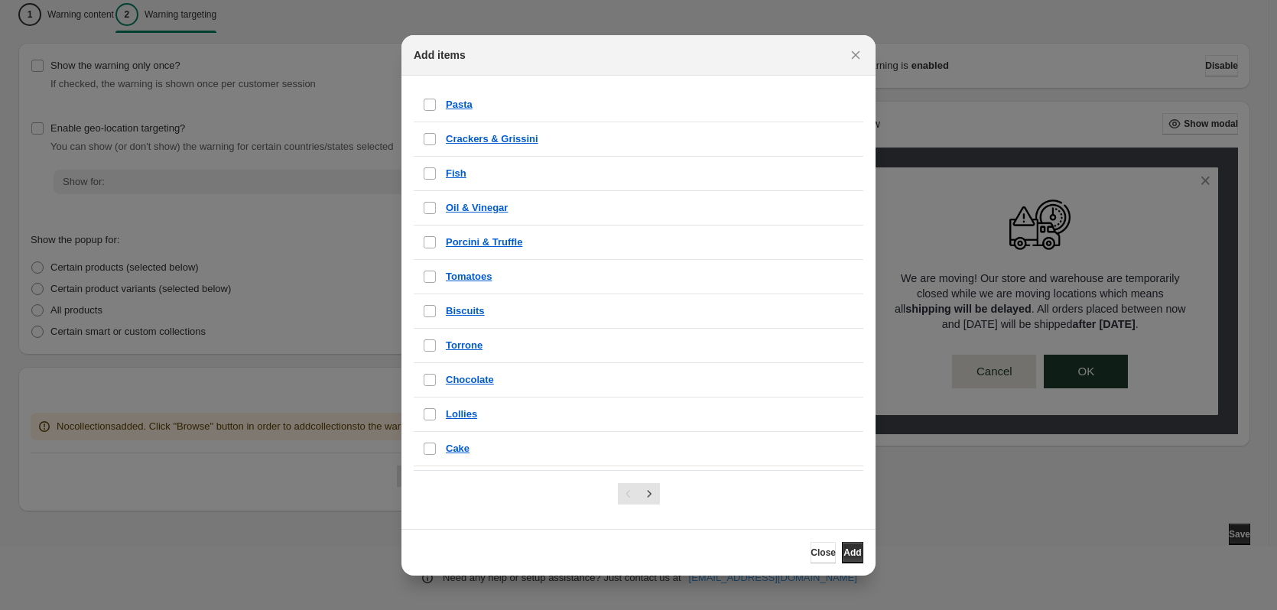
scroll to position [555, 0]
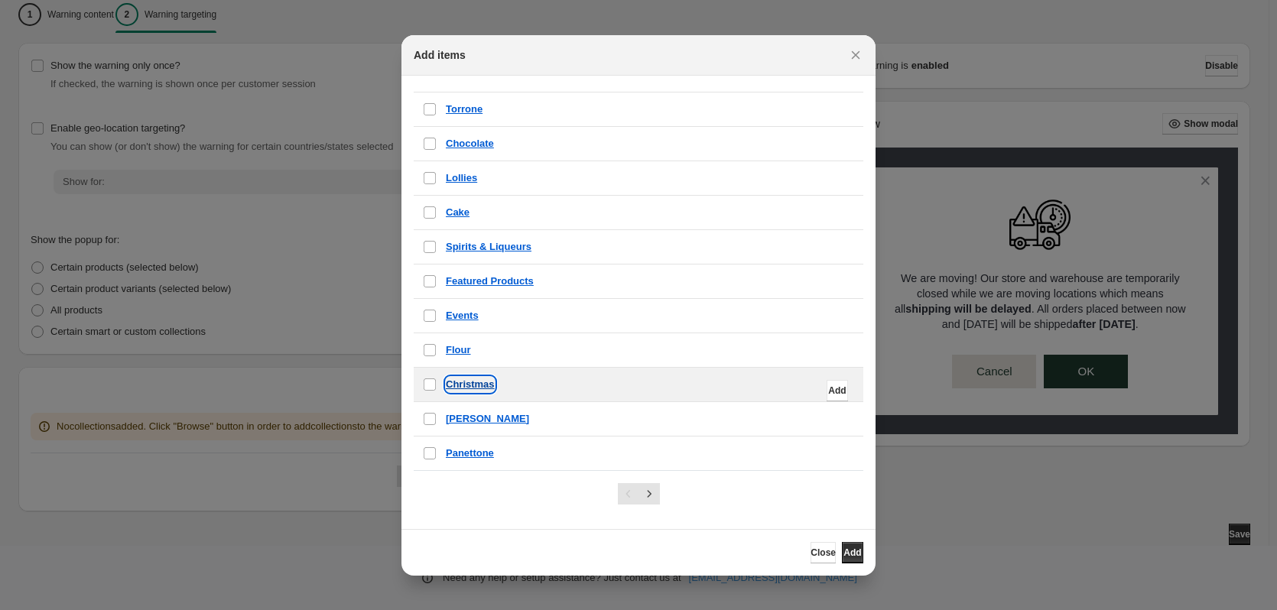
click at [476, 382] on p "Christmas" at bounding box center [470, 384] width 49 height 15
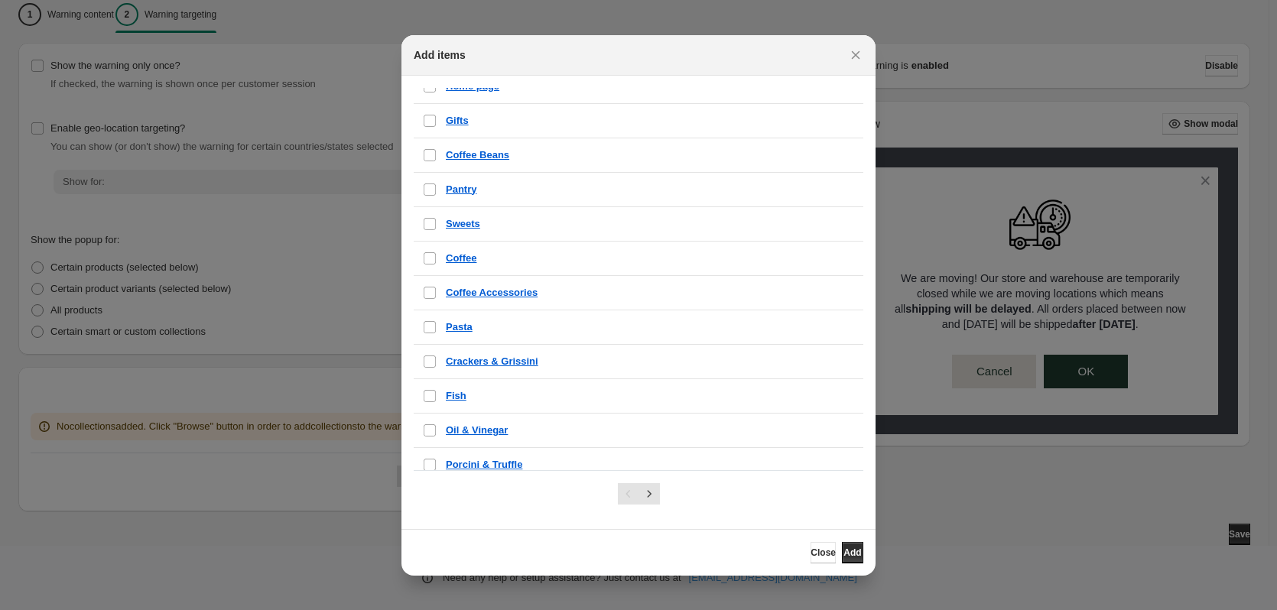
scroll to position [0, 0]
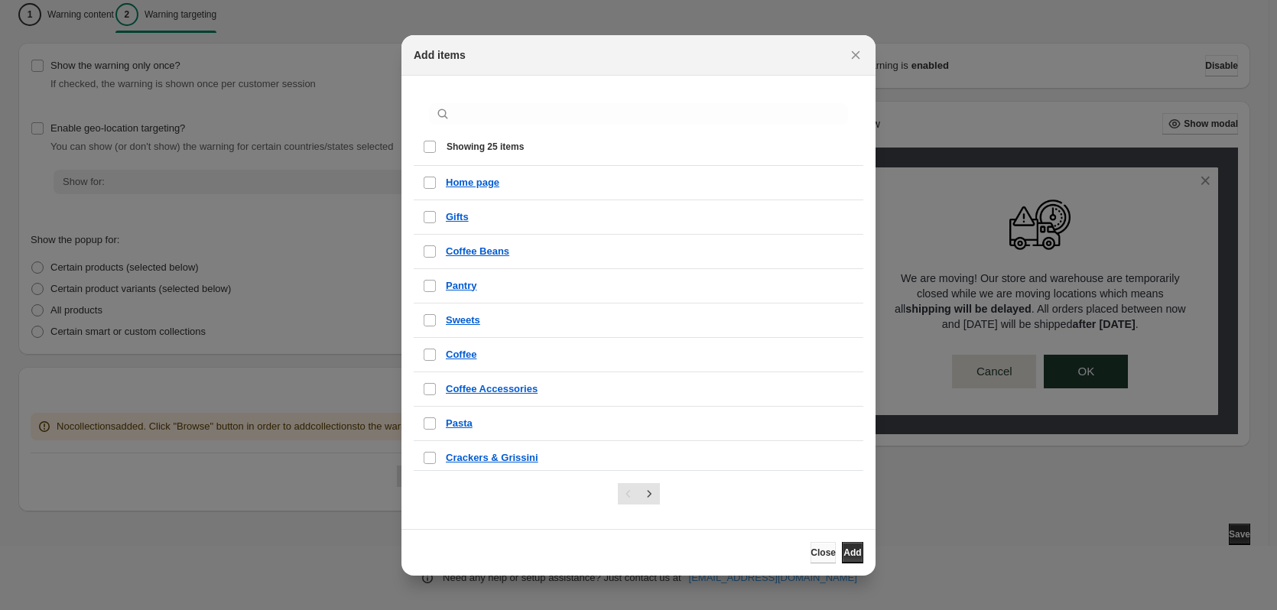
click at [811, 551] on span "Close" at bounding box center [823, 553] width 25 height 12
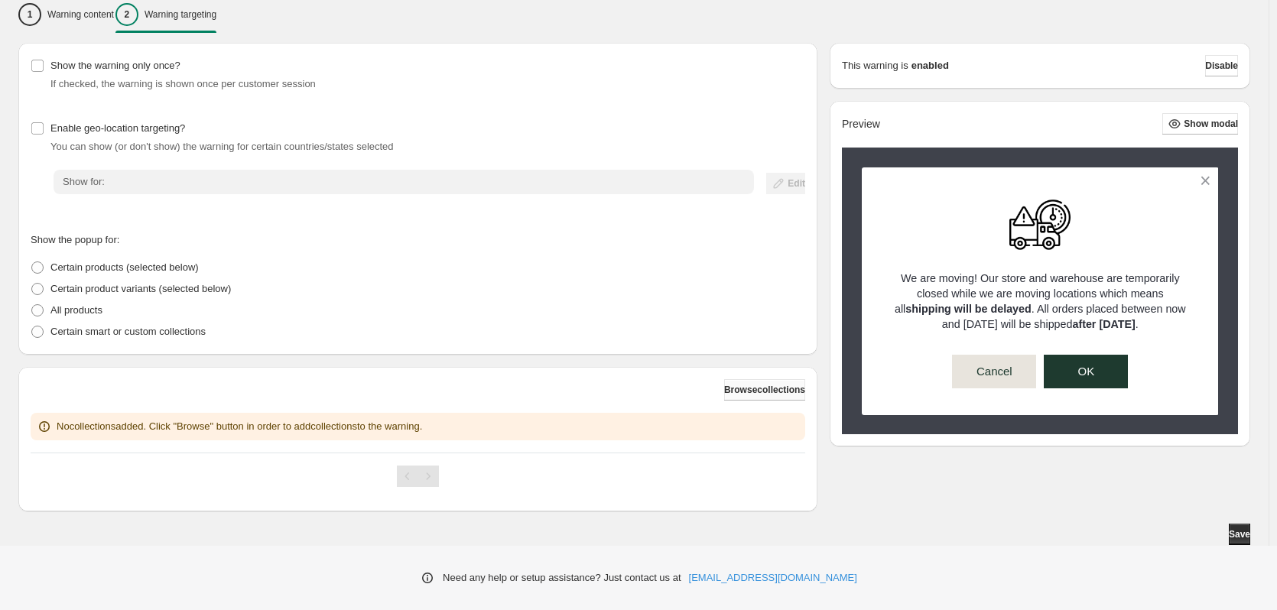
click at [788, 389] on span "Browse collections" at bounding box center [764, 390] width 81 height 12
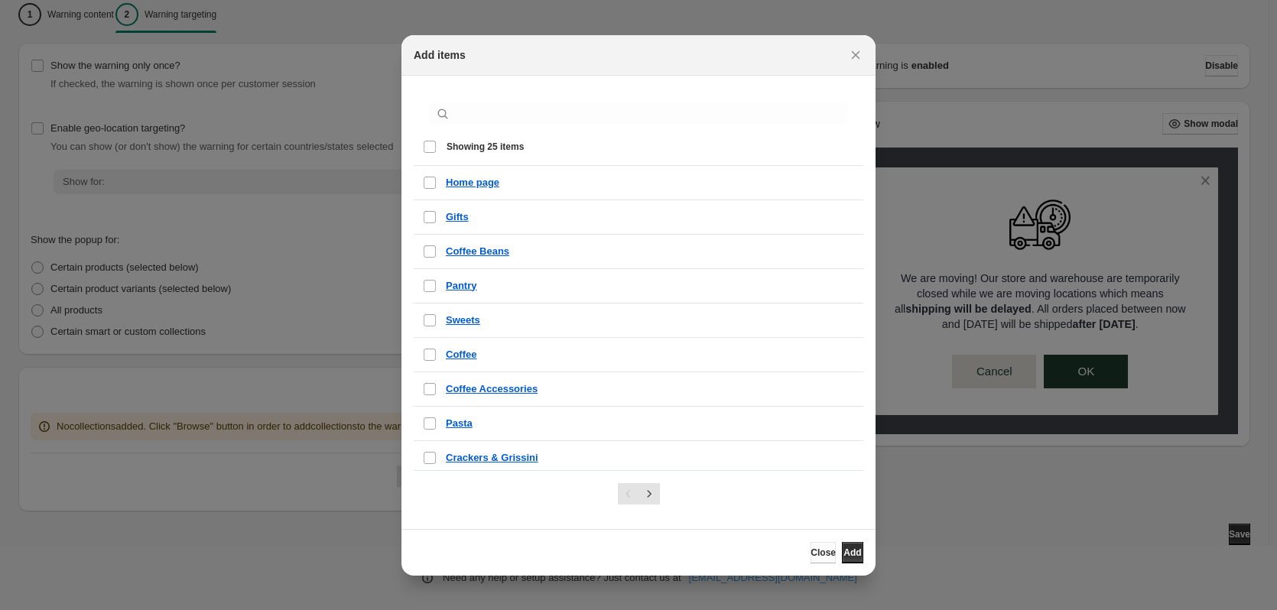
click at [811, 555] on span "Close" at bounding box center [823, 553] width 25 height 12
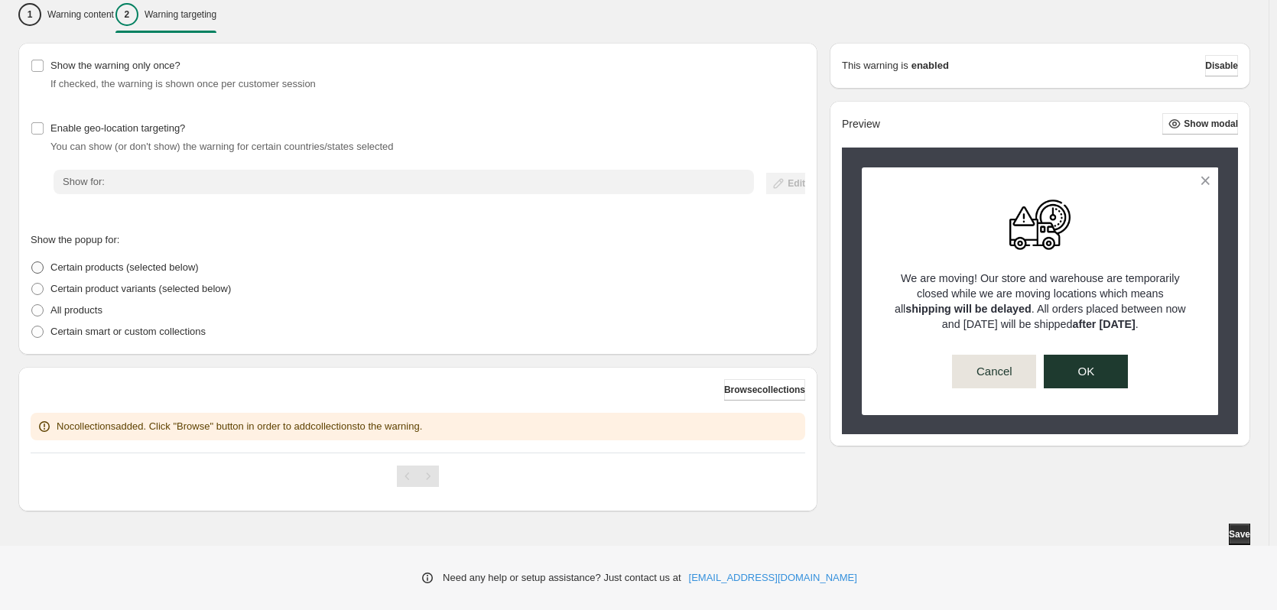
click at [57, 264] on span "Certain products (selected below)" at bounding box center [124, 267] width 148 height 11
click at [779, 393] on span "Browse products" at bounding box center [769, 390] width 73 height 12
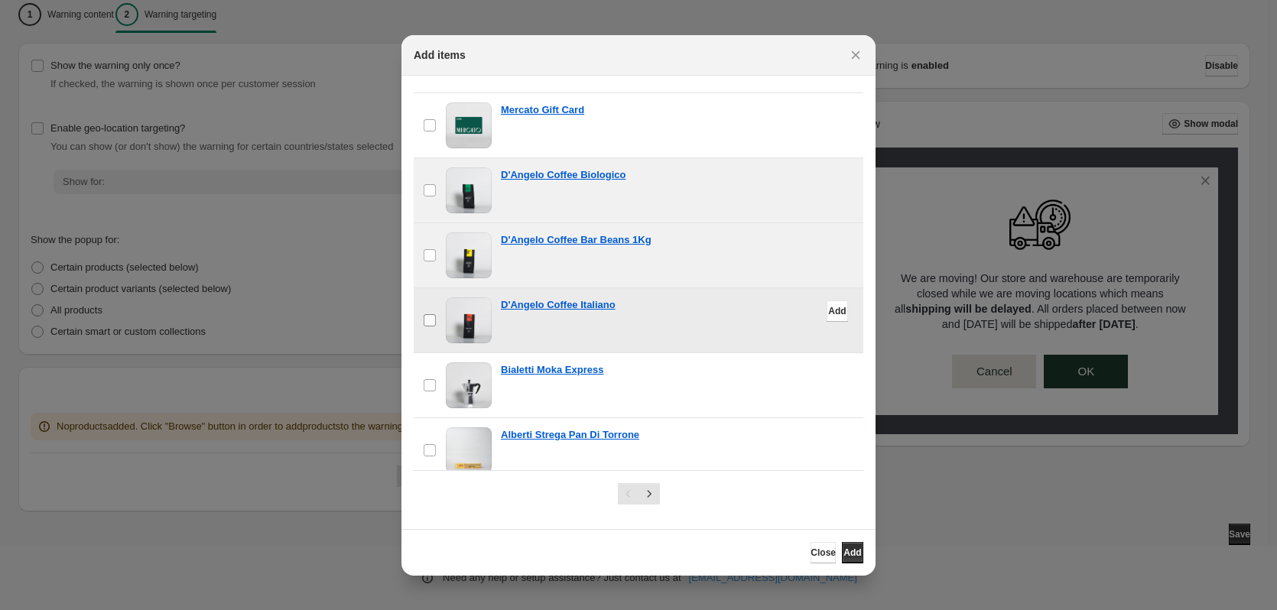
scroll to position [153, 0]
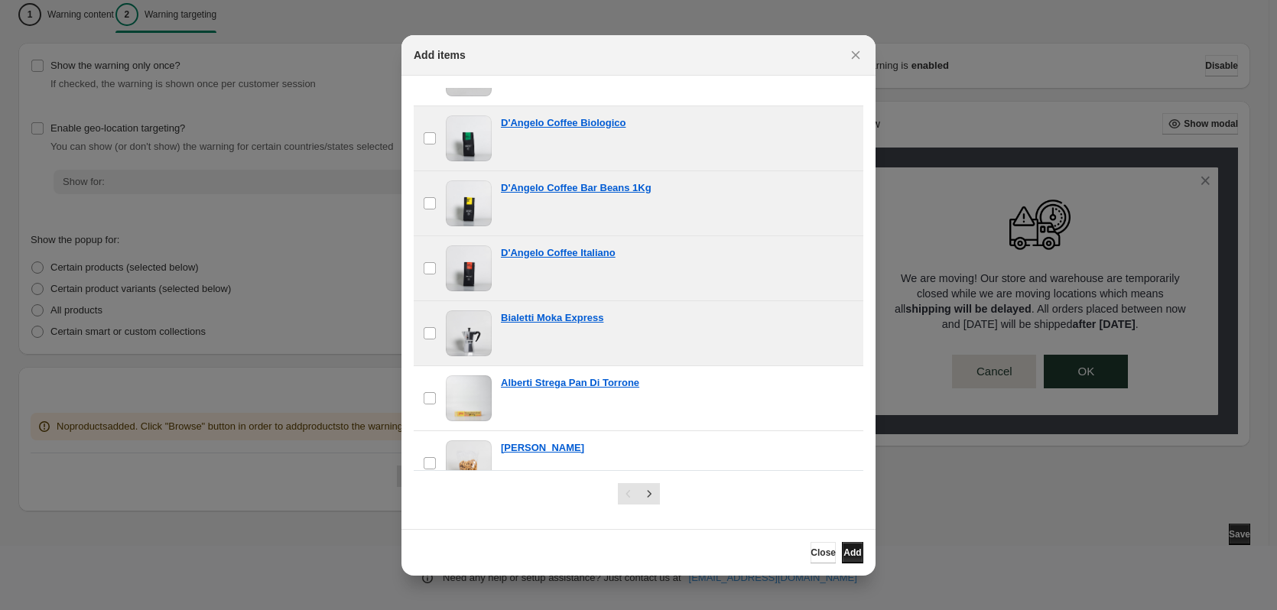
click at [843, 549] on span "Add" at bounding box center [852, 553] width 18 height 12
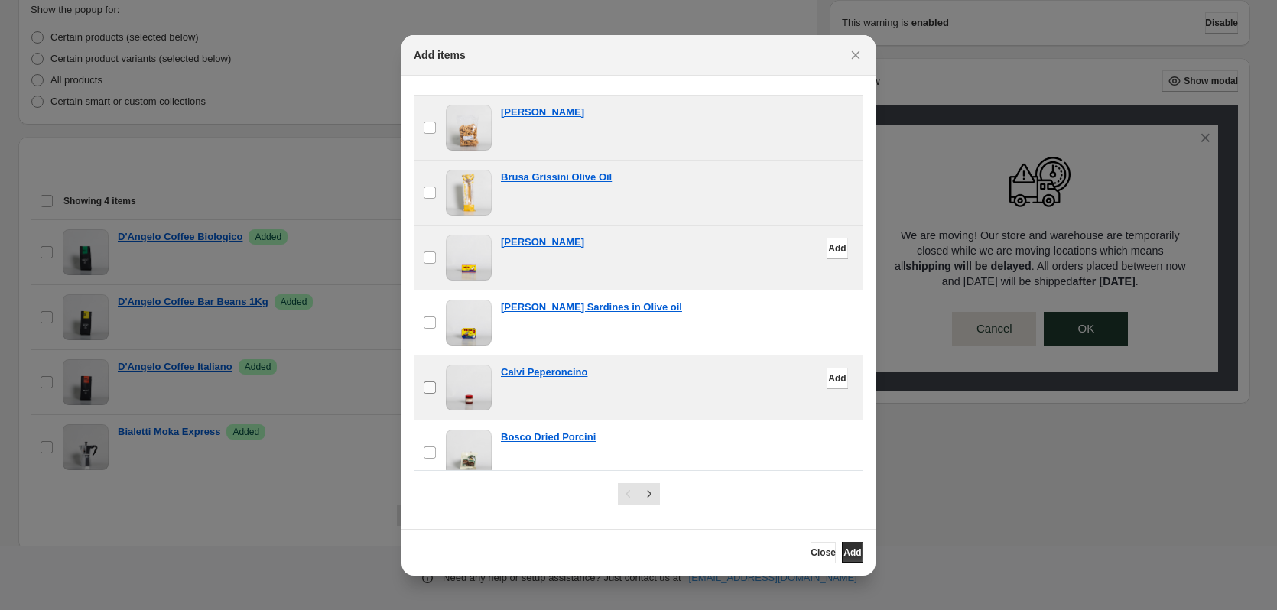
scroll to position [535, 0]
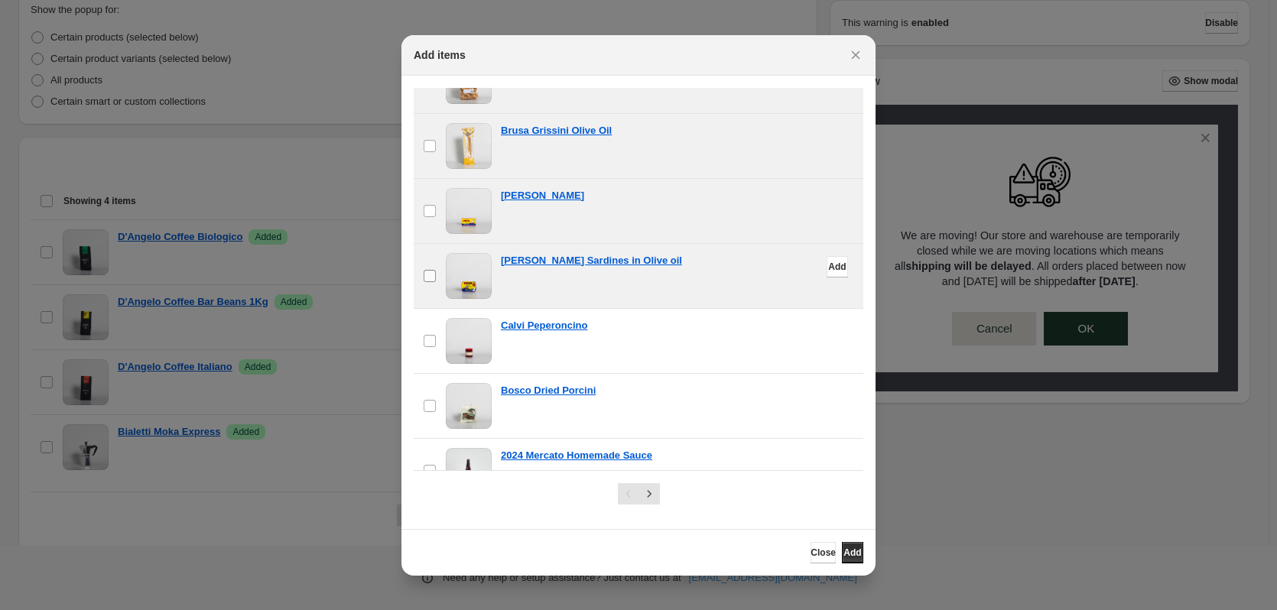
click at [436, 275] on span ":rue:" at bounding box center [430, 276] width 14 height 14
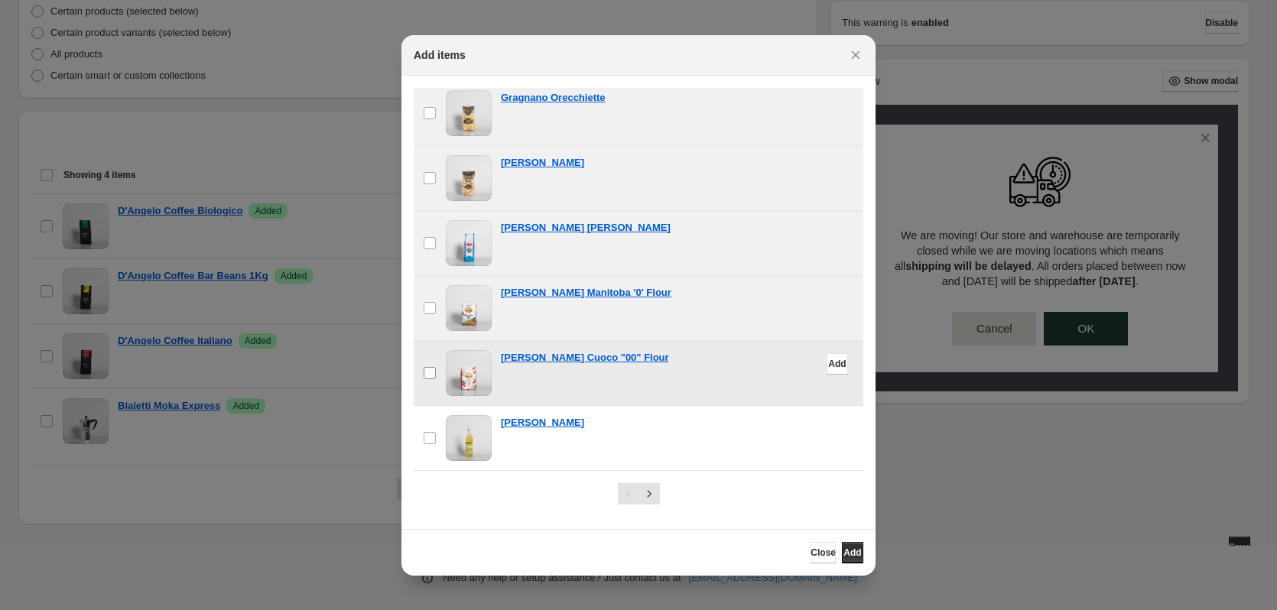
scroll to position [412, 0]
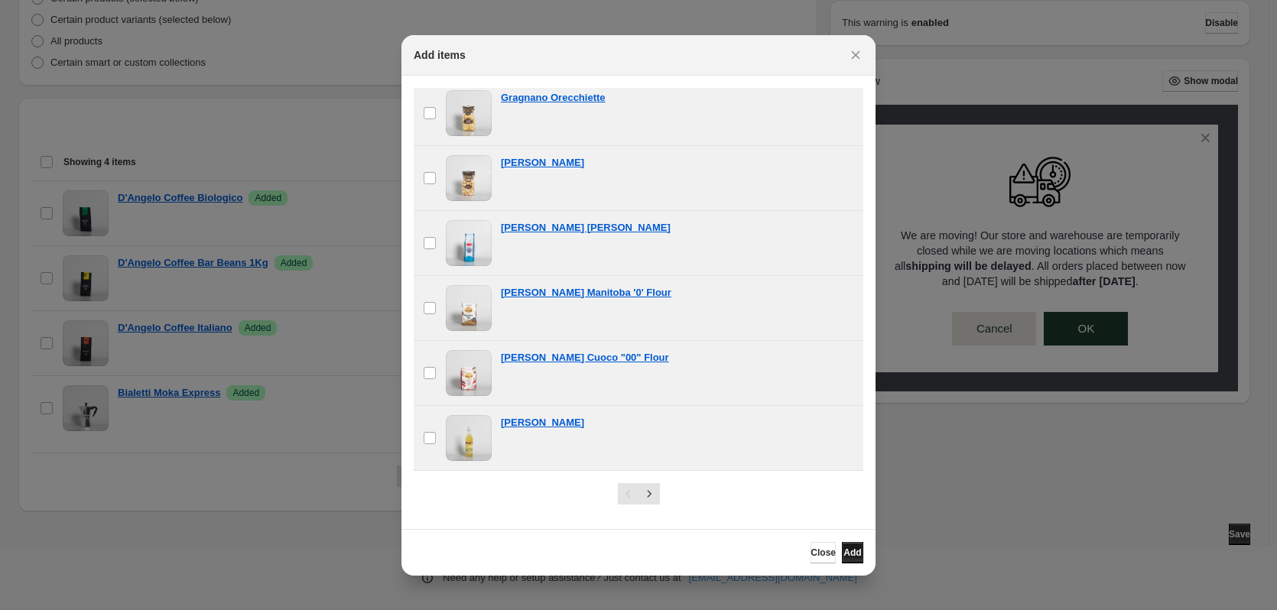
click at [846, 549] on span "Add" at bounding box center [852, 553] width 18 height 12
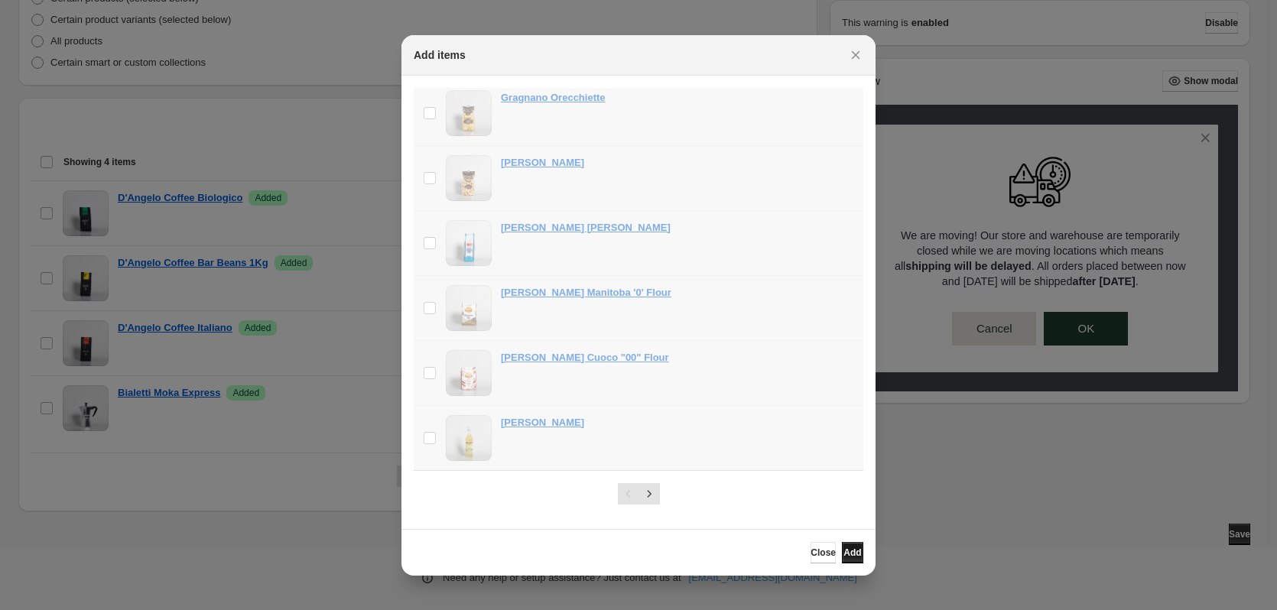
click at [843, 549] on span "Add" at bounding box center [852, 553] width 18 height 12
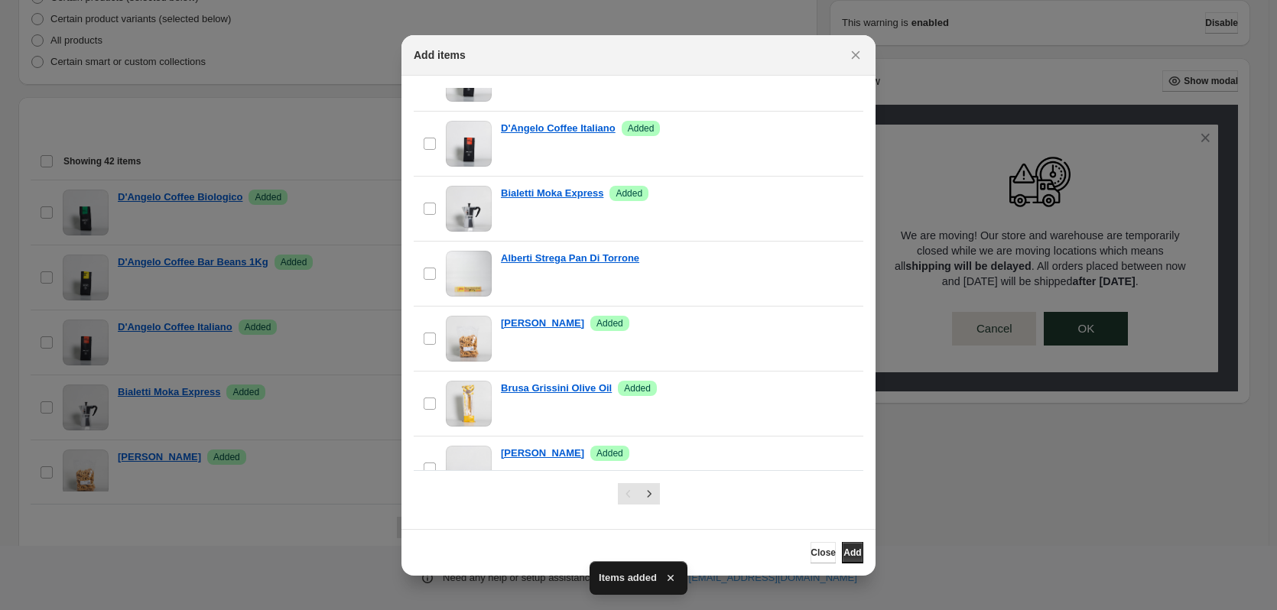
scroll to position [0, 0]
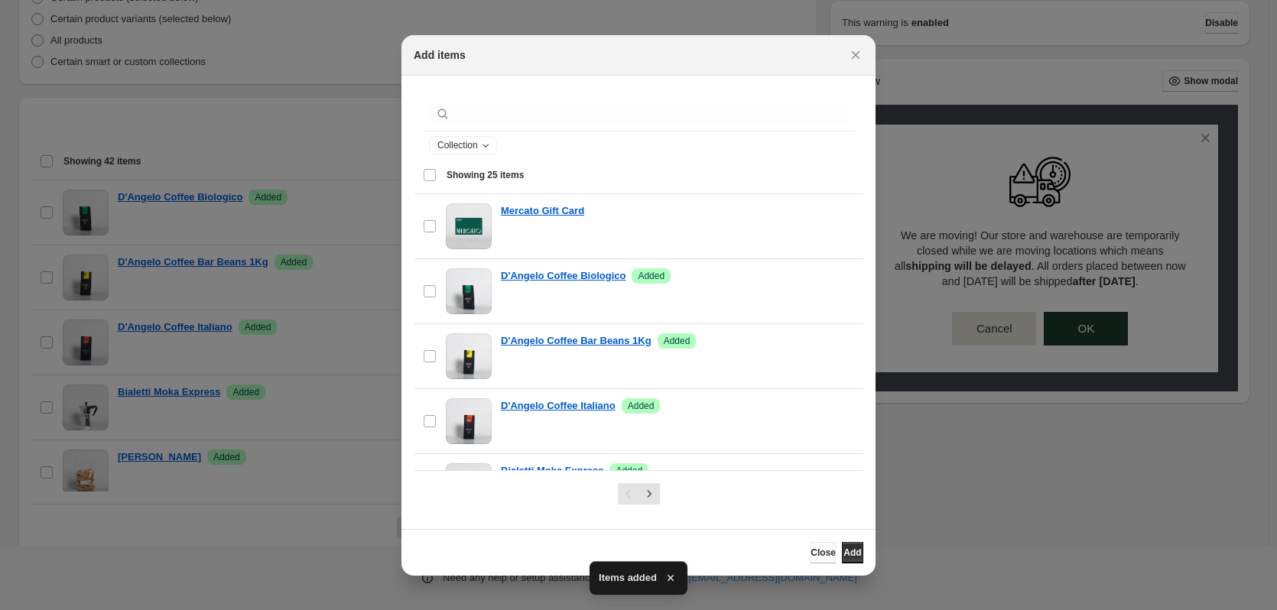
click at [811, 552] on span "Close" at bounding box center [823, 553] width 25 height 12
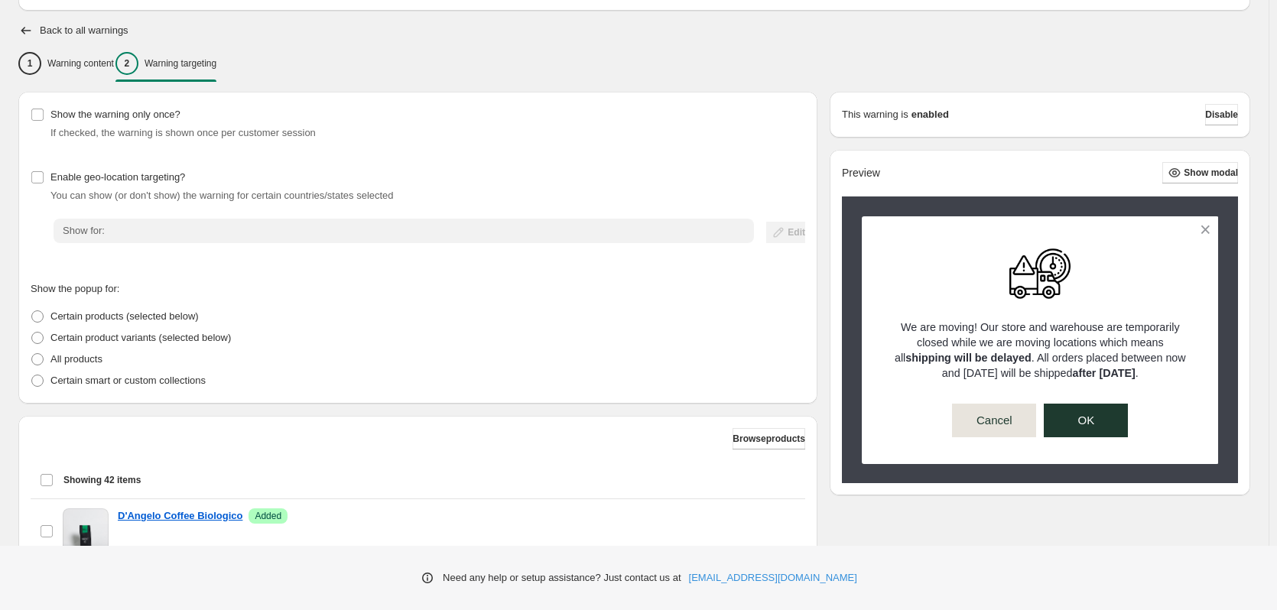
scroll to position [229, 0]
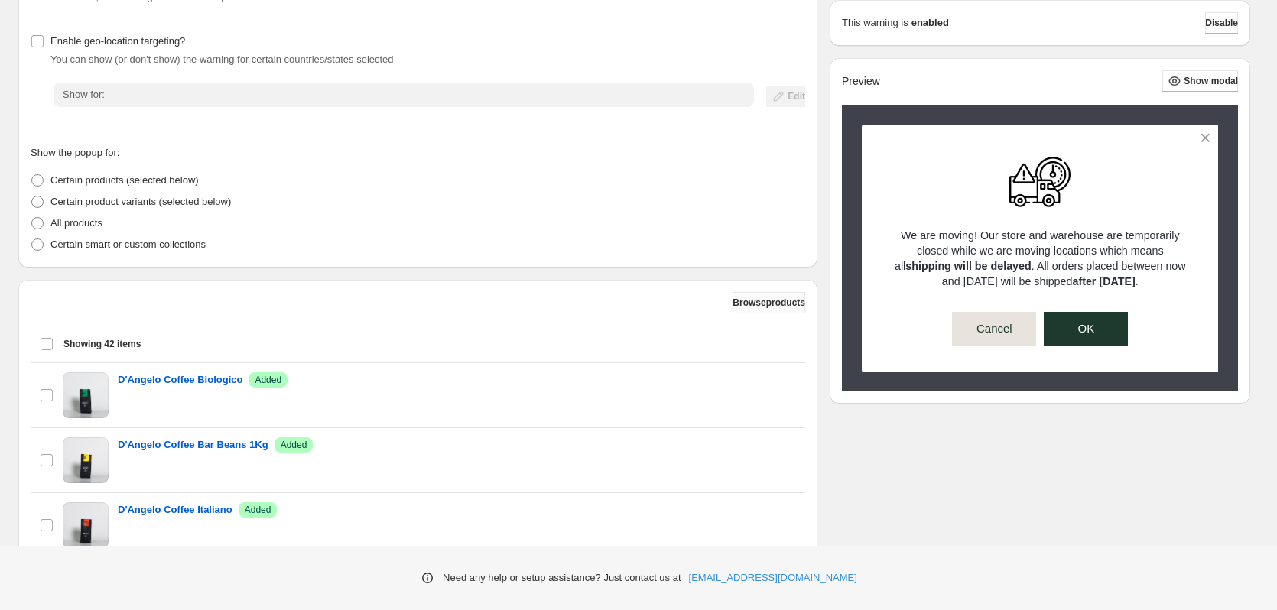
click at [756, 297] on button "Browse products" at bounding box center [769, 302] width 73 height 21
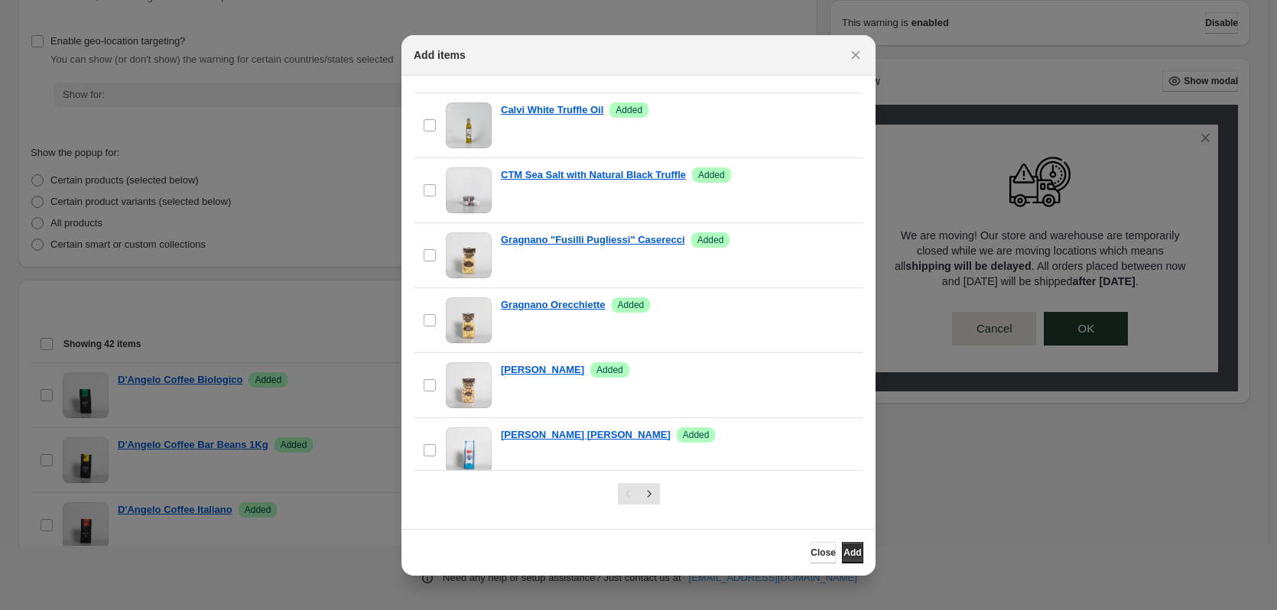
scroll to position [1348, 0]
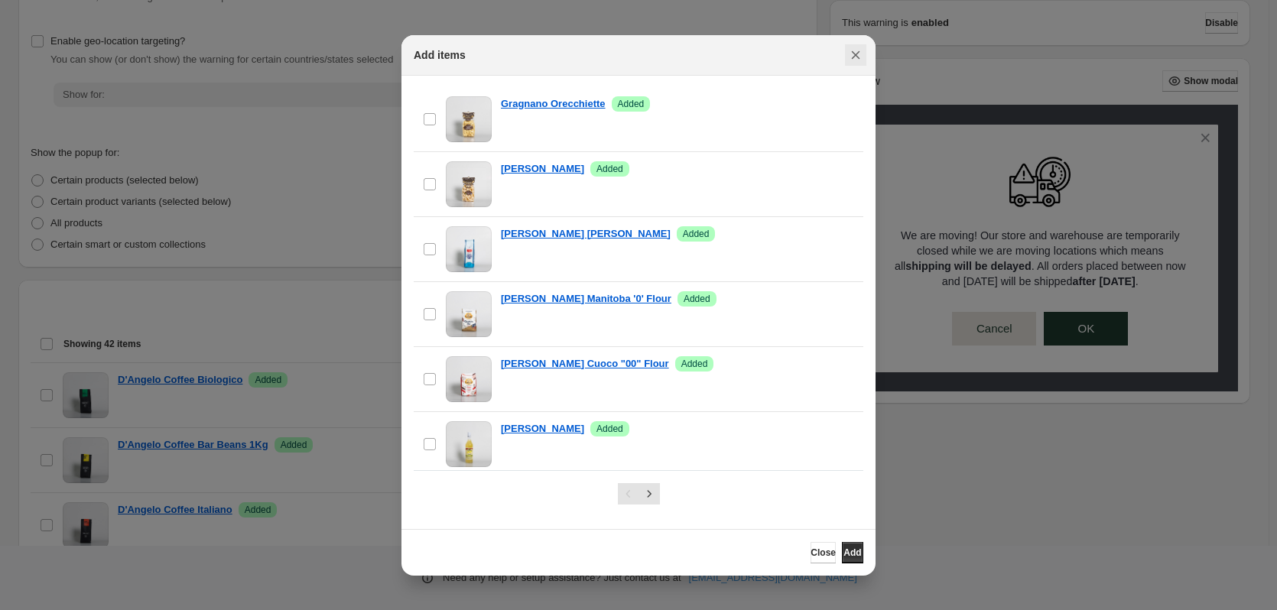
click at [856, 54] on icon "Close" at bounding box center [856, 54] width 8 height 8
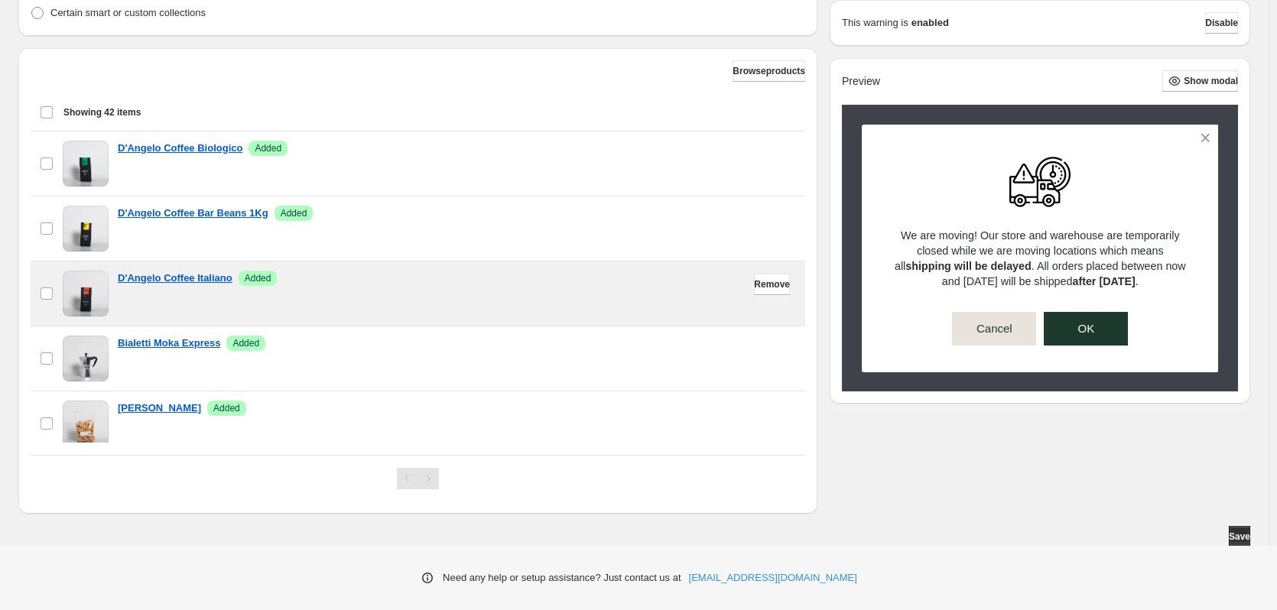
scroll to position [464, 0]
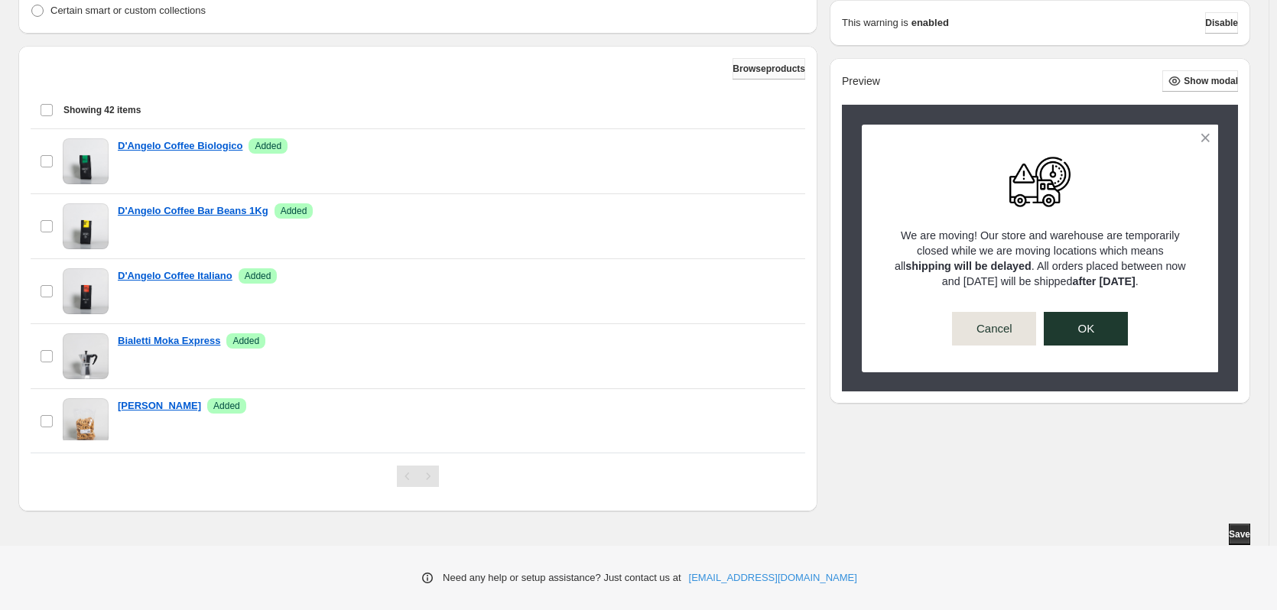
click at [740, 67] on span "Browse products" at bounding box center [769, 69] width 73 height 12
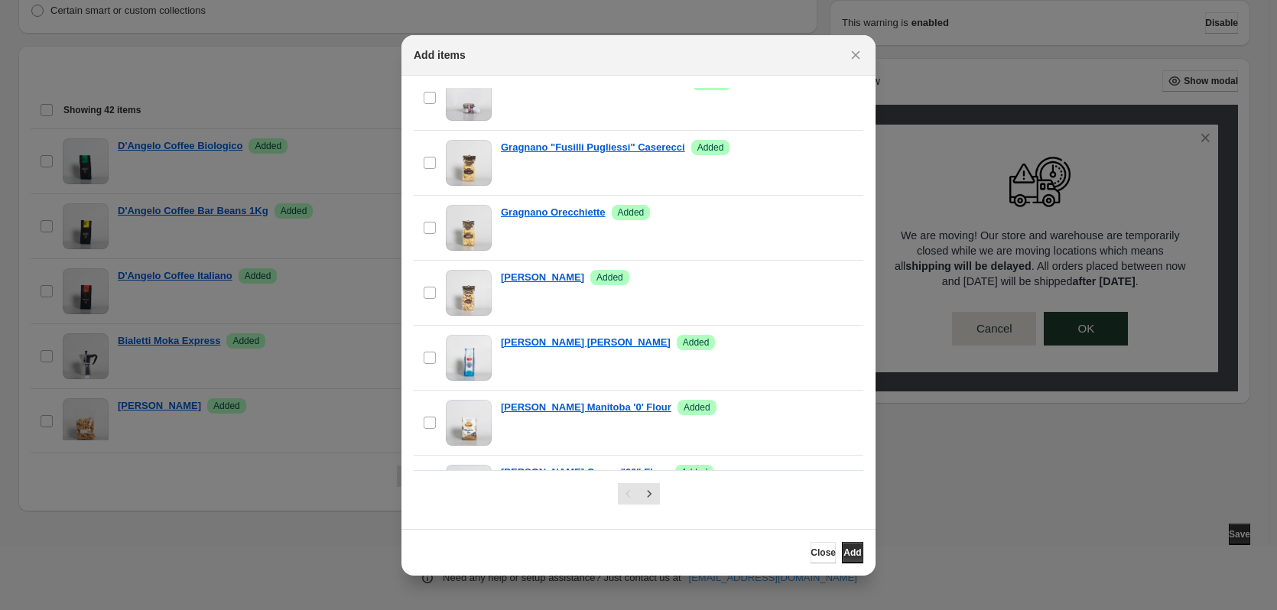
scroll to position [1348, 0]
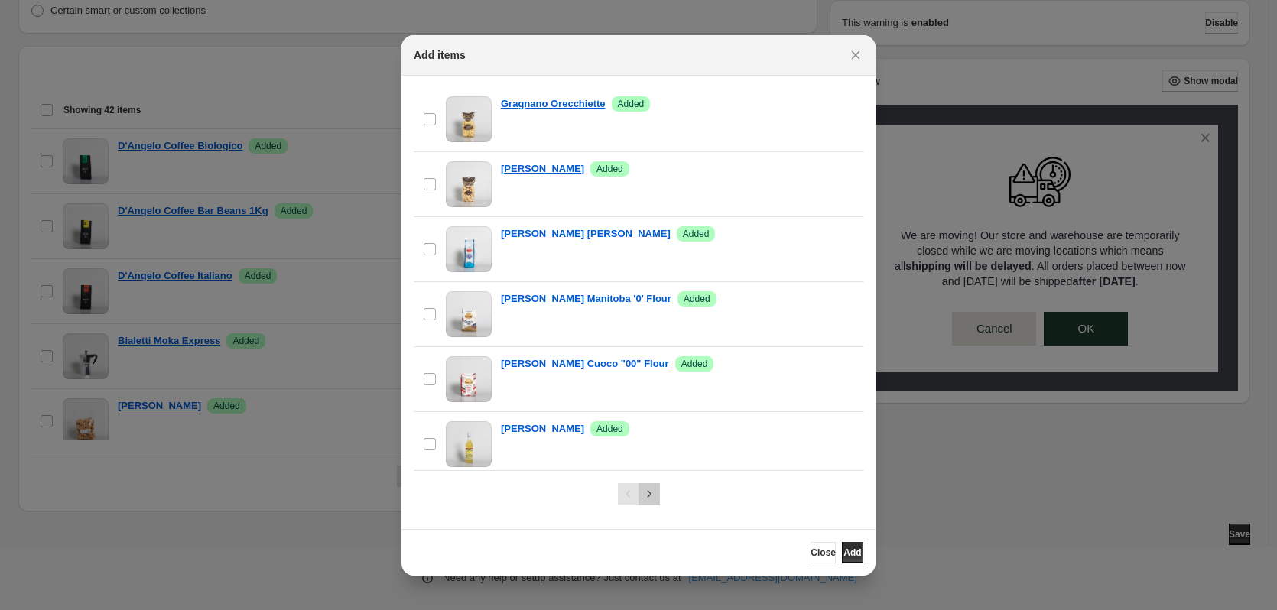
click at [652, 493] on icon "Next" at bounding box center [649, 493] width 15 height 15
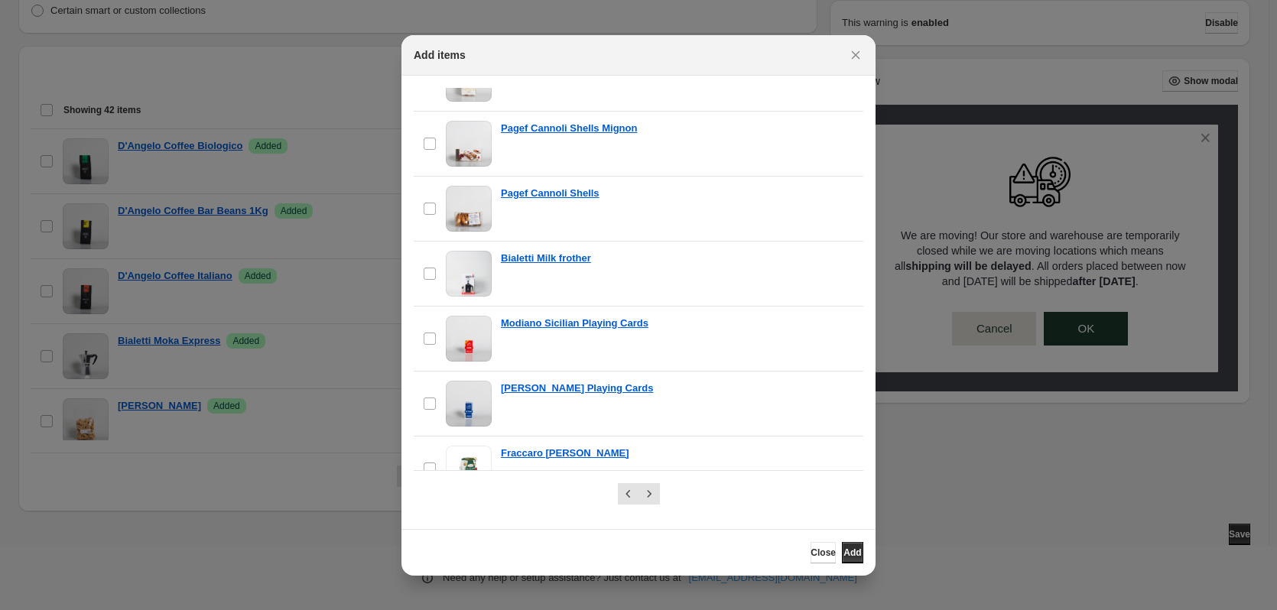
scroll to position [0, 0]
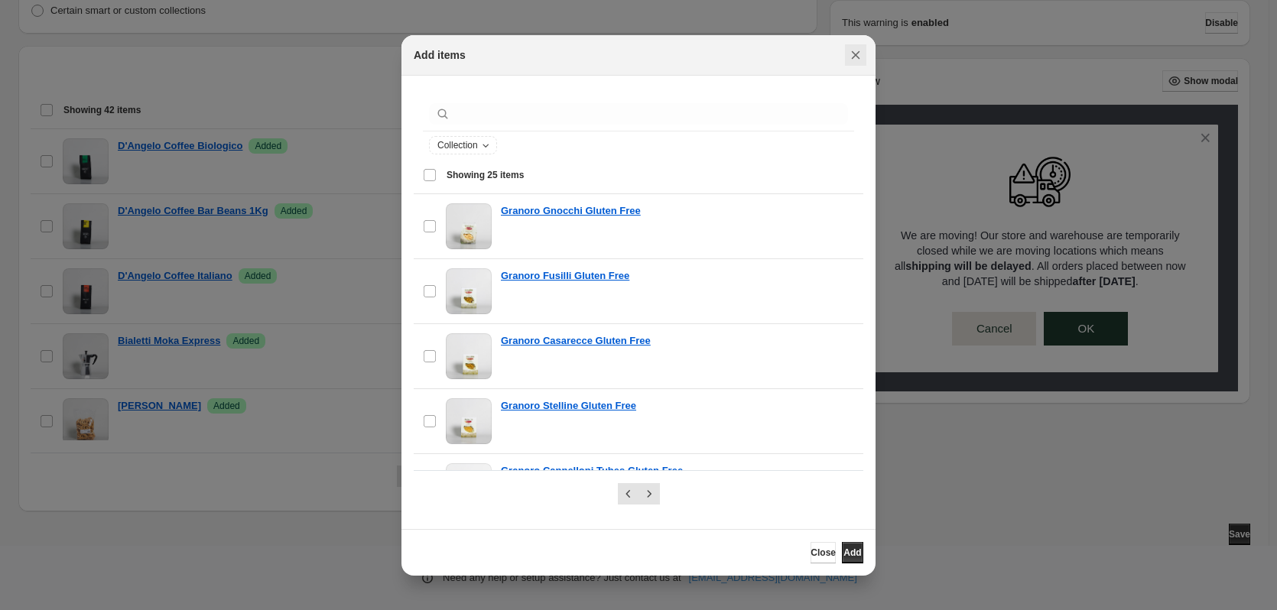
click at [859, 50] on icon "Close" at bounding box center [855, 54] width 15 height 15
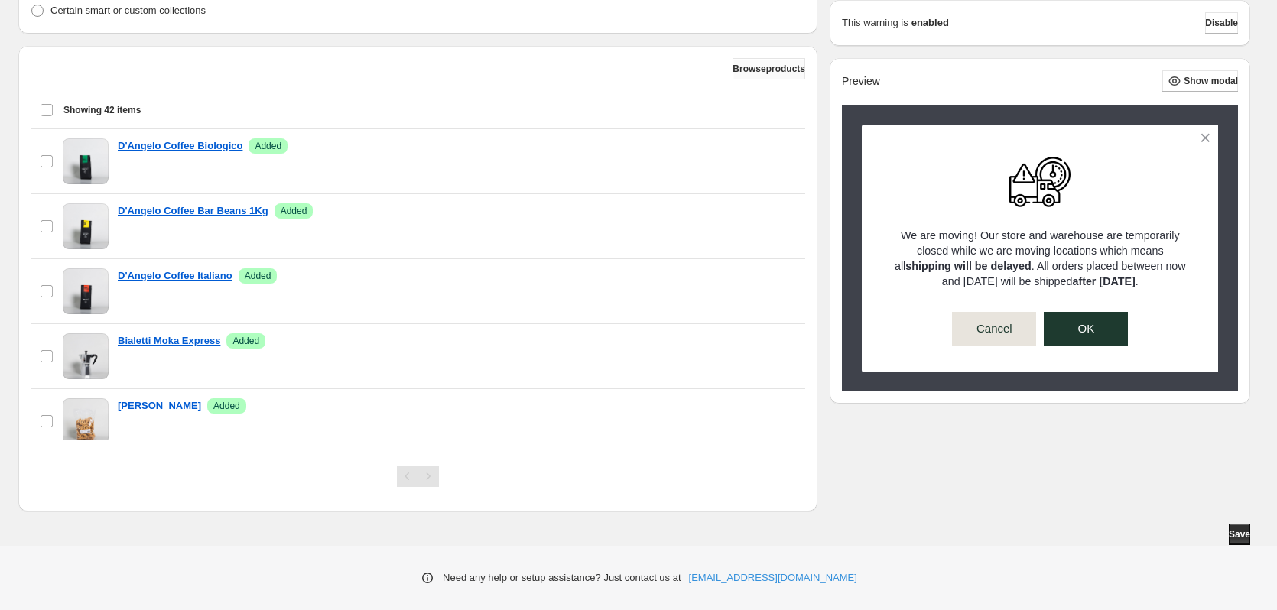
click at [746, 66] on span "Browse products" at bounding box center [769, 69] width 73 height 12
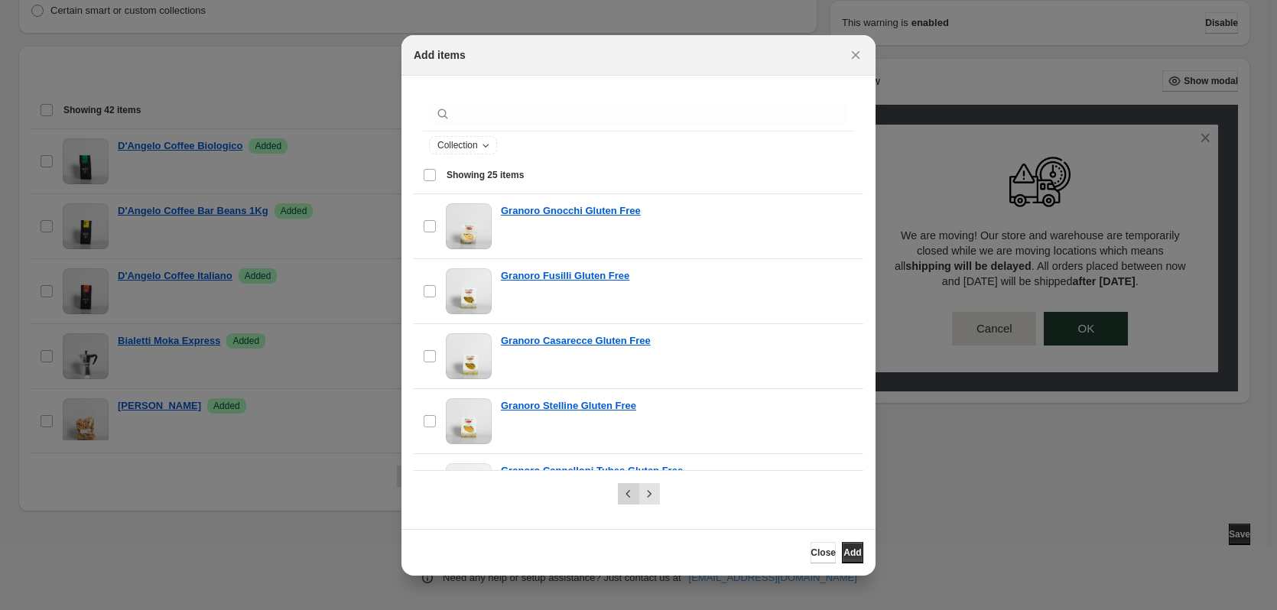
click at [625, 497] on icon "Previous" at bounding box center [628, 493] width 15 height 15
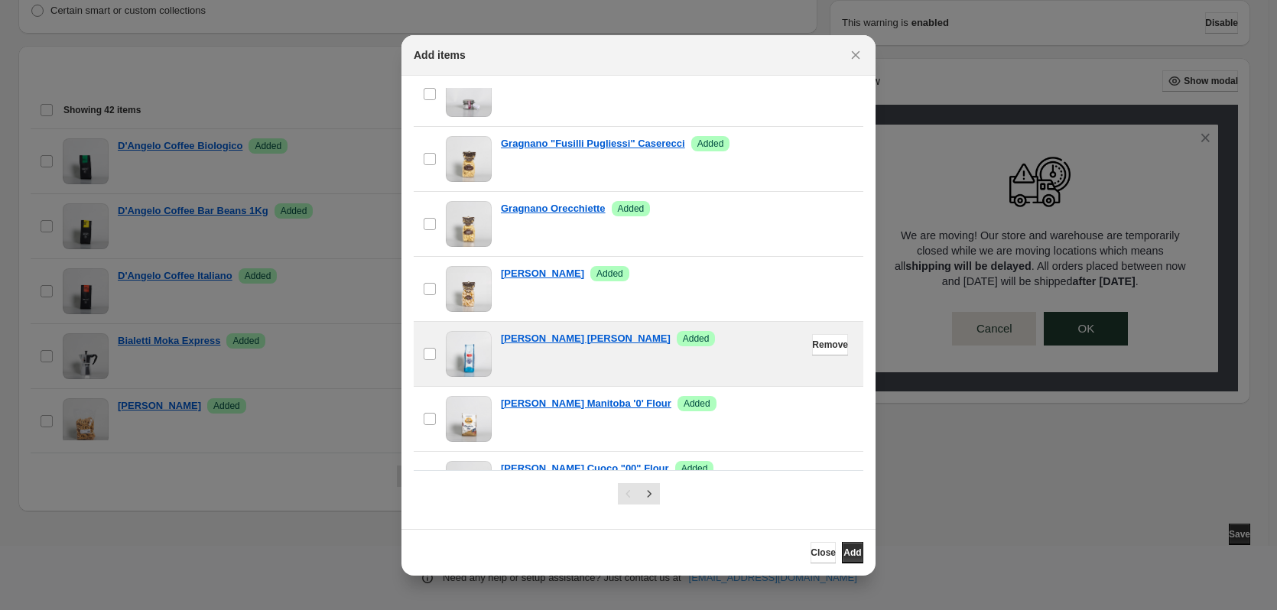
scroll to position [1348, 0]
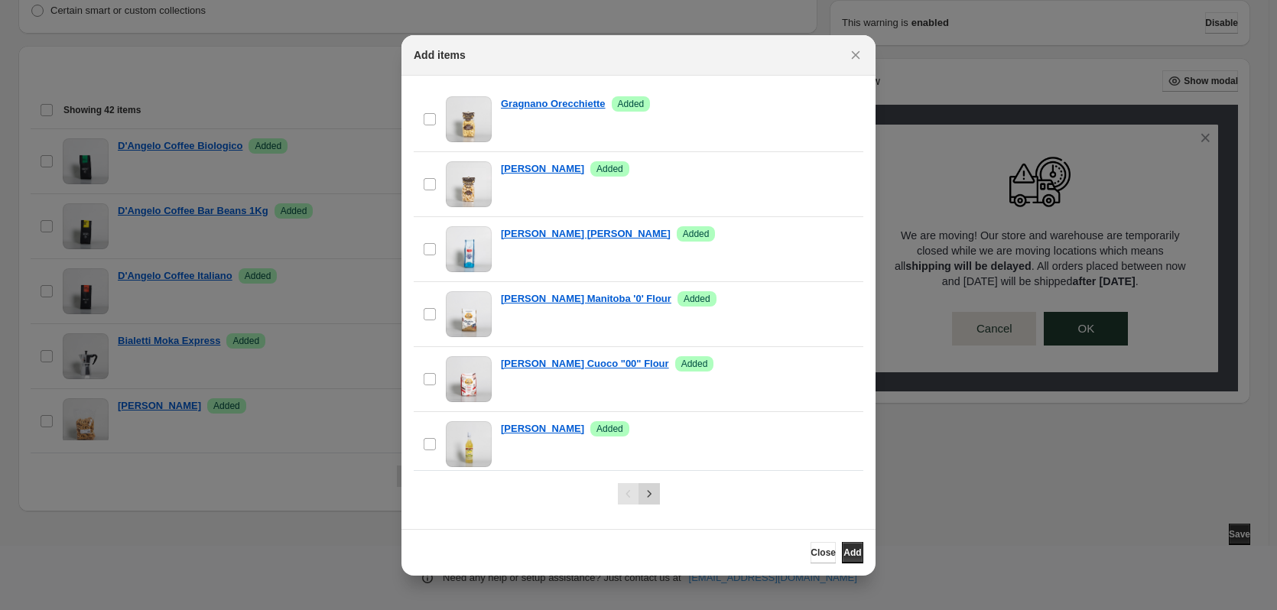
click at [645, 489] on icon "Next" at bounding box center [649, 493] width 15 height 15
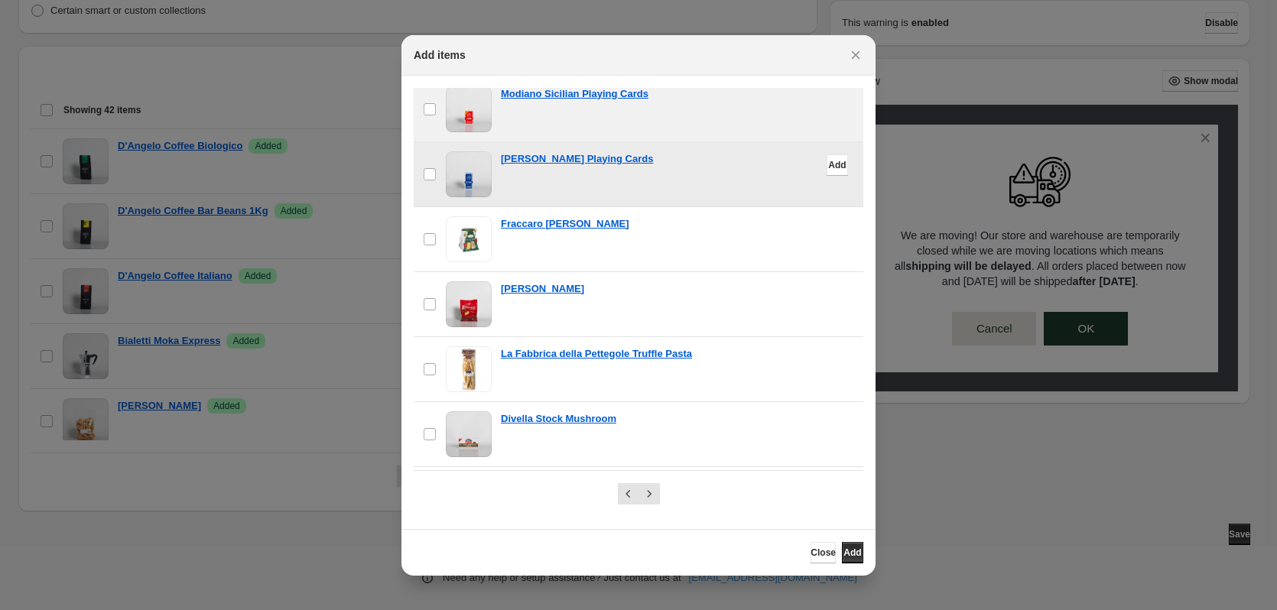
scroll to position [1147, 0]
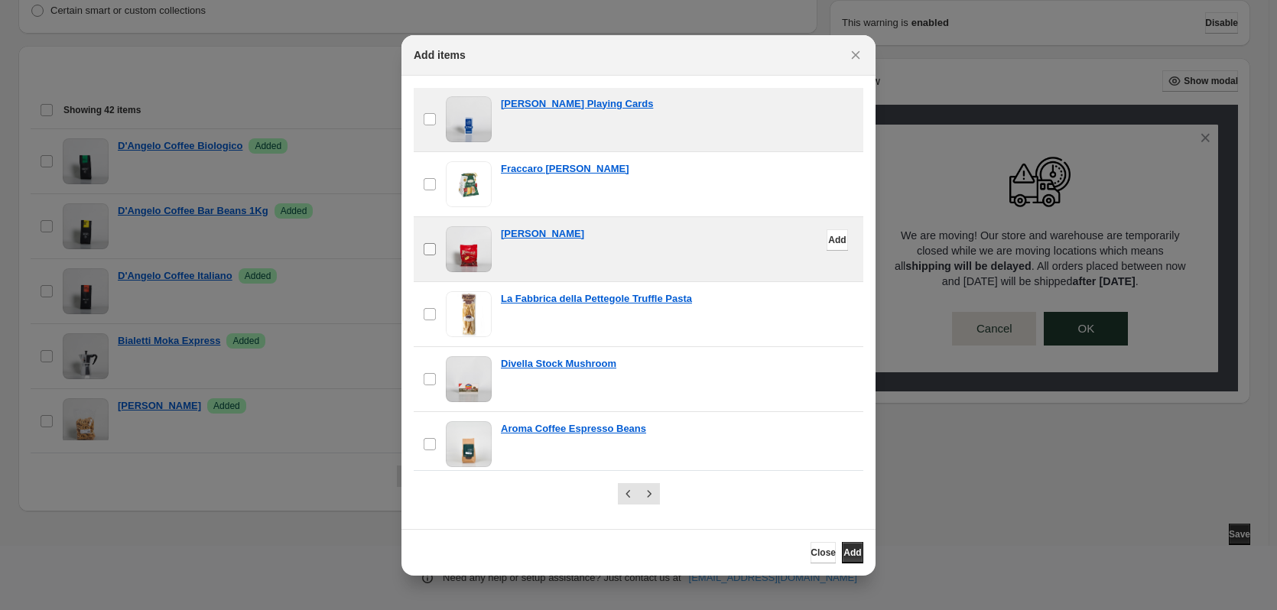
click at [438, 246] on label "checkbox" at bounding box center [430, 249] width 32 height 64
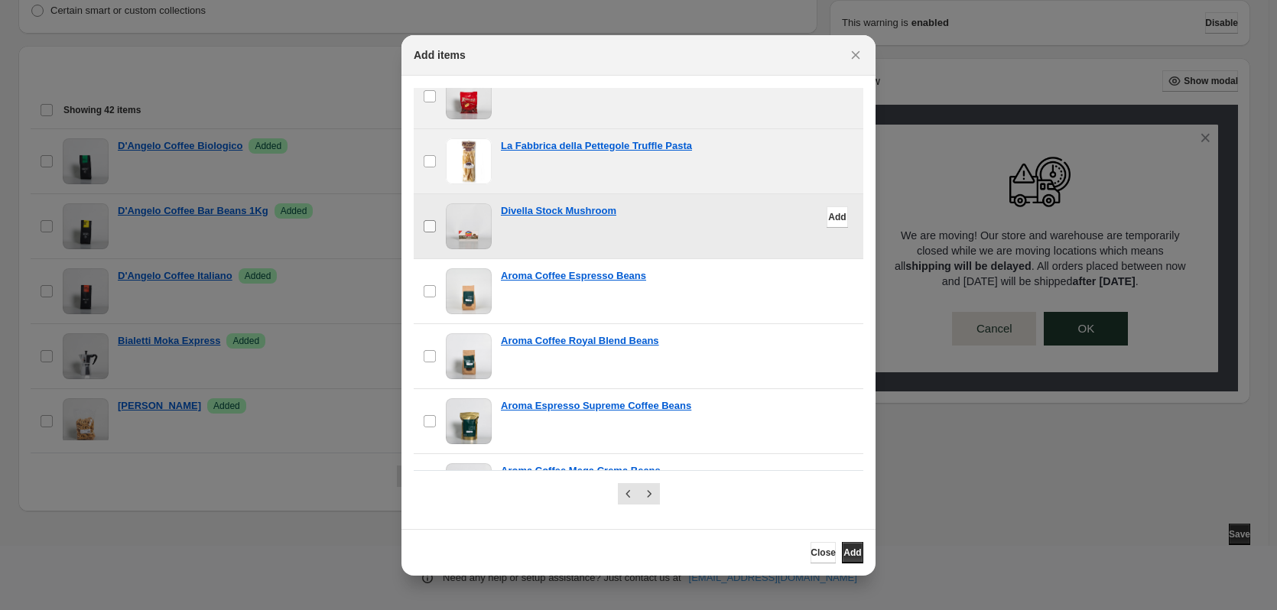
scroll to position [1348, 0]
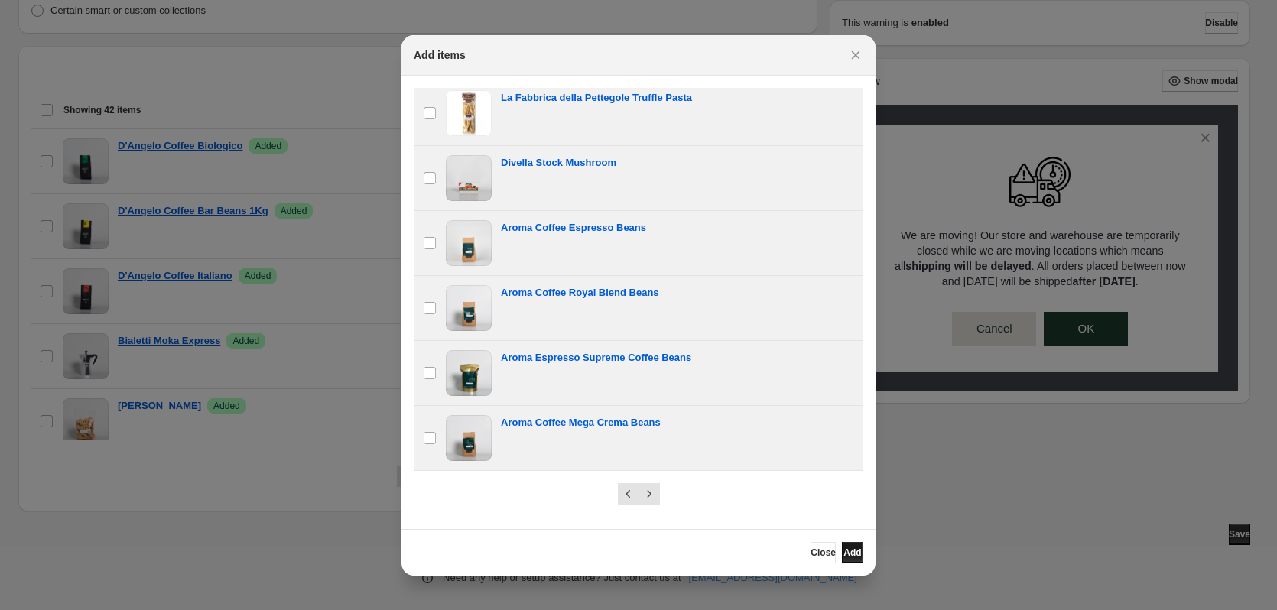
click at [848, 555] on span "Add" at bounding box center [852, 553] width 18 height 12
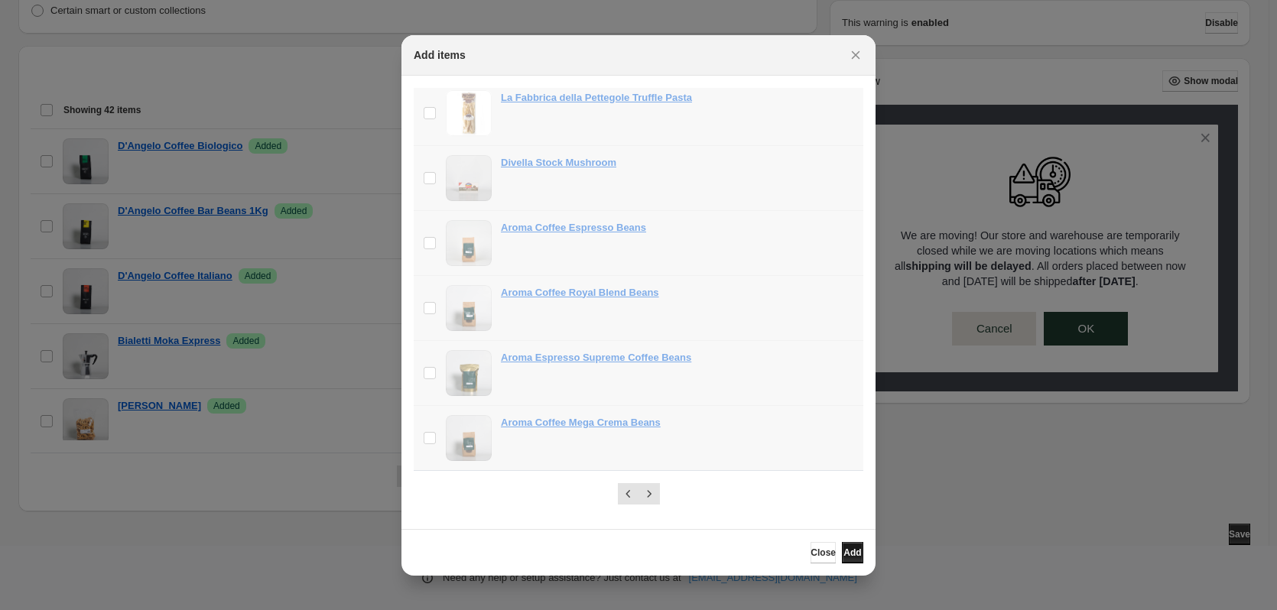
click at [843, 551] on span "Add" at bounding box center [852, 553] width 18 height 12
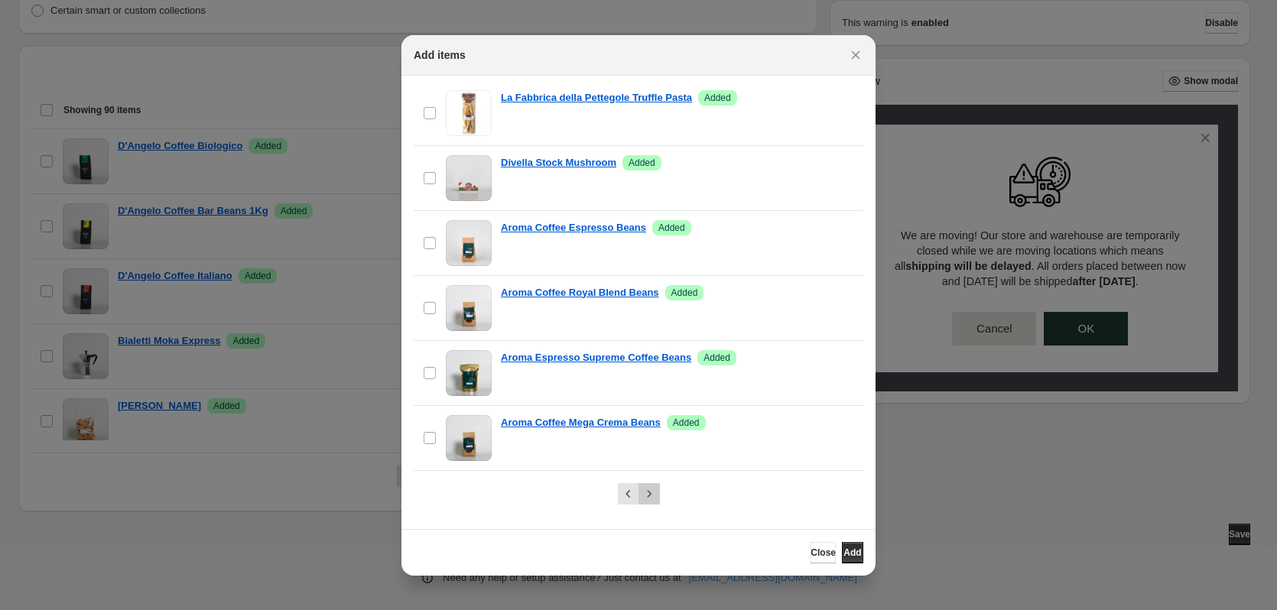
click at [655, 494] on icon "Next" at bounding box center [649, 493] width 15 height 15
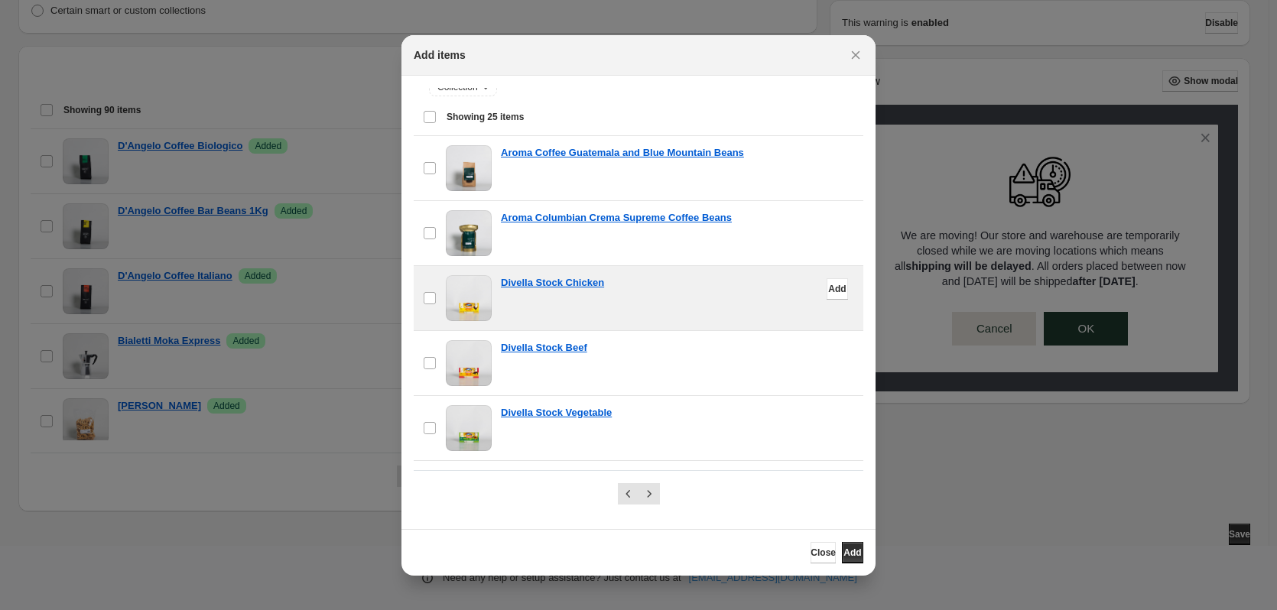
scroll to position [0, 0]
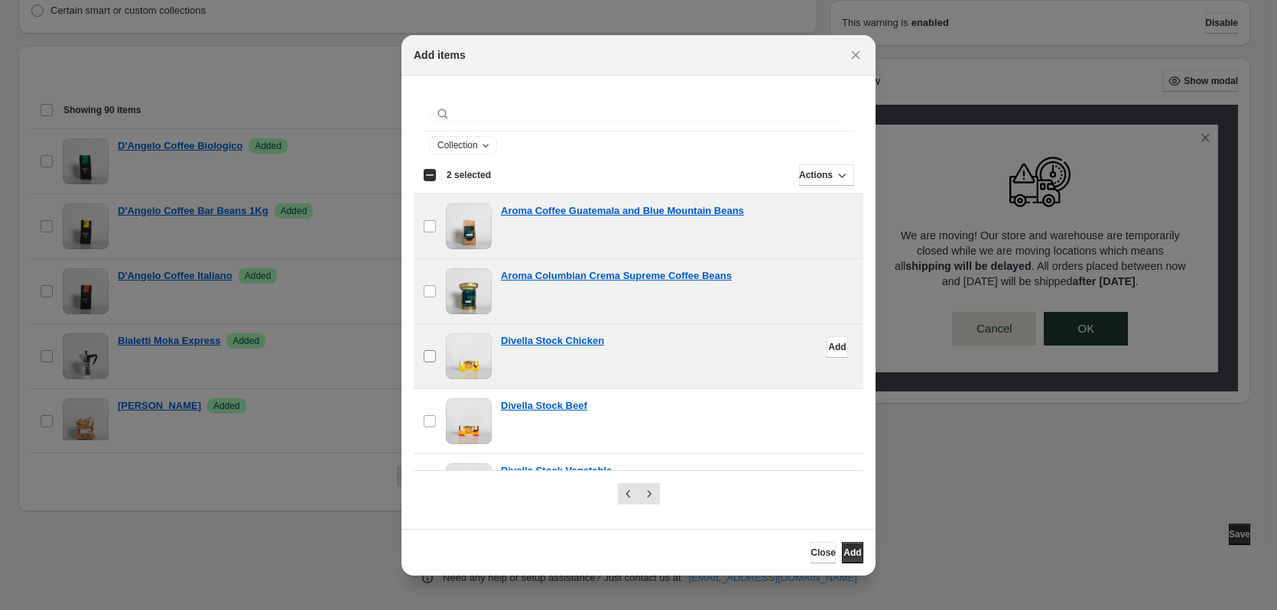
click at [426, 365] on label "checkbox" at bounding box center [430, 356] width 32 height 64
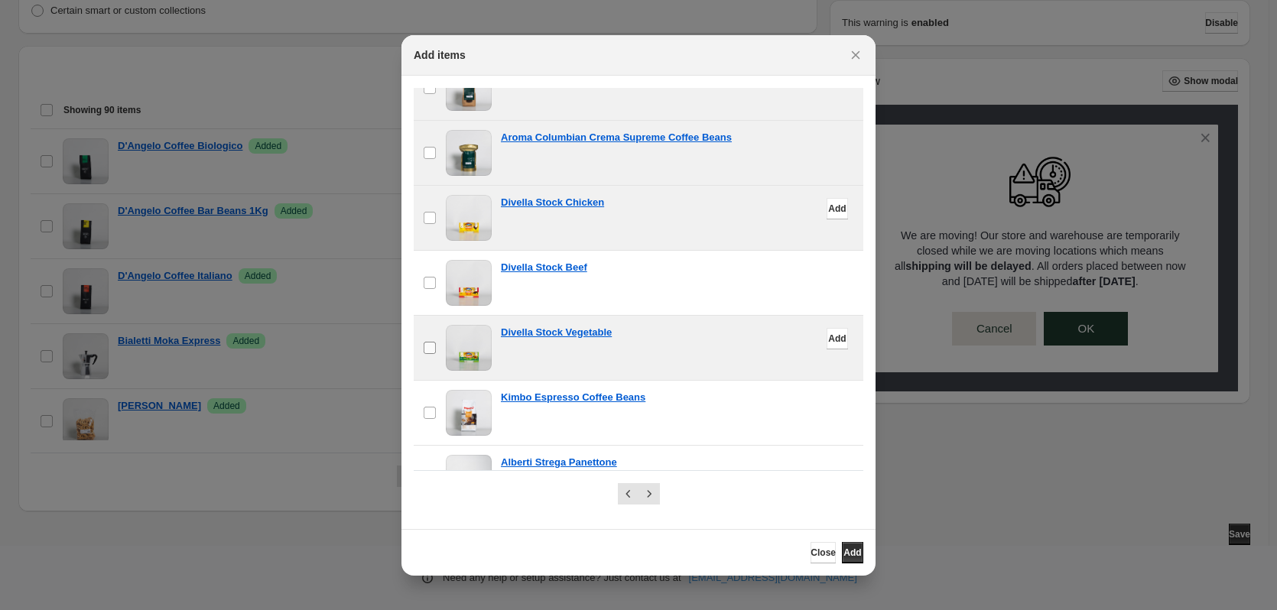
scroll to position [153, 0]
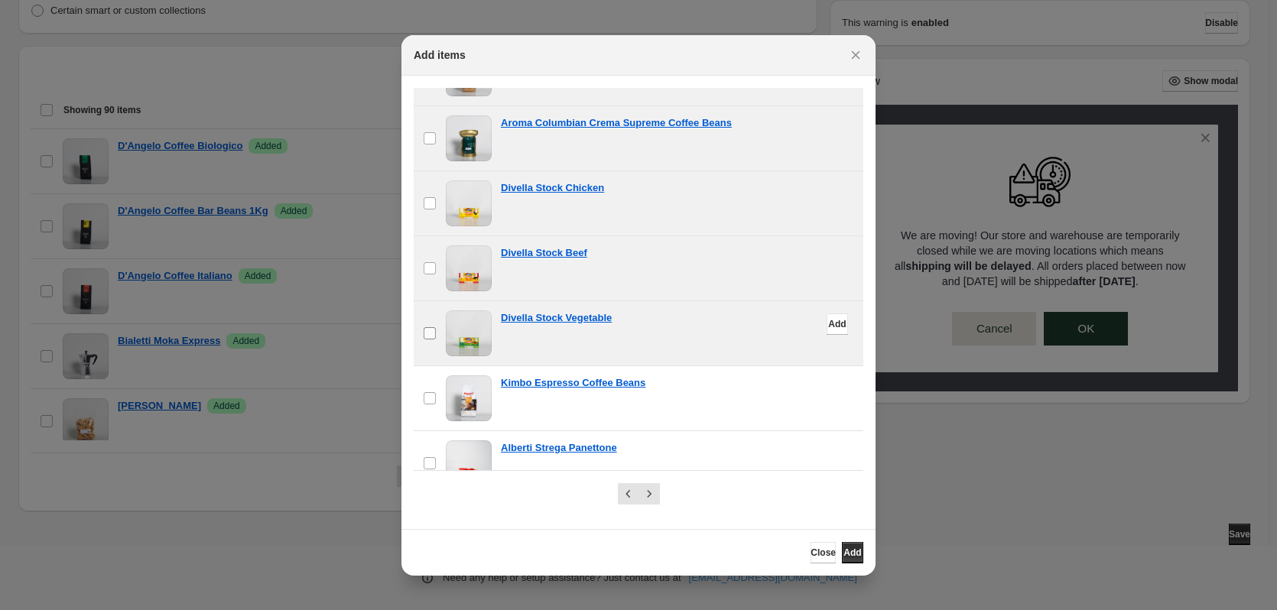
click at [426, 342] on label "checkbox" at bounding box center [430, 333] width 32 height 64
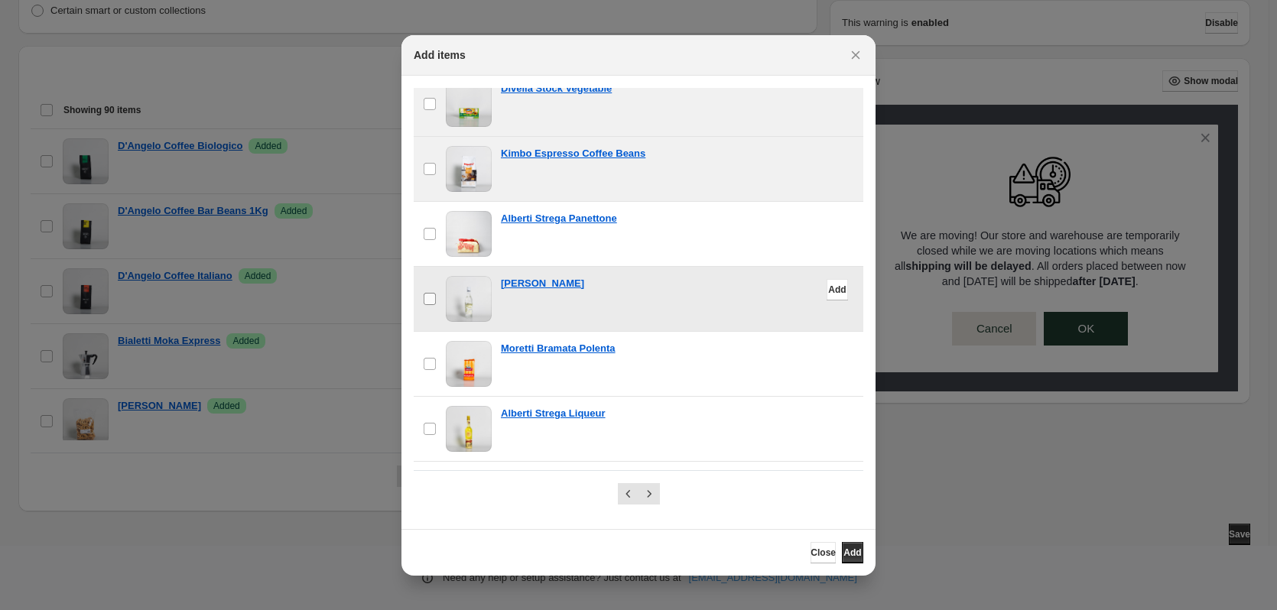
scroll to position [459, 0]
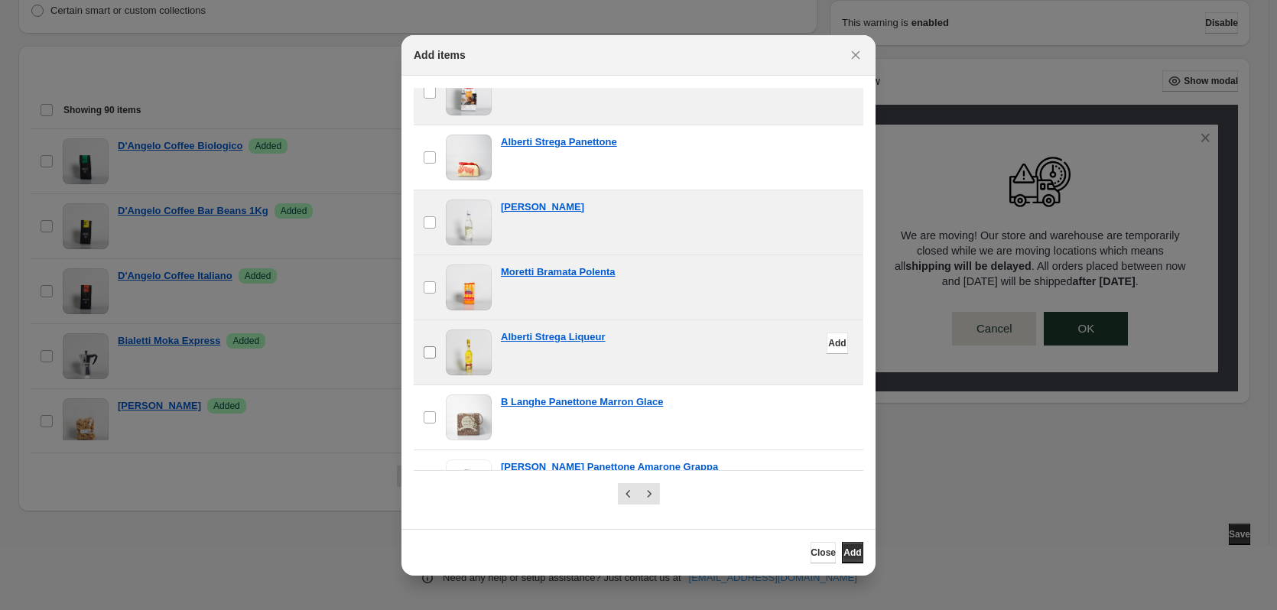
click at [420, 352] on label "checkbox" at bounding box center [430, 352] width 32 height 64
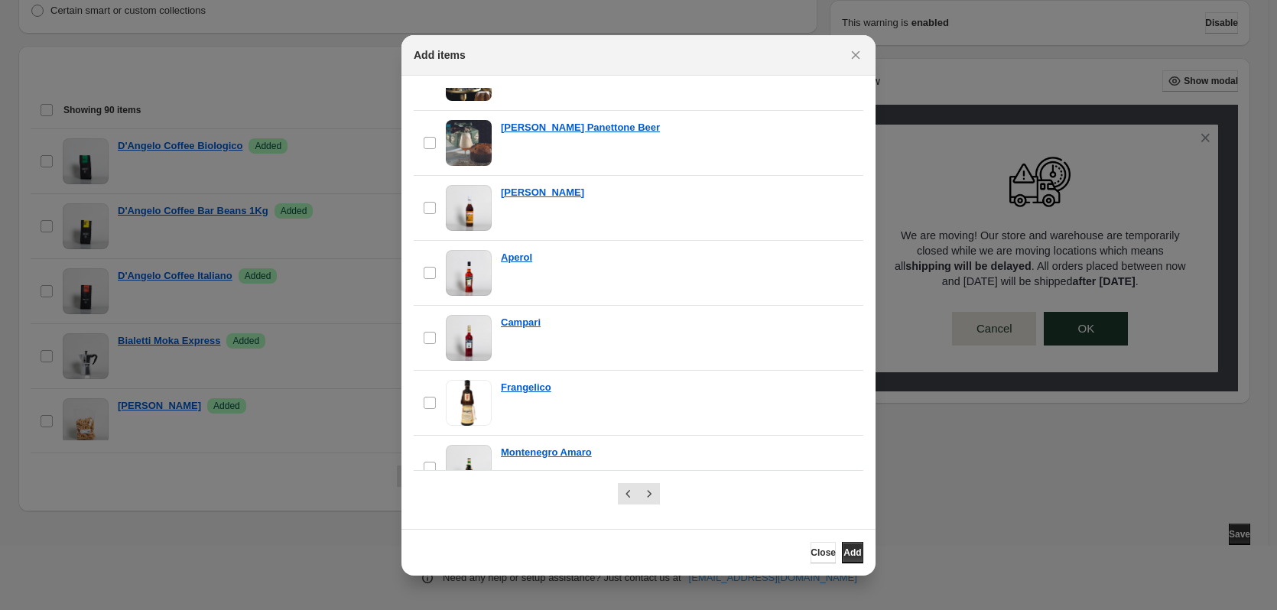
scroll to position [1348, 0]
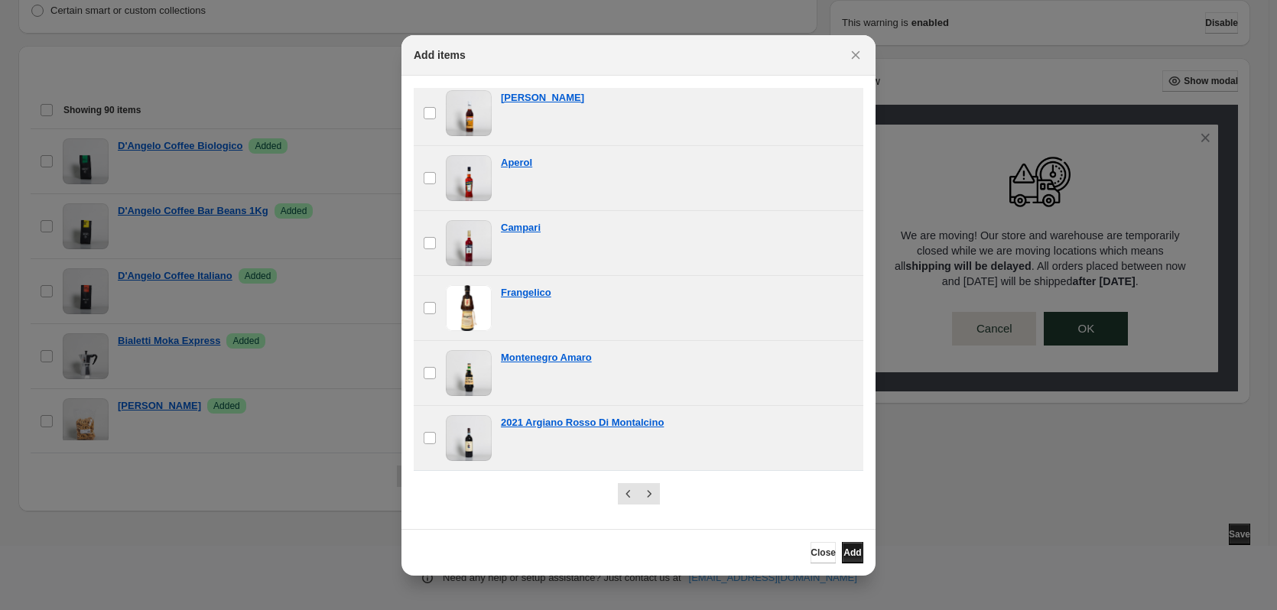
click at [859, 554] on button "Add" at bounding box center [852, 552] width 21 height 21
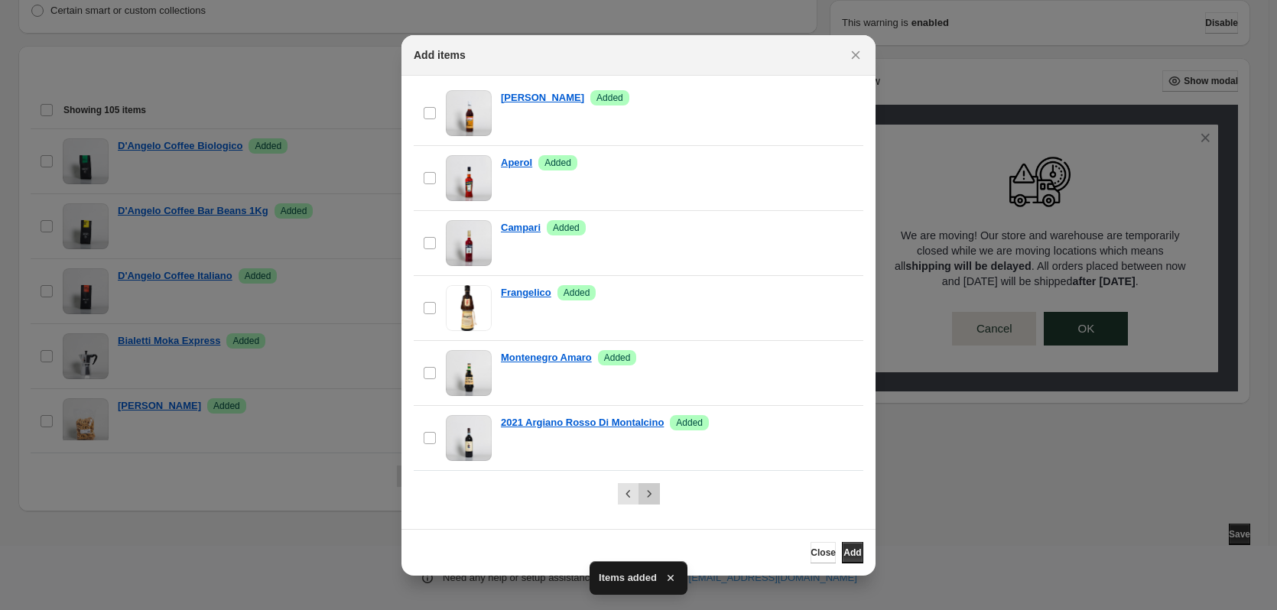
click at [655, 496] on icon "Next" at bounding box center [649, 493] width 15 height 15
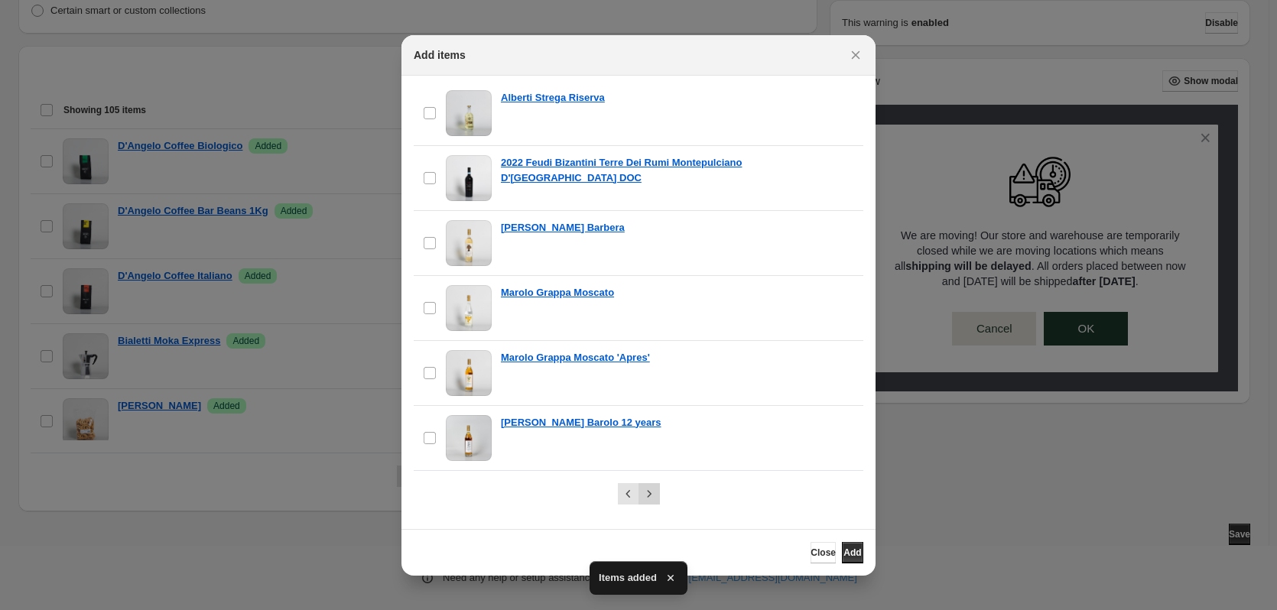
scroll to position [1318, 0]
click at [811, 546] on button "Close" at bounding box center [823, 552] width 25 height 21
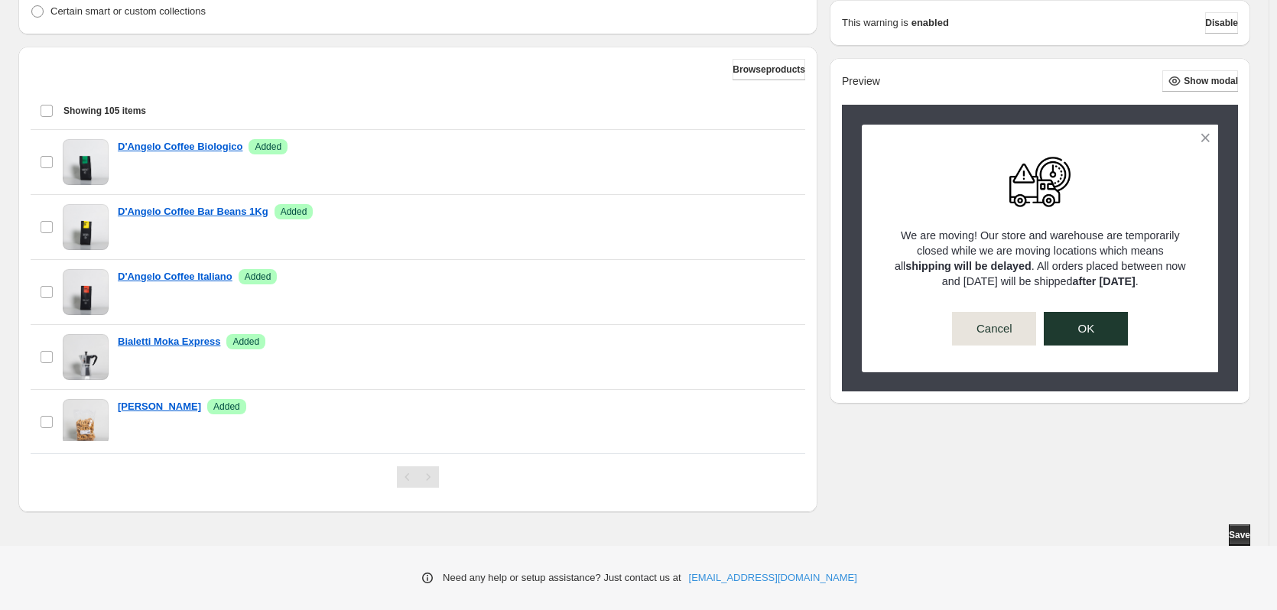
scroll to position [464, 0]
click at [1233, 528] on button "Save" at bounding box center [1239, 534] width 21 height 21
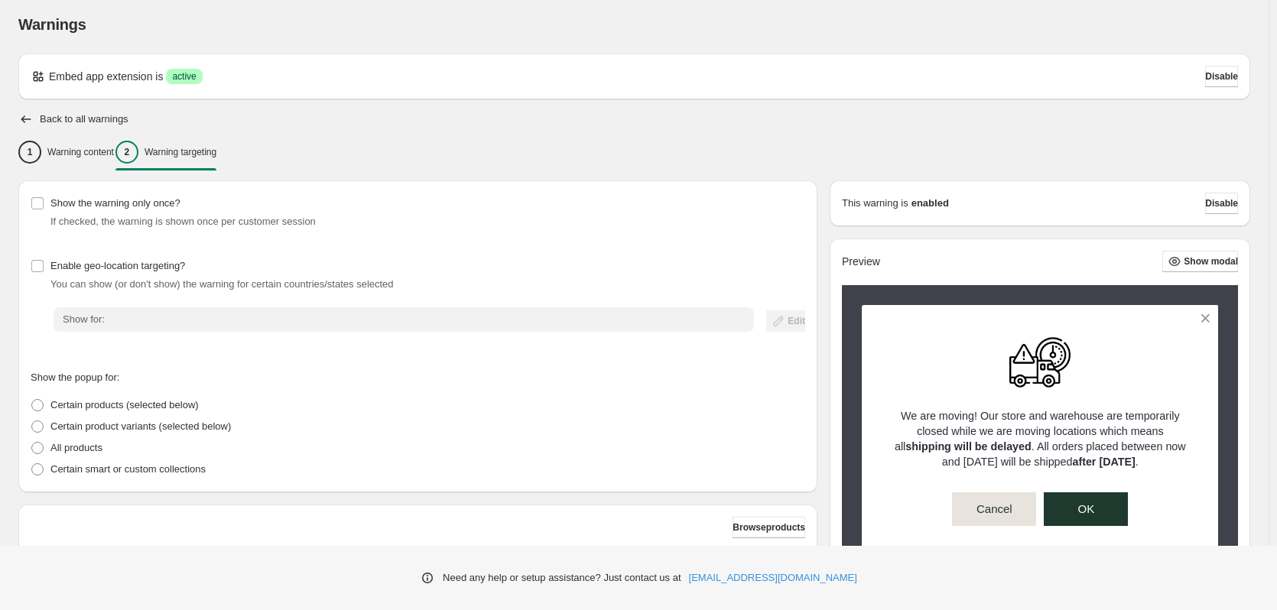
scroll to position [0, 0]
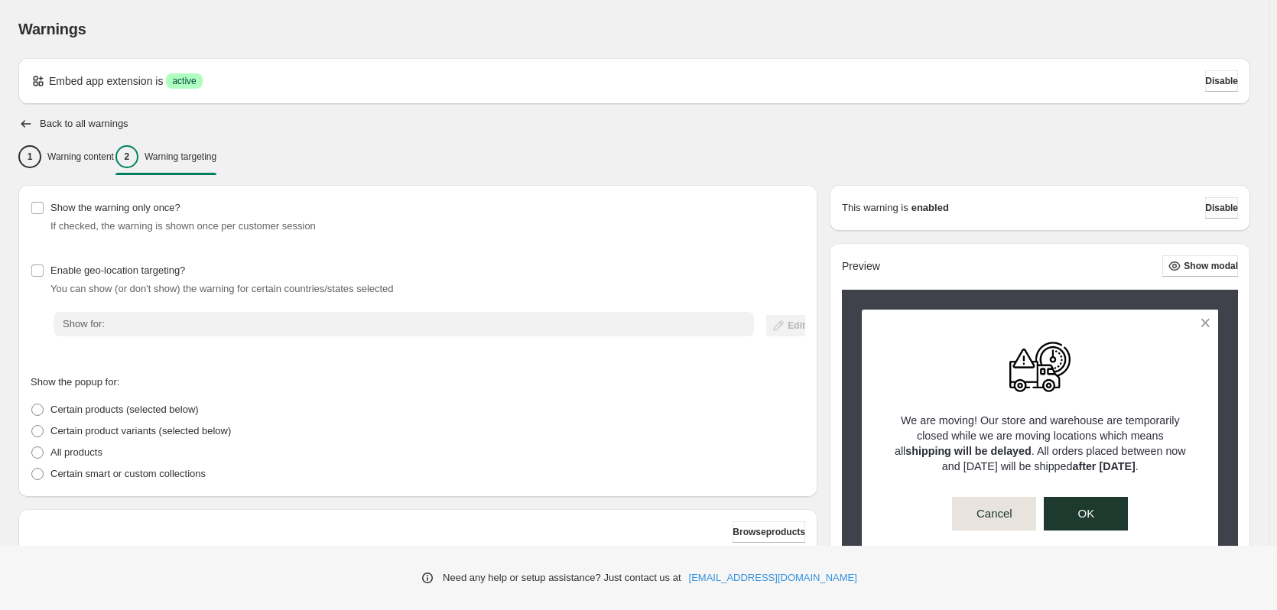
click at [1221, 214] on button "Disable" at bounding box center [1221, 207] width 33 height 21
click at [1224, 206] on span "Disable" at bounding box center [1221, 208] width 33 height 12
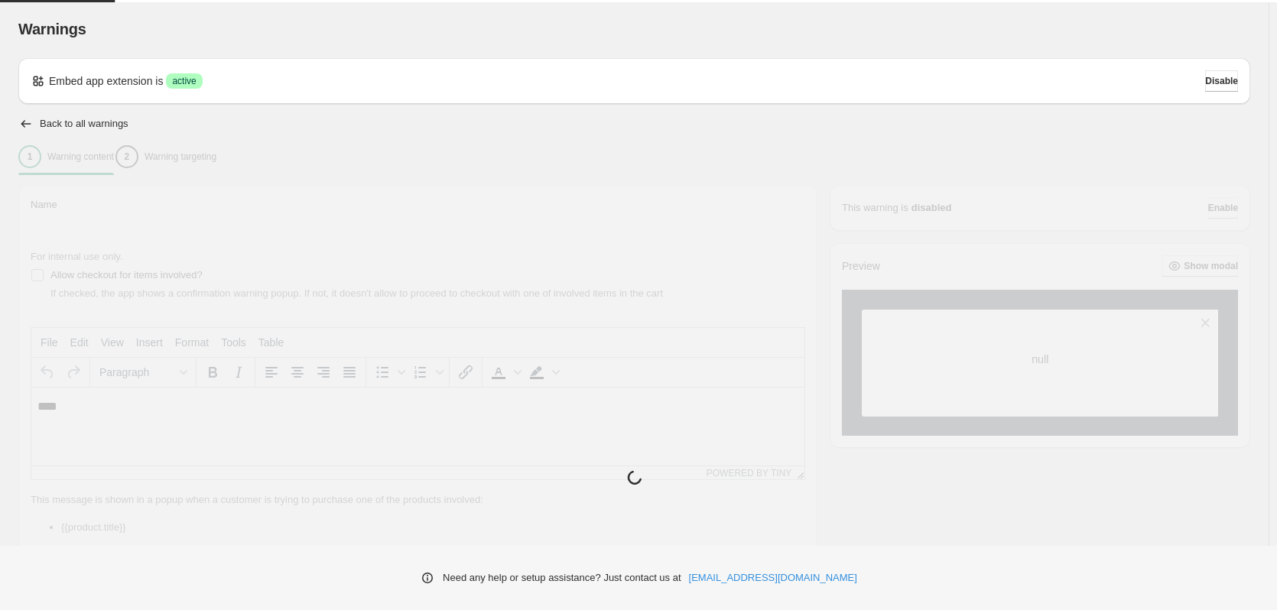
type input "**********"
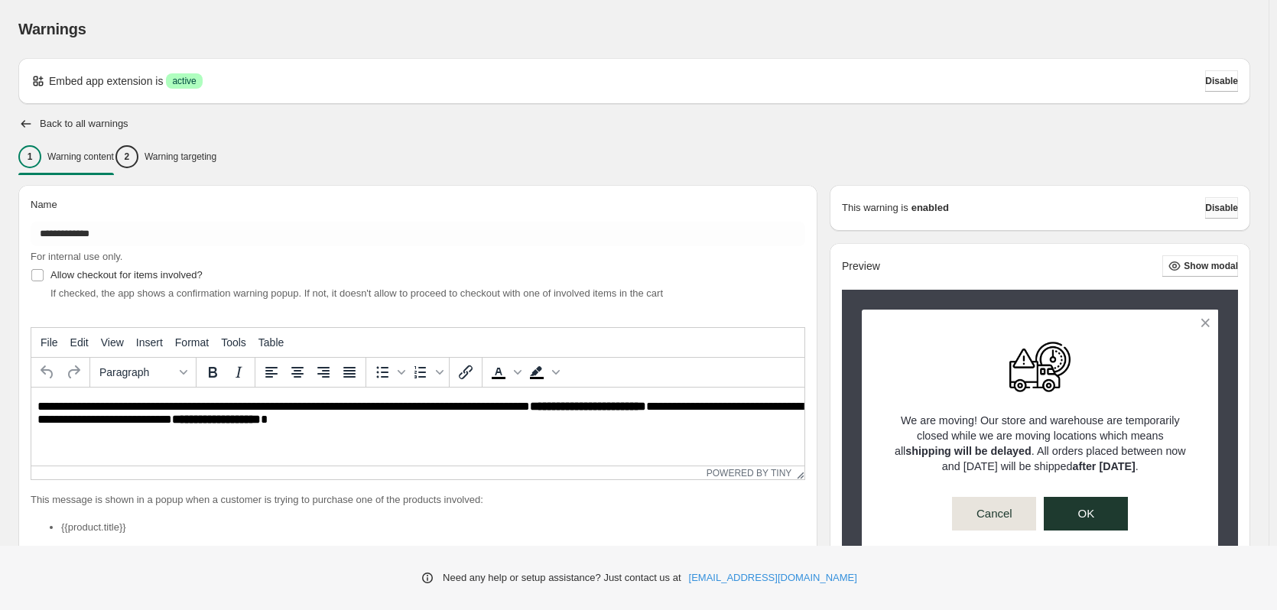
click at [1220, 211] on span "Disable" at bounding box center [1221, 208] width 33 height 12
click at [216, 157] on p "Warning targeting" at bounding box center [181, 157] width 72 height 12
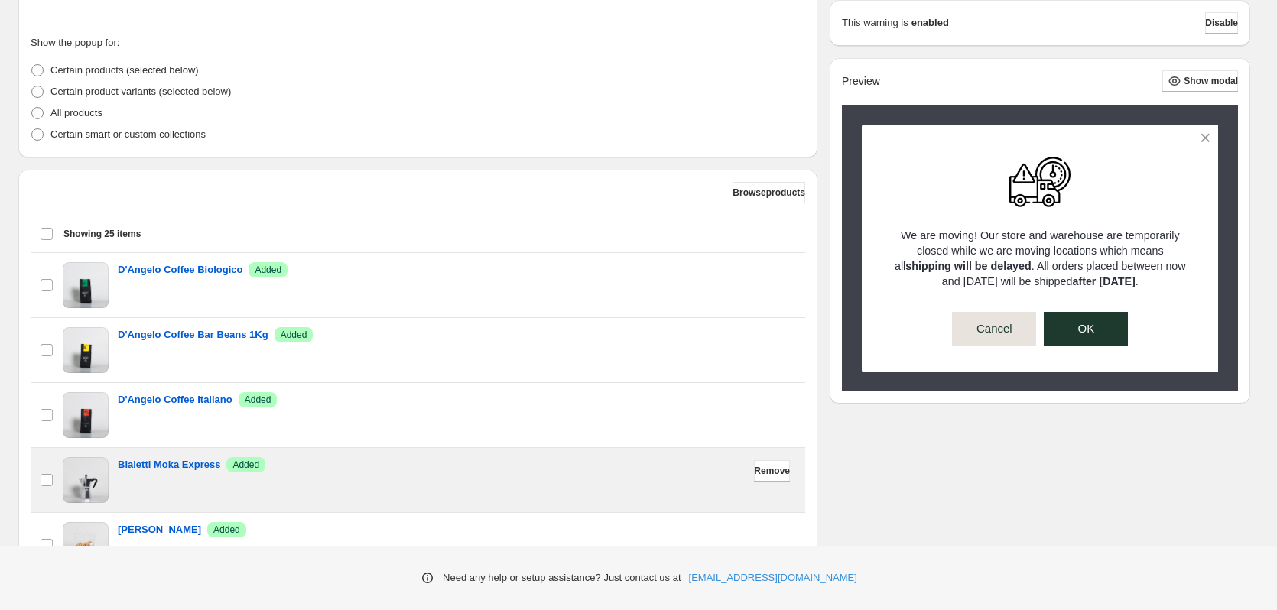
scroll to position [464, 0]
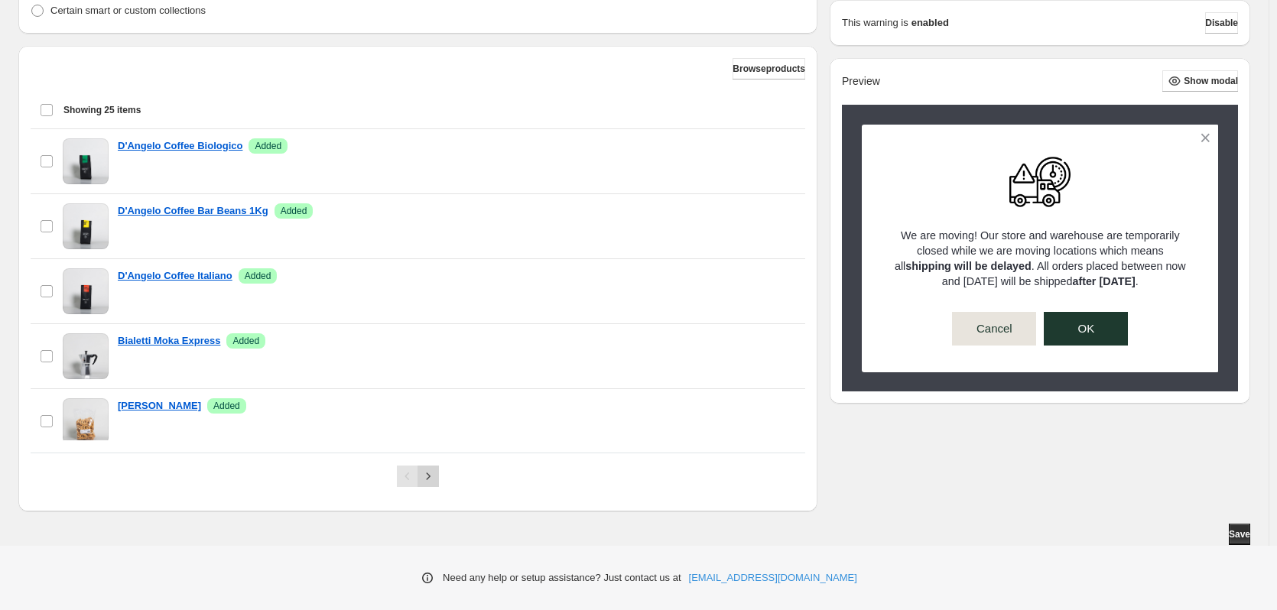
click at [435, 481] on icon "Next" at bounding box center [428, 476] width 15 height 15
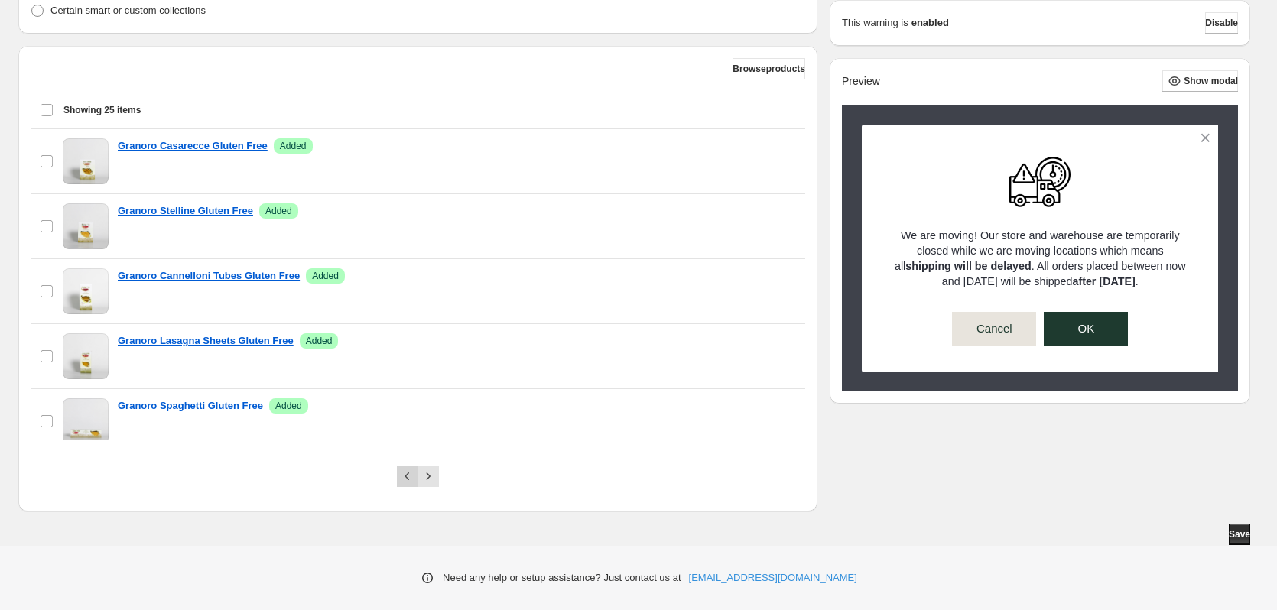
click at [401, 473] on button "Previous" at bounding box center [407, 476] width 21 height 21
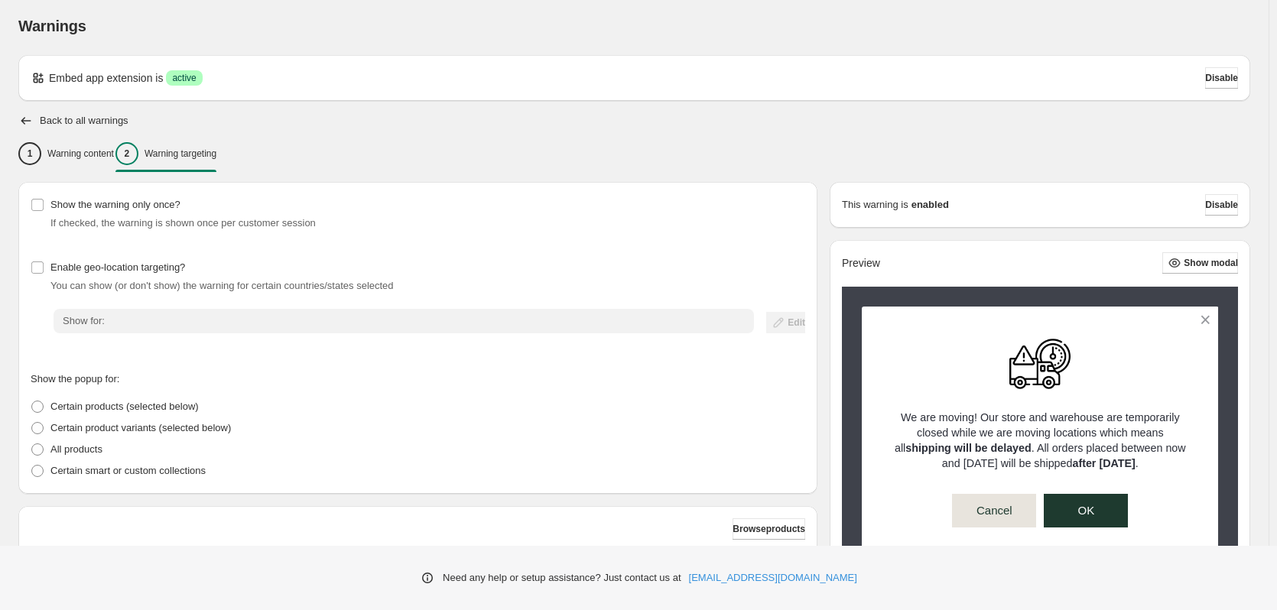
scroll to position [0, 0]
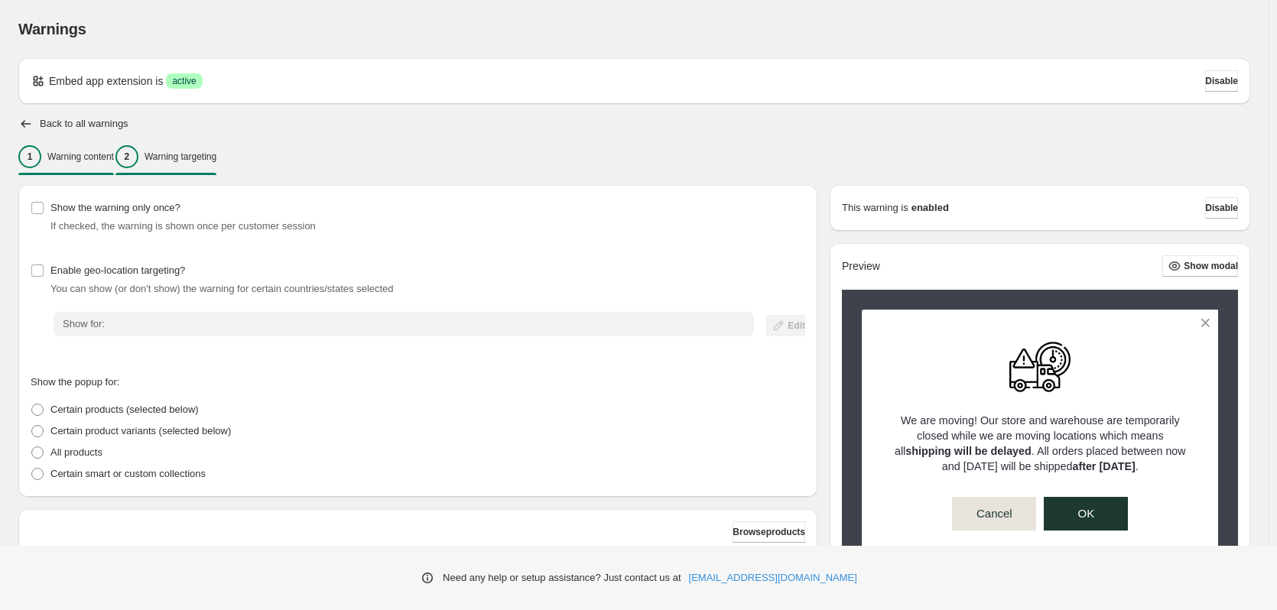
click at [78, 153] on p "Warning content" at bounding box center [80, 157] width 67 height 12
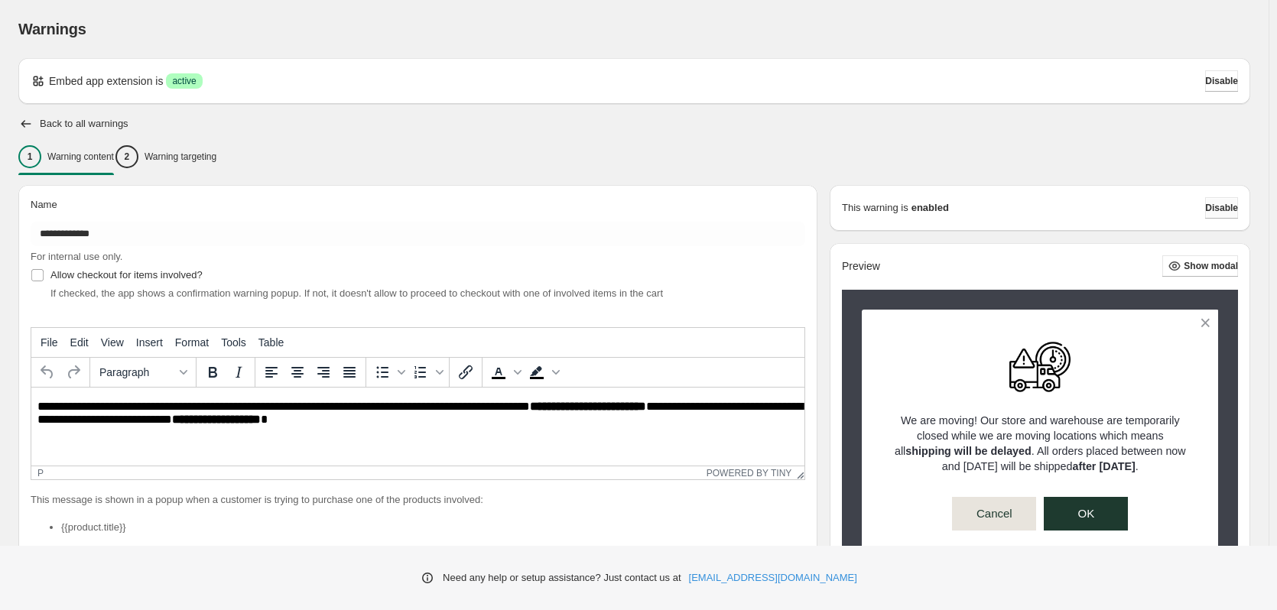
click at [1220, 204] on span "Disable" at bounding box center [1221, 208] width 33 height 12
click at [1221, 204] on span "Disable" at bounding box center [1221, 208] width 33 height 12
click at [1222, 204] on span "Disable" at bounding box center [1221, 208] width 33 height 12
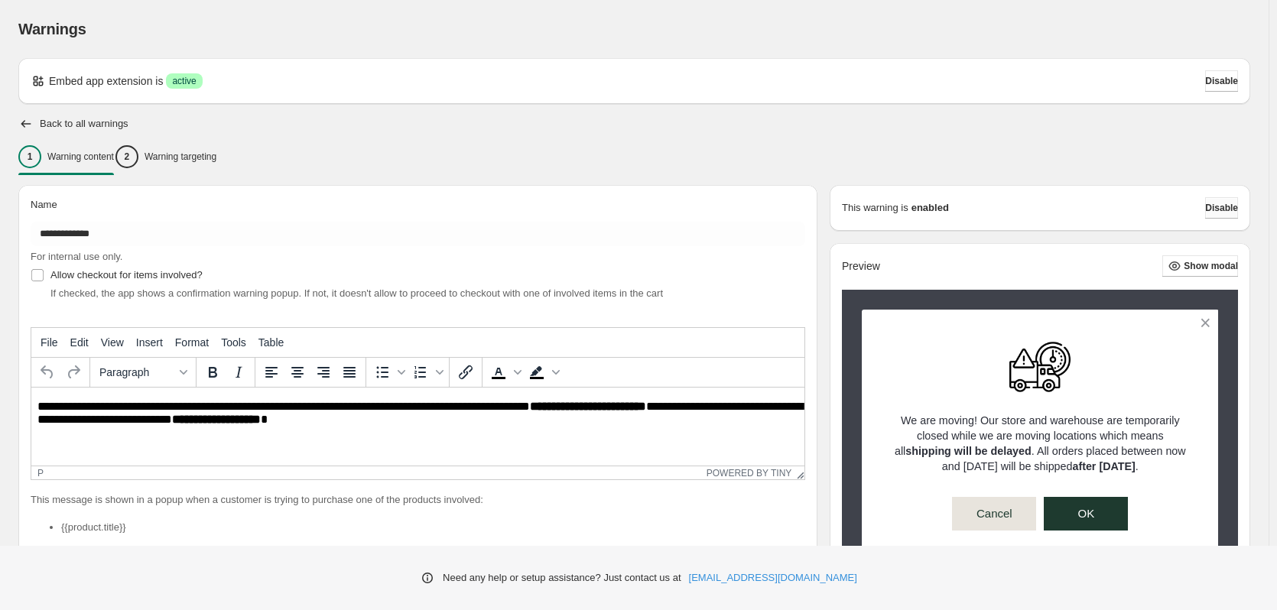
click at [1222, 204] on span "Disable" at bounding box center [1221, 208] width 33 height 12
click at [1226, 203] on span "Disable" at bounding box center [1221, 208] width 33 height 12
click at [1224, 203] on span "Disable" at bounding box center [1221, 208] width 33 height 12
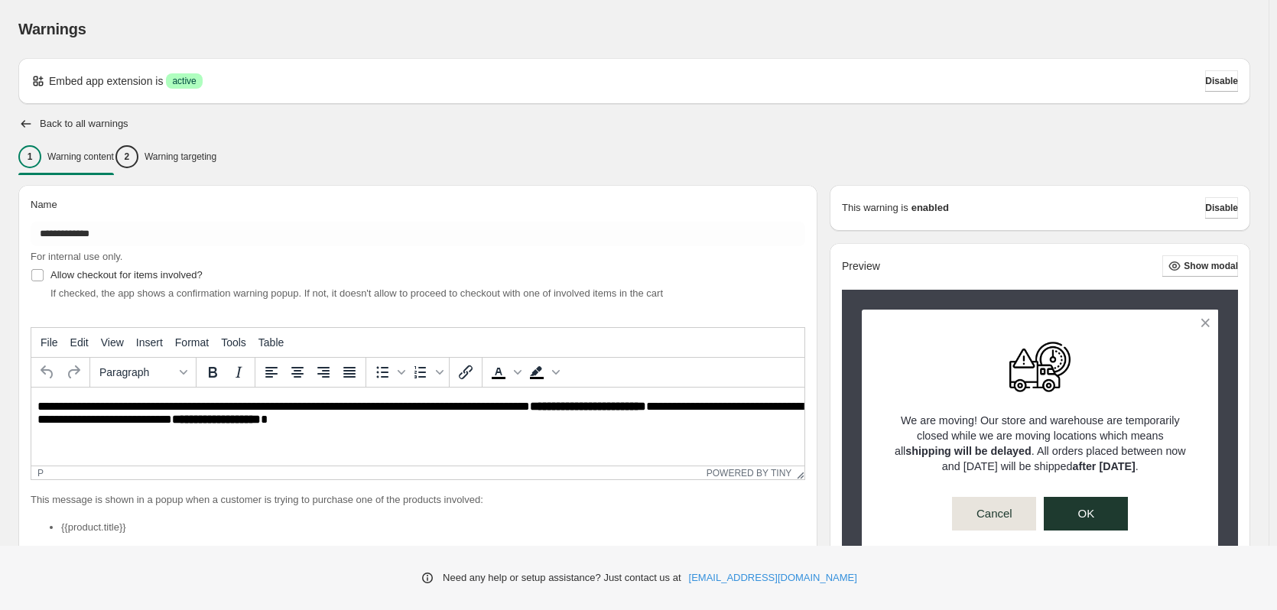
click at [115, 123] on h2 "Back to all warnings" at bounding box center [84, 124] width 89 height 12
click at [25, 119] on icon "button" at bounding box center [25, 123] width 15 height 15
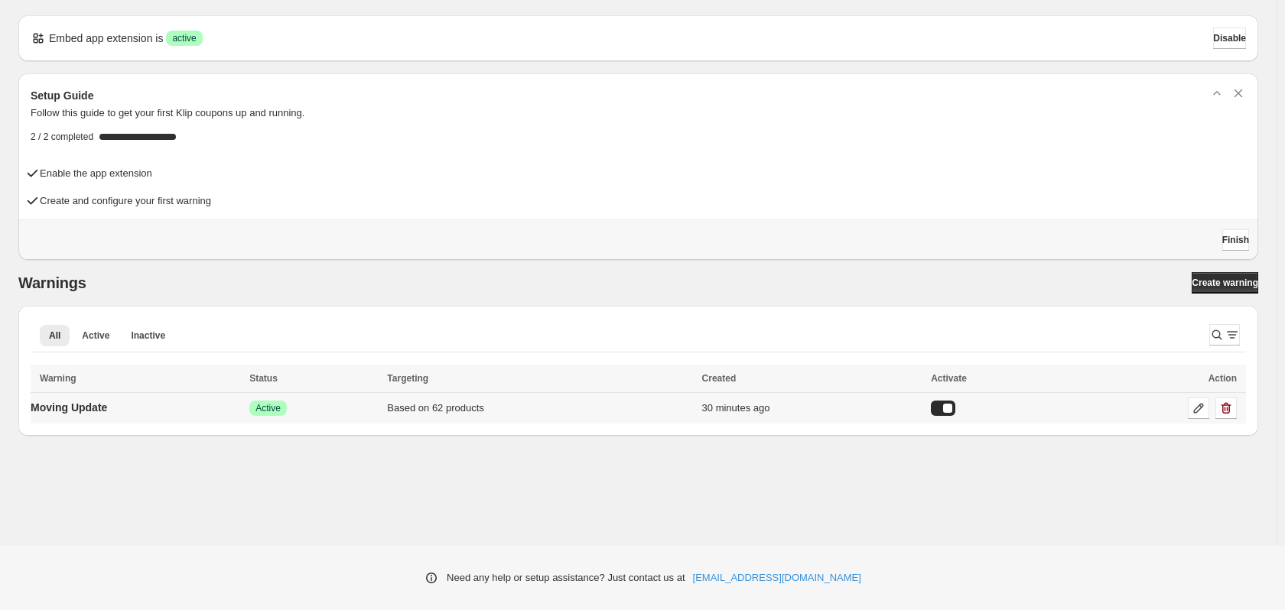
click at [955, 403] on div at bounding box center [943, 408] width 24 height 15
click at [1230, 282] on span "Create warning" at bounding box center [1224, 283] width 67 height 12
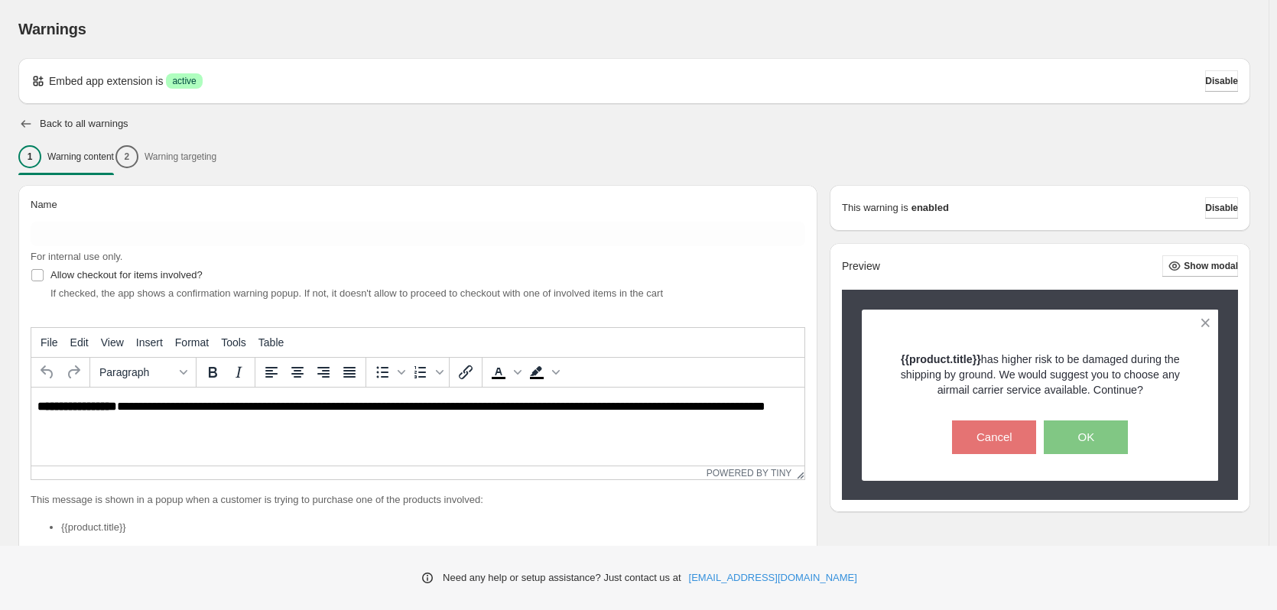
click at [20, 124] on icon "button" at bounding box center [25, 123] width 15 height 15
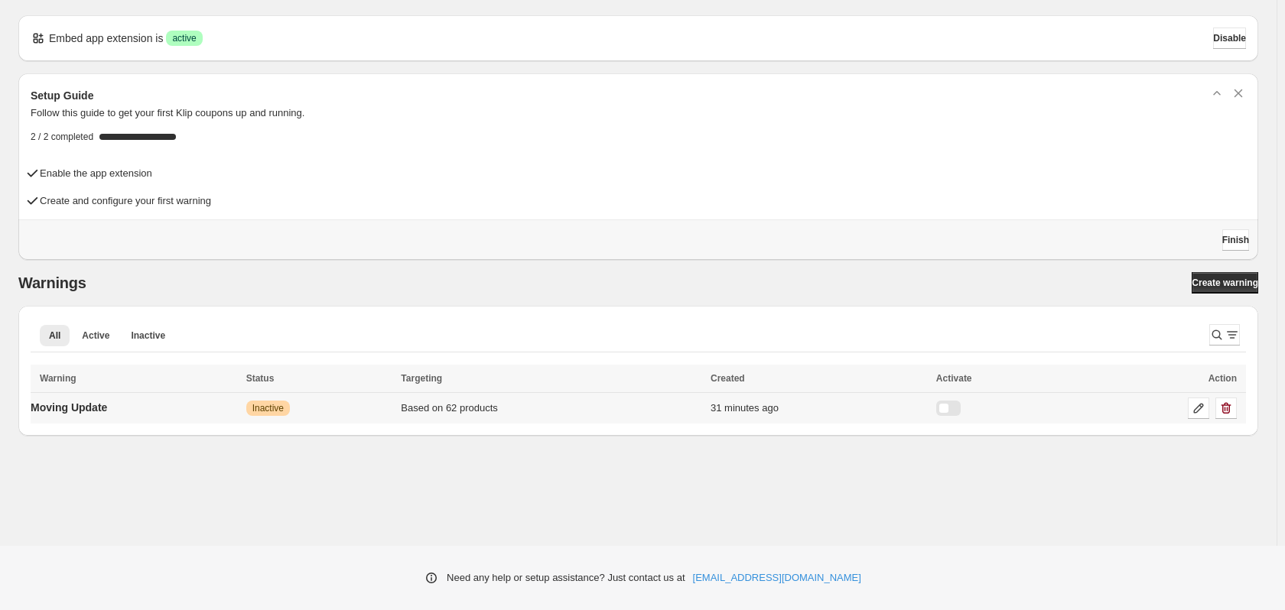
click at [960, 405] on div at bounding box center [948, 408] width 24 height 15
click at [99, 408] on p "Moving Update" at bounding box center [69, 407] width 76 height 15
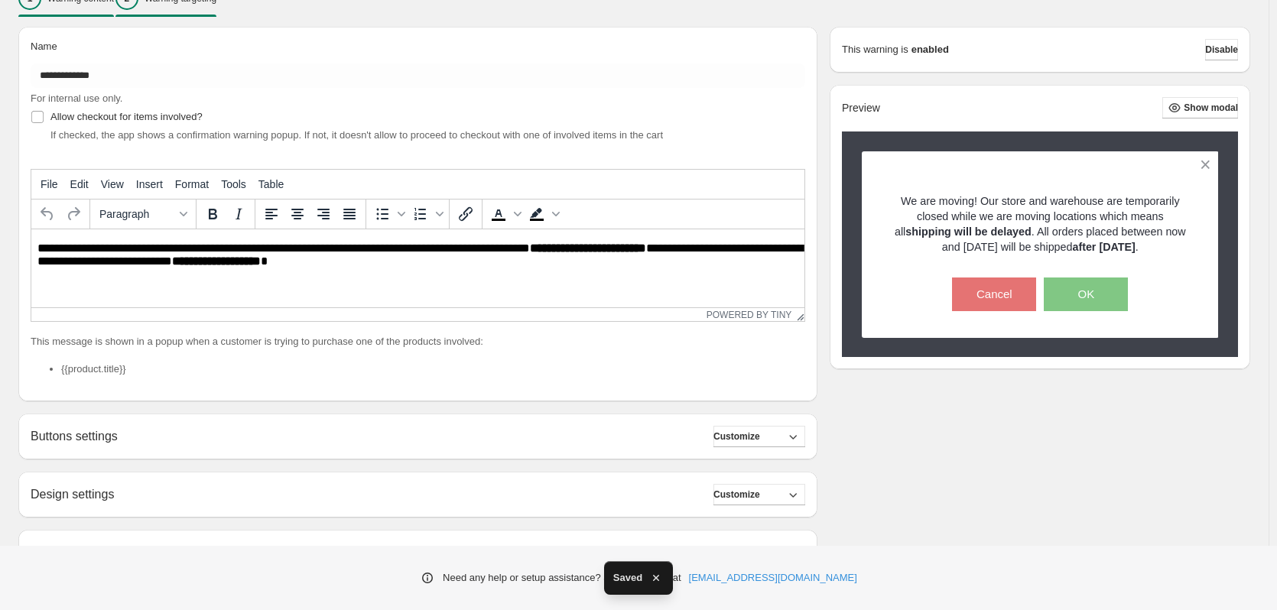
scroll to position [39, 0]
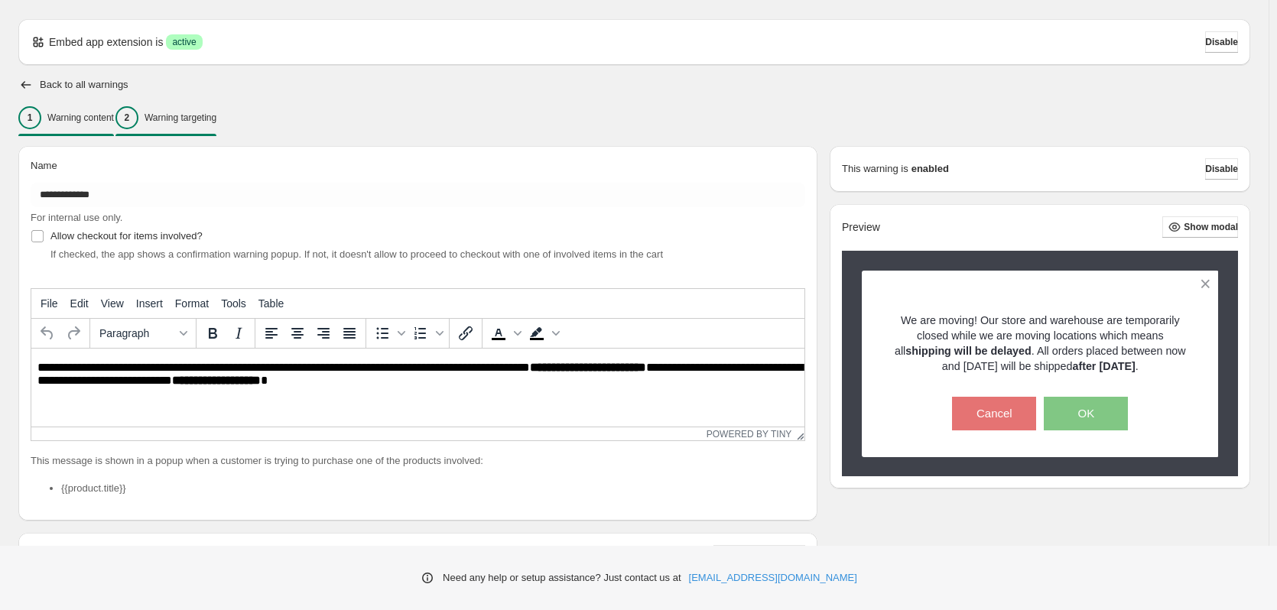
click at [199, 124] on div "2 Warning targeting" at bounding box center [165, 117] width 101 height 23
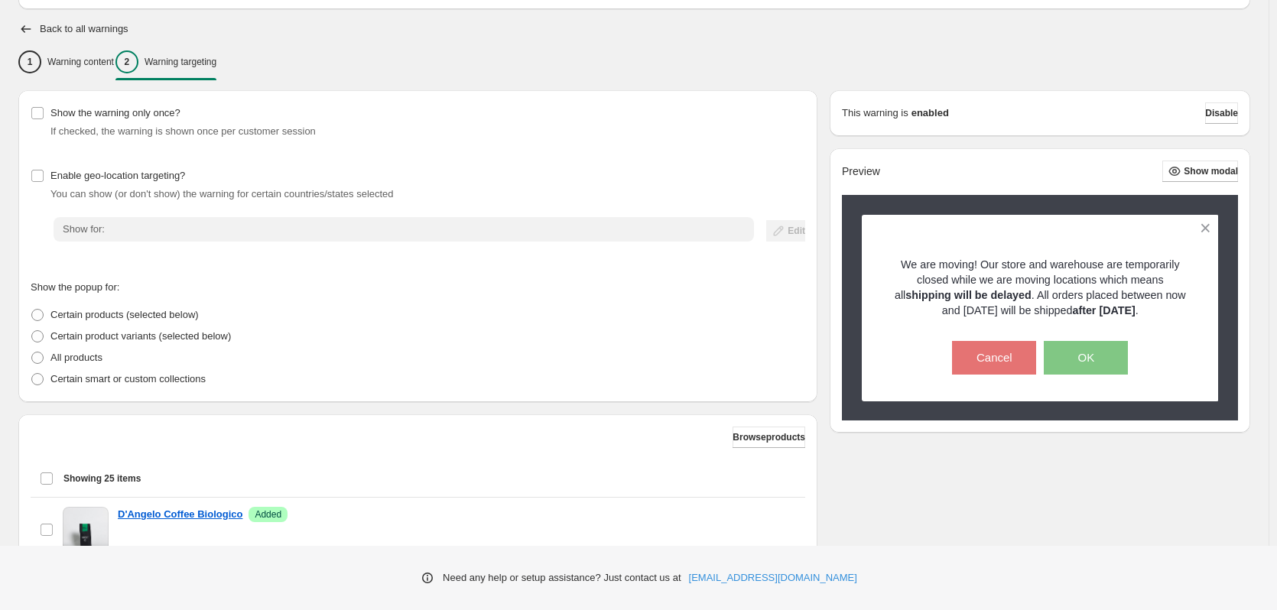
scroll to position [82, 0]
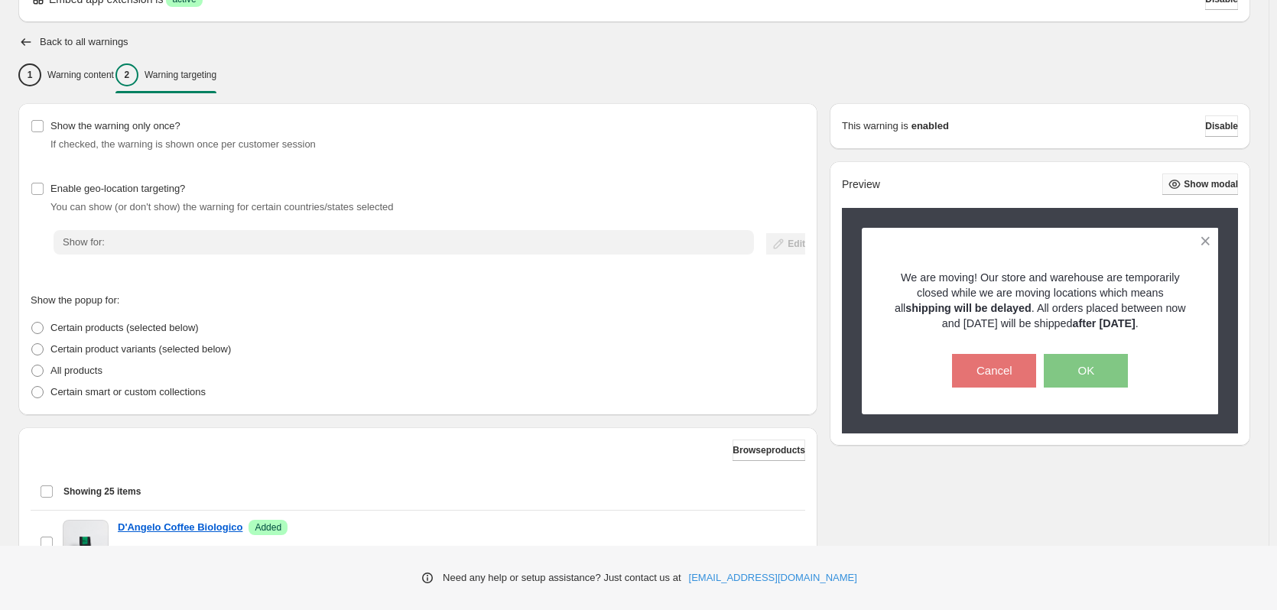
click at [1238, 180] on button "Show modal" at bounding box center [1200, 184] width 76 height 21
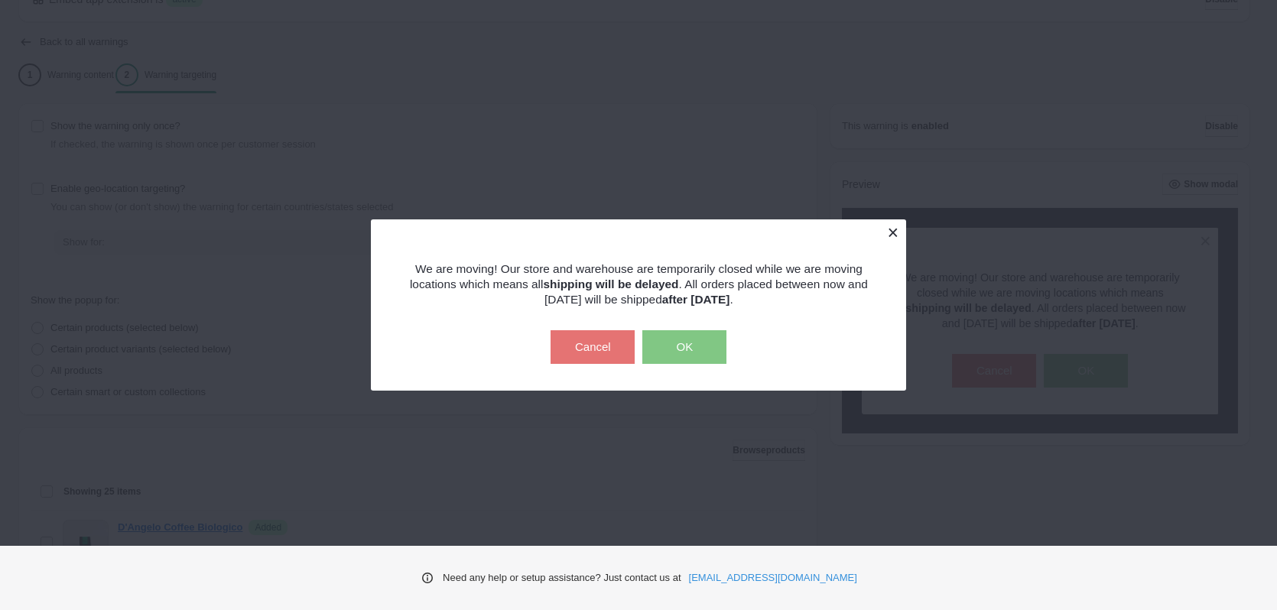
click at [891, 229] on button at bounding box center [892, 232] width 27 height 27
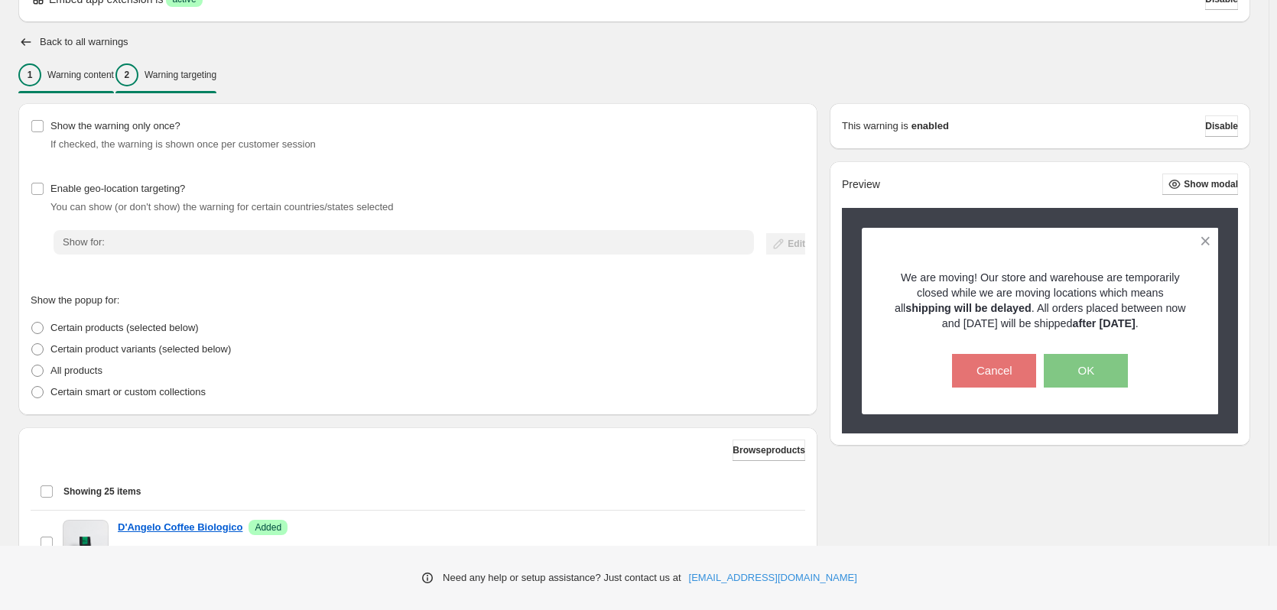
click at [104, 72] on p "Warning content" at bounding box center [80, 75] width 67 height 12
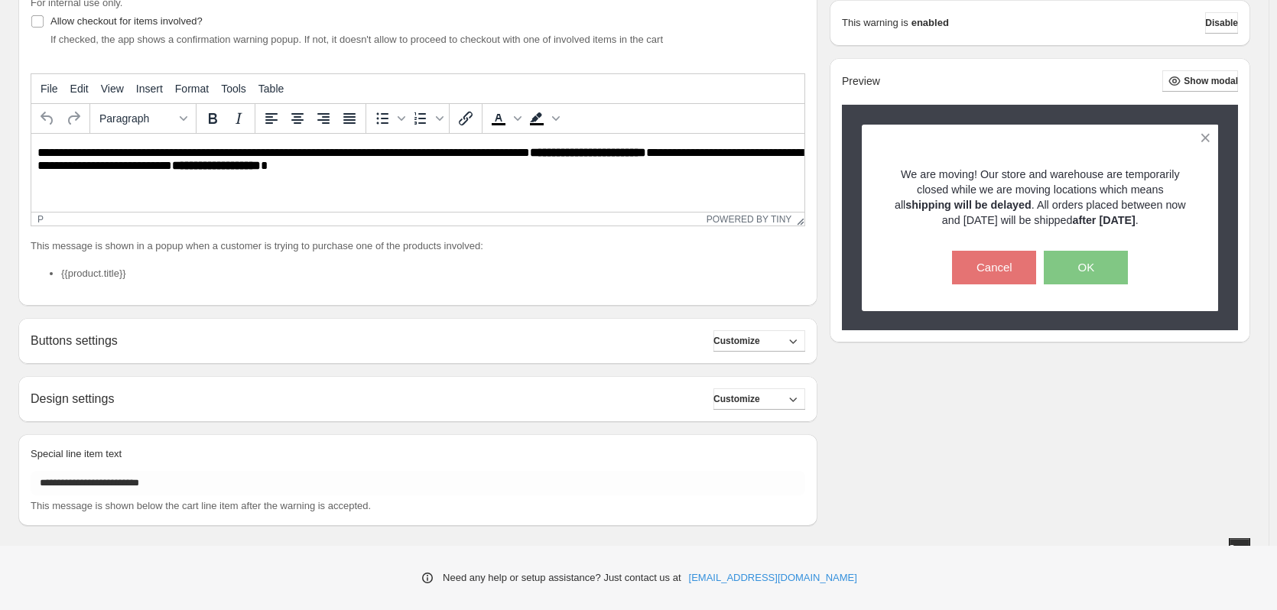
scroll to position [268, 0]
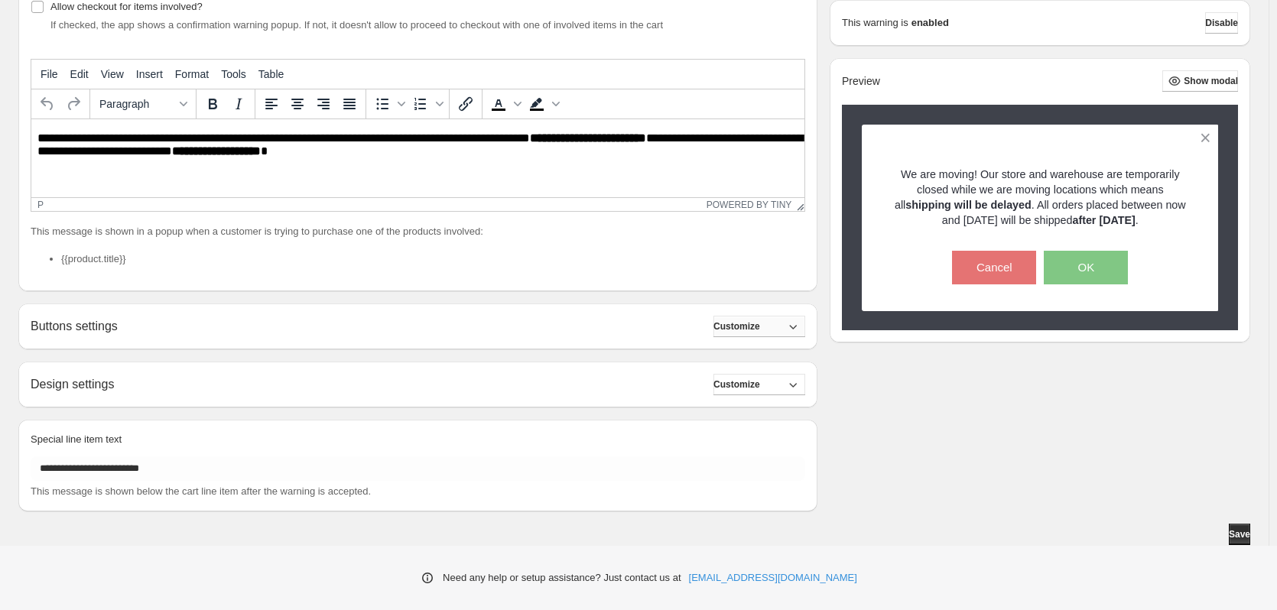
click at [794, 320] on icon "button" at bounding box center [792, 326] width 15 height 15
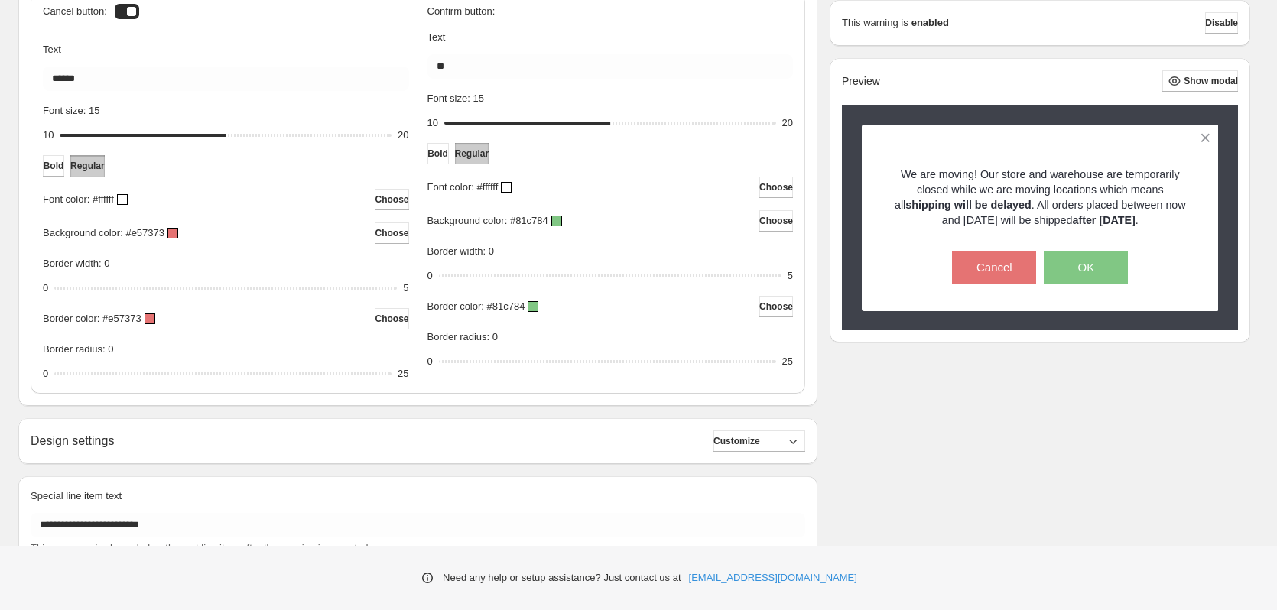
scroll to position [681, 0]
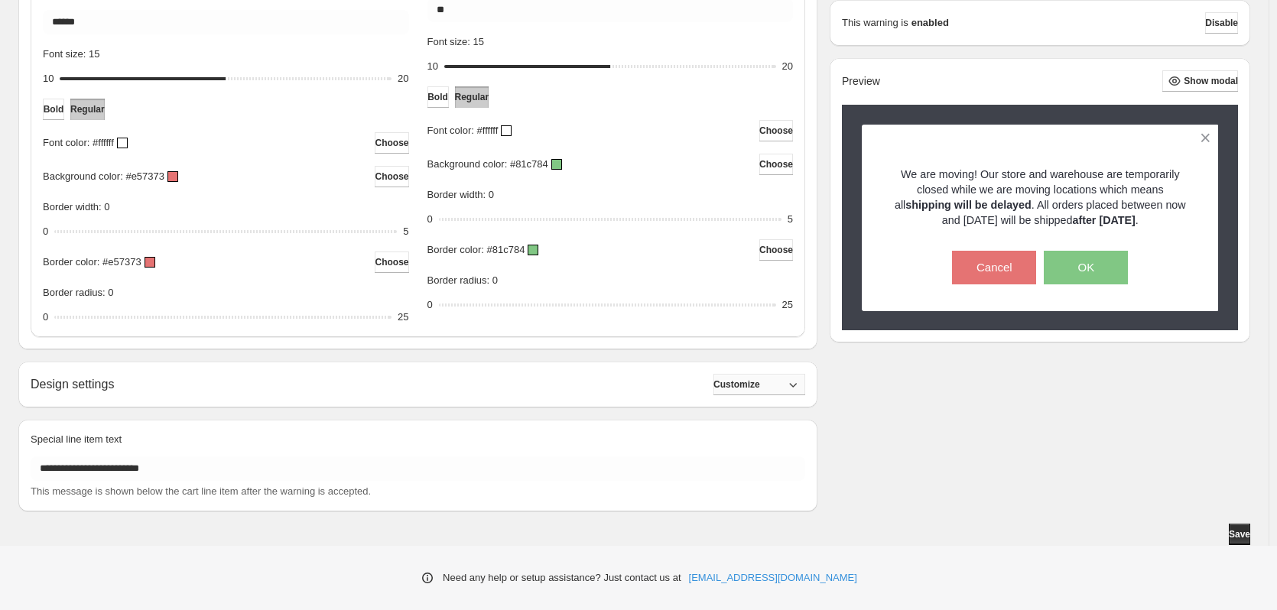
click at [801, 384] on icon "button" at bounding box center [792, 384] width 15 height 15
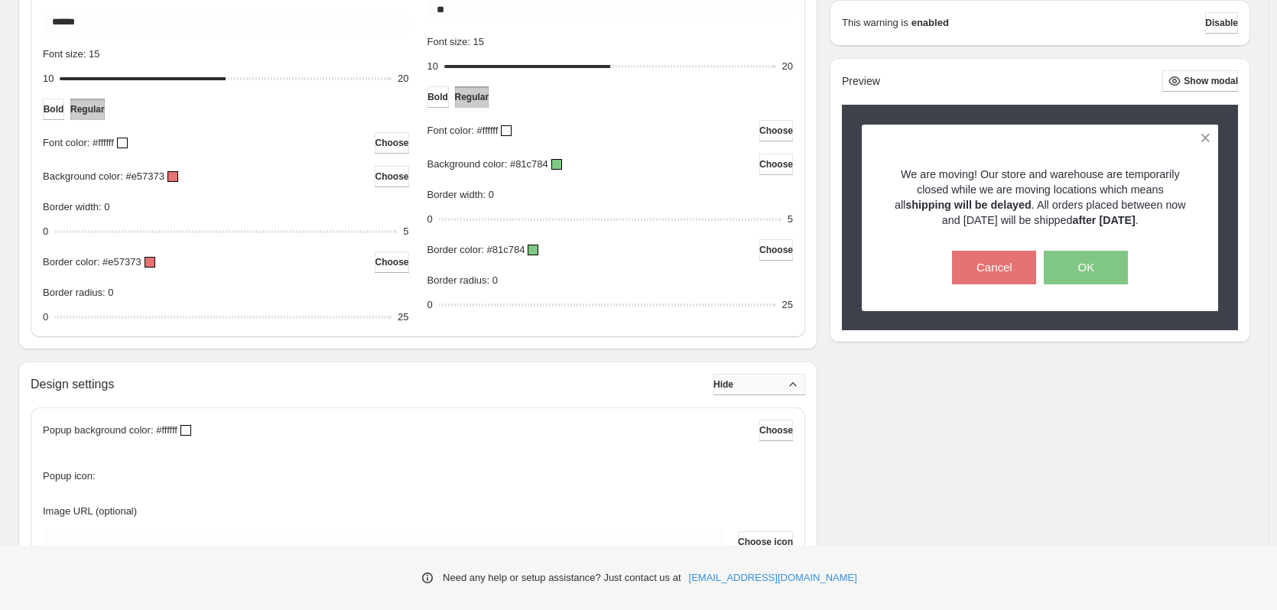
click at [801, 384] on icon "button" at bounding box center [792, 384] width 15 height 15
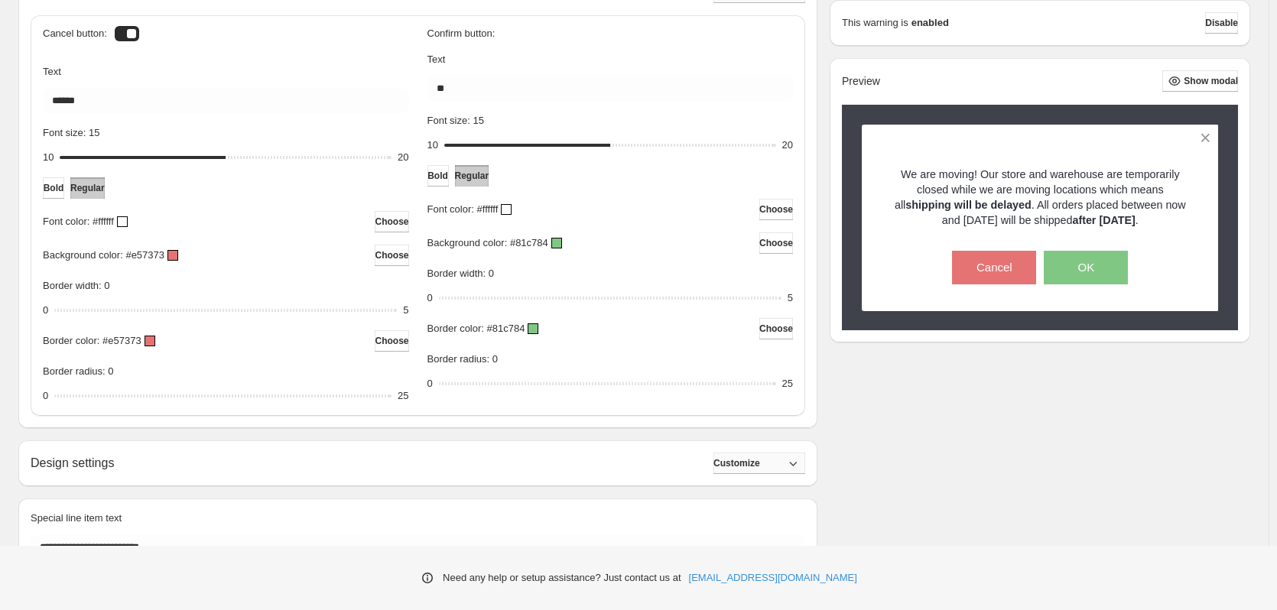
scroll to position [612, 0]
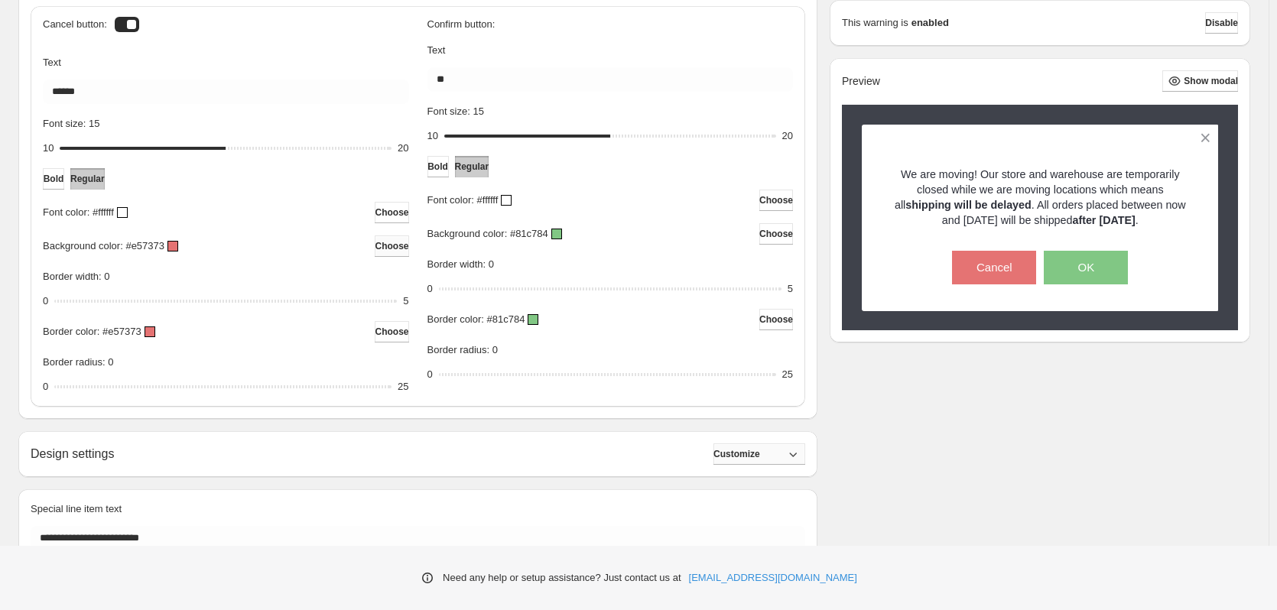
click at [388, 249] on span "Choose" at bounding box center [392, 246] width 34 height 12
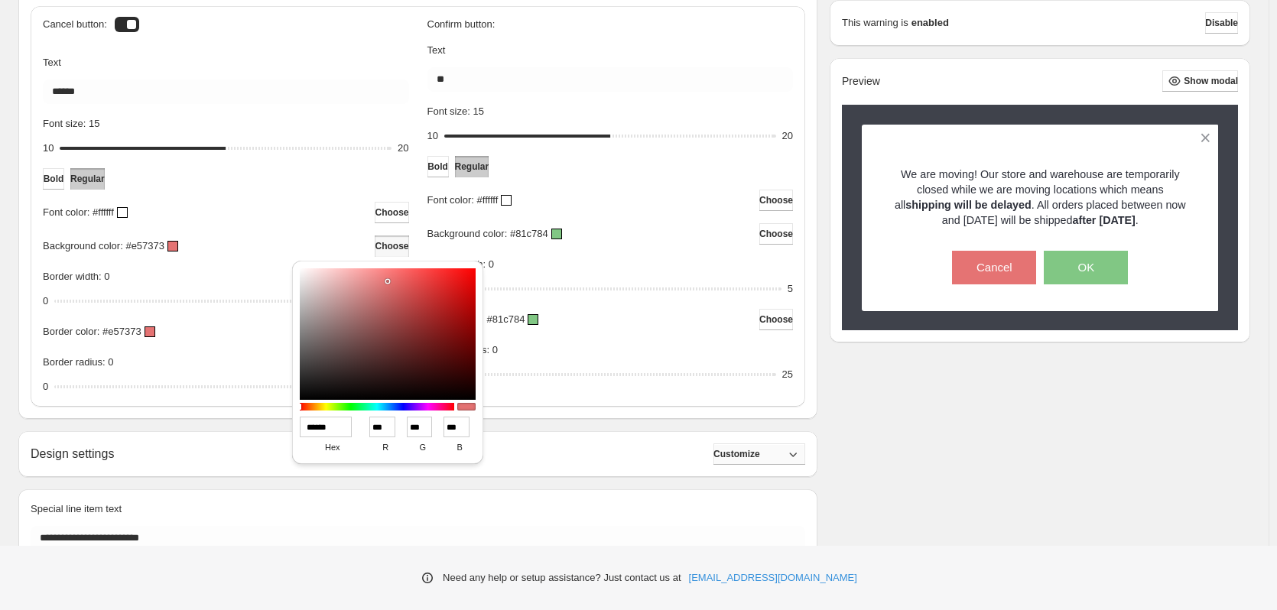
click at [316, 428] on input "******" at bounding box center [326, 427] width 52 height 21
paste input
type input "******"
type input "***"
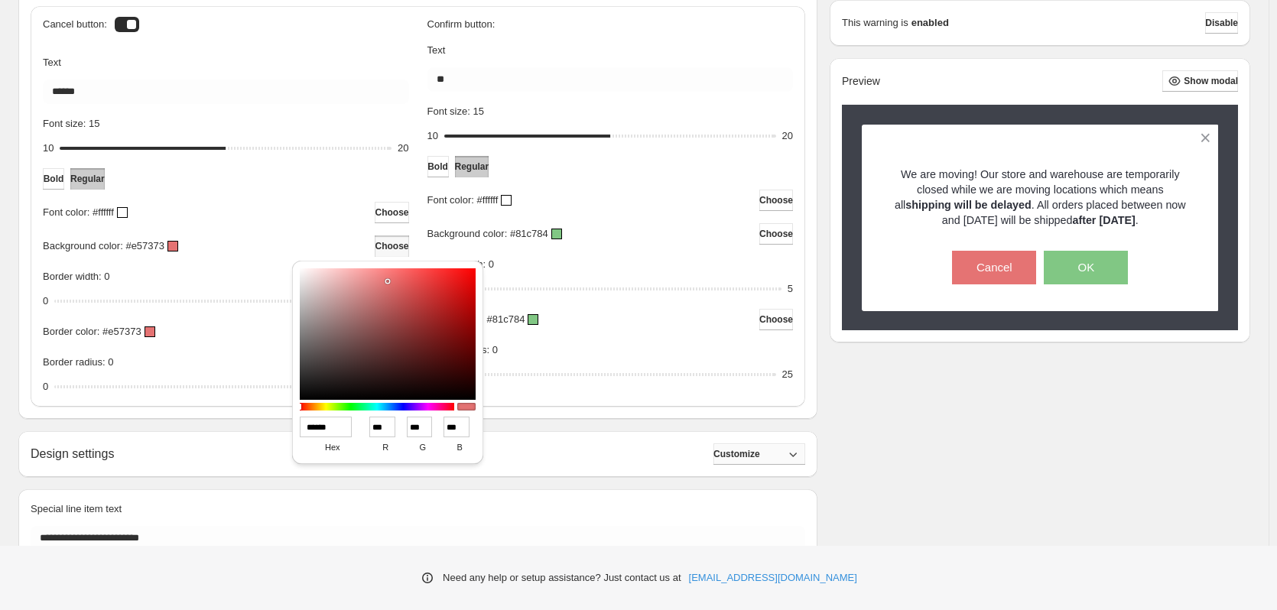
type input "***"
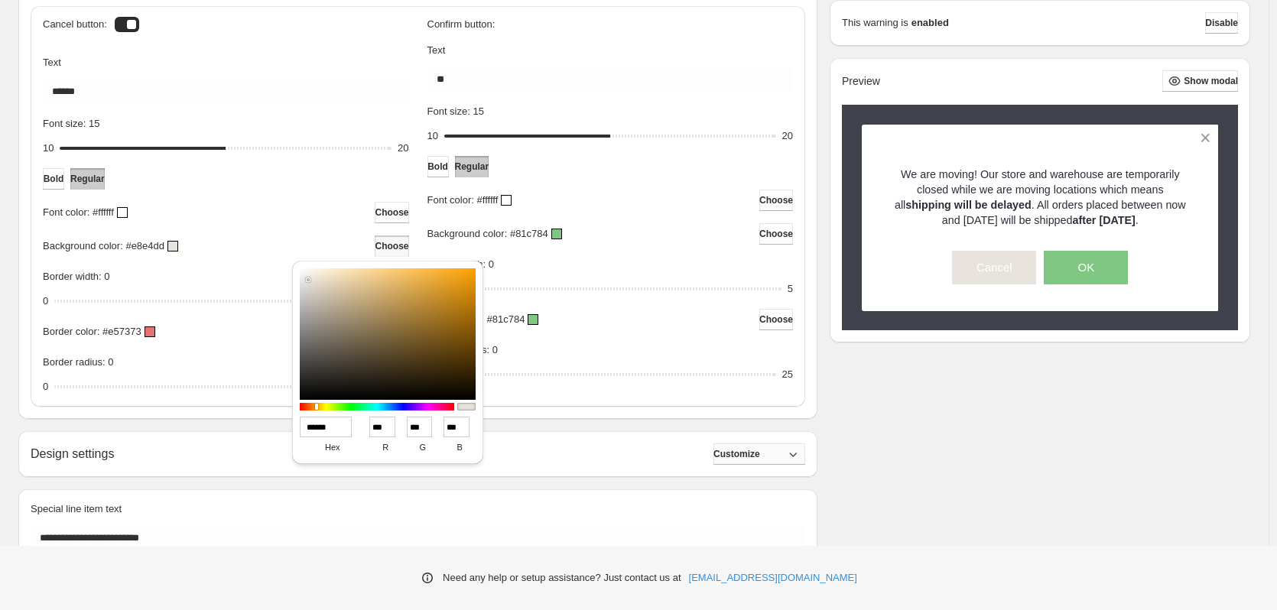
type input "******"
click at [78, 213] on p "Font color: #ffffff" at bounding box center [78, 212] width 71 height 15
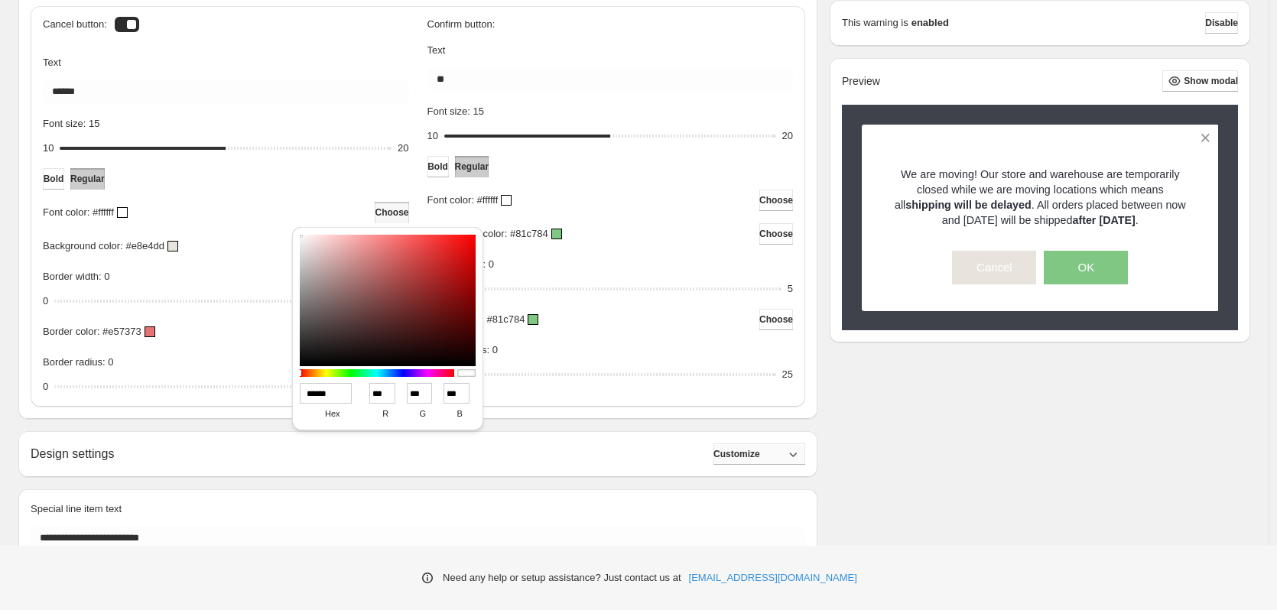
click at [320, 390] on input "******" at bounding box center [326, 393] width 52 height 21
paste input
type input "******"
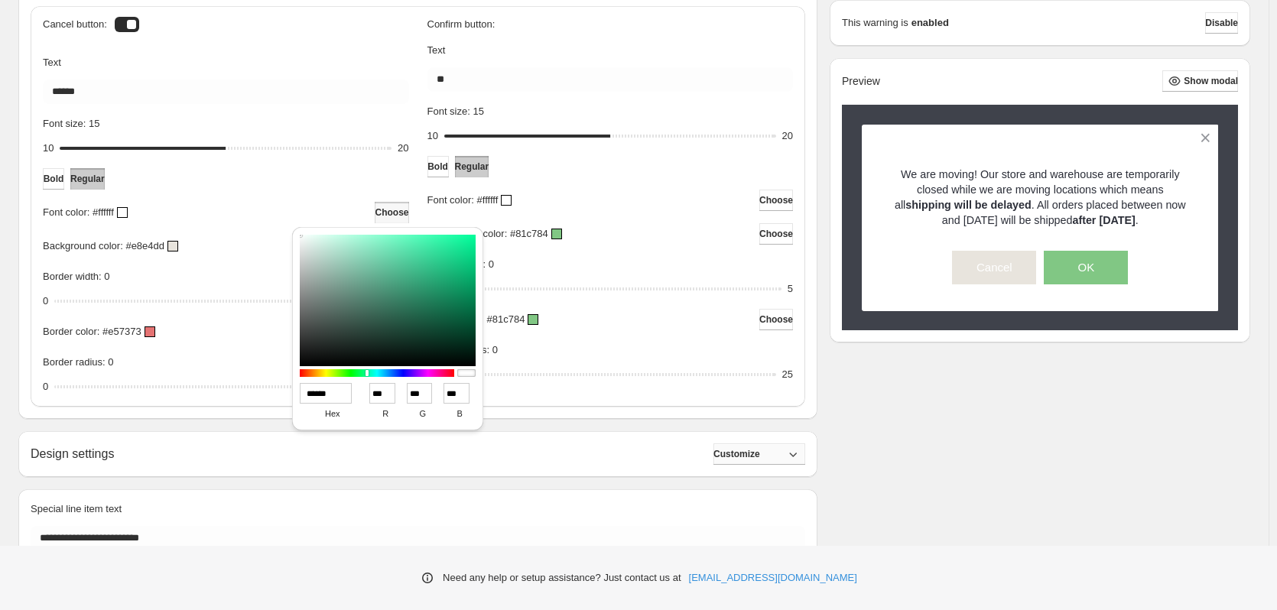
type input "**"
type input "******"
click at [773, 236] on span "Choose" at bounding box center [776, 234] width 34 height 12
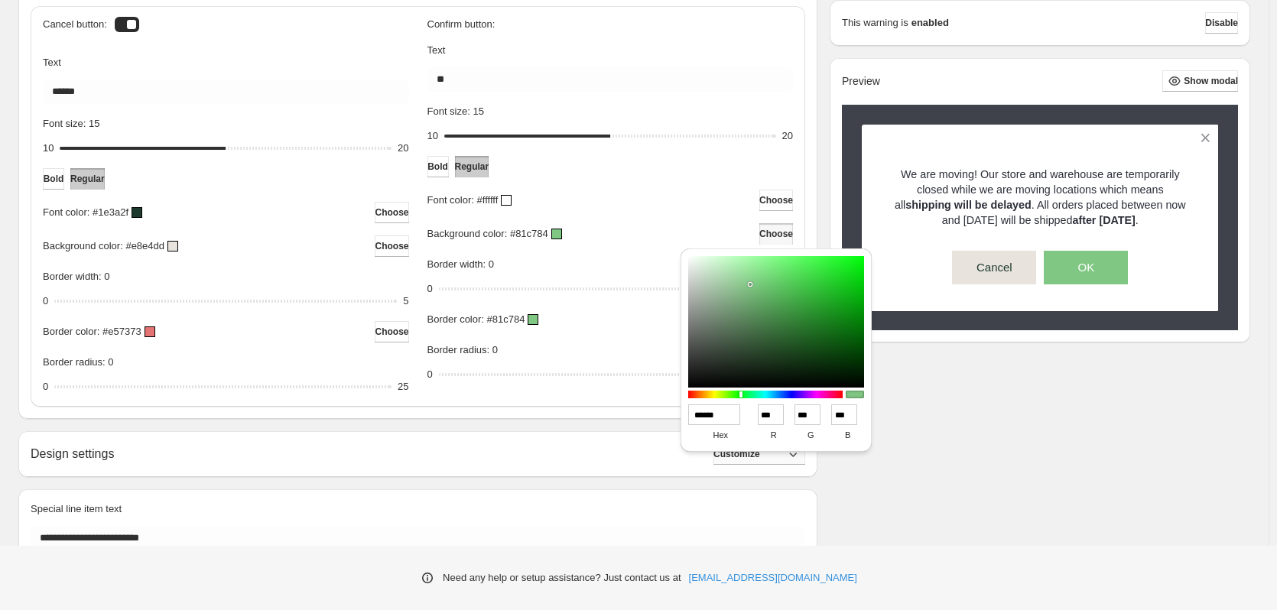
click at [707, 416] on input "******" at bounding box center [714, 415] width 52 height 21
paste input
type input "******"
type input "**"
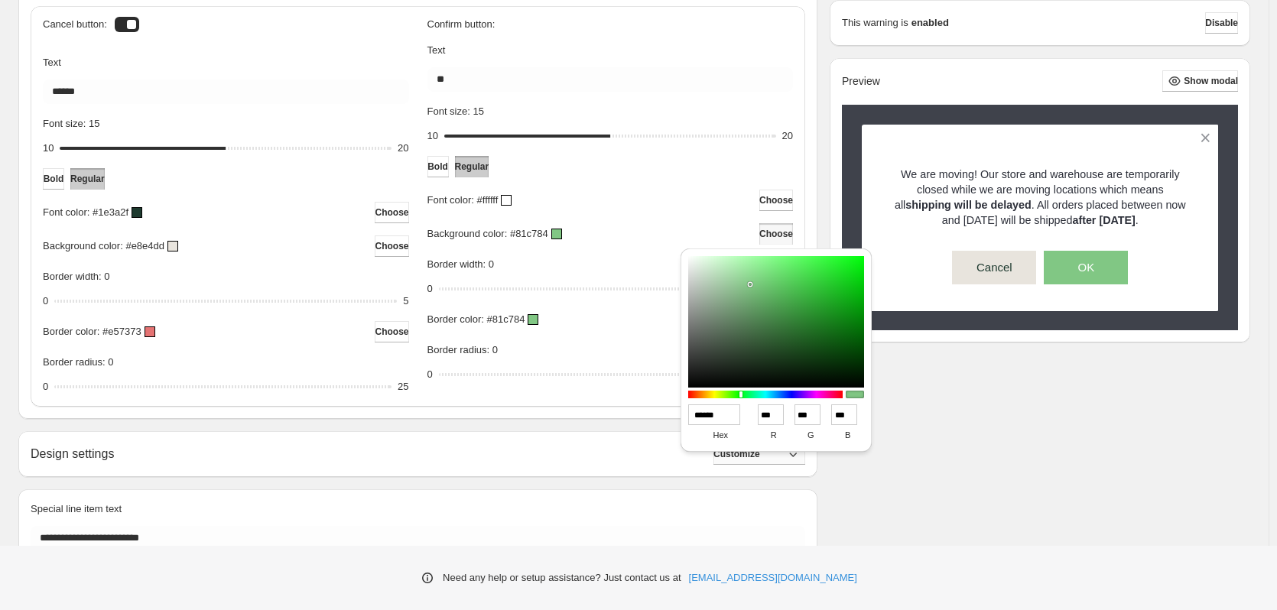
type input "**"
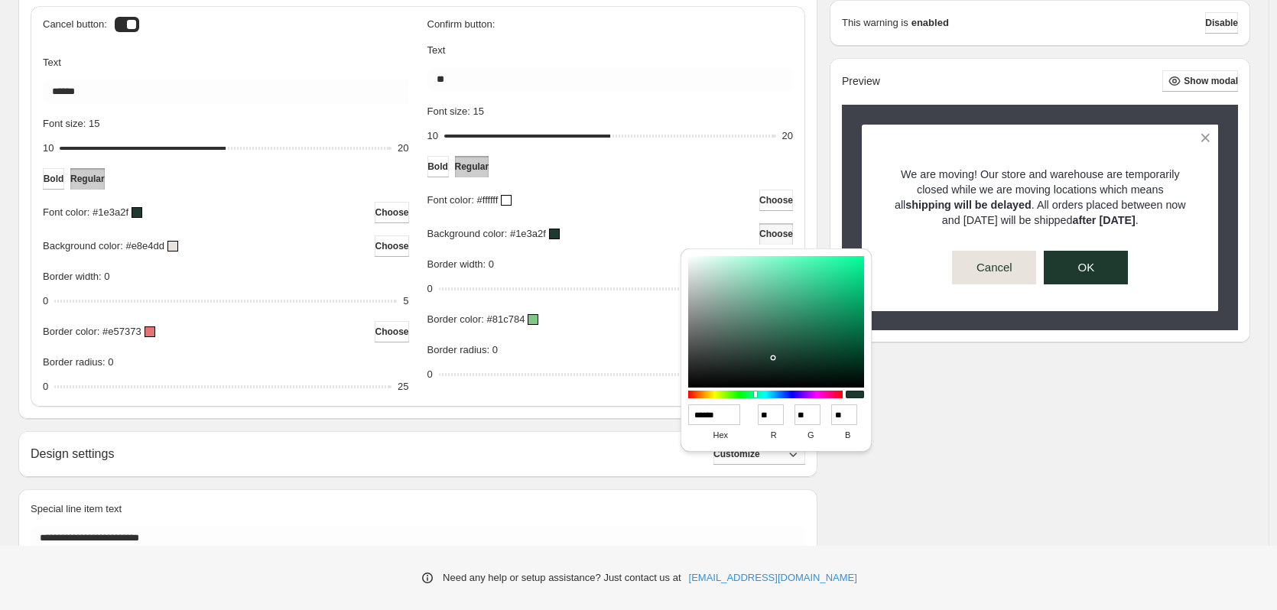
type input "******"
click at [1026, 436] on div "**********" at bounding box center [634, 77] width 1232 height 1008
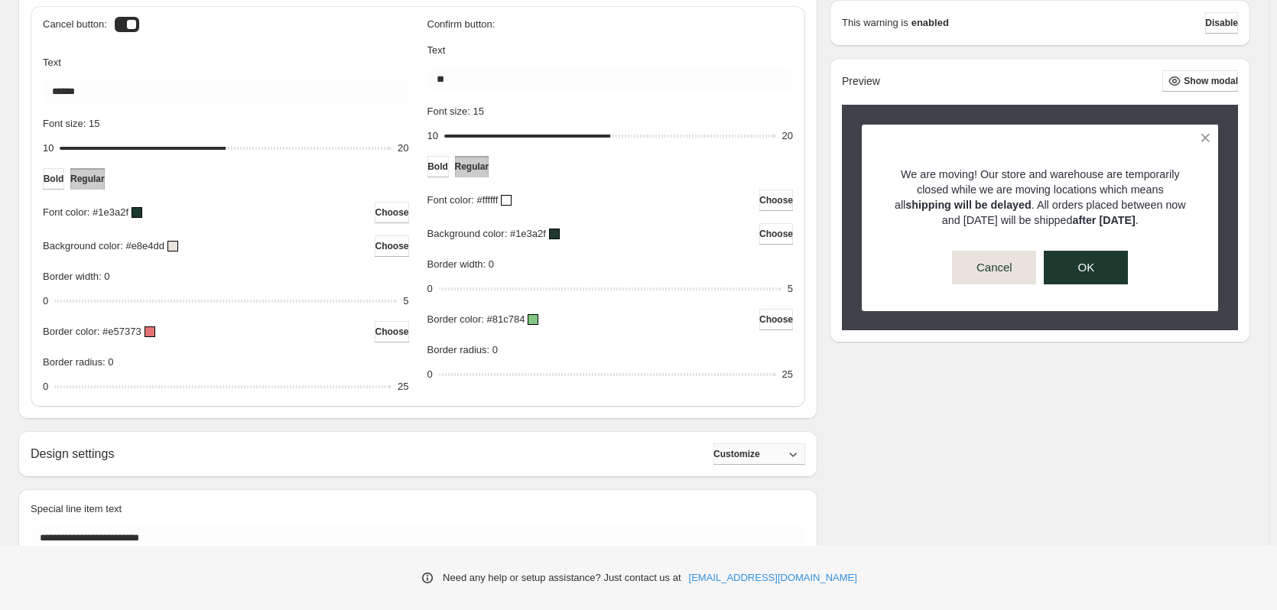
scroll to position [681, 0]
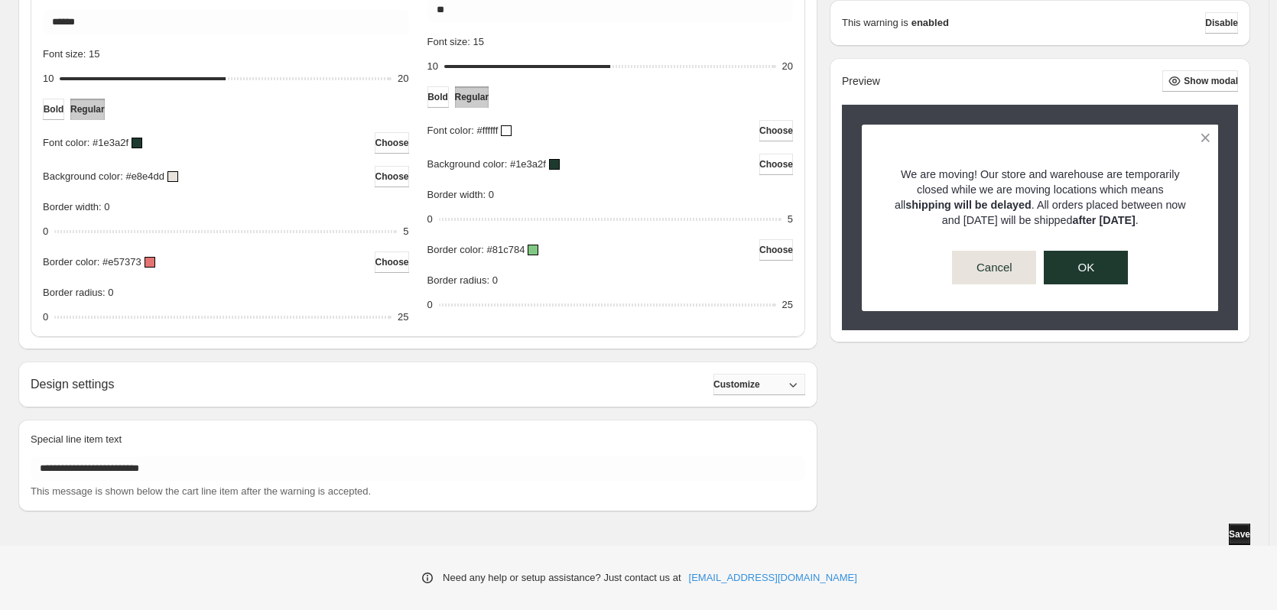
click at [1235, 536] on span "Save" at bounding box center [1239, 534] width 21 height 12
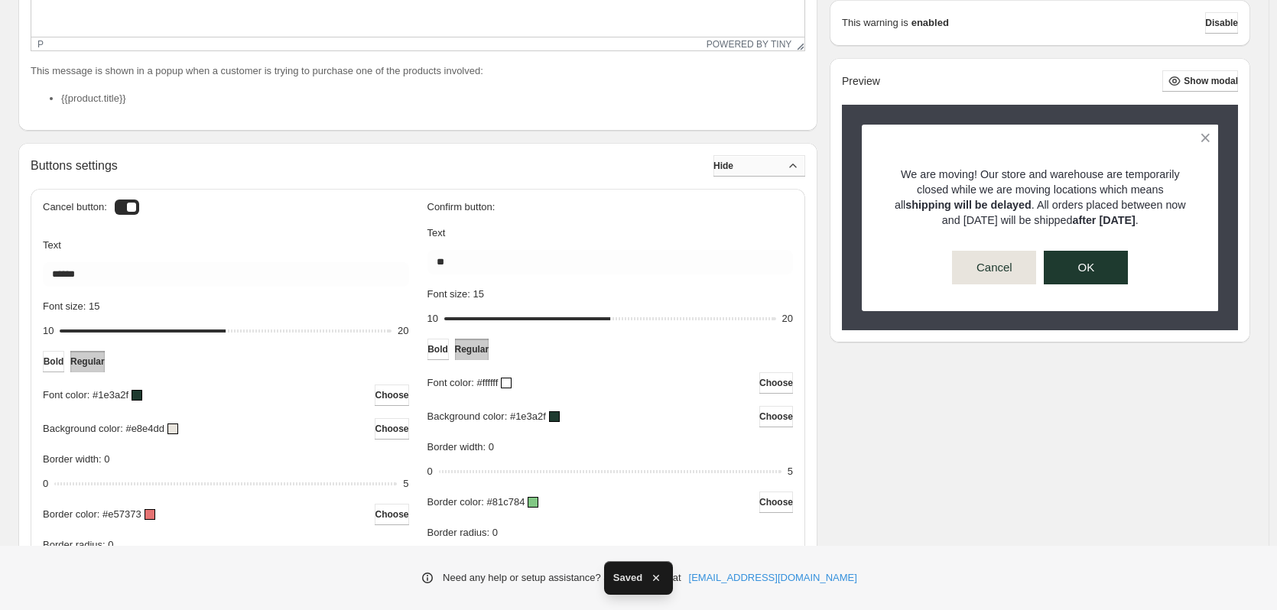
scroll to position [375, 0]
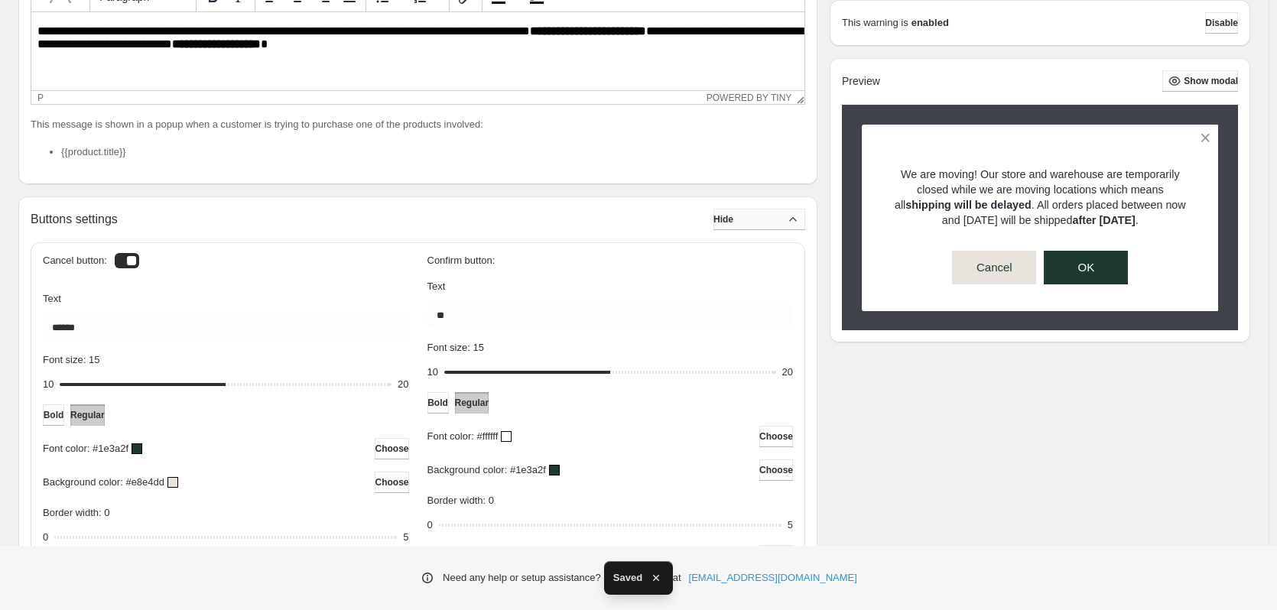
click at [1217, 81] on span "Show modal" at bounding box center [1211, 81] width 54 height 12
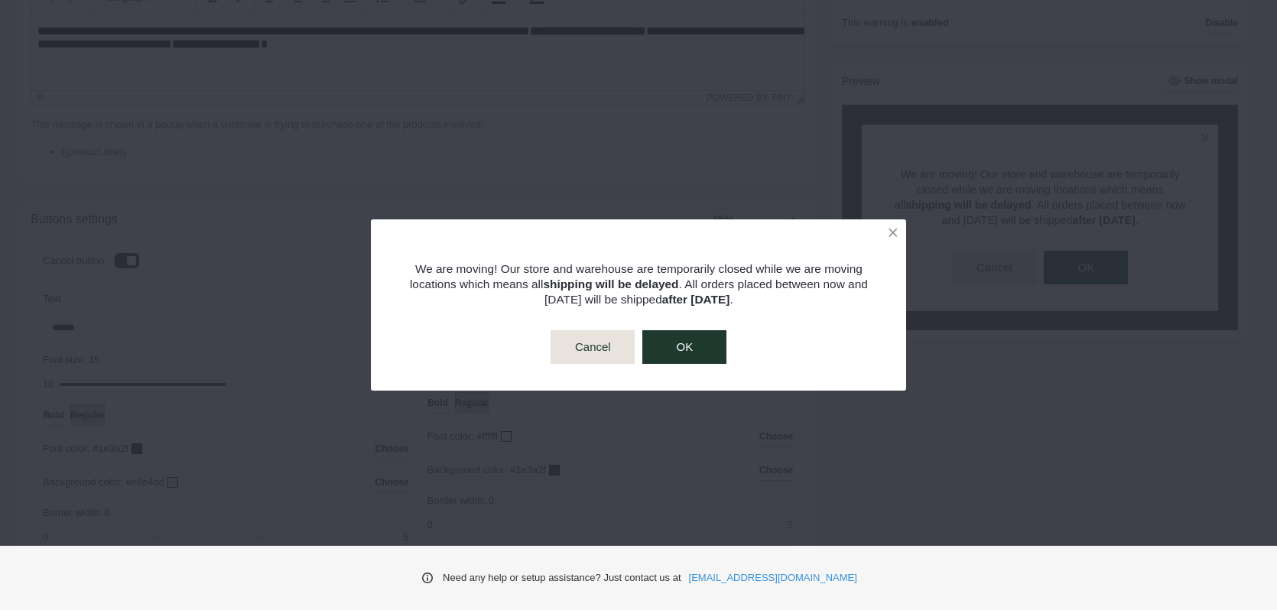
click at [711, 353] on button "OK" at bounding box center [684, 347] width 84 height 34
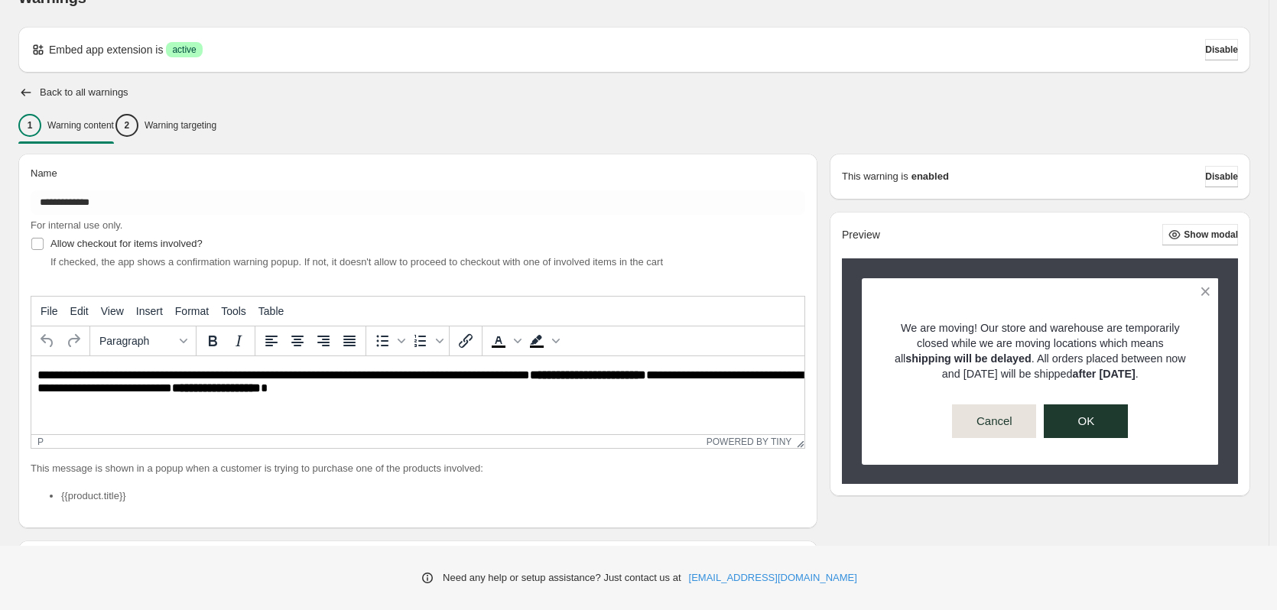
scroll to position [0, 0]
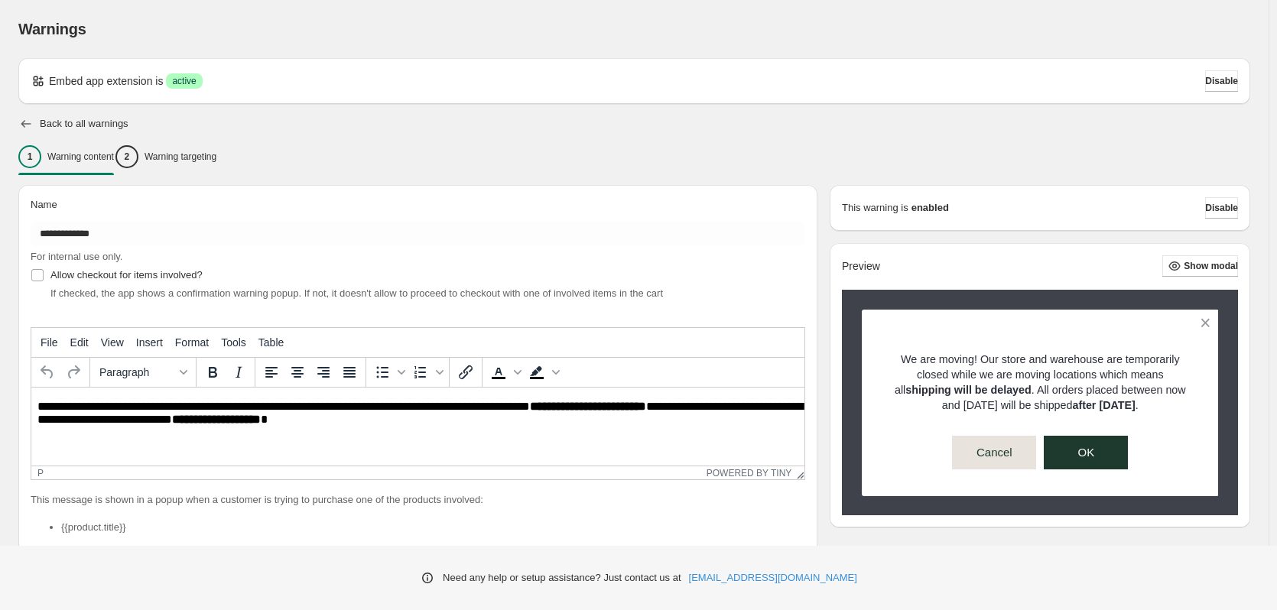
click at [24, 121] on icon "button" at bounding box center [26, 124] width 10 height 8
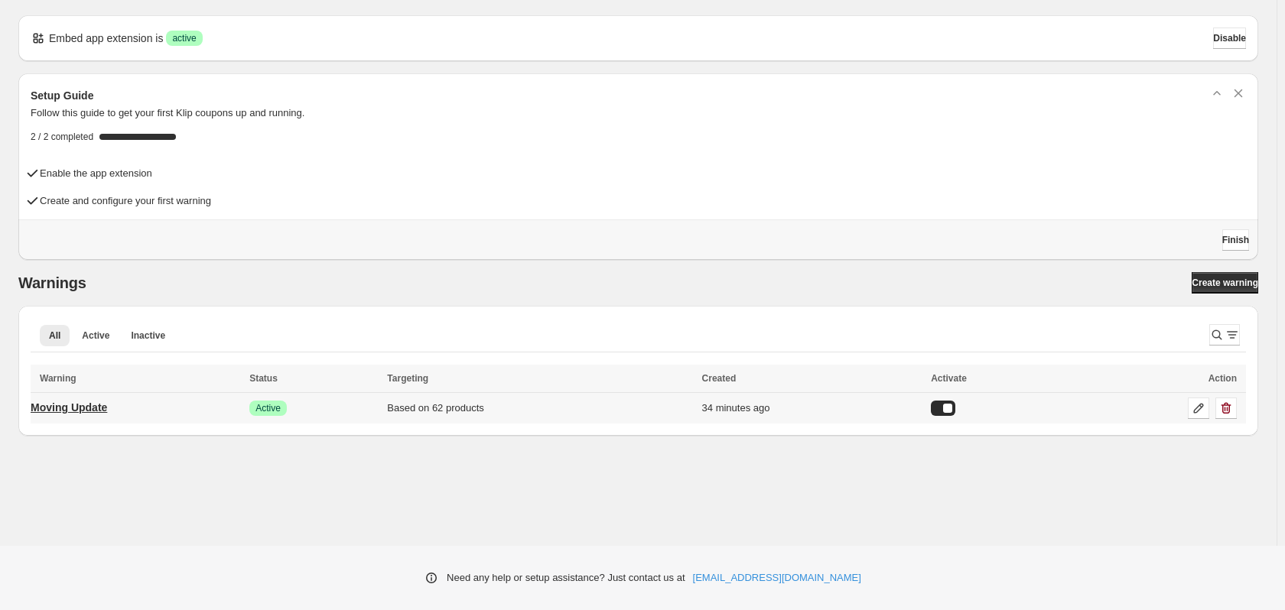
click at [73, 410] on p "Moving Update" at bounding box center [69, 407] width 76 height 15
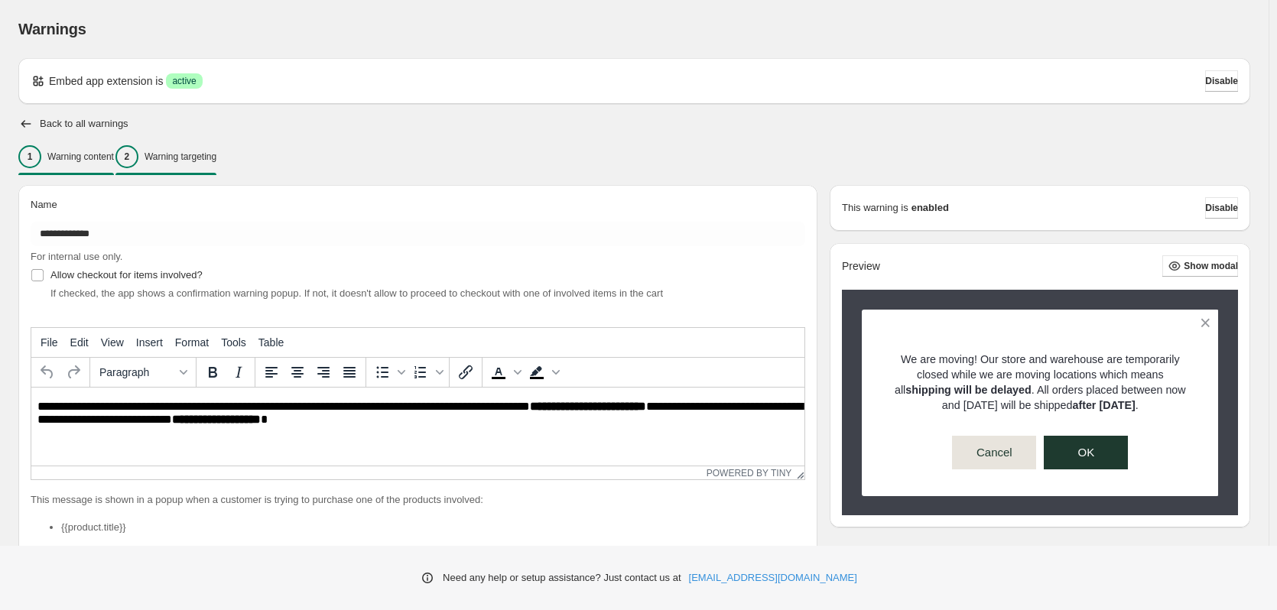
click at [210, 161] on p "Warning targeting" at bounding box center [181, 157] width 72 height 12
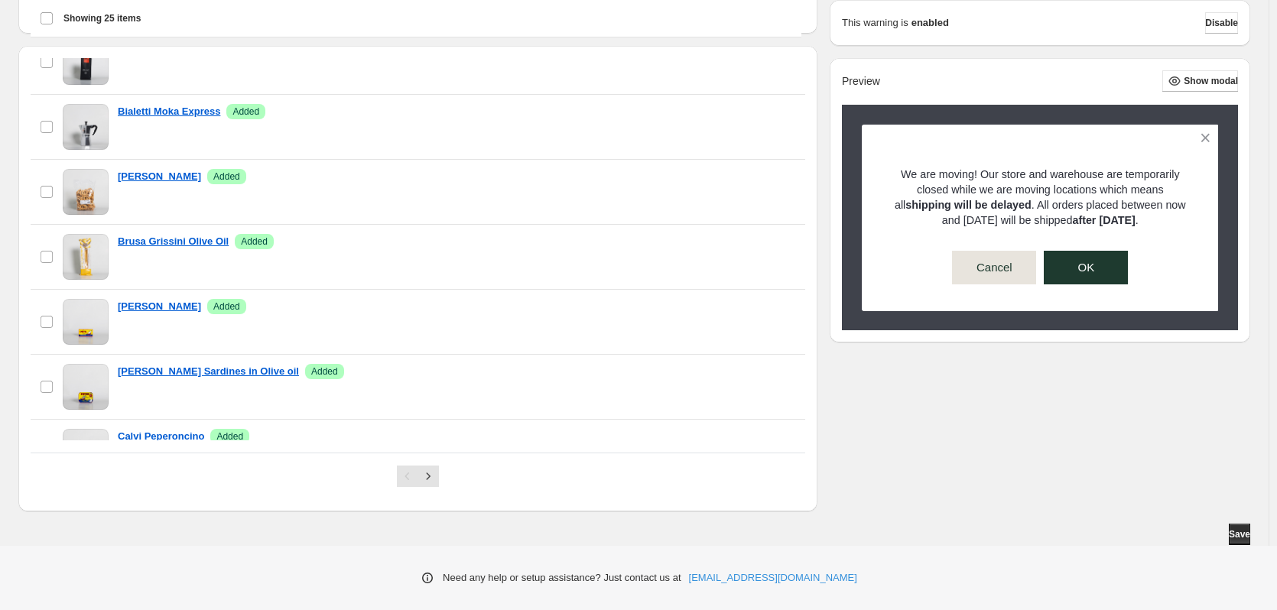
scroll to position [464, 0]
click at [1239, 541] on button "Save" at bounding box center [1239, 534] width 21 height 21
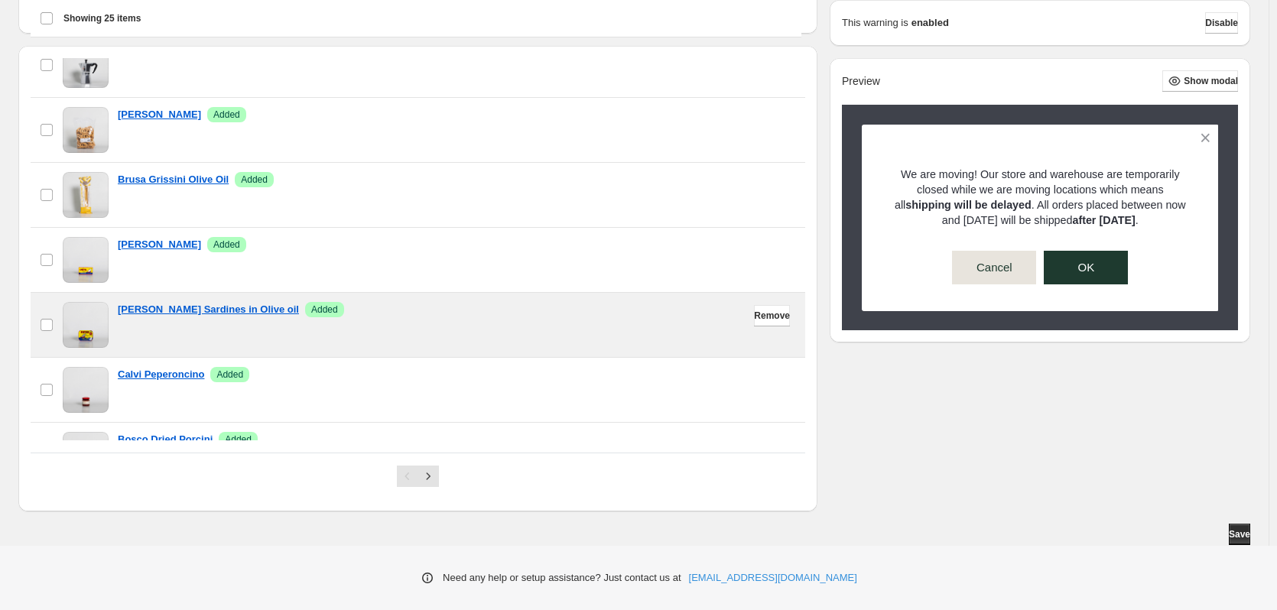
scroll to position [382, 0]
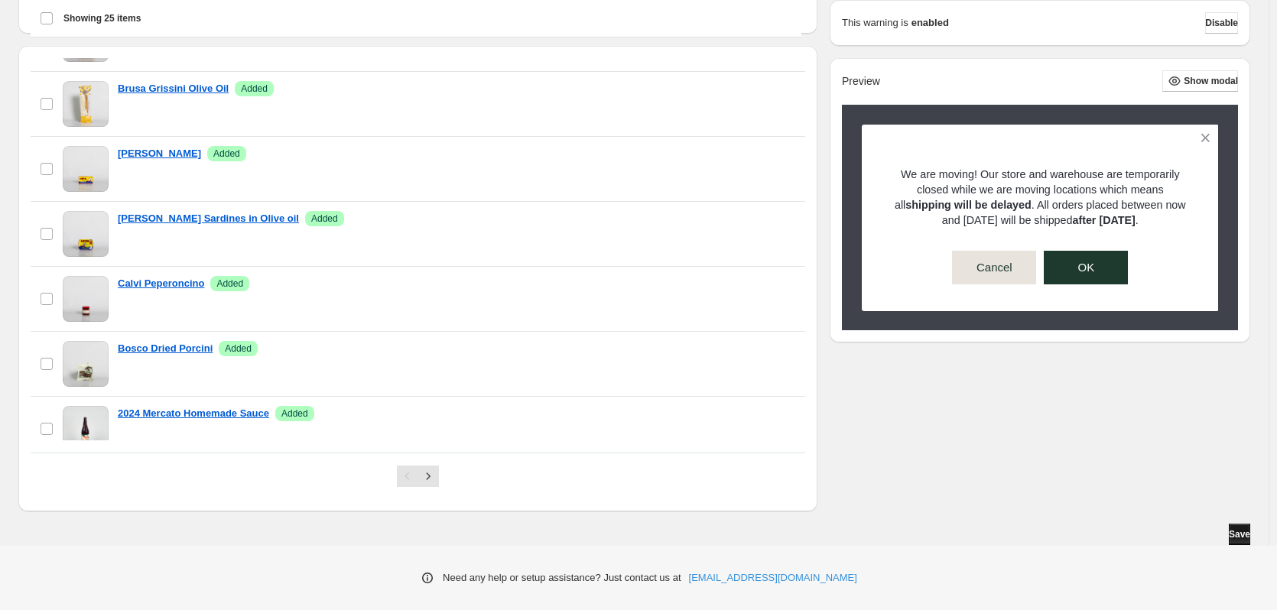
click at [1237, 533] on span "Save" at bounding box center [1239, 534] width 21 height 12
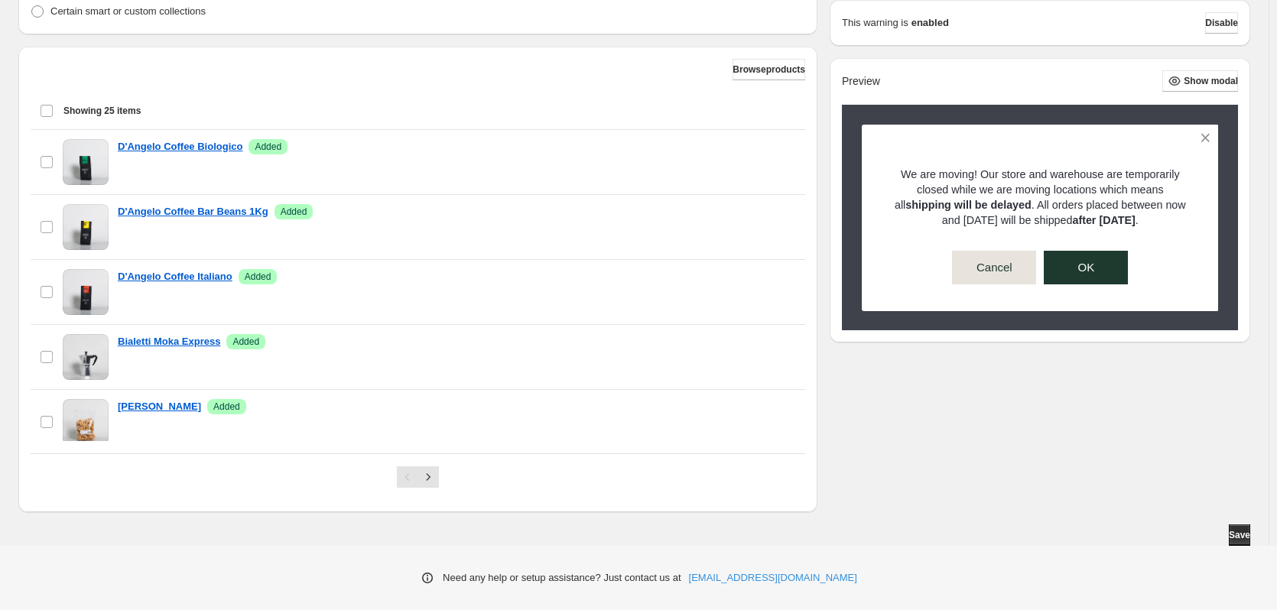
scroll to position [464, 0]
click at [1230, 529] on span "Save" at bounding box center [1239, 534] width 21 height 12
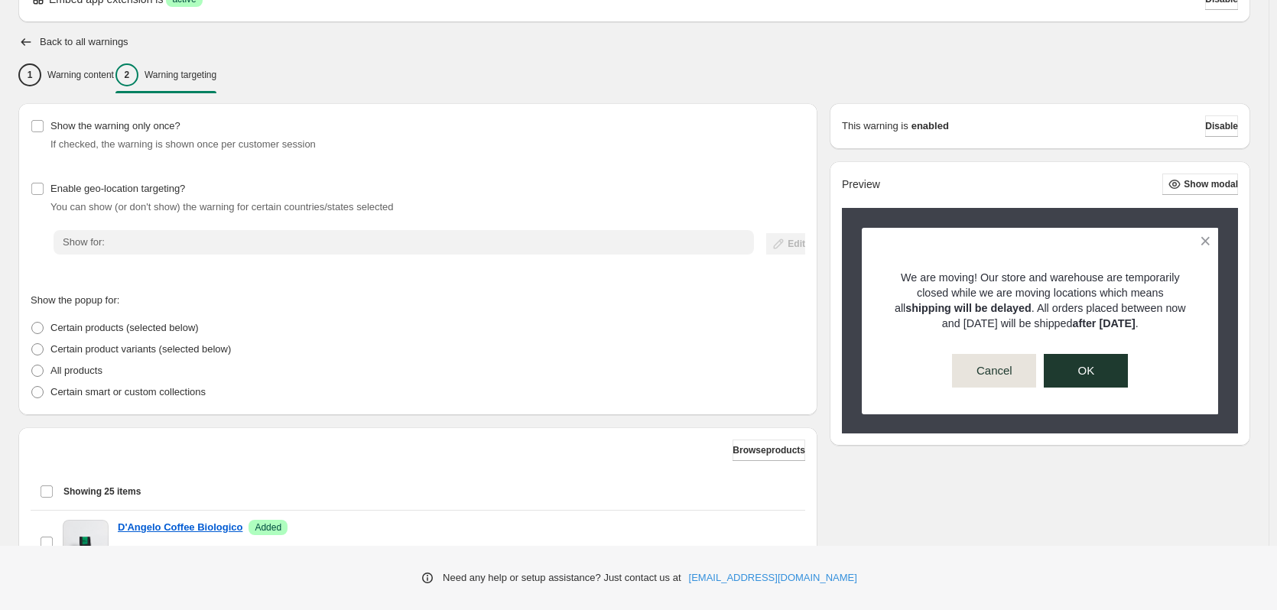
scroll to position [0, 0]
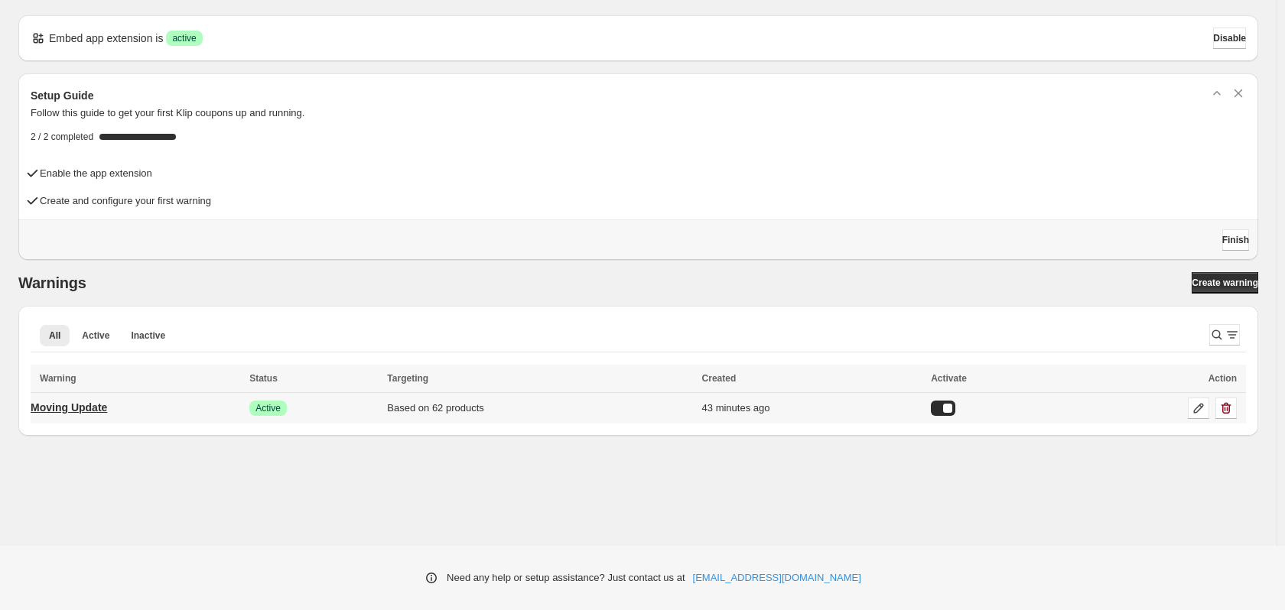
click at [72, 401] on p "Moving Update" at bounding box center [69, 407] width 76 height 15
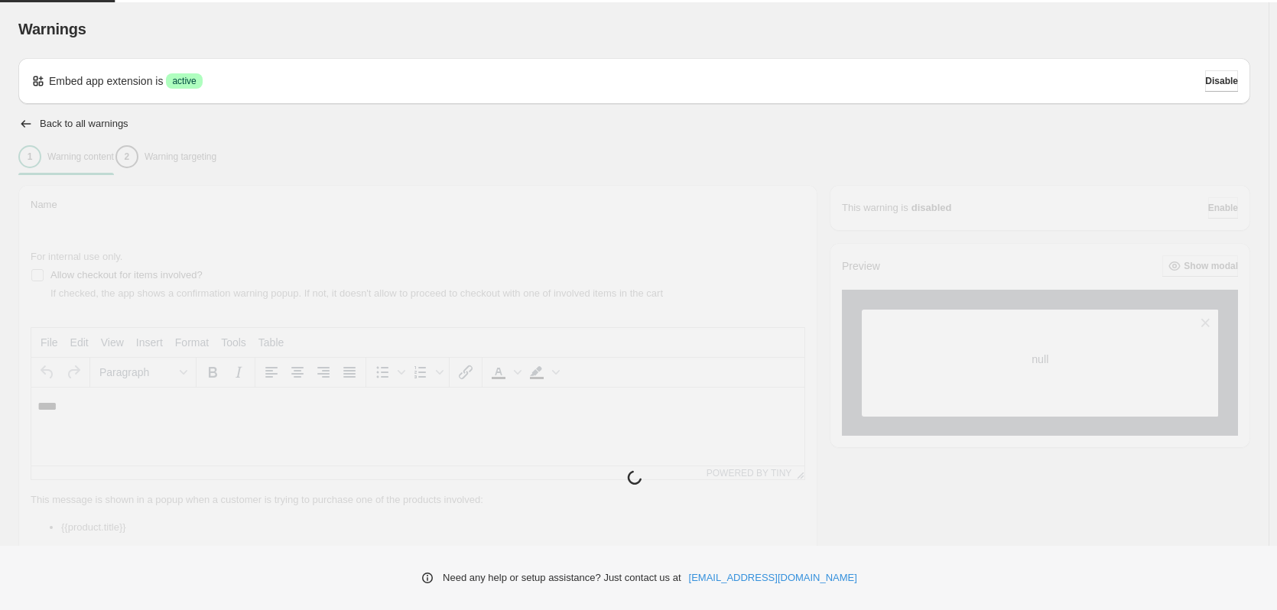
type input "**********"
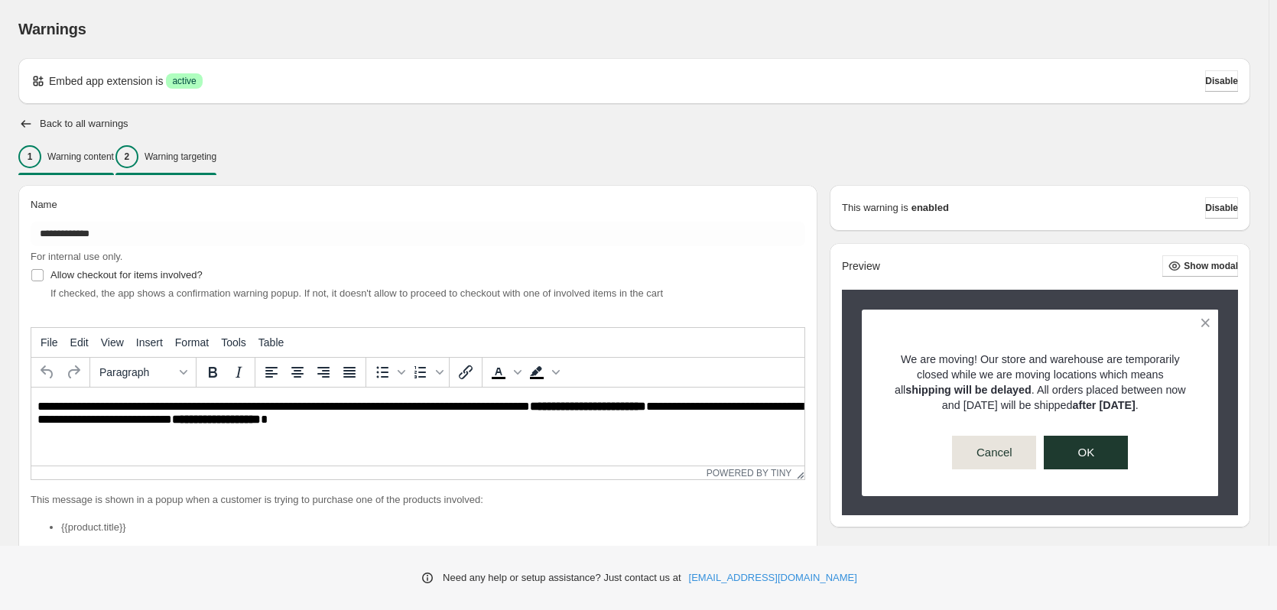
click at [216, 157] on p "Warning targeting" at bounding box center [181, 157] width 72 height 12
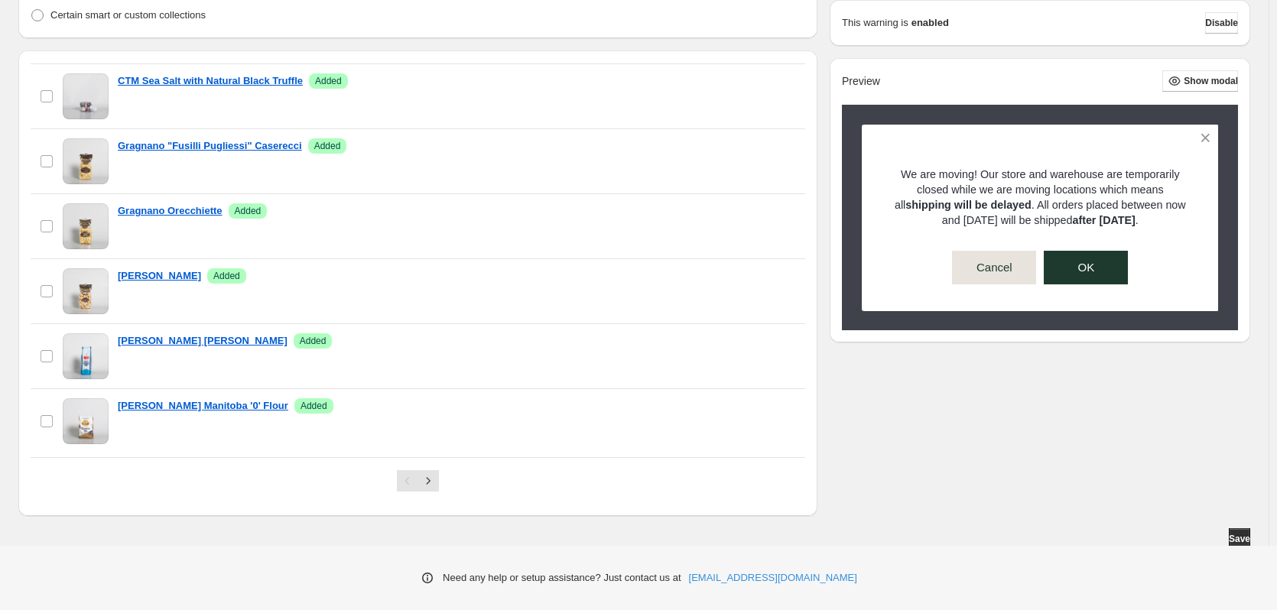
scroll to position [1071, 0]
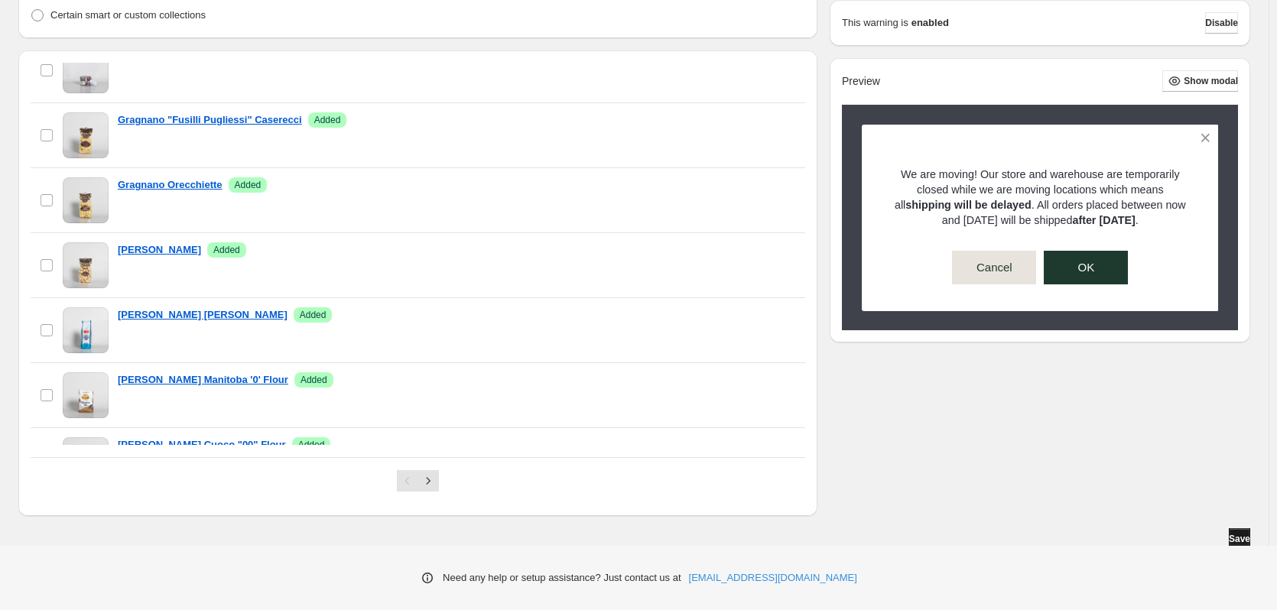
click at [1230, 533] on button "Save" at bounding box center [1239, 538] width 21 height 21
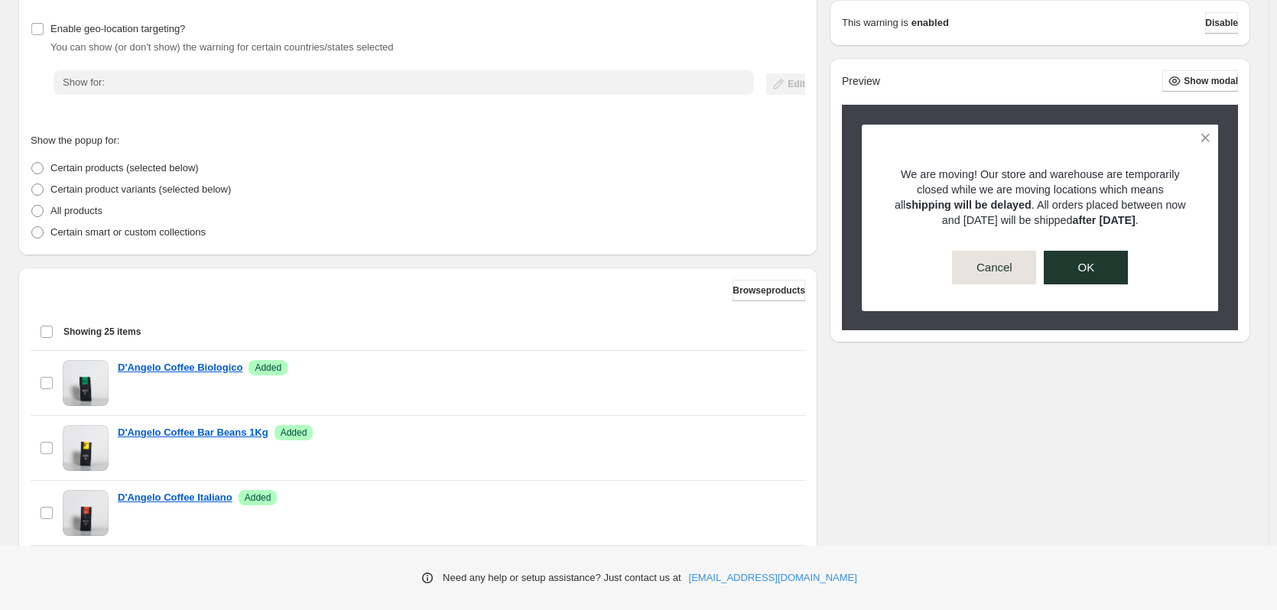
scroll to position [0, 0]
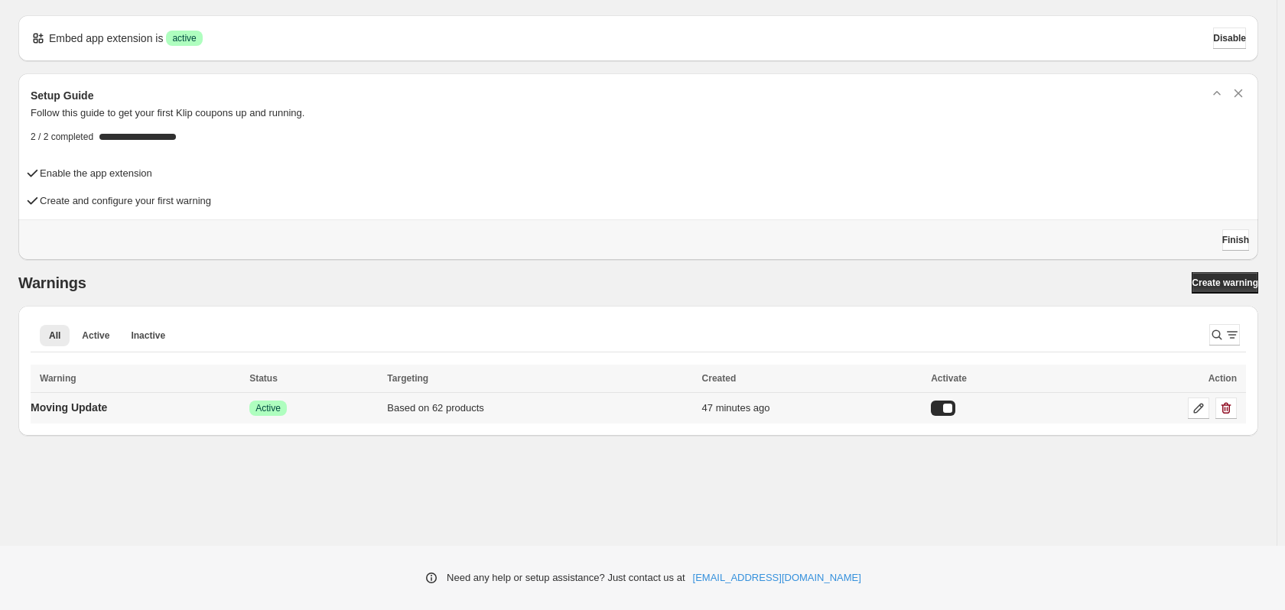
click at [955, 404] on div at bounding box center [943, 408] width 24 height 15
click at [102, 406] on p "Moving Update" at bounding box center [69, 407] width 76 height 15
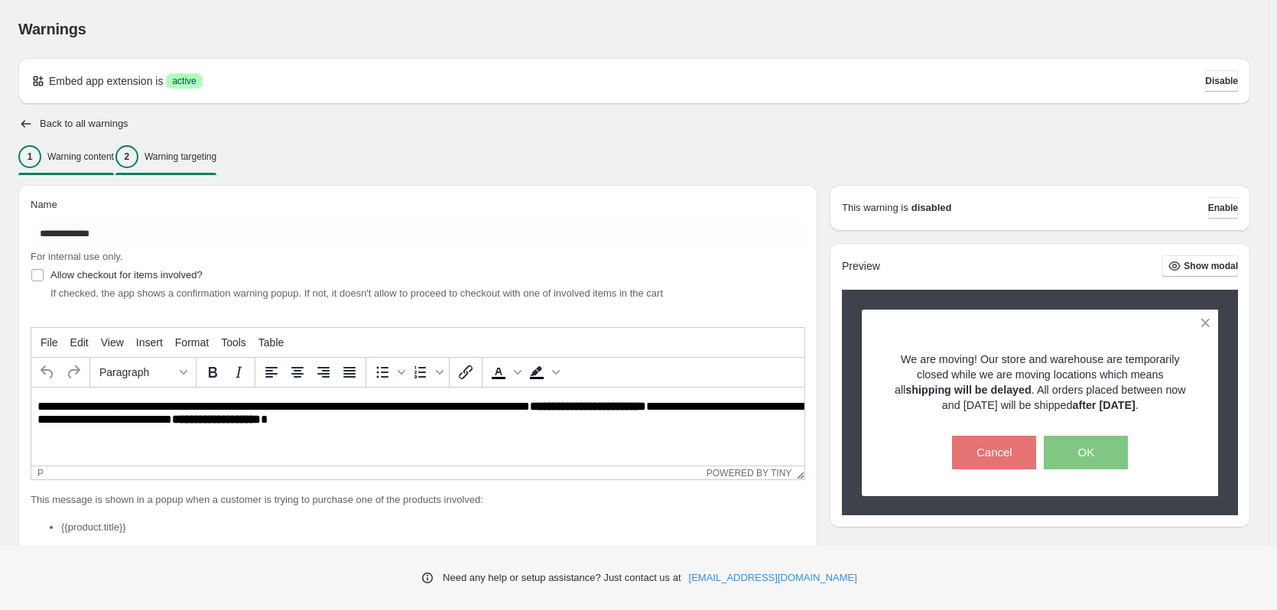
click at [215, 164] on div "2 Warning targeting" at bounding box center [165, 156] width 101 height 23
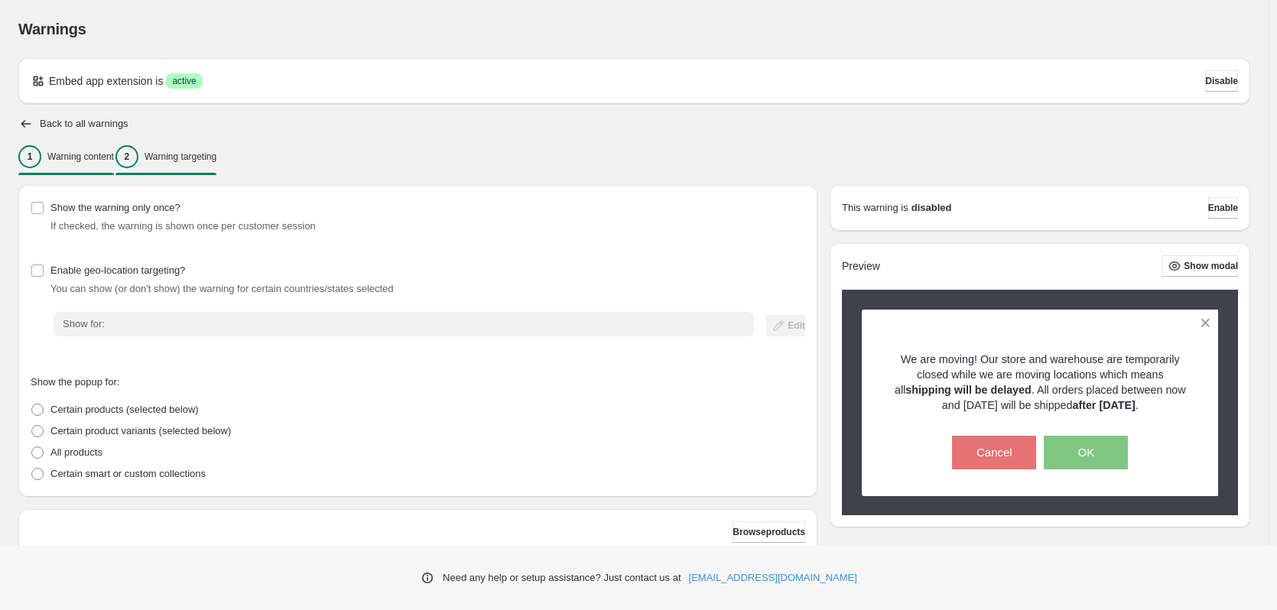
click at [97, 170] on button "1 Warning content" at bounding box center [66, 157] width 96 height 32
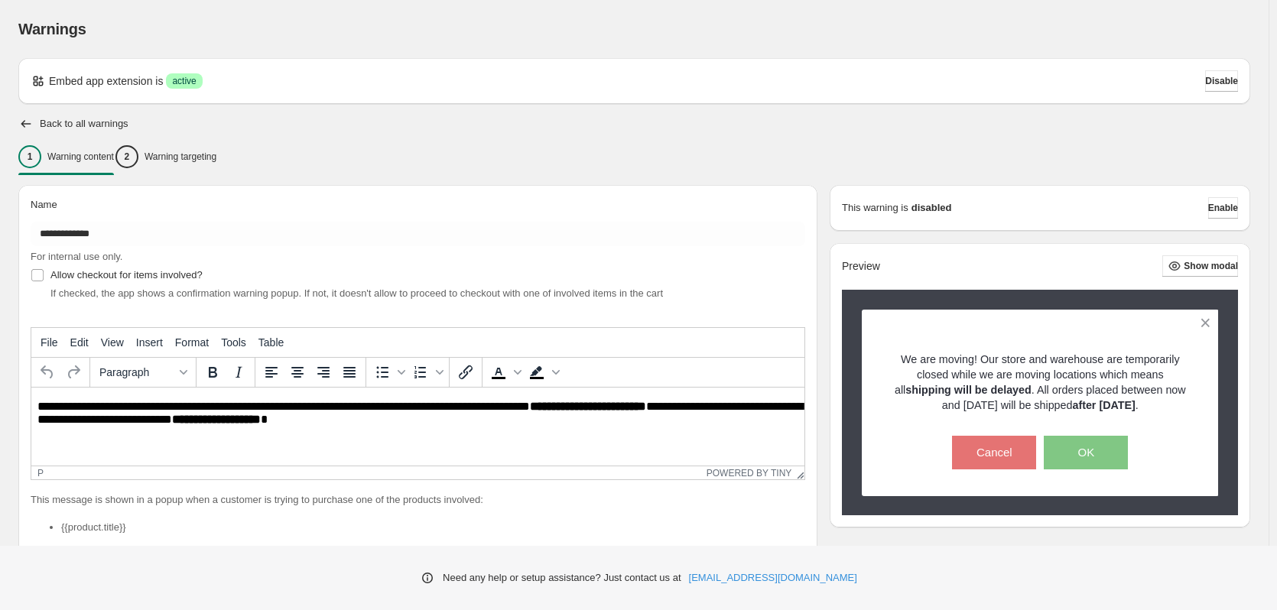
click at [89, 121] on h2 "Back to all warnings" at bounding box center [84, 124] width 89 height 12
click at [24, 125] on icon "button" at bounding box center [26, 124] width 10 height 8
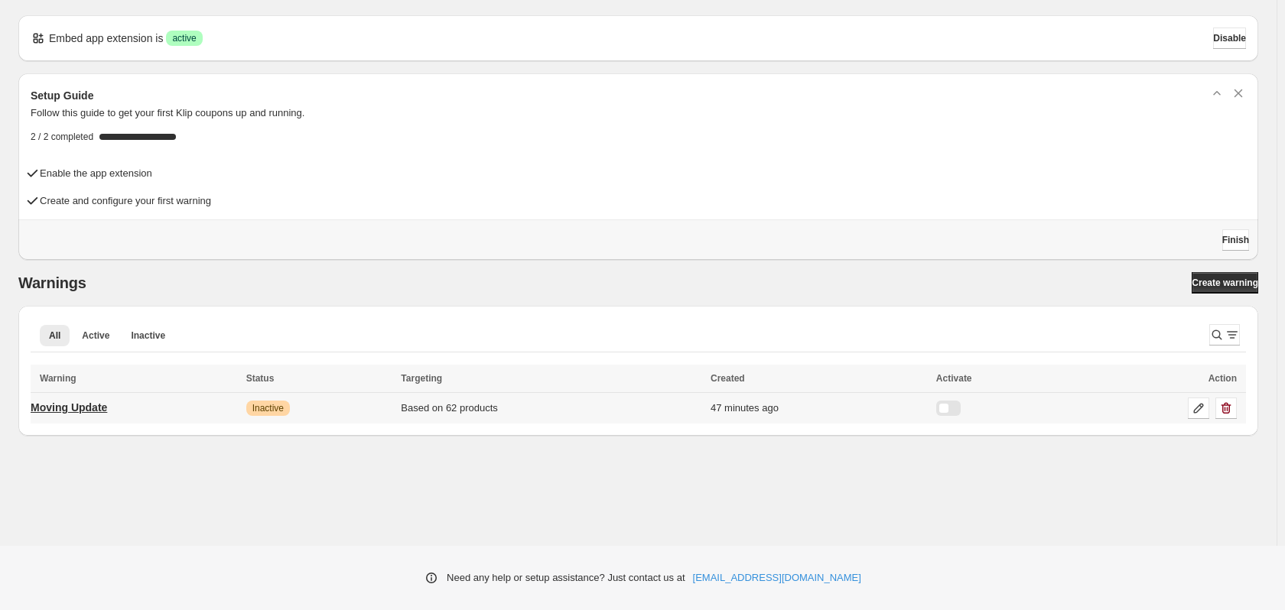
click at [103, 409] on p "Moving Update" at bounding box center [69, 407] width 76 height 15
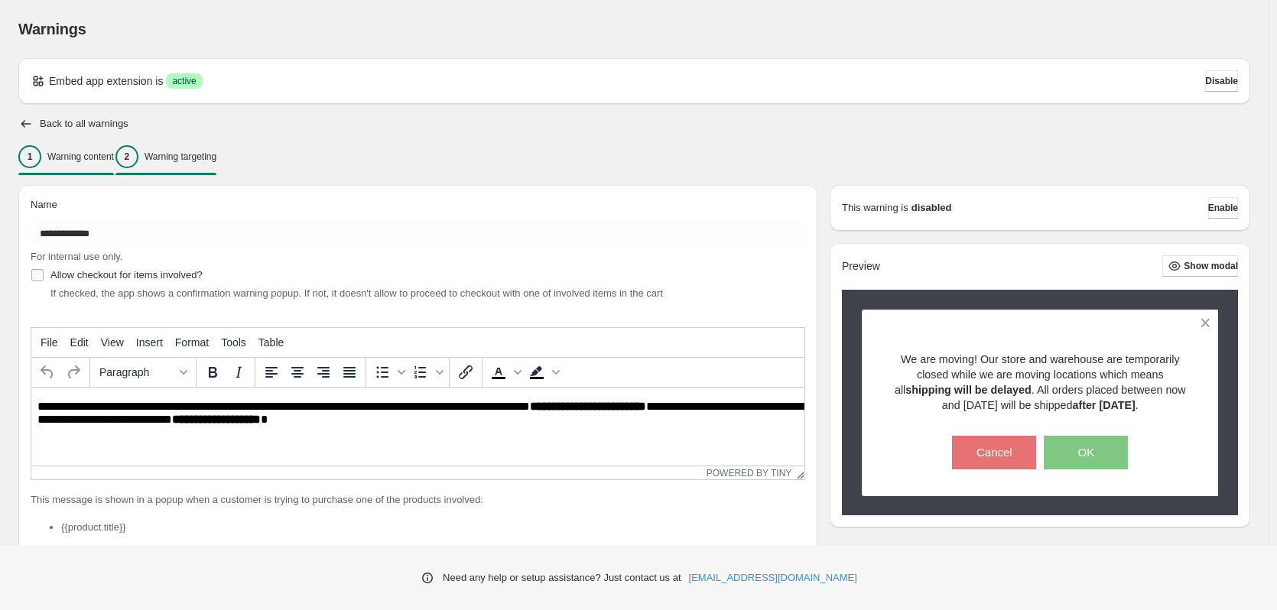
click at [216, 157] on button "2 Warning targeting" at bounding box center [165, 157] width 101 height 32
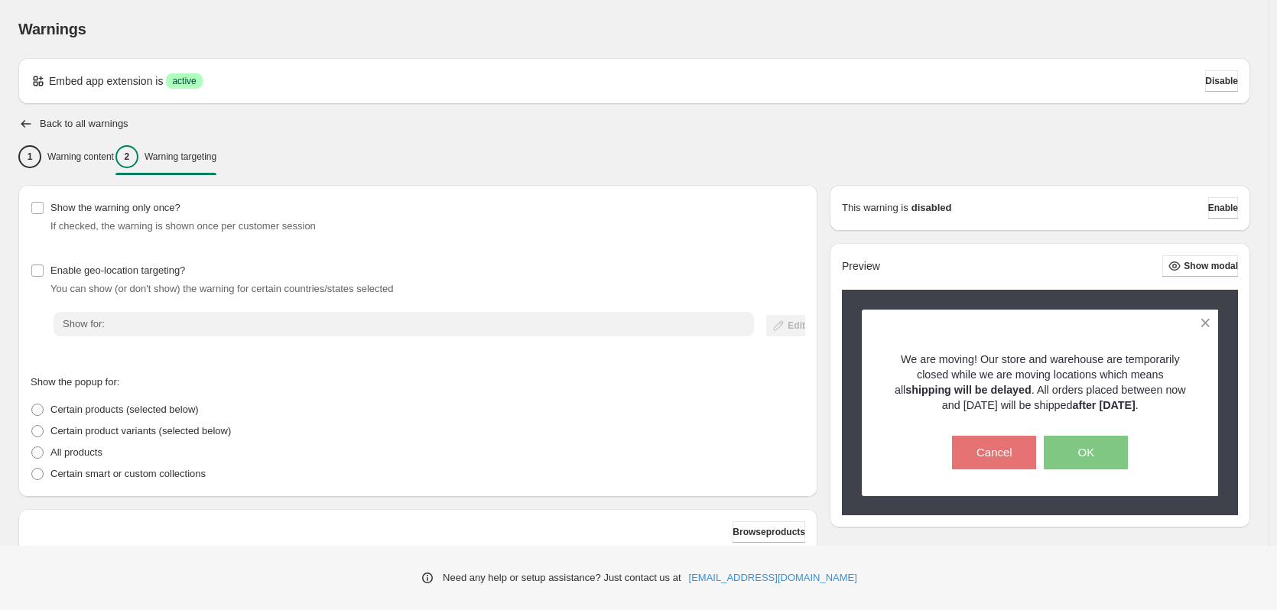
click at [37, 123] on div "Back to all warnings" at bounding box center [634, 123] width 1232 height 15
click at [34, 125] on div "Back to all warnings" at bounding box center [634, 123] width 1232 height 15
click at [27, 125] on icon "button" at bounding box center [25, 123] width 15 height 15
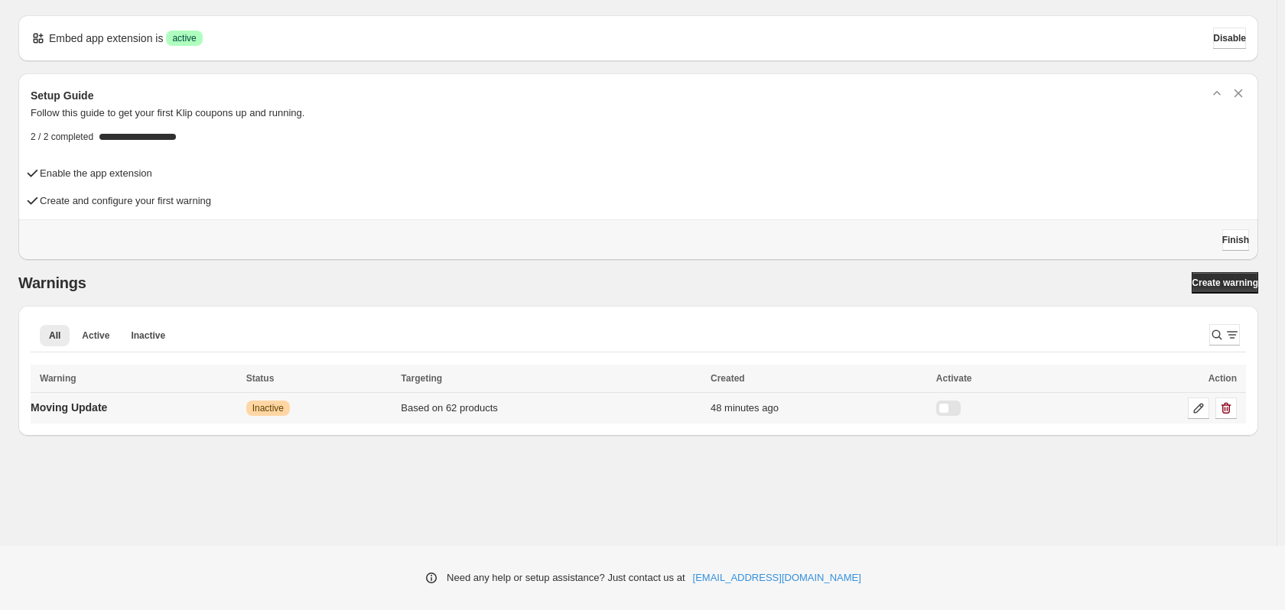
click at [960, 407] on div at bounding box center [948, 408] width 24 height 15
click at [693, 577] on icon "button" at bounding box center [697, 577] width 15 height 15
click at [960, 401] on div at bounding box center [948, 408] width 24 height 15
click at [960, 407] on div at bounding box center [948, 408] width 24 height 15
click at [1196, 407] on icon at bounding box center [1198, 408] width 15 height 15
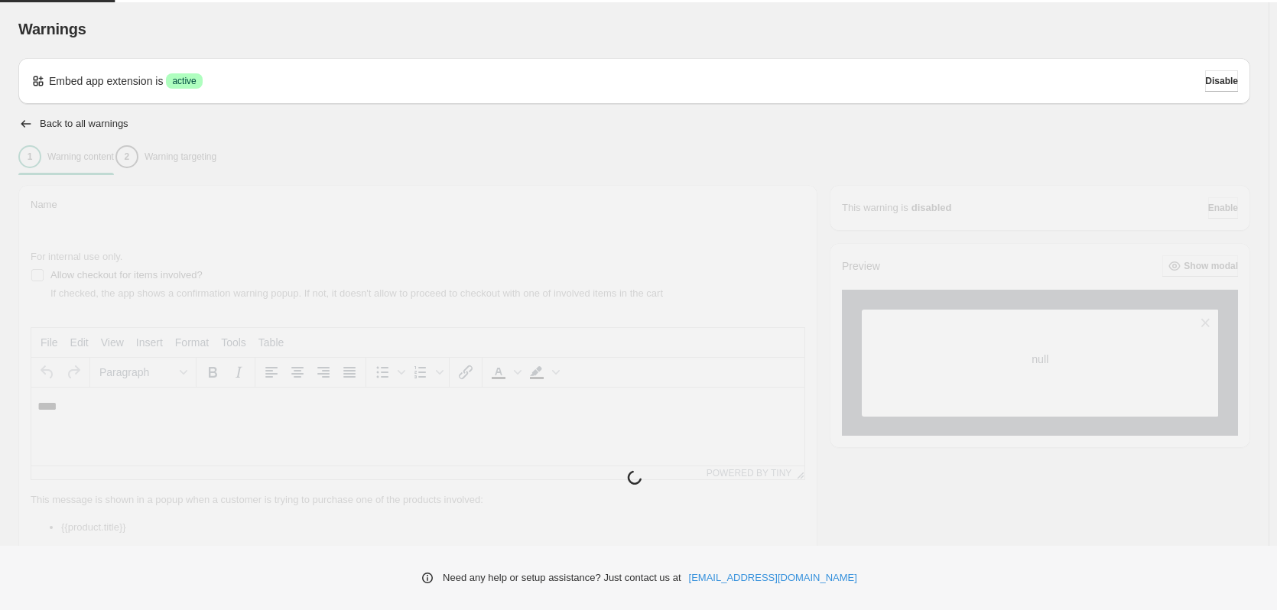
type input "**********"
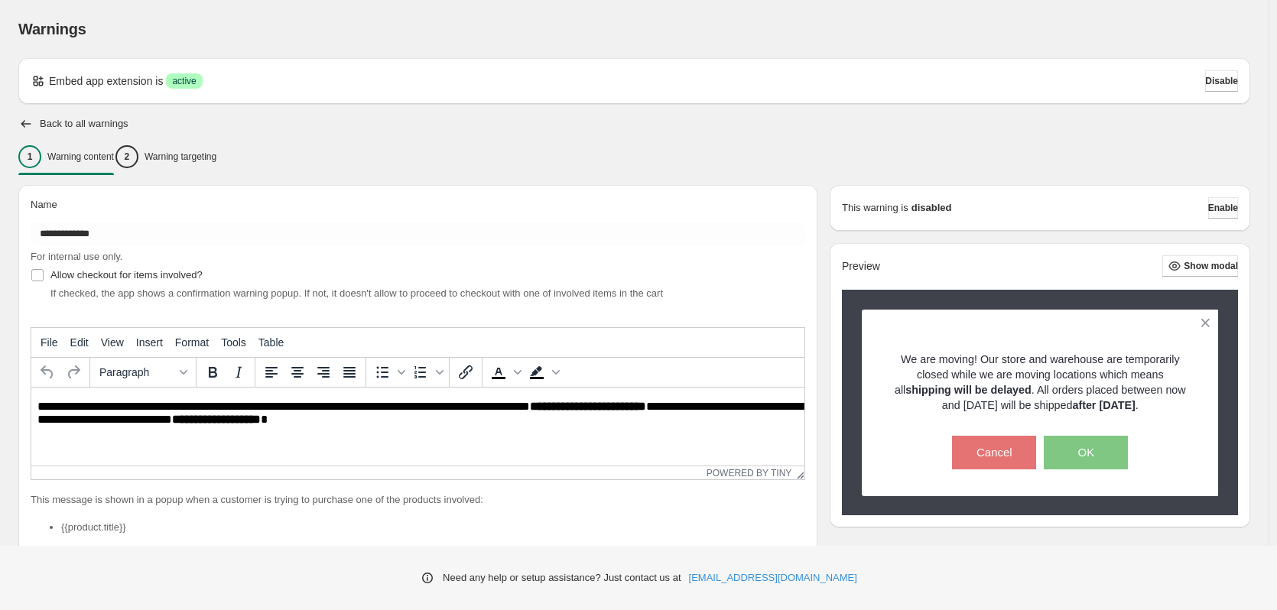
click at [1217, 210] on span "Enable" at bounding box center [1223, 208] width 30 height 12
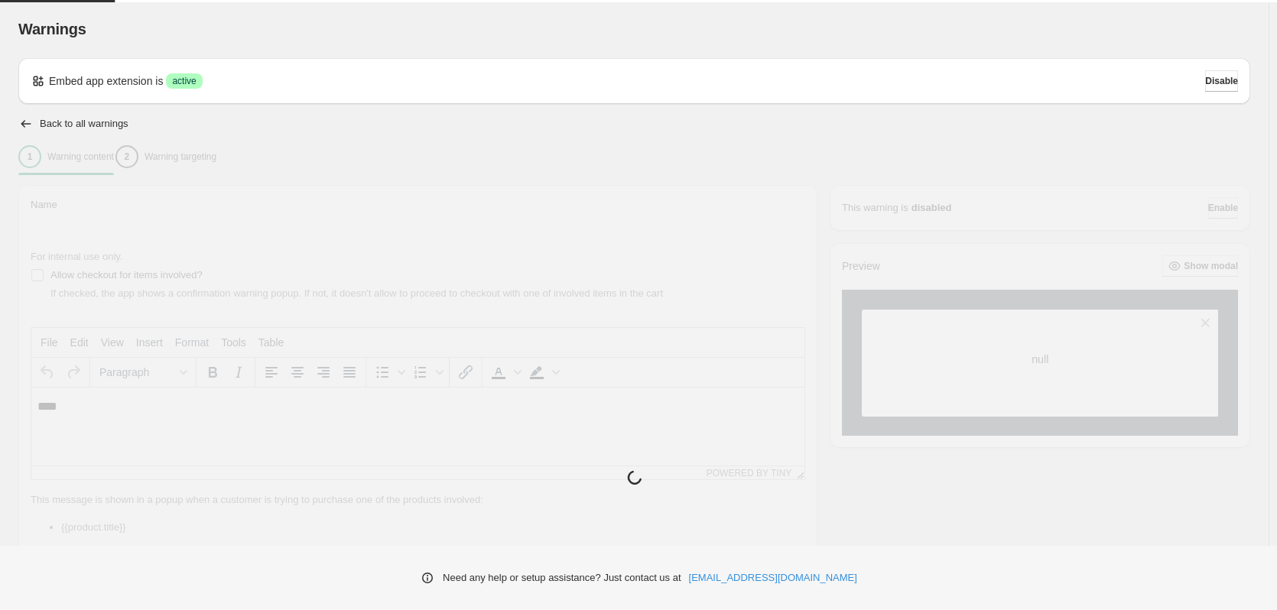
type input "**********"
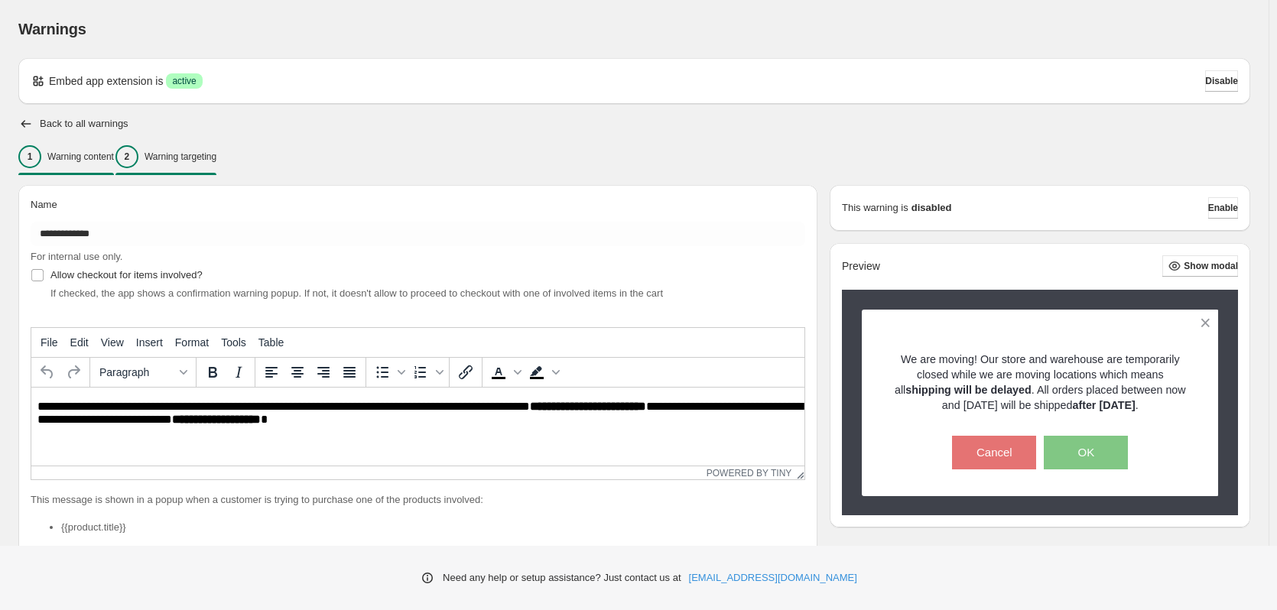
click at [138, 153] on div "2" at bounding box center [126, 156] width 23 height 23
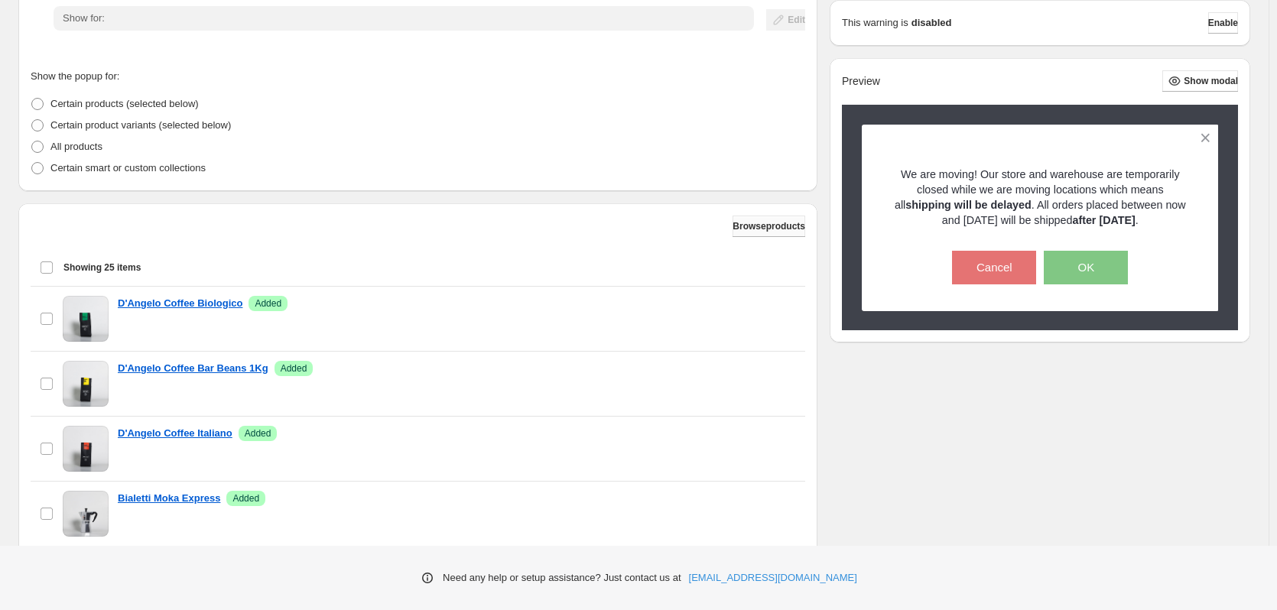
click at [772, 225] on span "Browse products" at bounding box center [769, 226] width 73 height 12
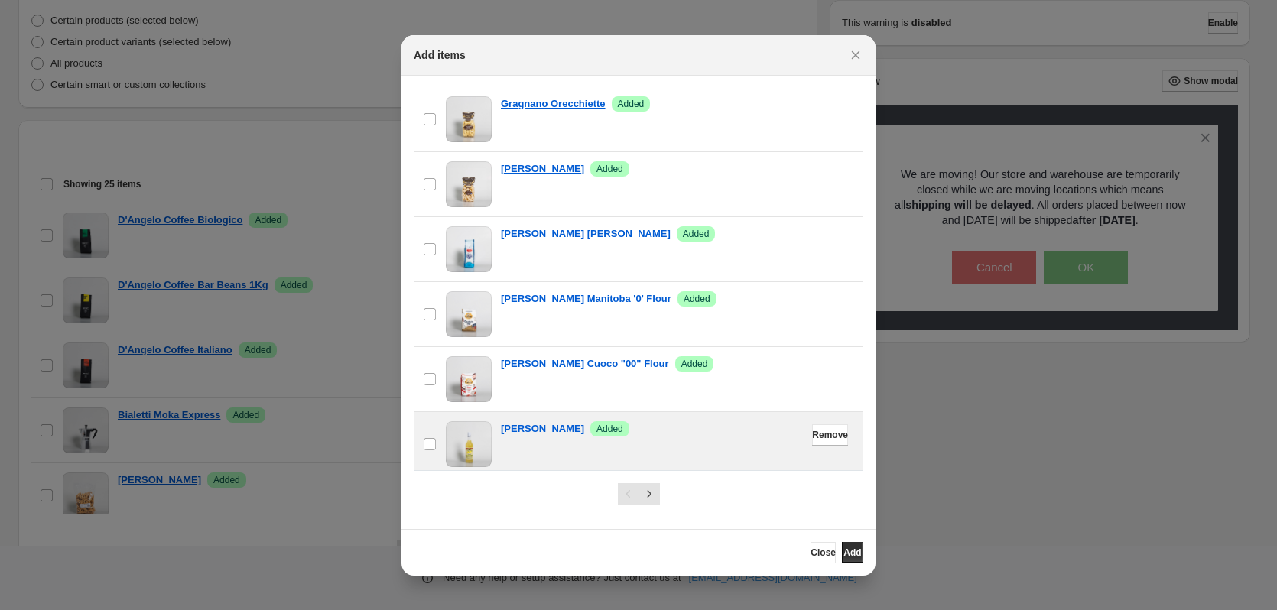
scroll to position [464, 0]
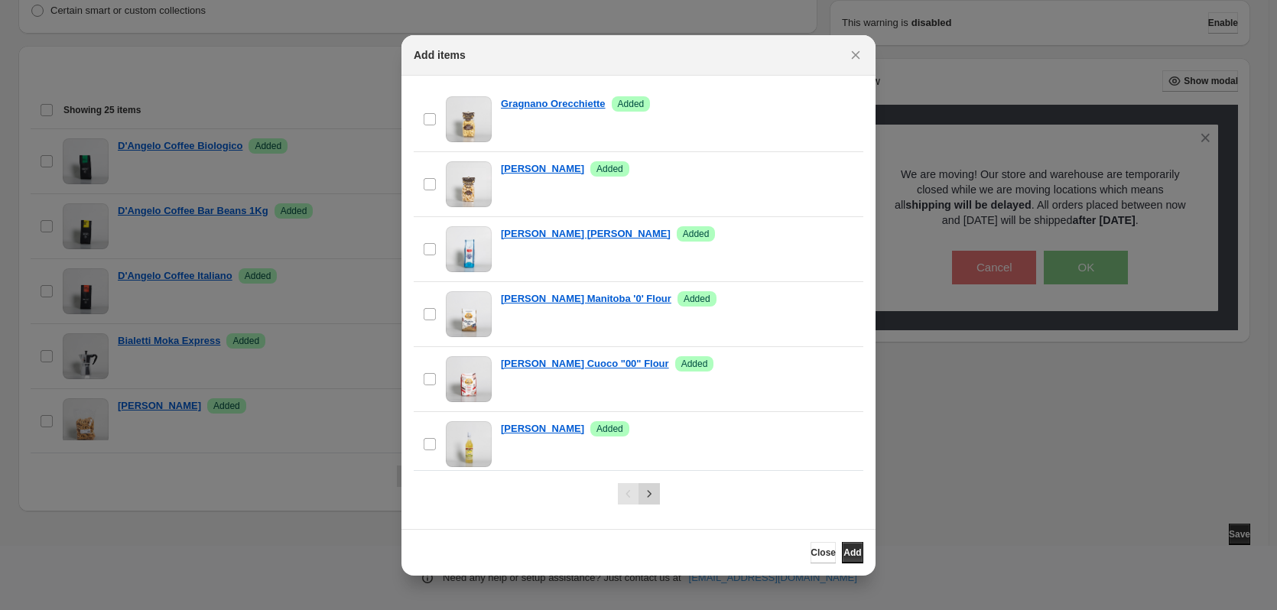
click at [647, 492] on icon "Next" at bounding box center [649, 493] width 15 height 15
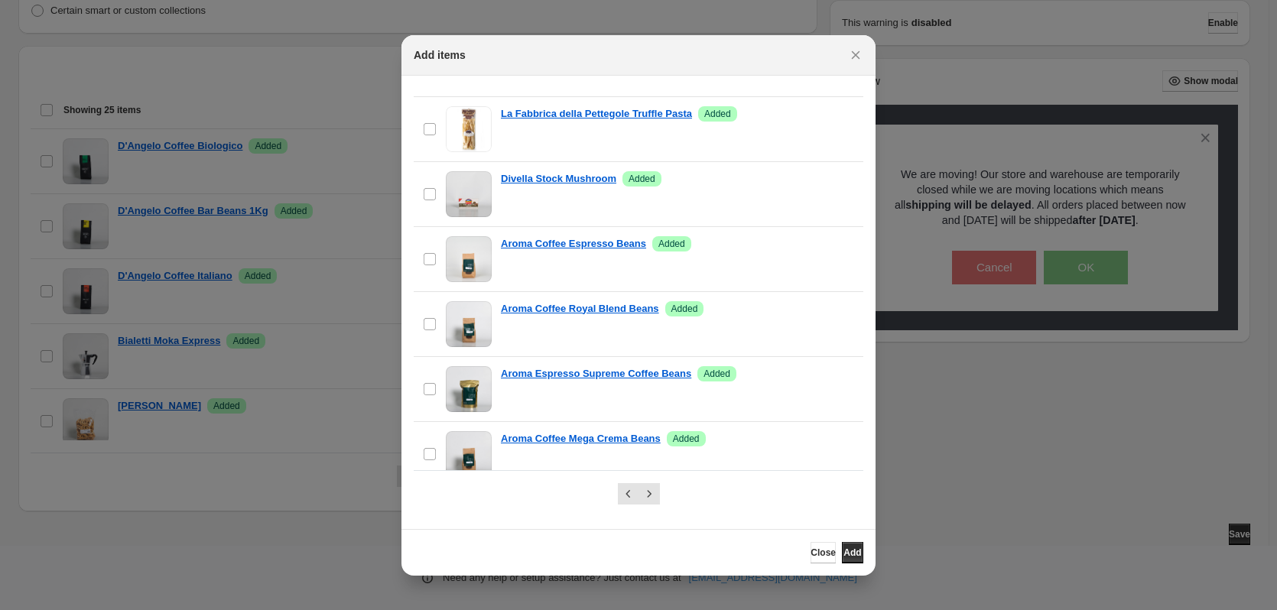
scroll to position [1348, 0]
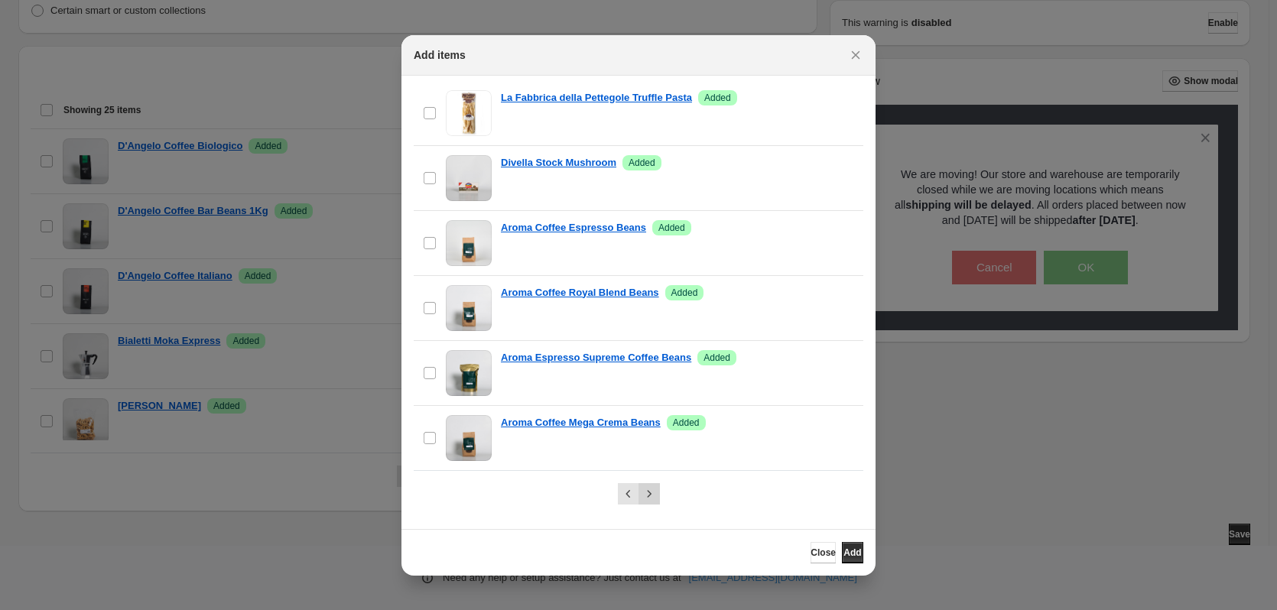
click at [651, 492] on icon "Next" at bounding box center [649, 493] width 15 height 15
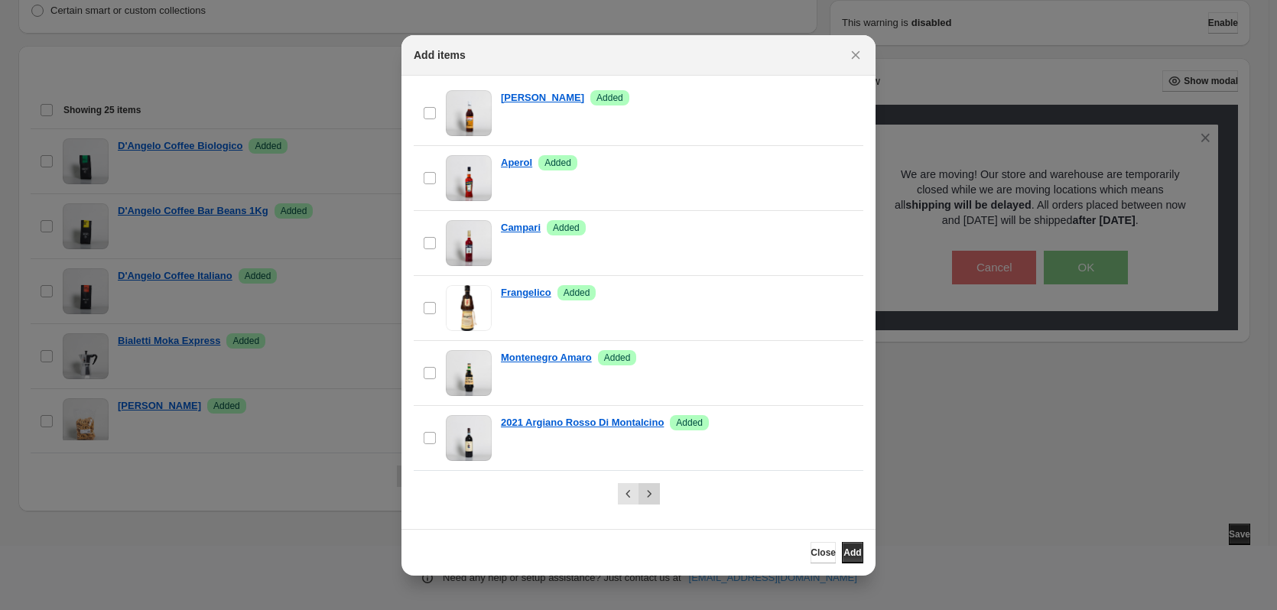
click at [658, 496] on button "Next" at bounding box center [649, 493] width 21 height 21
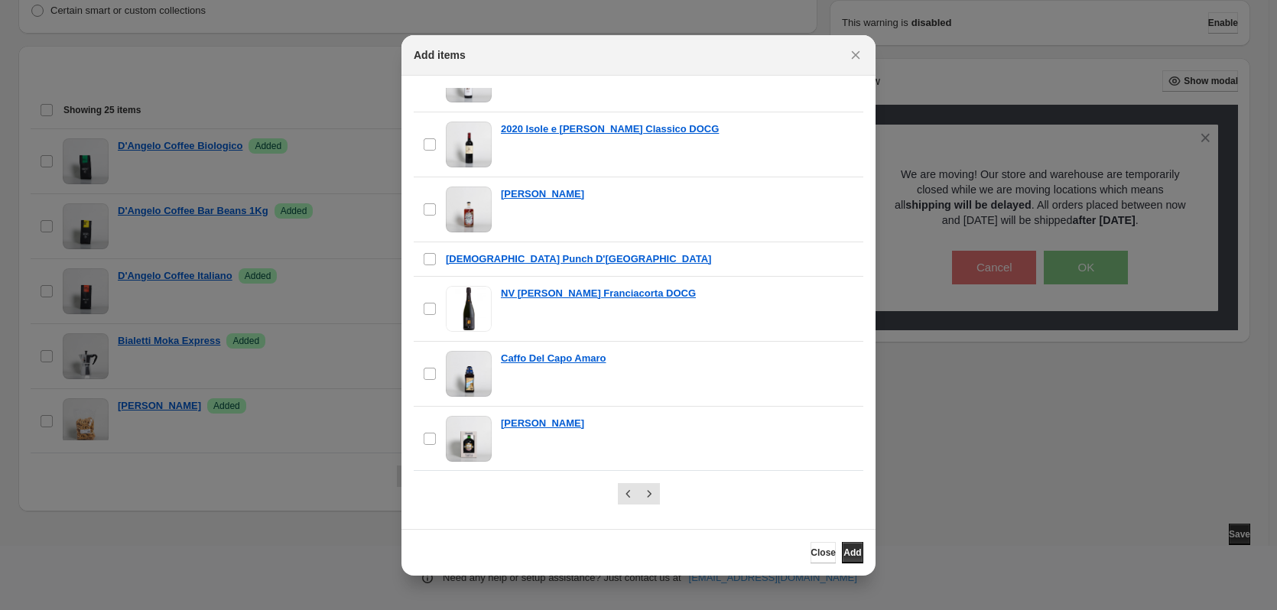
scroll to position [859, 0]
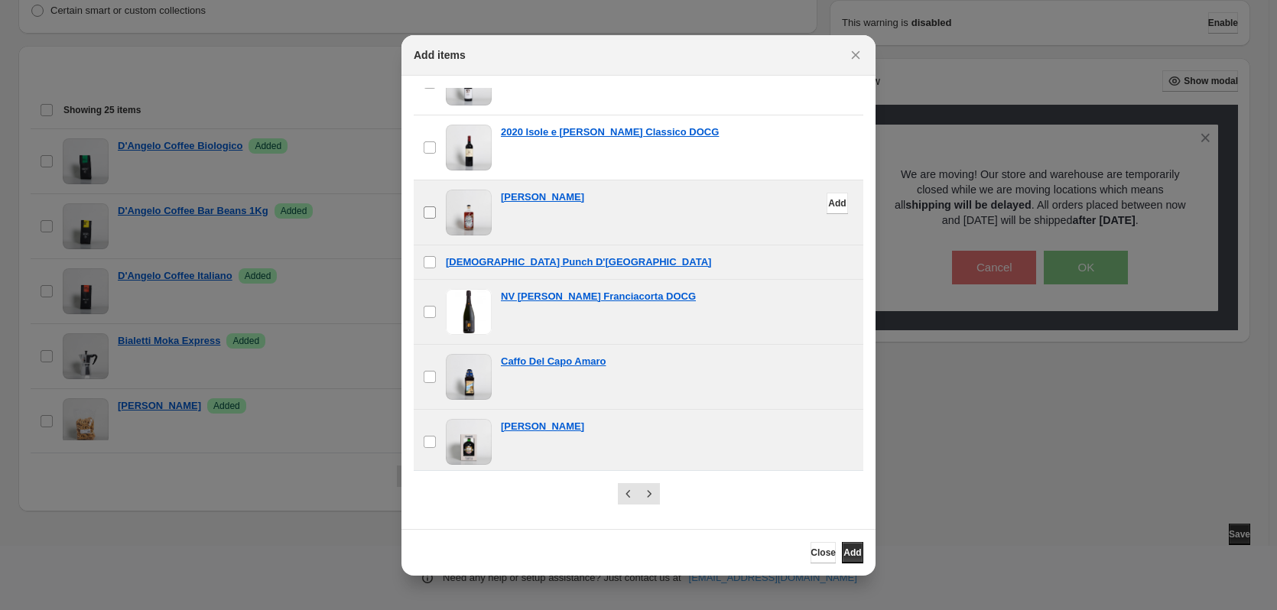
drag, startPoint x: 423, startPoint y: 212, endPoint x: 457, endPoint y: 186, distance: 42.5
click at [438, 207] on label "checkbox" at bounding box center [430, 212] width 32 height 64
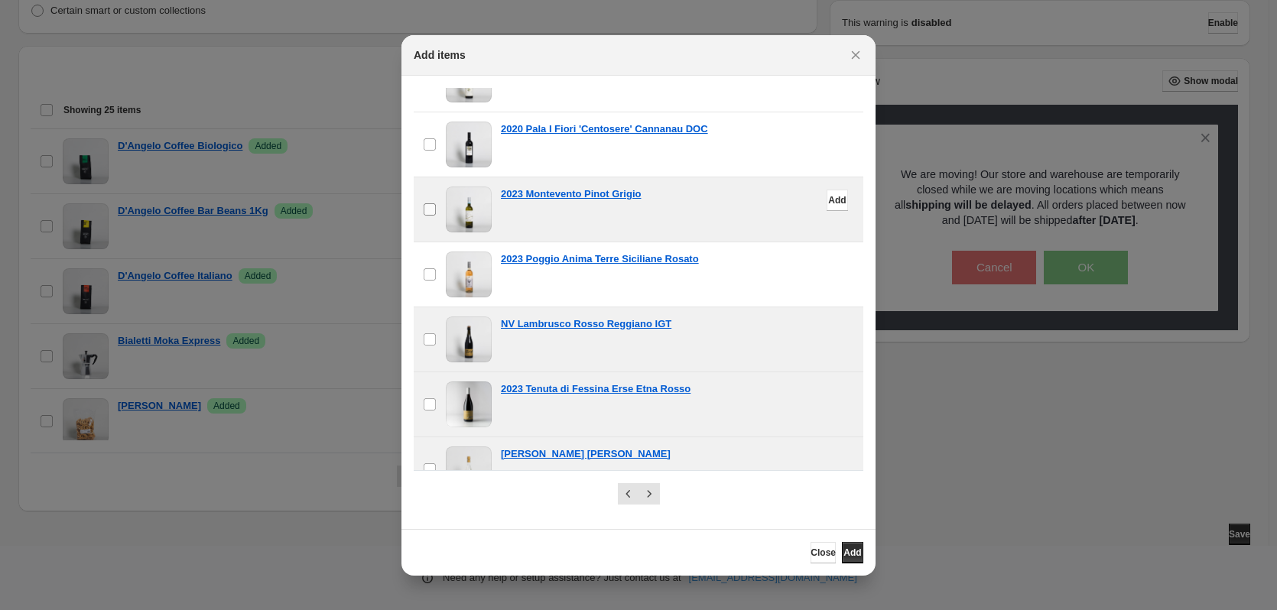
scroll to position [94, 0]
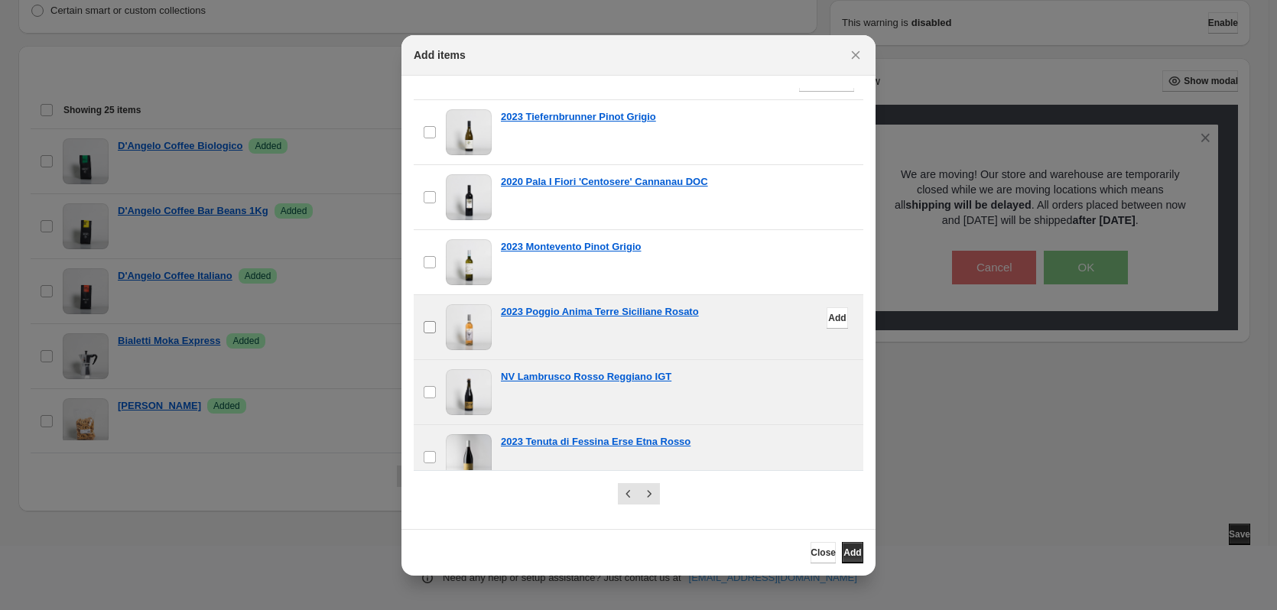
click at [432, 317] on label "checkbox" at bounding box center [430, 327] width 32 height 64
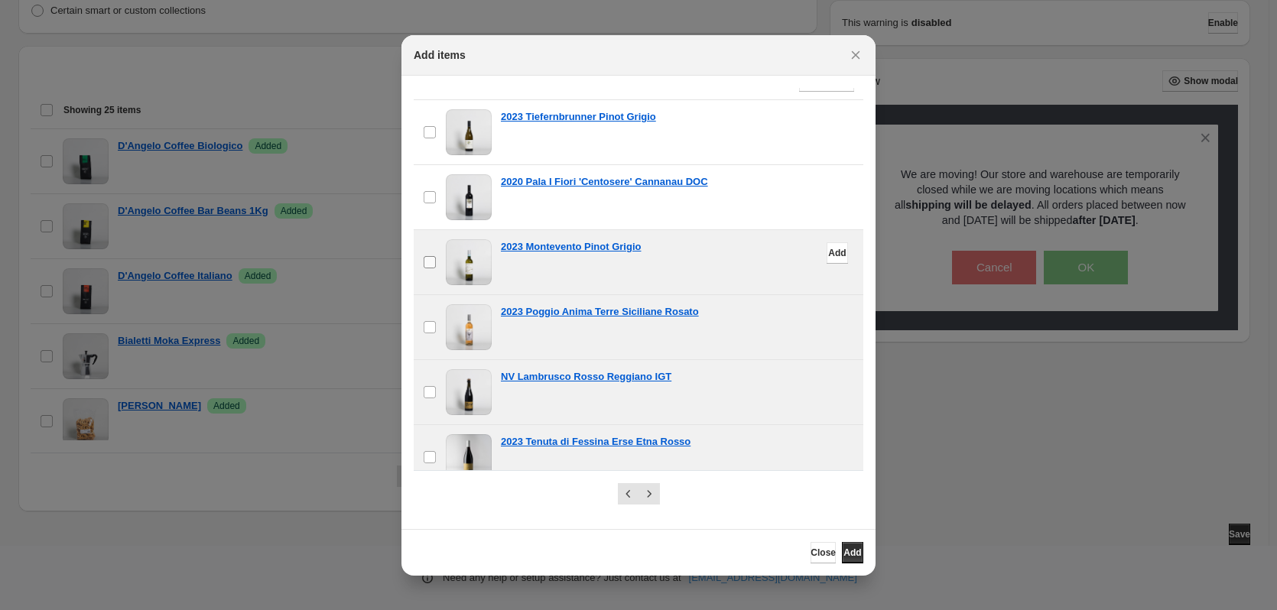
click at [417, 259] on label "checkbox" at bounding box center [430, 262] width 32 height 64
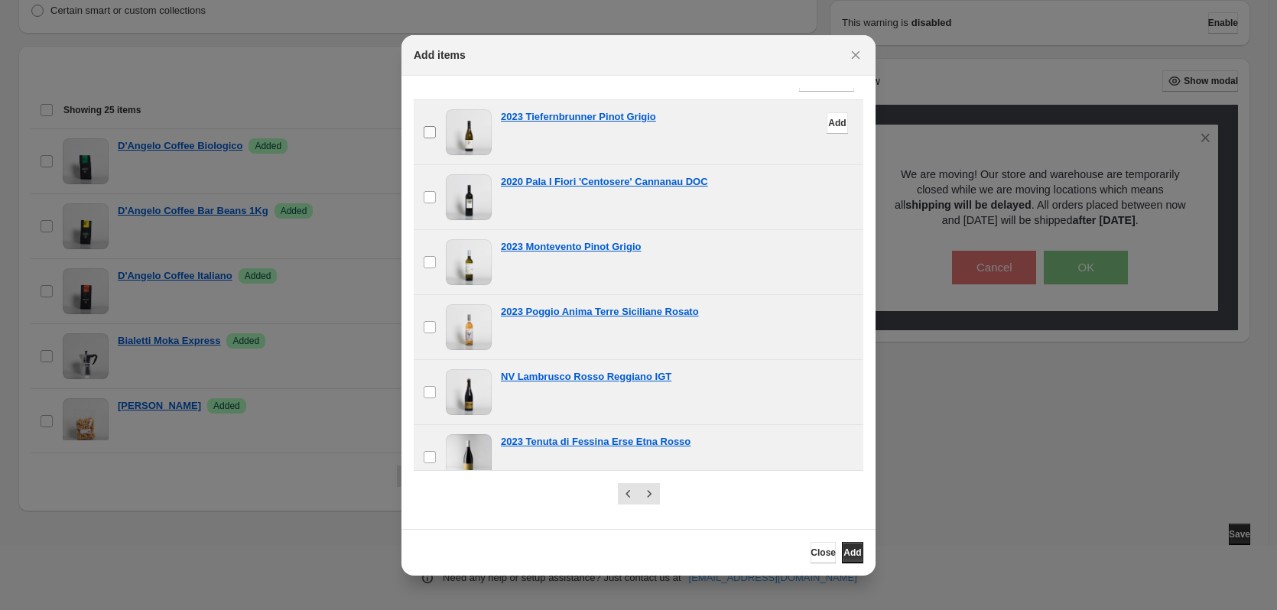
click at [436, 132] on span ":r11:" at bounding box center [430, 132] width 14 height 14
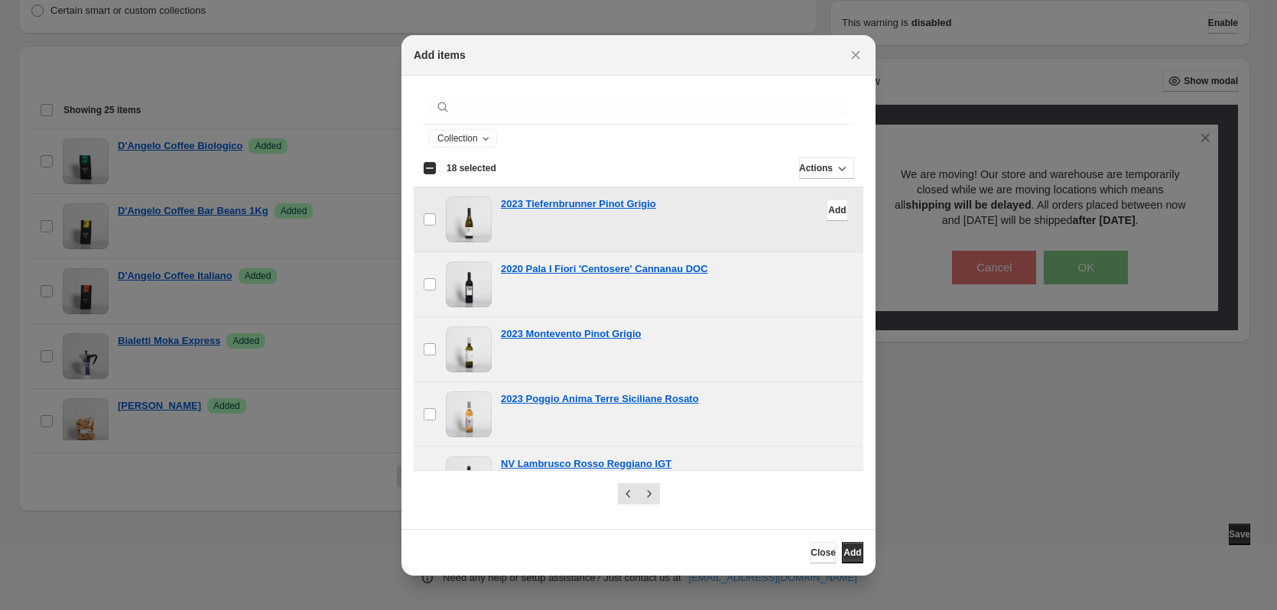
scroll to position [0, 0]
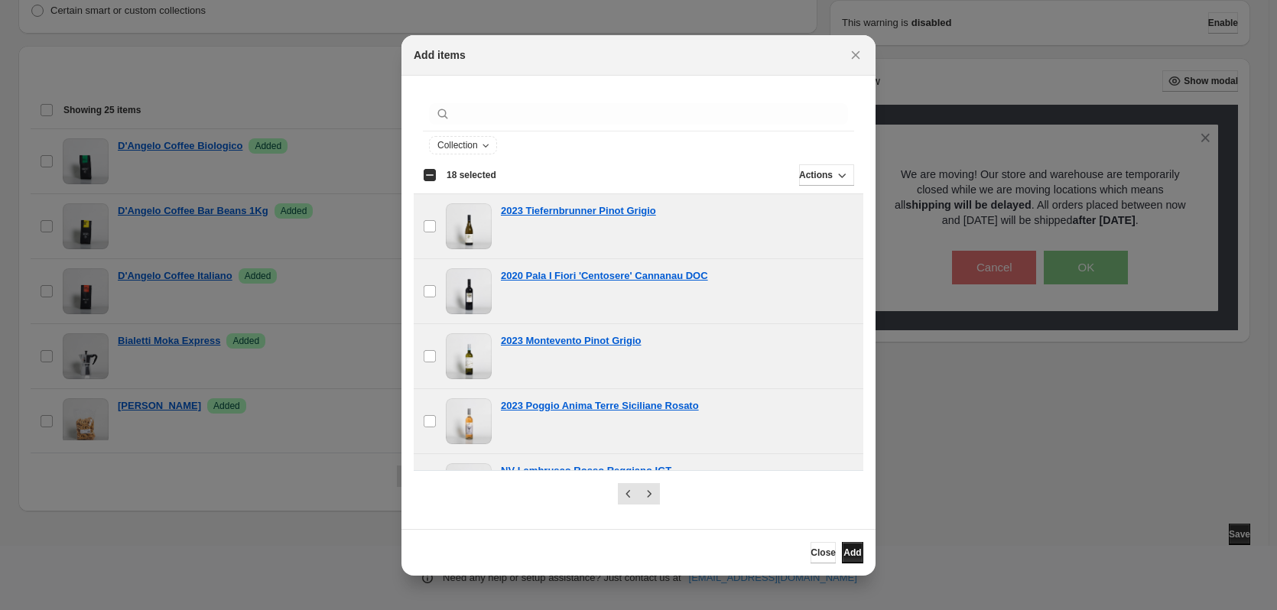
click at [857, 553] on button "Add" at bounding box center [852, 552] width 21 height 21
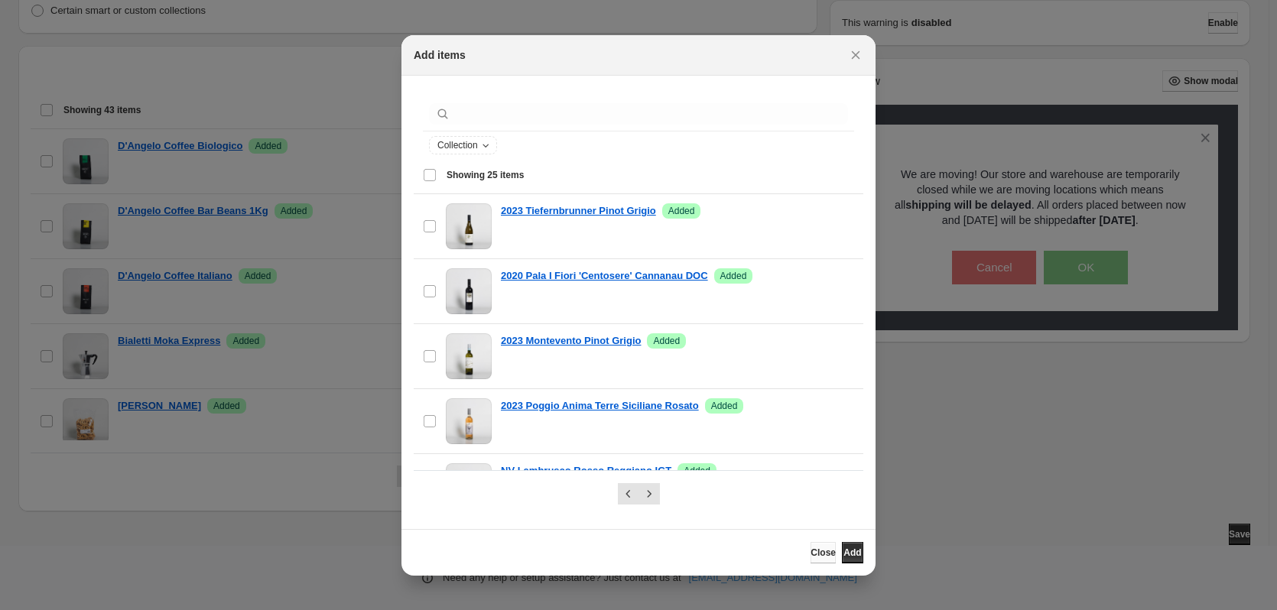
click at [811, 551] on span "Close" at bounding box center [823, 553] width 25 height 12
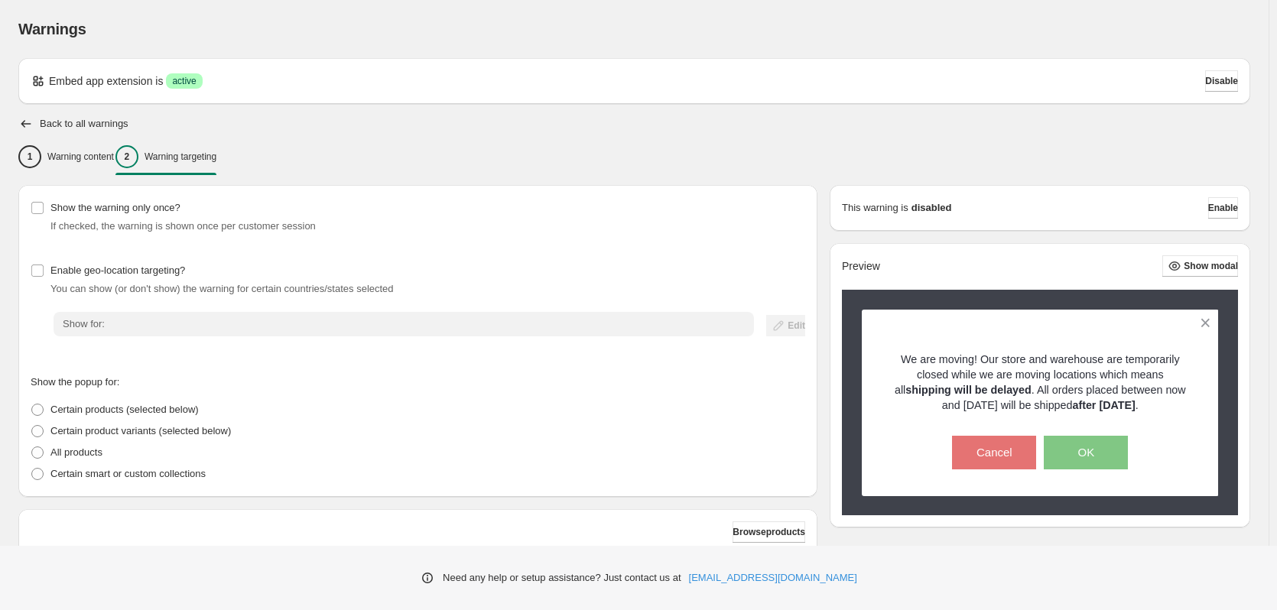
click at [107, 120] on h2 "Back to all warnings" at bounding box center [84, 124] width 89 height 12
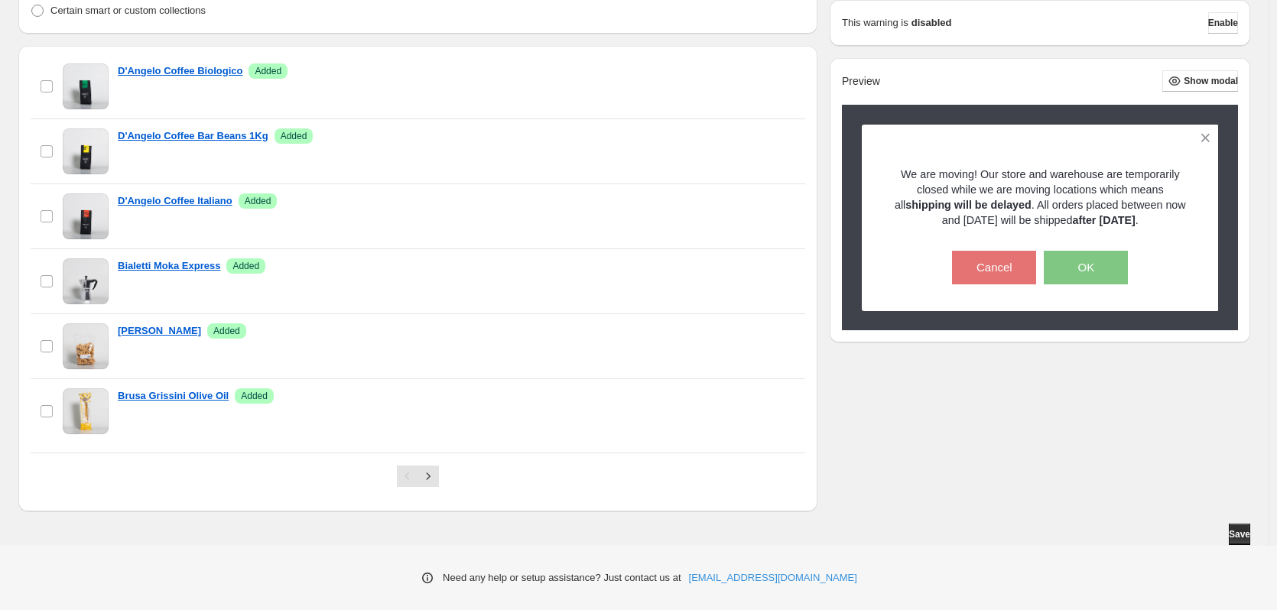
scroll to position [153, 0]
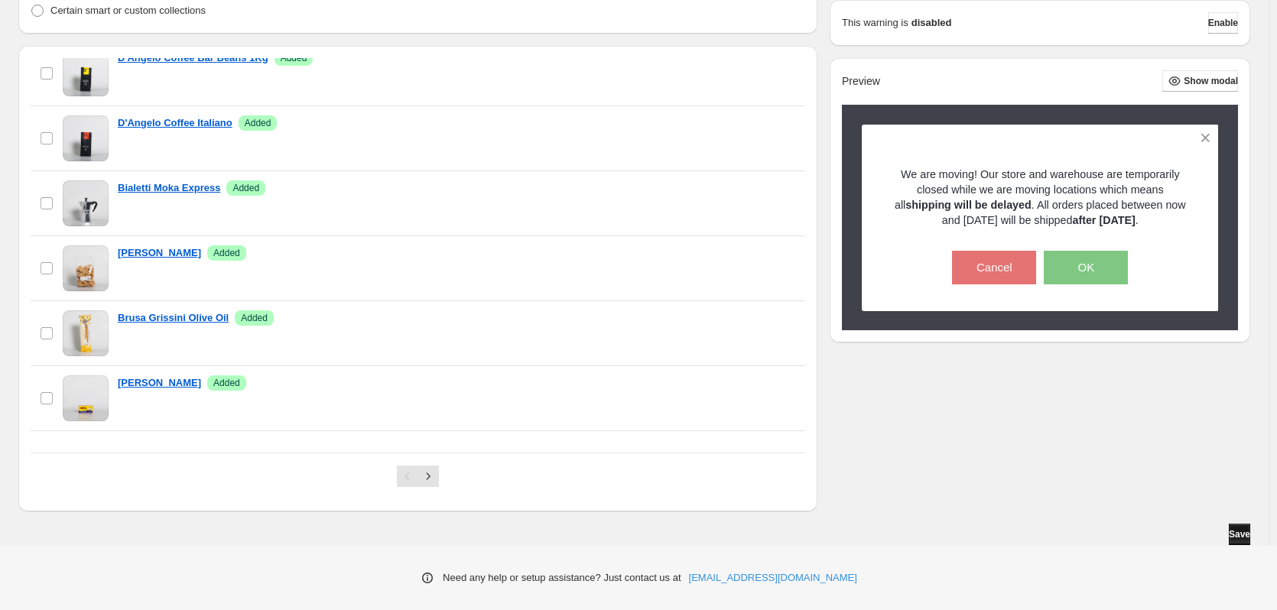
click at [1239, 537] on span "Save" at bounding box center [1239, 534] width 21 height 12
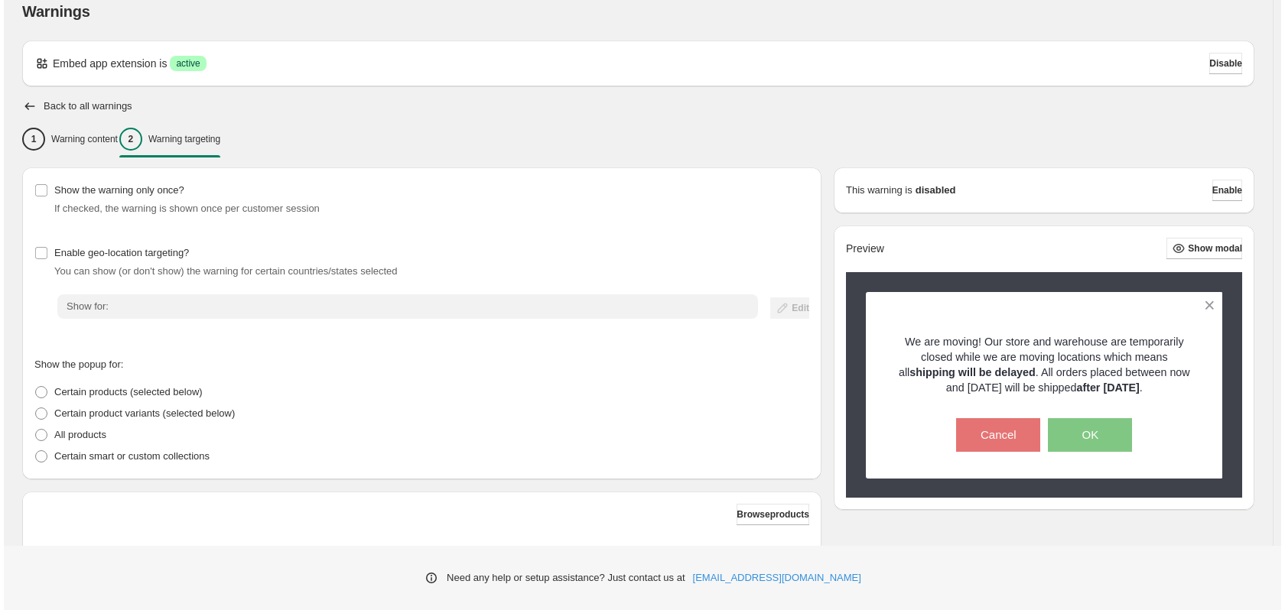
scroll to position [0, 0]
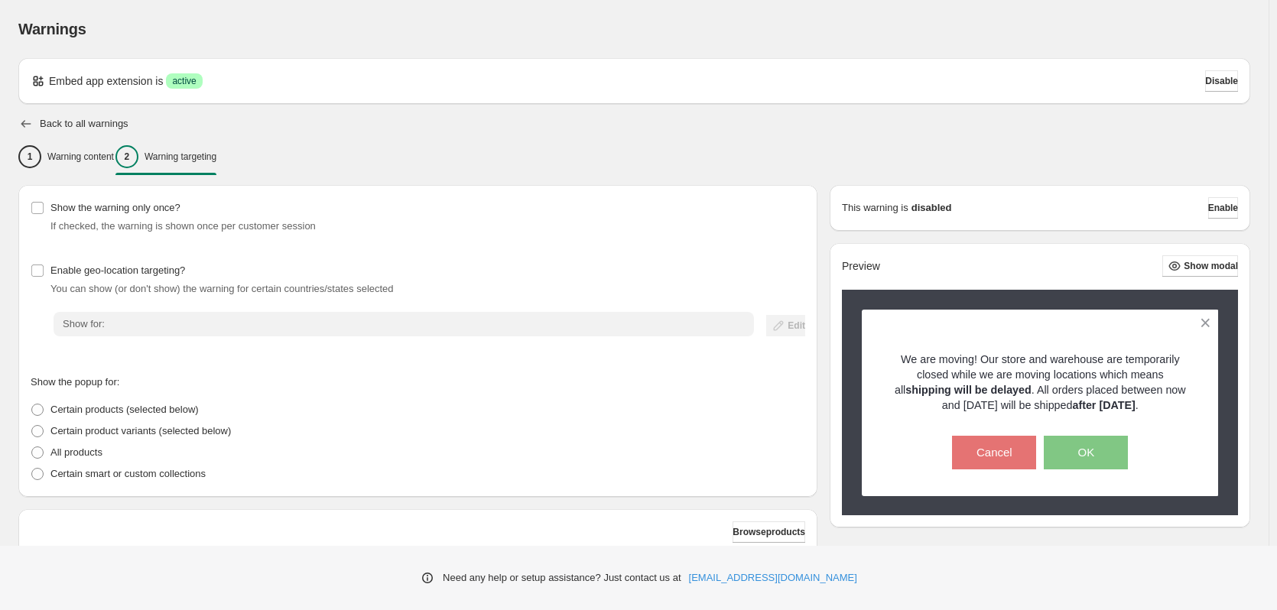
click at [26, 120] on icon "button" at bounding box center [25, 123] width 15 height 15
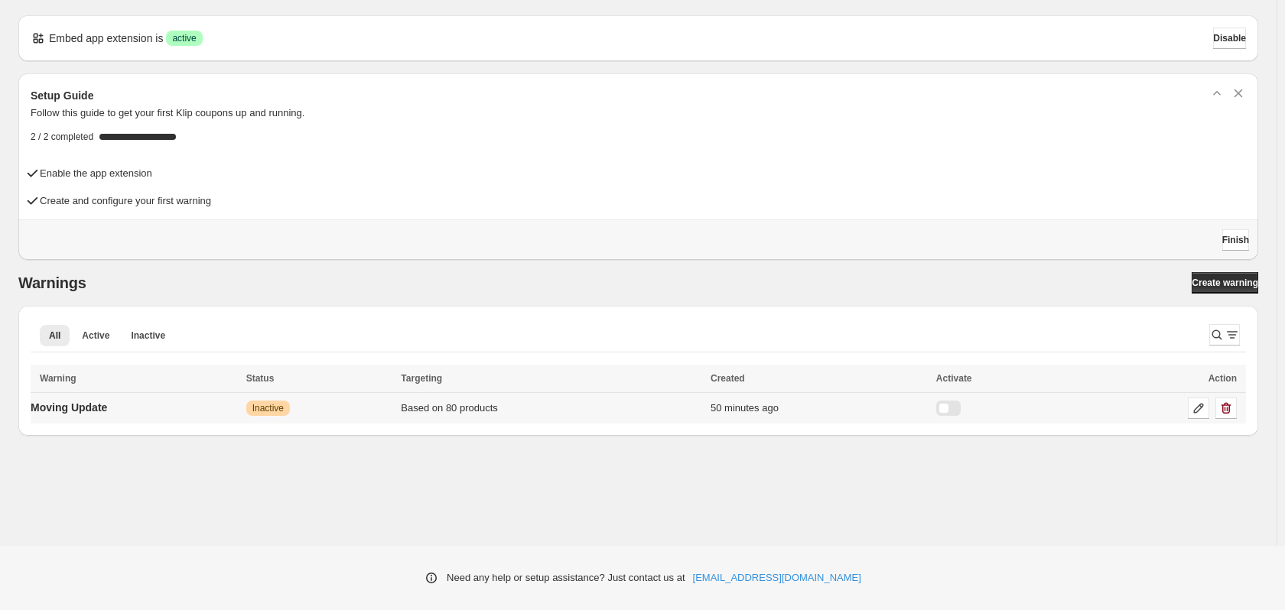
click at [960, 404] on div at bounding box center [948, 408] width 24 height 15
click at [99, 336] on span "Active" at bounding box center [96, 336] width 28 height 12
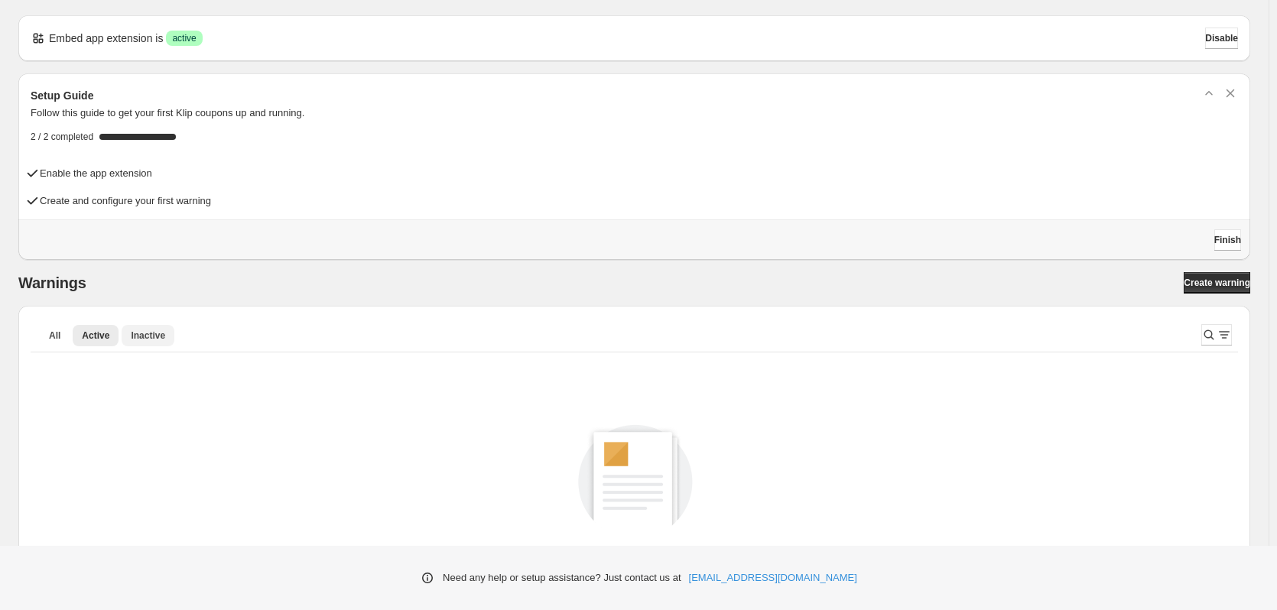
click at [145, 338] on span "Inactive" at bounding box center [148, 336] width 34 height 12
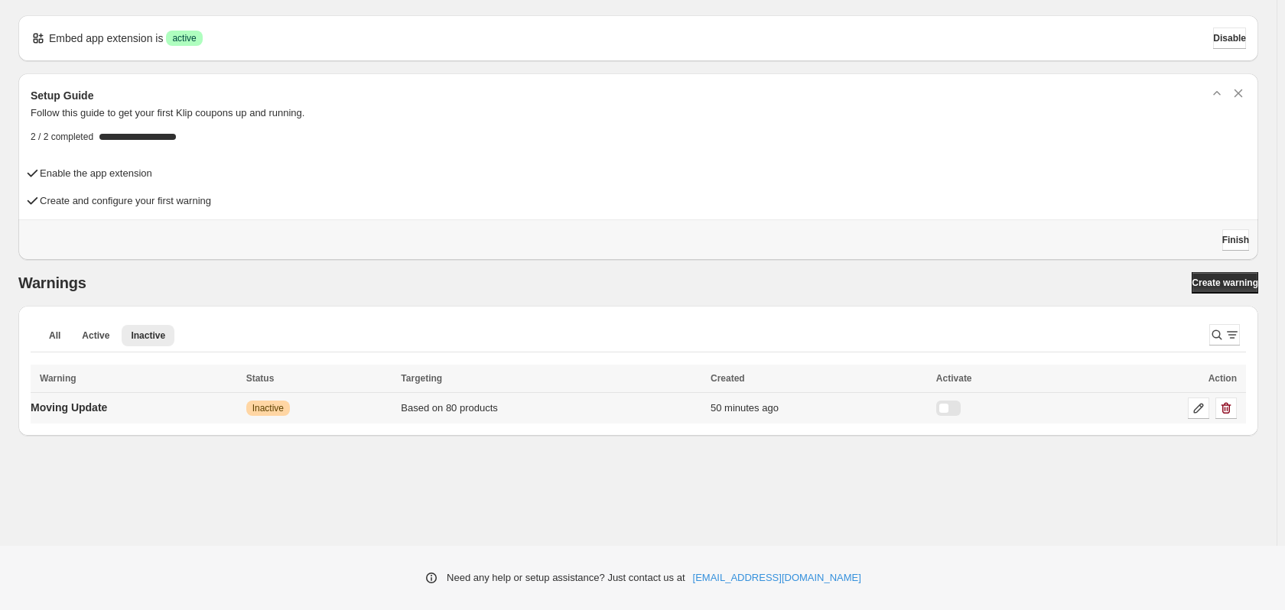
click at [960, 407] on div at bounding box center [948, 408] width 24 height 15
click at [57, 331] on span "All" at bounding box center [54, 336] width 11 height 12
click at [960, 402] on div at bounding box center [948, 408] width 24 height 15
click at [97, 403] on p "Moving Update" at bounding box center [69, 407] width 76 height 15
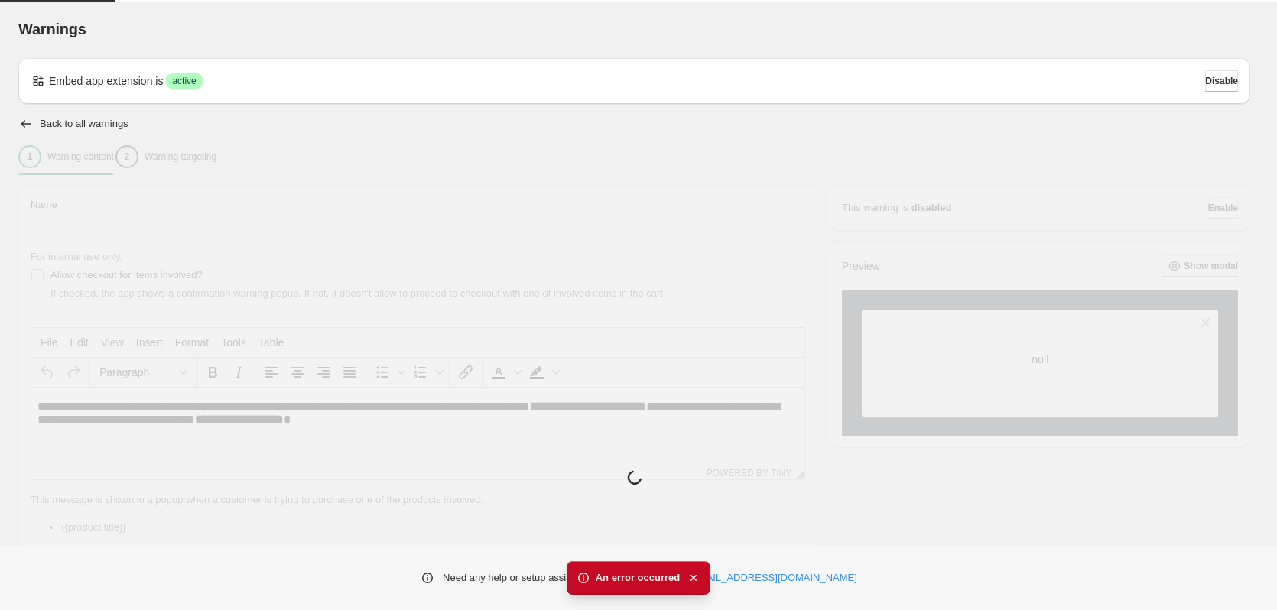
type input "**********"
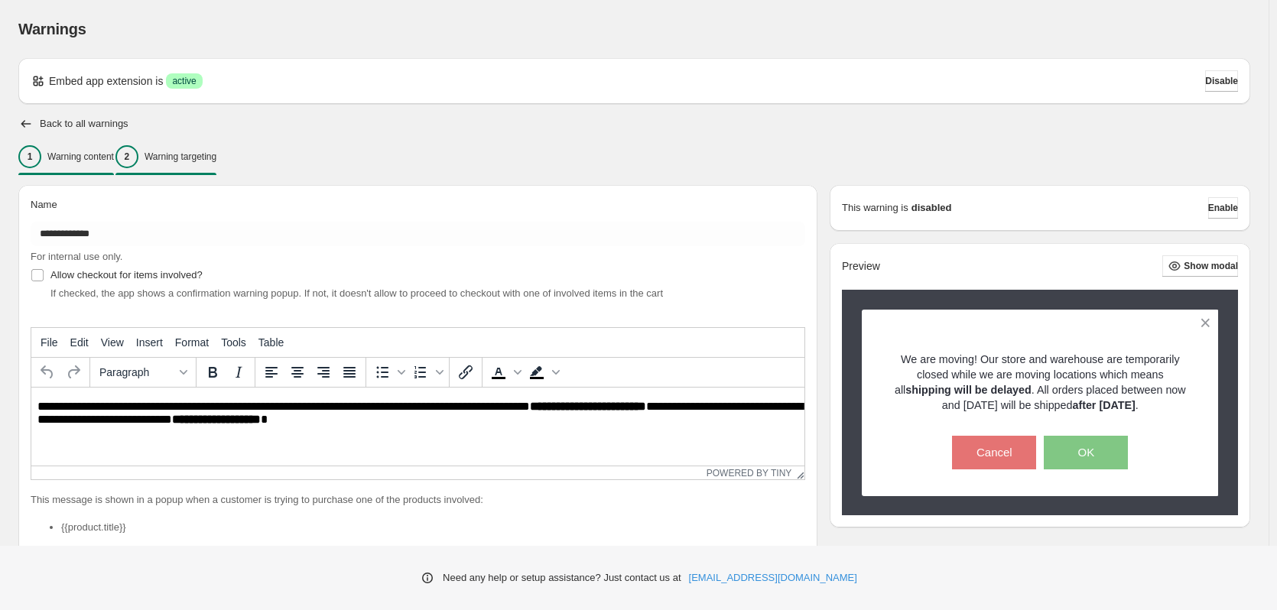
click at [213, 149] on div "2 Warning targeting" at bounding box center [165, 156] width 101 height 23
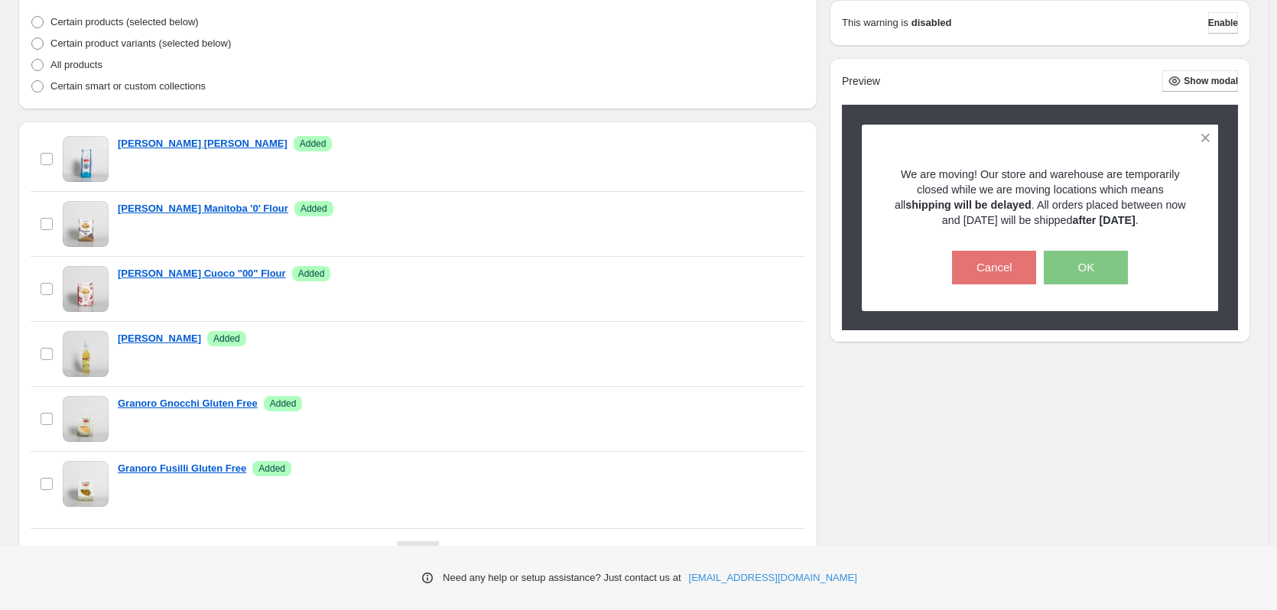
scroll to position [464, 0]
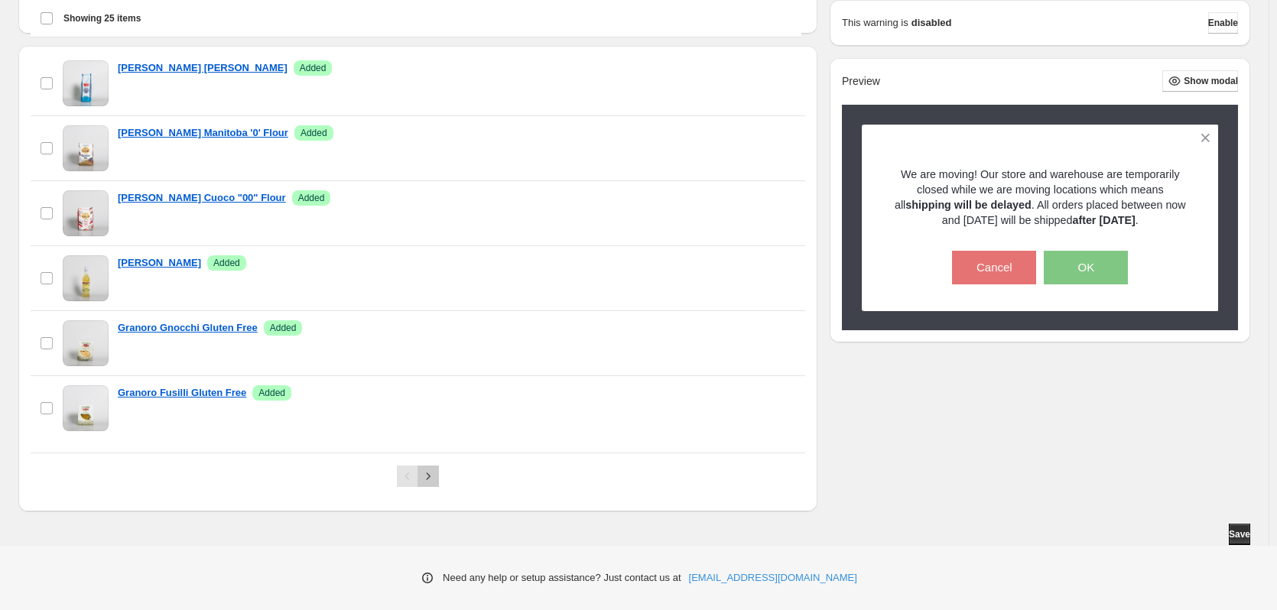
click at [430, 475] on icon "Next" at bounding box center [428, 476] width 15 height 15
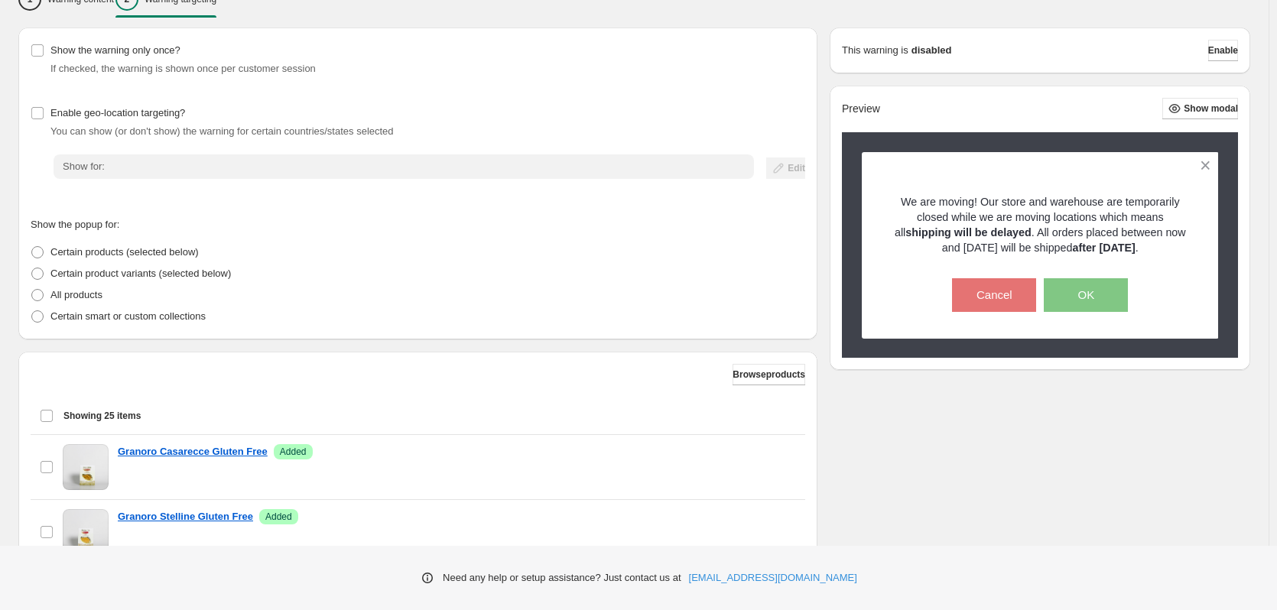
scroll to position [158, 0]
click at [96, 414] on span "Showing 25 items" at bounding box center [101, 415] width 77 height 12
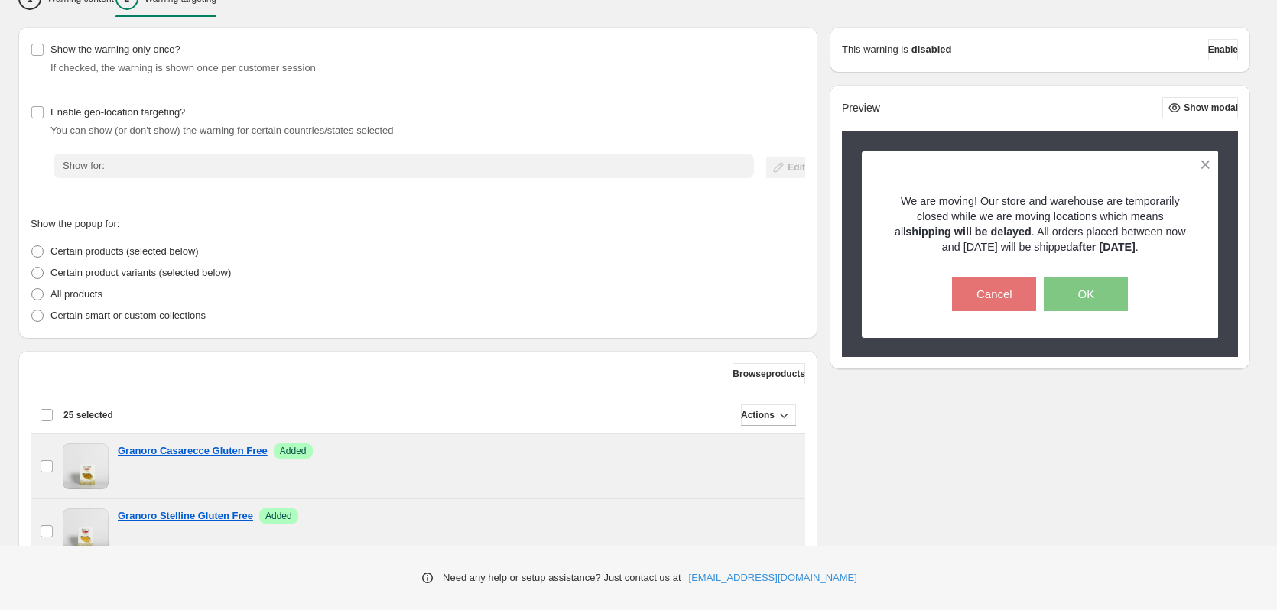
click at [96, 414] on span "25 selected" at bounding box center [88, 415] width 50 height 12
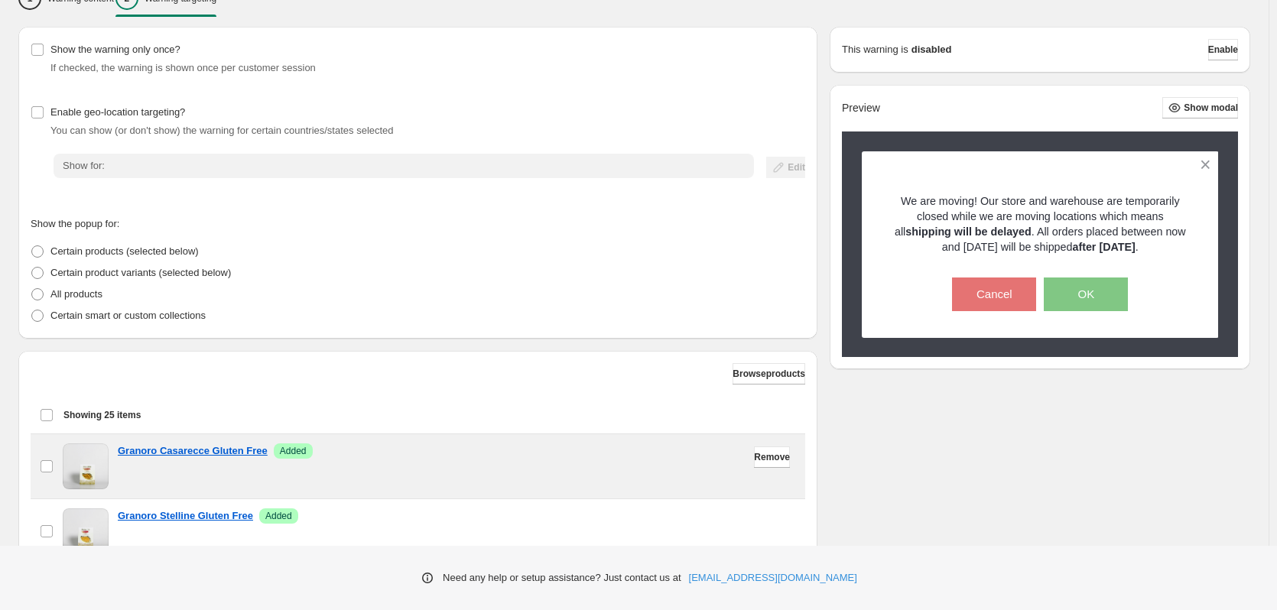
scroll to position [0, 0]
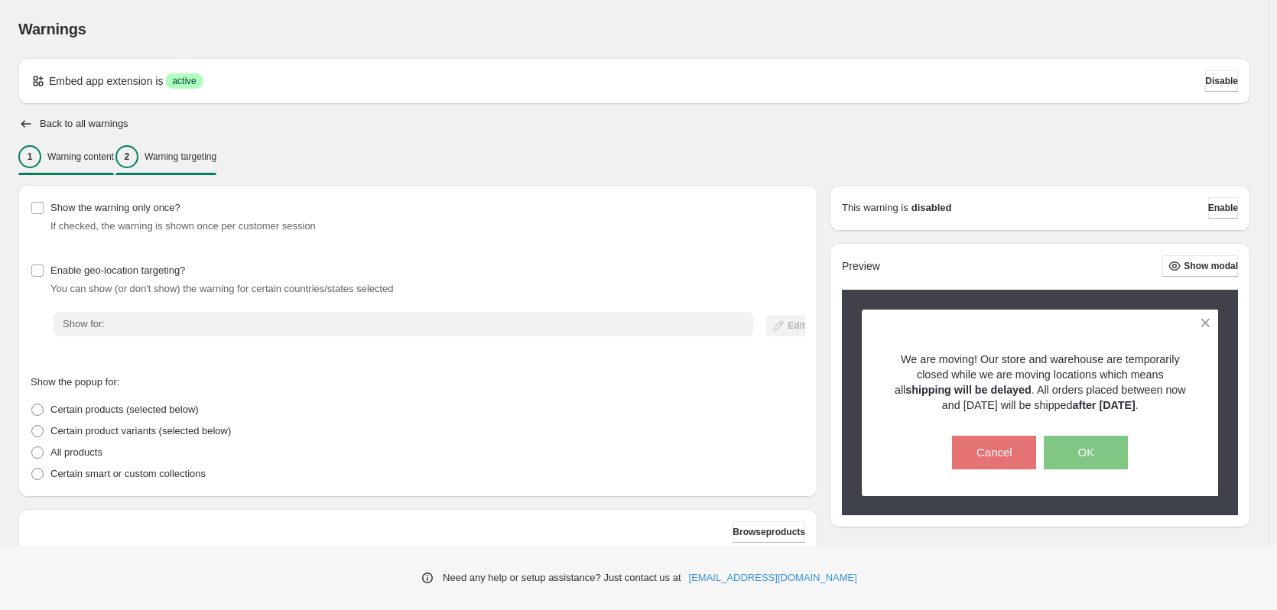
click at [96, 160] on p "Warning content" at bounding box center [80, 157] width 67 height 12
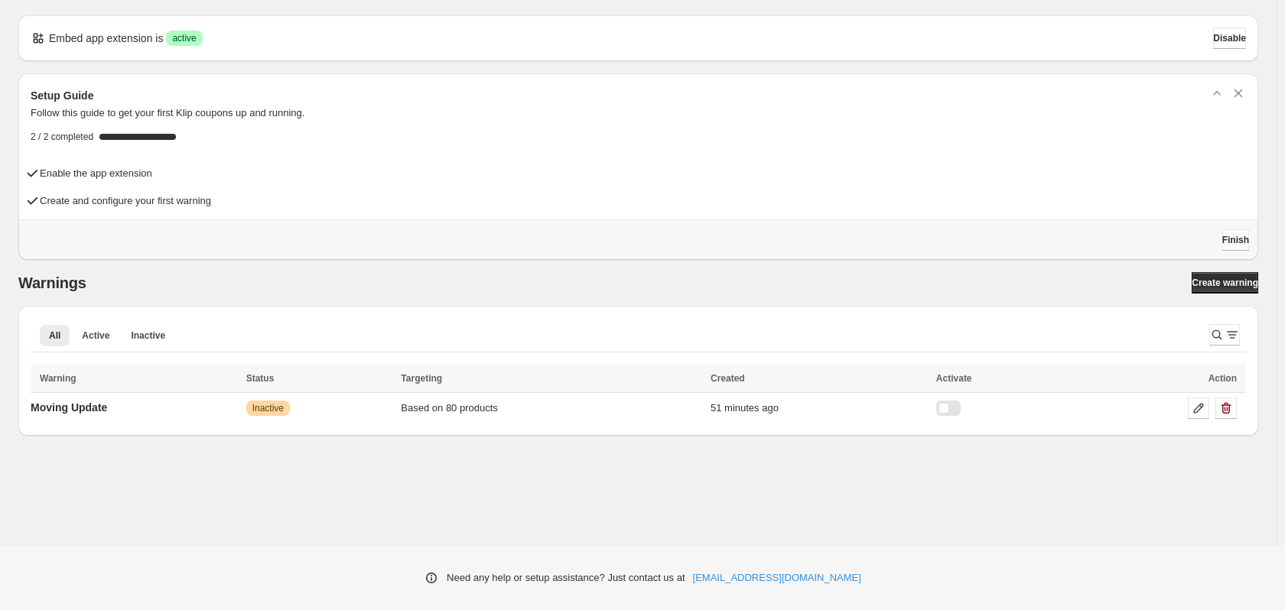
click at [1222, 236] on span "Finish" at bounding box center [1235, 240] width 27 height 12
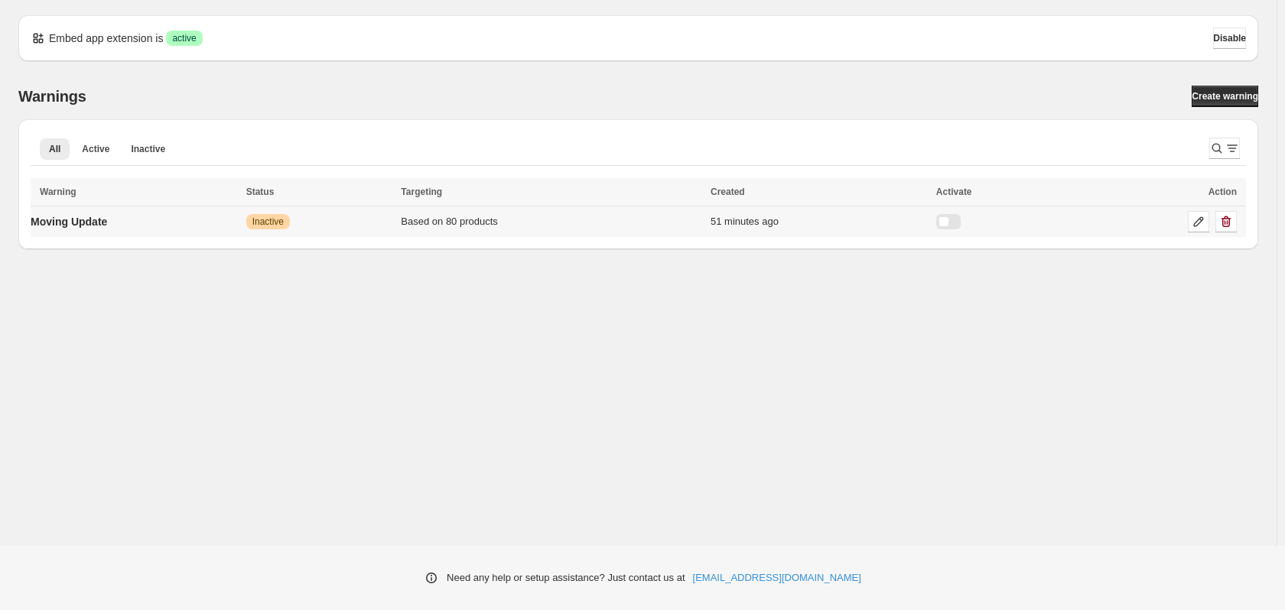
click at [960, 218] on div at bounding box center [948, 221] width 24 height 15
click at [1201, 221] on icon at bounding box center [1199, 222] width 10 height 10
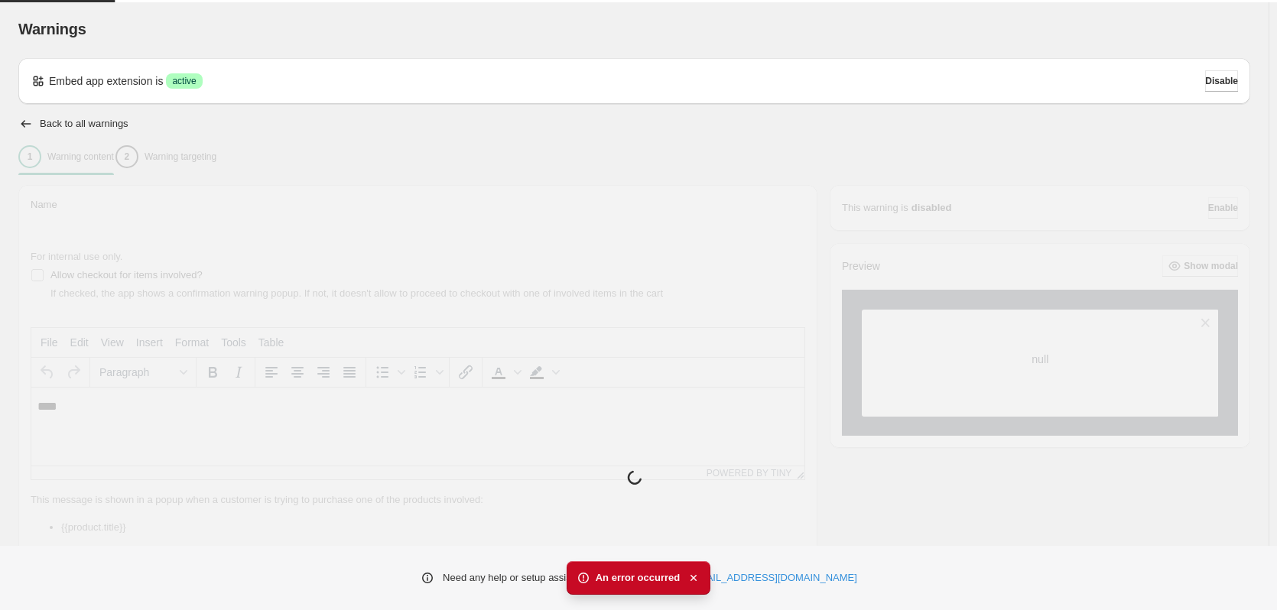
type input "**********"
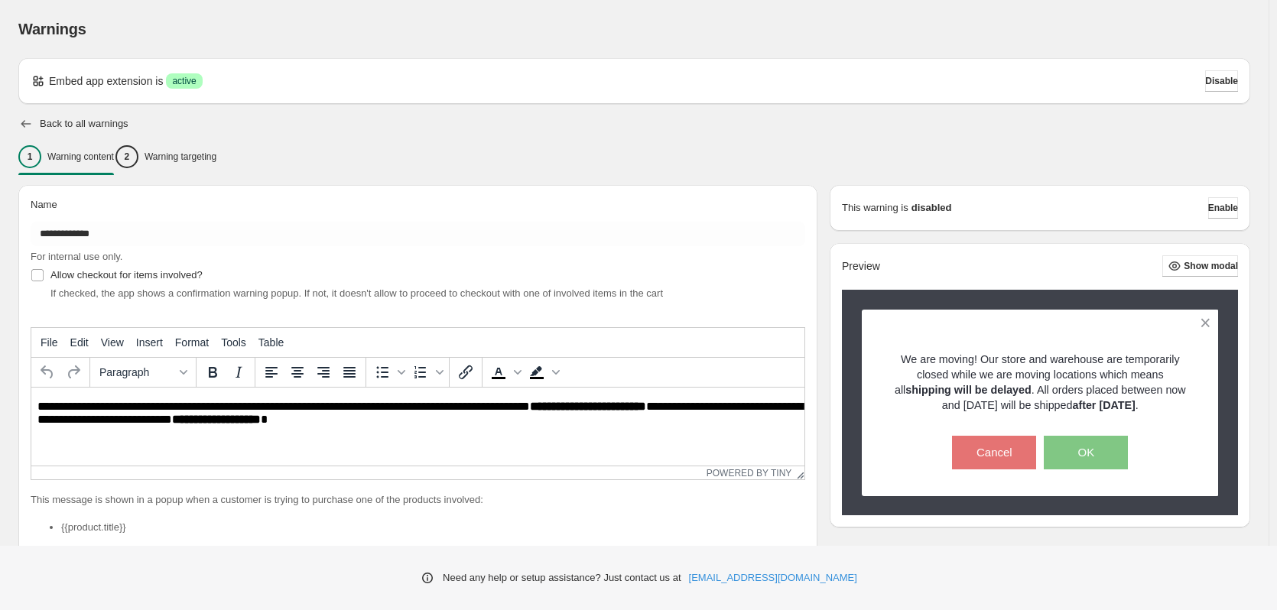
click at [23, 125] on icon "button" at bounding box center [26, 124] width 10 height 8
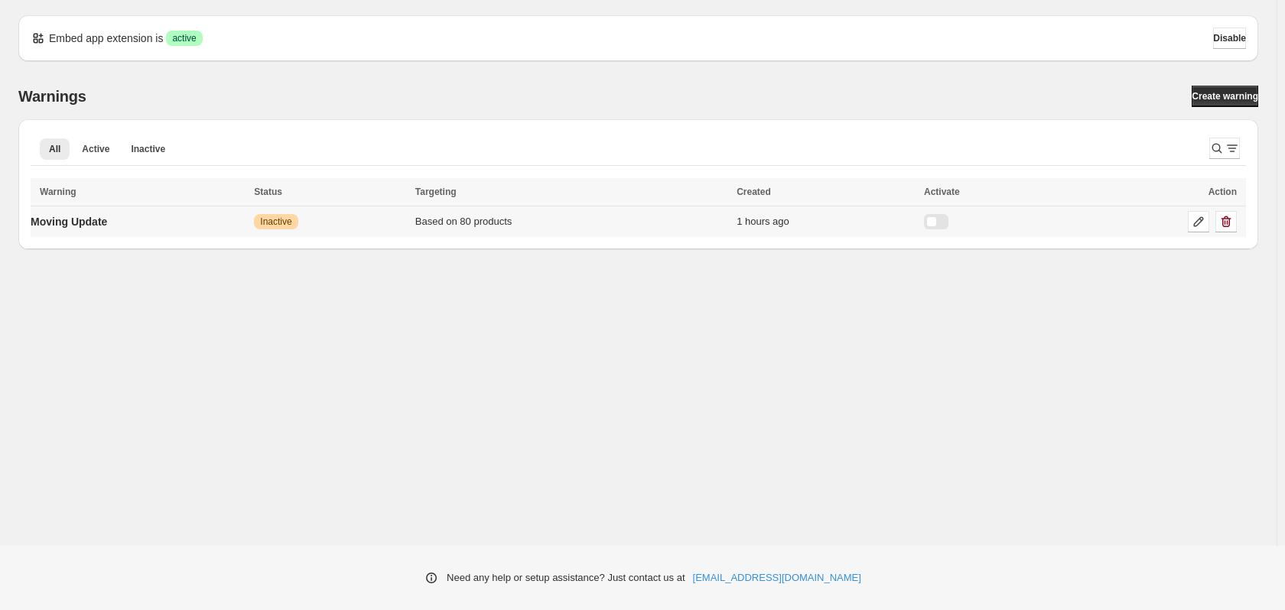
click at [948, 222] on div at bounding box center [936, 221] width 24 height 15
click at [71, 223] on p "Moving Update" at bounding box center [69, 221] width 76 height 15
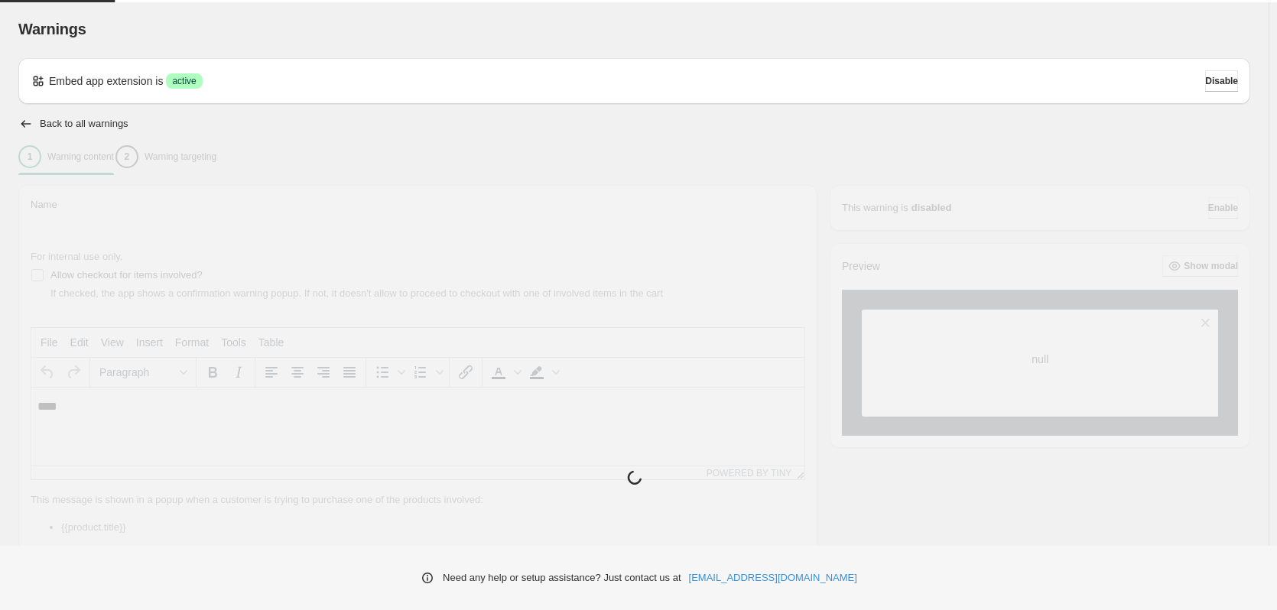
type input "**********"
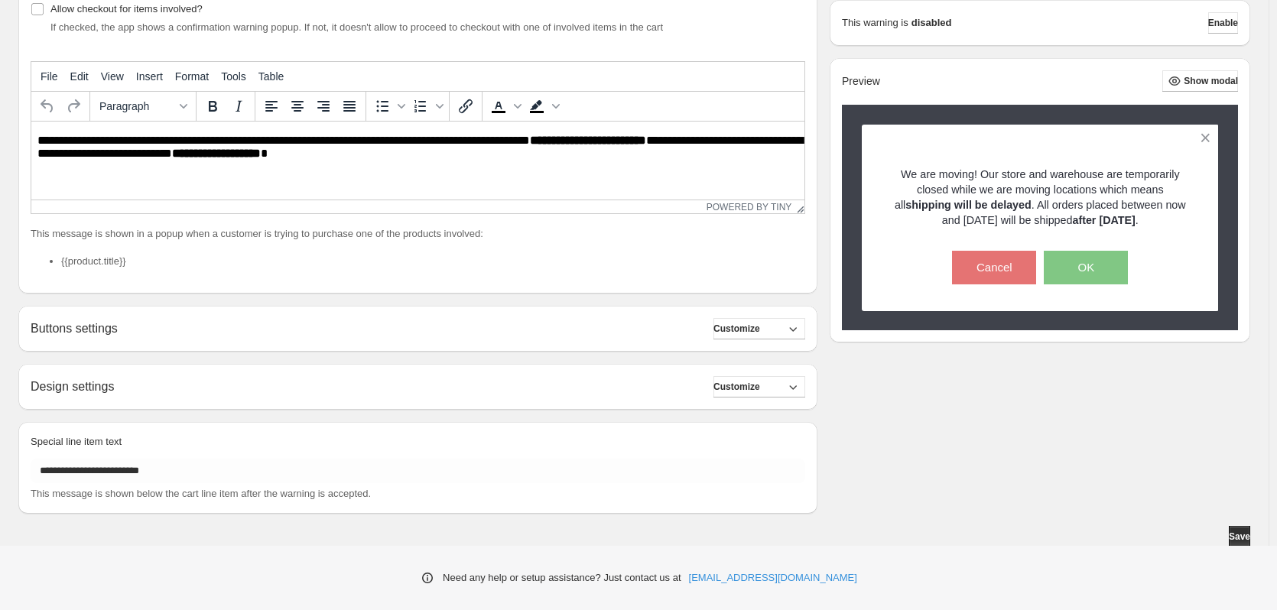
scroll to position [268, 0]
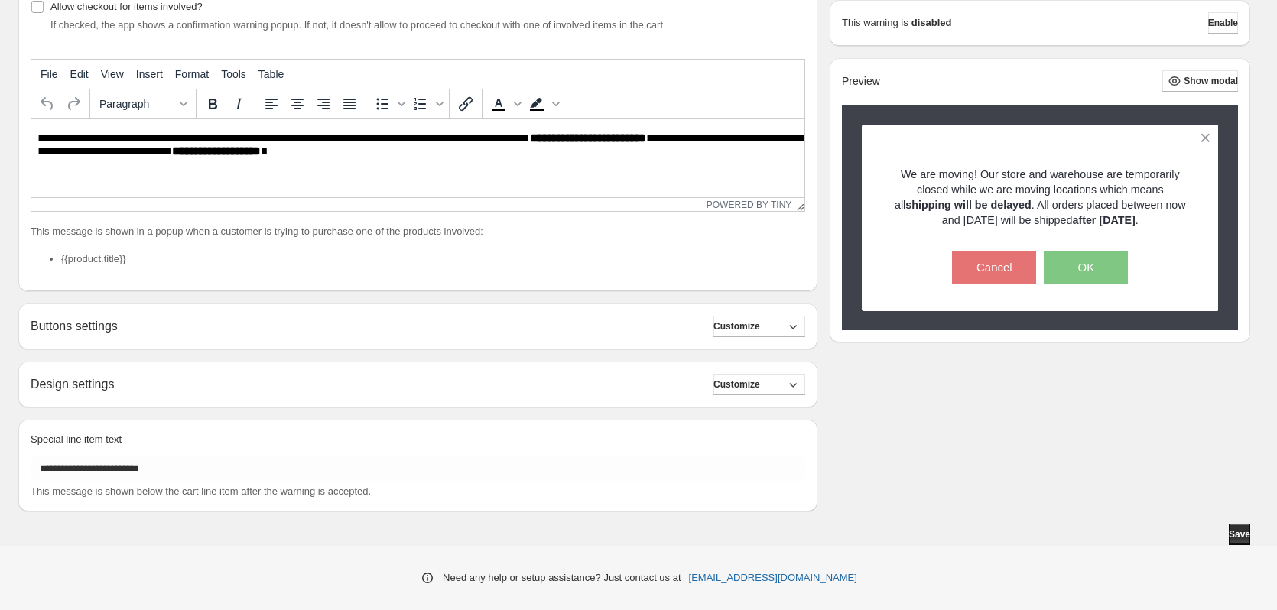
click at [758, 576] on link "[EMAIL_ADDRESS][DOMAIN_NAME]" at bounding box center [773, 577] width 168 height 15
drag, startPoint x: 842, startPoint y: 576, endPoint x: 717, endPoint y: 574, distance: 124.7
click at [717, 574] on div "Need any help or setup assistance? Just contact us at [EMAIL_ADDRESS][DOMAIN_NA…" at bounding box center [638, 578] width 1277 height 64
copy link "[EMAIL_ADDRESS][DOMAIN_NAME]"
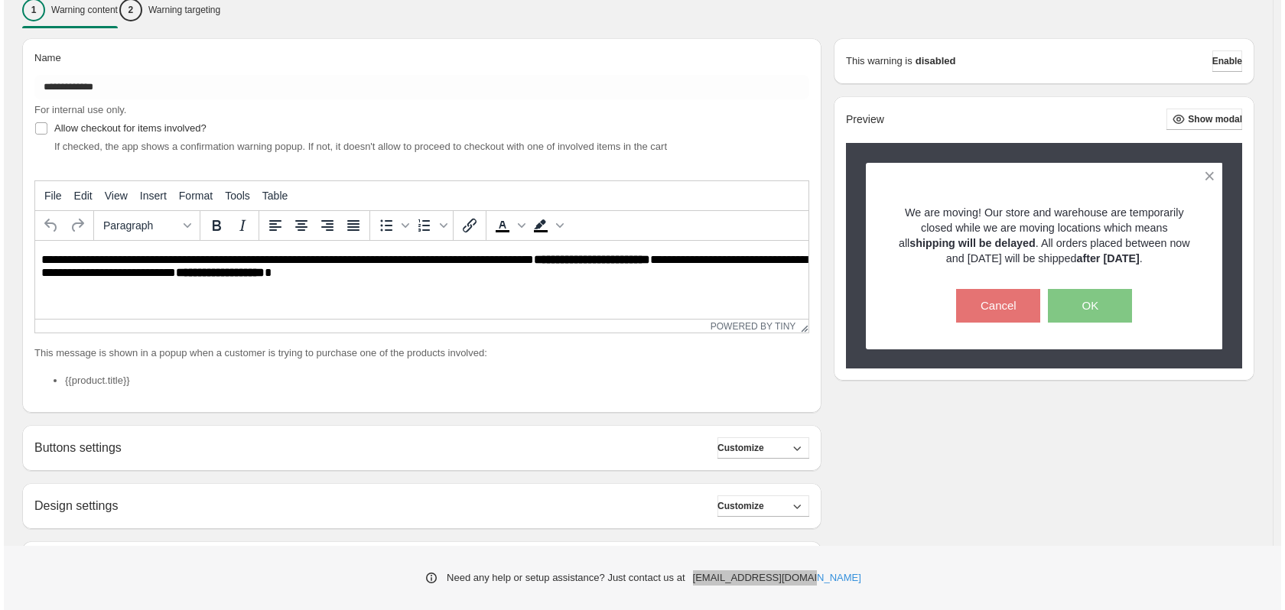
scroll to position [0, 0]
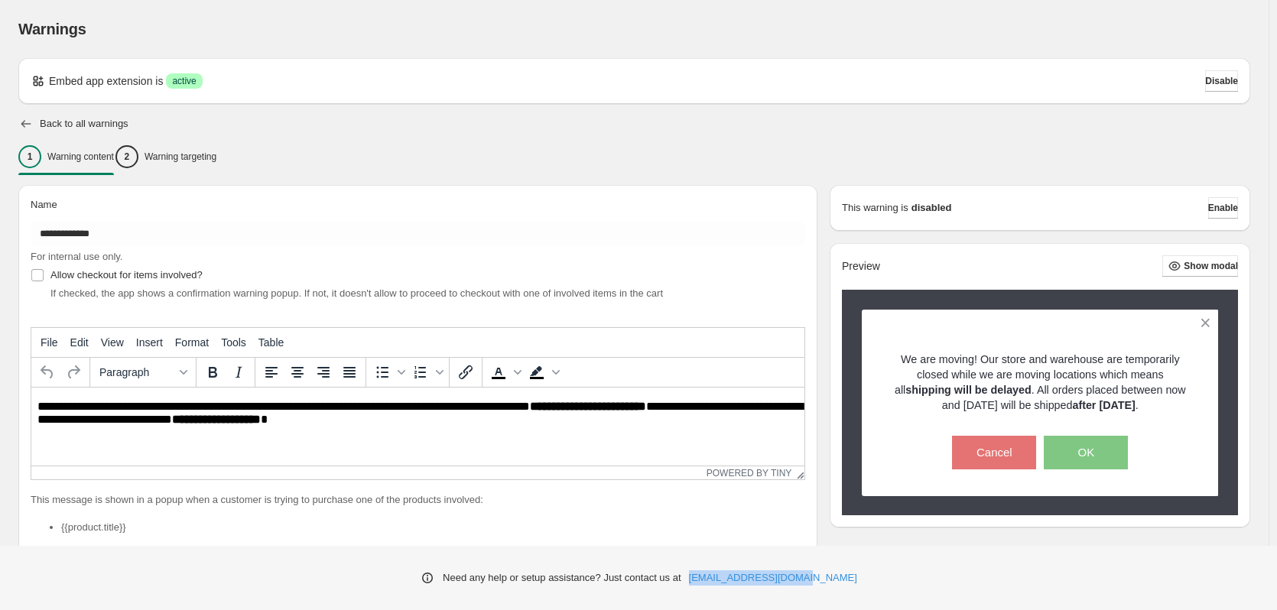
click at [24, 124] on icon "button" at bounding box center [26, 124] width 10 height 8
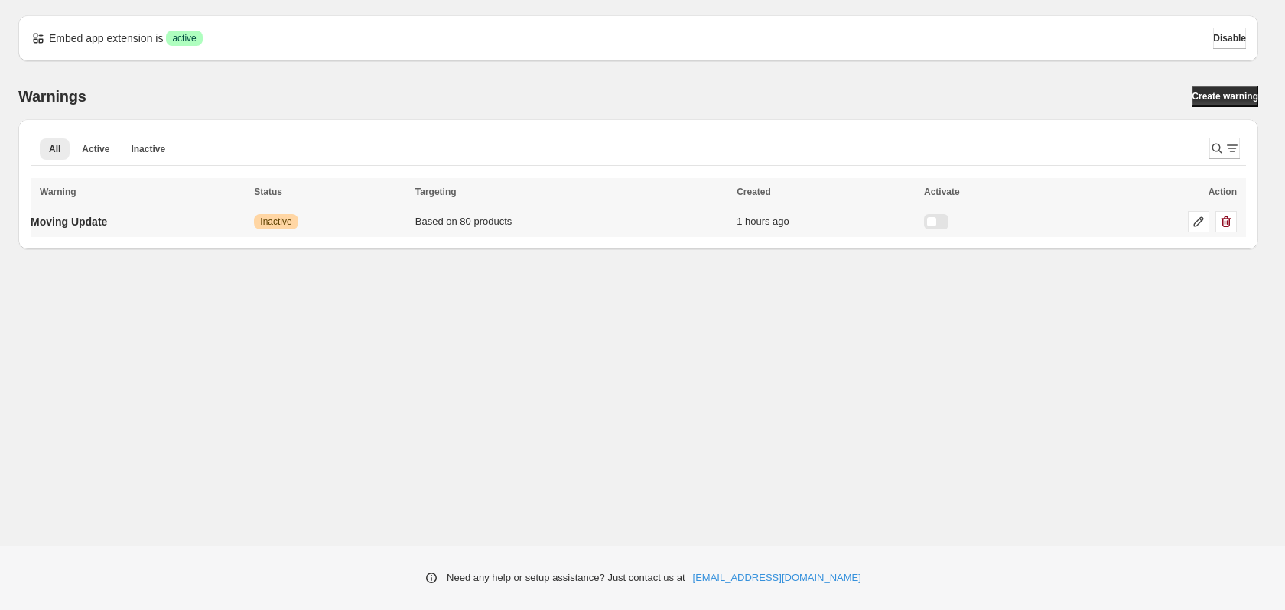
click at [948, 225] on div at bounding box center [936, 221] width 24 height 15
click at [947, 226] on div at bounding box center [936, 221] width 24 height 15
